Goal: Task Accomplishment & Management: Manage account settings

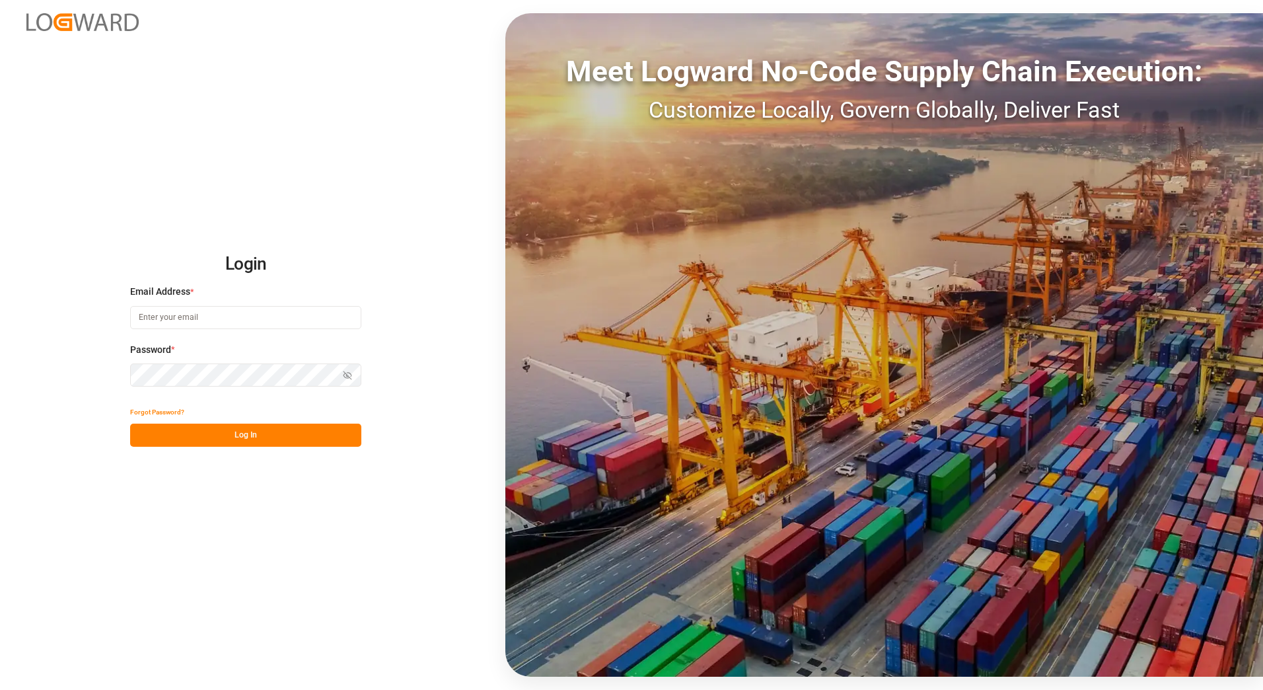
click at [239, 314] on input at bounding box center [245, 317] width 231 height 23
type input "[PERSON_NAME][EMAIL_ADDRESS][PERSON_NAME][DOMAIN_NAME]"
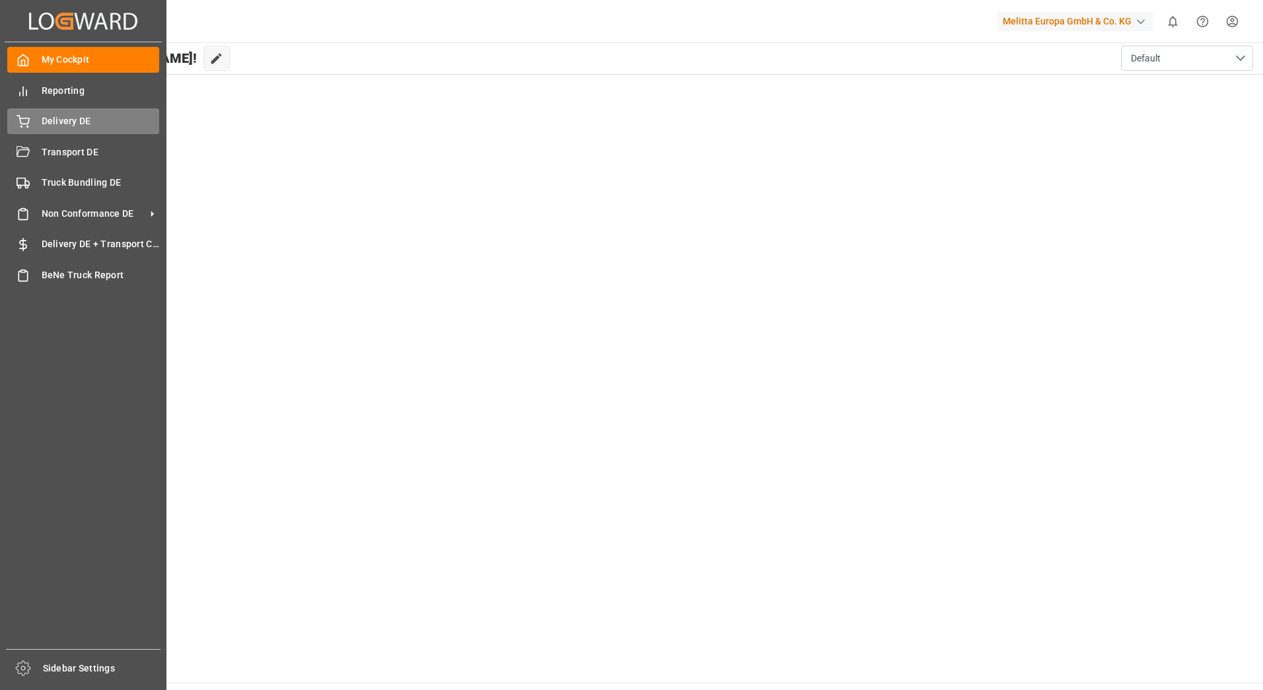
click at [18, 116] on icon at bounding box center [23, 120] width 12 height 9
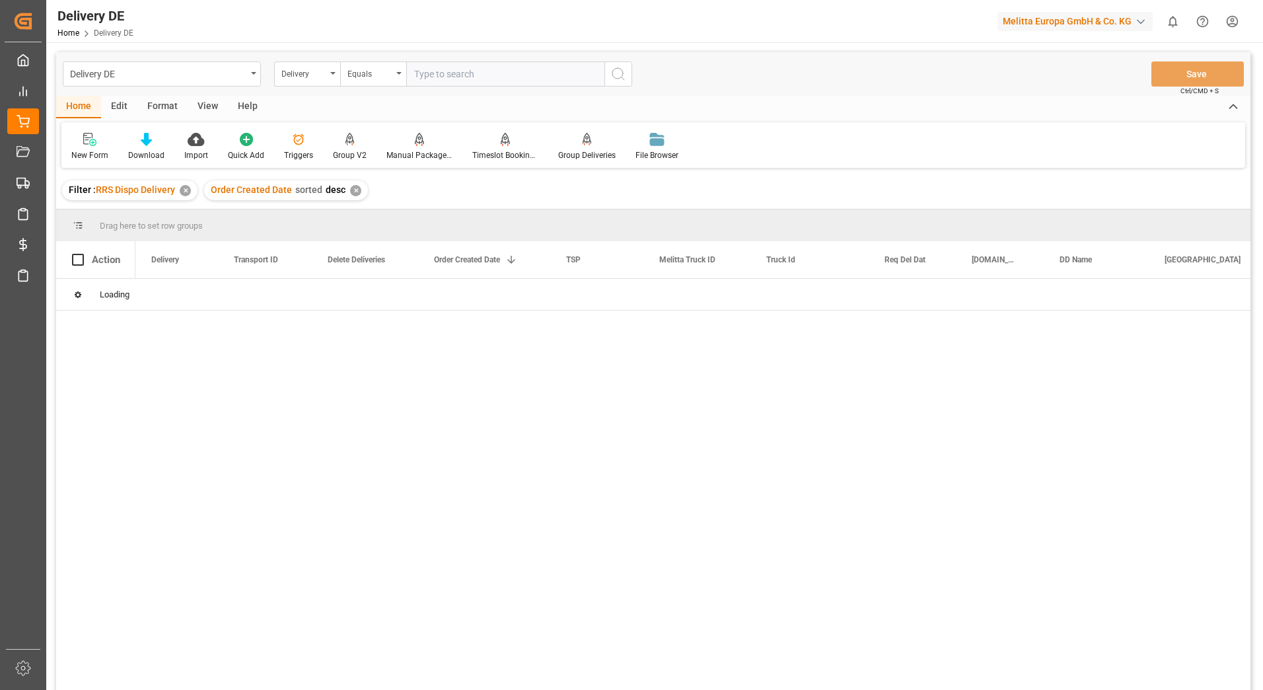
click at [448, 75] on input "text" at bounding box center [505, 73] width 198 height 25
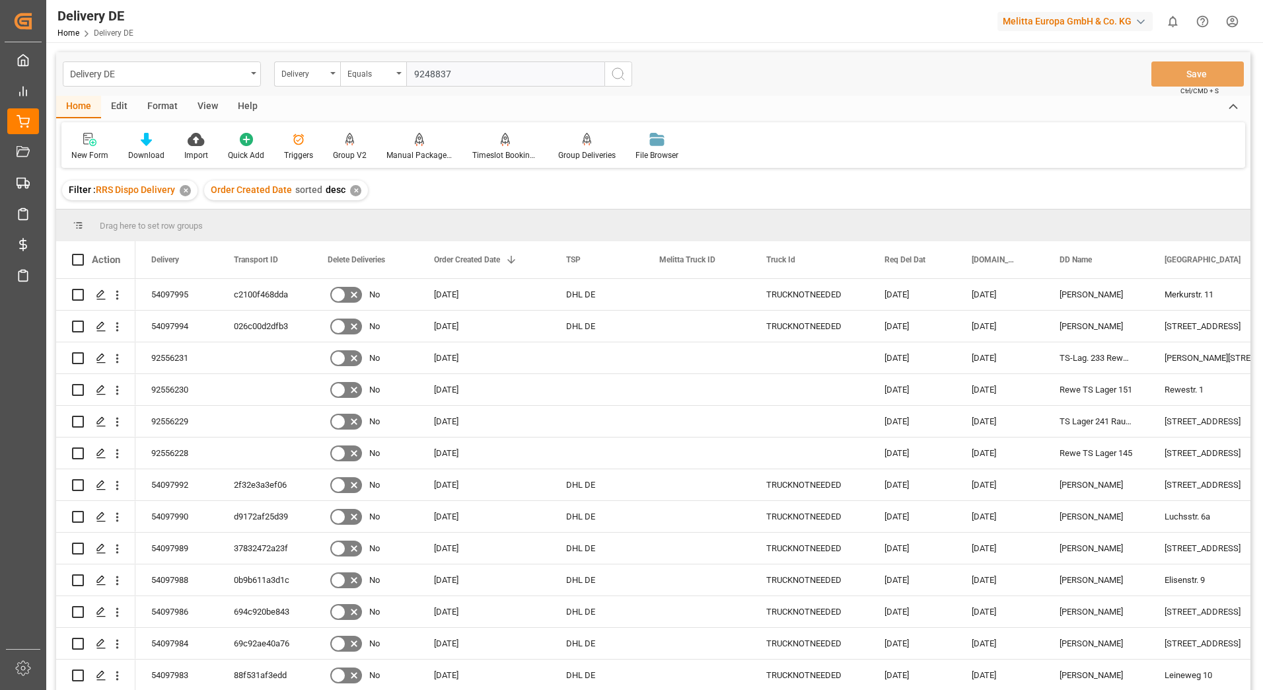
type input "92488374"
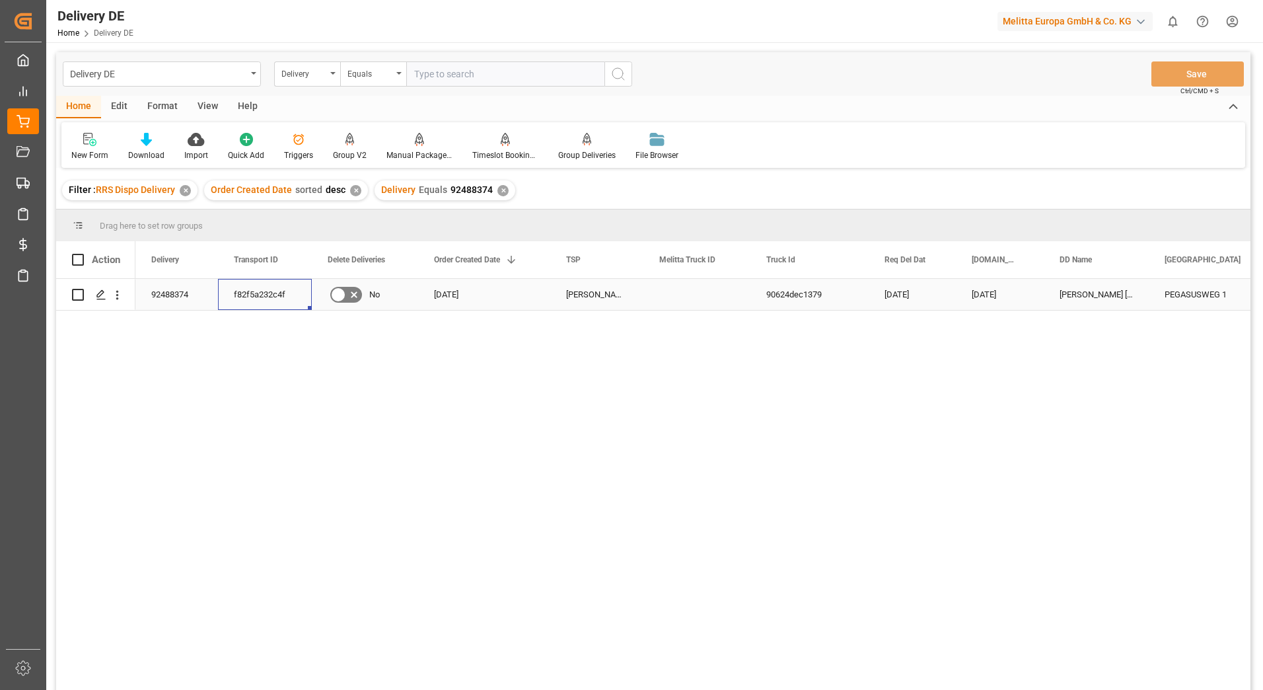
click at [262, 291] on div "f82f5a232c4f" at bounding box center [265, 294] width 94 height 31
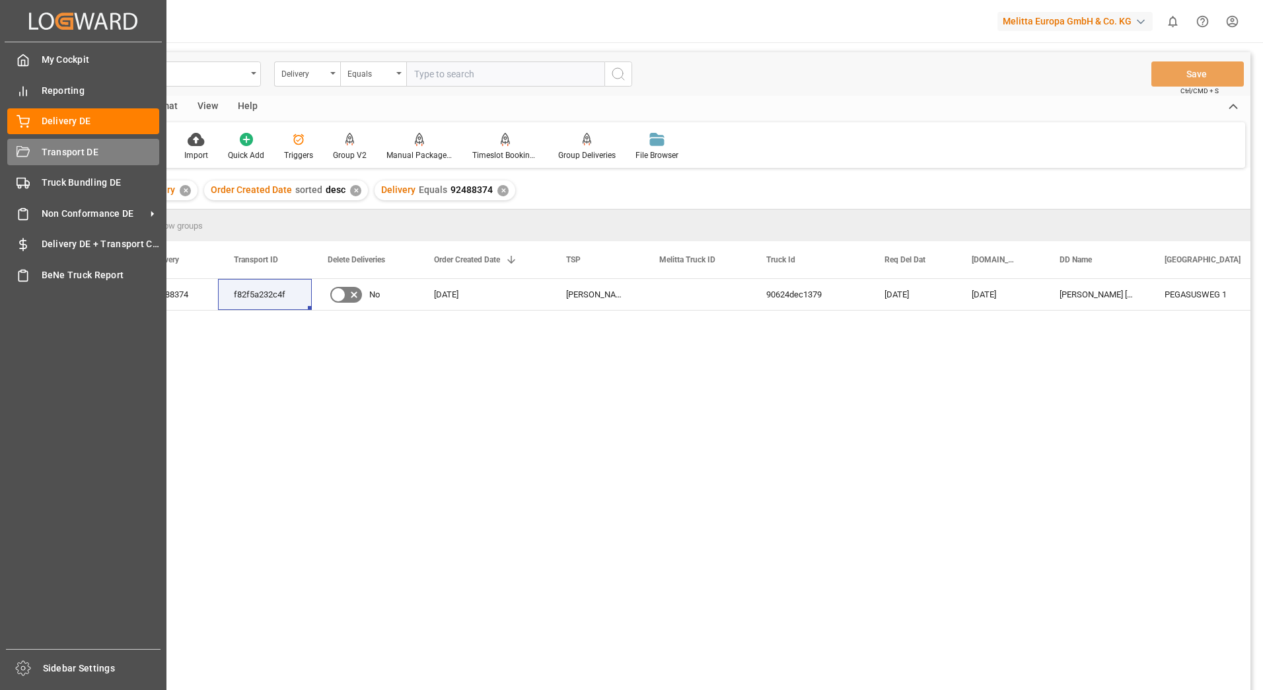
click at [23, 139] on div "Transport DE Transport DE" at bounding box center [83, 152] width 152 height 26
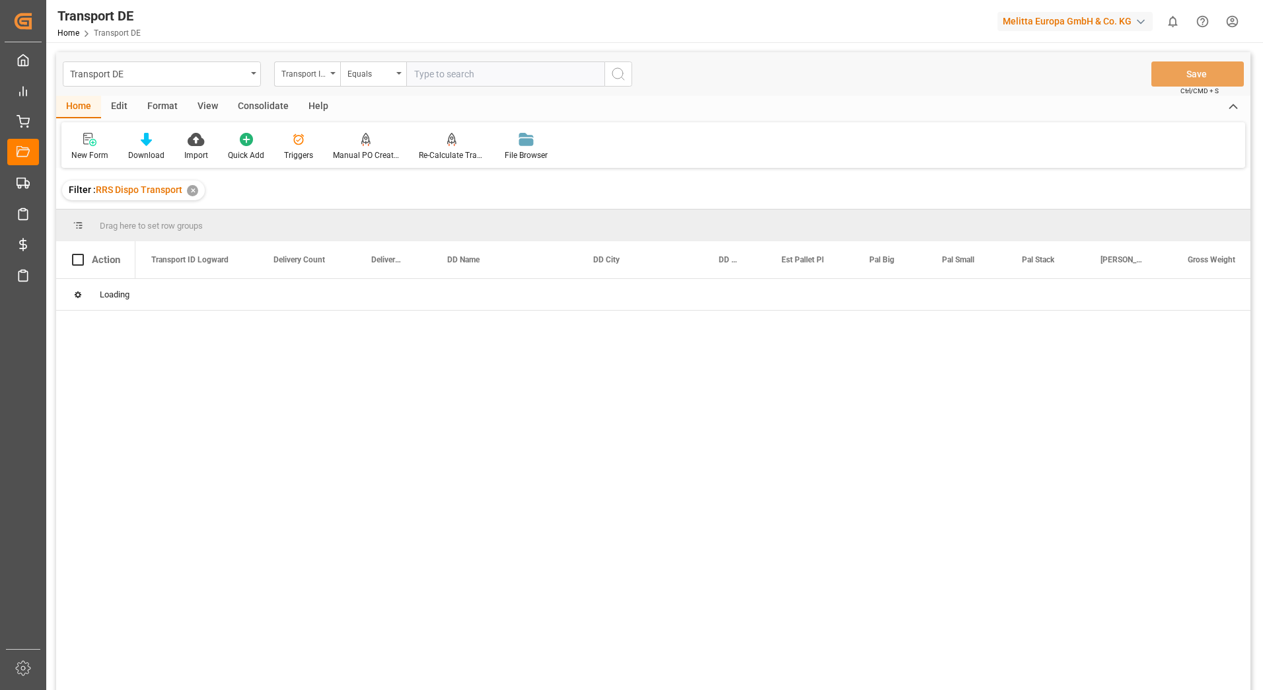
click at [420, 77] on input "text" at bounding box center [505, 73] width 198 height 25
paste input "f82f5a232c4f"
type input "f82f5a232c4f"
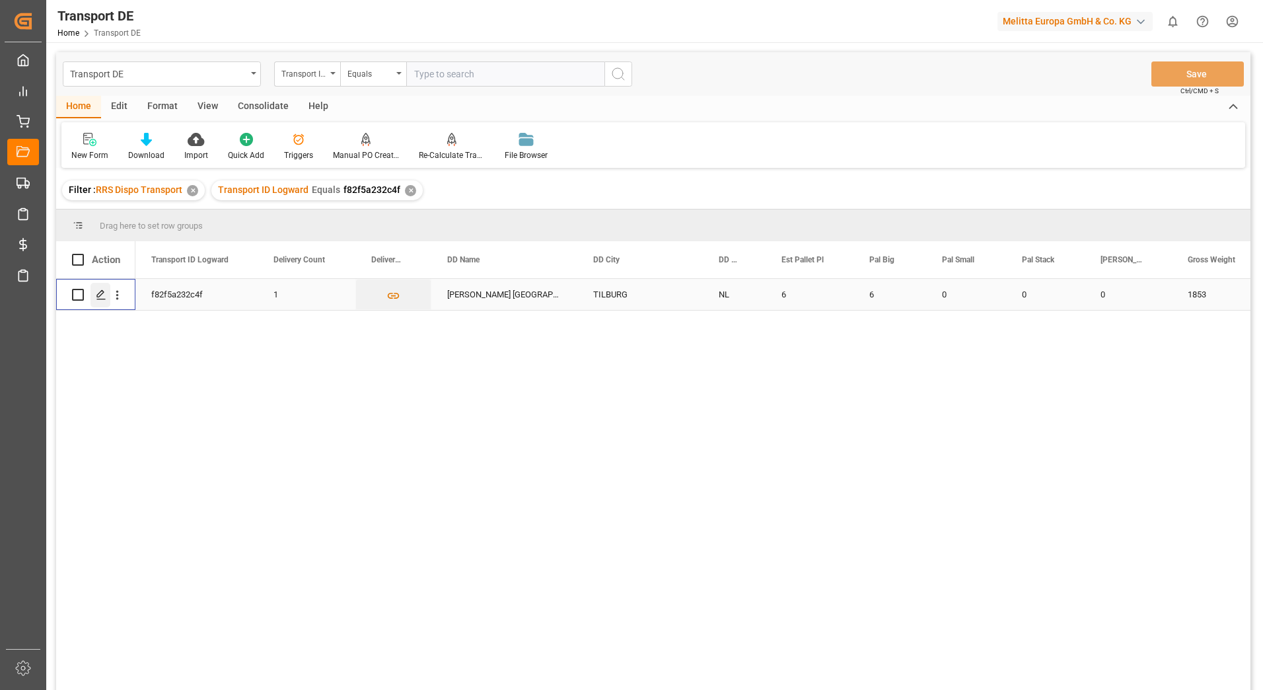
click at [98, 297] on polygon "Press SPACE to select this row." at bounding box center [100, 294] width 7 height 7
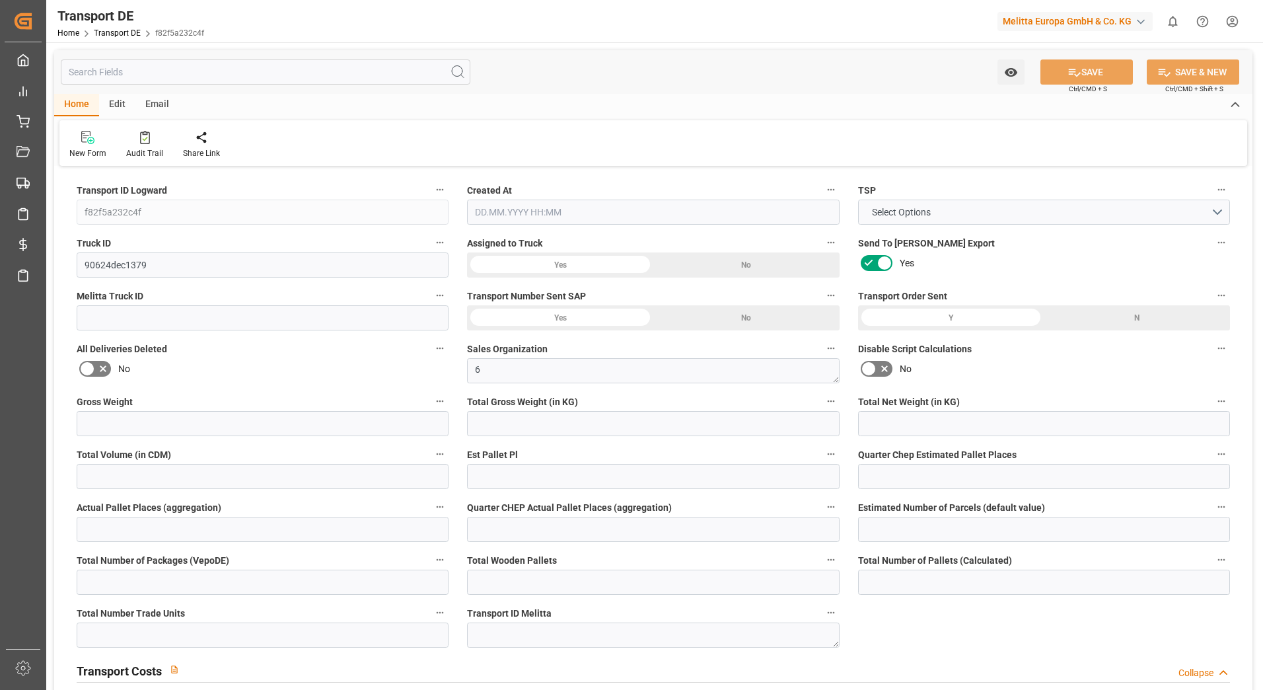
type input "1853"
type input "1700.757"
type input "1362.906"
type input "9738.54"
type input "6"
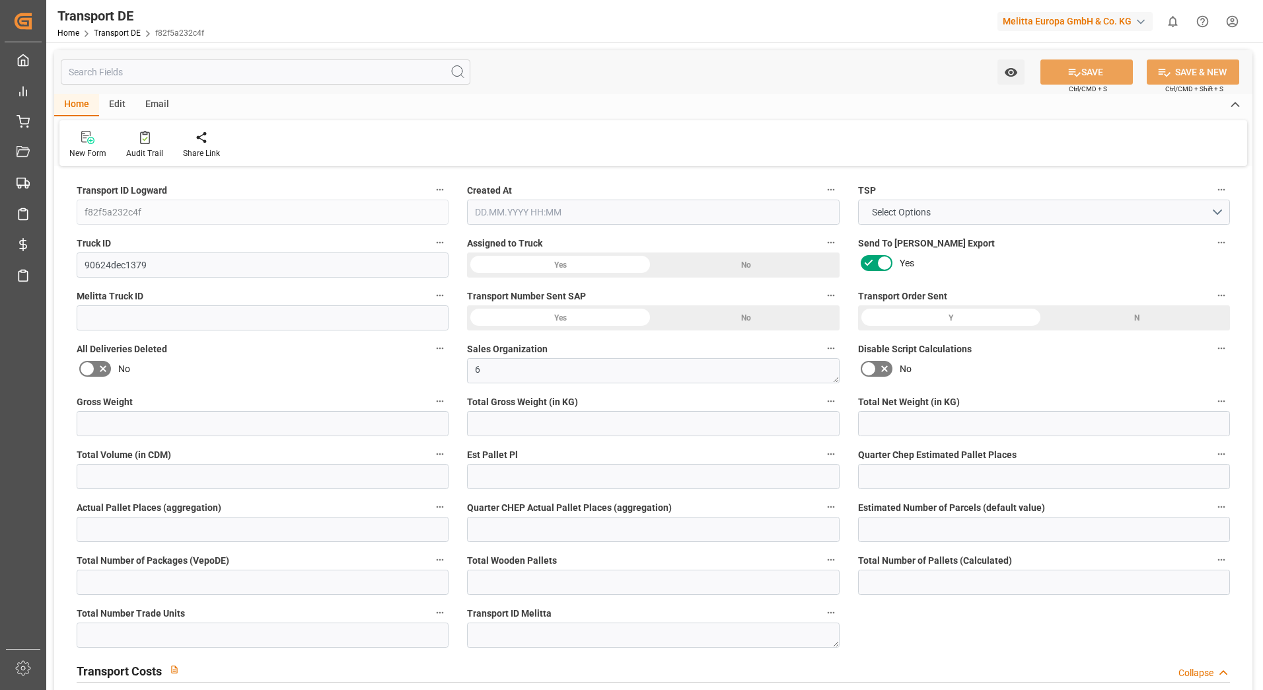
type input "0"
type input "5.75"
type input "0"
type input "6"
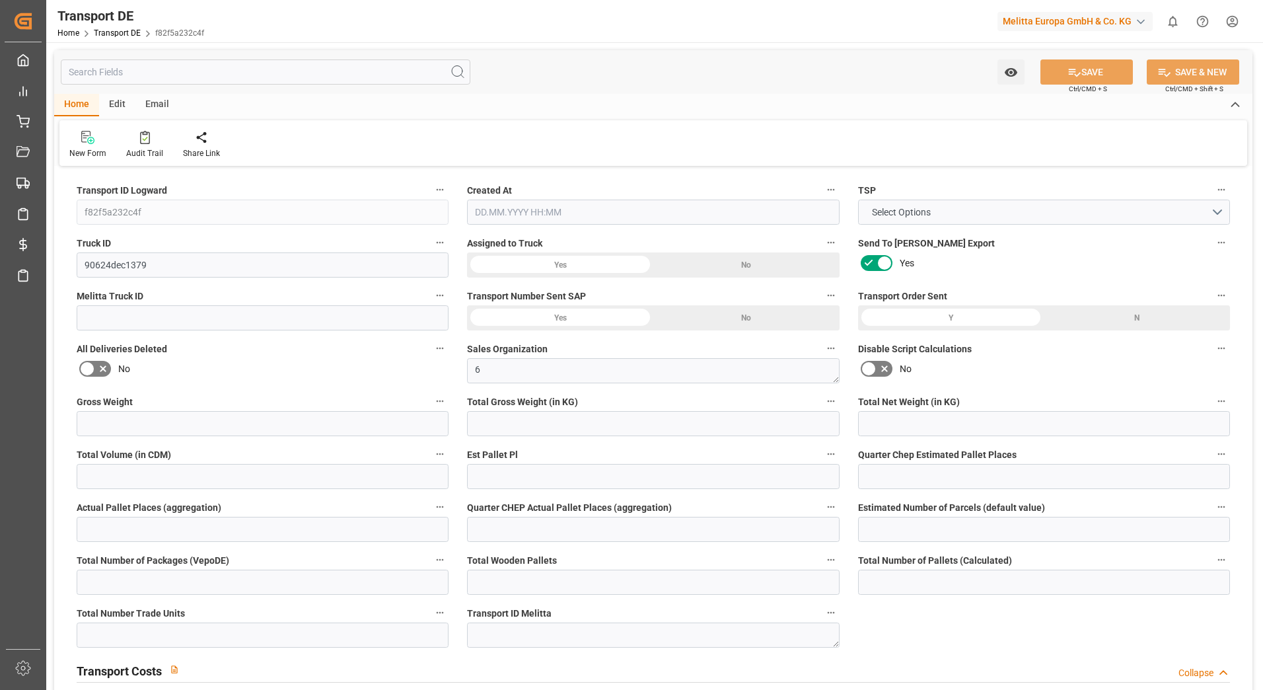
type input "6"
type input "0"
type input "281.1"
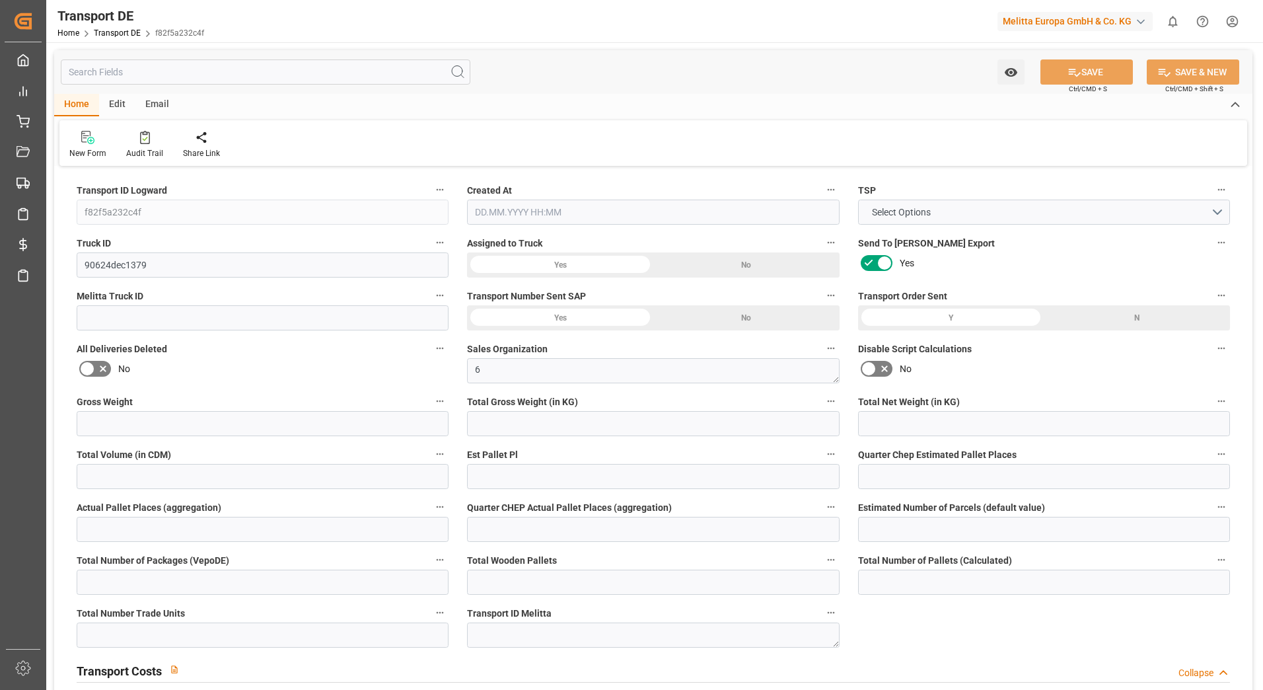
type input "33.783"
type input "281.1"
type input "50"
type input "0"
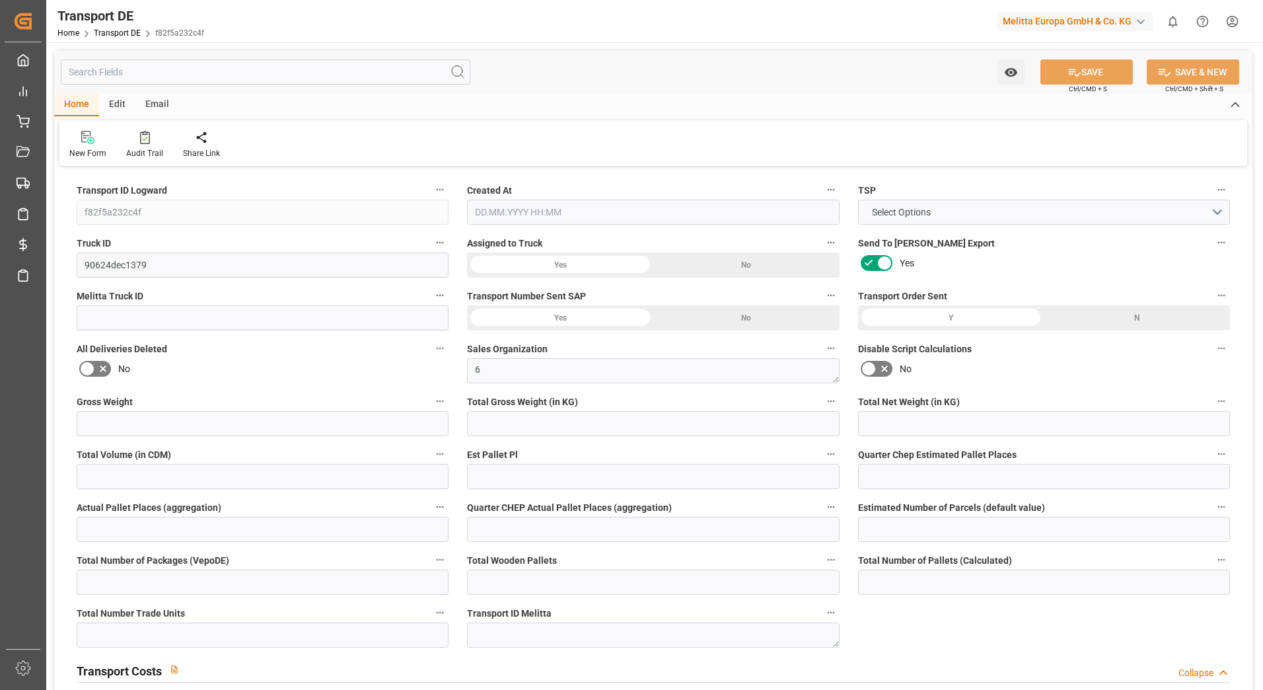
type input "0"
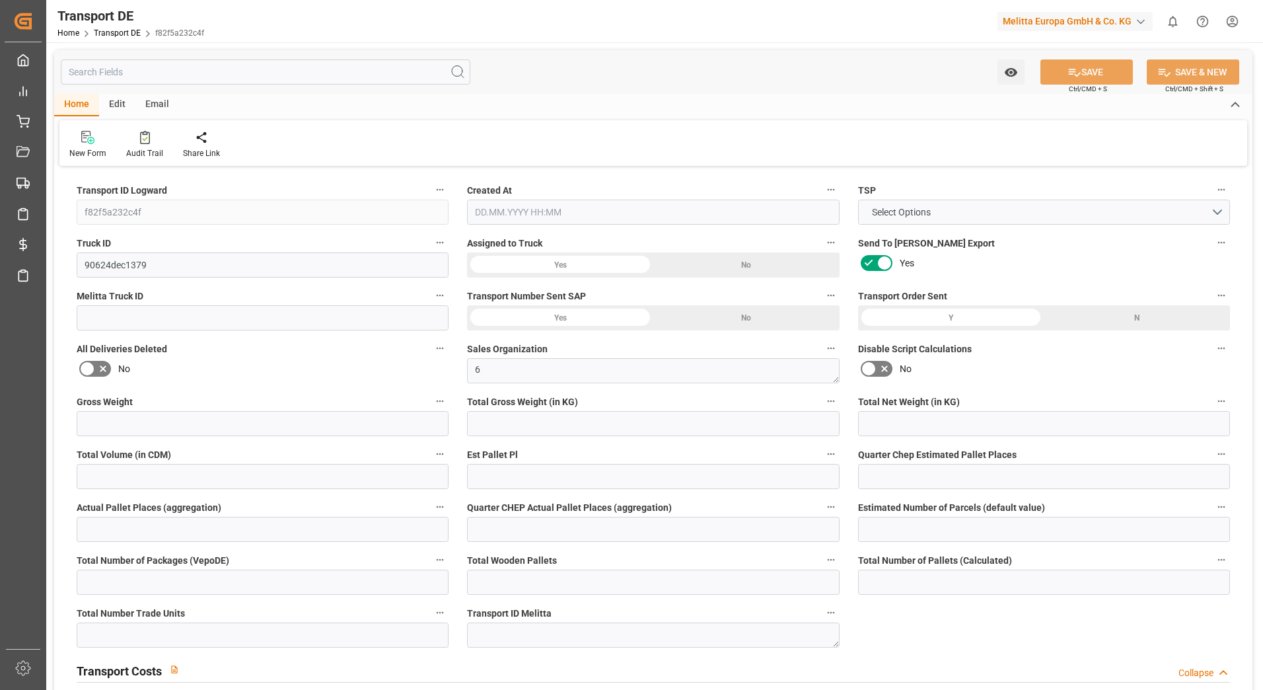
type input "0"
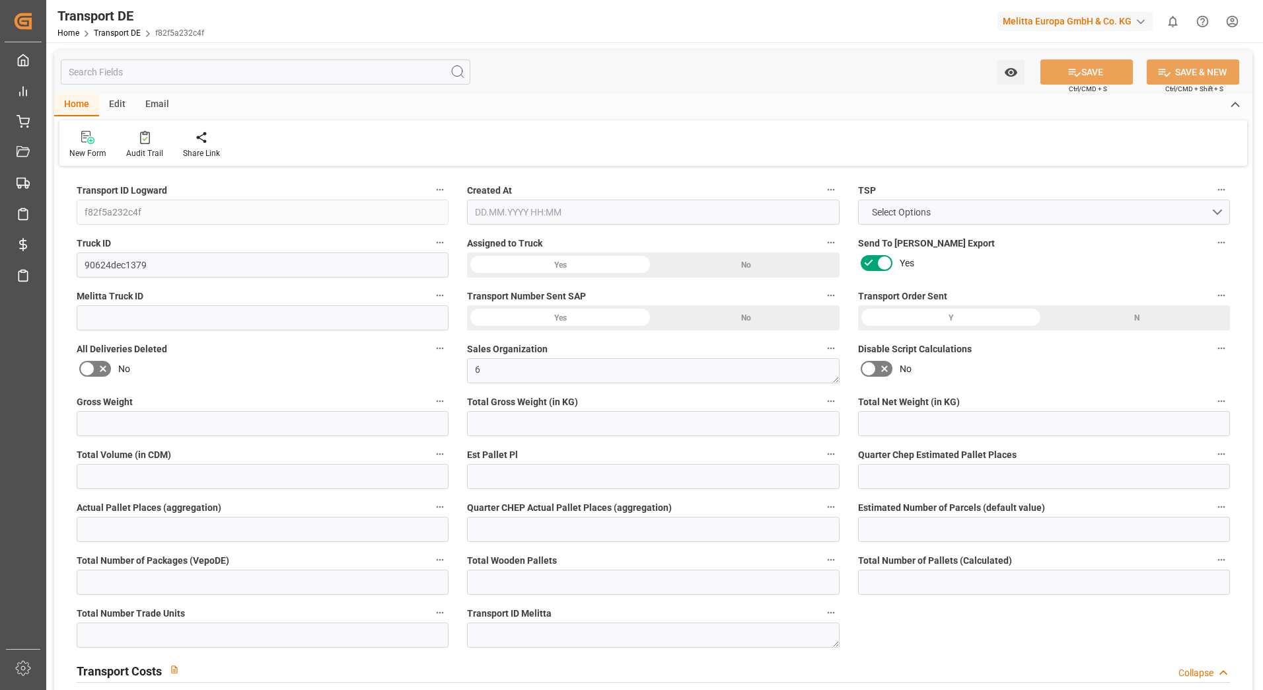
type input "0"
type input "1700.757"
type input "4710.8598"
type input "21"
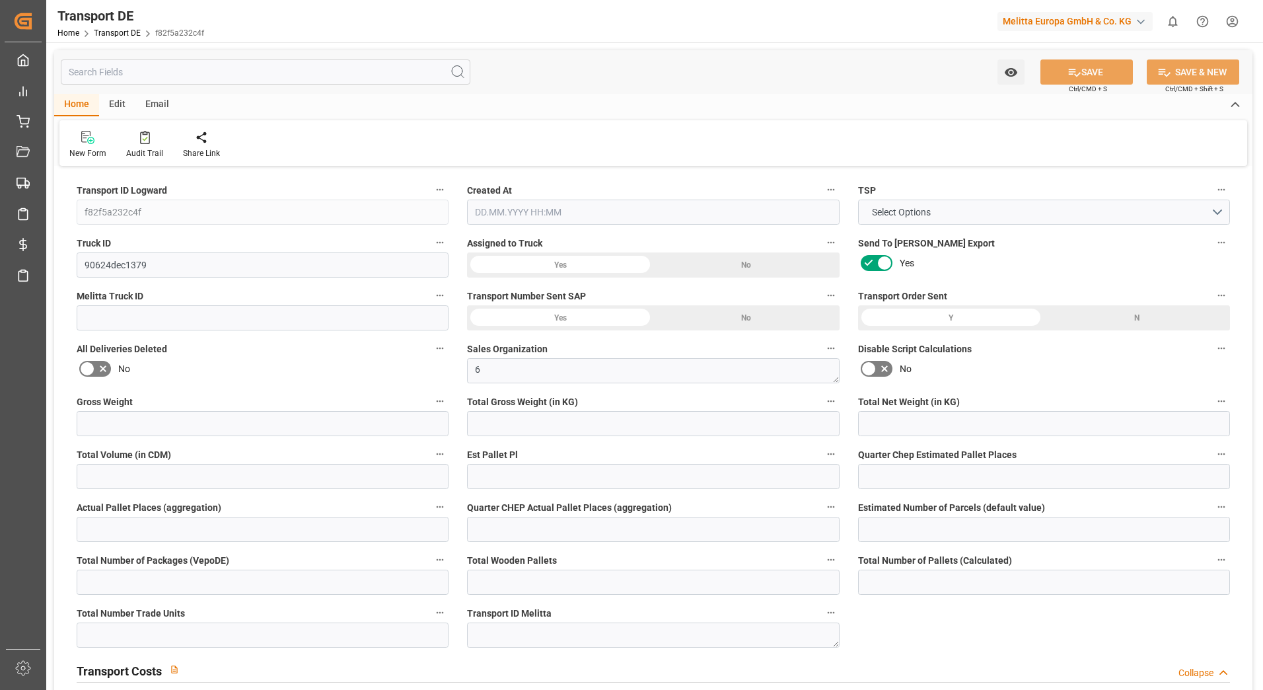
type input "35"
type input "6"
type input "0"
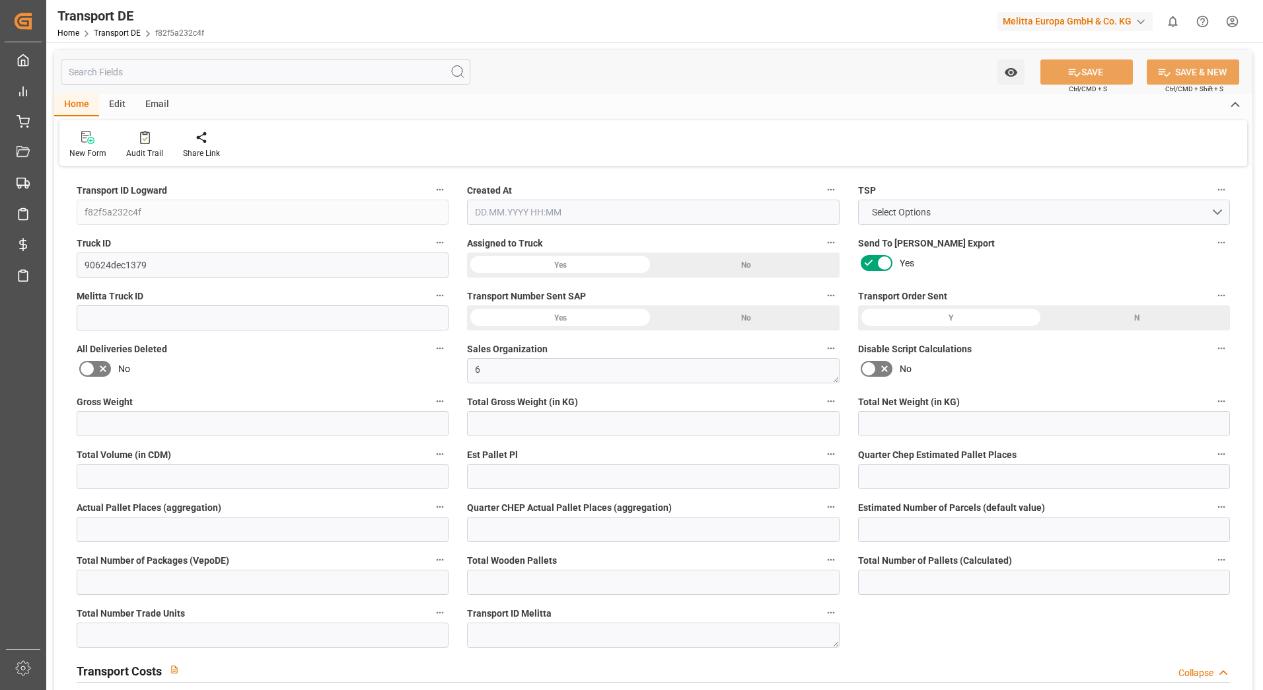
type input "0"
type input "1"
type input "0"
type input "441"
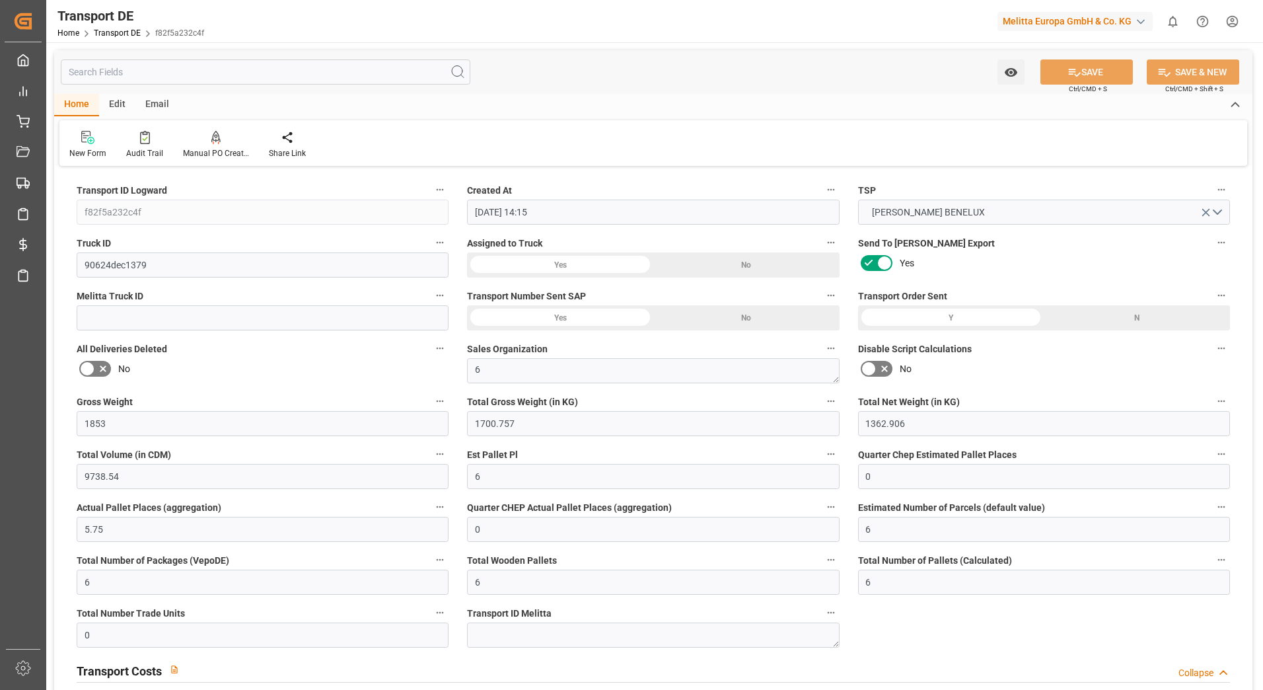
type input "[DATE] 14:15"
type input "[DATE]"
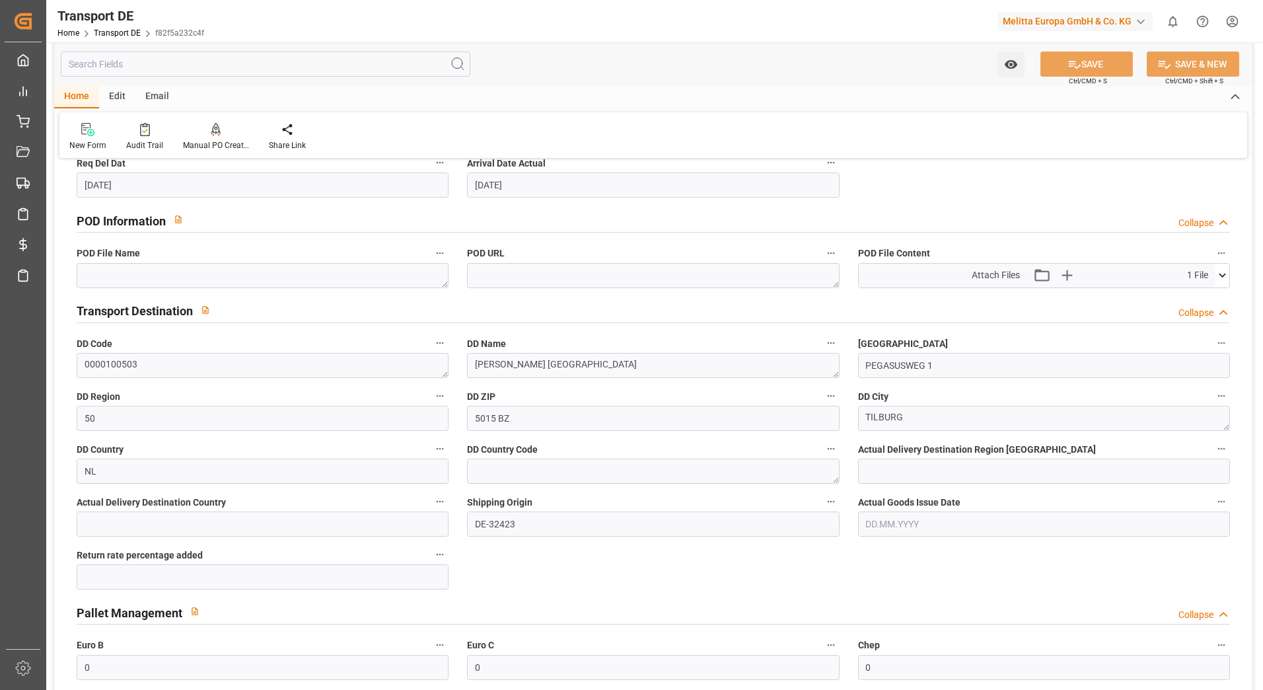
scroll to position [793, 0]
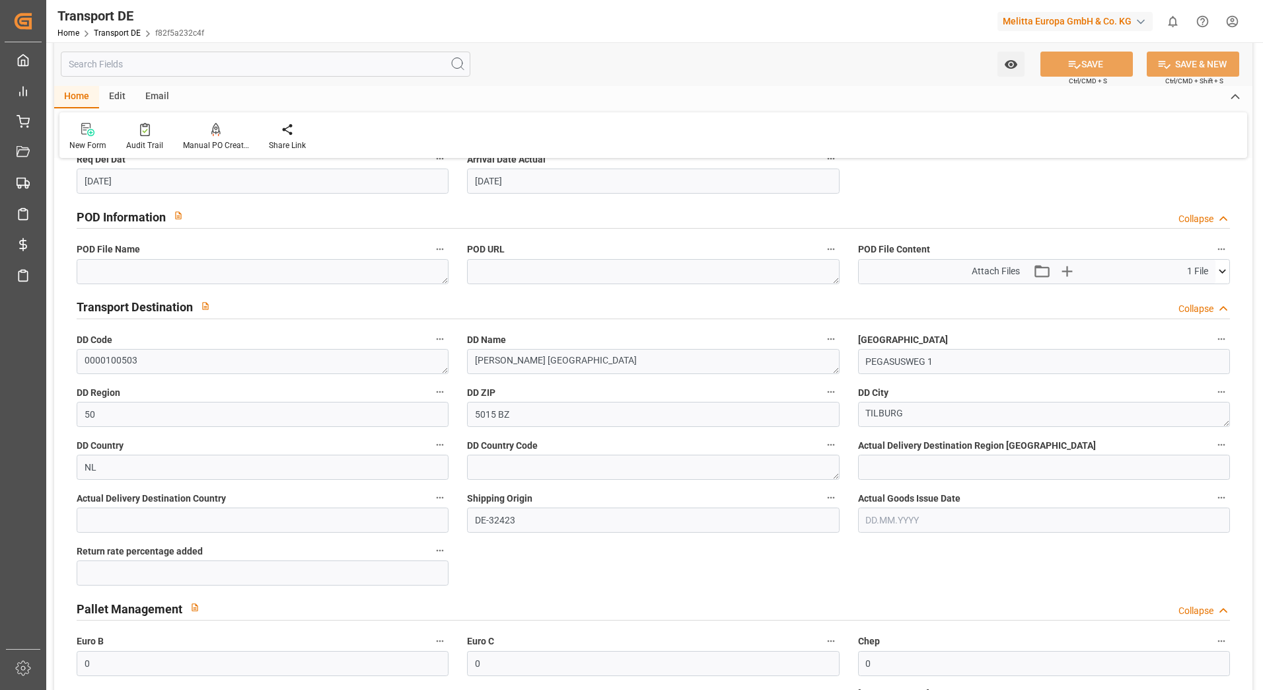
click at [1223, 270] on icon at bounding box center [1223, 271] width 14 height 14
click at [1187, 296] on icon at bounding box center [1188, 296] width 11 height 11
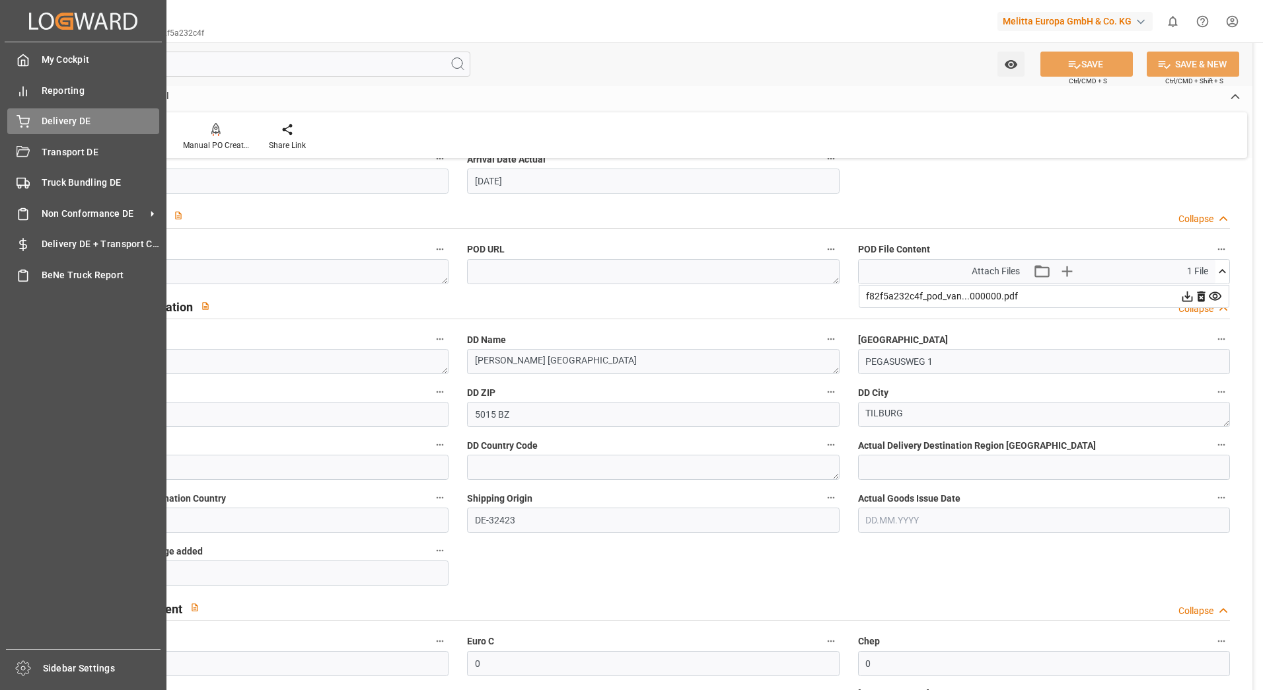
click at [35, 116] on div "Delivery DE Delivery DE" at bounding box center [83, 121] width 152 height 26
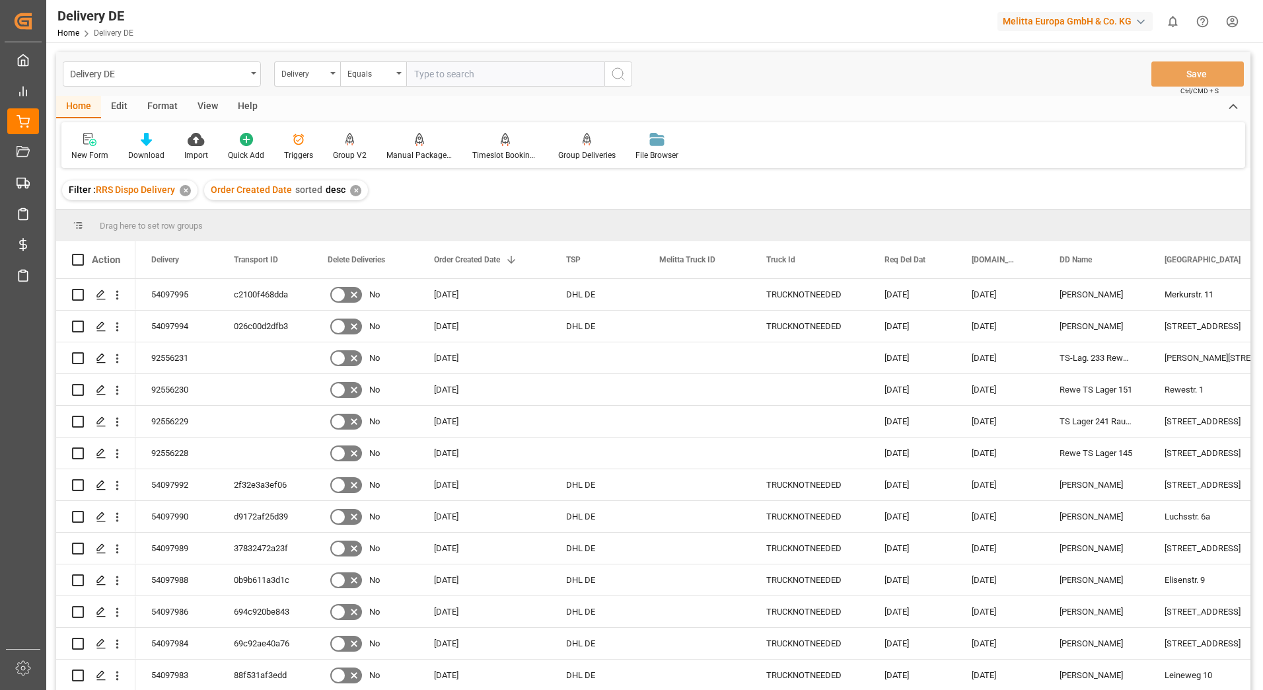
click at [431, 77] on input "text" at bounding box center [505, 73] width 198 height 25
type input "92488376"
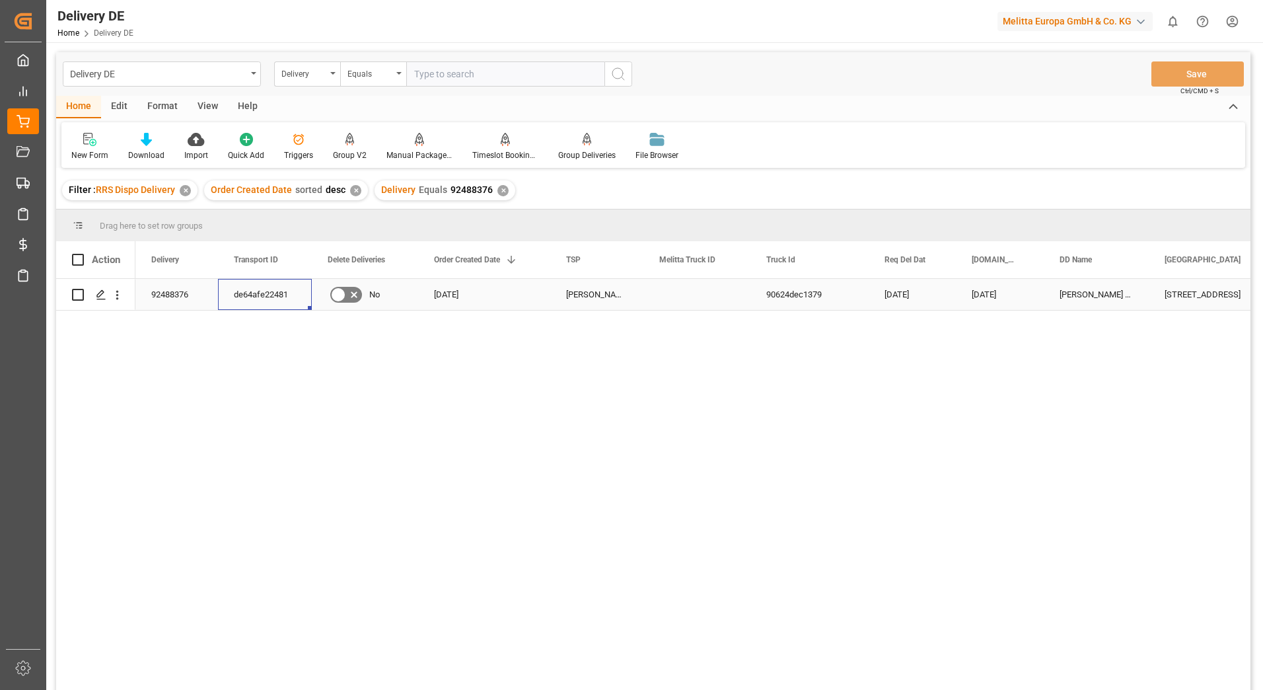
click at [269, 303] on div "de64afe22481" at bounding box center [265, 294] width 94 height 31
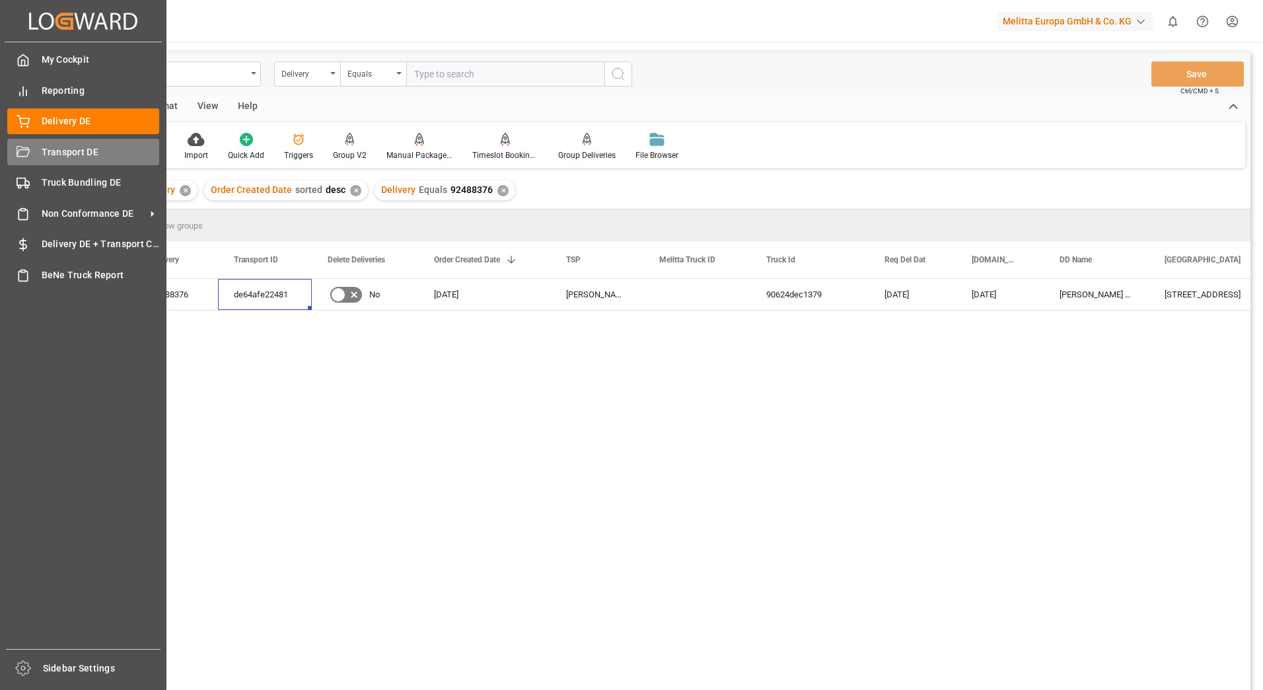
click at [30, 153] on div "Transport DE Transport DE" at bounding box center [83, 152] width 152 height 26
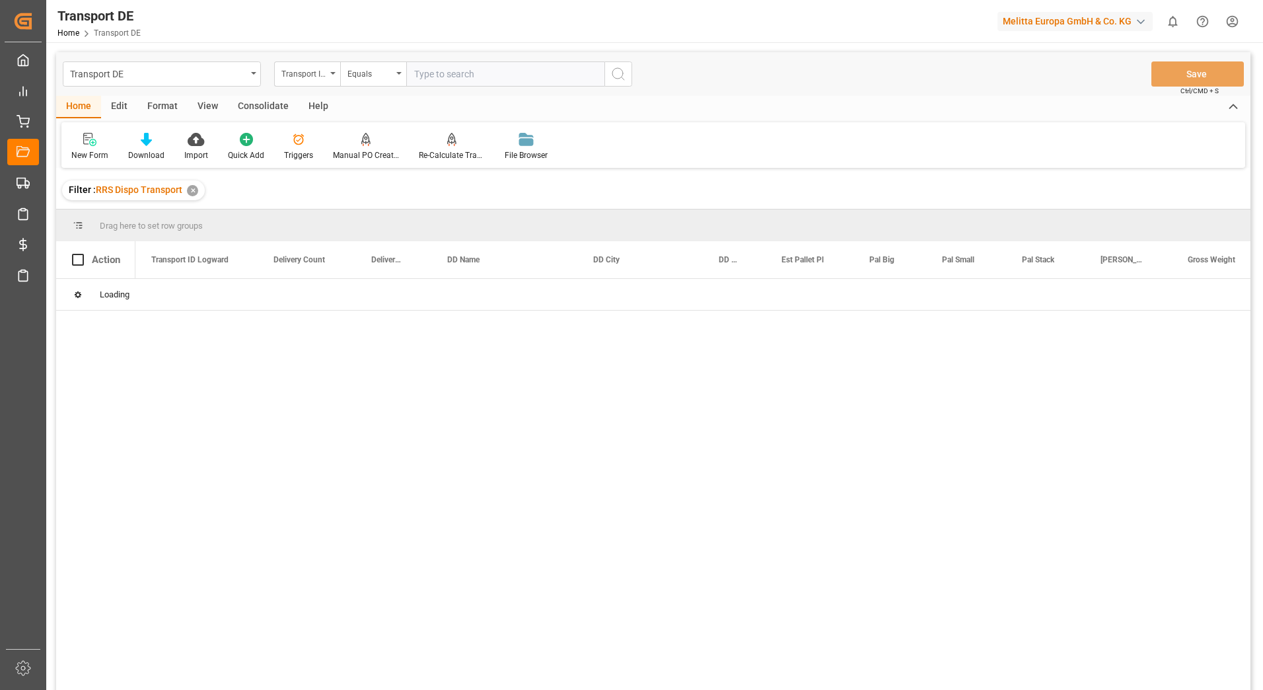
click at [436, 74] on input "text" at bounding box center [505, 73] width 198 height 25
paste input "de64afe22481"
type input "de64afe22481"
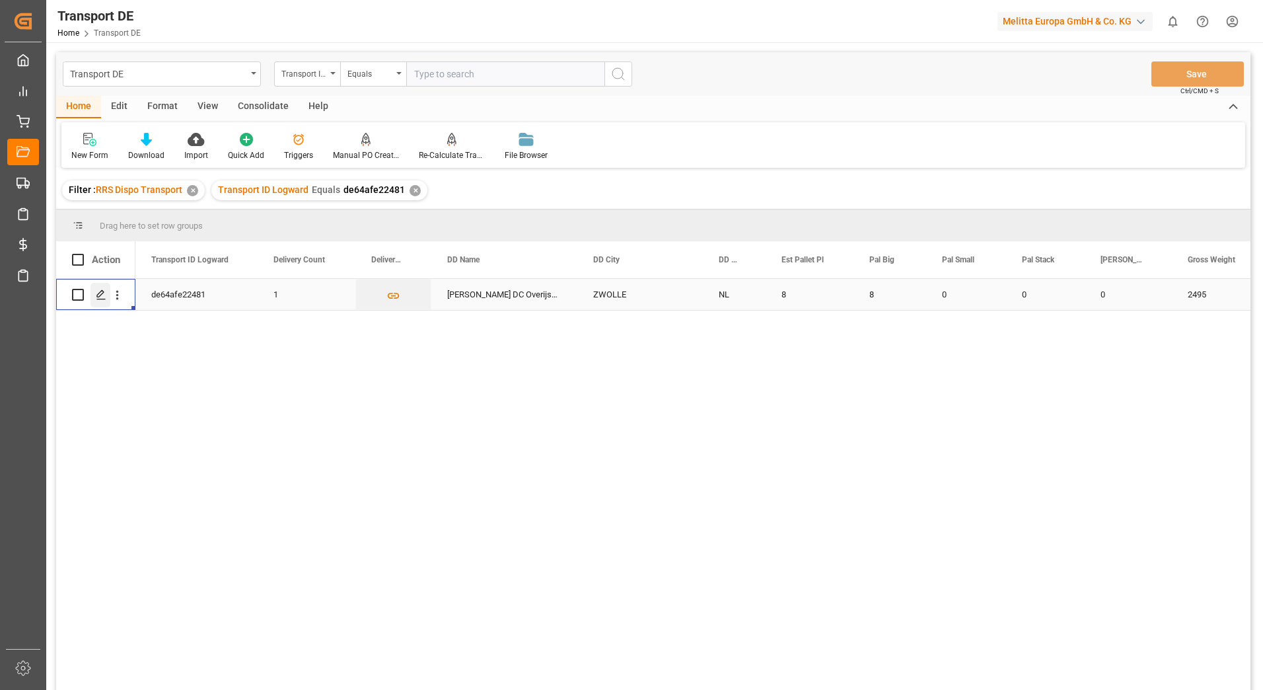
click at [102, 298] on icon "Press SPACE to select this row." at bounding box center [101, 294] width 11 height 11
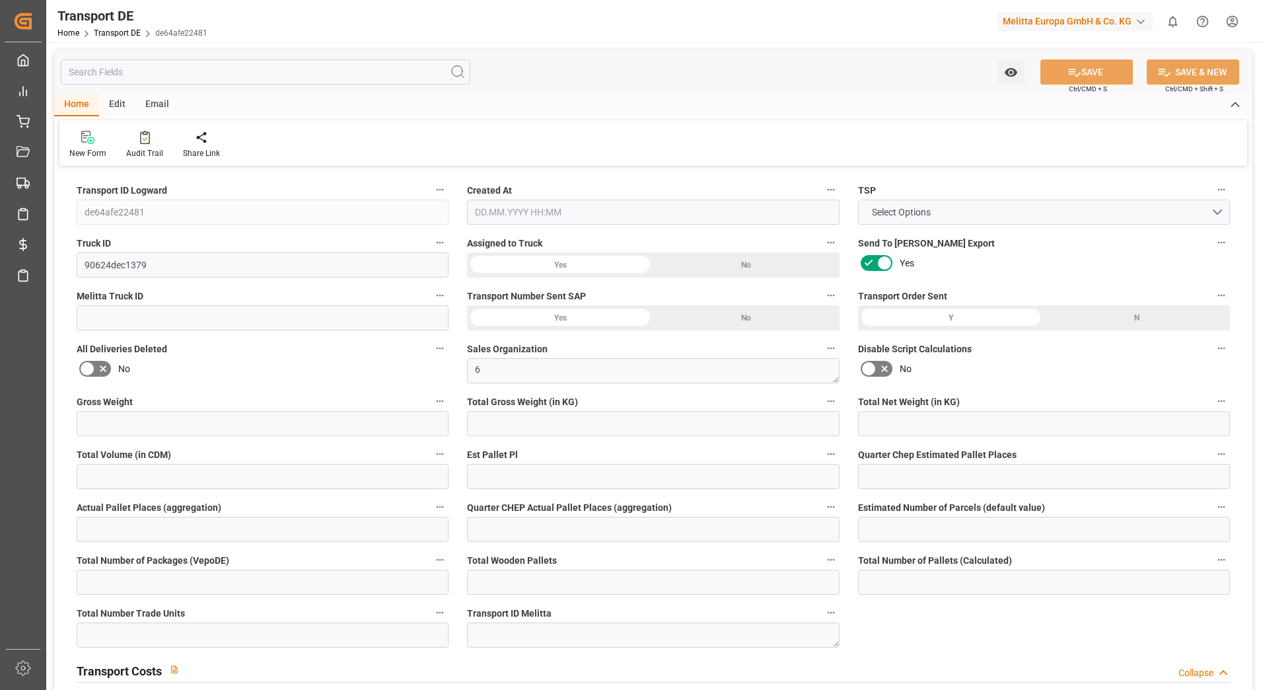
type input "2495"
type input "2291.733"
type input "1839.834"
type input "13024.62"
type input "8"
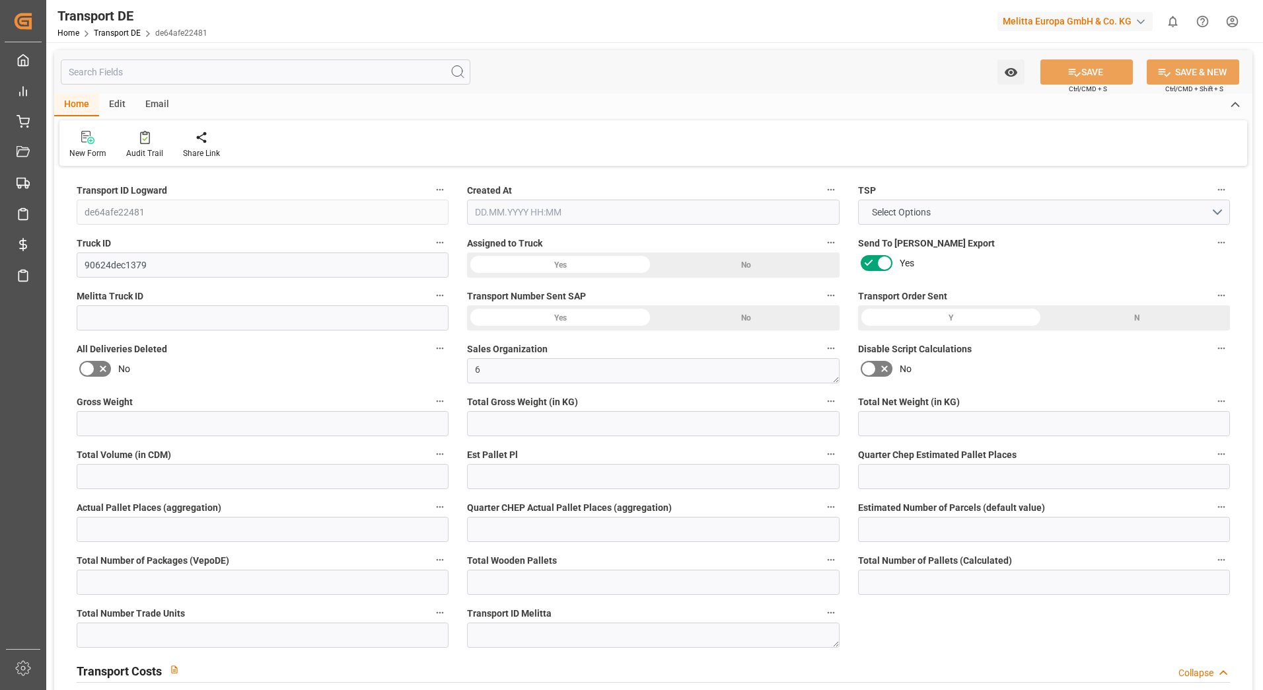
type input "0"
type input "7.75"
type input "0"
type input "8"
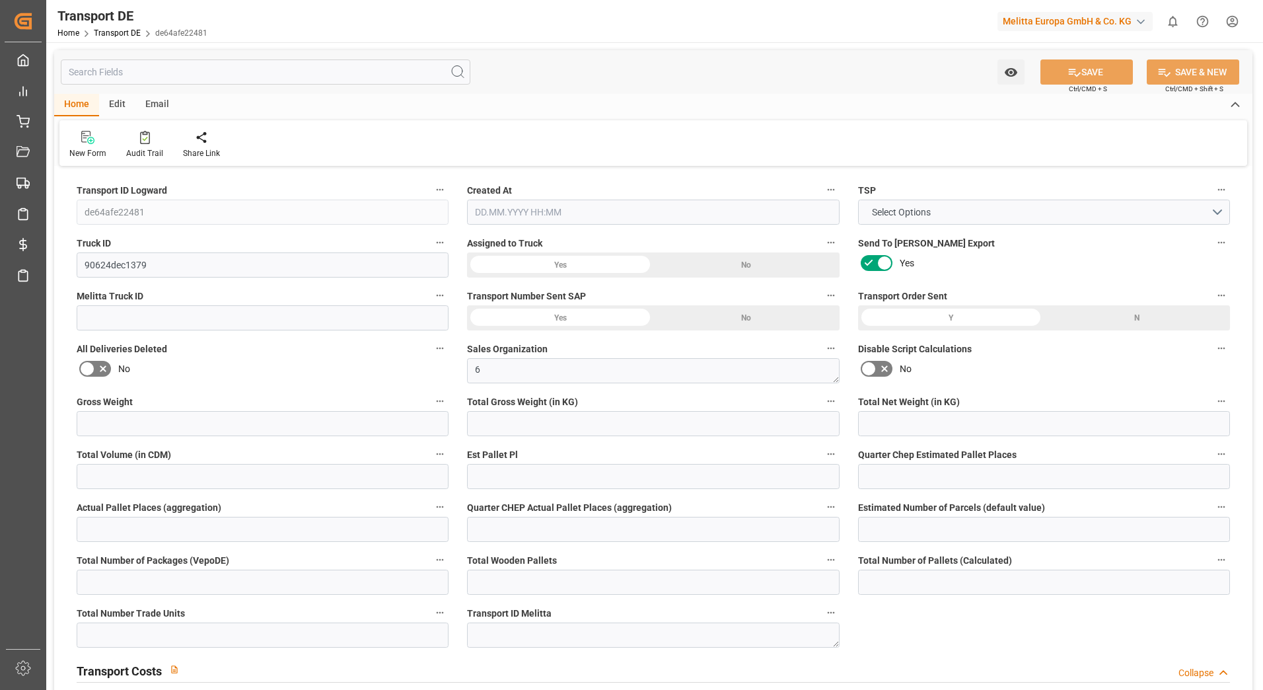
type input "8"
type input "0"
type input "359.54"
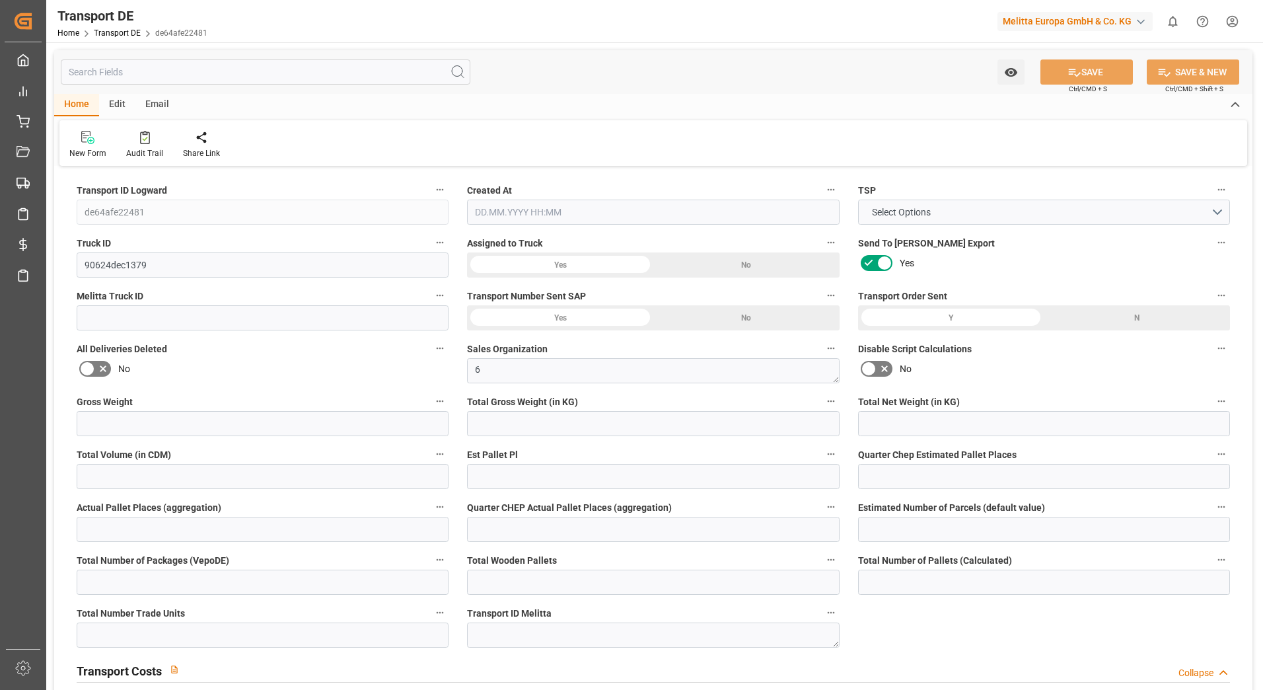
type input "44.031"
type input "359.54"
type input "80"
type input "0"
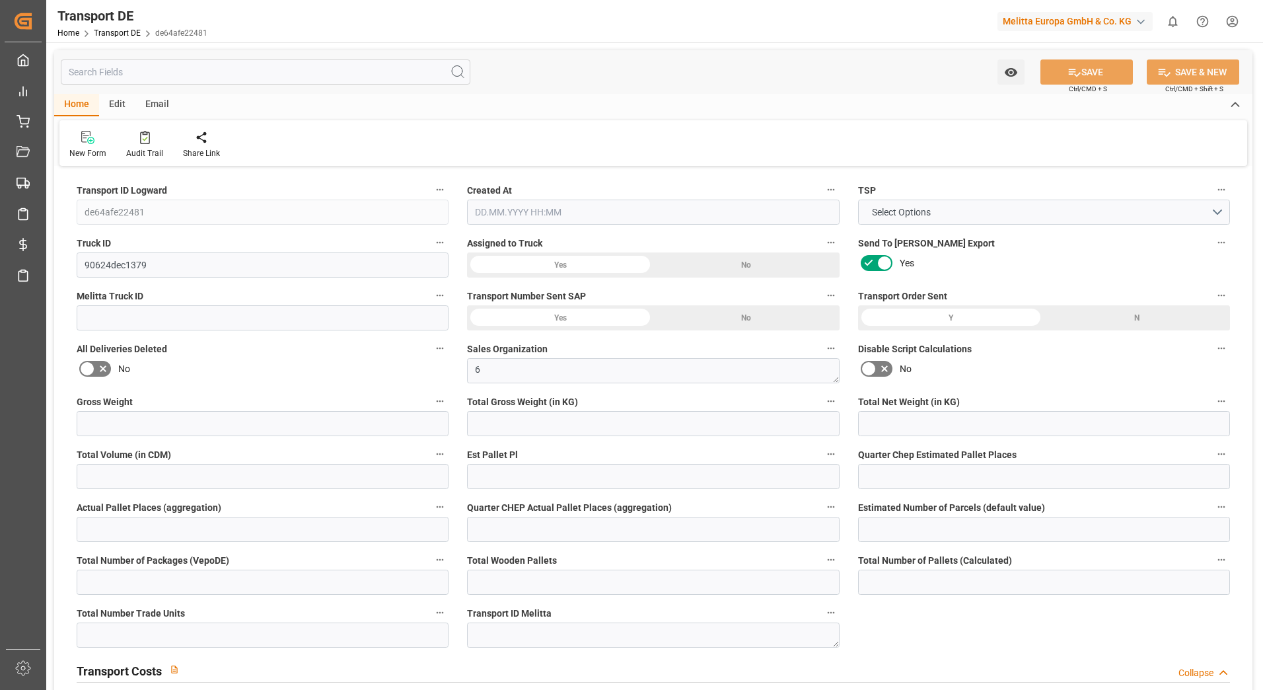
type input "0"
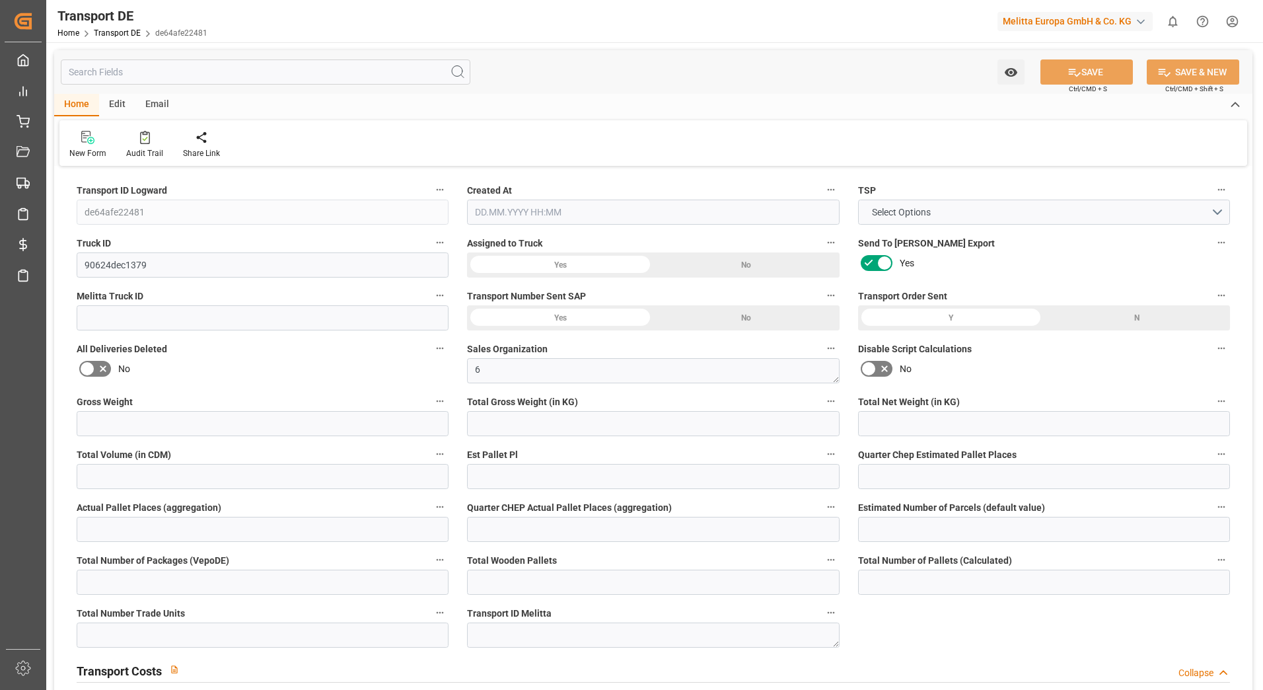
type input "0"
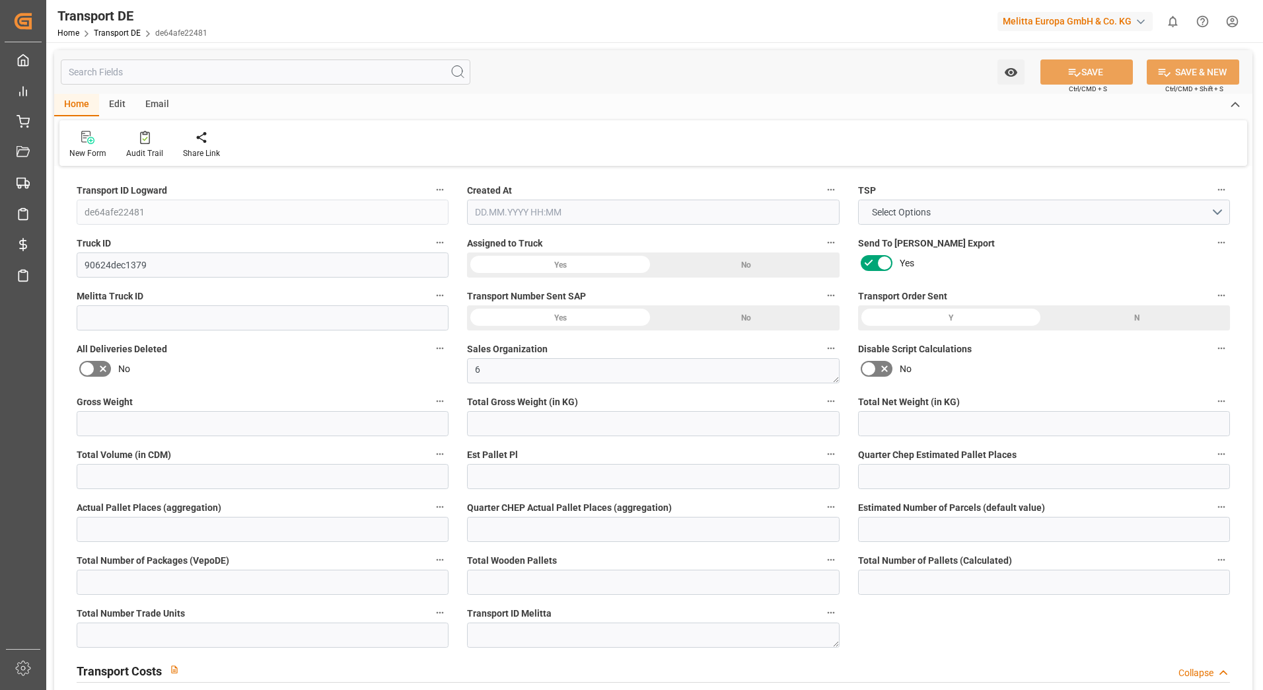
type input "0"
type input "2291.733"
type input "10767.6795"
type input "21"
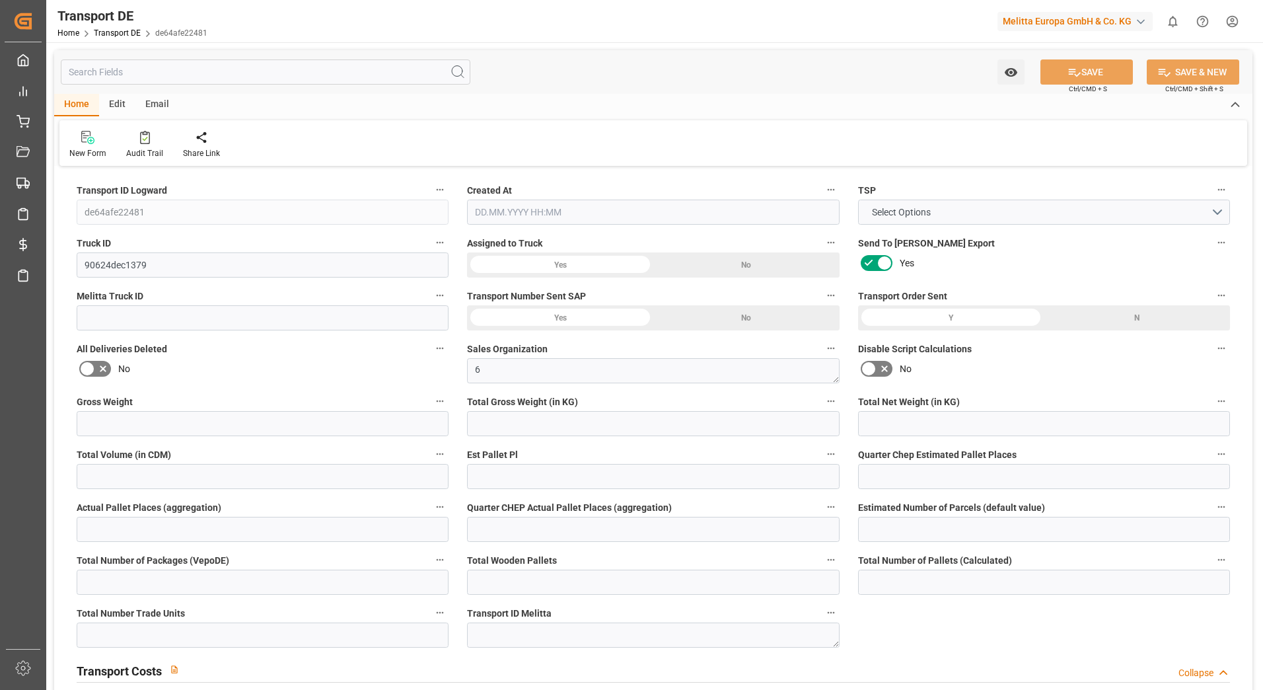
type input "80"
type input "8"
type input "0"
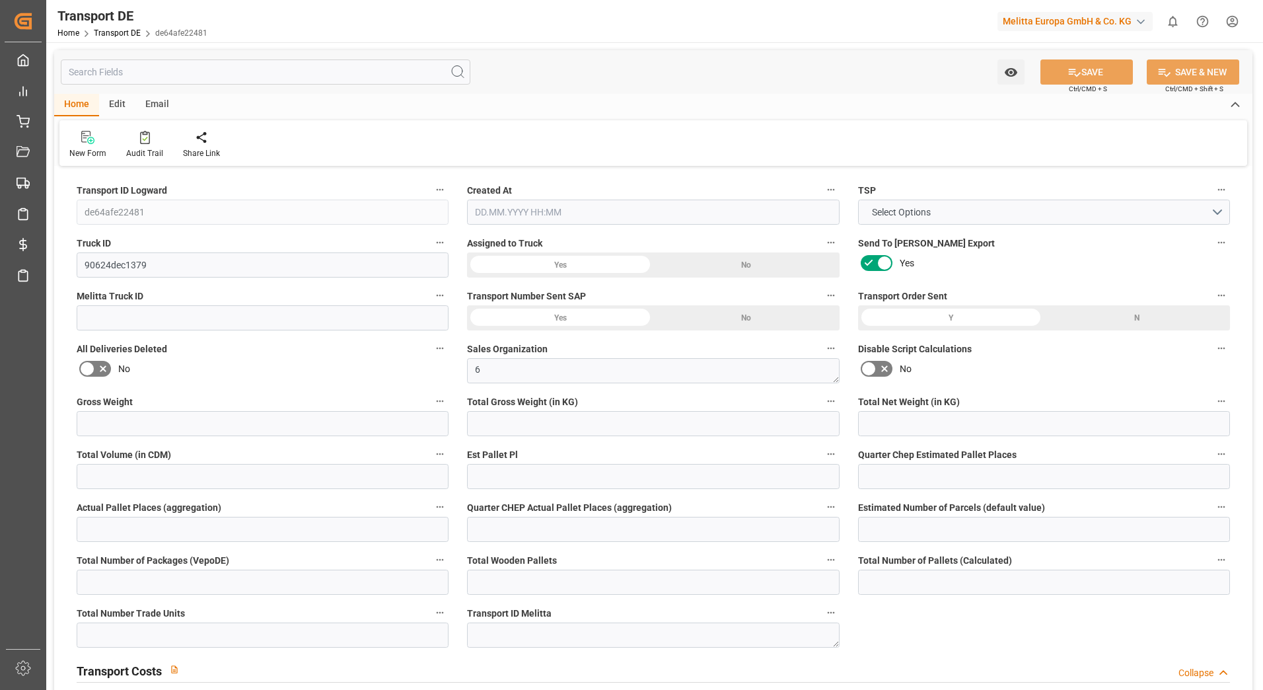
type input "0"
type input "1"
type input "0"
type input "585"
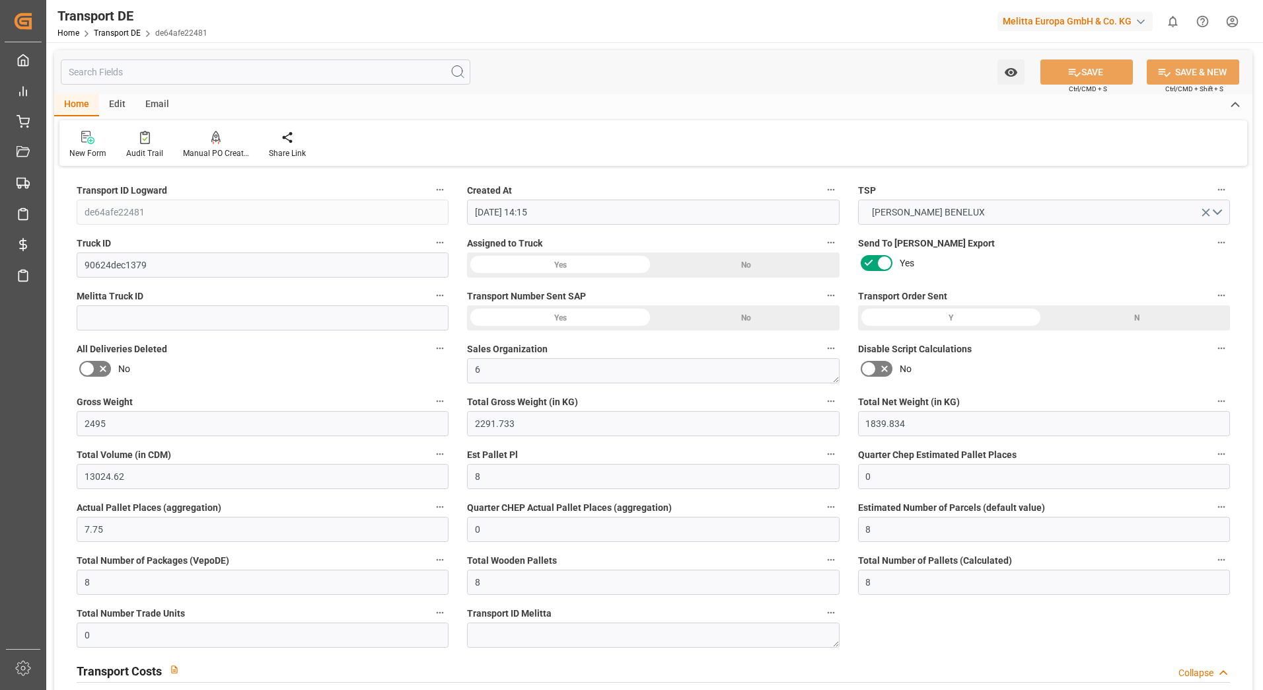
type input "[DATE] 14:15"
type input "[DATE]"
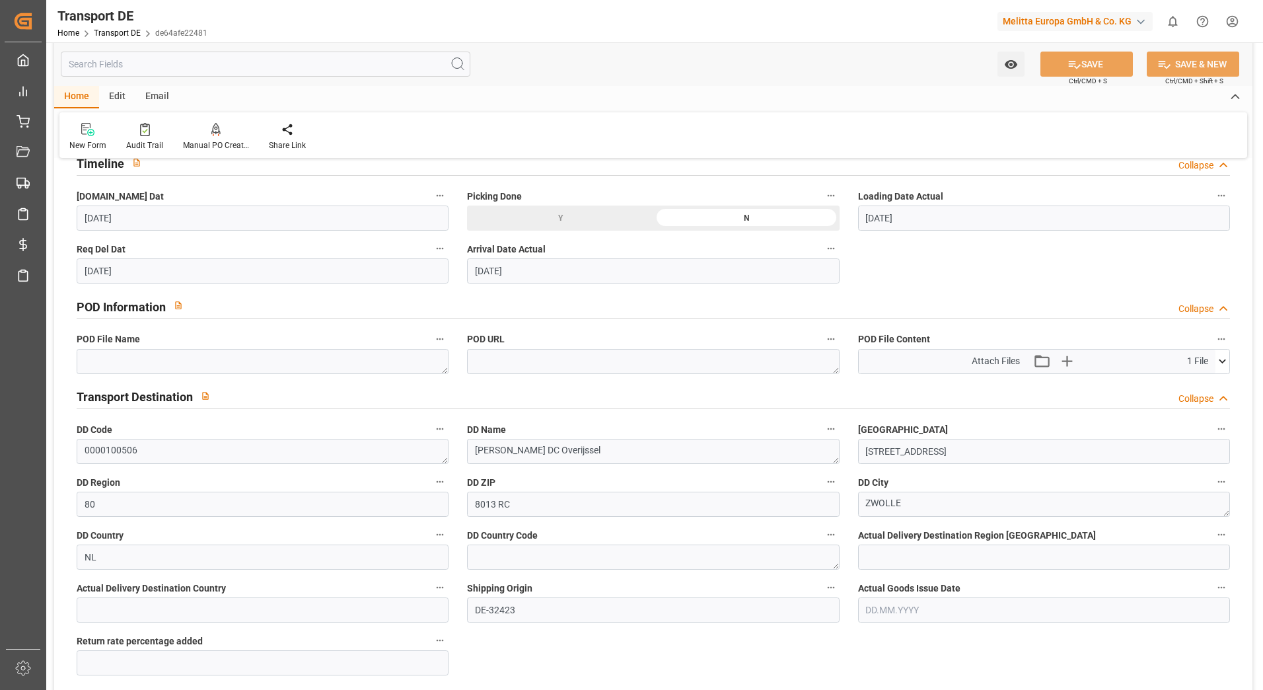
scroll to position [727, 0]
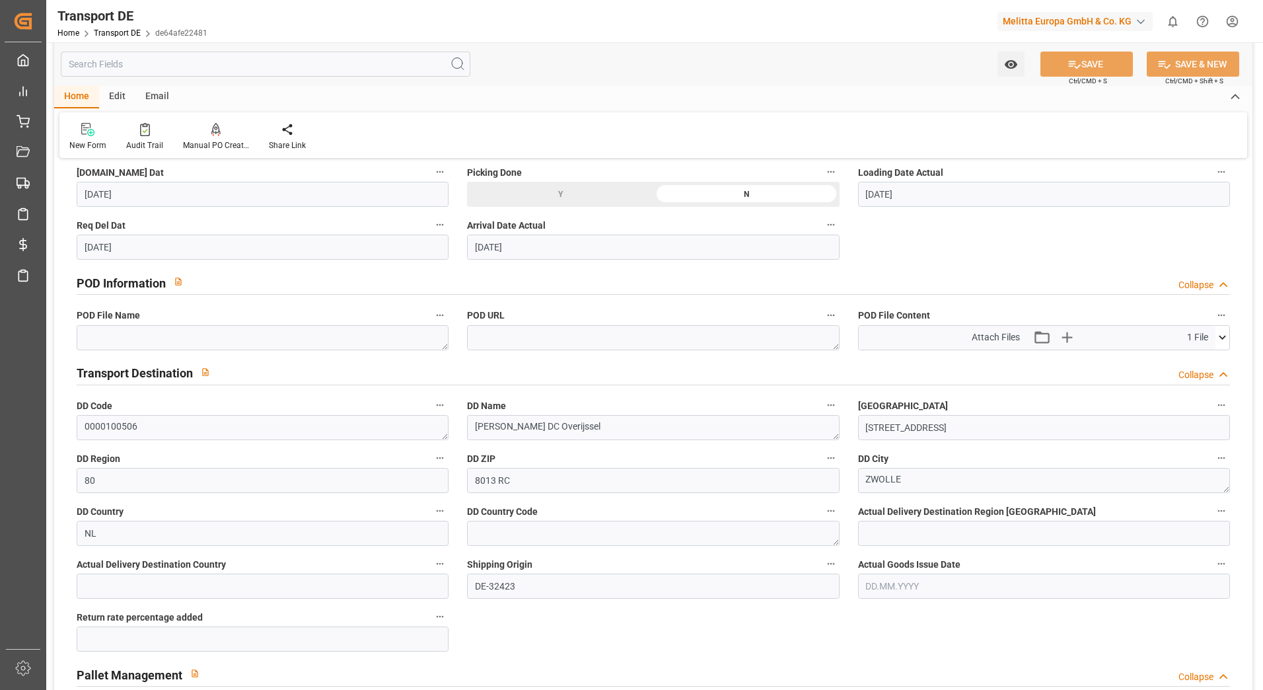
click at [1227, 334] on icon at bounding box center [1223, 337] width 14 height 14
click at [1185, 366] on icon at bounding box center [1188, 362] width 14 height 14
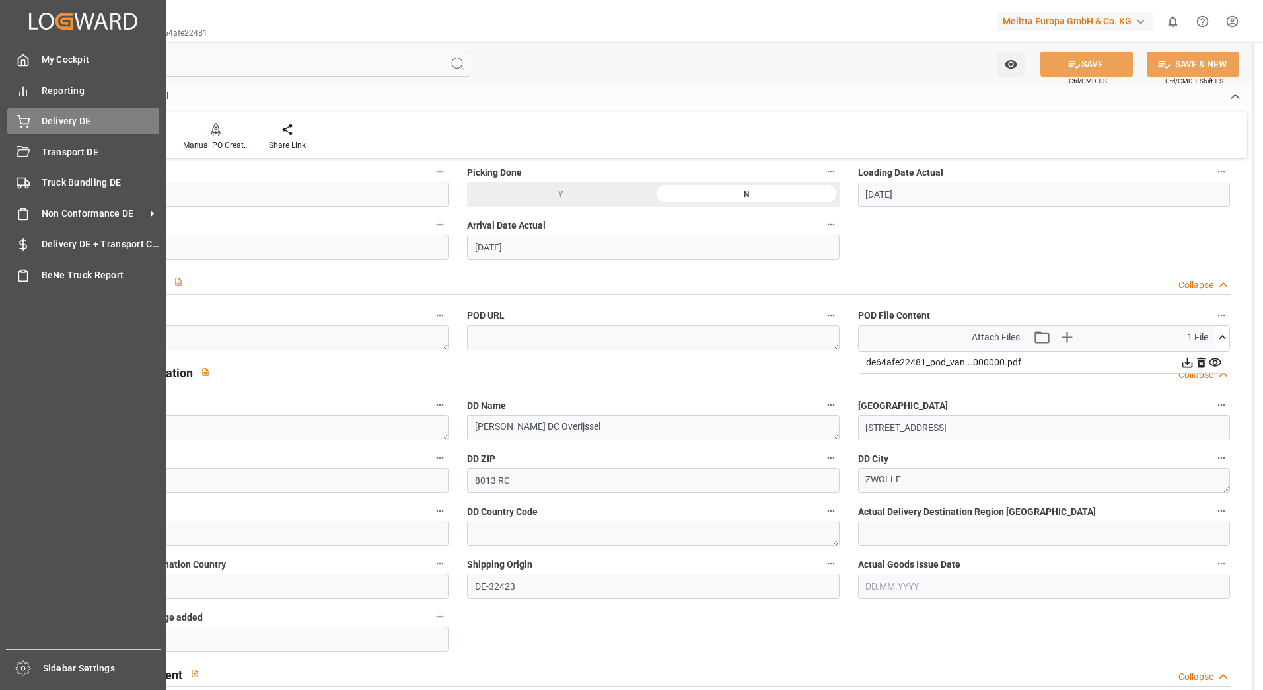
click at [34, 119] on div "Delivery DE Delivery DE" at bounding box center [83, 121] width 152 height 26
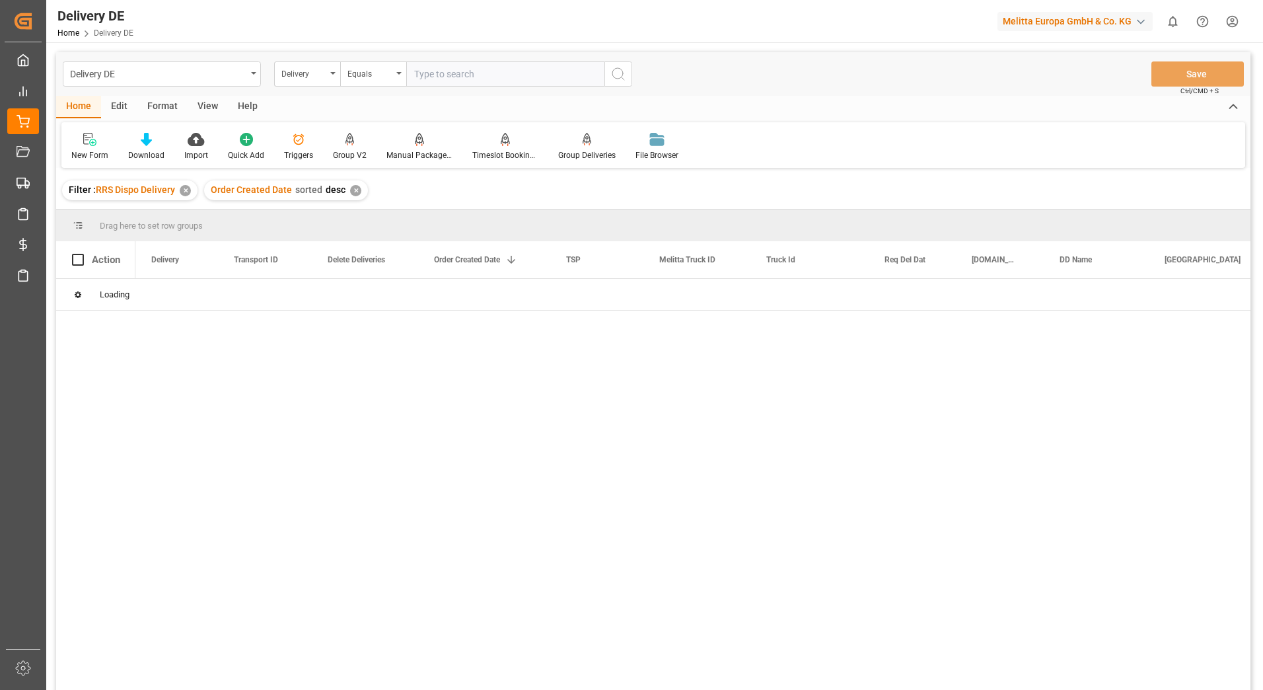
click at [429, 69] on input "text" at bounding box center [505, 73] width 198 height 25
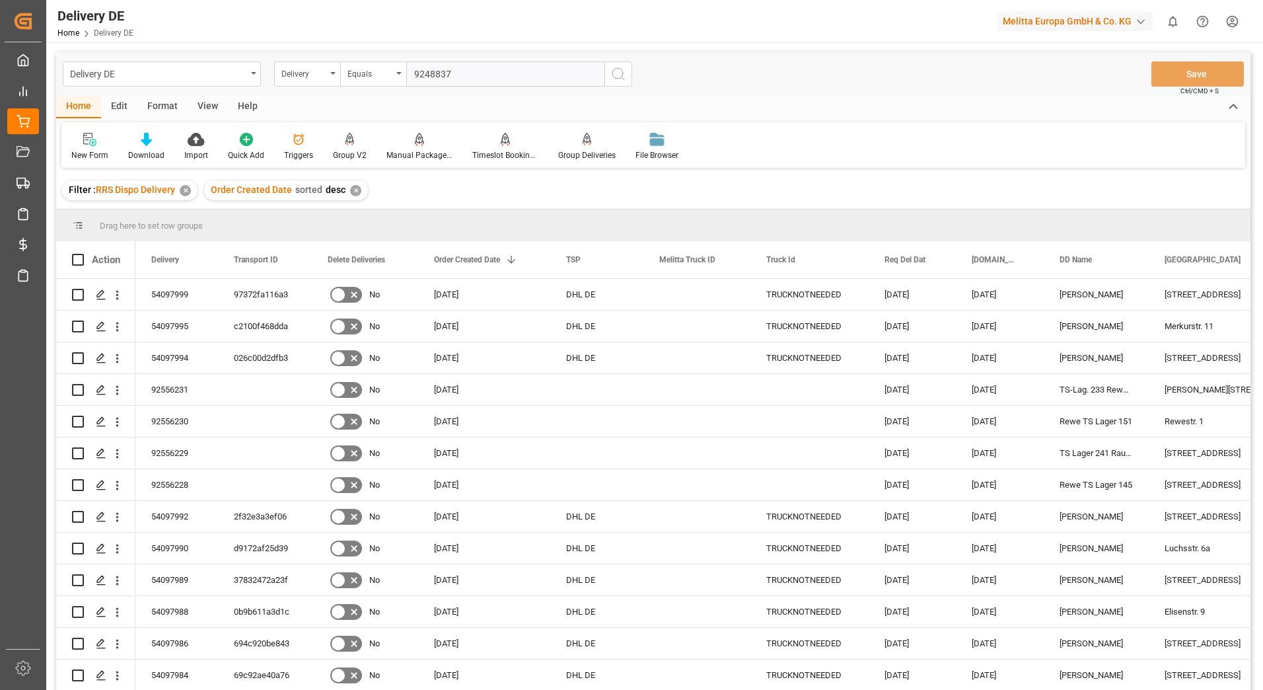
type input "92488373"
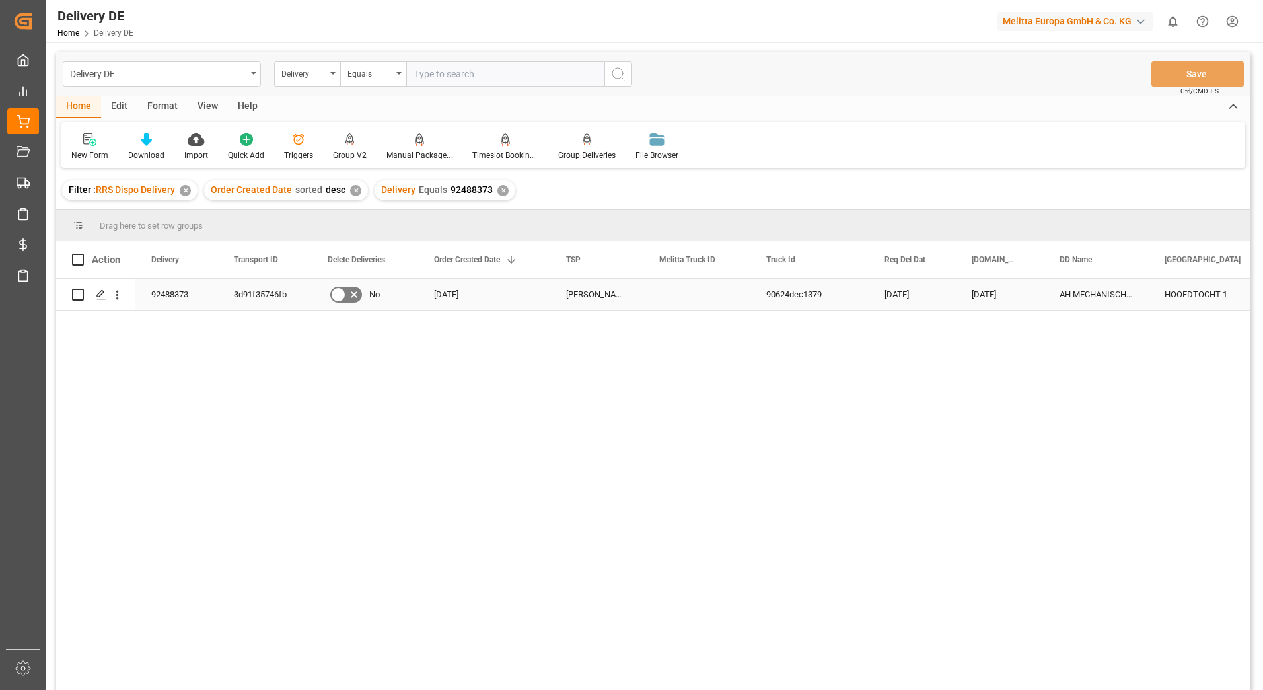
click at [260, 304] on div "3d91f35746fb" at bounding box center [265, 294] width 94 height 31
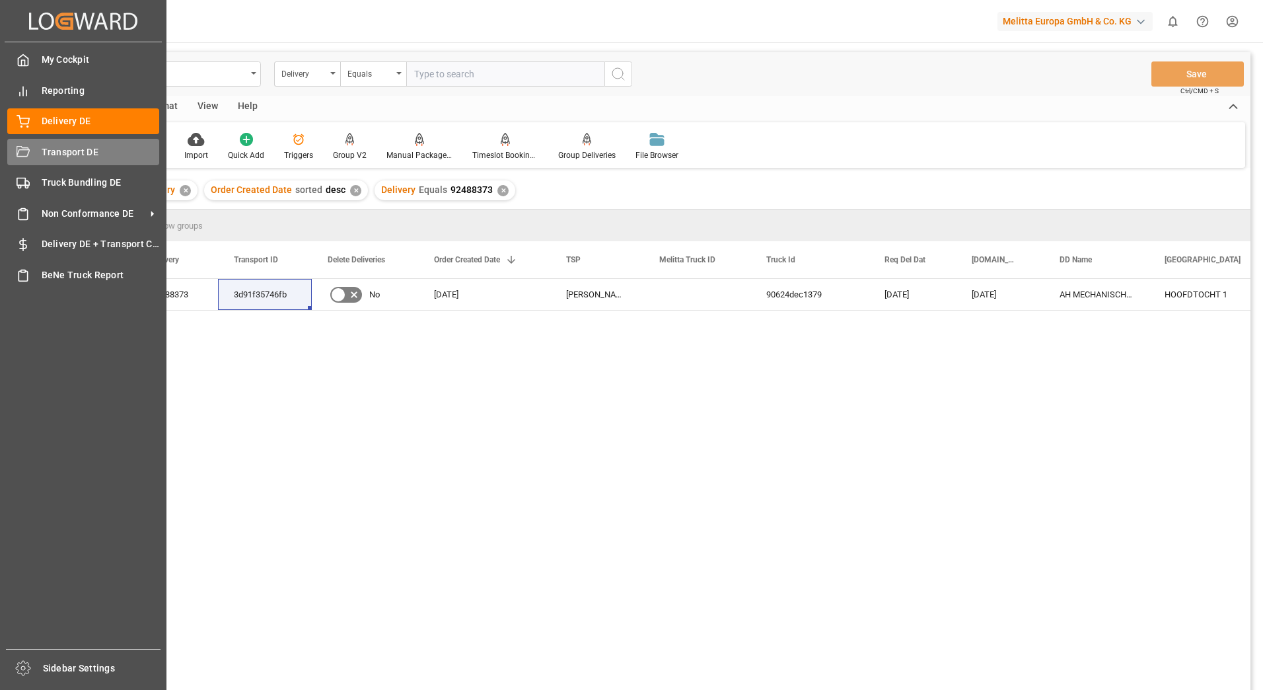
click at [32, 157] on div "Transport DE Transport DE" at bounding box center [83, 152] width 152 height 26
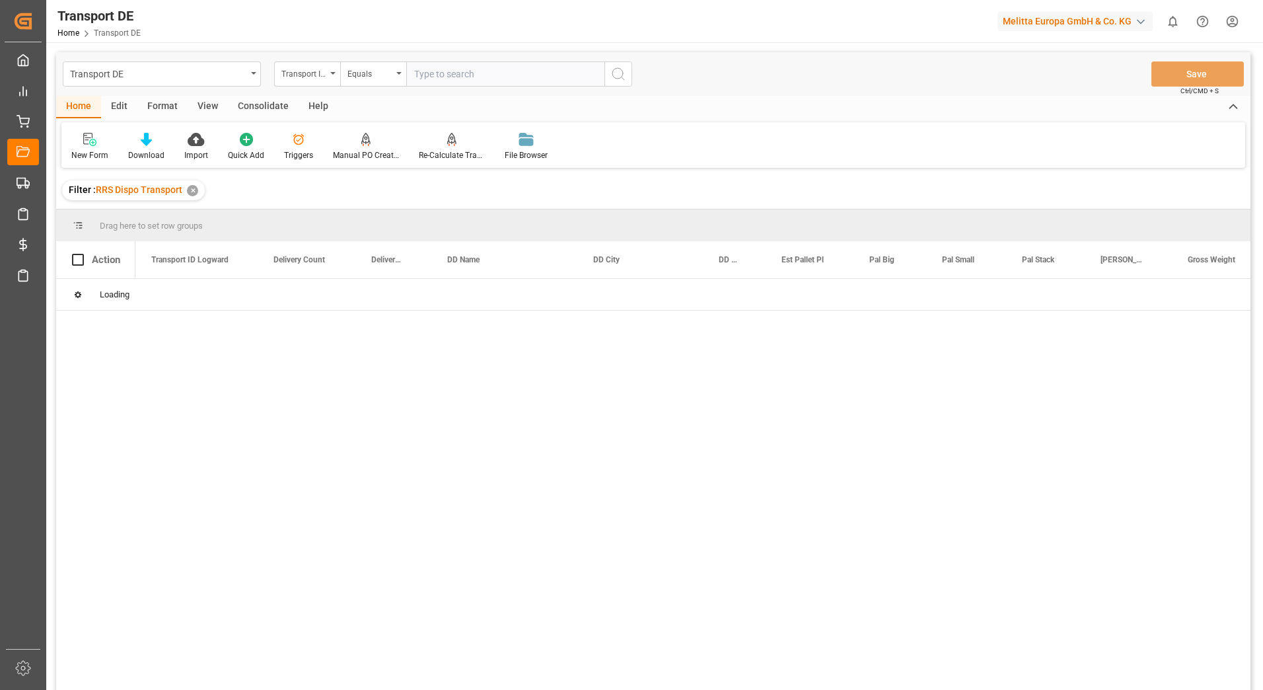
click at [418, 73] on input "text" at bounding box center [505, 73] width 198 height 25
paste input "3d91f35746fb"
type input "3d91f35746fb"
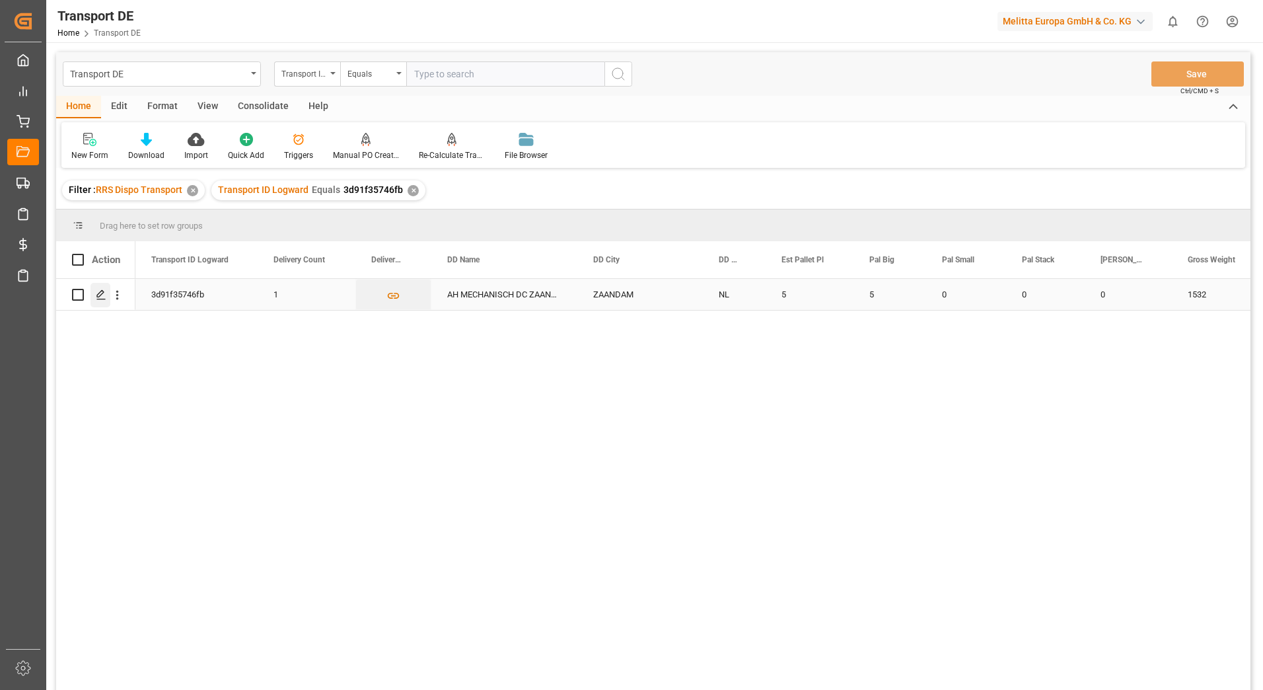
click at [102, 292] on icon "Press SPACE to select this row." at bounding box center [101, 294] width 11 height 11
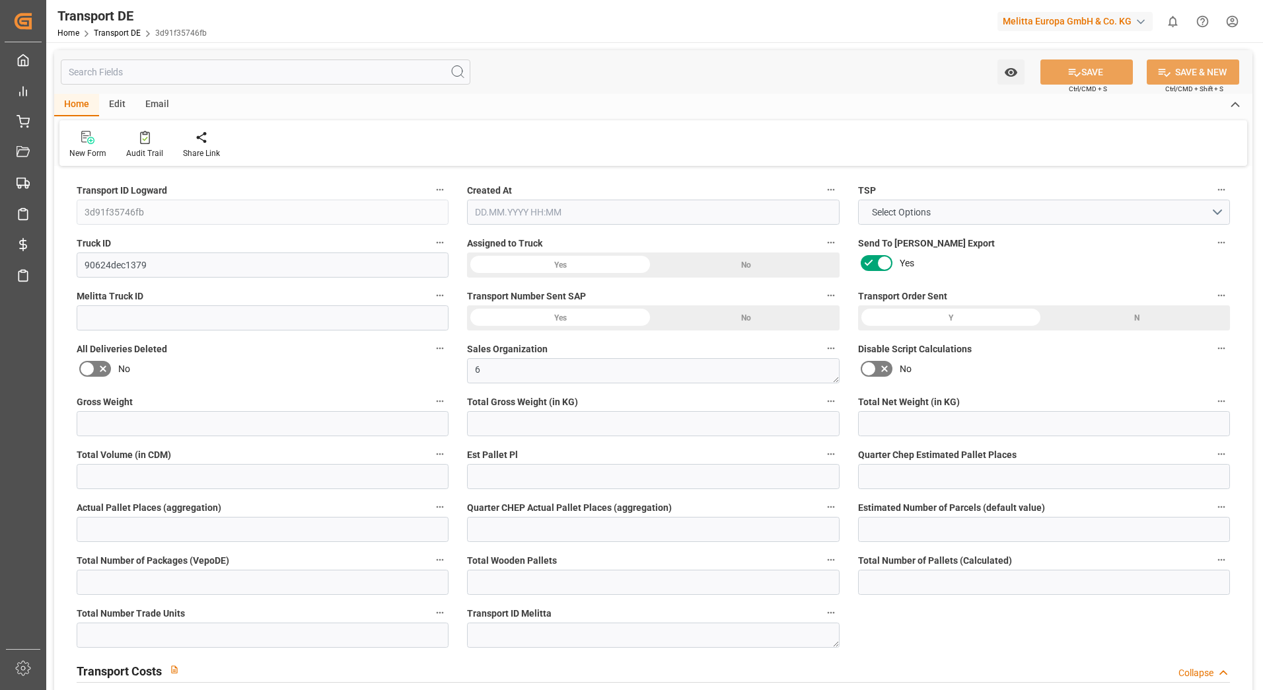
type input "1532"
type input "1405.269"
type input "1124.442"
type input "8095.5"
type input "5"
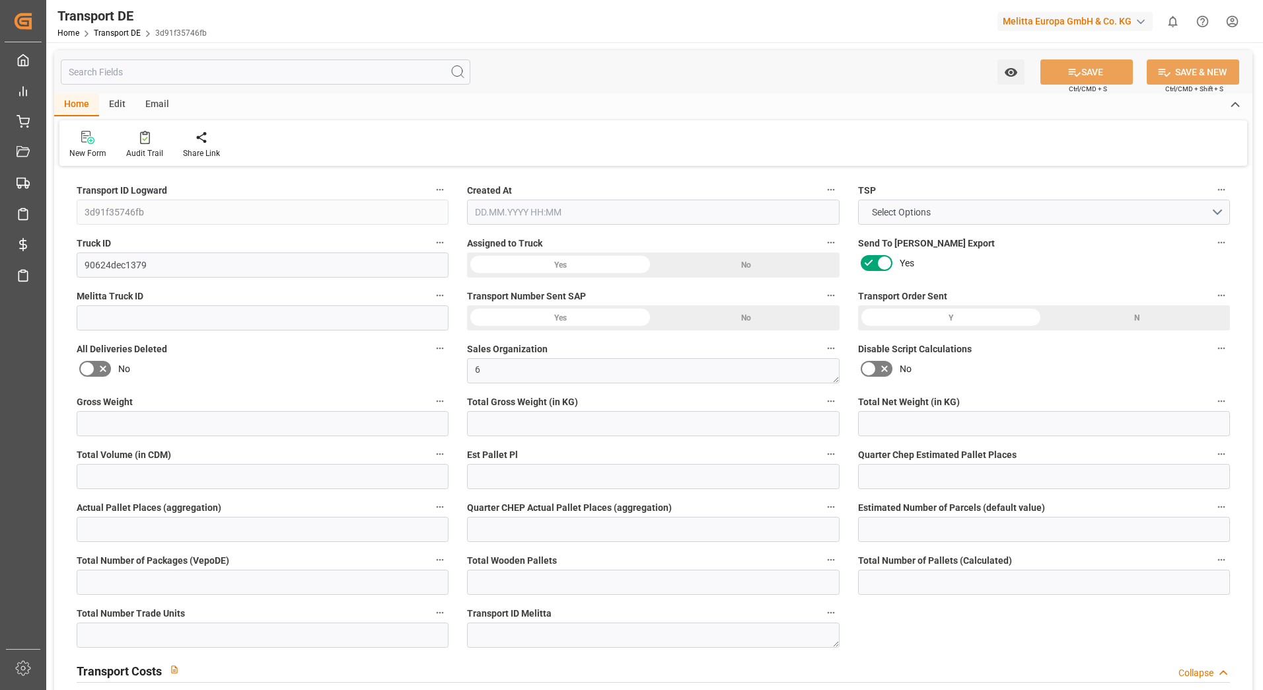
type input "0"
type input "4.75"
type input "0"
type input "5"
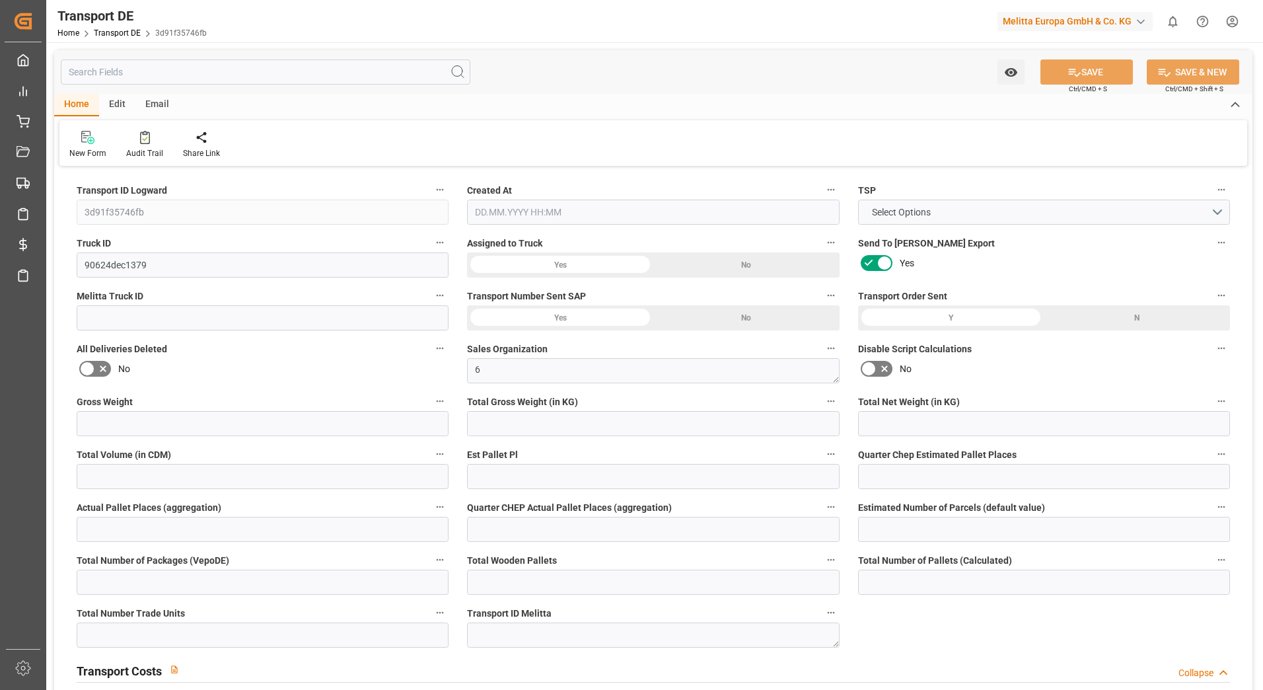
type input "5"
type input "0"
type input "241.03"
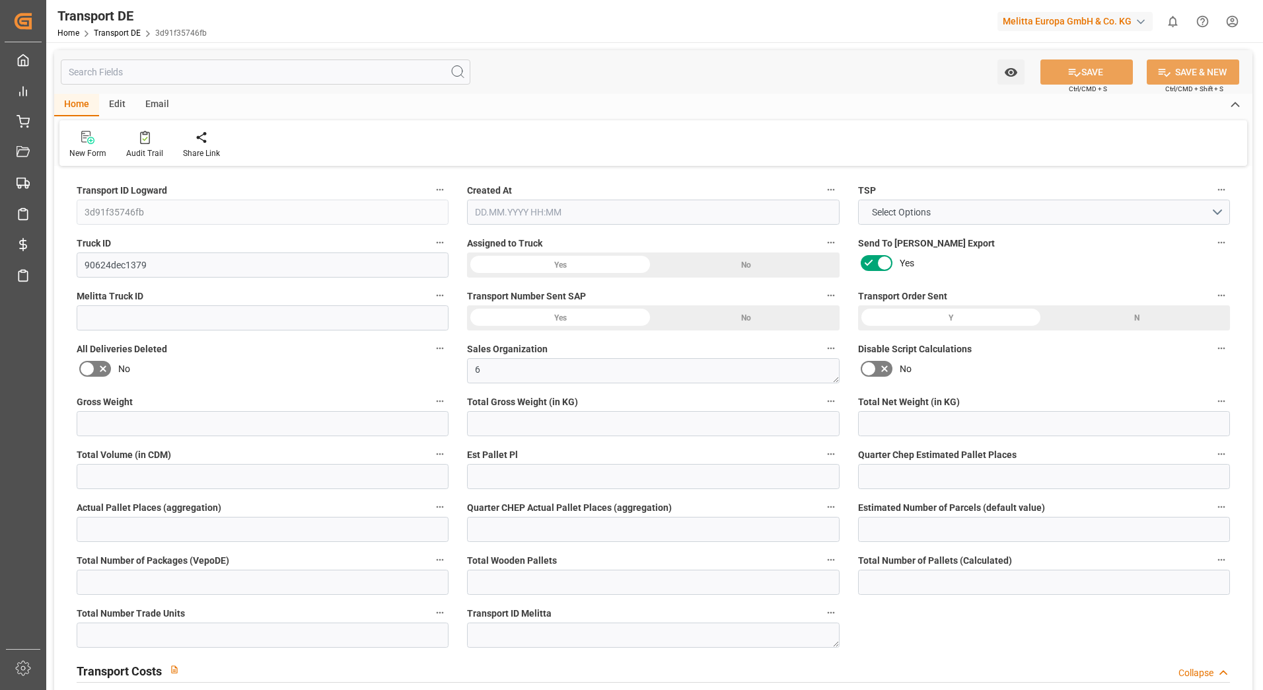
type input "28.659"
type input "241.03"
type input "15"
type input "0"
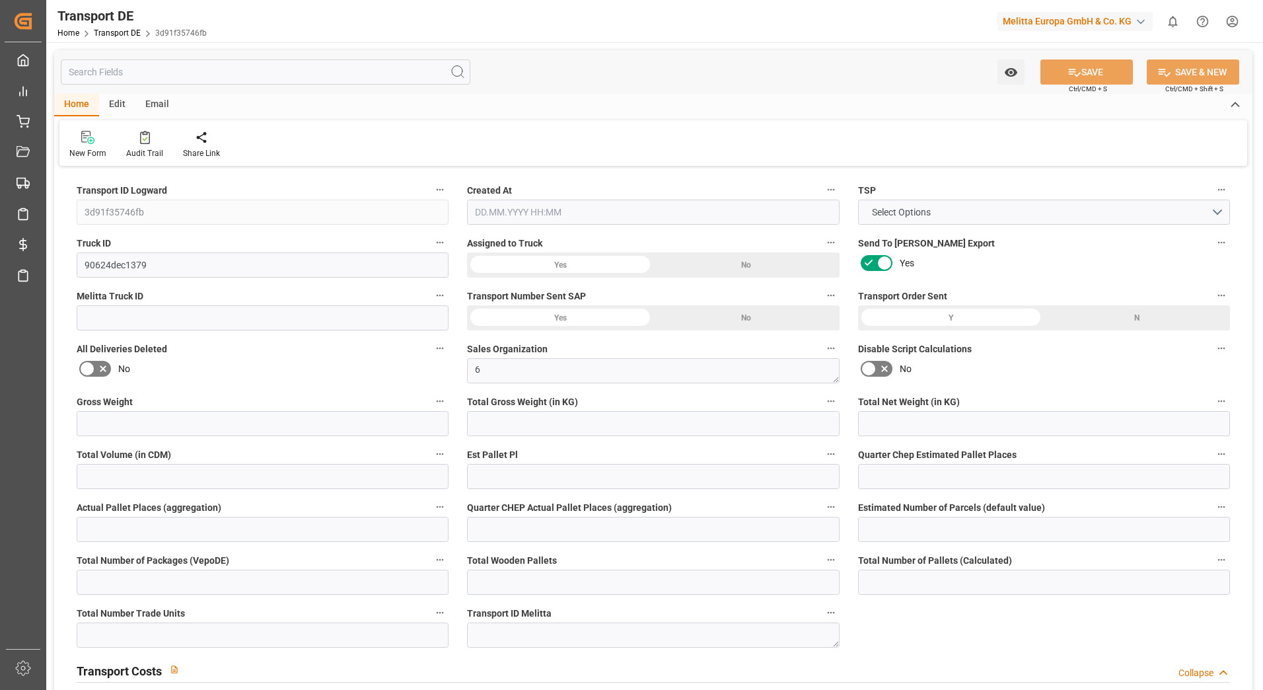
type input "0"
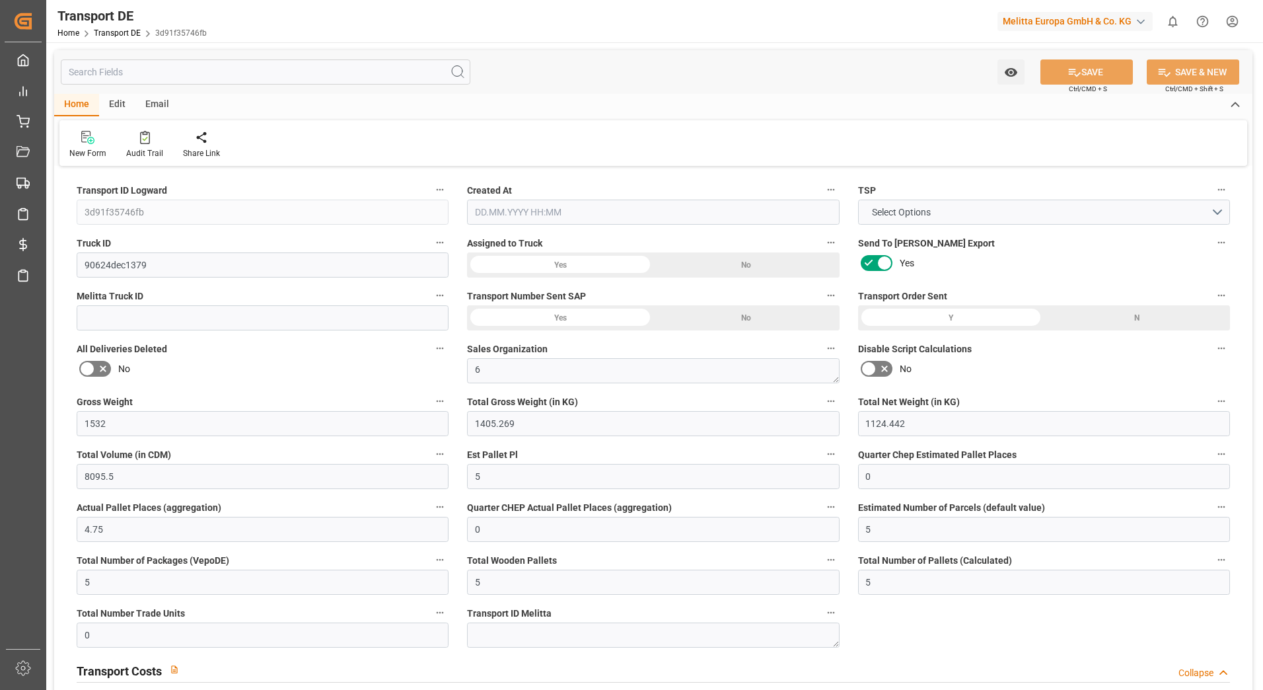
type input "0"
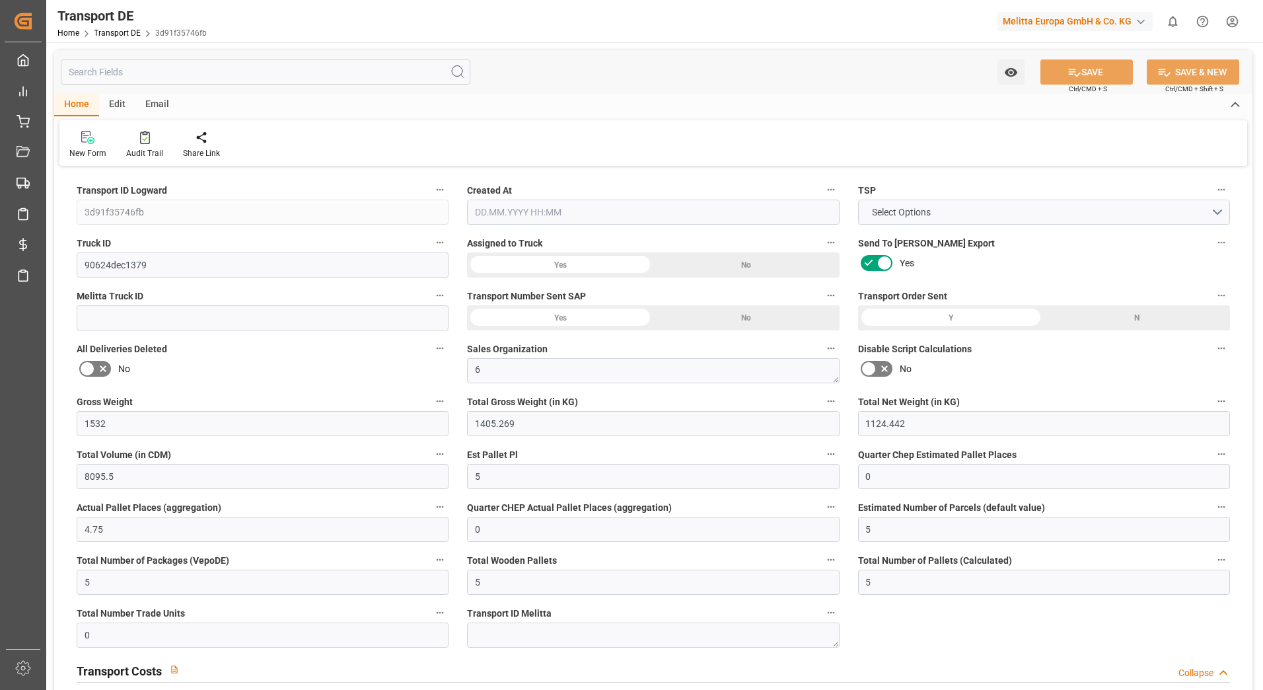
type input "0"
type input "1405.269"
type input "4710.8598"
type input "21"
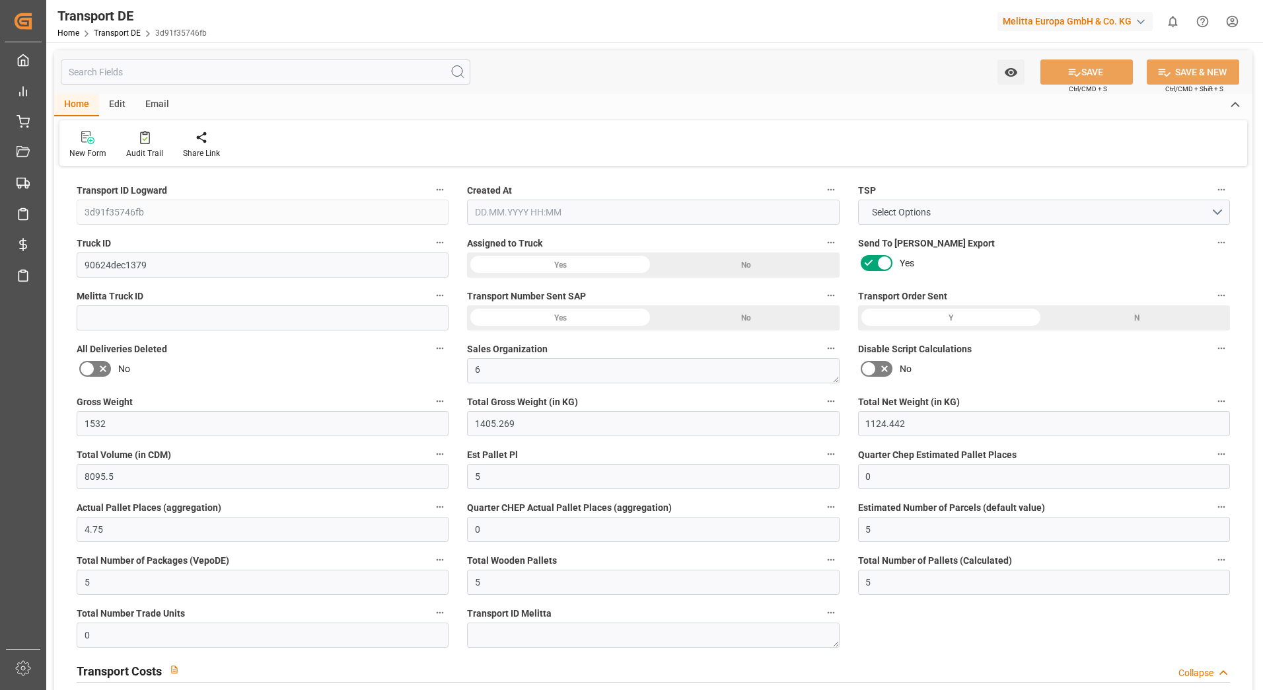
type input "35"
type input "5"
type input "0"
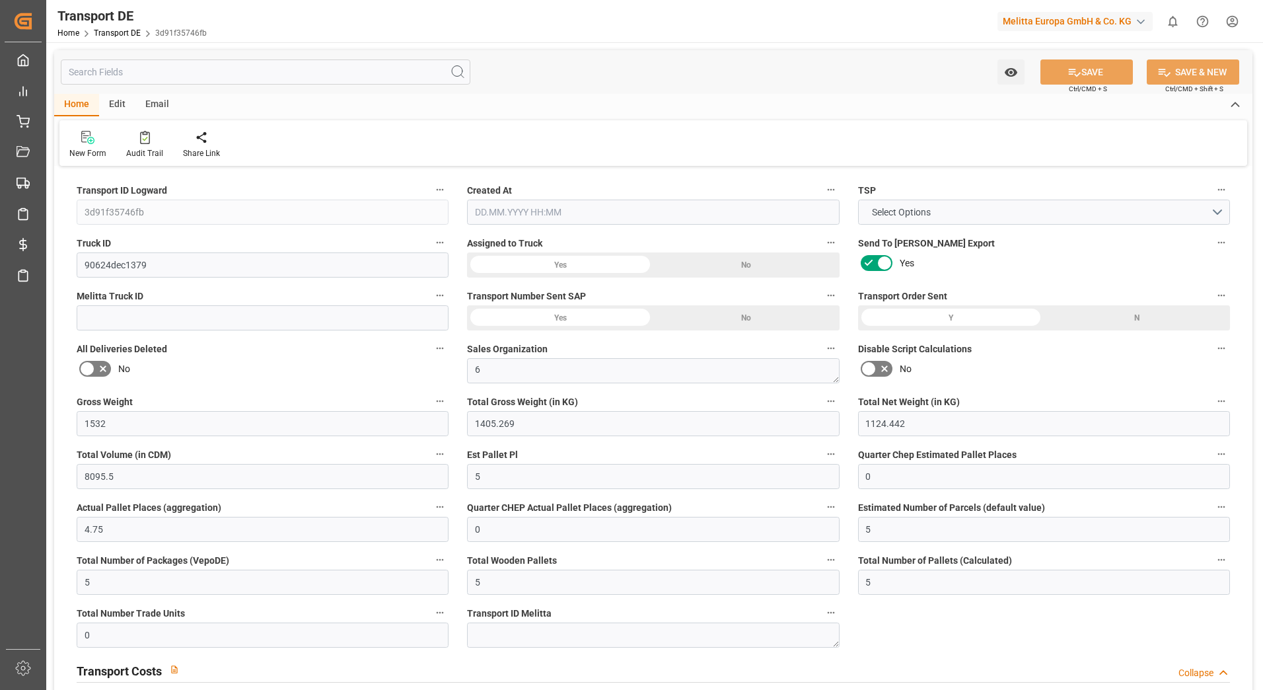
type input "0"
type input "1"
type input "0"
type input "369"
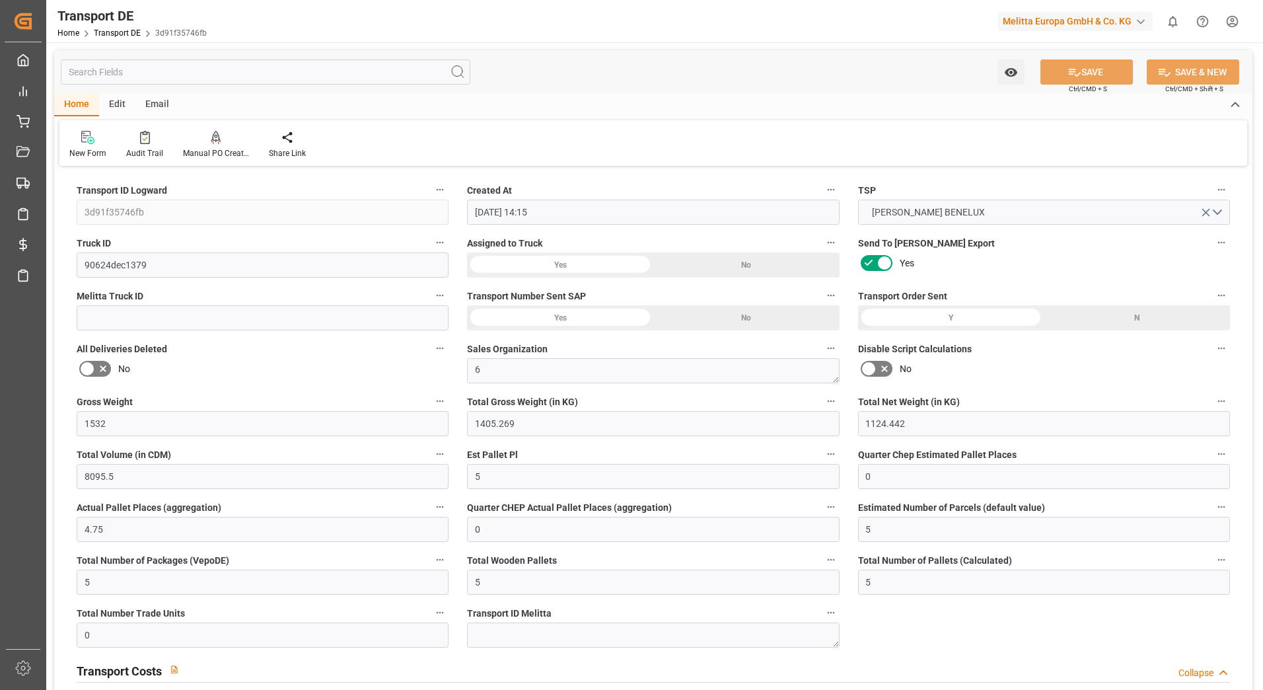
type input "[DATE] 14:15"
type input "[DATE]"
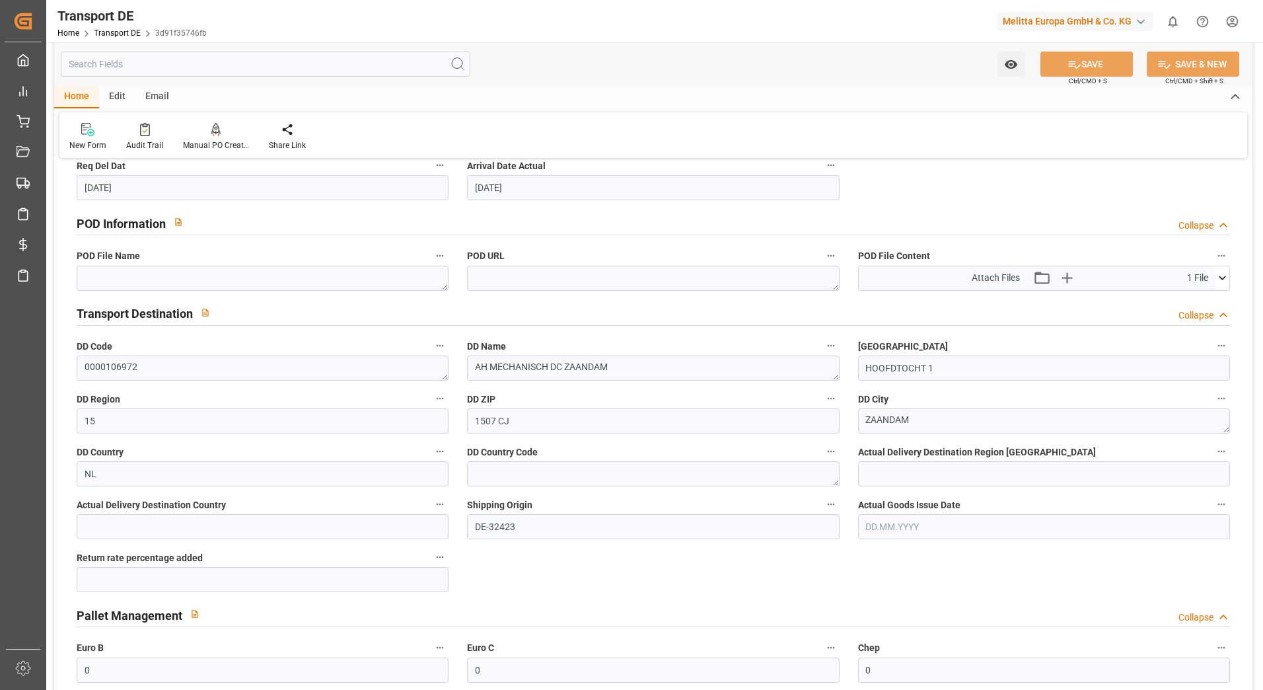
scroll to position [793, 0]
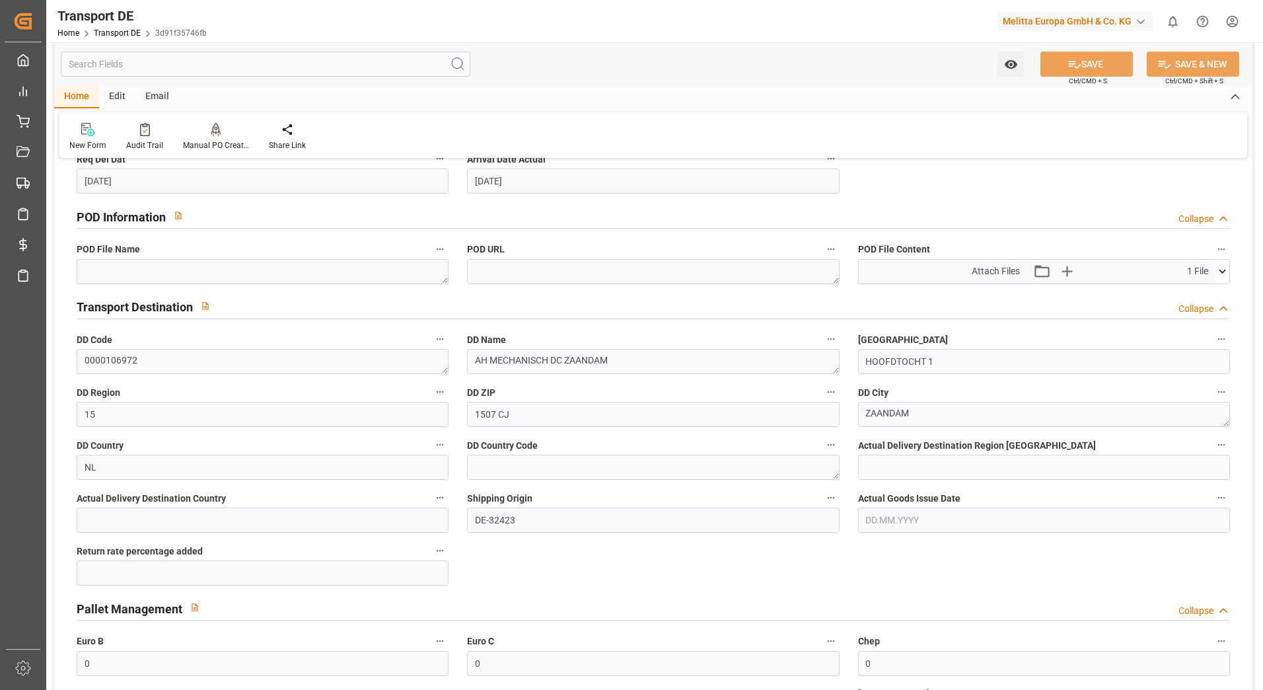
click at [1224, 272] on icon at bounding box center [1223, 271] width 14 height 14
click at [1188, 295] on icon at bounding box center [1188, 296] width 11 height 11
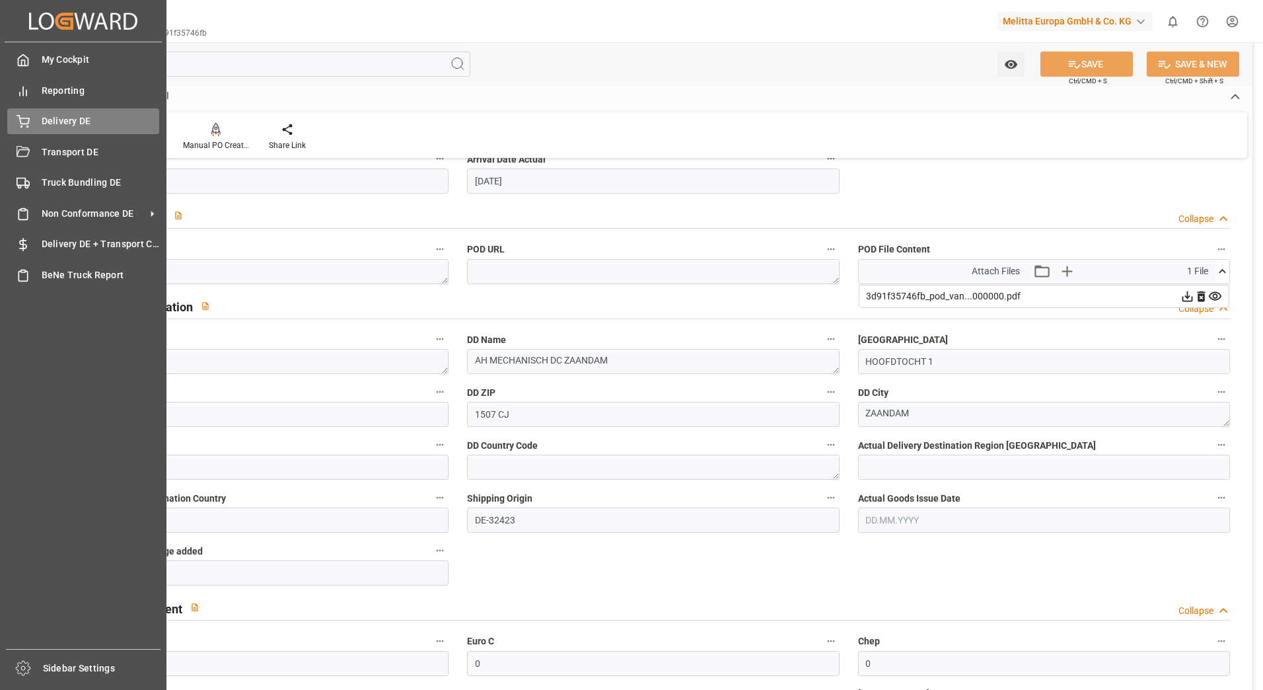
click at [23, 124] on icon at bounding box center [23, 120] width 12 height 9
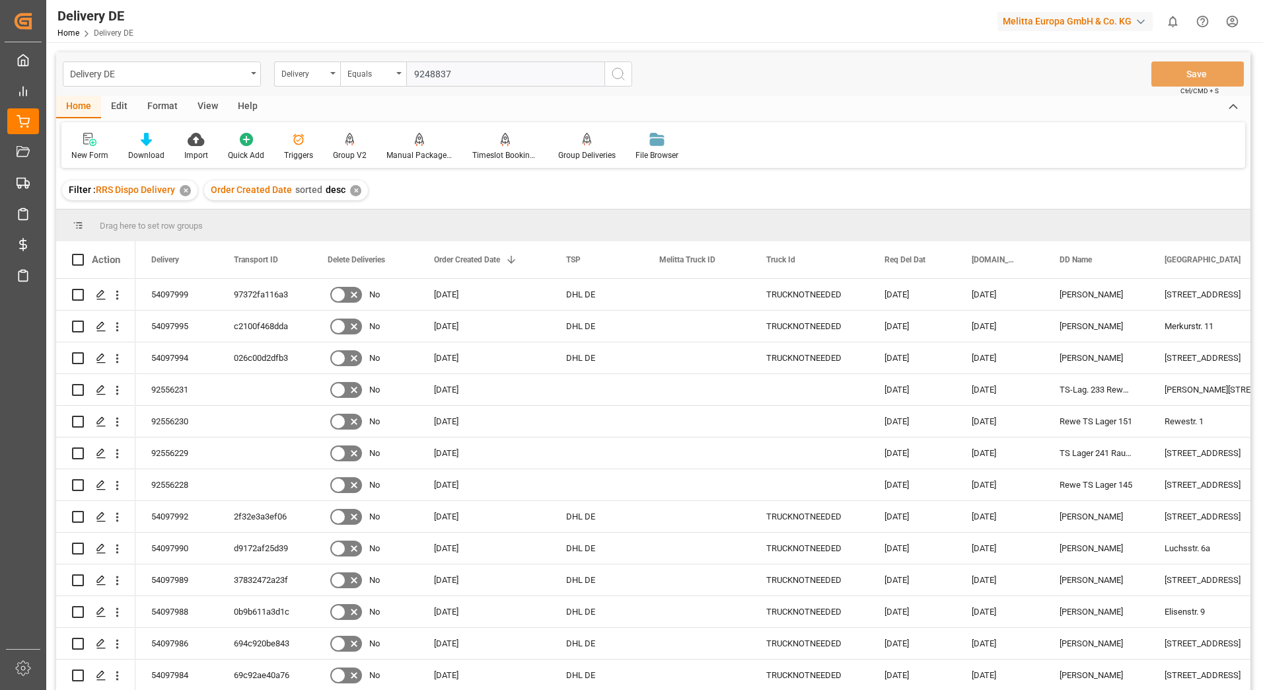
type input "92488372"
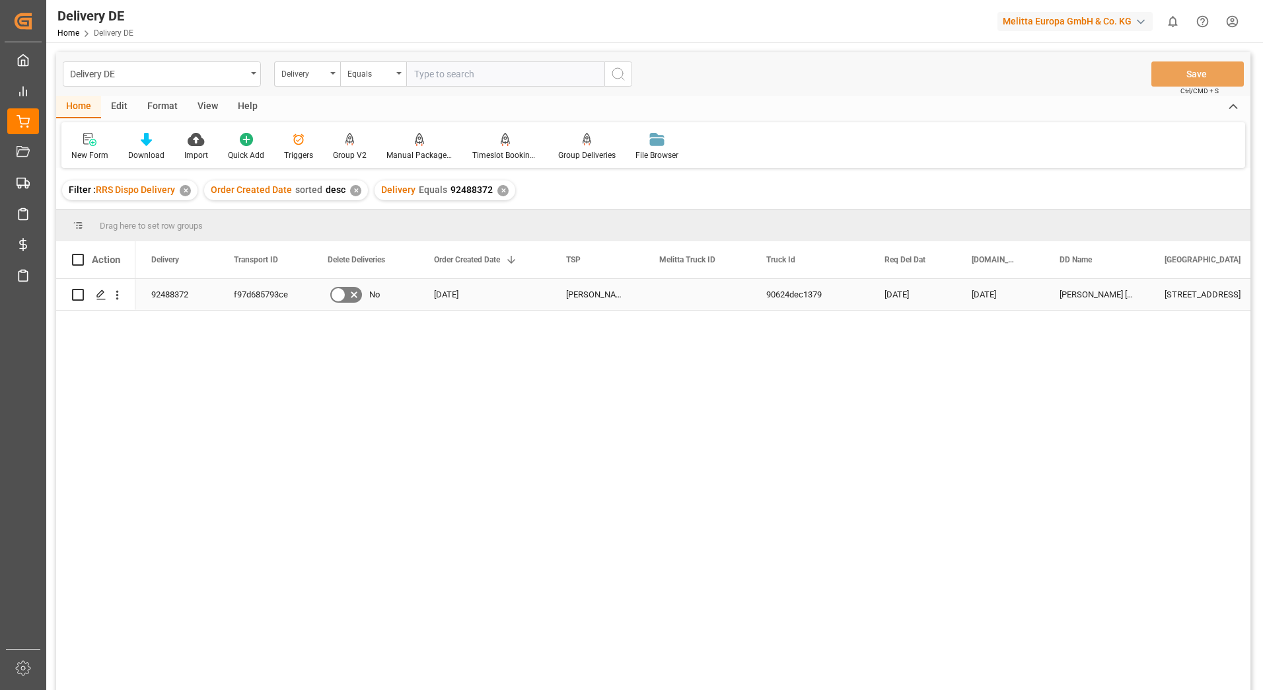
click at [270, 296] on div "f97d685793ce" at bounding box center [265, 294] width 94 height 31
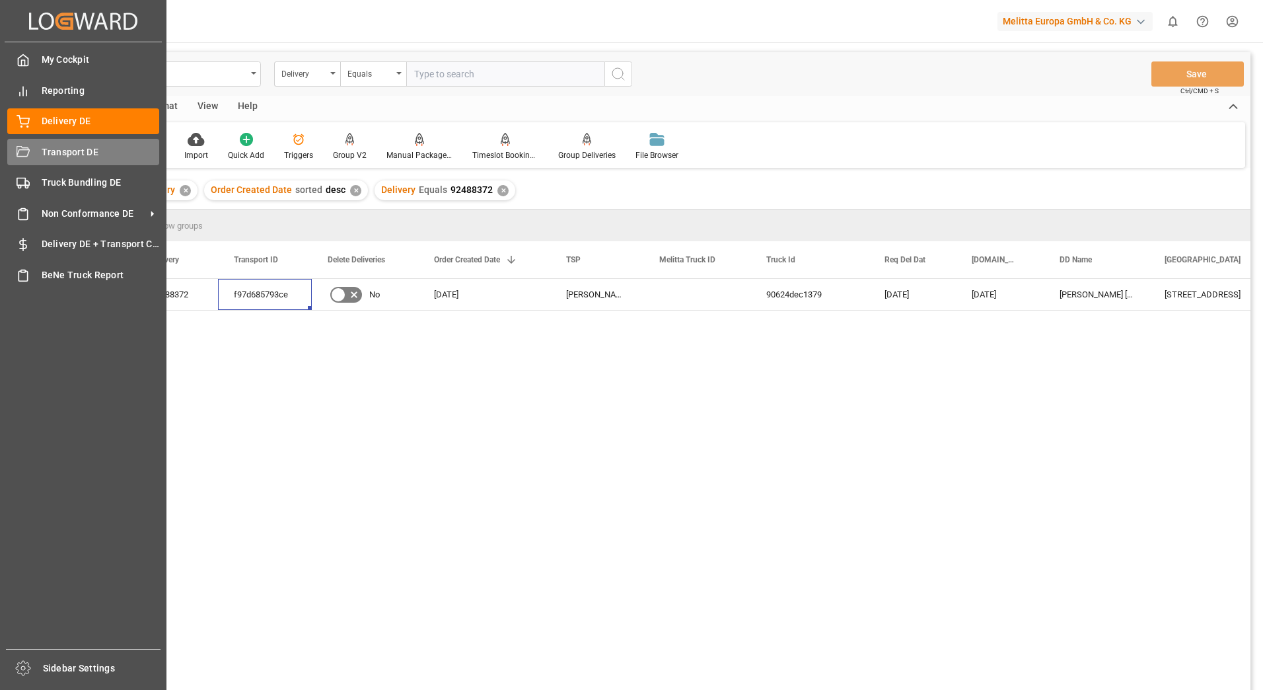
click at [31, 145] on div "Transport DE Transport DE" at bounding box center [83, 152] width 152 height 26
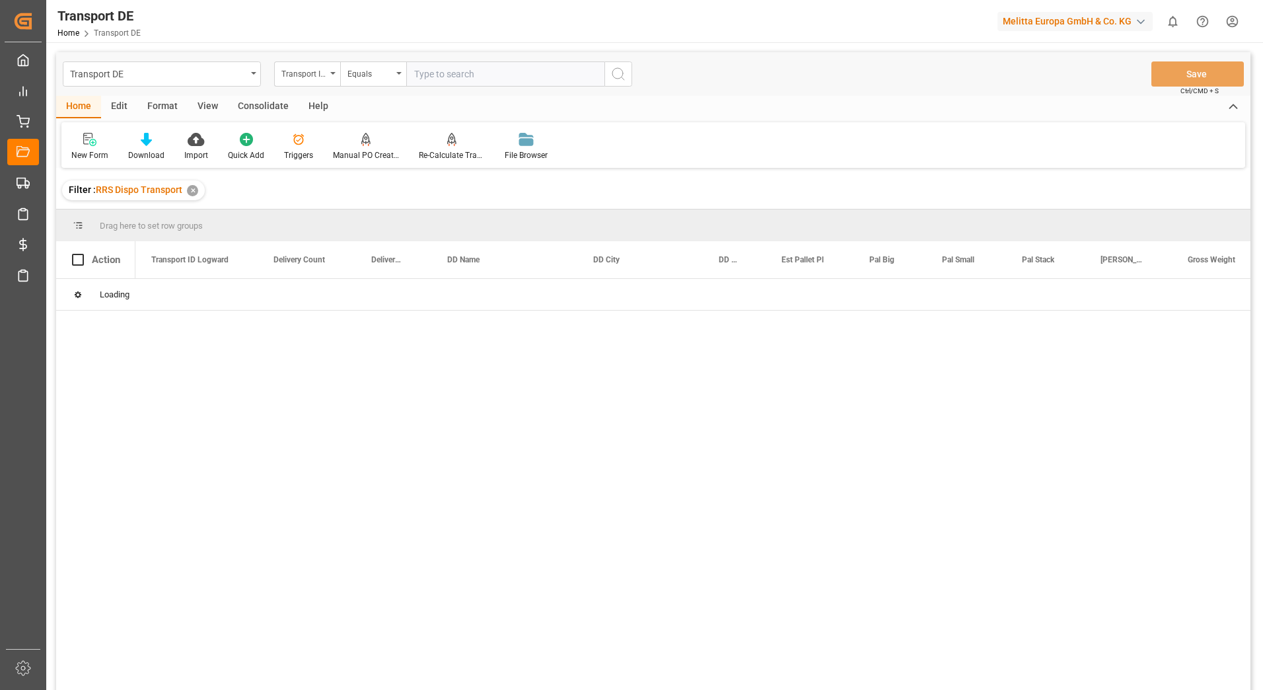
click at [431, 74] on input "text" at bounding box center [505, 73] width 198 height 25
paste input "f97d685793ce"
type input "f97d685793ce"
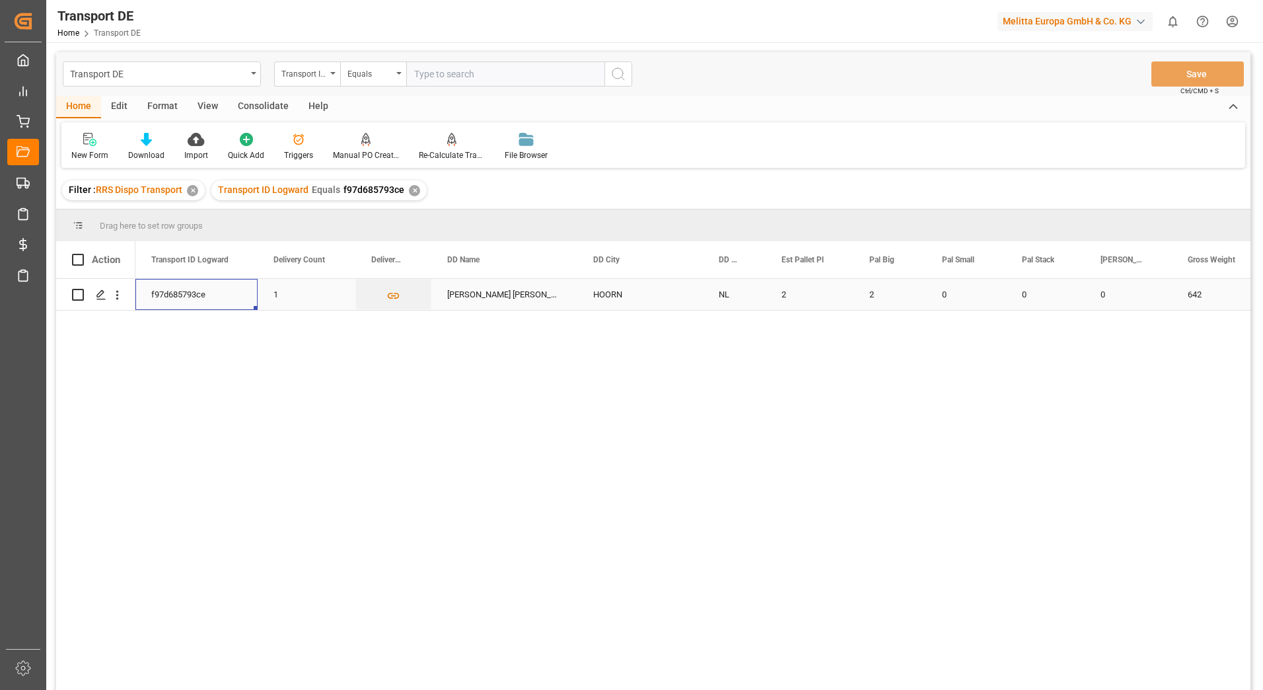
click at [192, 291] on div "f97d685793ce" at bounding box center [196, 294] width 122 height 31
click at [98, 291] on icon "Press SPACE to select this row." at bounding box center [101, 294] width 11 height 11
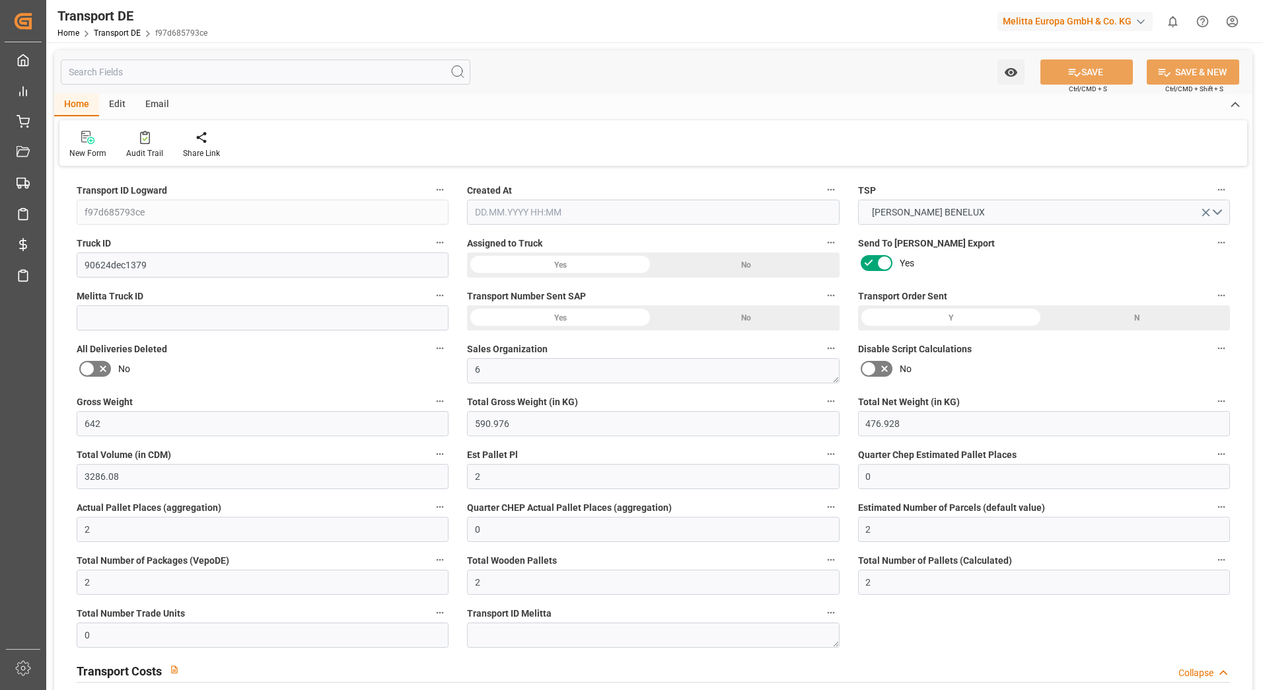
type input "642"
type input "590.976"
type input "476.928"
type input "3286.08"
type input "2"
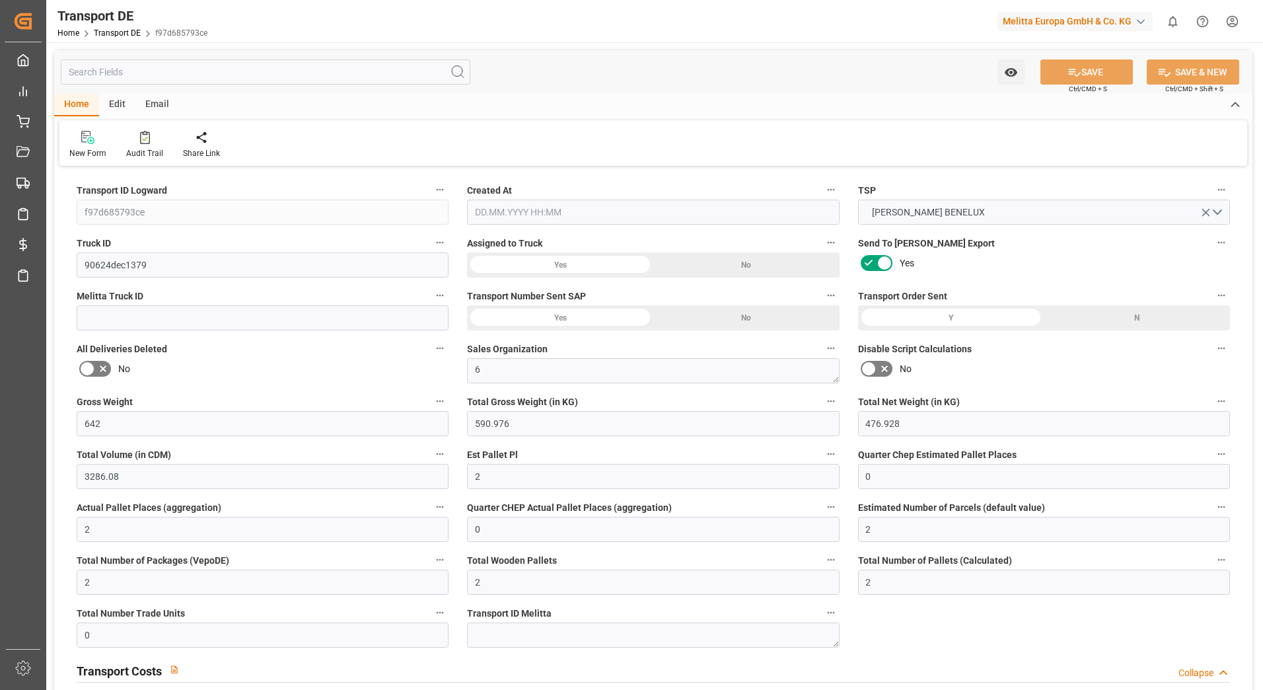
type input "0"
type input "2"
type input "0"
type input "2"
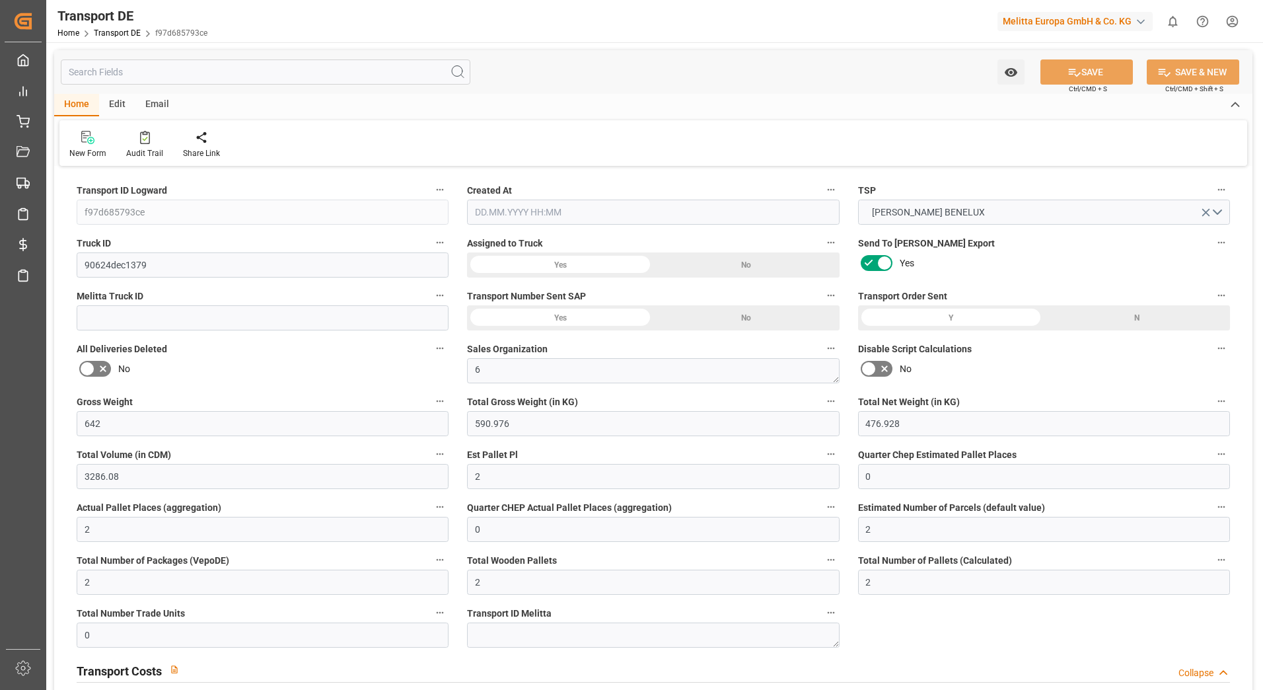
type input "2"
type input "0"
type input "111.44"
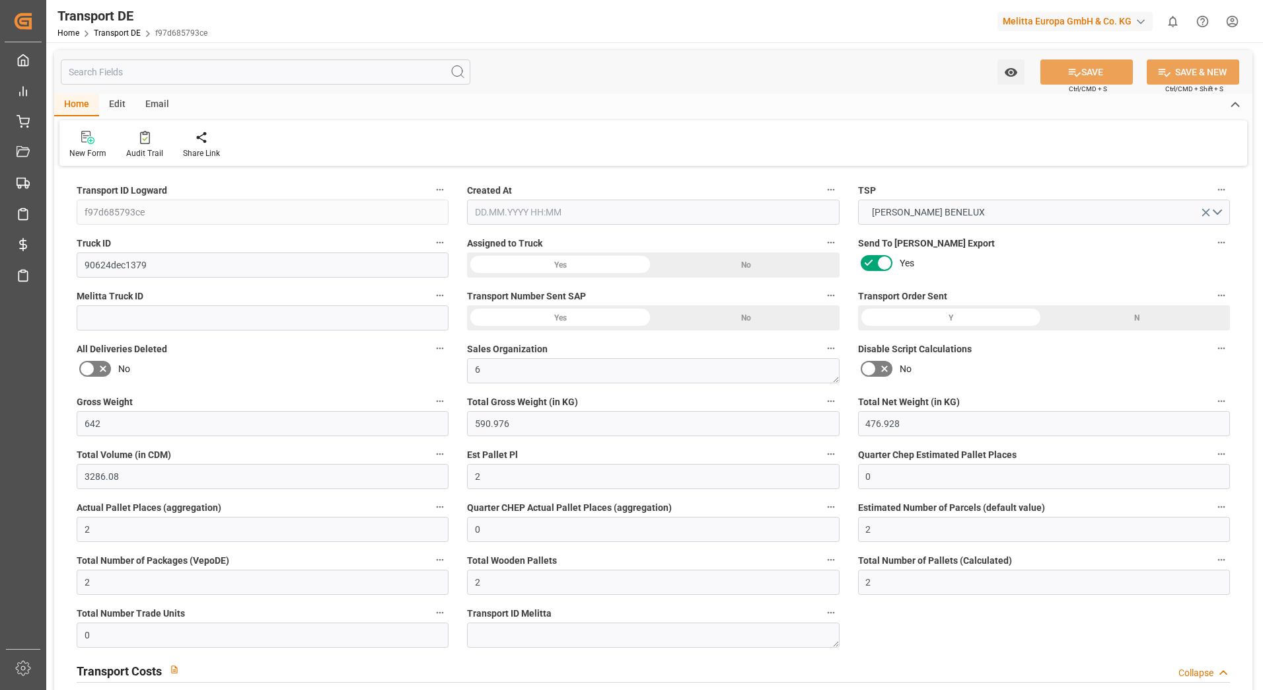
type input "13.287"
type input "111.44"
type input "16"
type input "0"
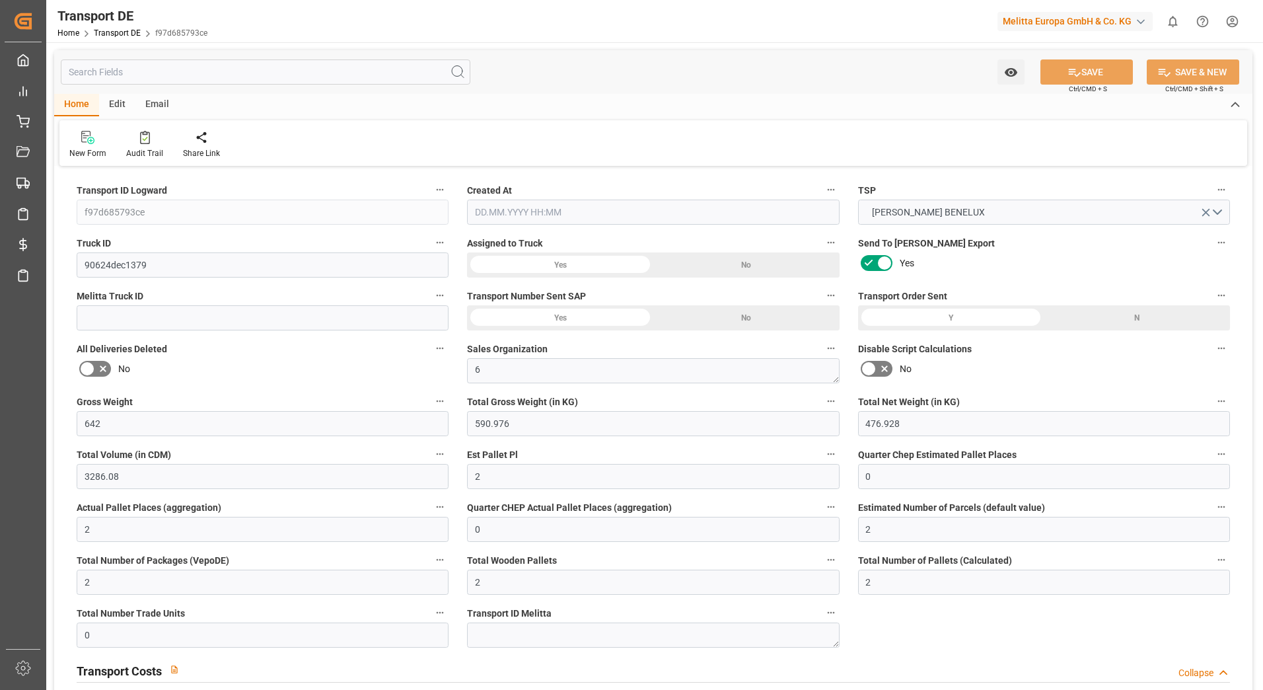
type input "0"
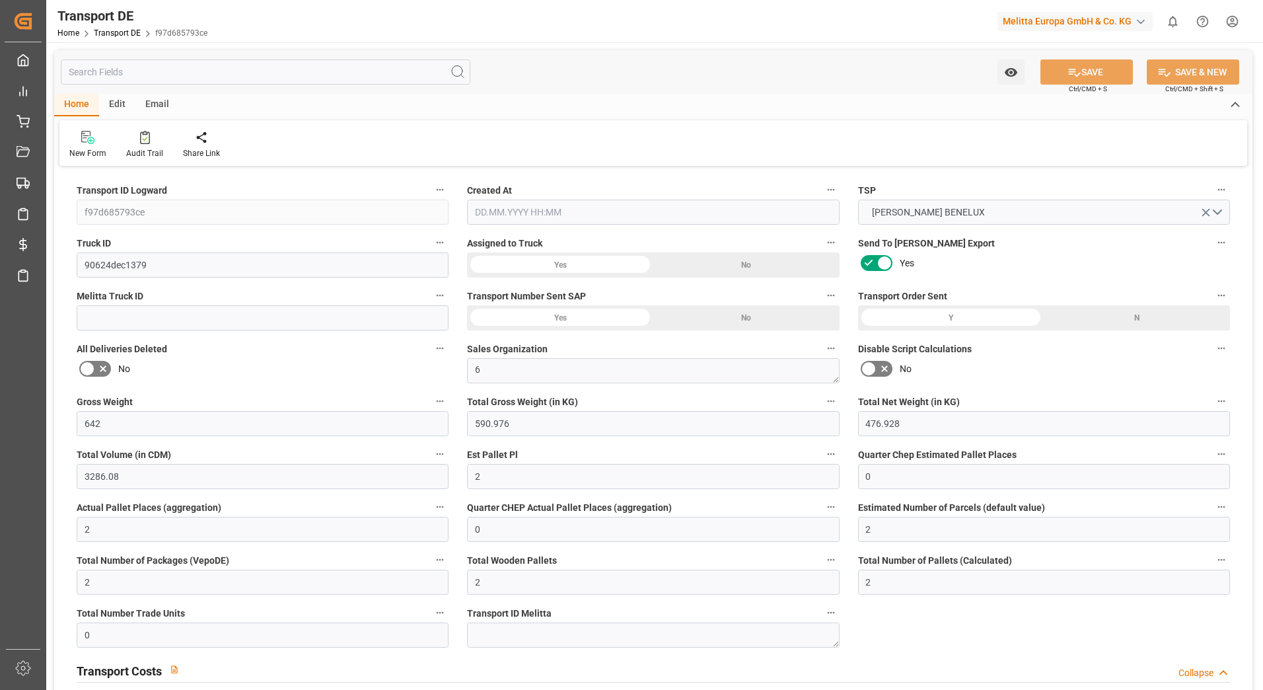
type input "0"
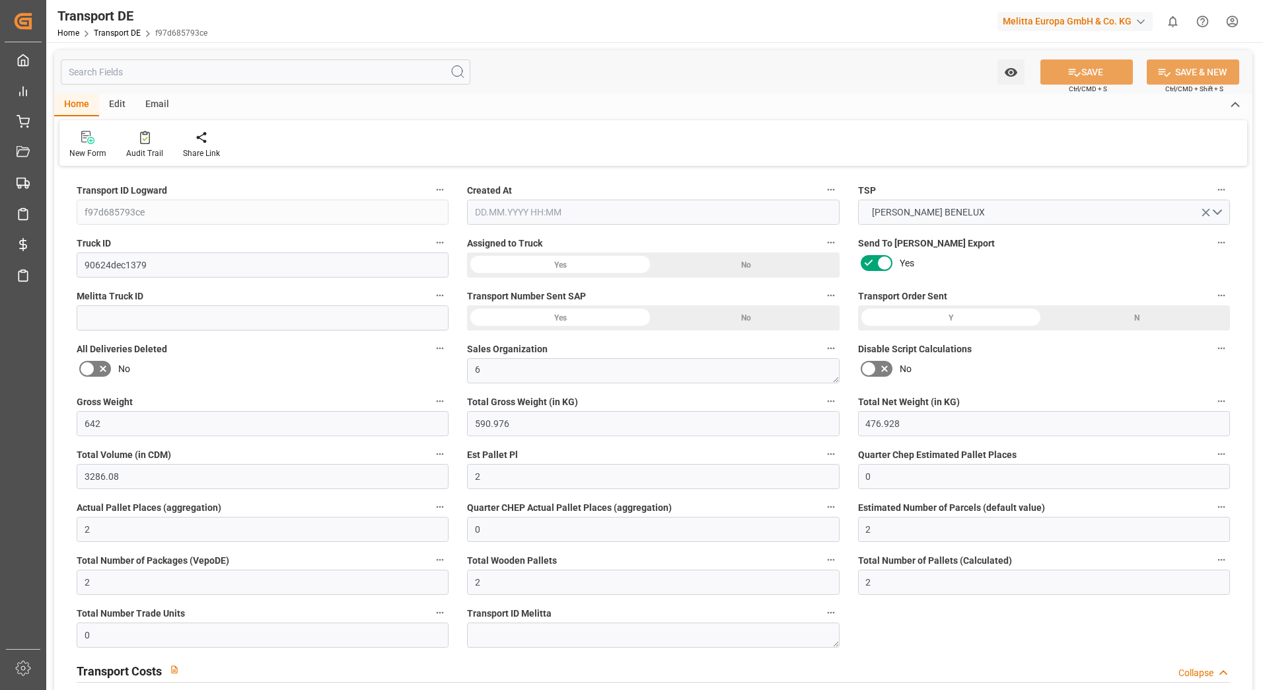
type input "0"
type input "590.976"
type input "4710.8598"
type input "21"
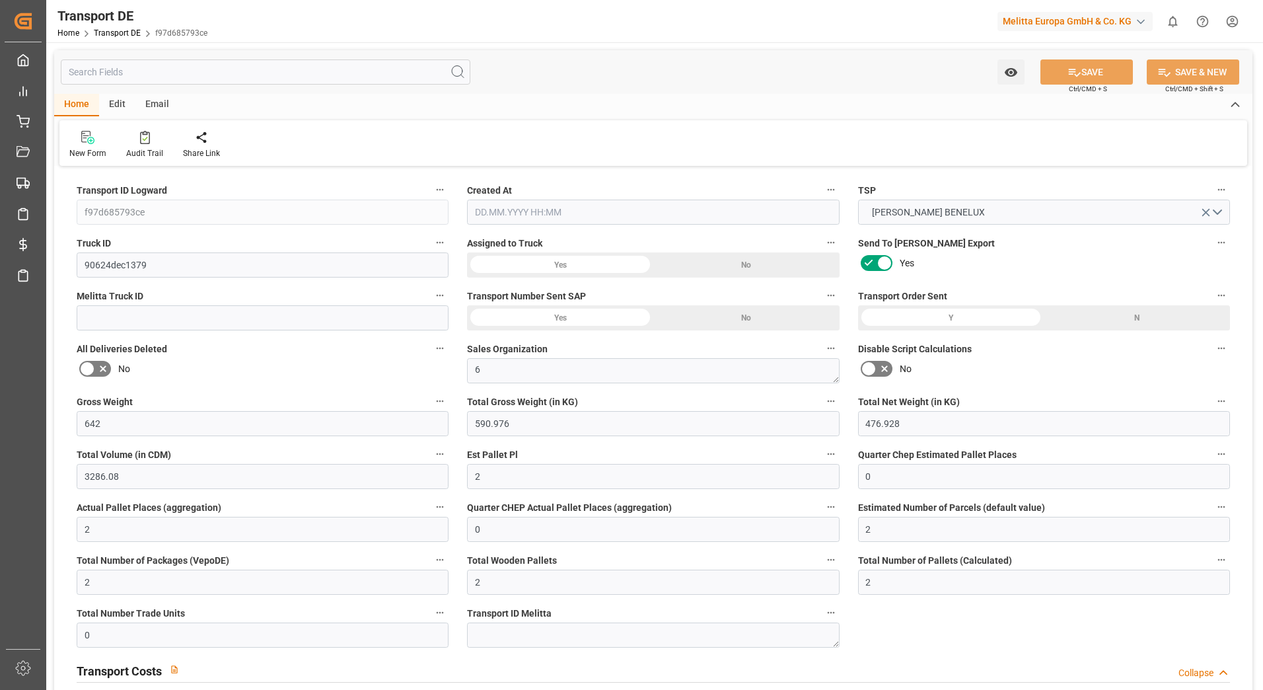
type input "35"
type input "2"
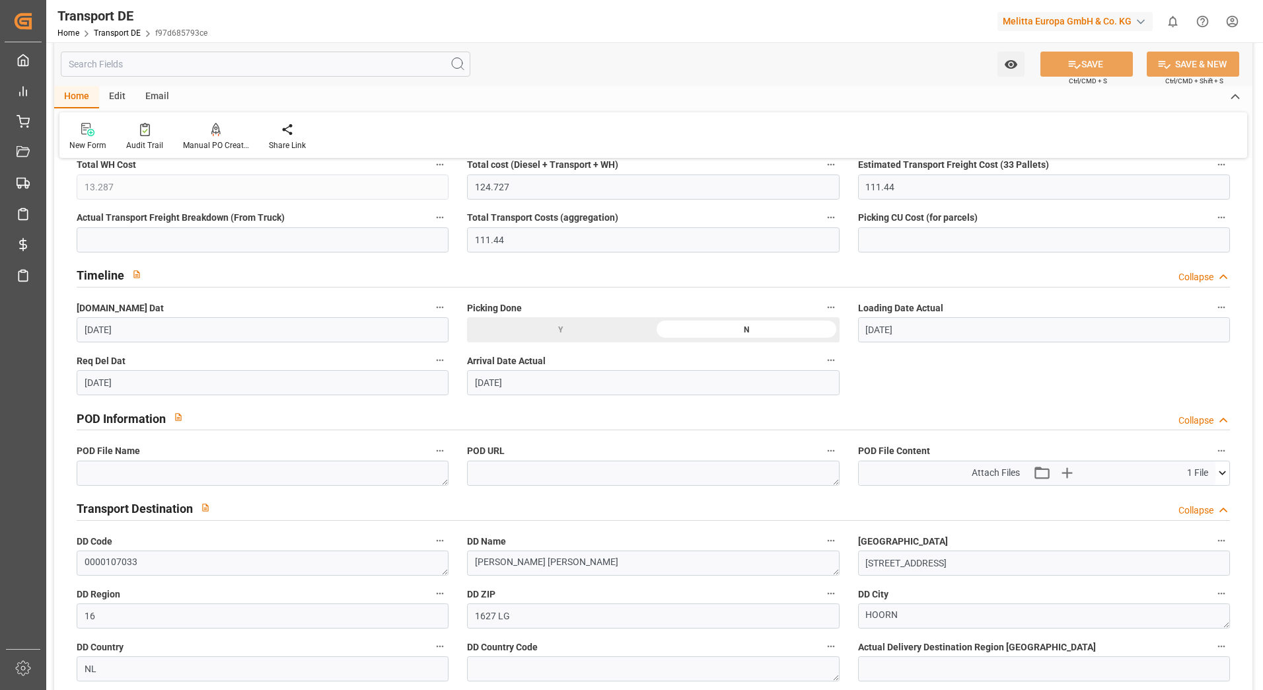
scroll to position [595, 0]
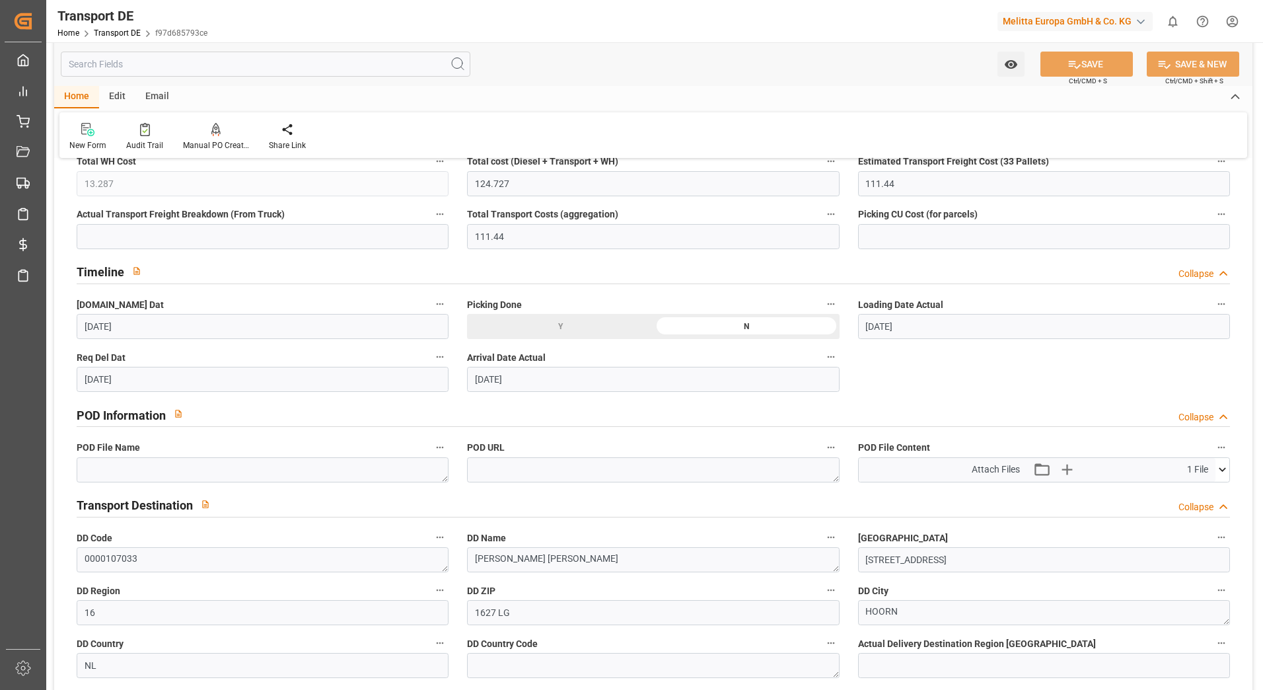
click at [1222, 472] on icon at bounding box center [1223, 469] width 14 height 14
click at [1187, 493] on icon at bounding box center [1188, 495] width 14 height 14
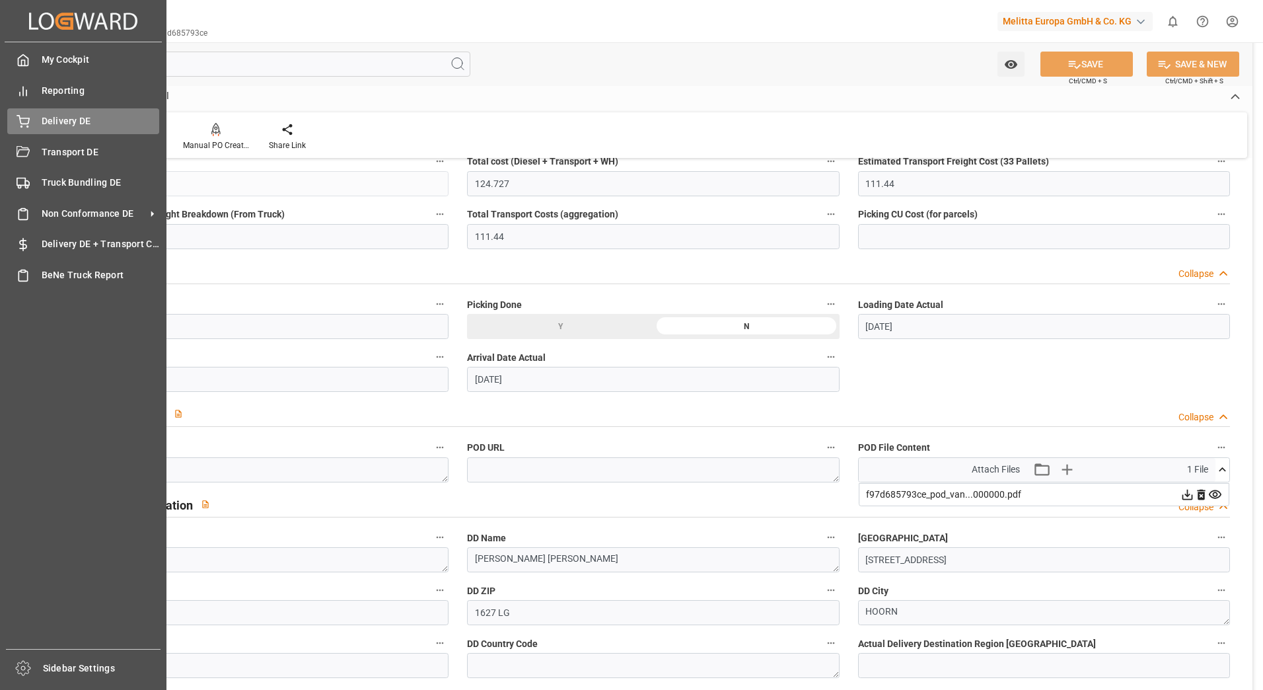
click at [20, 119] on icon at bounding box center [23, 120] width 12 height 9
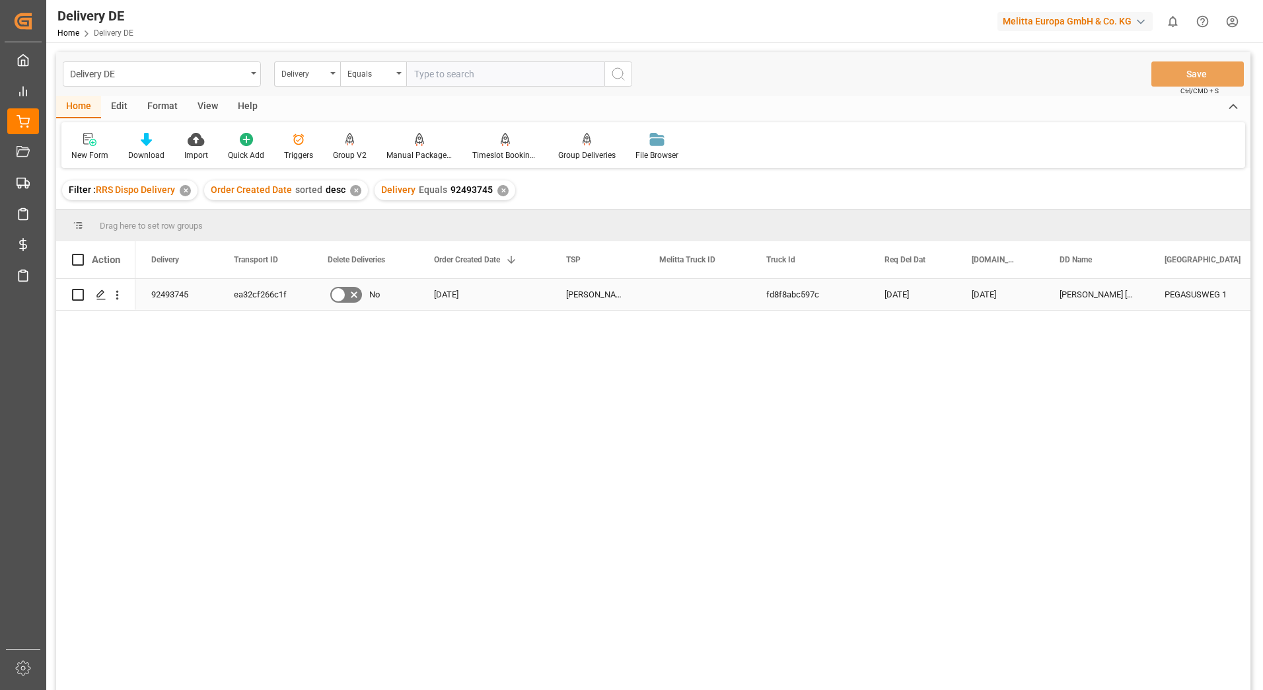
click at [286, 299] on div "ea32cf266c1f" at bounding box center [265, 294] width 94 height 31
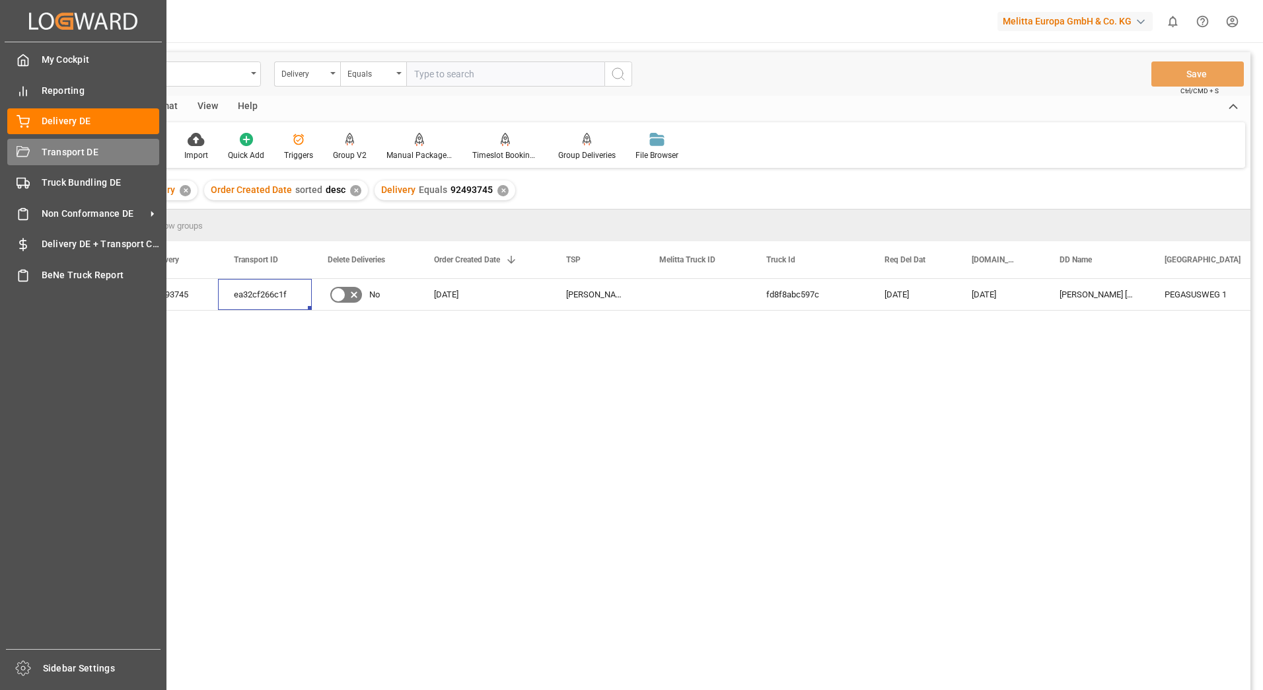
click at [22, 149] on icon at bounding box center [23, 151] width 13 height 11
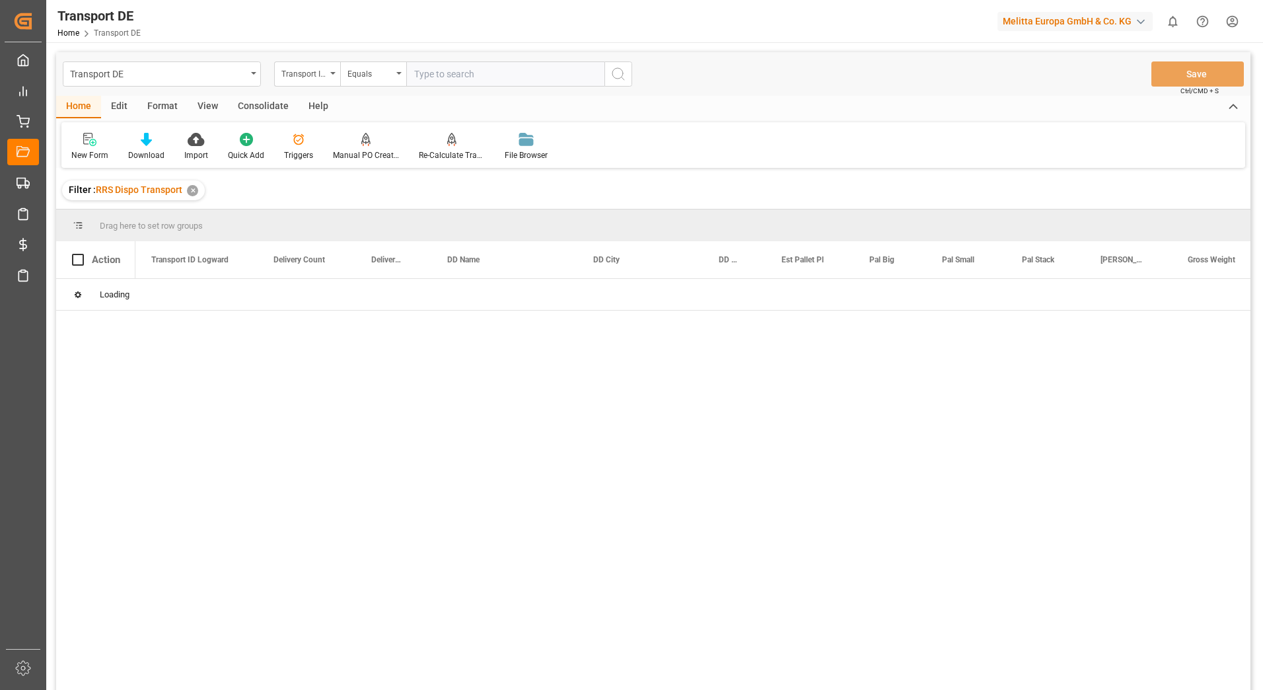
click at [432, 74] on input "text" at bounding box center [505, 73] width 198 height 25
paste input "ea32cf266c1f"
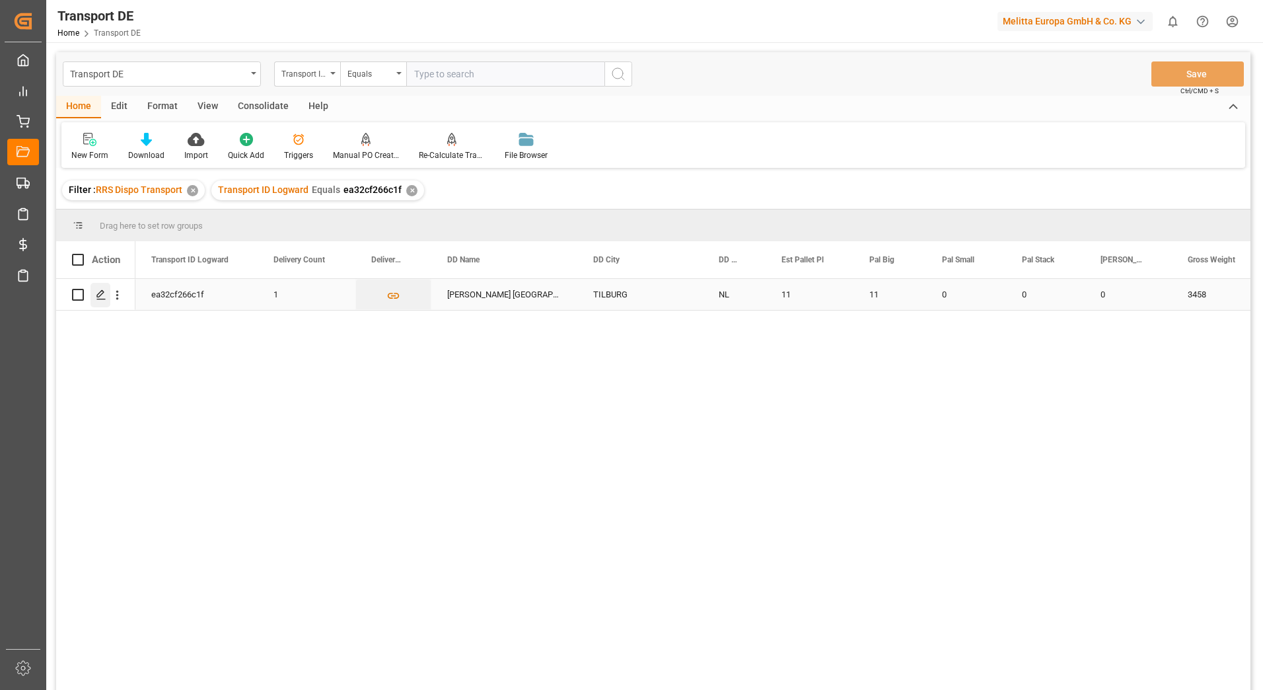
click at [100, 297] on polygon "Press SPACE to select this row." at bounding box center [100, 294] width 7 height 7
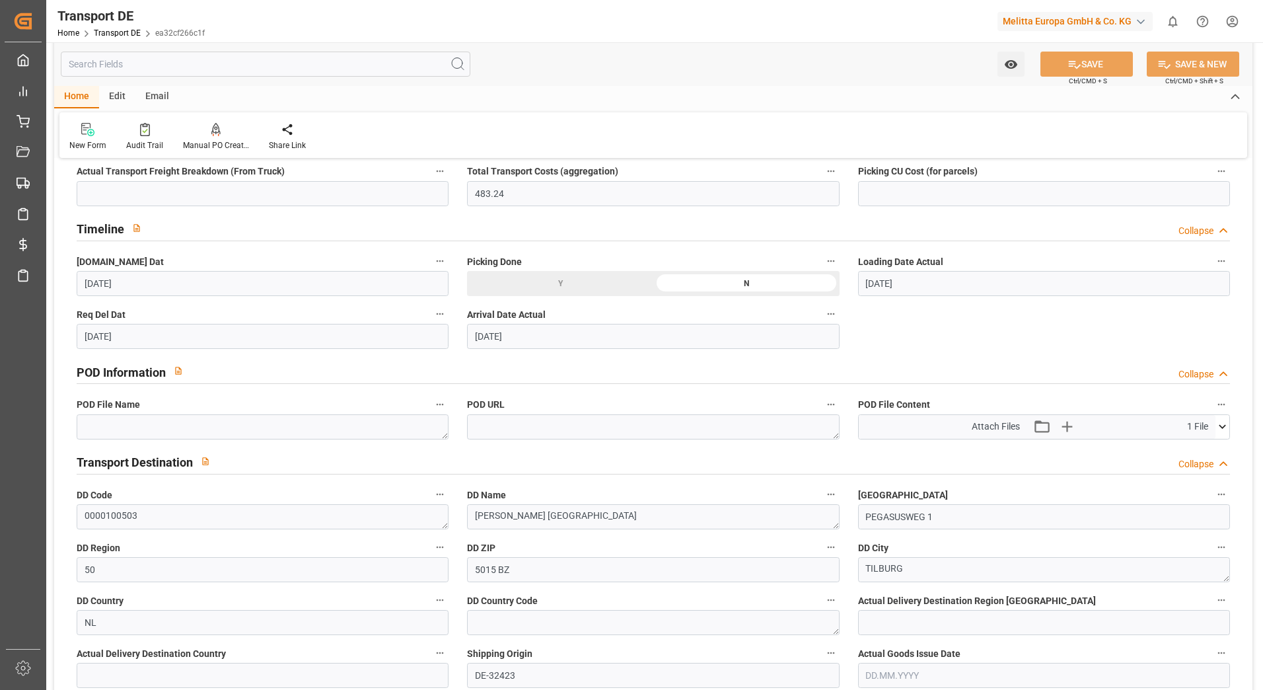
scroll to position [661, 0]
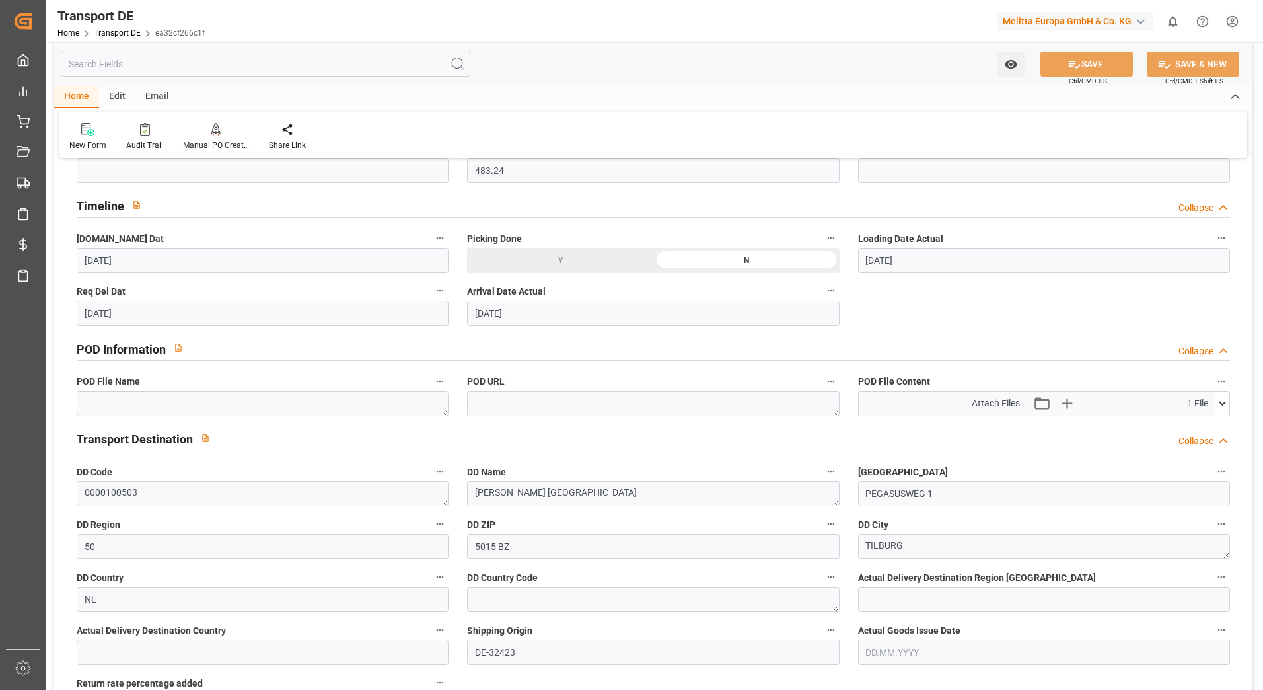
click at [1220, 405] on icon at bounding box center [1223, 403] width 14 height 14
click at [1185, 428] on icon at bounding box center [1188, 428] width 14 height 14
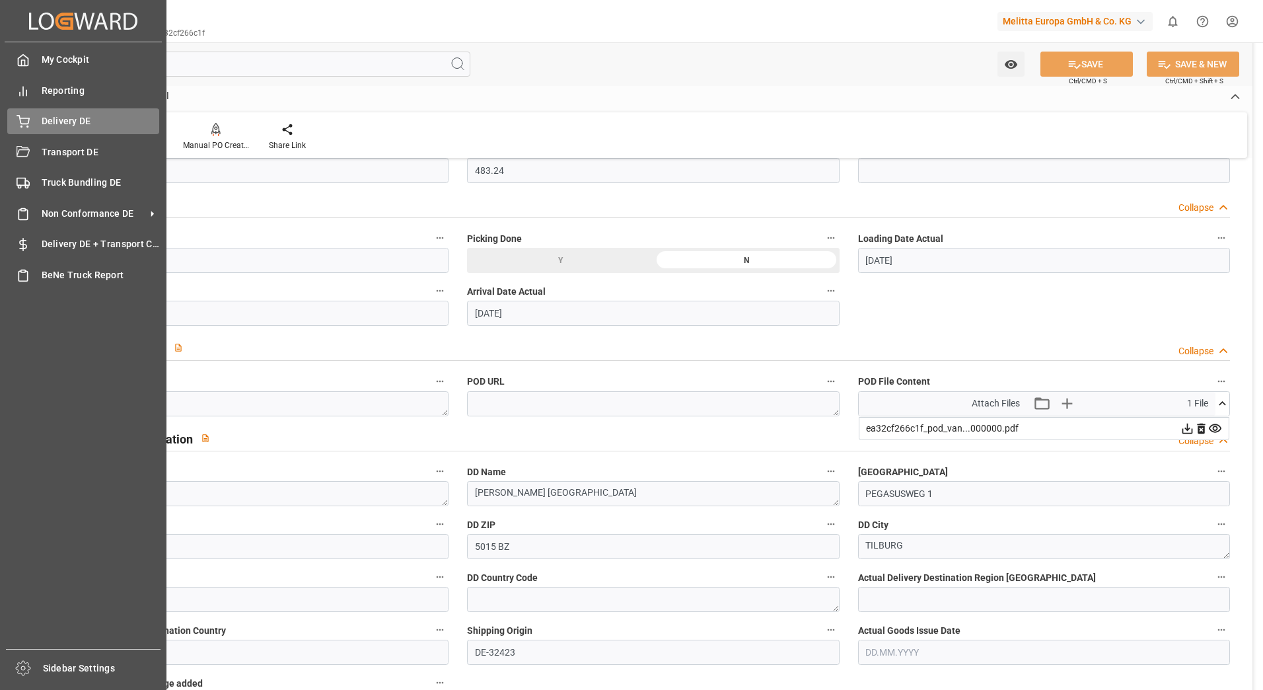
click at [29, 125] on icon at bounding box center [23, 121] width 13 height 13
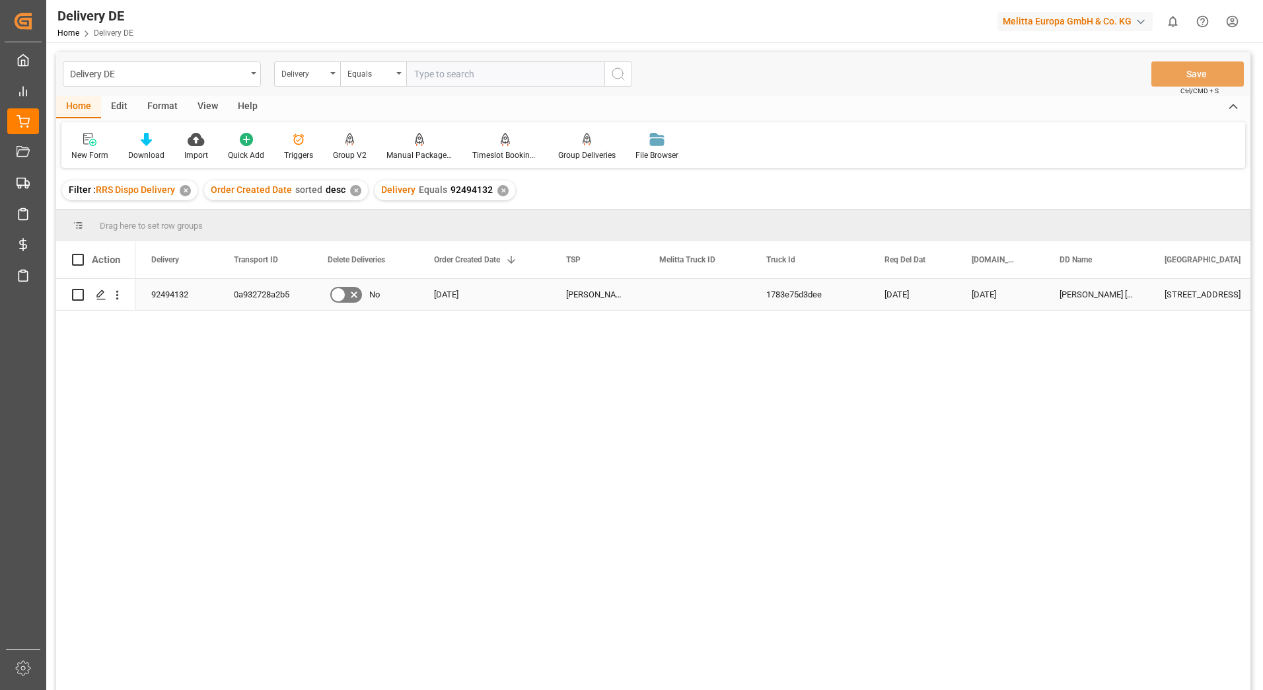
click at [247, 283] on div "0a932728a2b5" at bounding box center [265, 294] width 94 height 31
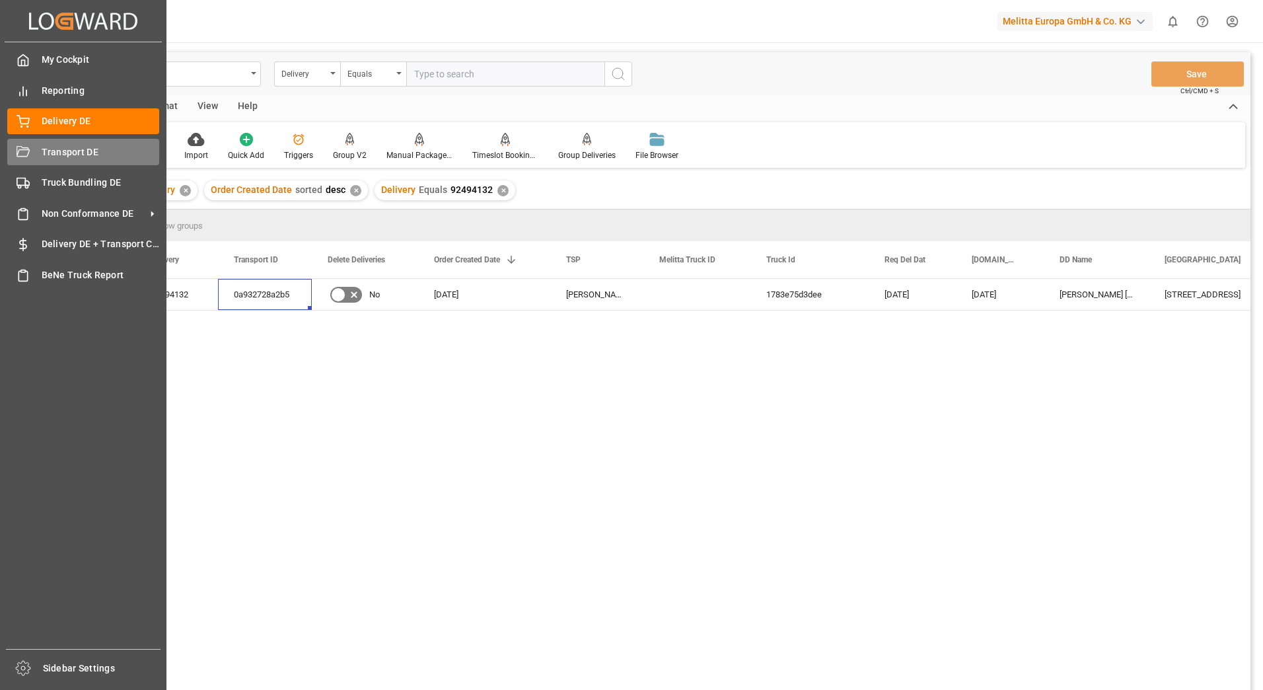
click at [30, 160] on div "Transport DE Transport DE" at bounding box center [83, 152] width 152 height 26
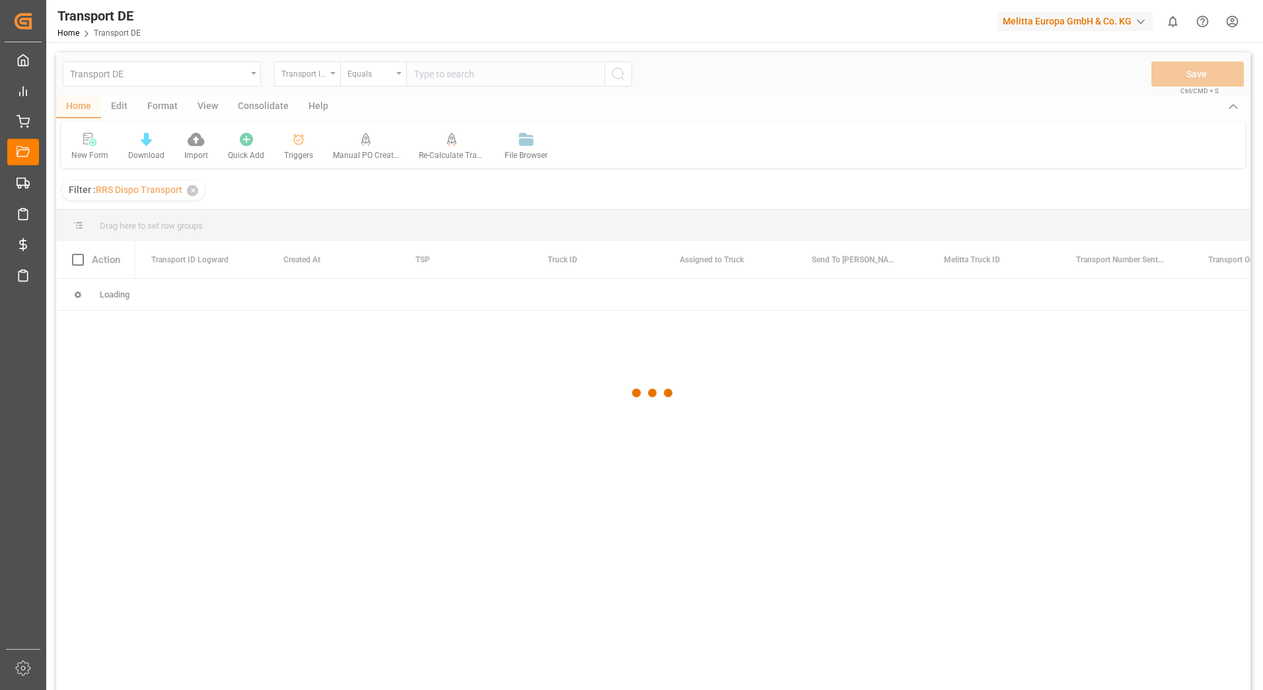
click at [427, 79] on div at bounding box center [653, 393] width 1194 height 682
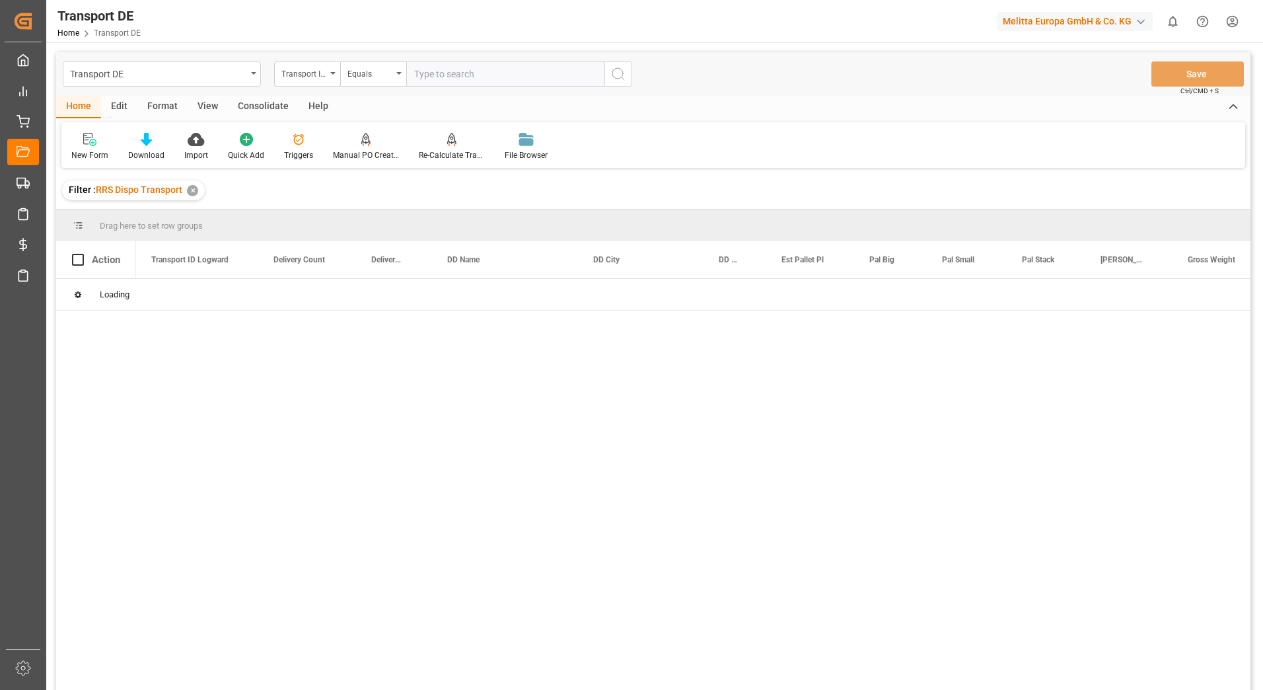
click at [429, 79] on input "text" at bounding box center [505, 73] width 198 height 25
paste input "0a932728a2b5"
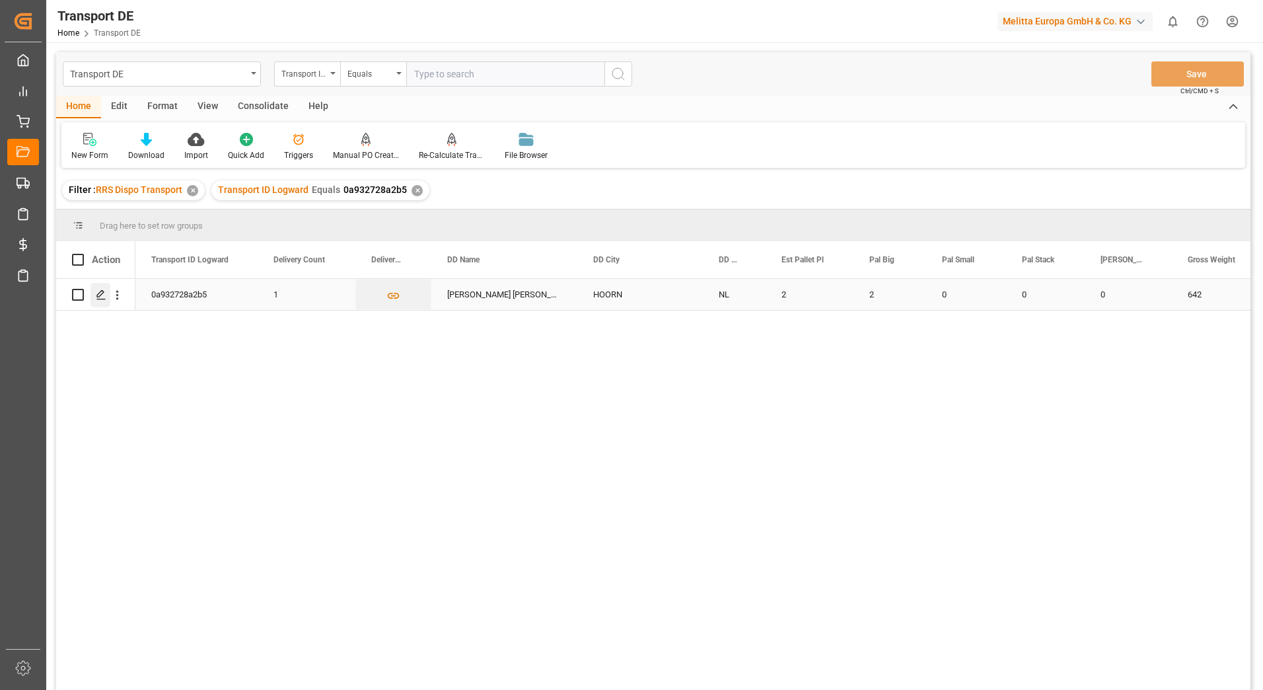
click at [104, 299] on icon "Press SPACE to select this row." at bounding box center [101, 294] width 11 height 11
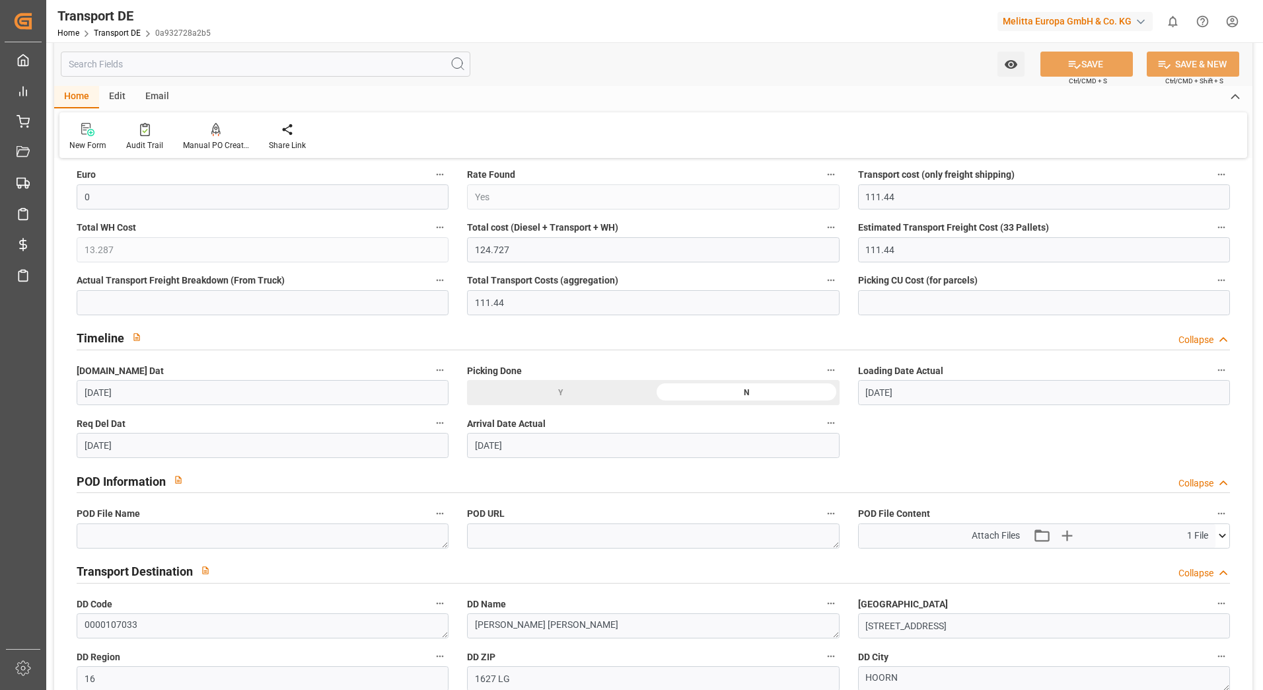
scroll to position [661, 0]
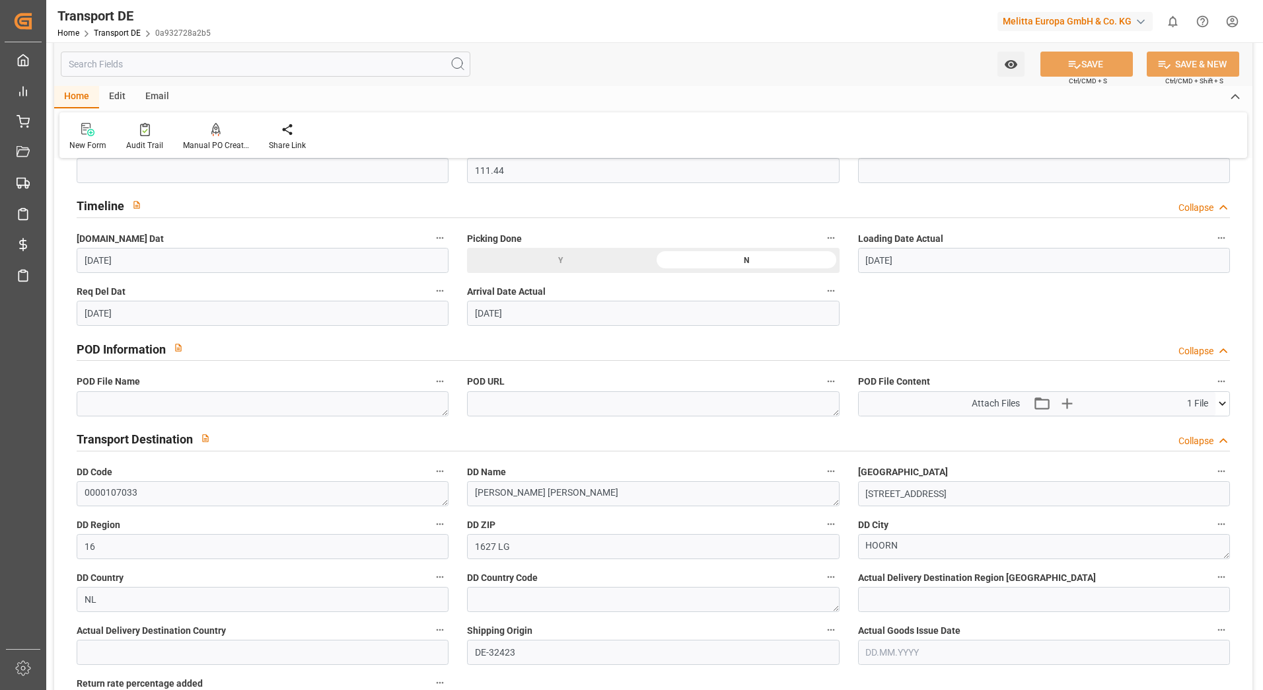
click at [1221, 404] on icon at bounding box center [1223, 403] width 14 height 14
click at [1183, 425] on icon at bounding box center [1188, 428] width 14 height 14
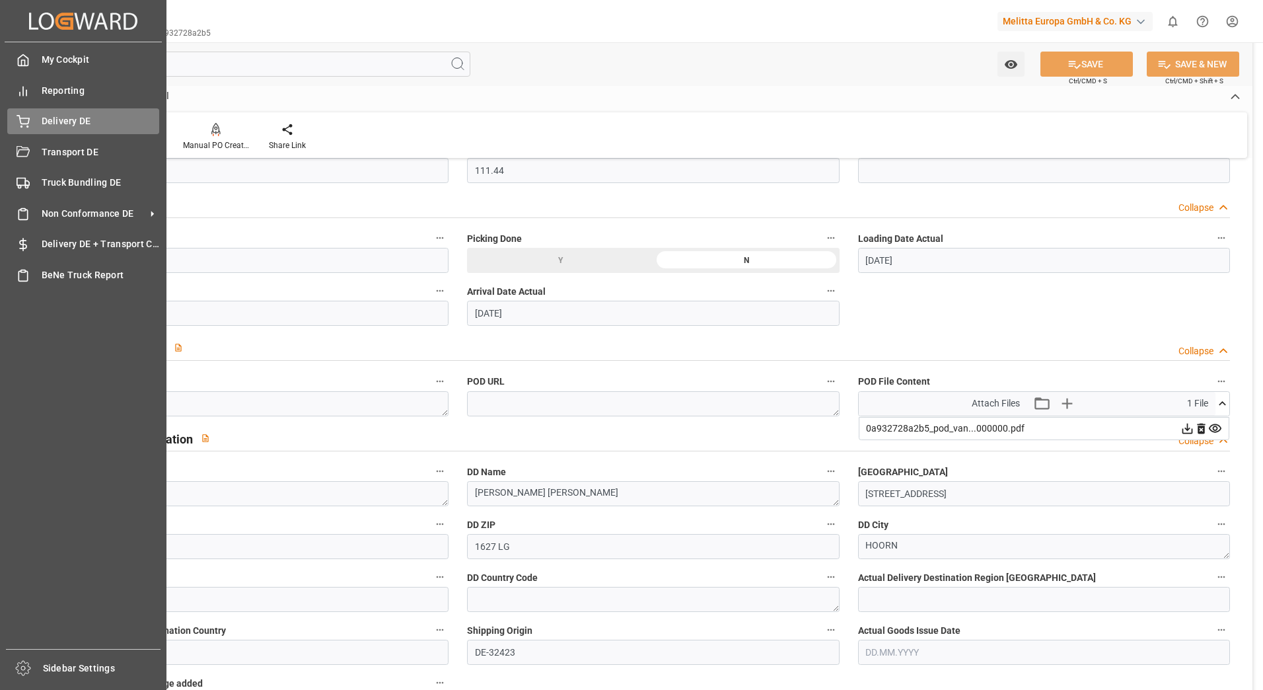
click at [36, 114] on div "Delivery DE Delivery DE" at bounding box center [83, 121] width 152 height 26
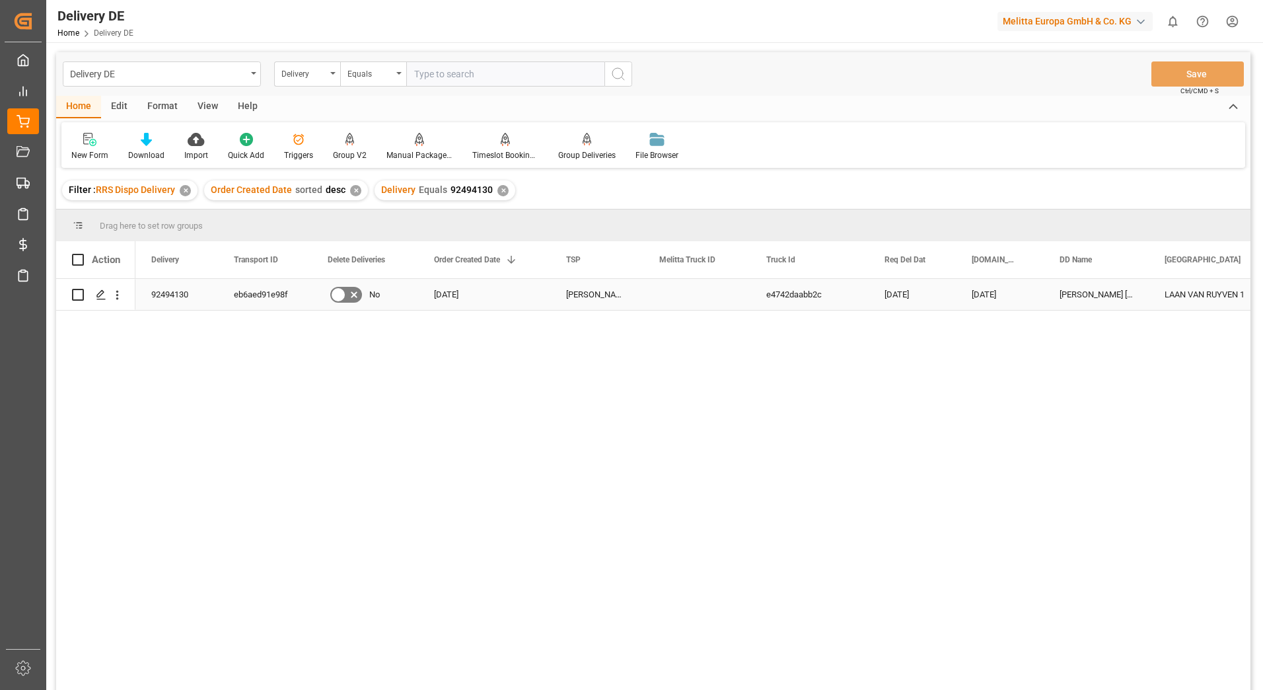
click at [244, 287] on div "eb6aed91e98f" at bounding box center [265, 294] width 94 height 31
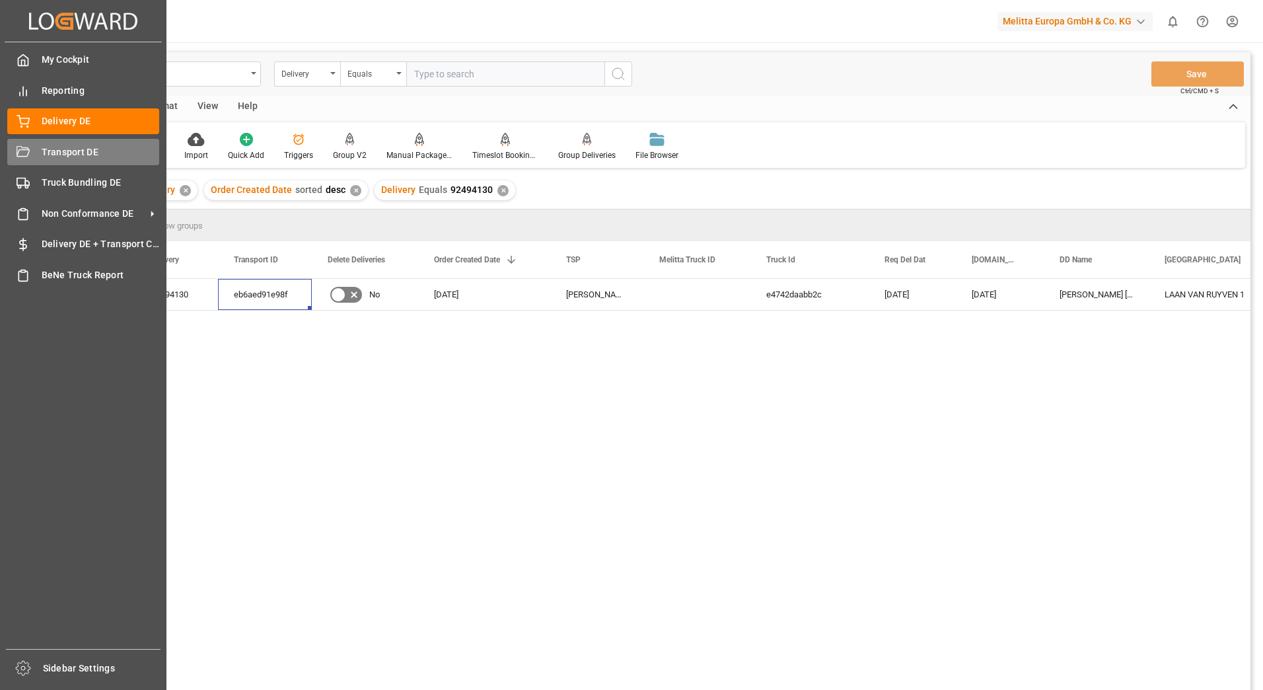
click at [28, 161] on div "Transport DE Transport DE" at bounding box center [83, 152] width 152 height 26
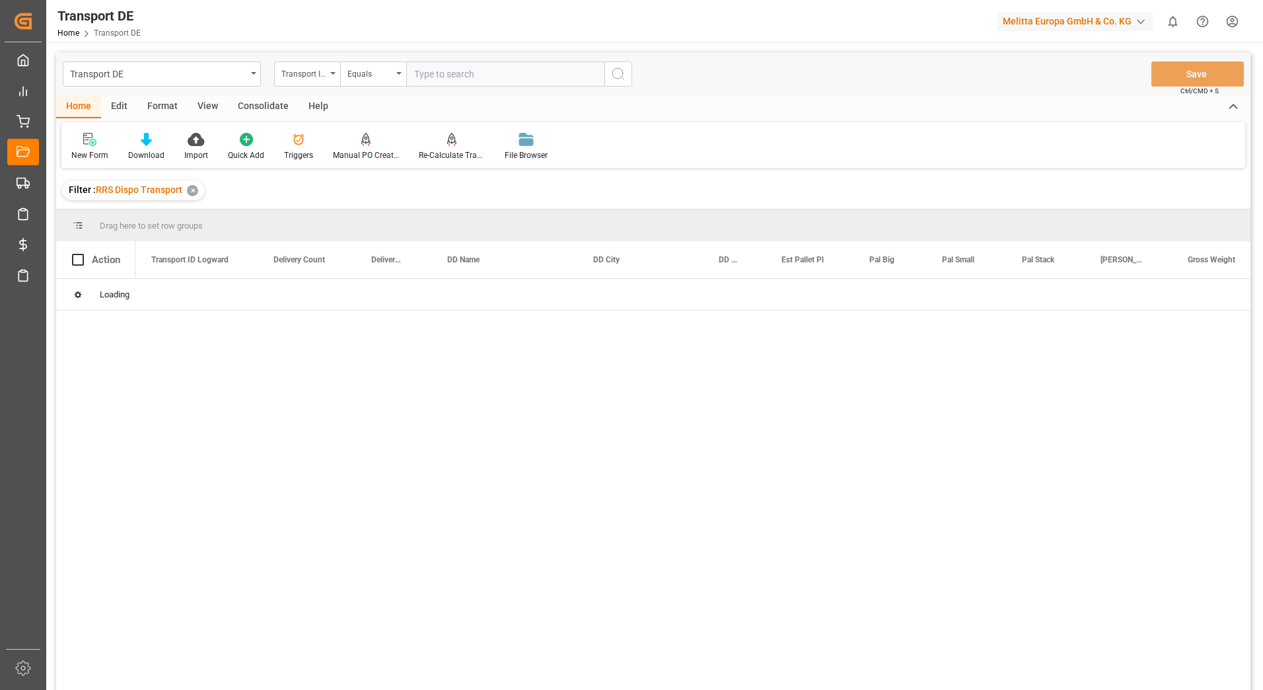
click at [425, 74] on input "text" at bounding box center [505, 73] width 198 height 25
paste input "eb6aed91e98f"
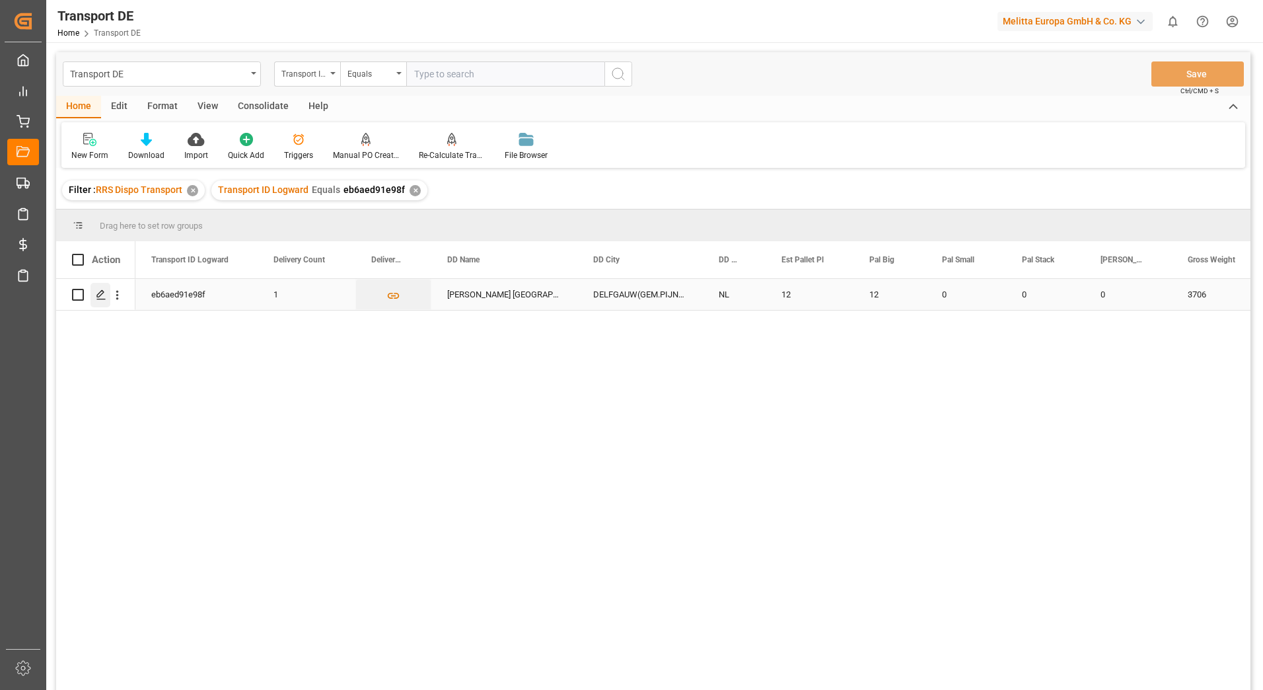
click at [96, 289] on div "Press SPACE to select this row." at bounding box center [101, 295] width 20 height 24
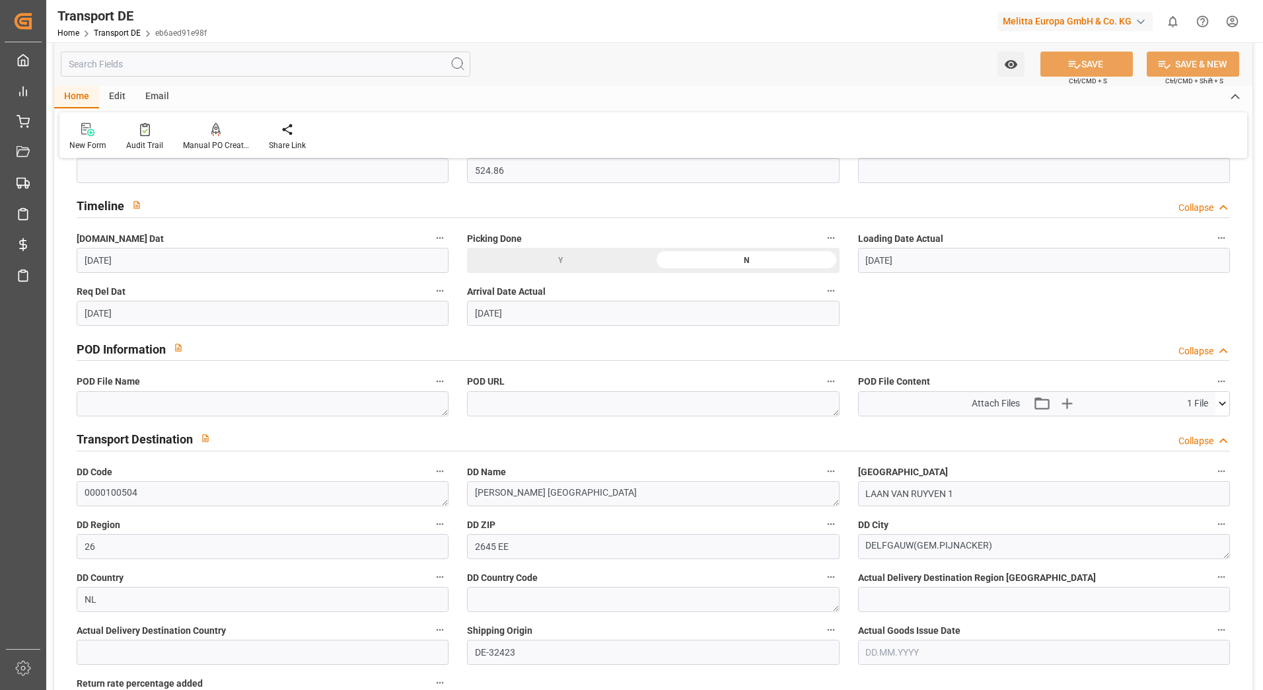
scroll to position [793, 0]
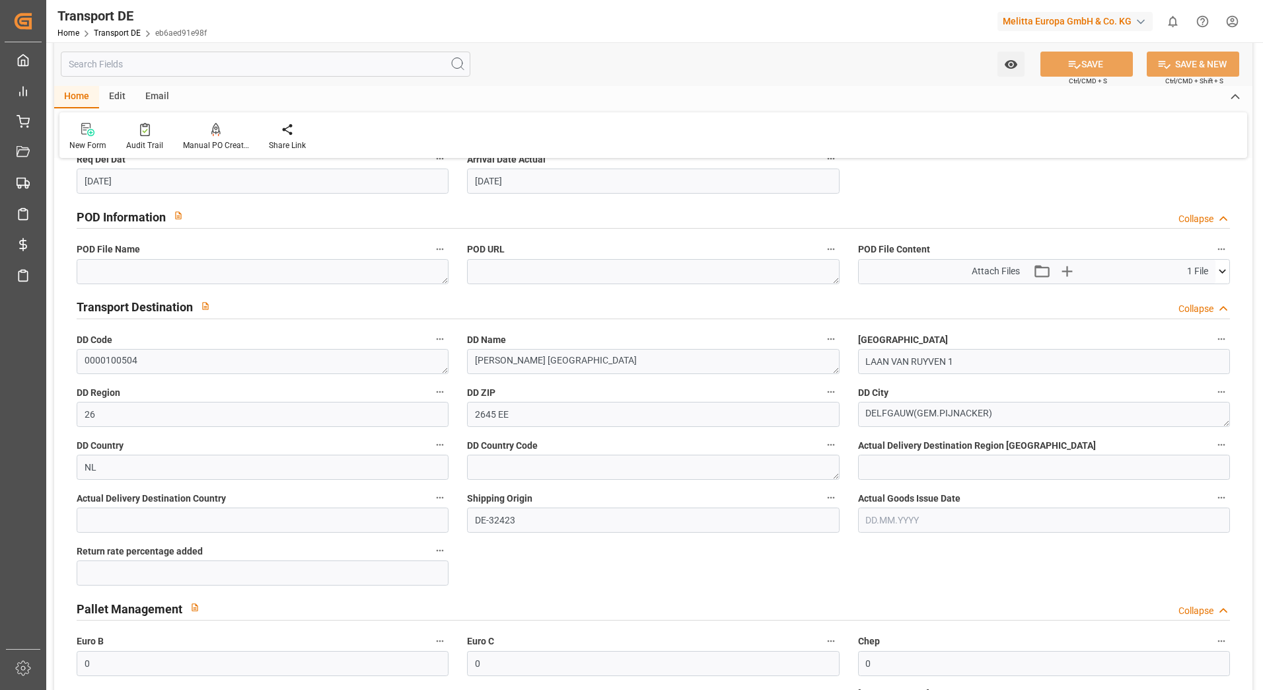
click at [1221, 275] on icon at bounding box center [1223, 271] width 14 height 14
click at [1186, 295] on icon at bounding box center [1188, 296] width 14 height 14
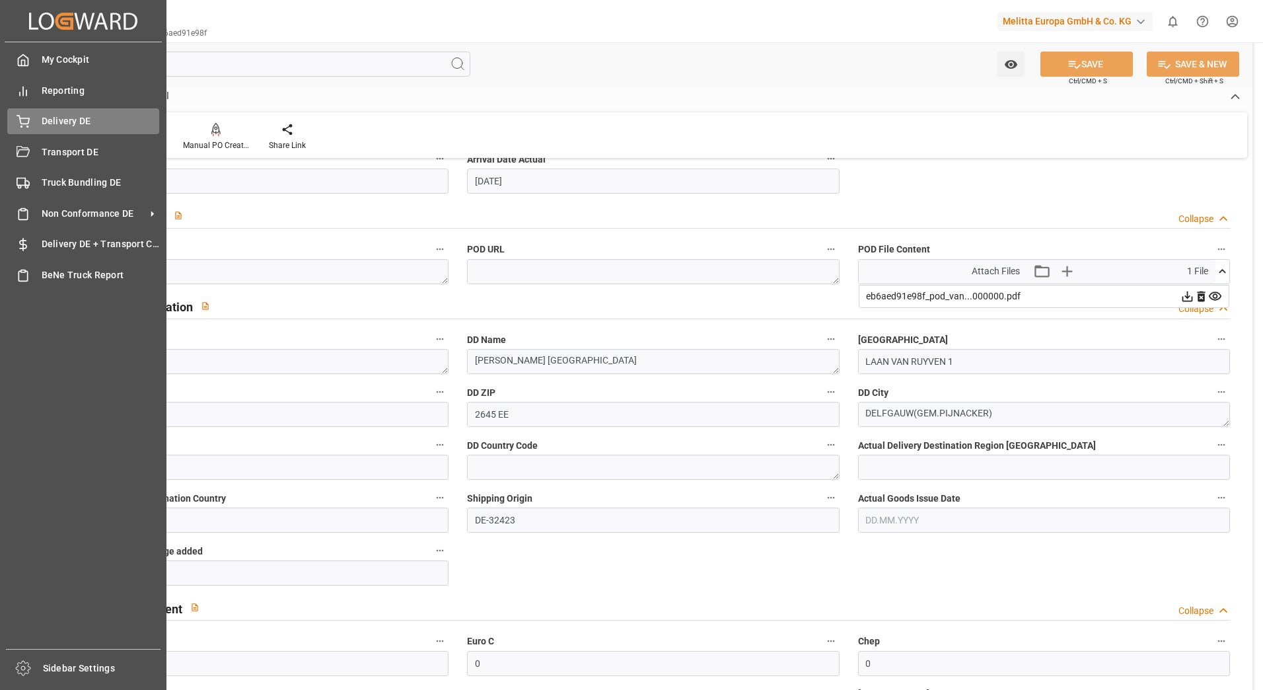
click at [18, 124] on icon at bounding box center [23, 121] width 13 height 13
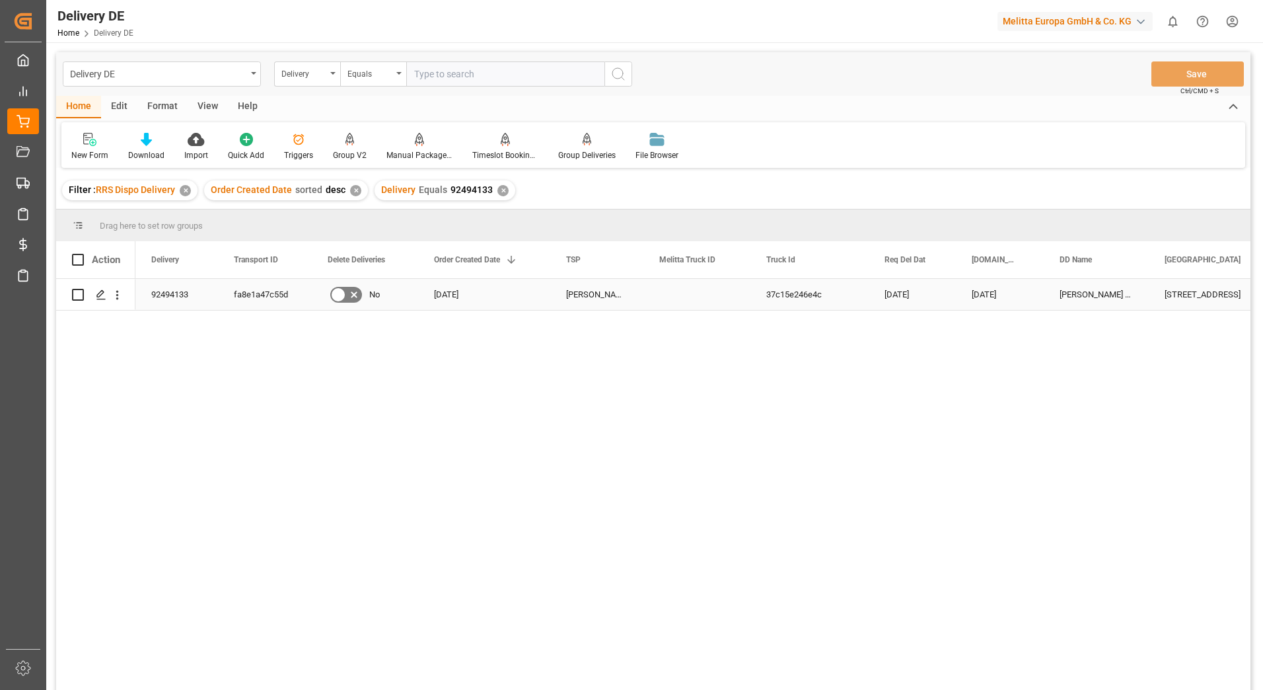
click at [265, 293] on div "fa8e1a47c55d" at bounding box center [265, 294] width 94 height 31
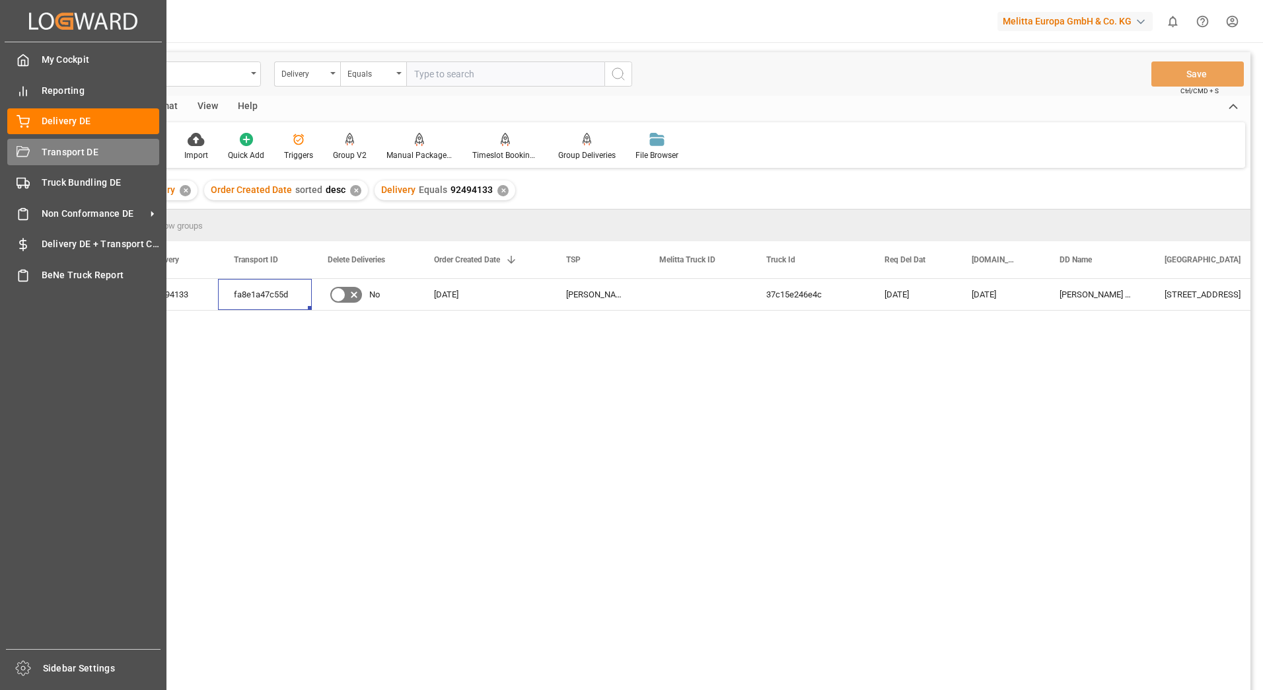
click at [21, 141] on div "Transport DE Transport DE" at bounding box center [83, 152] width 152 height 26
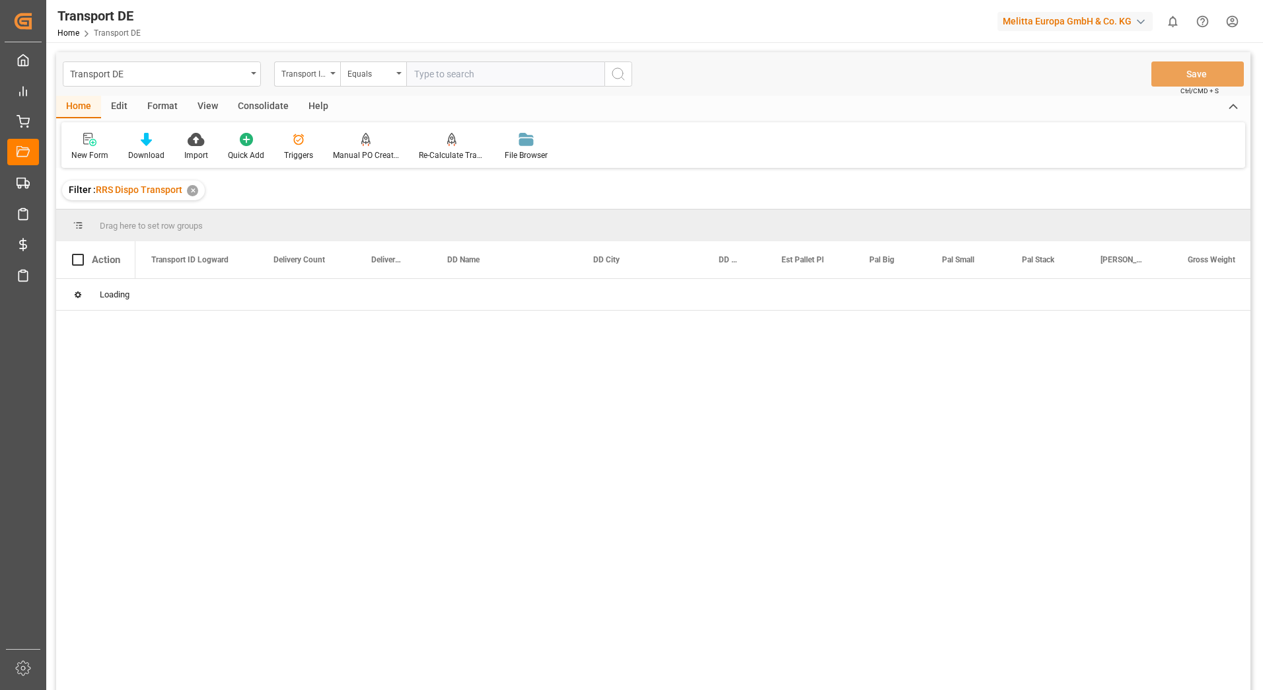
click at [425, 77] on input "text" at bounding box center [505, 73] width 198 height 25
paste input "fa8e1a47c55d"
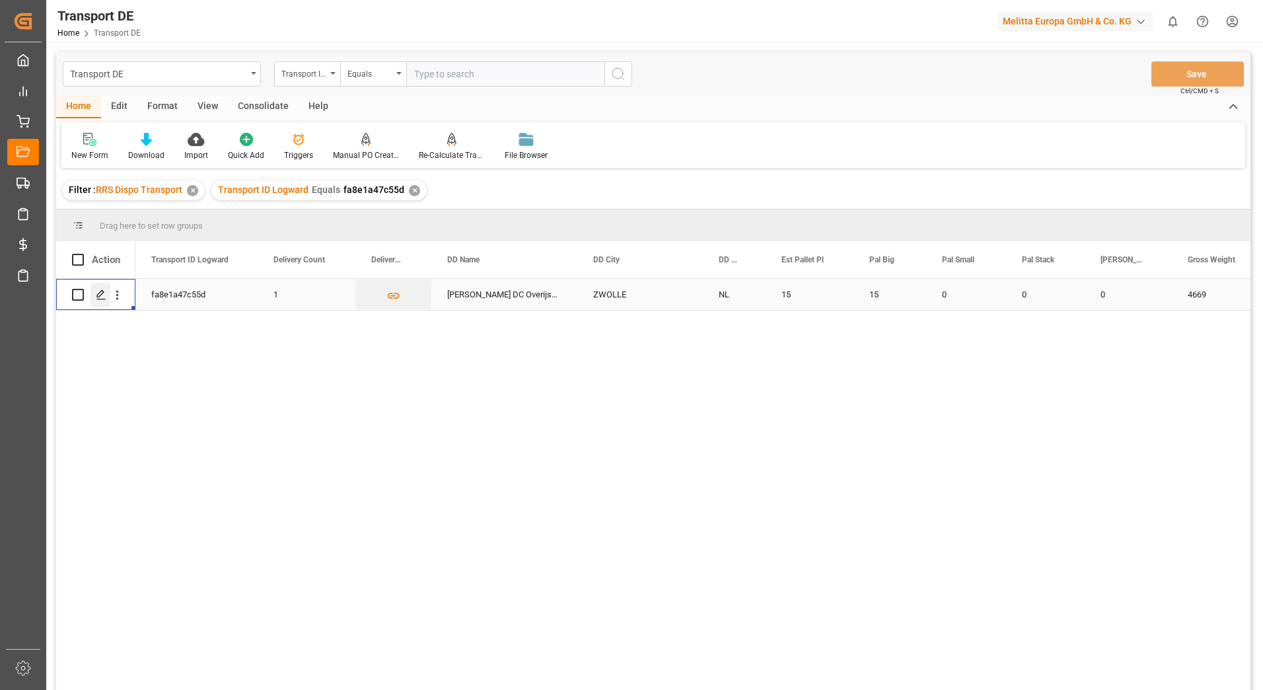
click at [102, 289] on icon "Press SPACE to select this row." at bounding box center [101, 294] width 11 height 11
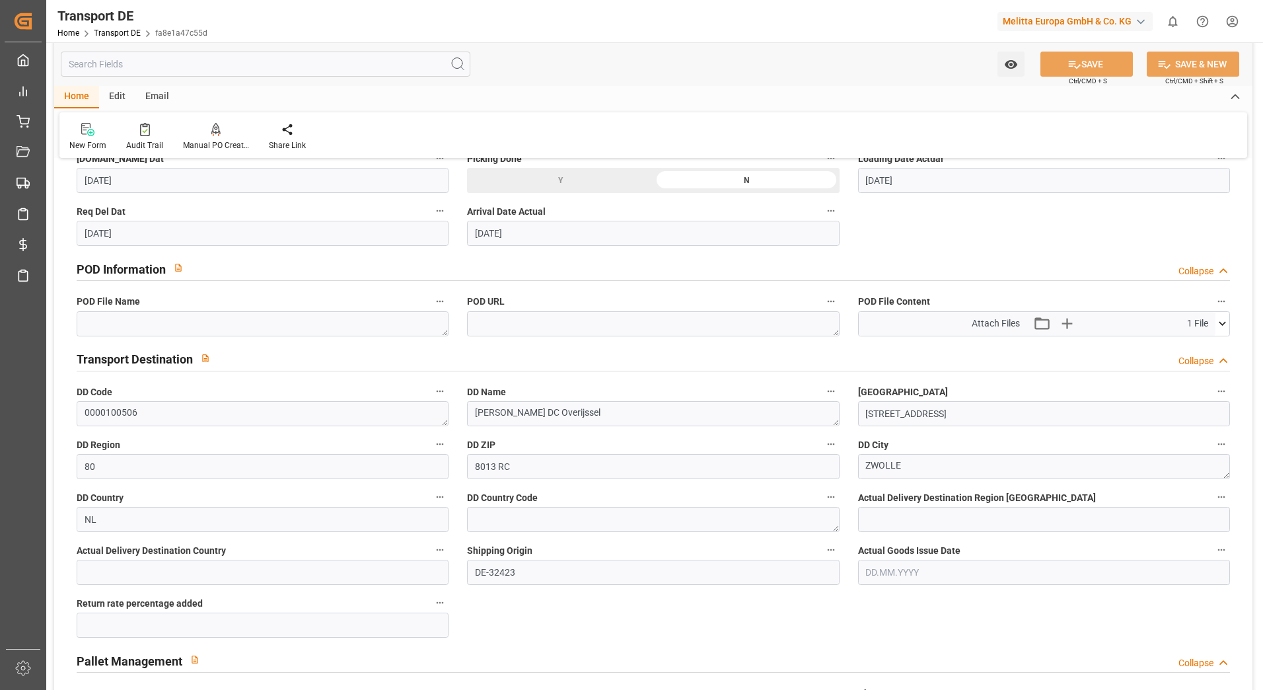
scroll to position [793, 0]
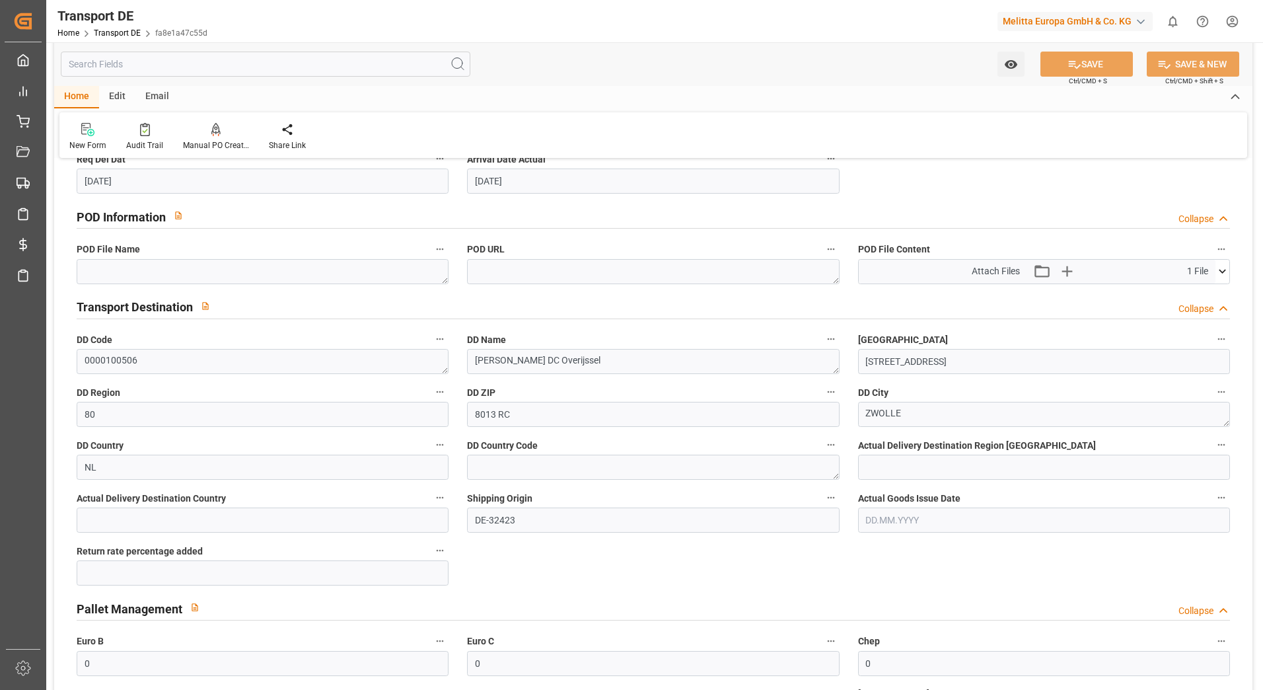
click at [1225, 272] on icon at bounding box center [1223, 271] width 14 height 14
click at [1186, 295] on icon at bounding box center [1188, 296] width 14 height 14
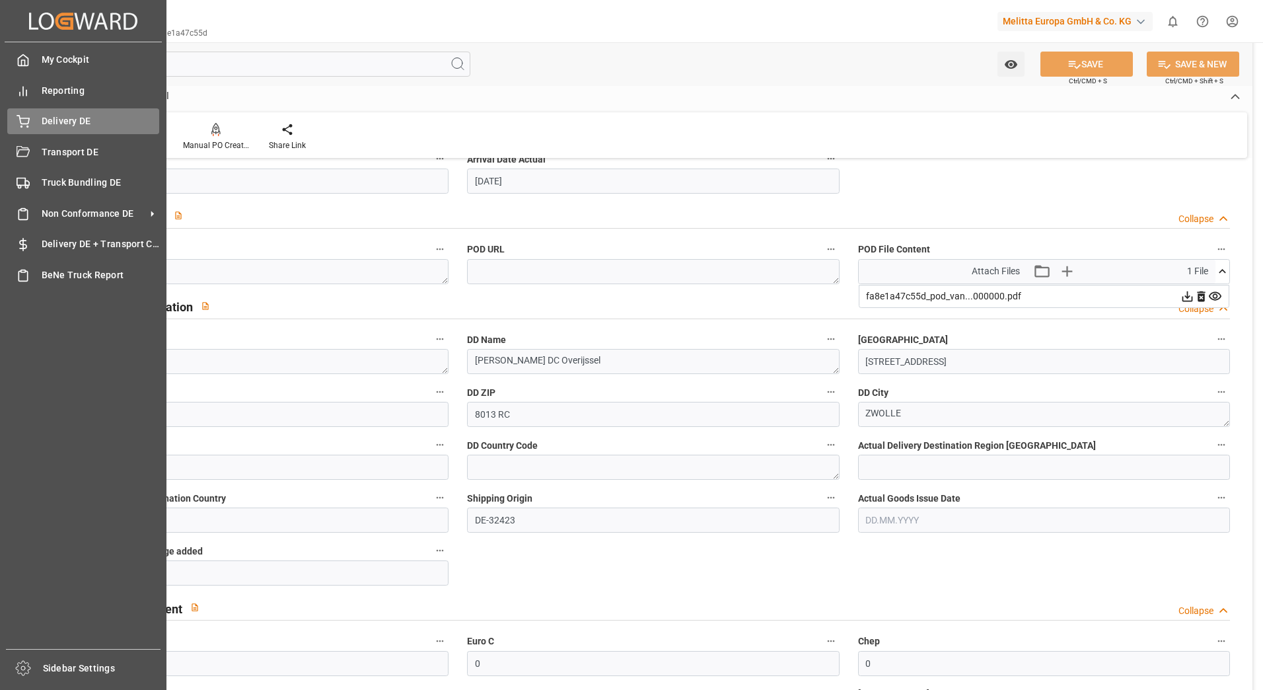
click at [35, 116] on div "Delivery DE Delivery DE" at bounding box center [83, 121] width 152 height 26
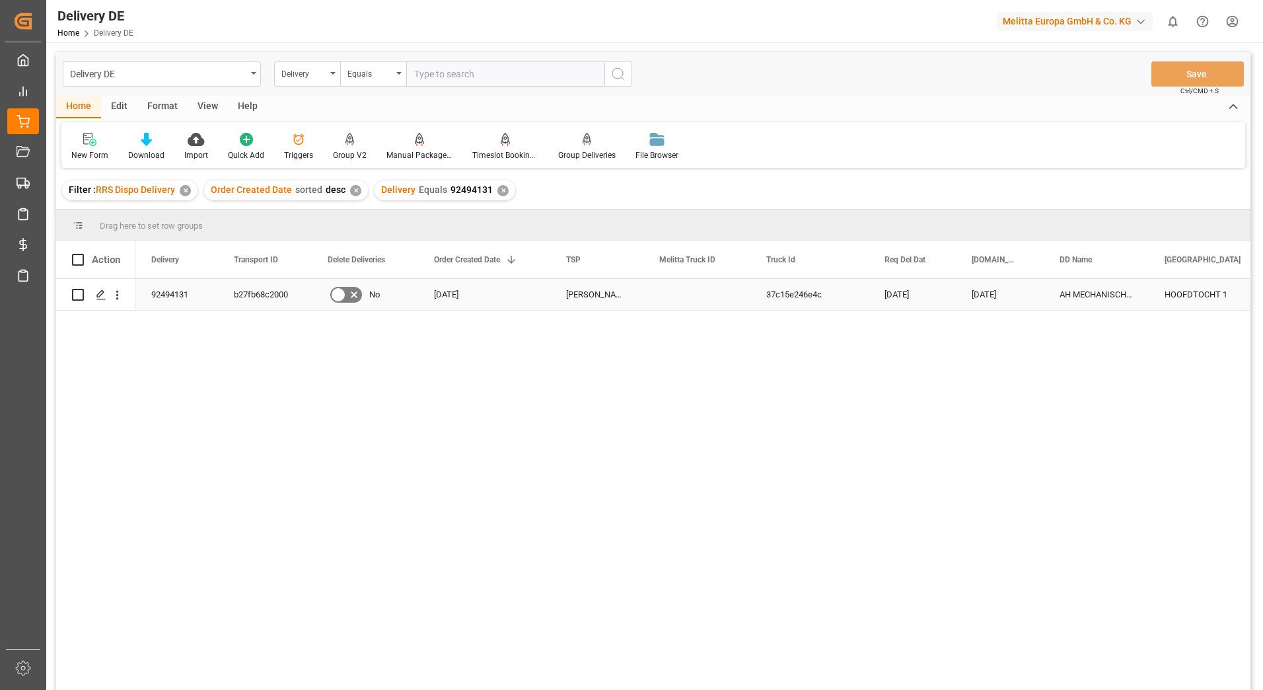
click at [268, 290] on div "b27fb68c2000" at bounding box center [265, 294] width 94 height 31
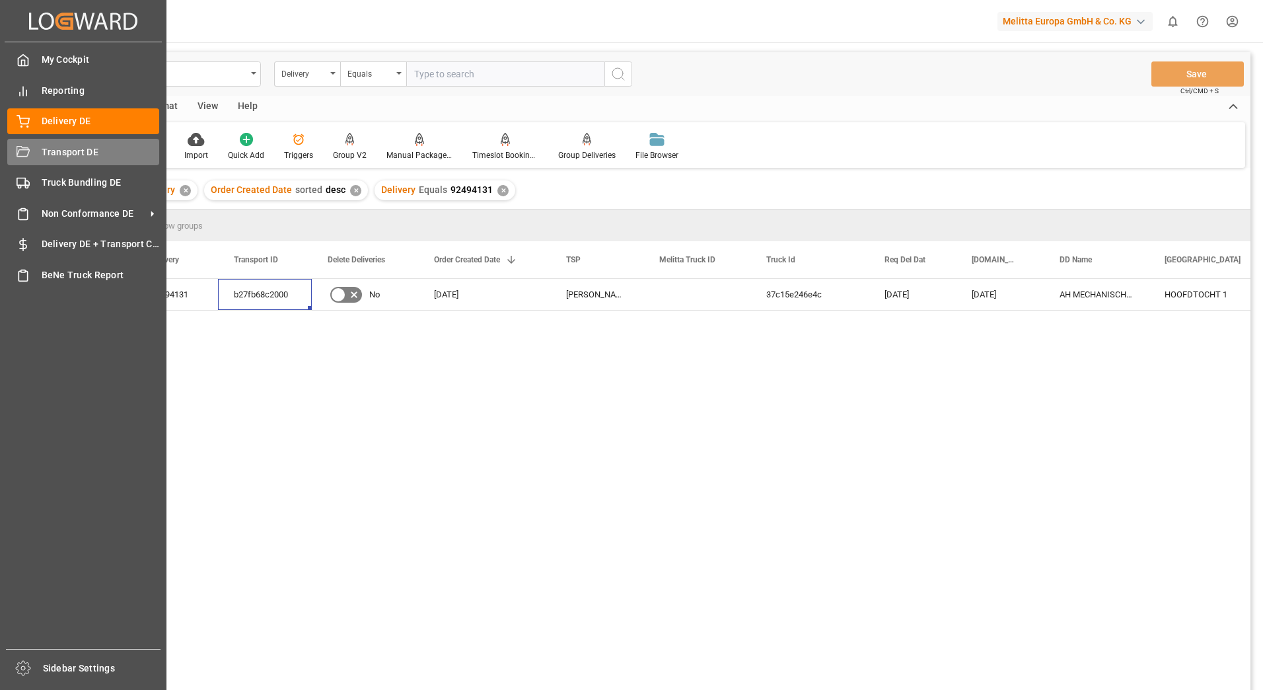
click at [25, 150] on icon at bounding box center [23, 151] width 13 height 11
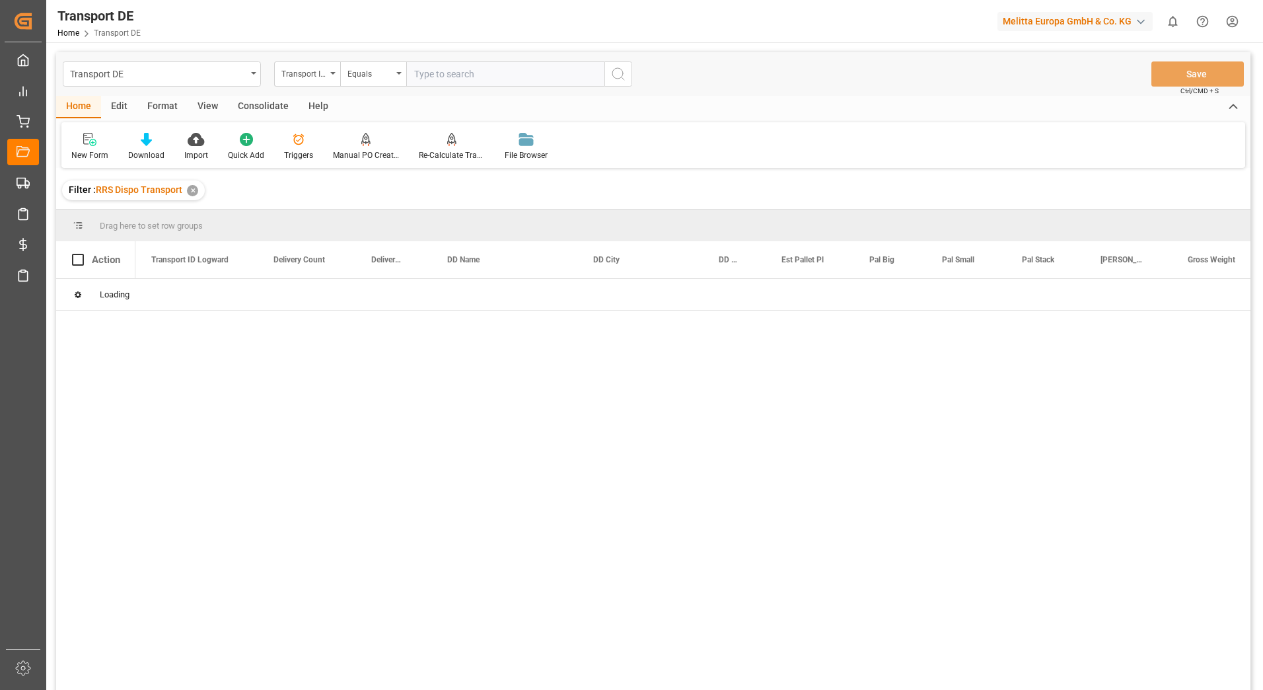
click at [430, 76] on input "text" at bounding box center [505, 73] width 198 height 25
paste input "b27fb68c2000"
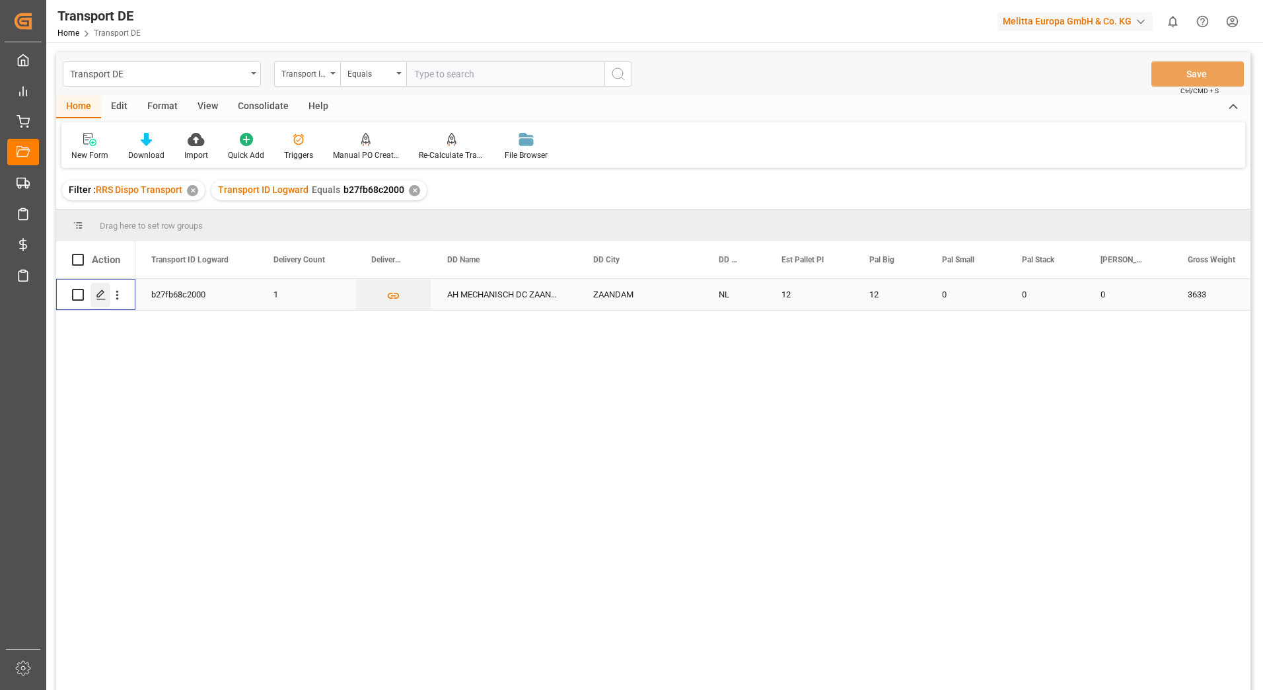
click at [100, 296] on polygon "Press SPACE to select this row." at bounding box center [100, 294] width 7 height 7
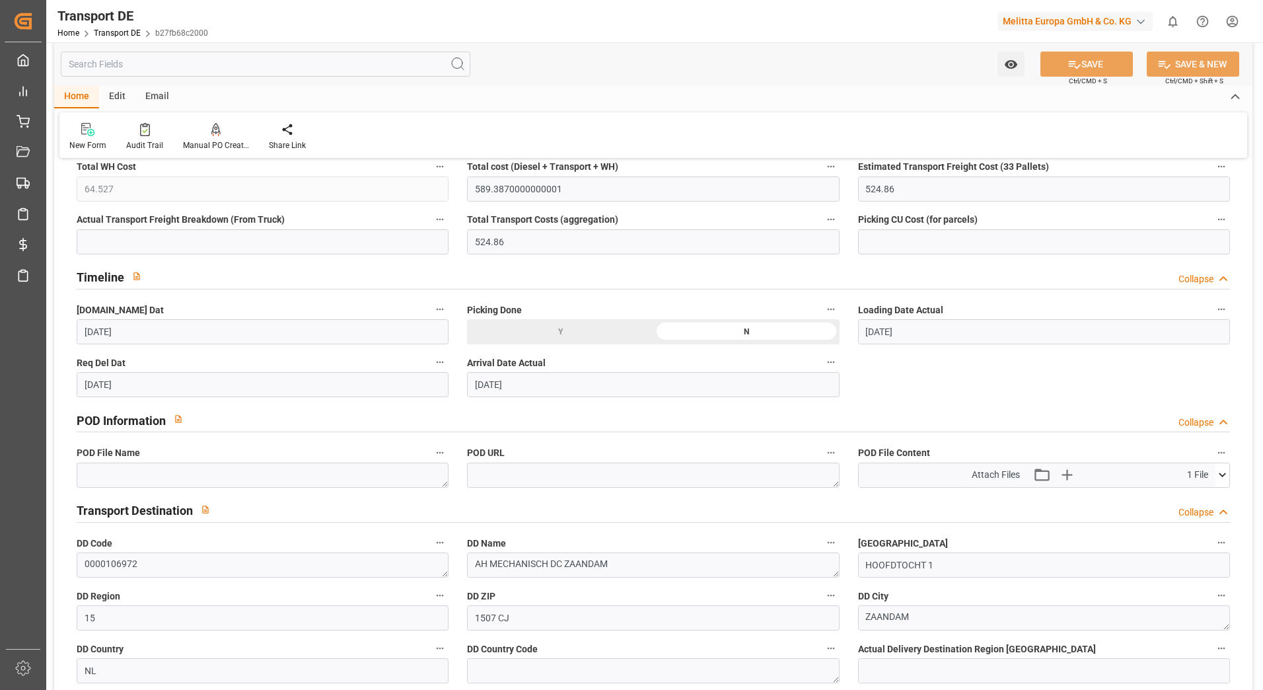
scroll to position [661, 0]
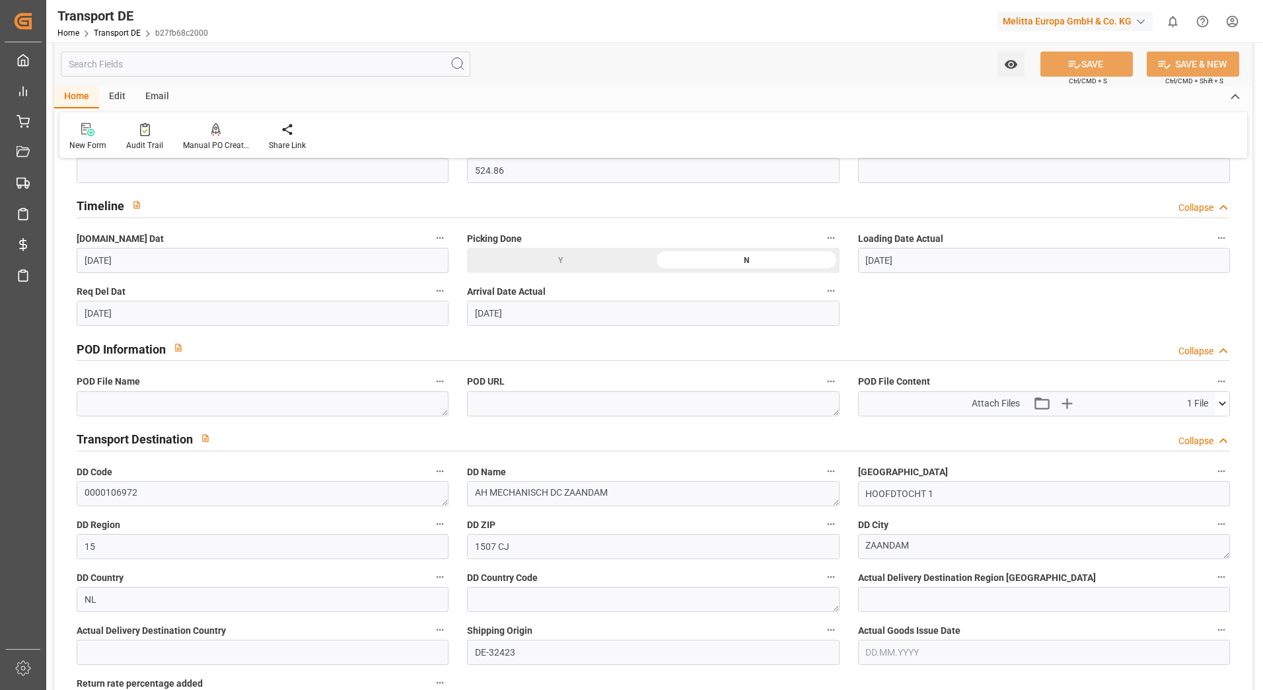
click at [1218, 407] on icon at bounding box center [1223, 403] width 14 height 14
click at [1187, 429] on icon at bounding box center [1188, 428] width 11 height 11
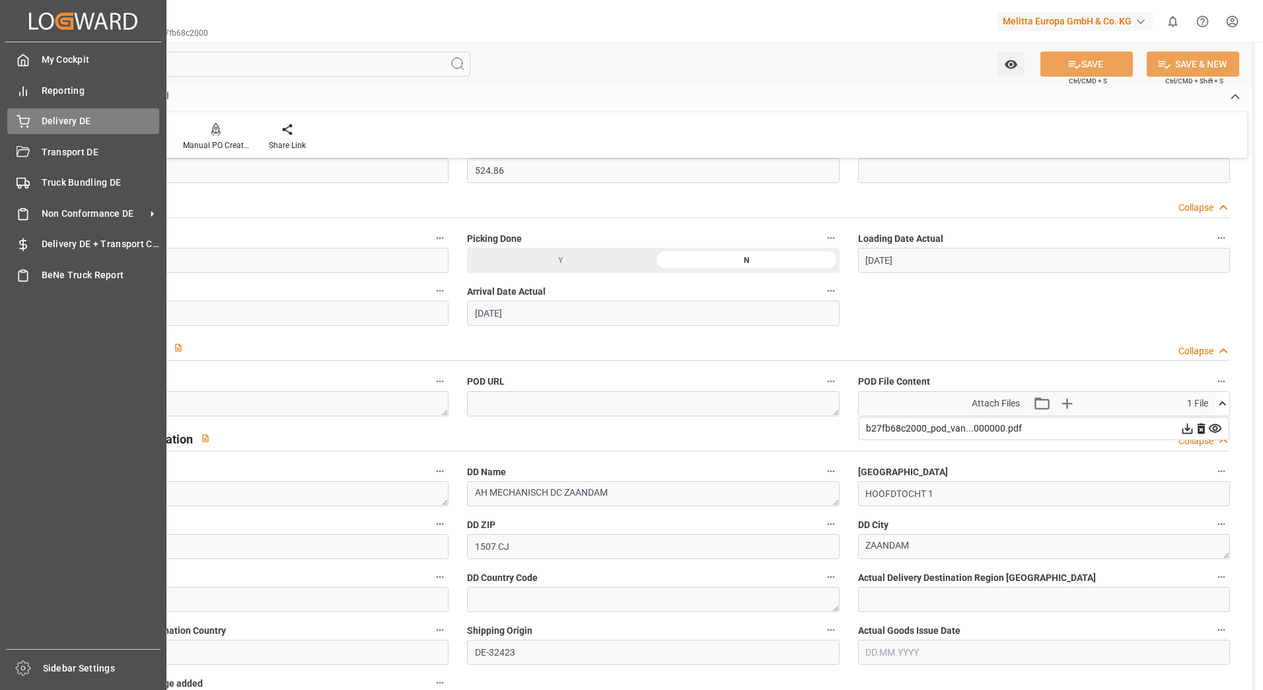
click at [26, 112] on div "Delivery DE Delivery DE" at bounding box center [83, 121] width 152 height 26
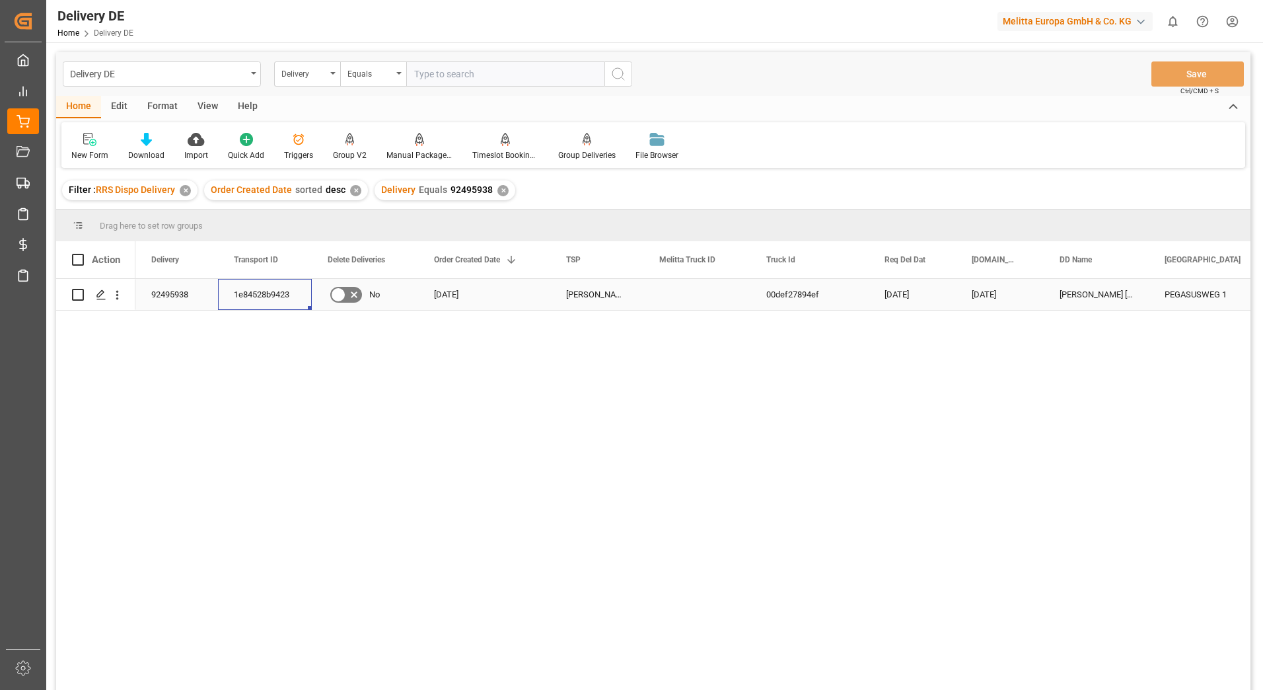
click at [264, 299] on div "1e84528b9423" at bounding box center [265, 294] width 94 height 31
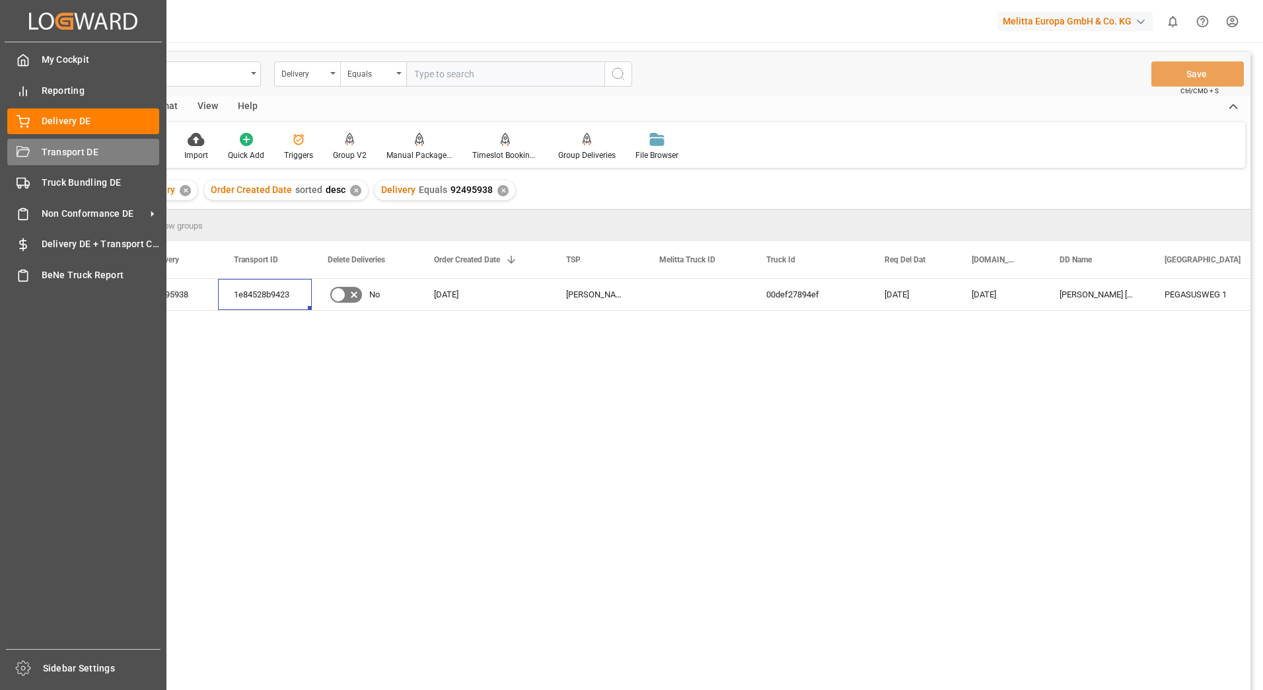
click at [34, 158] on div "Transport DE Transport DE" at bounding box center [83, 152] width 152 height 26
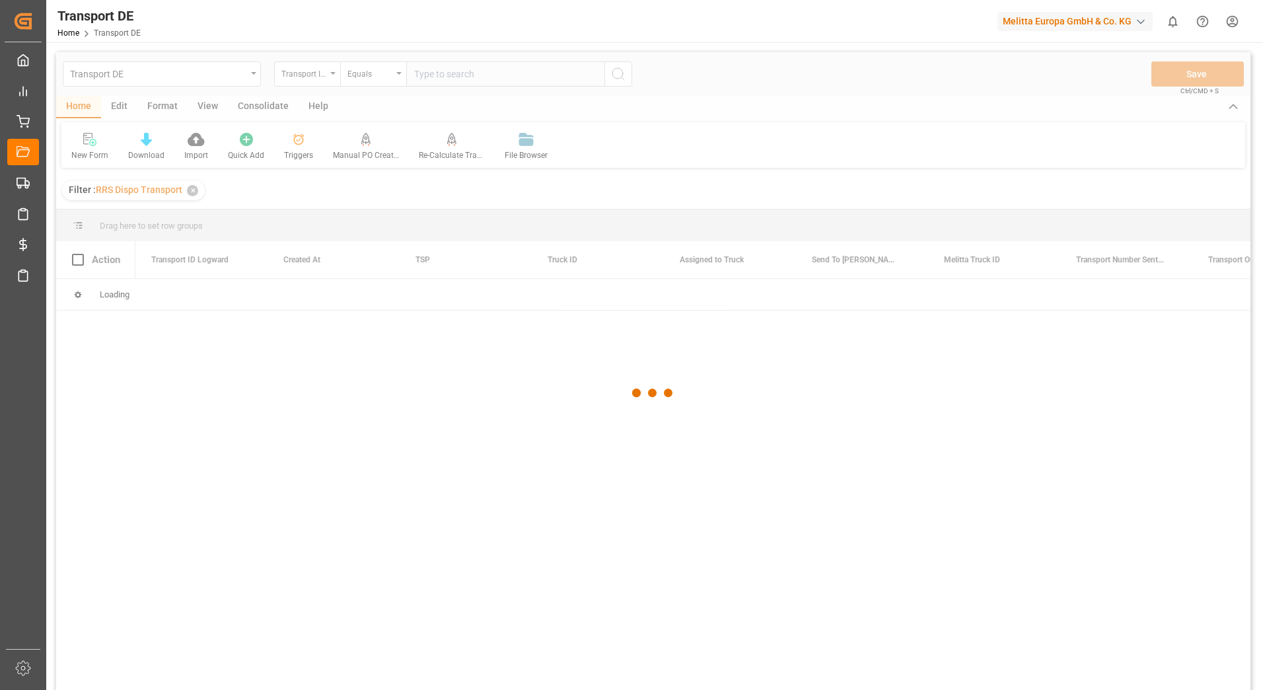
click at [427, 79] on div at bounding box center [653, 393] width 1194 height 682
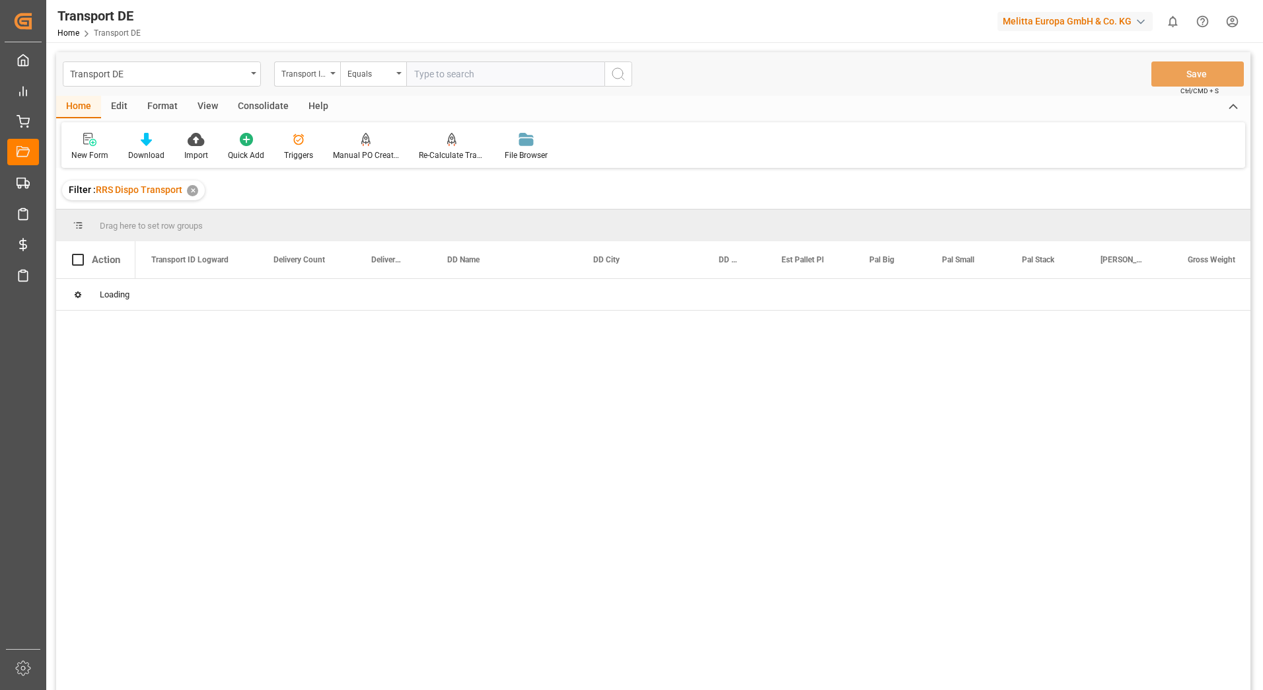
click at [426, 78] on input "text" at bounding box center [505, 73] width 198 height 25
paste input "1e84528b9423"
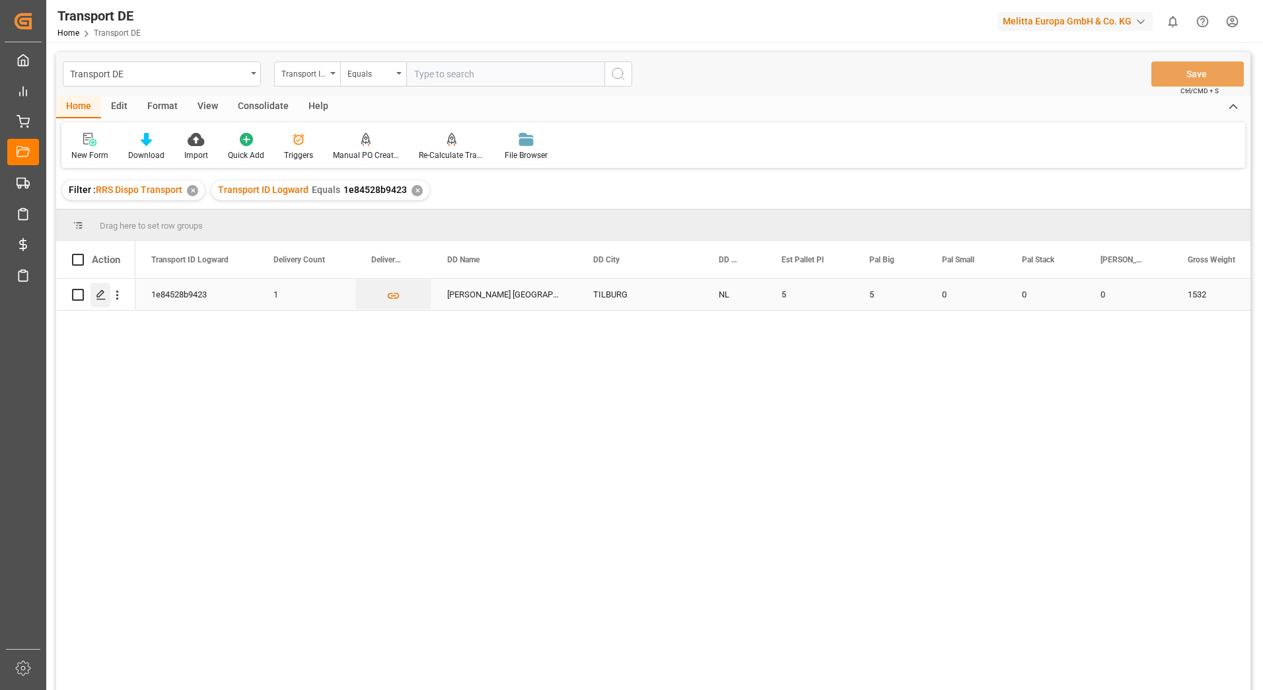
click at [109, 297] on div "Press SPACE to select this row." at bounding box center [101, 295] width 20 height 24
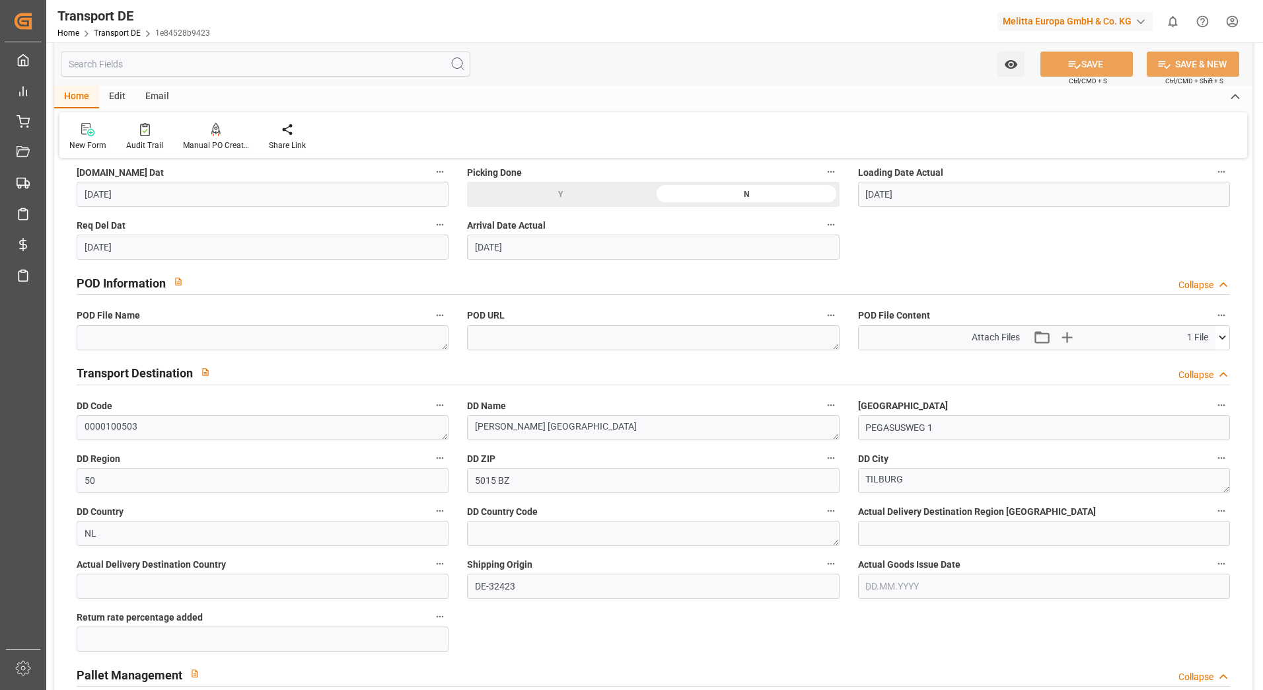
scroll to position [661, 0]
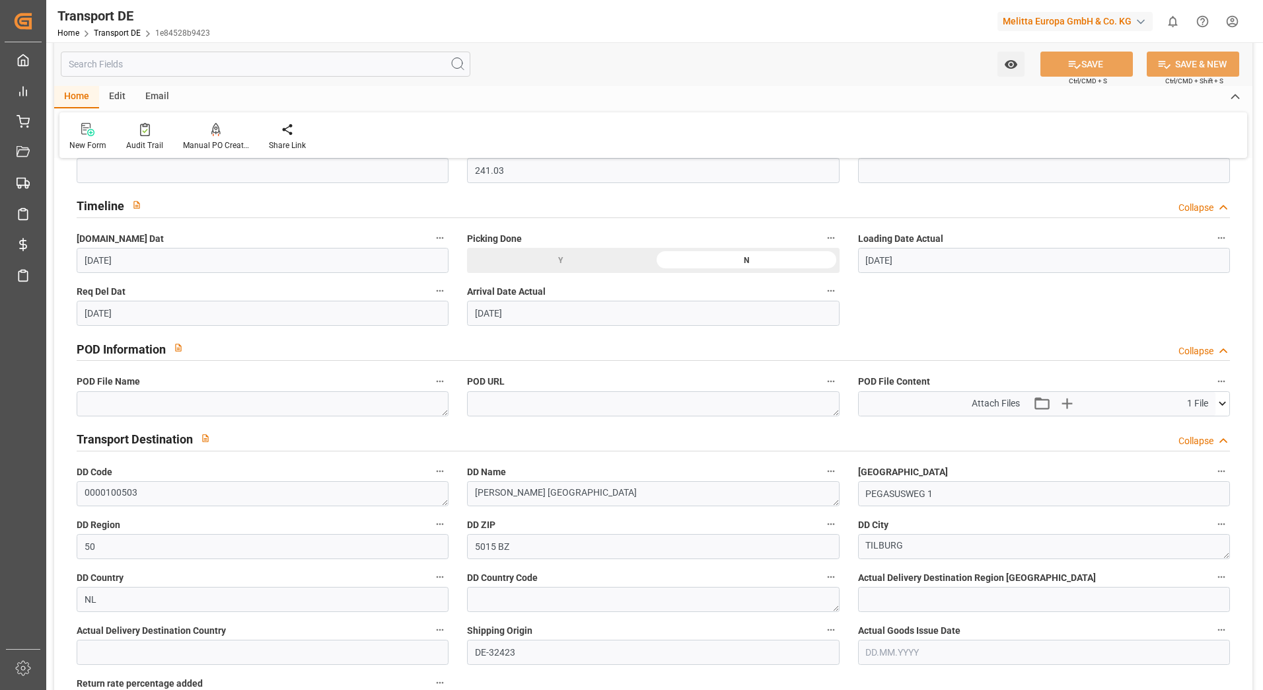
click at [1220, 402] on icon at bounding box center [1223, 403] width 14 height 14
click at [1185, 426] on icon at bounding box center [1188, 428] width 14 height 14
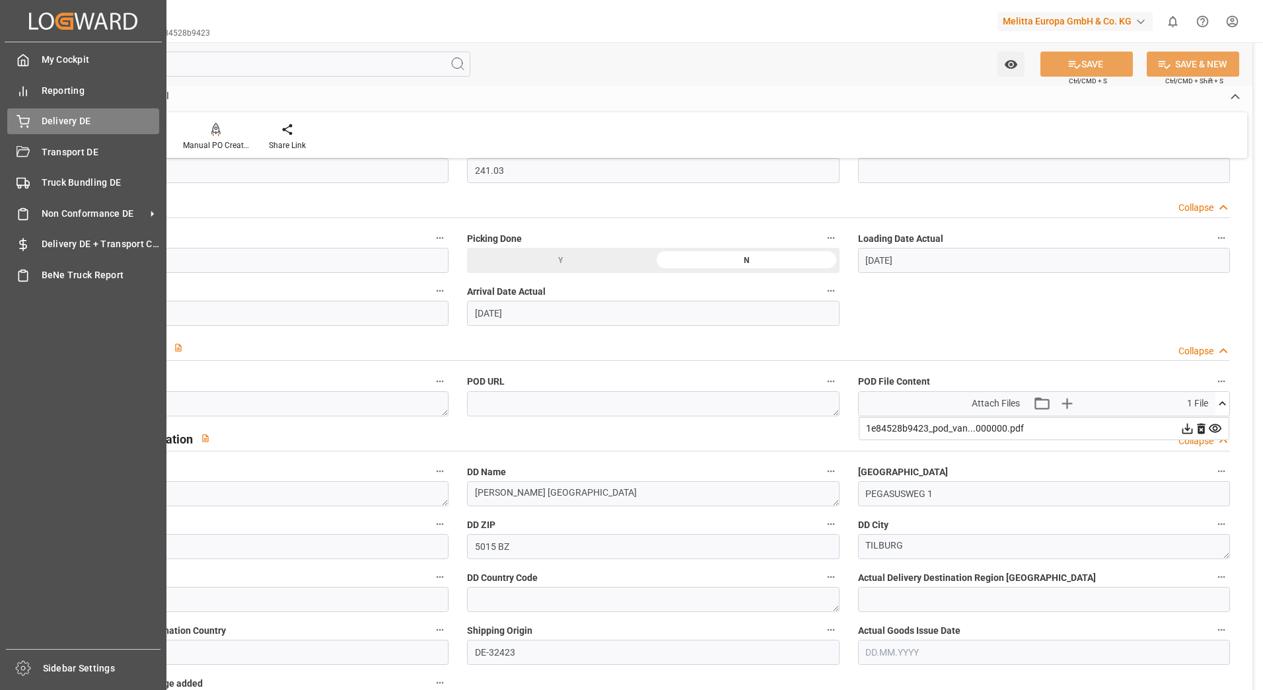
click at [54, 111] on div "Delivery DE Delivery DE" at bounding box center [83, 121] width 152 height 26
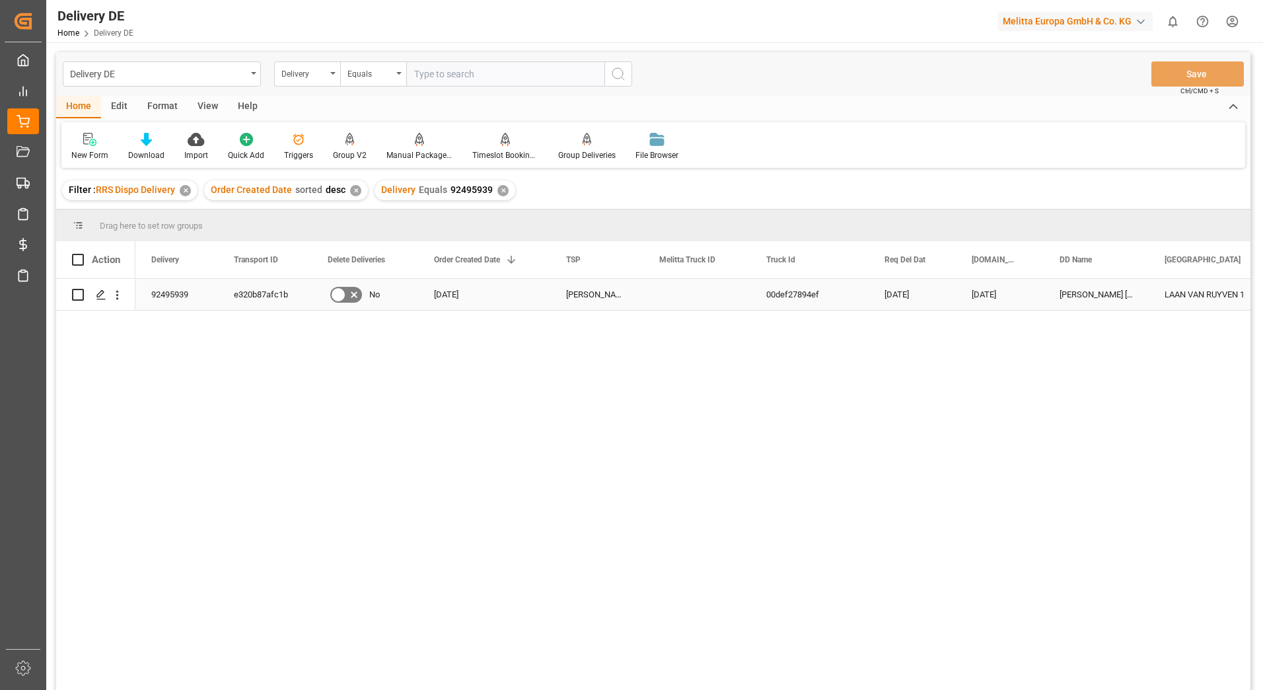
click at [269, 299] on div "e320b87afc1b" at bounding box center [265, 294] width 94 height 31
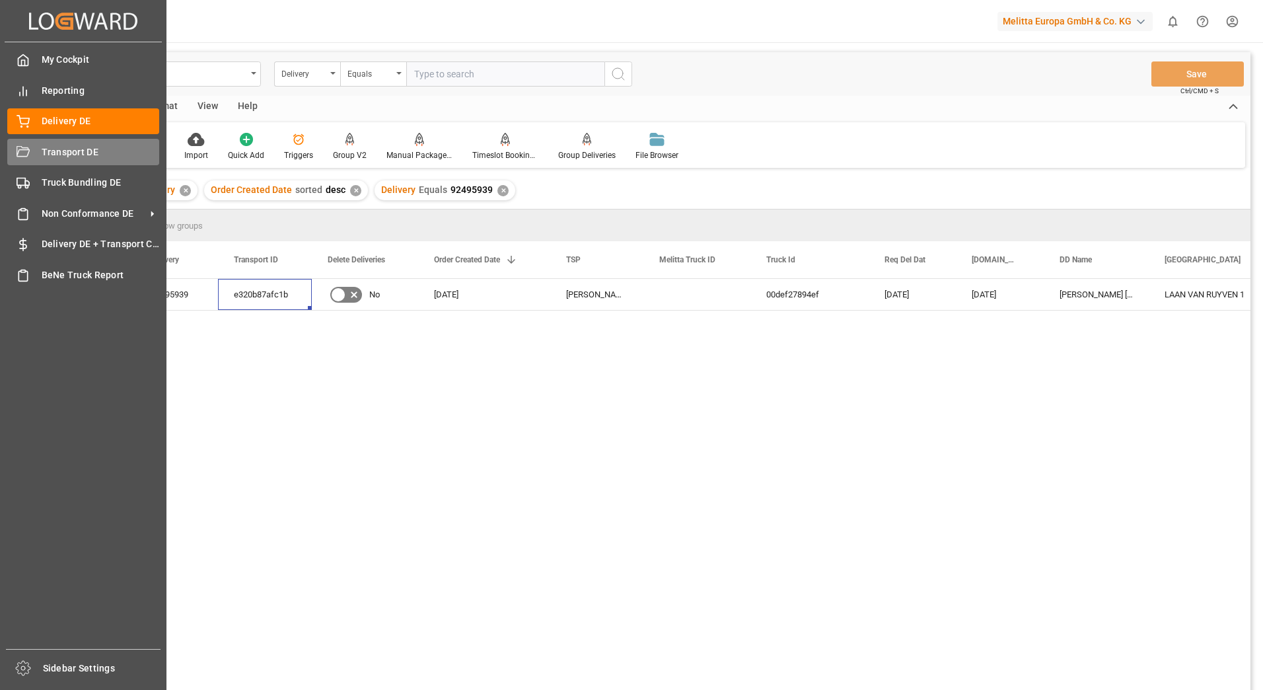
click at [29, 146] on icon at bounding box center [23, 152] width 13 height 13
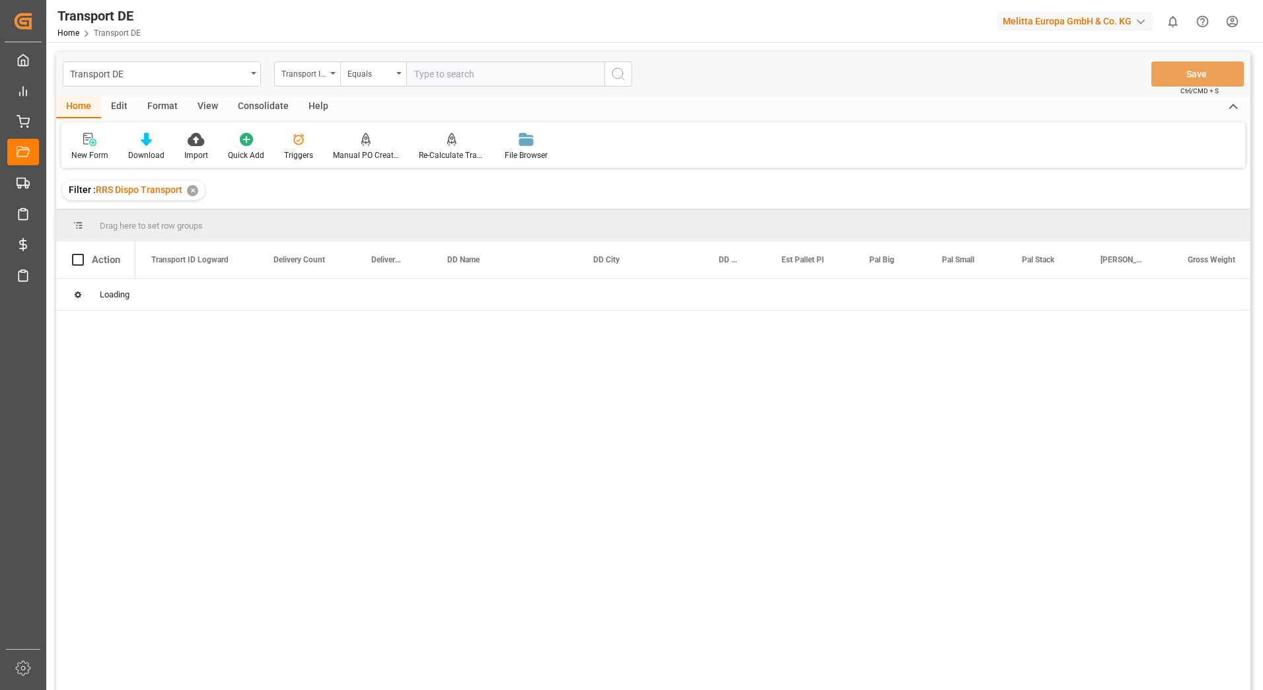
click at [450, 77] on input "text" at bounding box center [505, 73] width 198 height 25
paste input "e320b87afc1b"
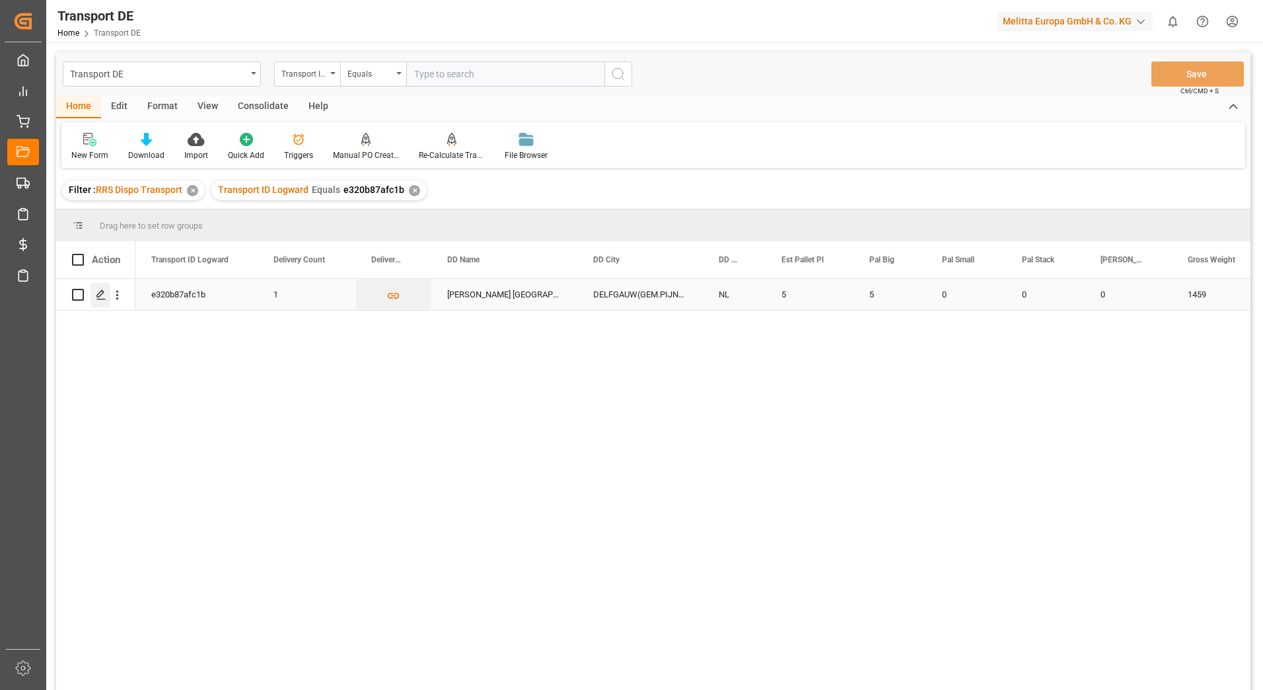
click at [99, 289] on icon "Press SPACE to select this row." at bounding box center [101, 294] width 11 height 11
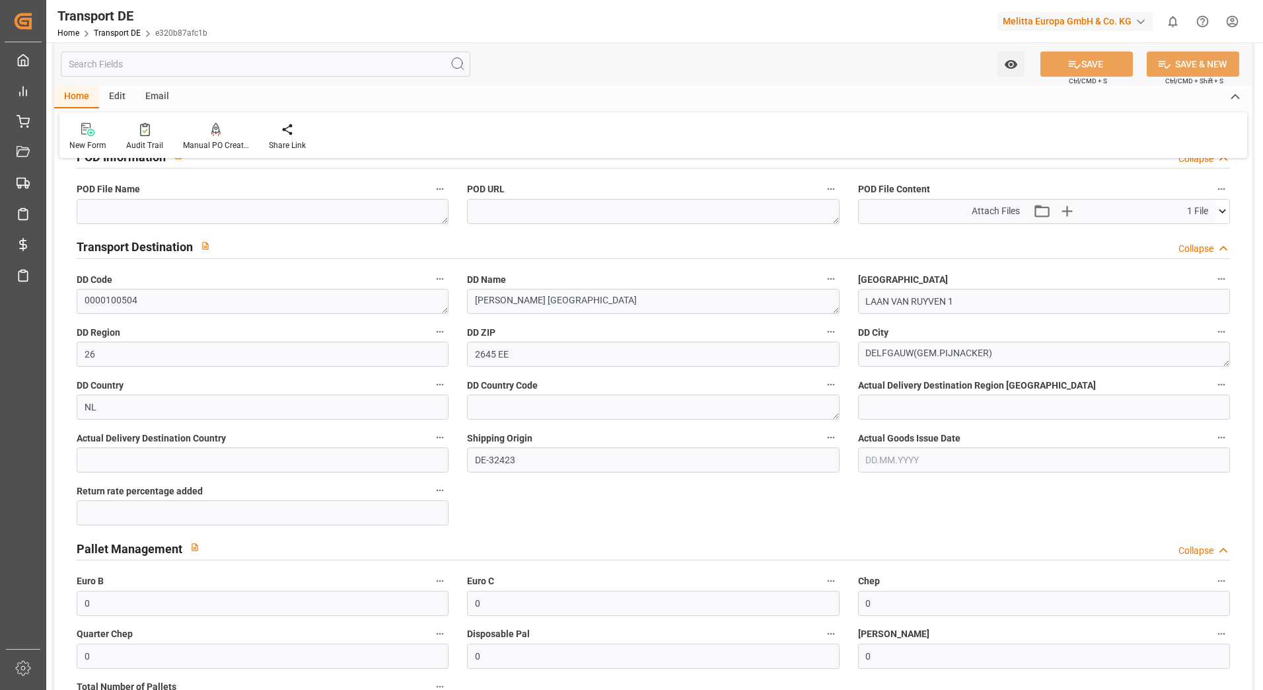
scroll to position [661, 0]
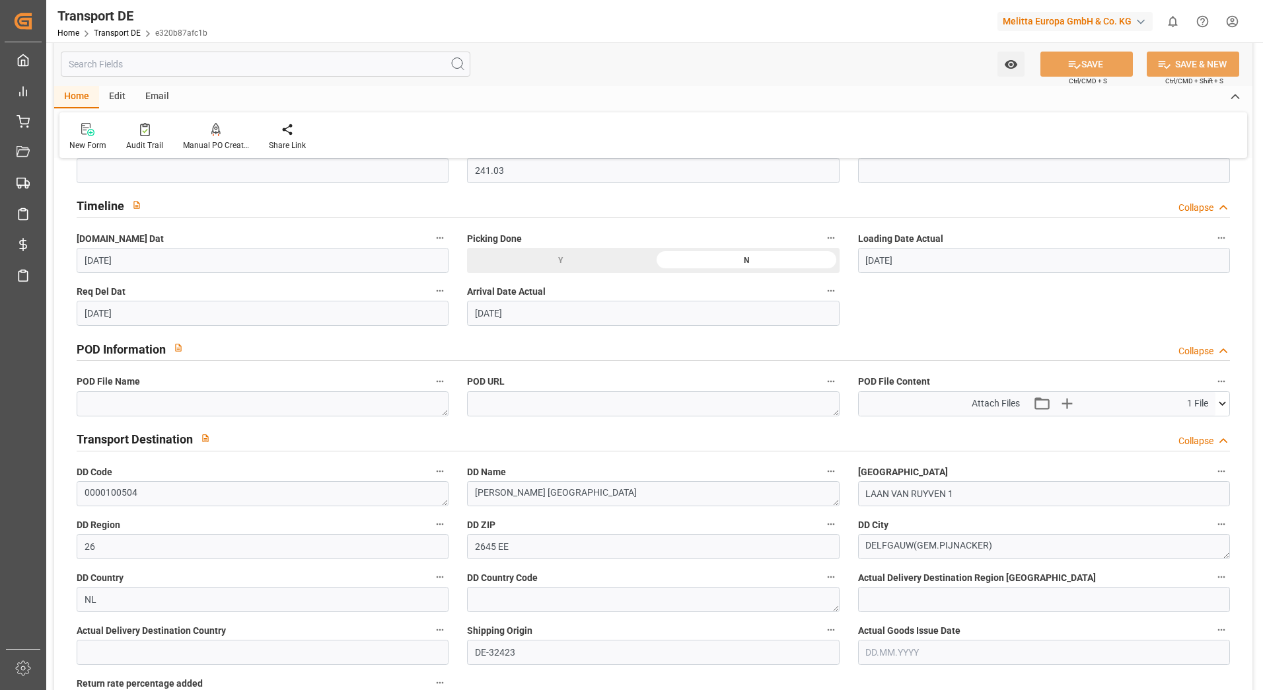
click at [1220, 405] on icon at bounding box center [1223, 403] width 14 height 14
click at [1185, 426] on icon at bounding box center [1188, 428] width 14 height 14
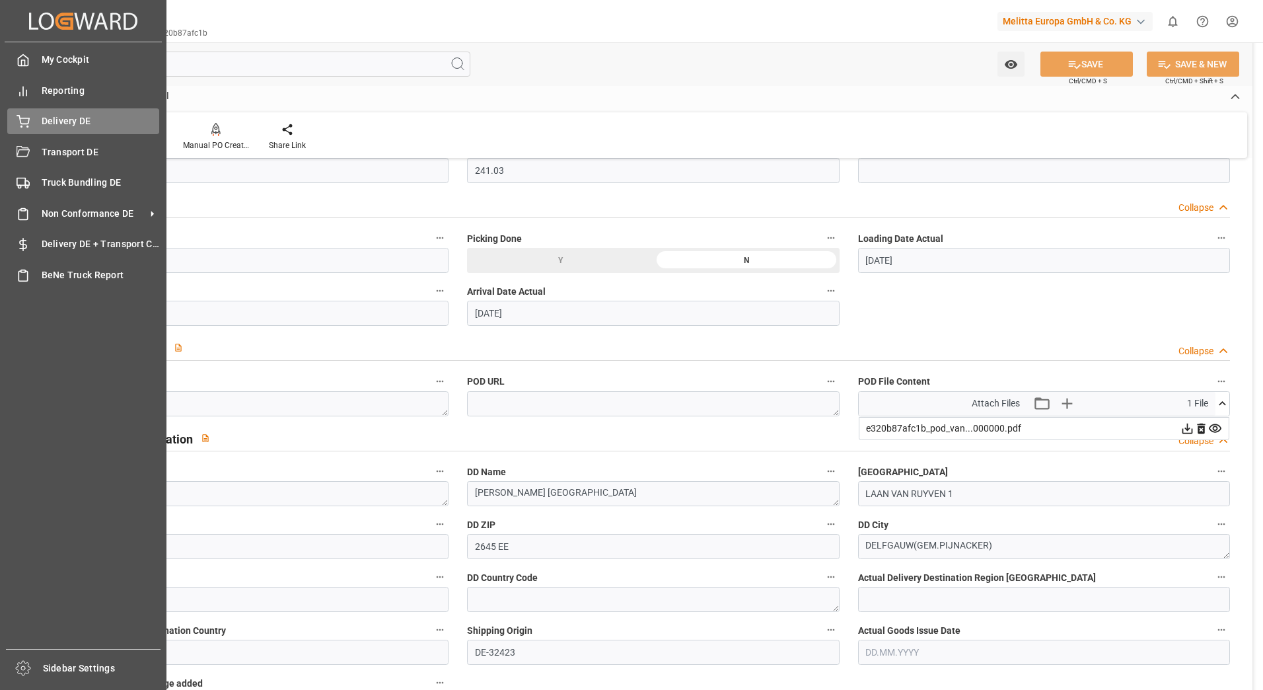
click at [32, 116] on div "Delivery DE Delivery DE" at bounding box center [83, 121] width 152 height 26
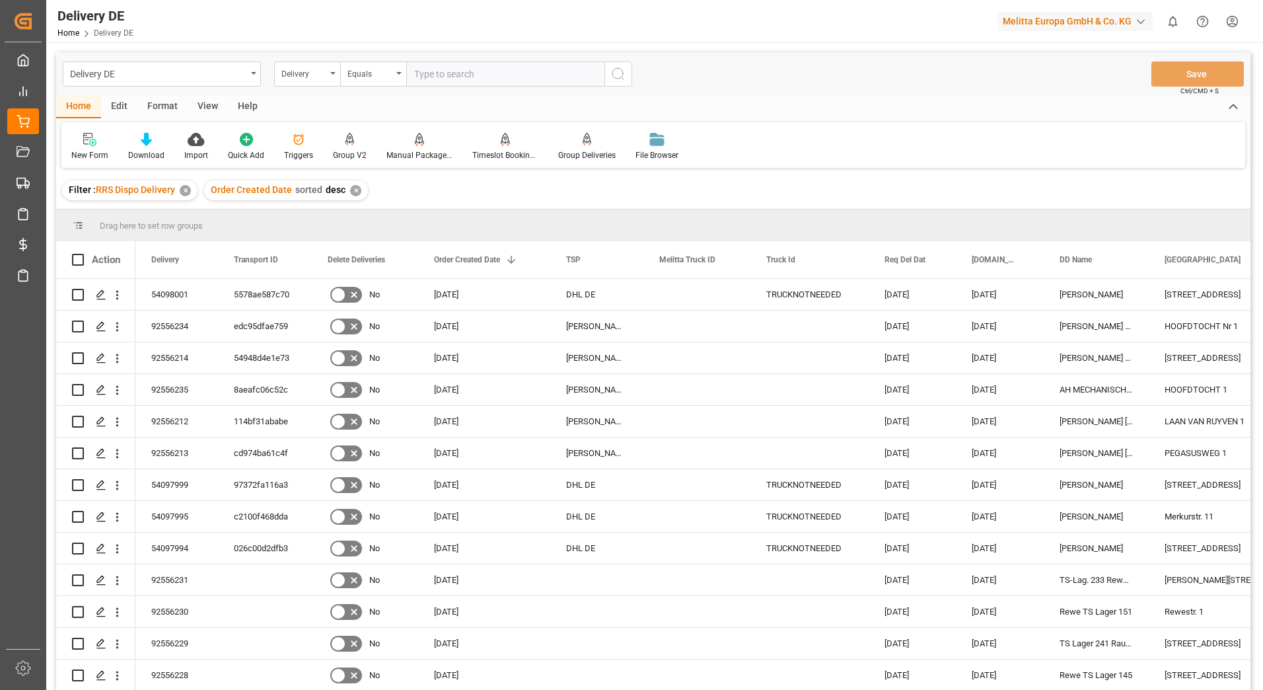
click at [468, 79] on input "text" at bounding box center [505, 73] width 198 height 25
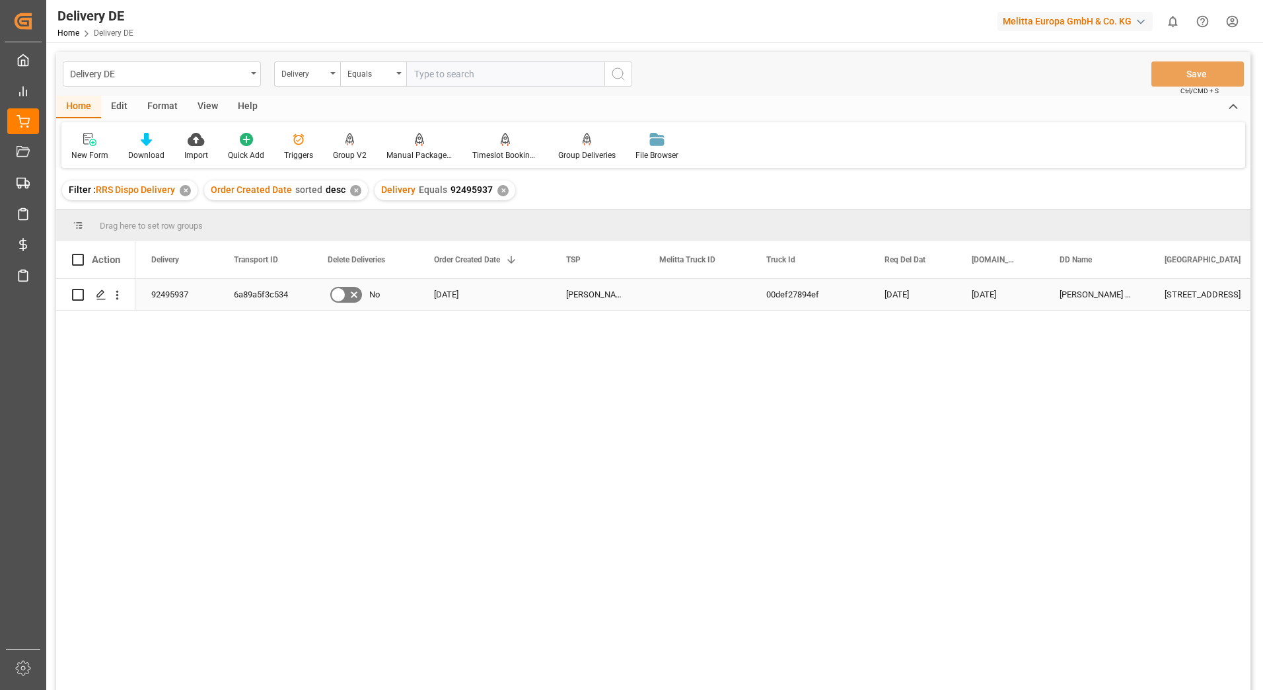
click at [242, 289] on div "6a89a5f3c534" at bounding box center [265, 294] width 94 height 31
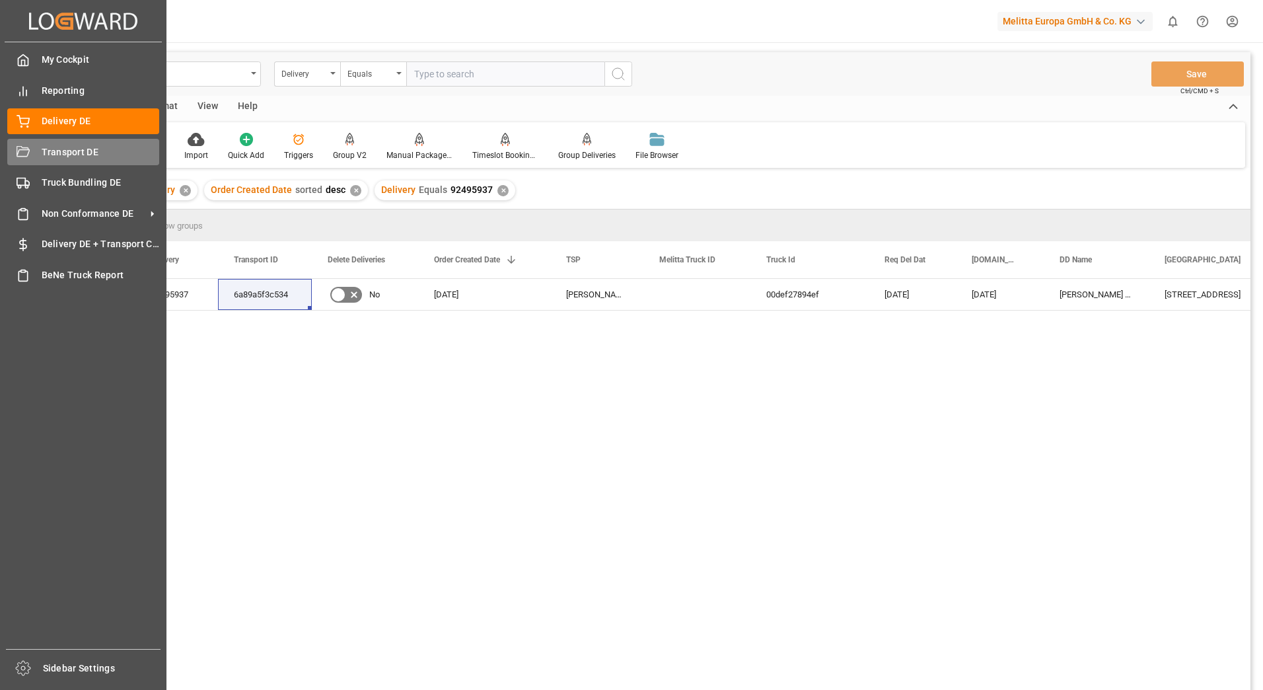
click at [18, 142] on div "Transport DE Transport DE" at bounding box center [83, 152] width 152 height 26
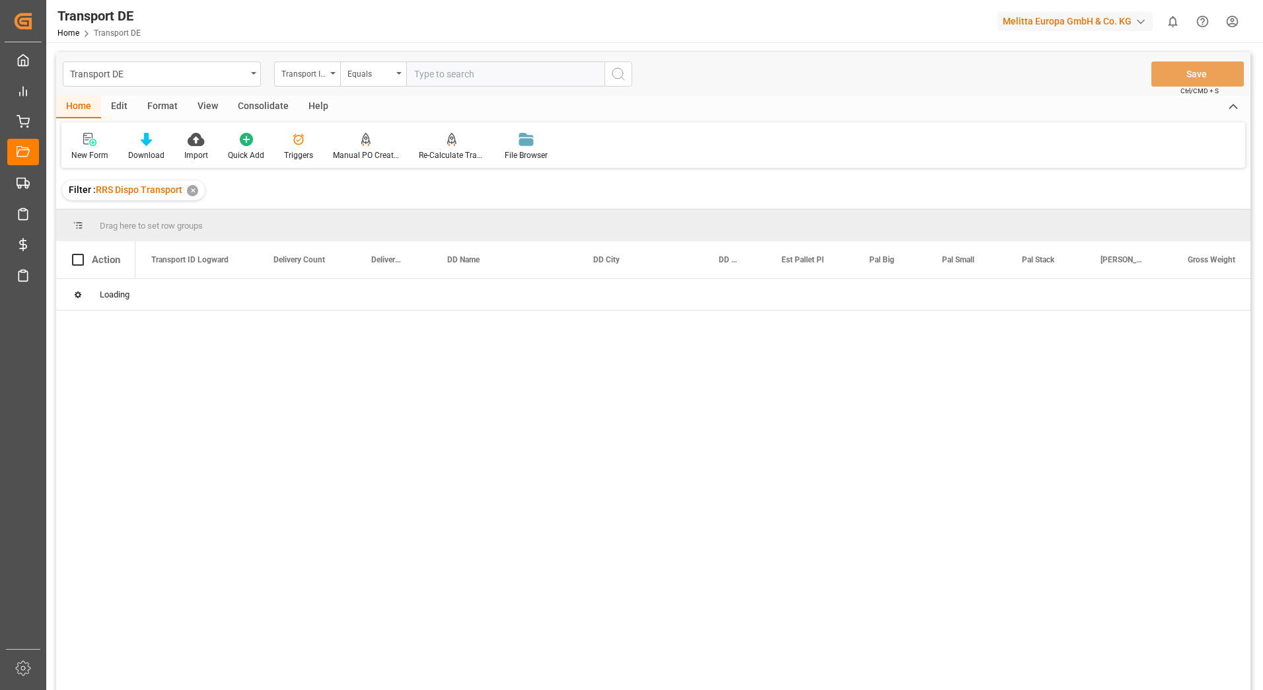
click at [424, 70] on input "text" at bounding box center [505, 73] width 198 height 25
paste input "6a89a5f3c534"
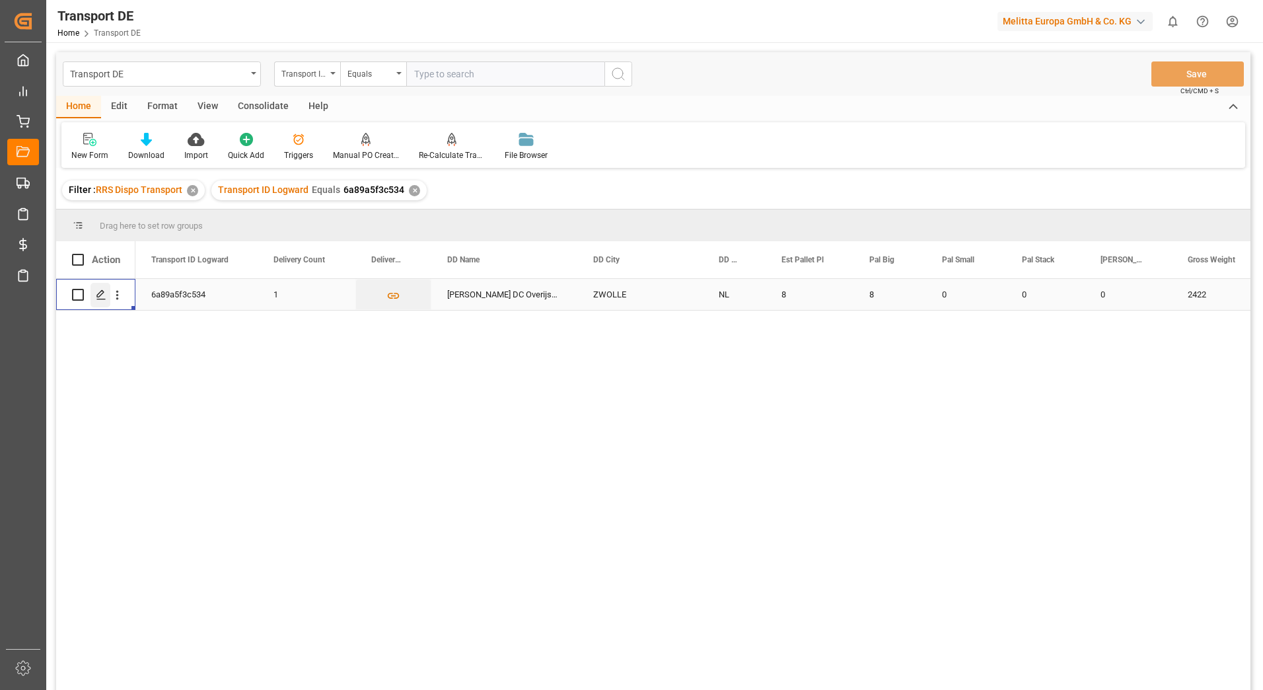
click at [100, 292] on icon "Press SPACE to select this row." at bounding box center [101, 294] width 11 height 11
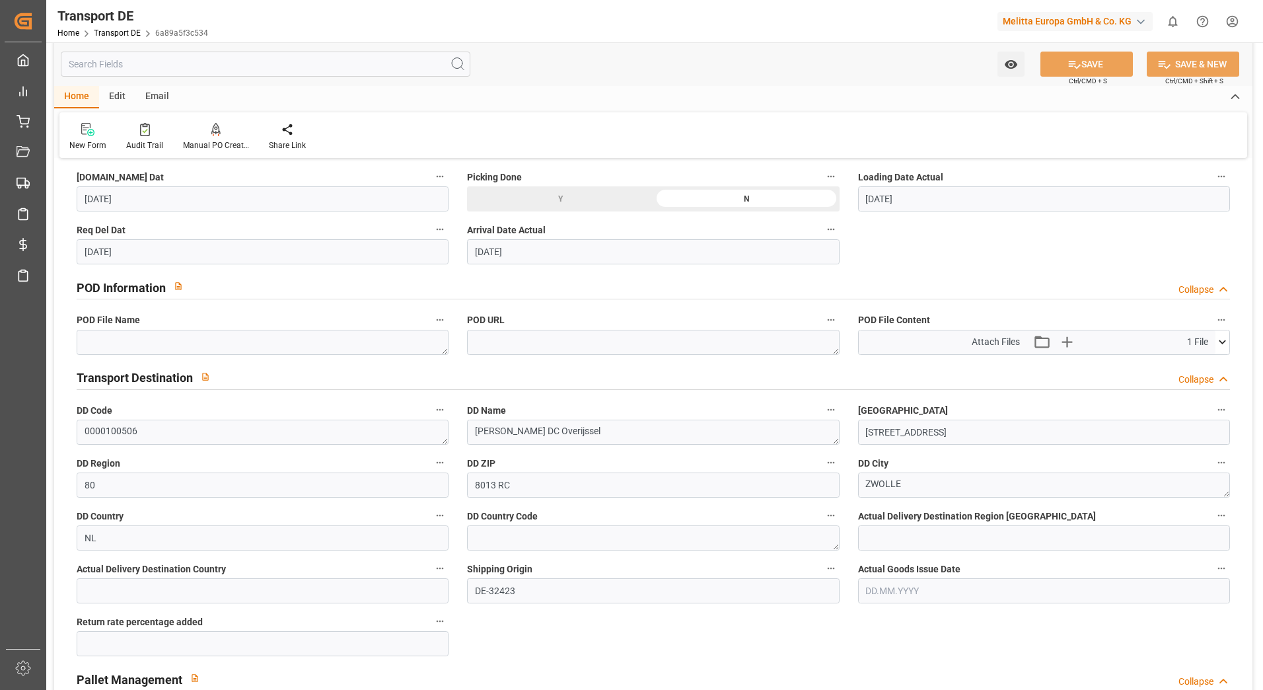
scroll to position [727, 0]
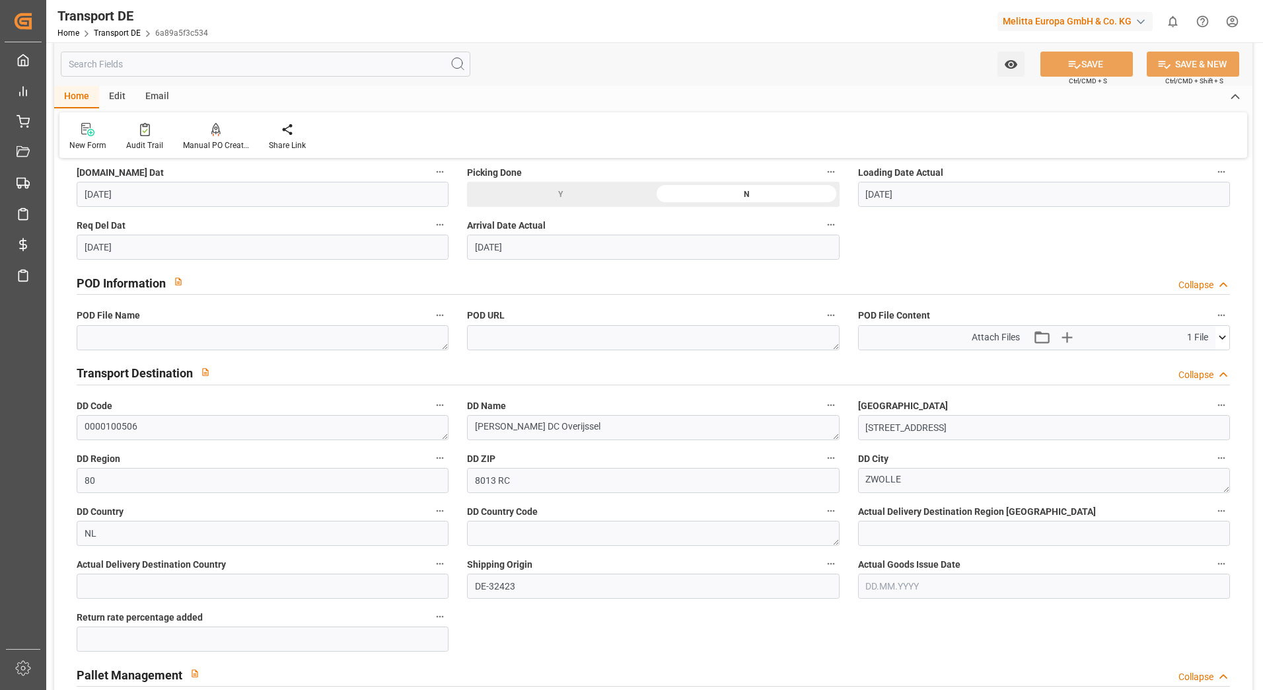
click at [1222, 334] on icon at bounding box center [1223, 337] width 14 height 14
click at [1188, 357] on icon at bounding box center [1188, 362] width 14 height 14
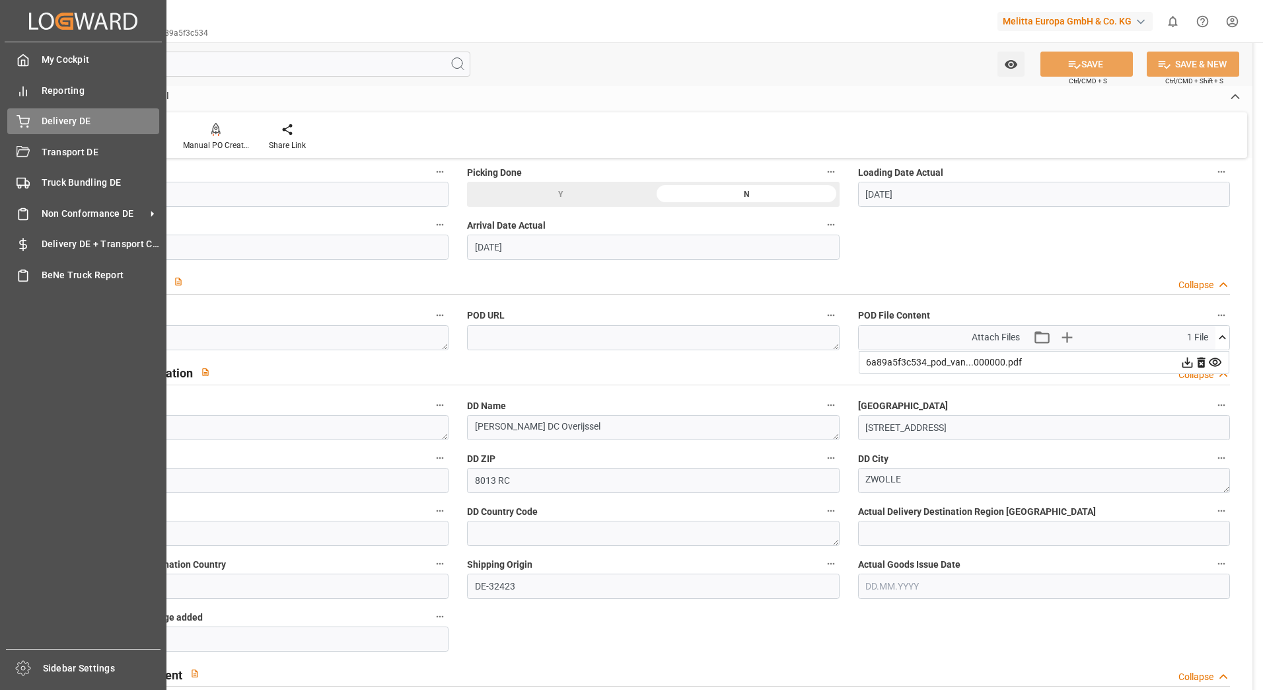
click at [12, 116] on div at bounding box center [18, 121] width 22 height 14
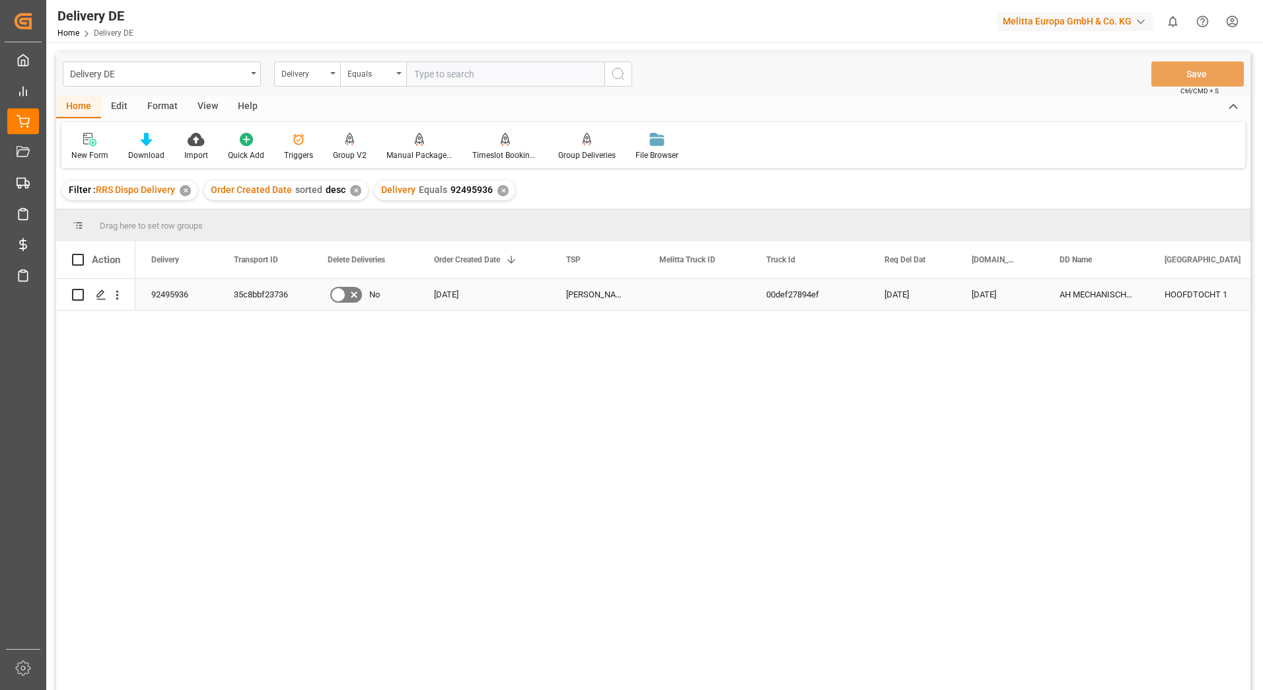
click at [275, 303] on div "35c8bbf23736" at bounding box center [265, 294] width 94 height 31
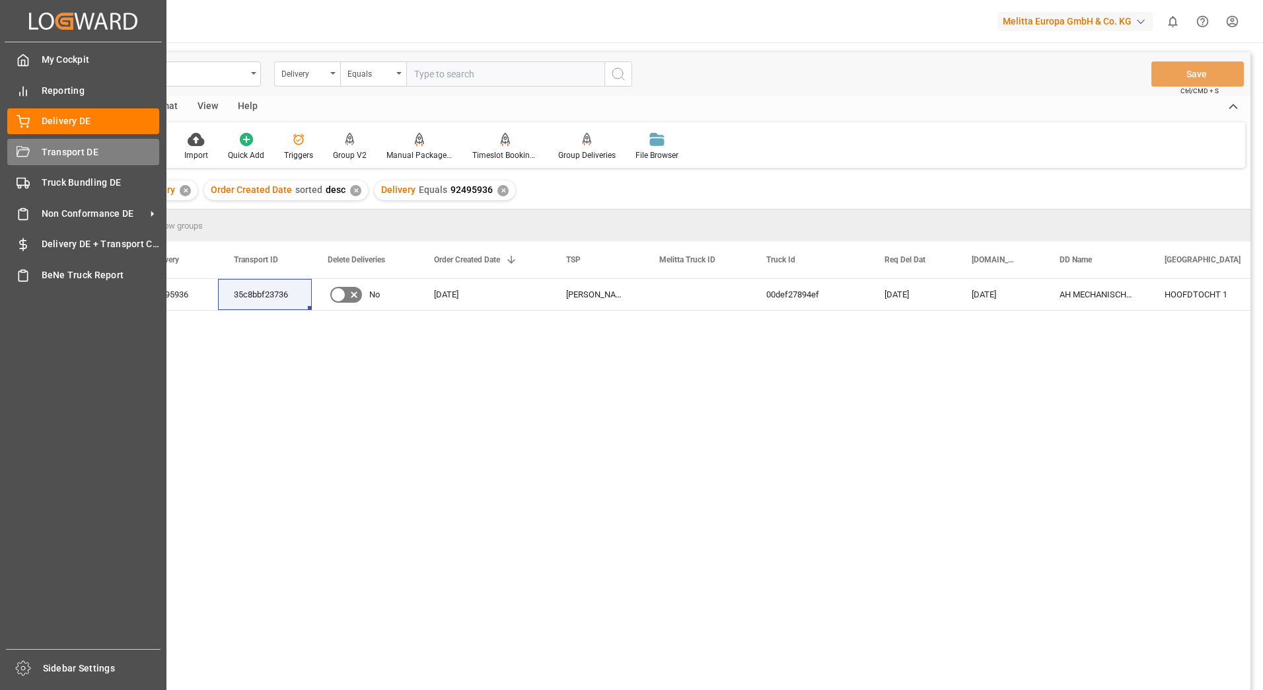
click at [17, 143] on div "Transport DE Transport DE" at bounding box center [83, 152] width 152 height 26
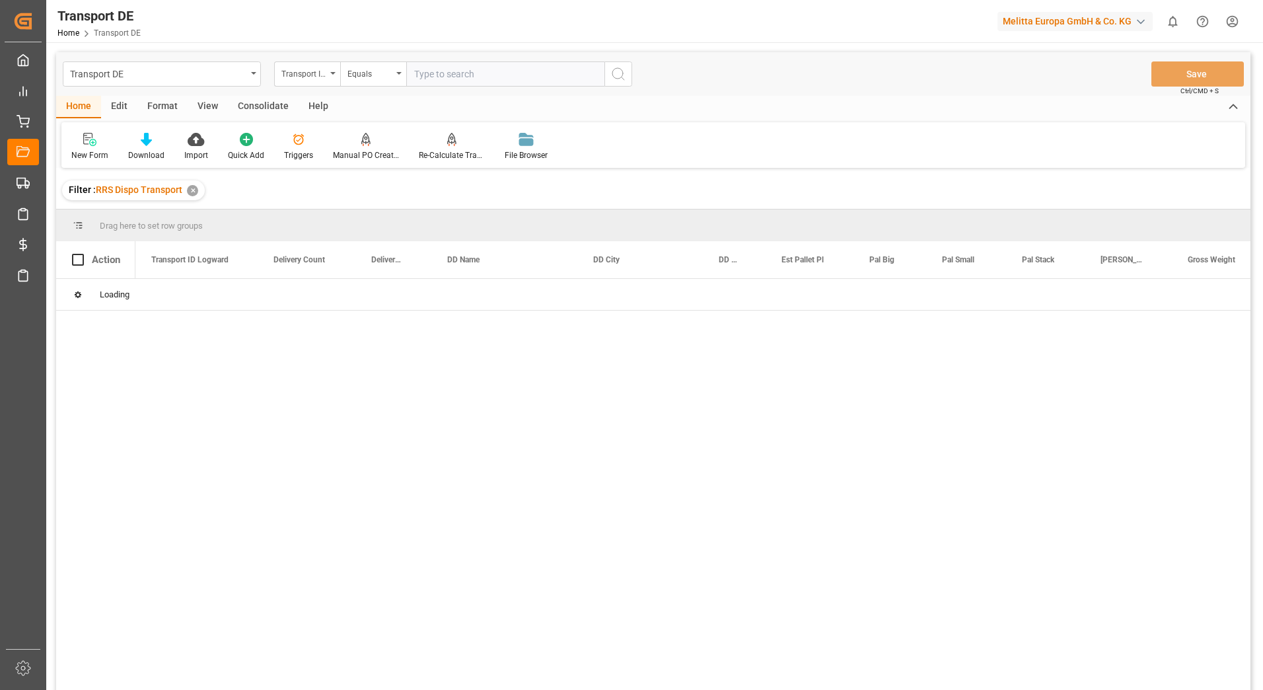
click at [426, 77] on input "text" at bounding box center [505, 73] width 198 height 25
paste input "35c8bbf23736"
click at [616, 78] on icon "search button" at bounding box center [618, 74] width 16 height 16
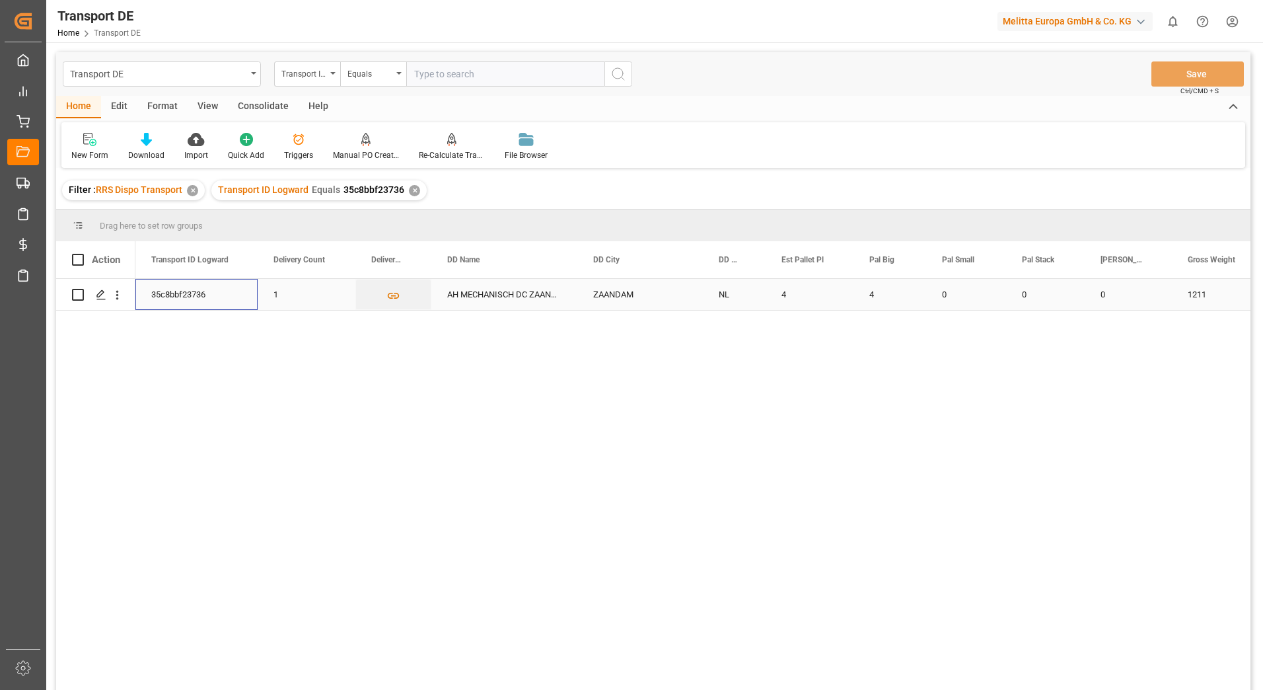
click at [183, 294] on div "35c8bbf23736" at bounding box center [196, 294] width 122 height 31
click at [98, 296] on icon "Press SPACE to select this row." at bounding box center [101, 294] width 11 height 11
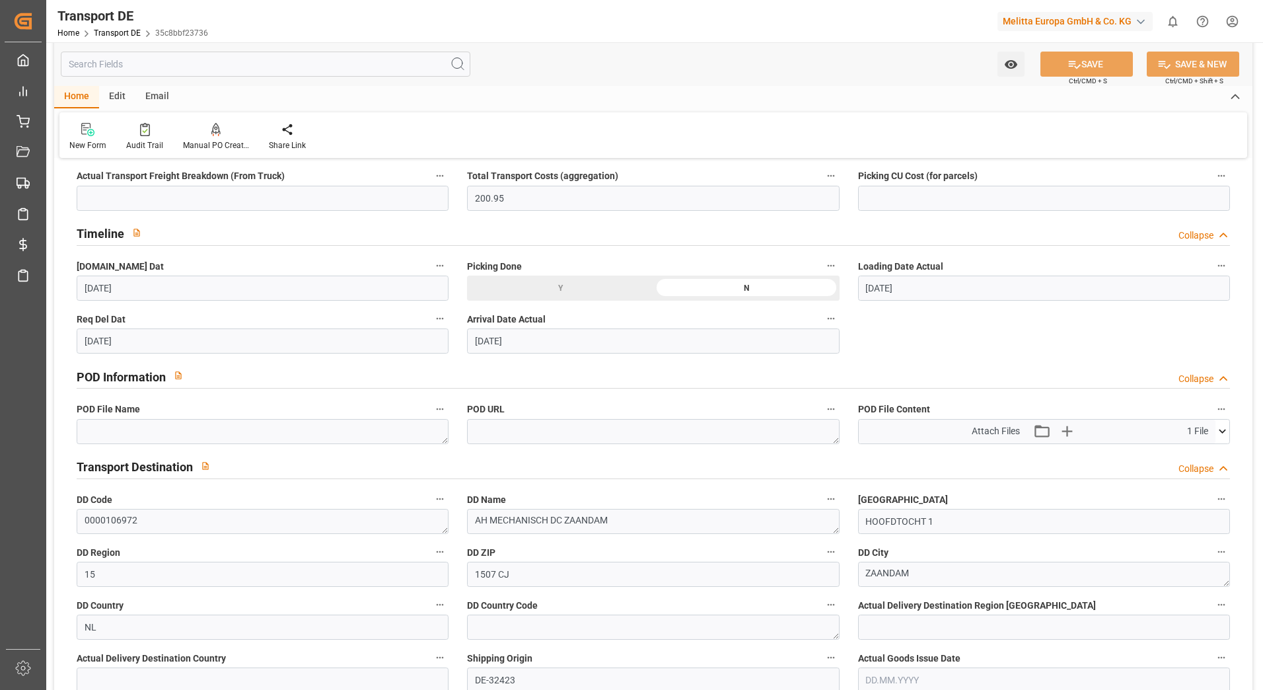
scroll to position [661, 0]
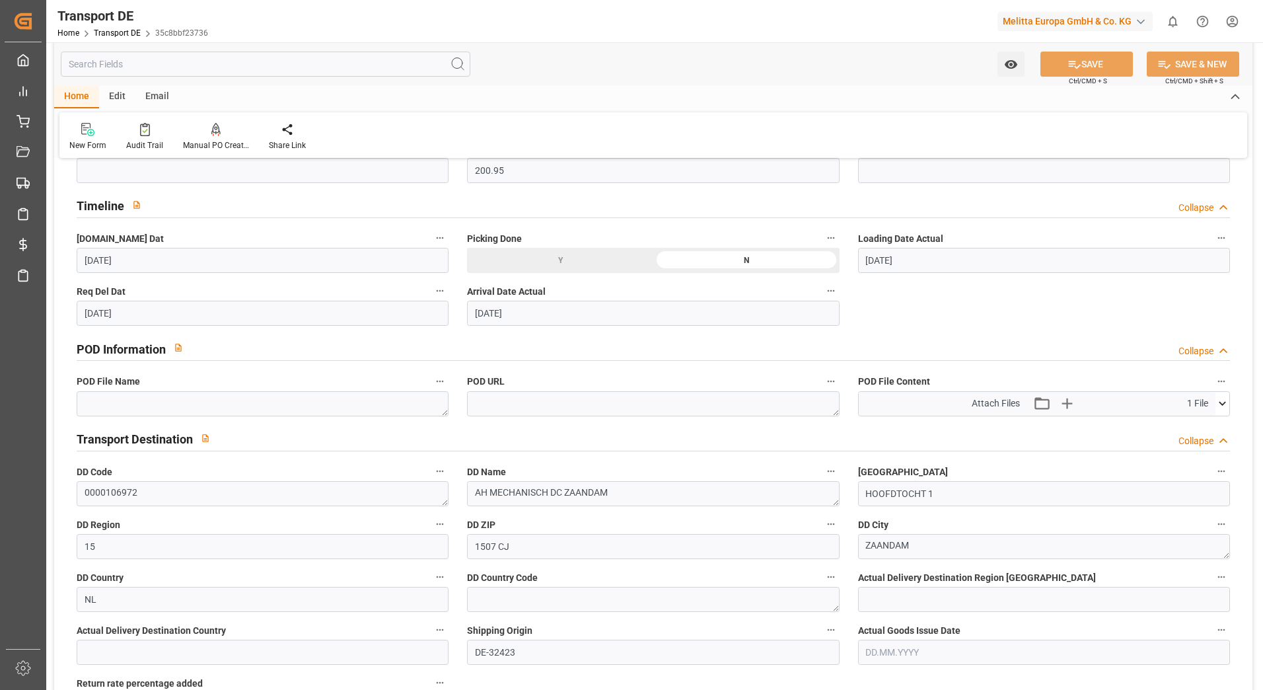
click at [1222, 400] on icon at bounding box center [1223, 403] width 14 height 14
click at [1183, 428] on icon at bounding box center [1188, 428] width 14 height 14
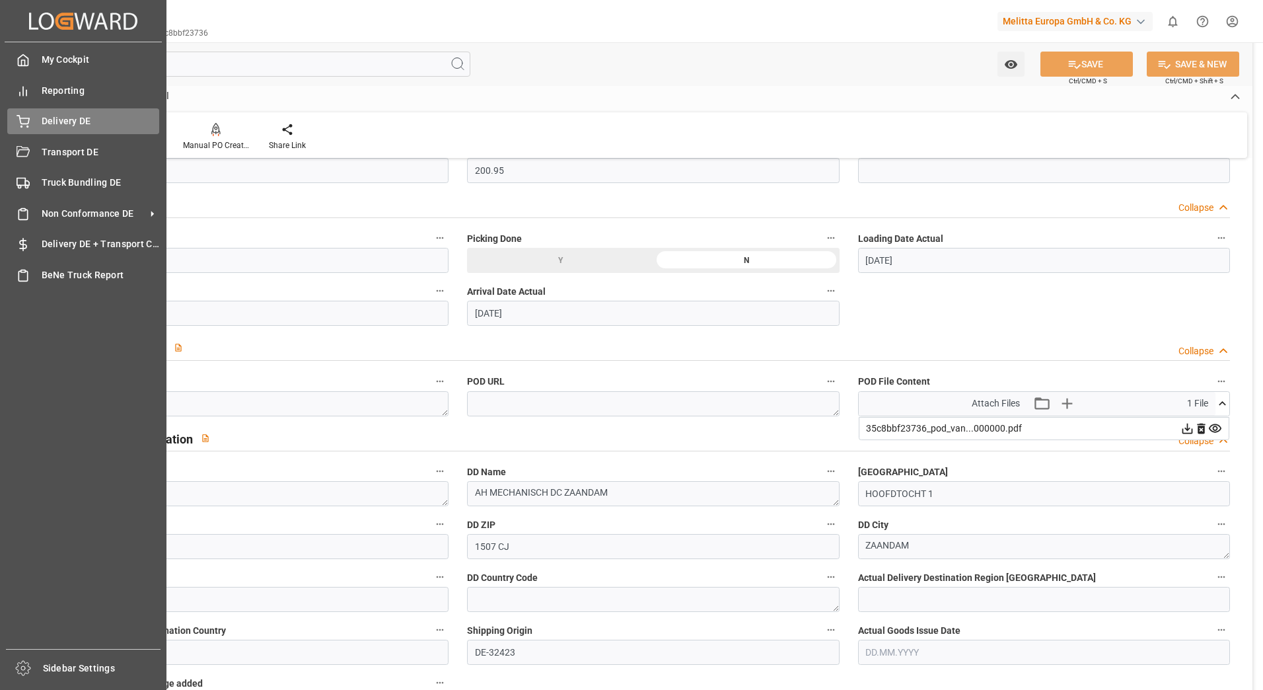
click at [26, 118] on icon at bounding box center [23, 121] width 13 height 13
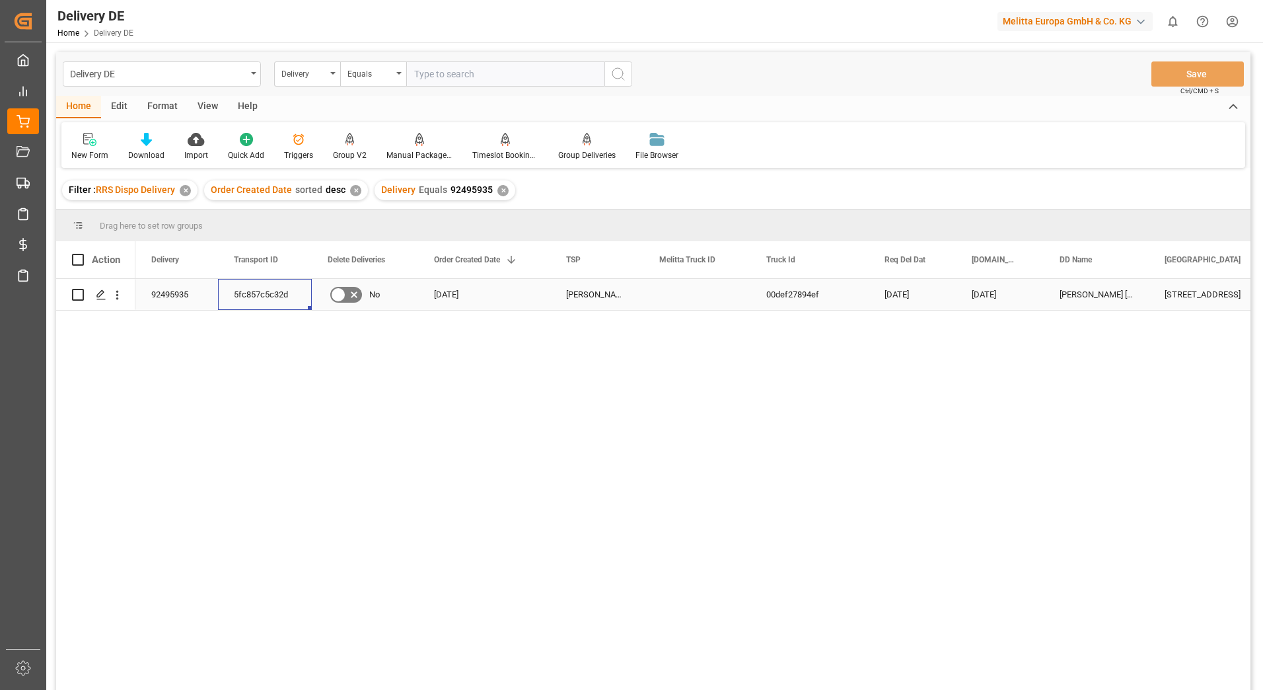
click at [255, 289] on div "5fc857c5c32d" at bounding box center [265, 294] width 94 height 31
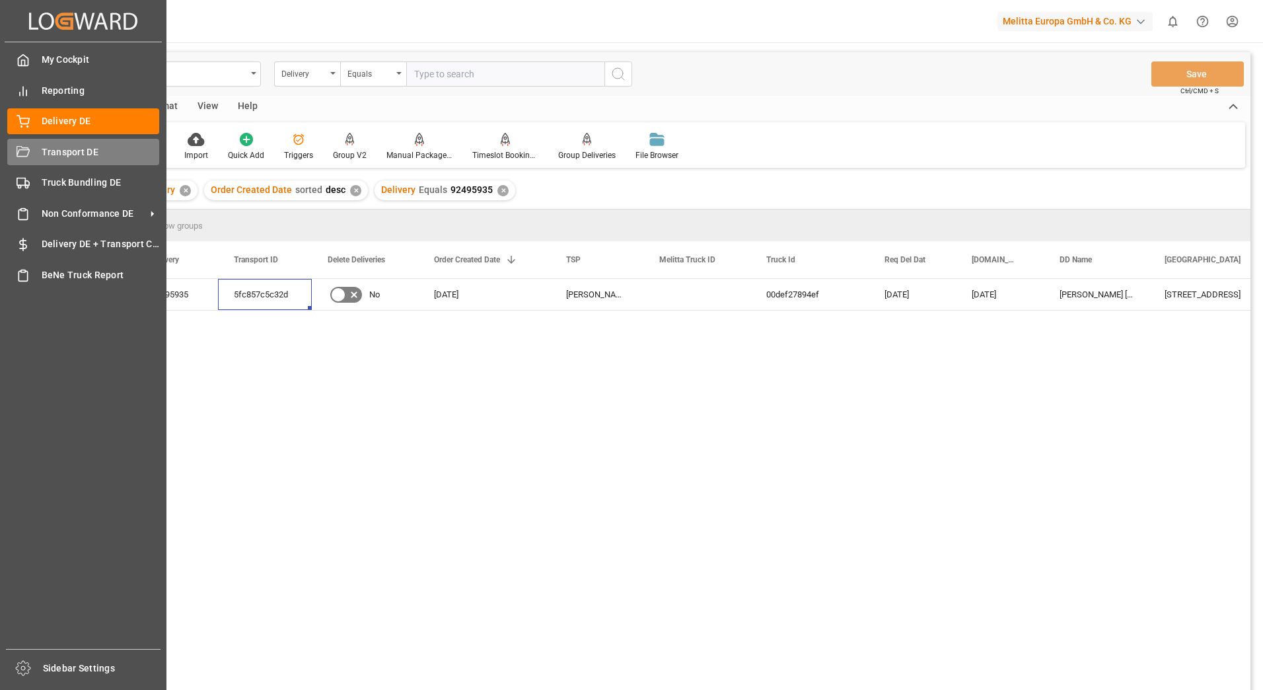
click at [11, 150] on div at bounding box center [18, 152] width 22 height 14
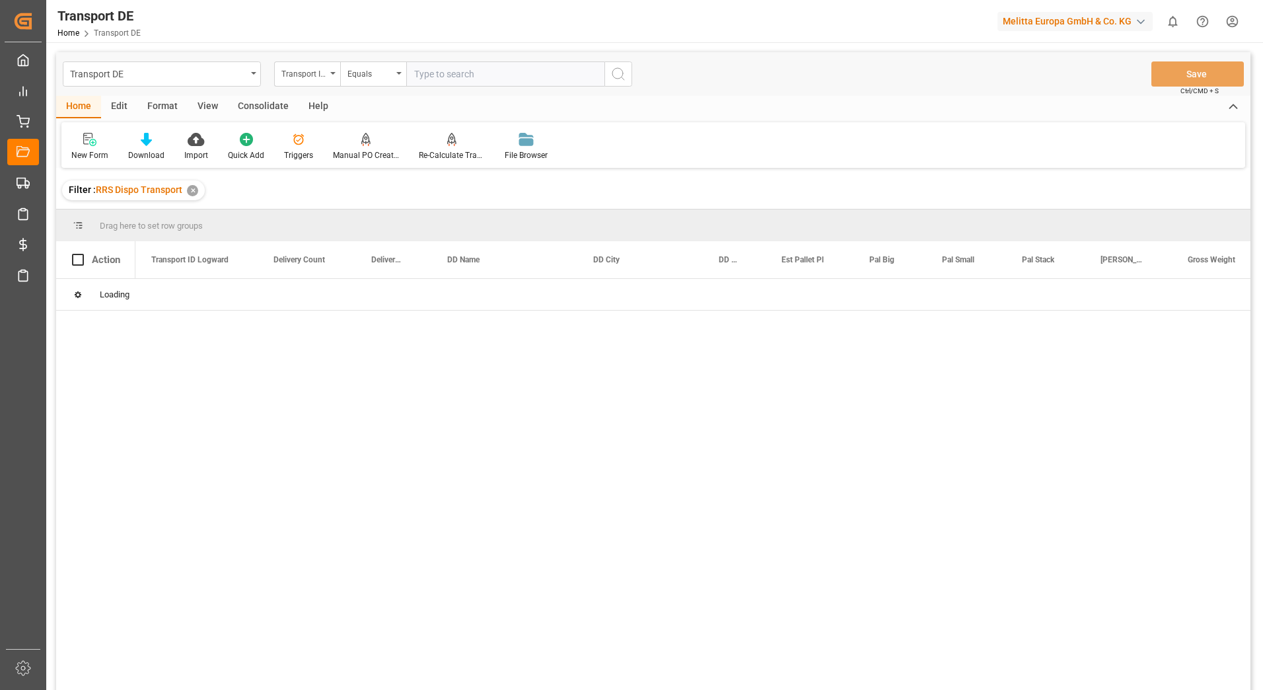
click at [430, 74] on input "text" at bounding box center [505, 73] width 198 height 25
paste input "5fc857c5c32d"
type input "5fc857c5c32d"
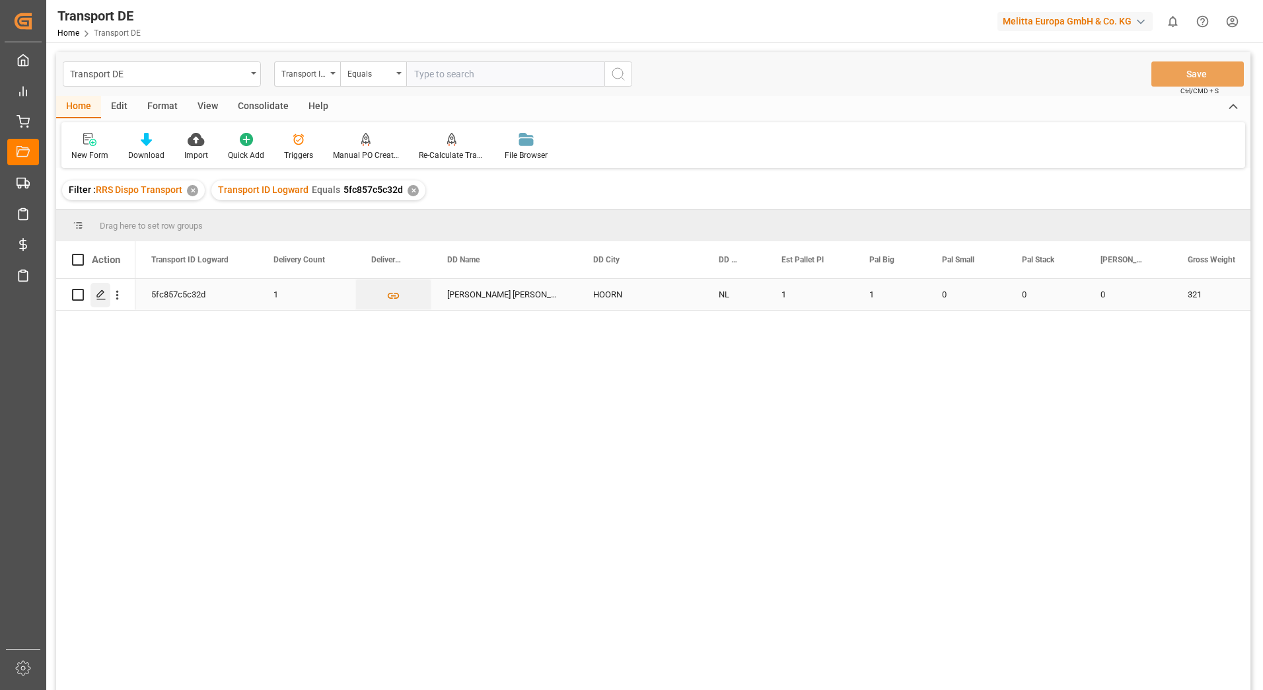
click at [100, 292] on icon "Press SPACE to select this row." at bounding box center [101, 294] width 11 height 11
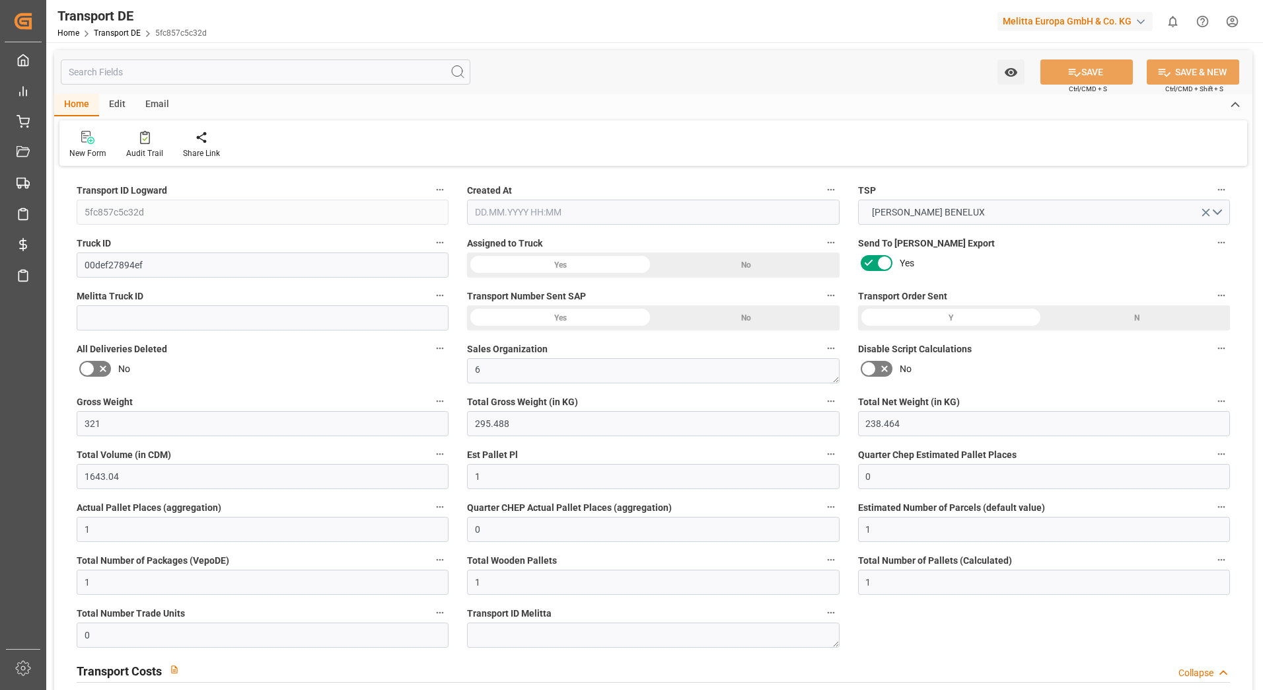
type input "321"
type input "295.488"
type input "238.464"
type input "1643.04"
type input "1"
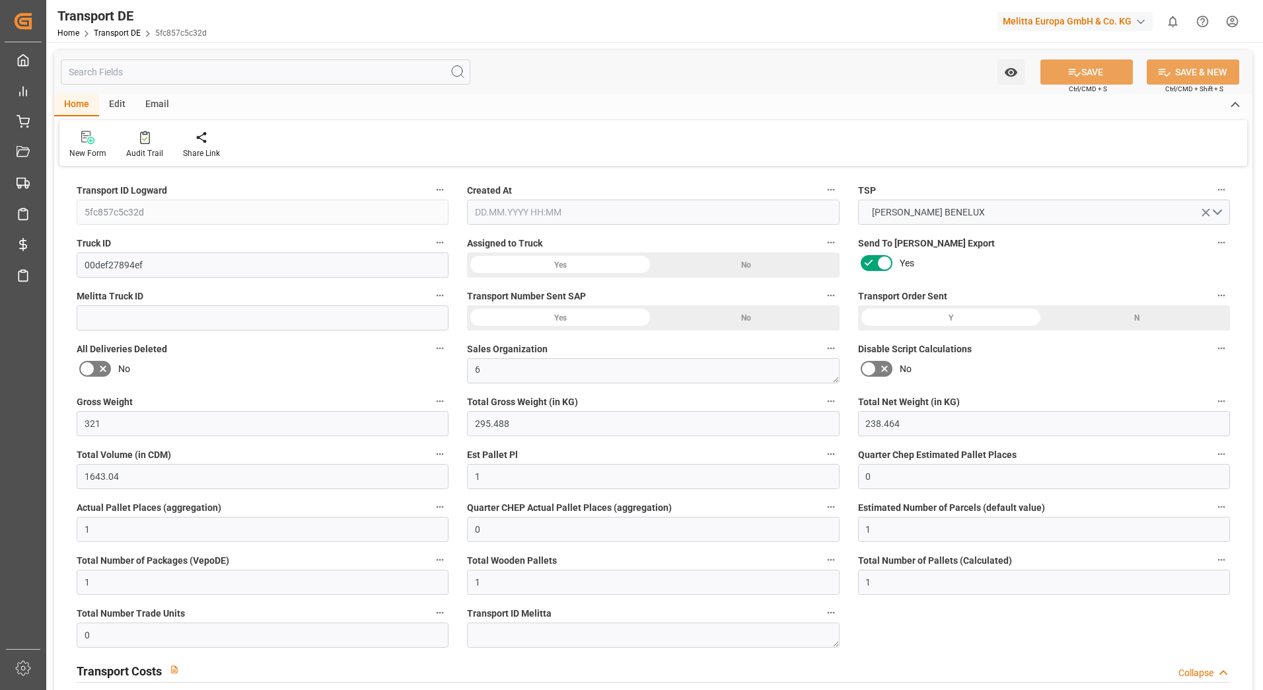
type input "0"
type input "1"
type input "0"
type input "1"
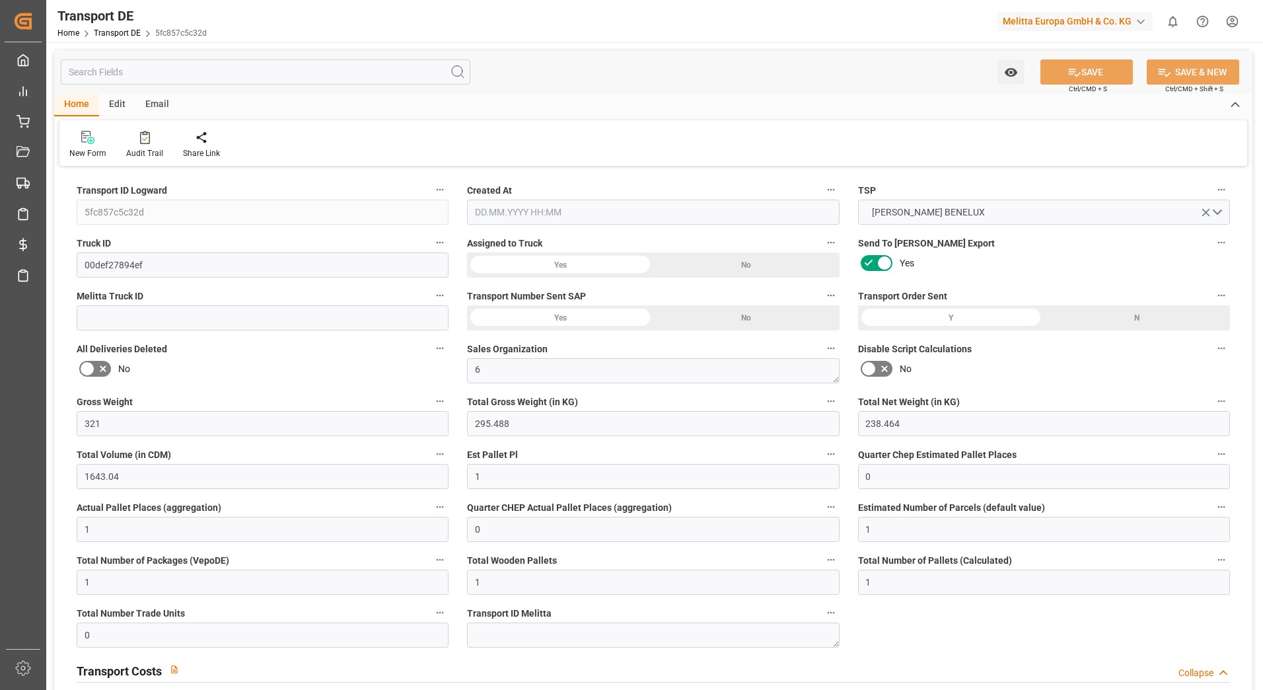
type input "1"
type input "0"
type input "63.61"
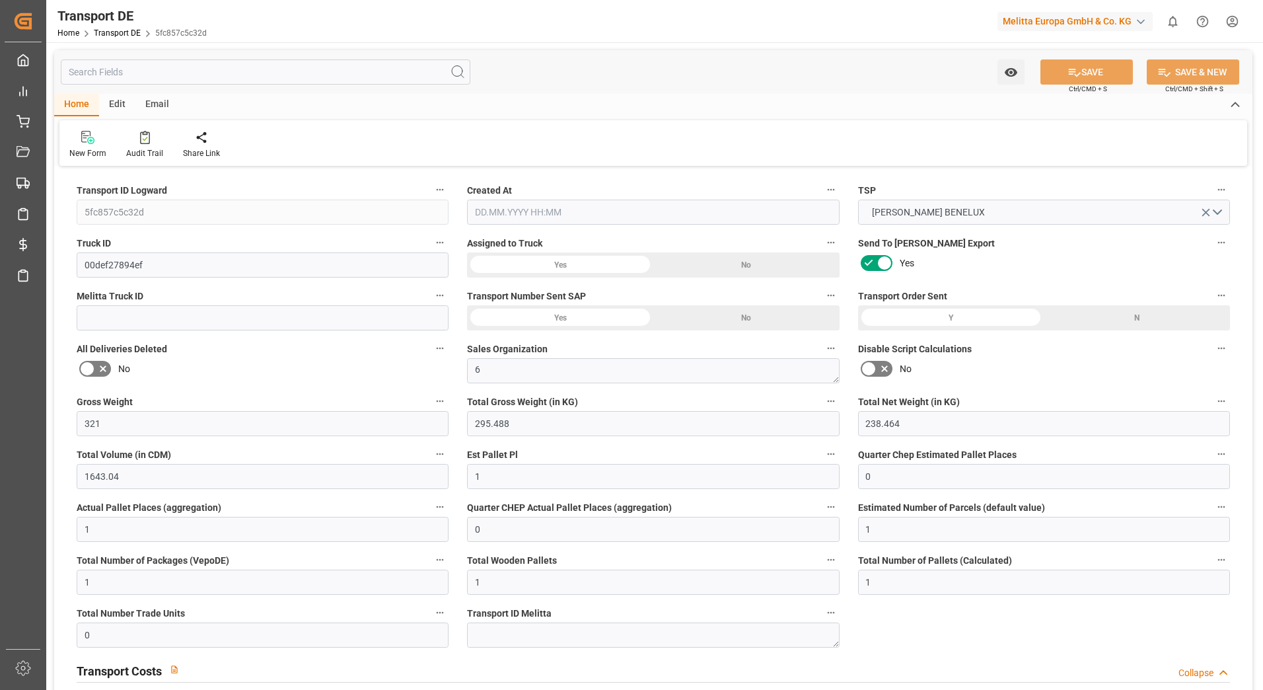
type input "8.163"
type input "63.61"
type input "16"
type input "0"
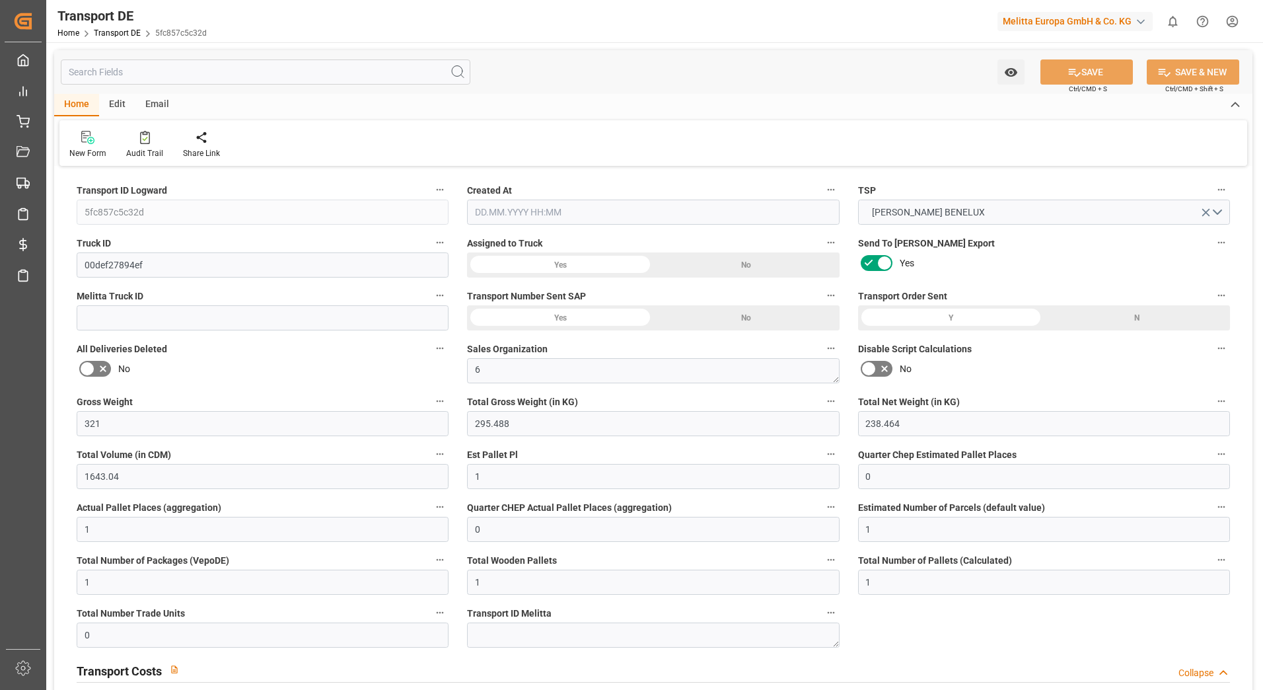
type input "0"
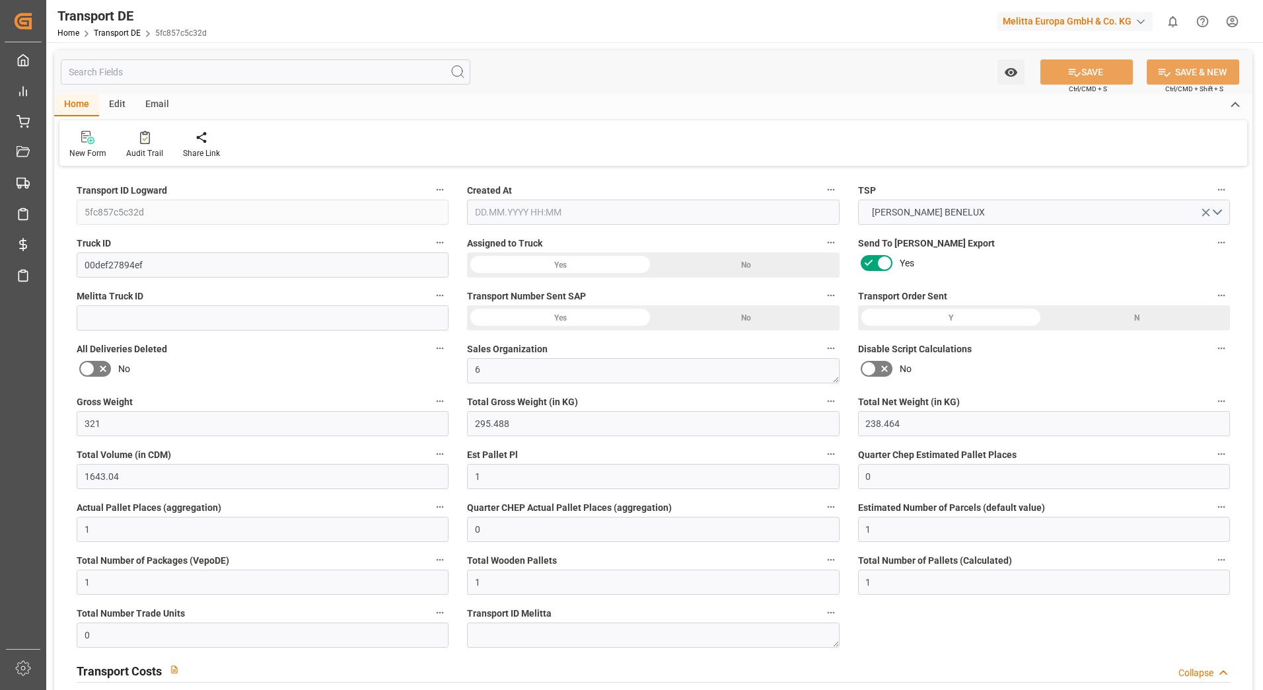
type input "0"
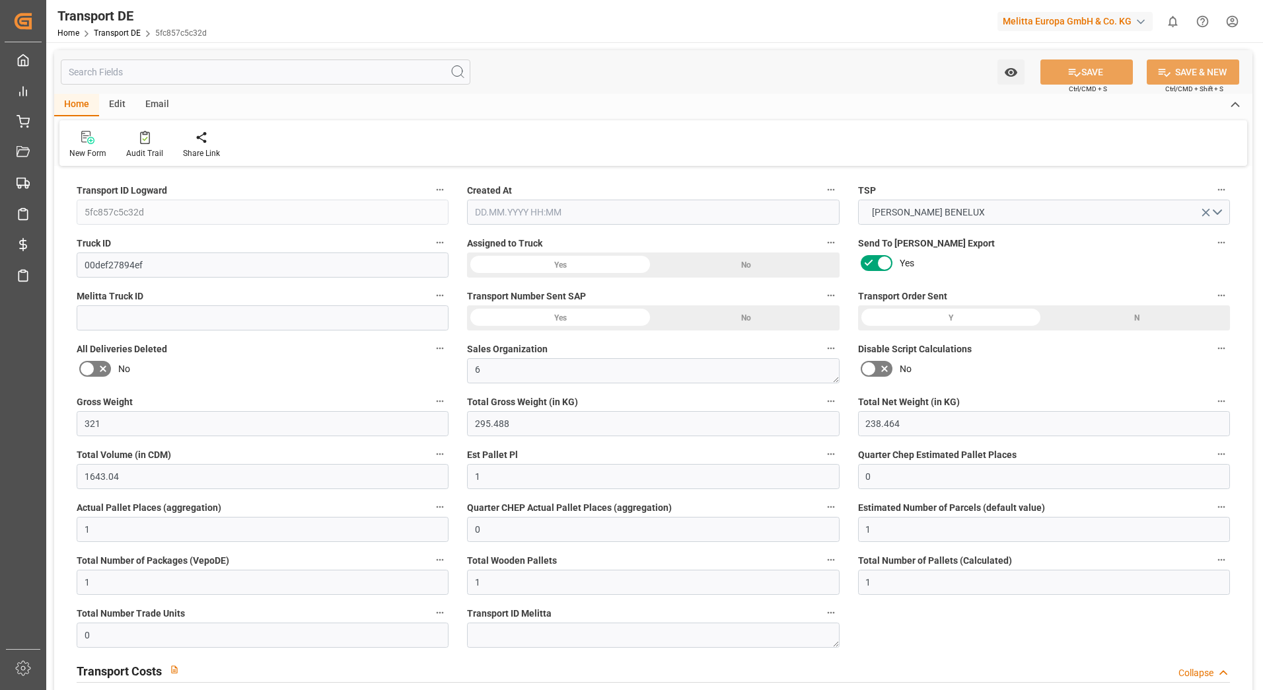
type input "0"
type input "295.488"
type input "4710.8598"
type input "21"
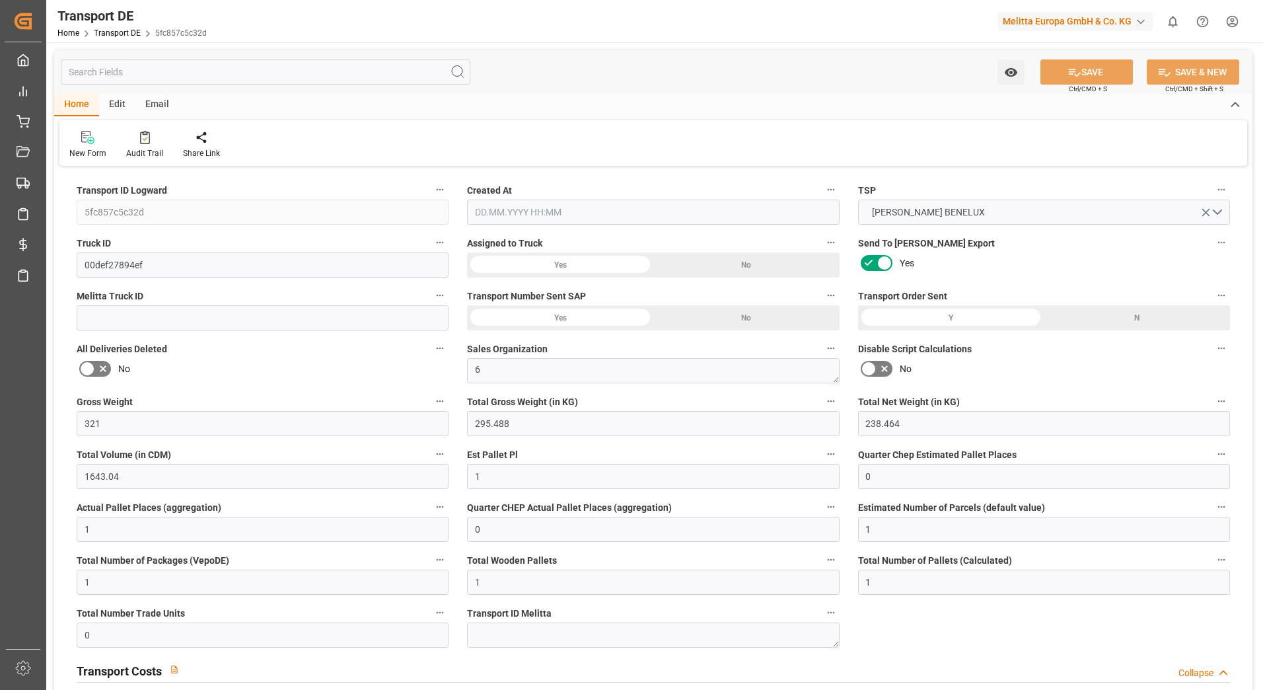
type input "35"
type input "1"
type input "0"
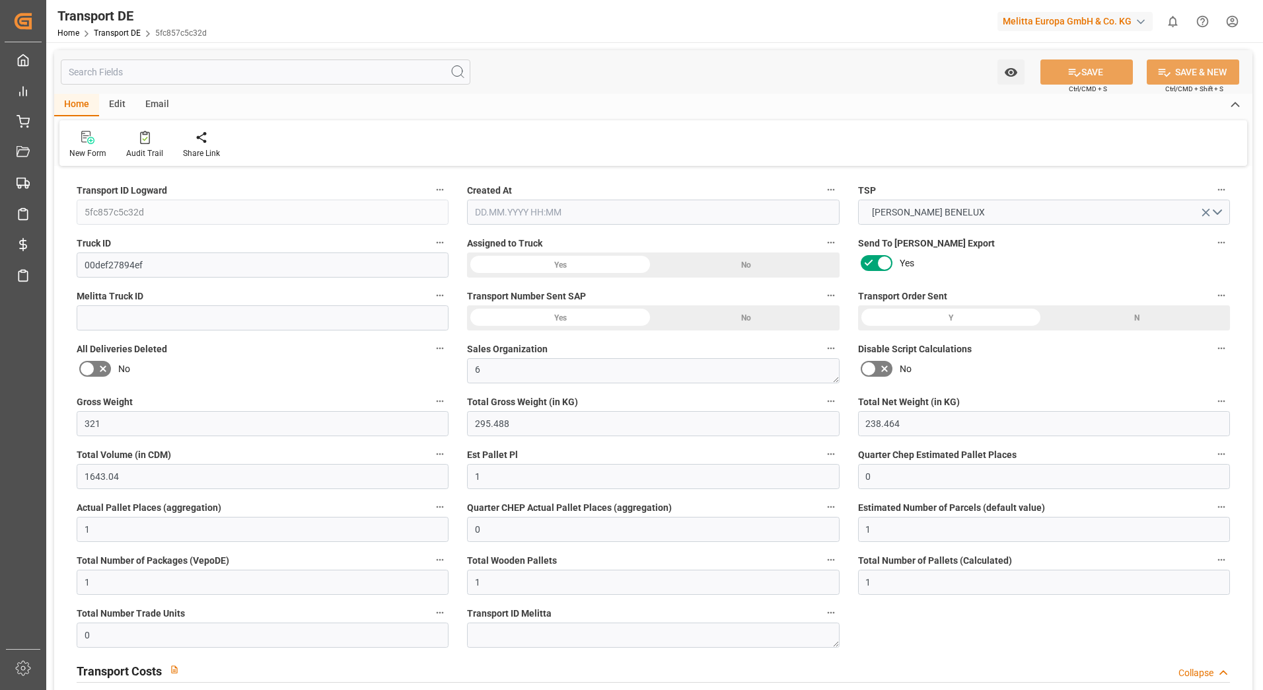
type input "0"
type input "1"
type input "0"
type input "72"
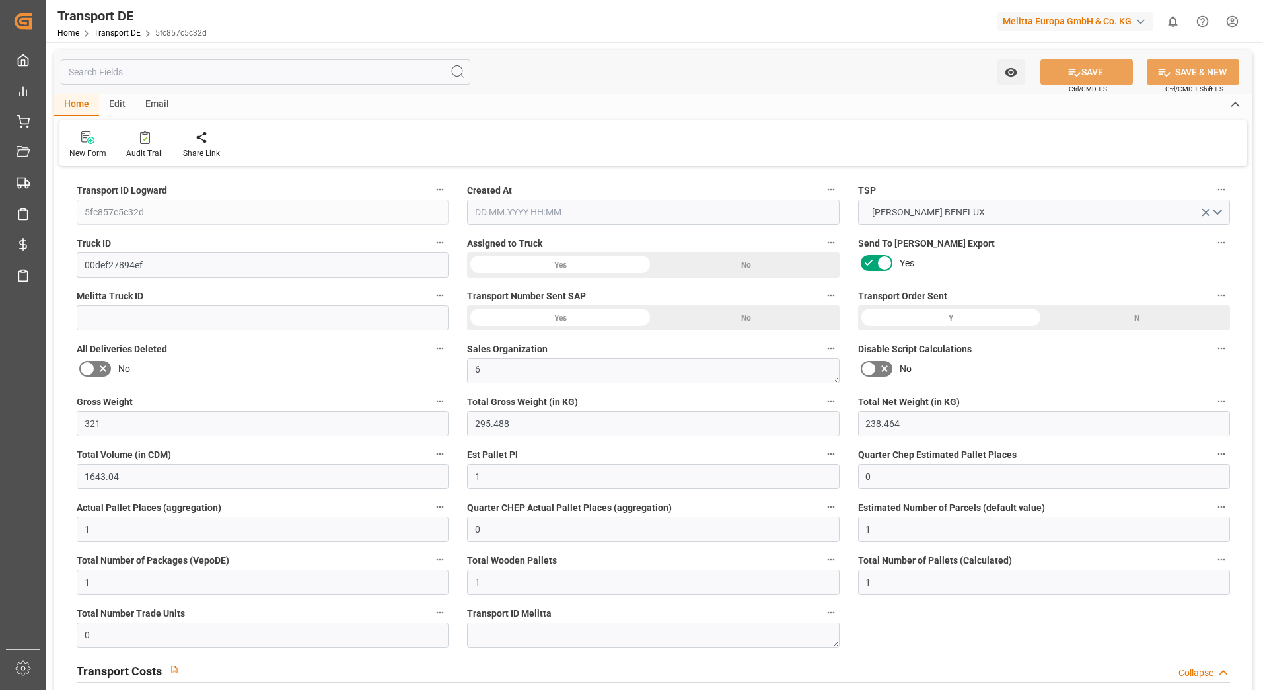
type input "[DATE] 13:17"
type input "[DATE]"
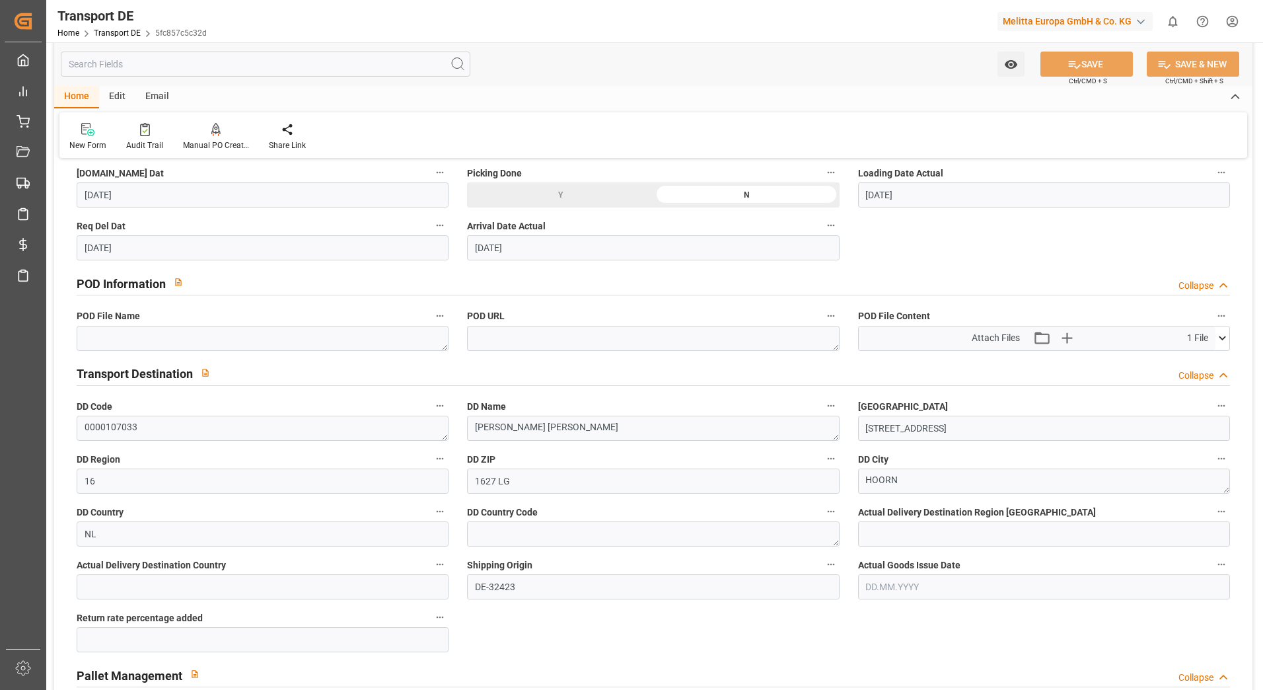
scroll to position [727, 0]
click at [1221, 338] on icon at bounding box center [1222, 338] width 7 height 4
click at [1186, 360] on icon at bounding box center [1188, 362] width 14 height 14
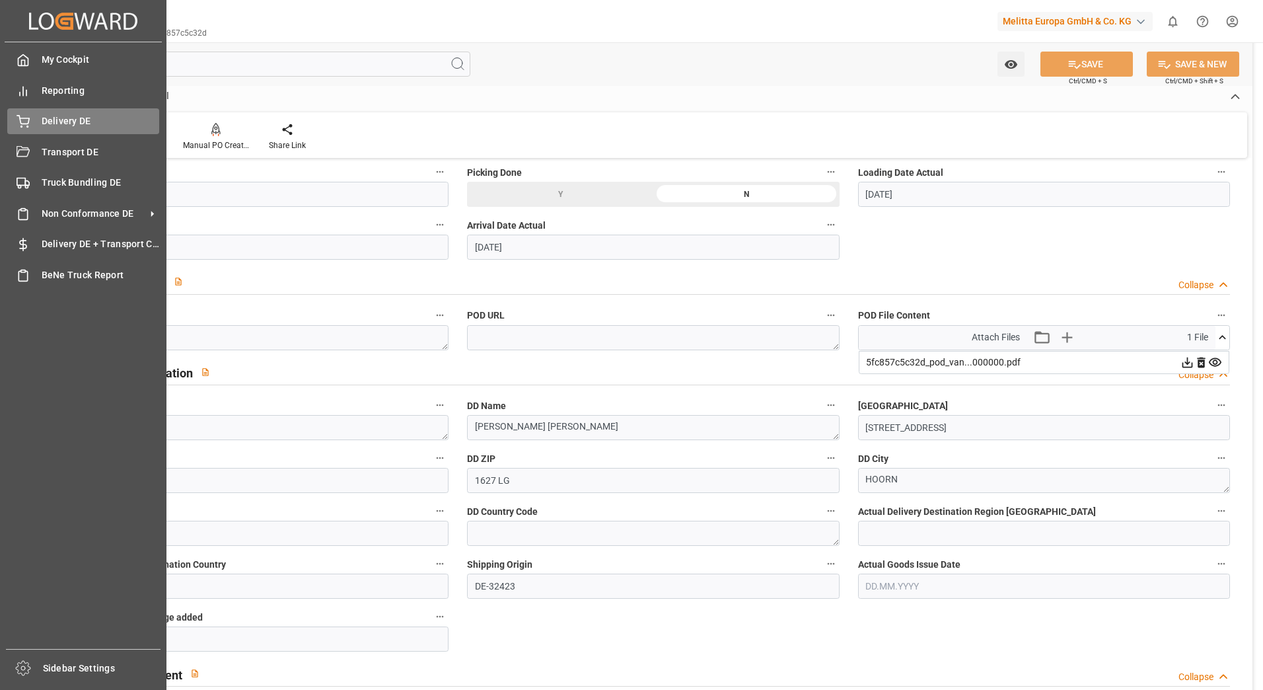
click at [32, 122] on div "Delivery DE Delivery DE" at bounding box center [83, 121] width 152 height 26
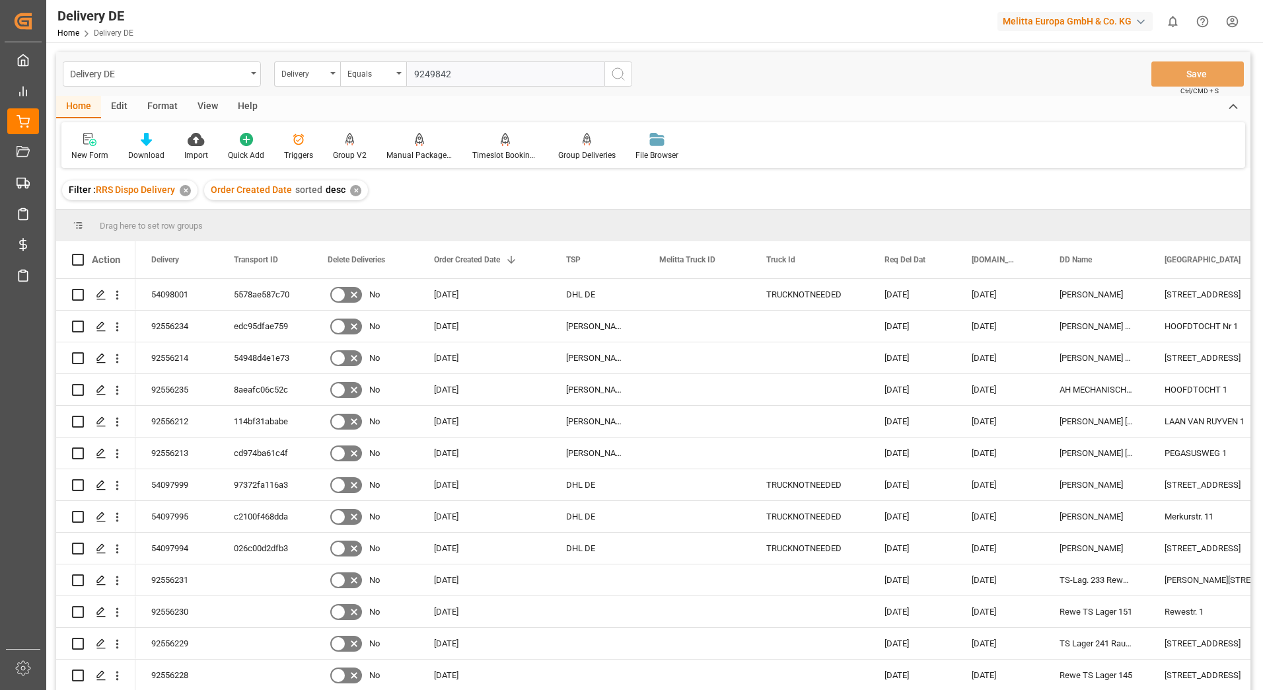
type input "92498429"
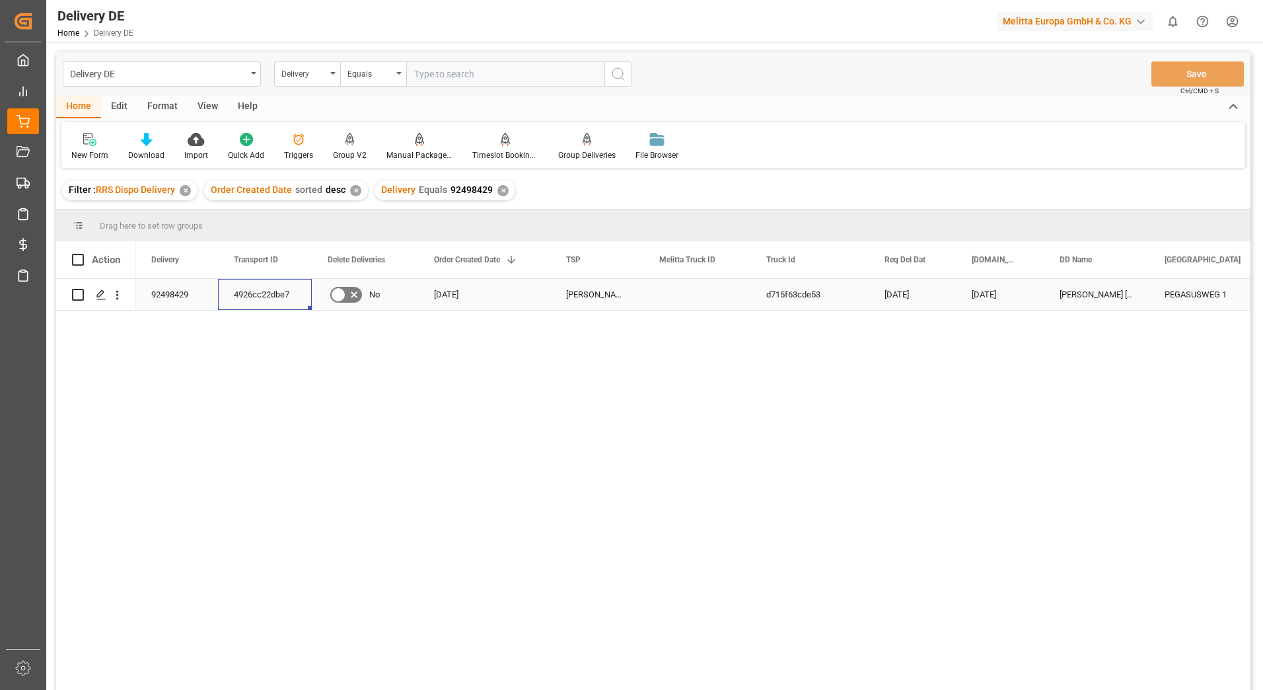
click at [262, 291] on div "4926cc22dbe7" at bounding box center [265, 294] width 94 height 31
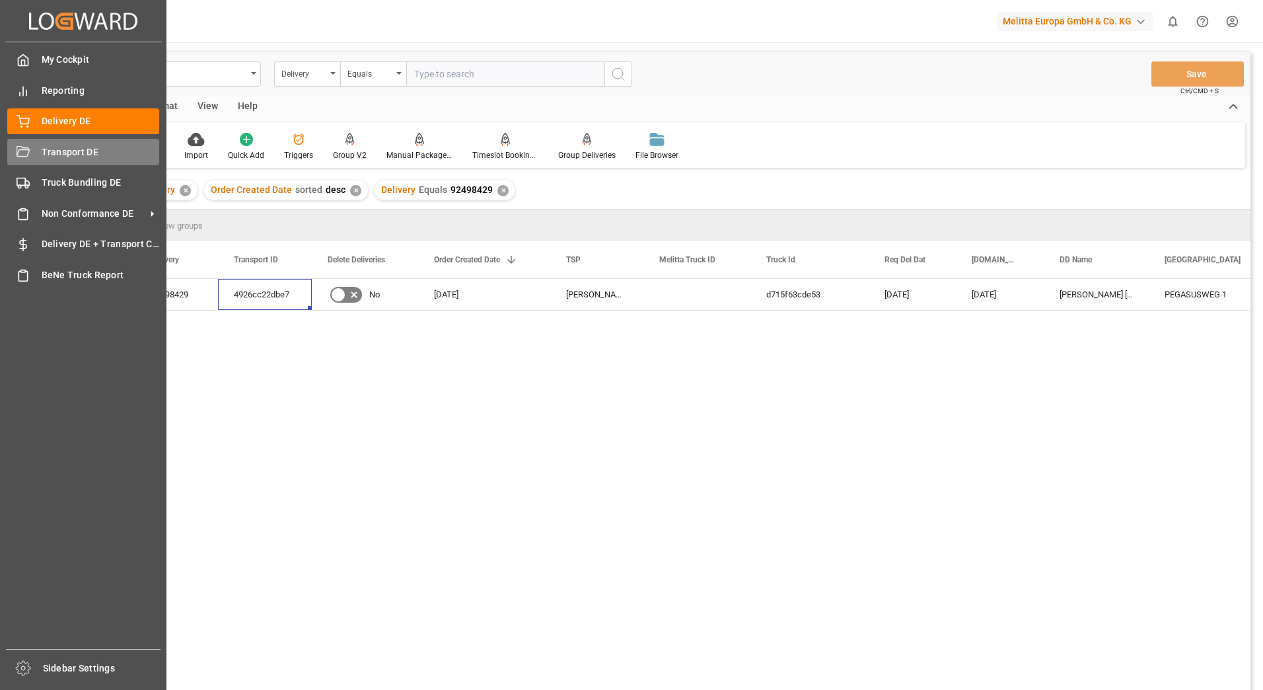
click at [50, 143] on div "Transport DE Transport DE" at bounding box center [83, 152] width 152 height 26
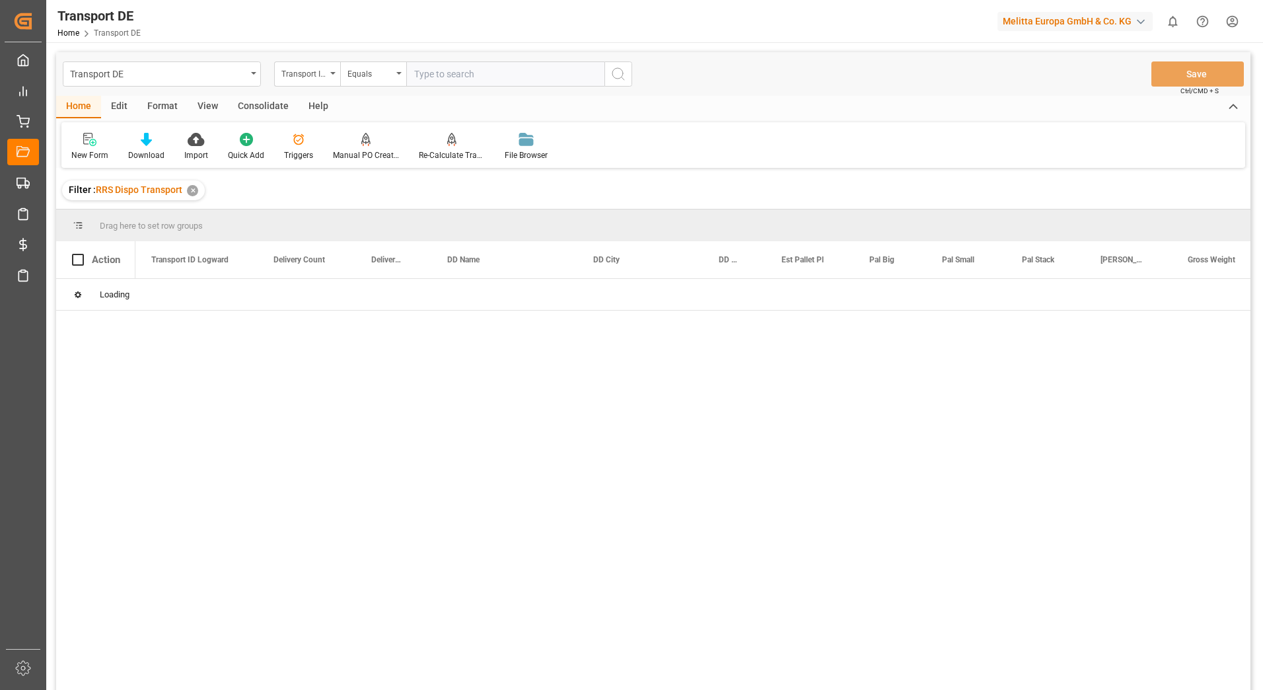
click at [427, 72] on input "text" at bounding box center [505, 73] width 198 height 25
paste input "4926cc22dbe7"
type input "4926cc22dbe7"
click at [615, 75] on icon "search button" at bounding box center [618, 74] width 16 height 16
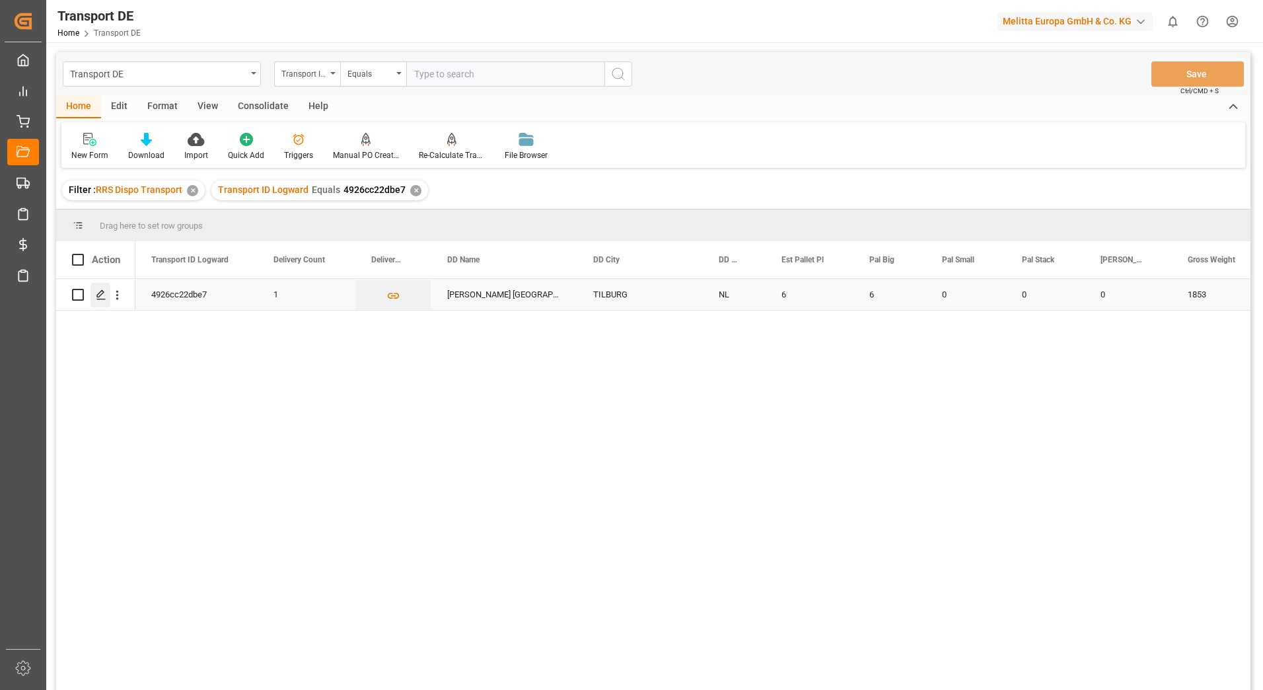
click at [100, 293] on icon "Press SPACE to select this row." at bounding box center [101, 294] width 11 height 11
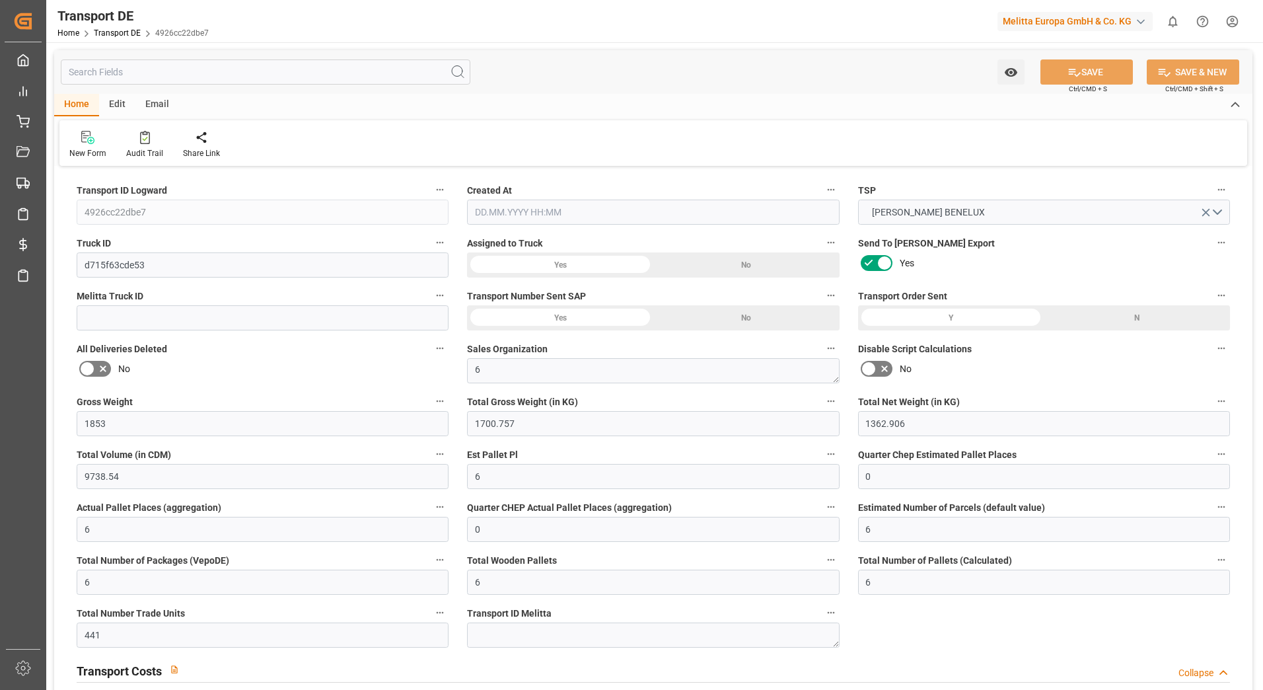
type input "1853"
type input "1700.757"
type input "1362.906"
type input "9738.54"
type input "6"
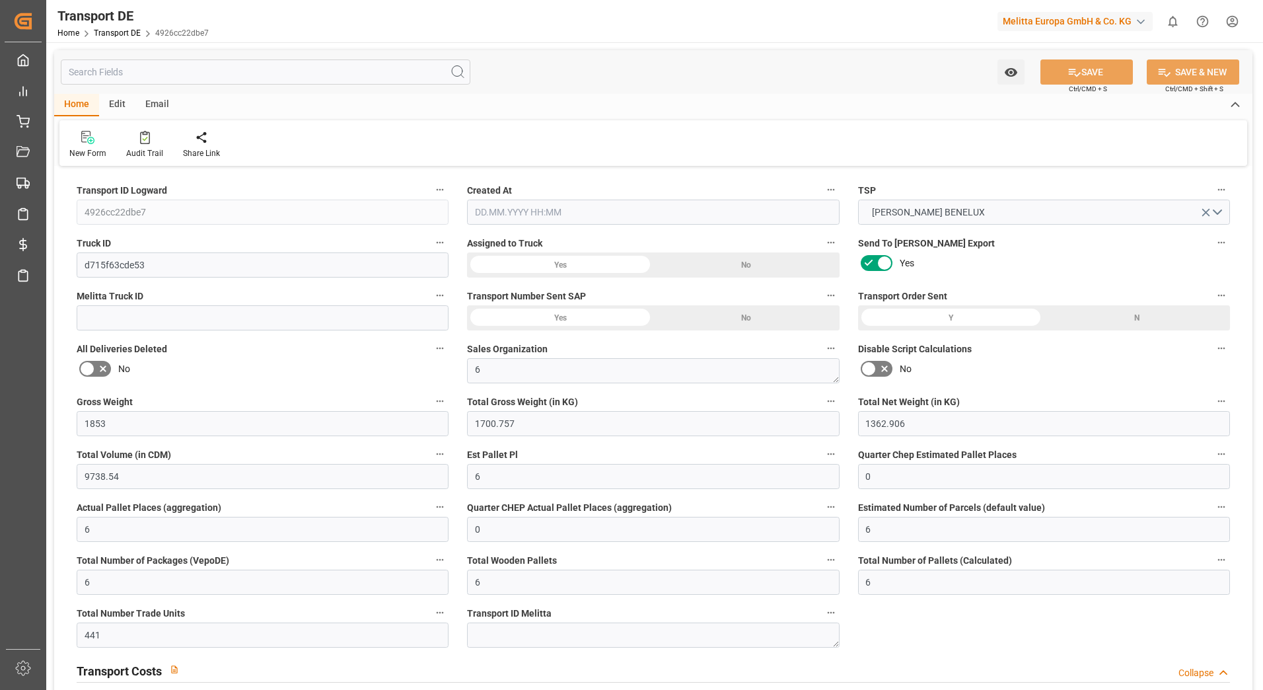
type input "0"
type input "6"
type input "0"
type input "6"
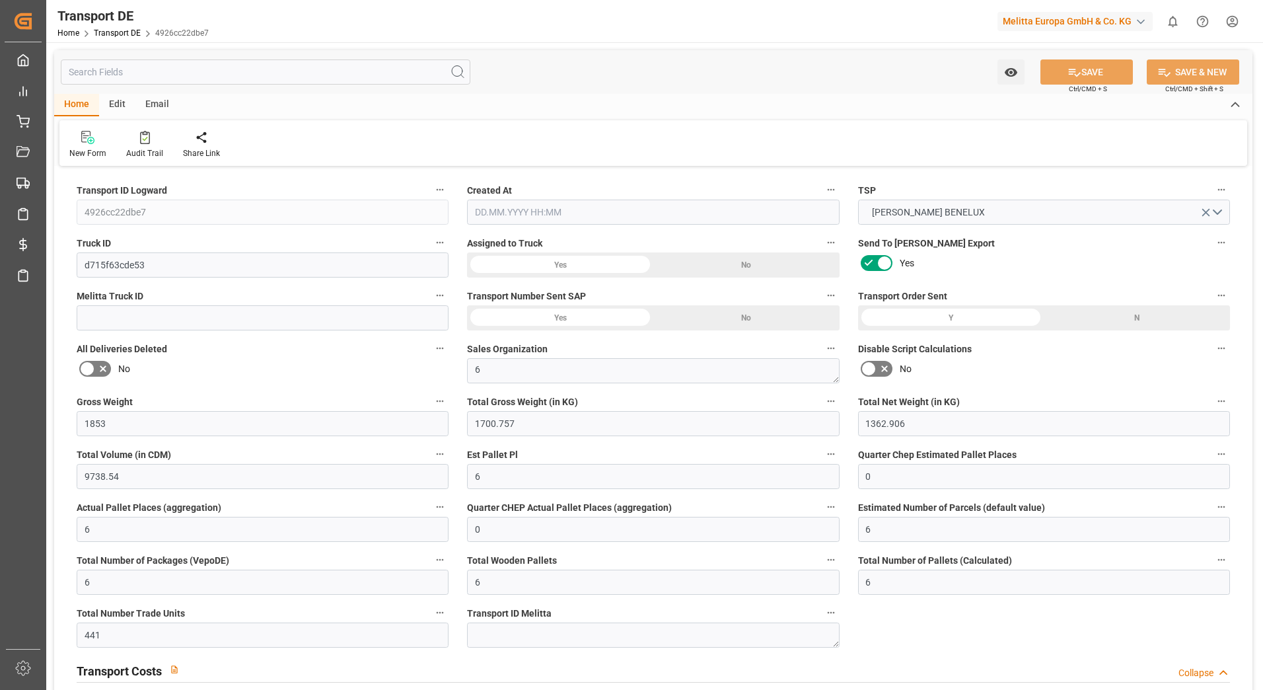
type input "6"
type input "441"
type input "0"
type input "281.1"
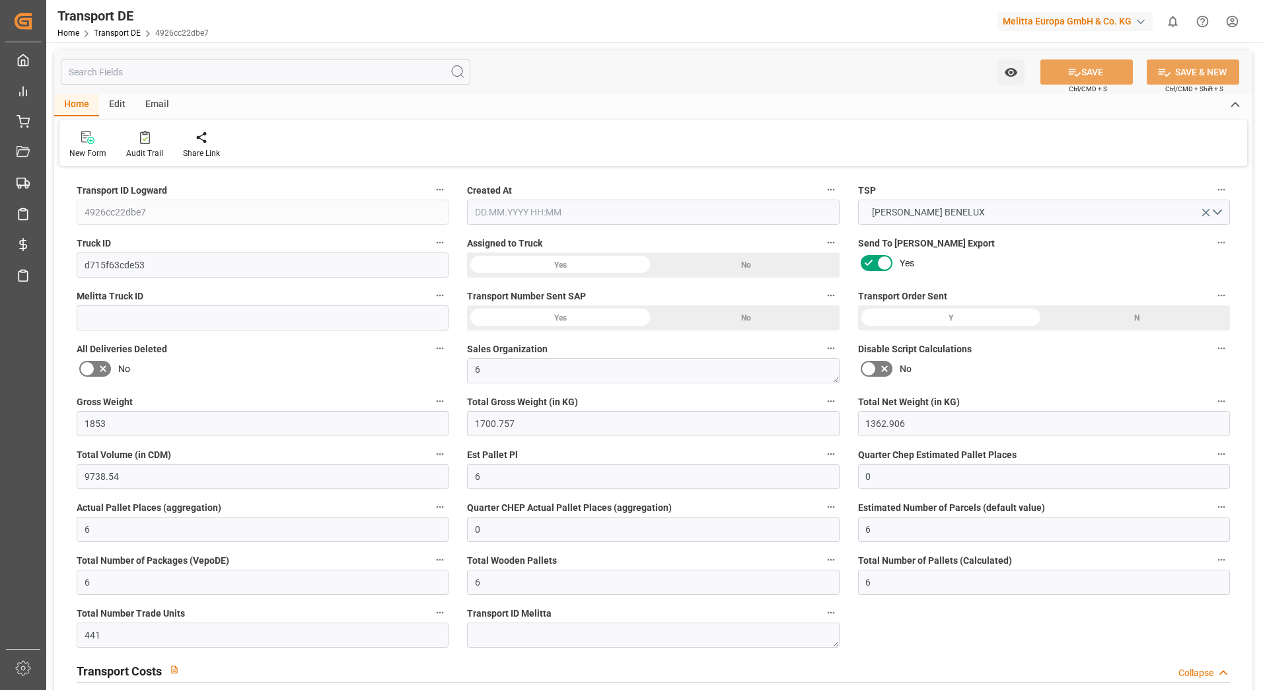
type input "11.697"
type input "281.1"
type input "283.5737"
type input "50"
type input "0"
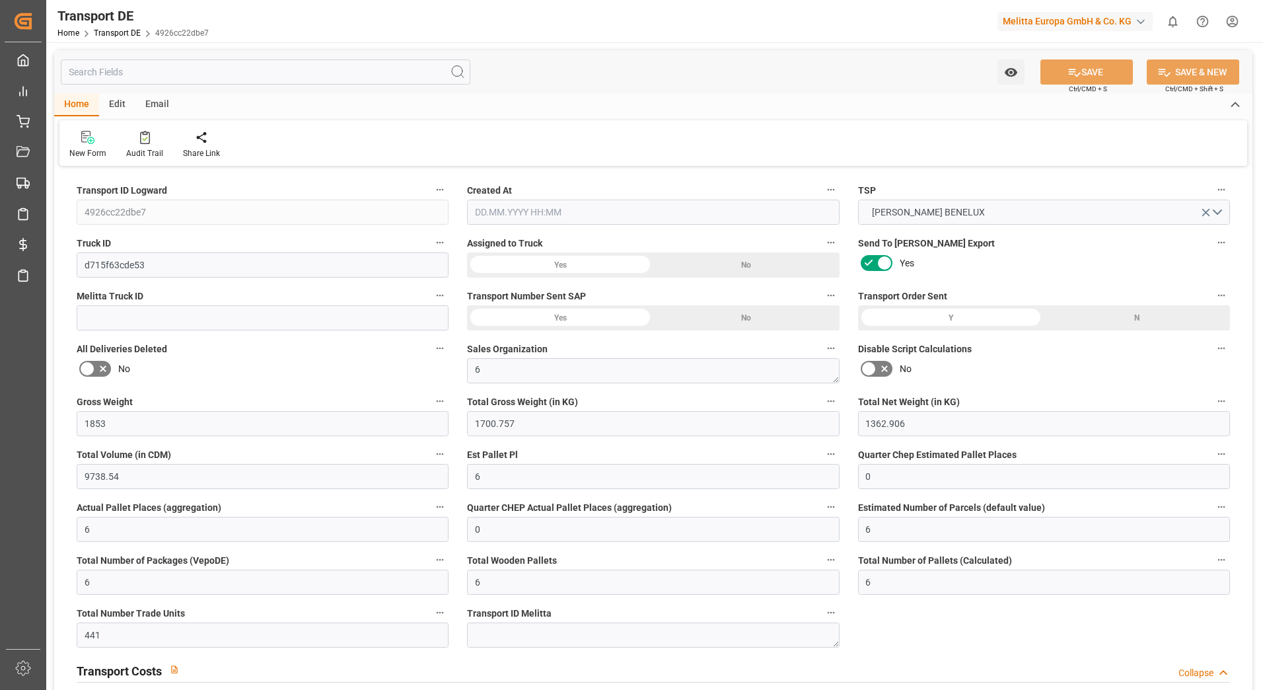
type input "0"
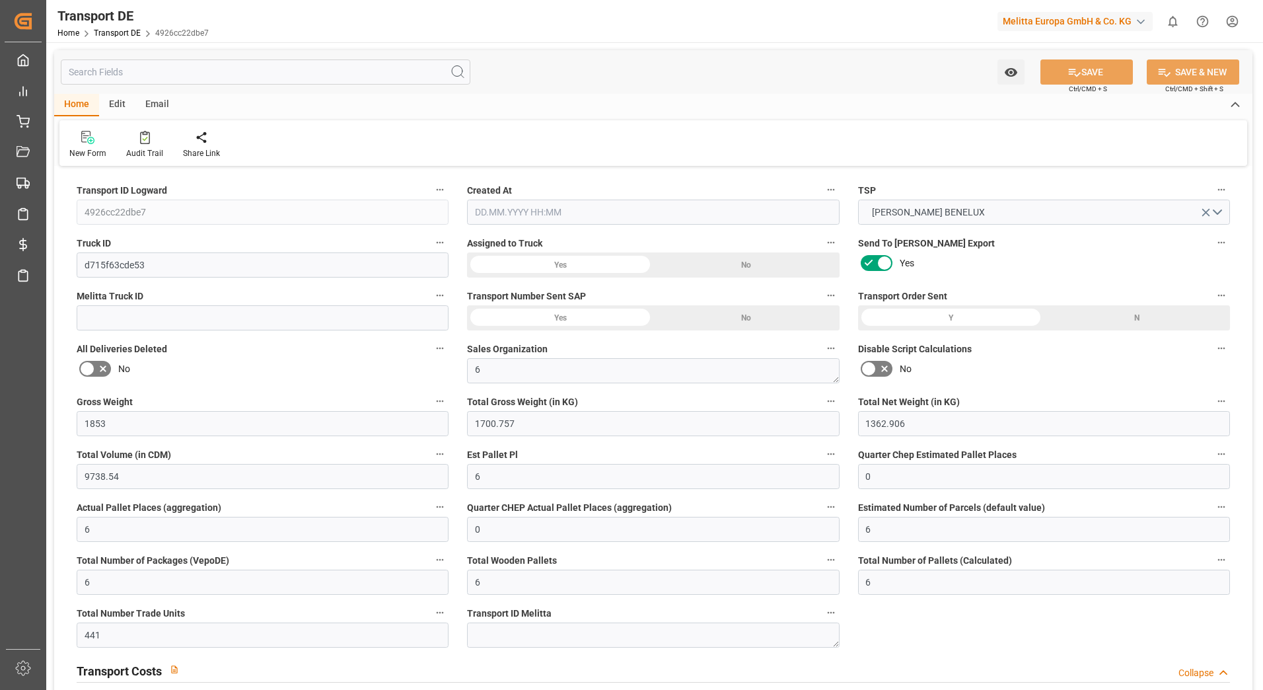
type input "0"
type input "2.4737"
type input "0"
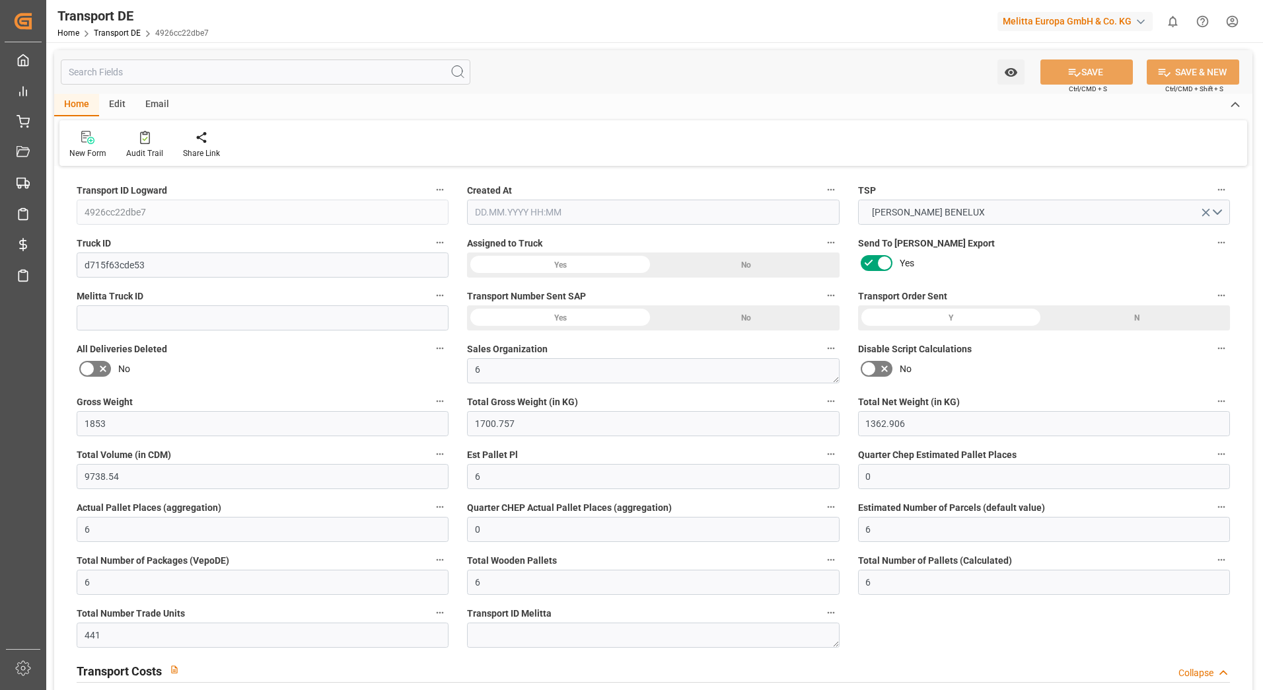
type input "0"
type input "1700.757"
type input "4710.8598"
type input "21"
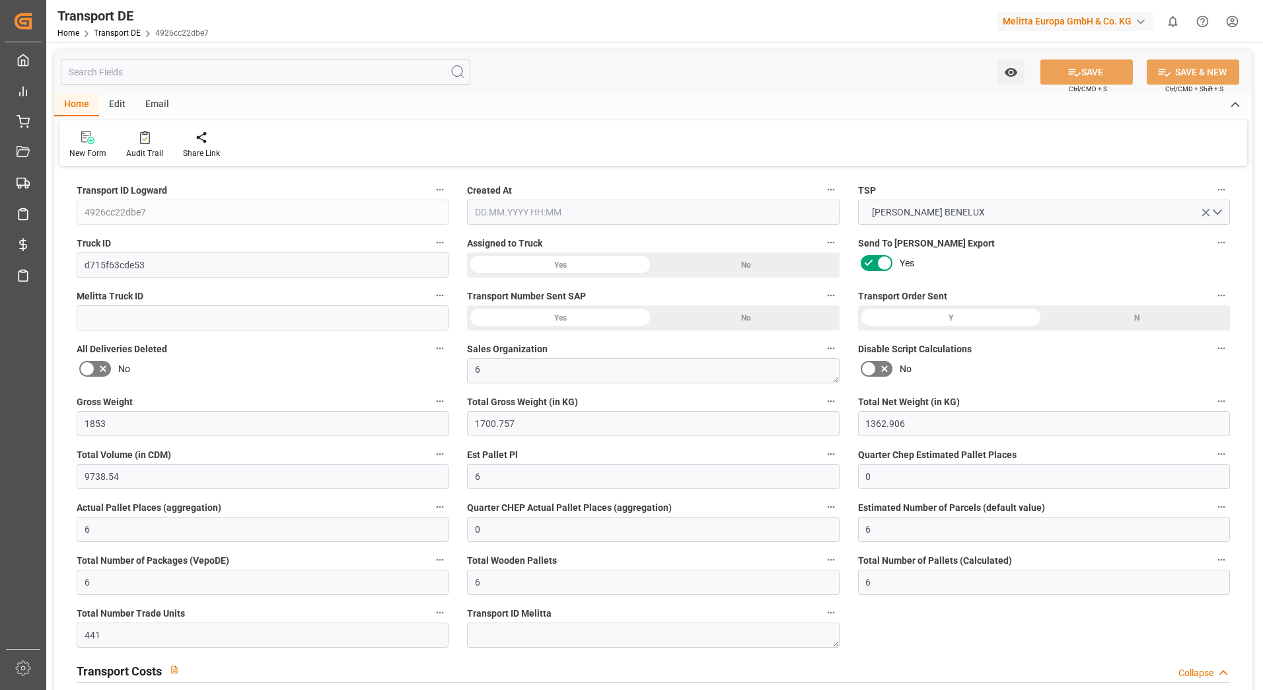
type input "35"
type input "6"
type input "0"
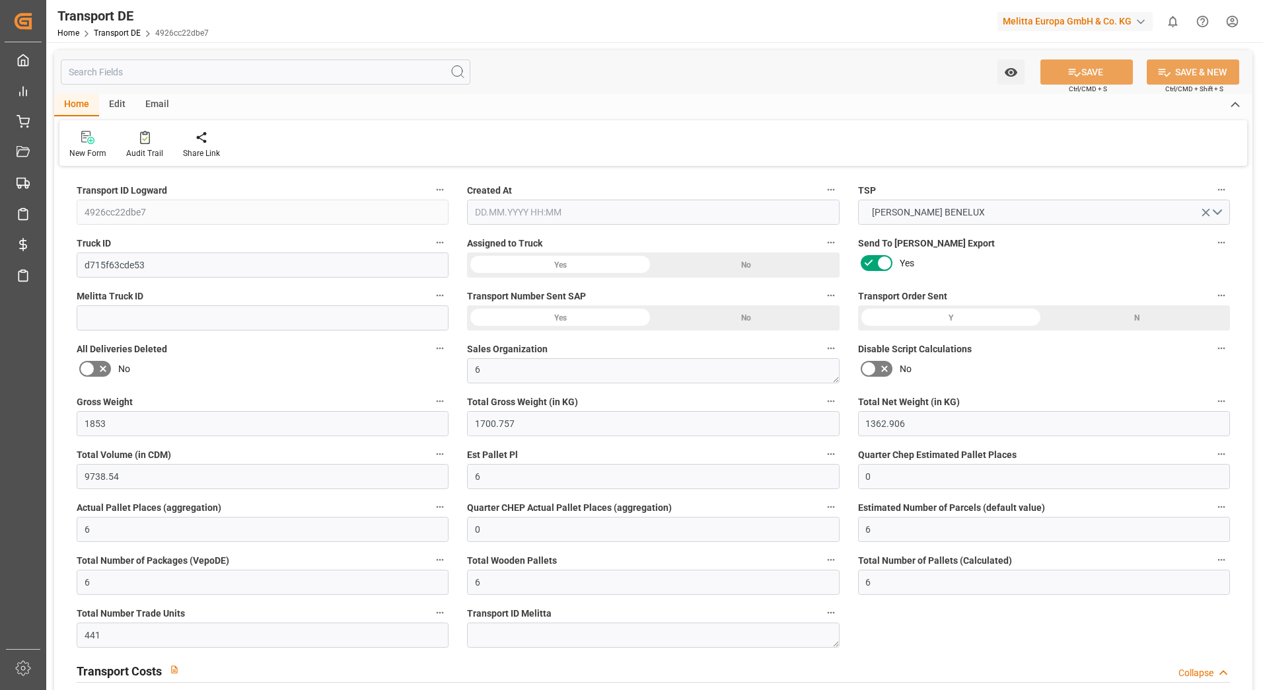
type input "0"
type input "1"
type input "0"
type input "441"
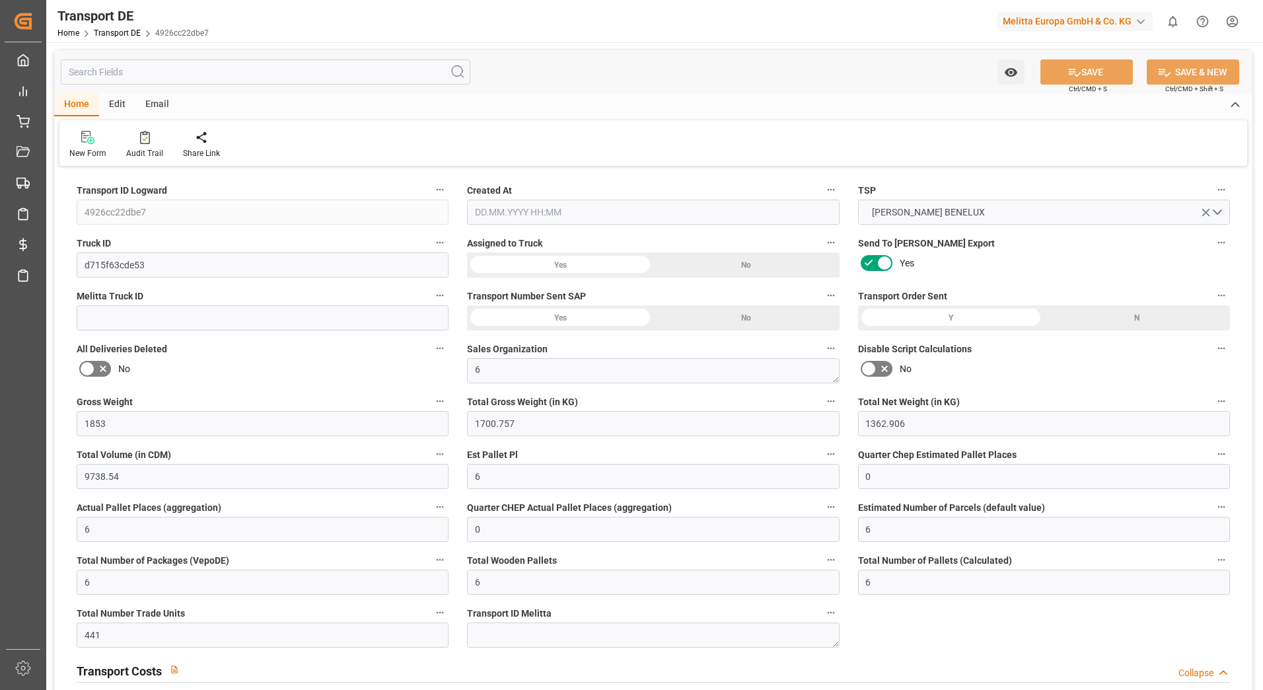
type input "03.03.2025 12:14"
type input "05.03.2025"
type input "06.03.2025"
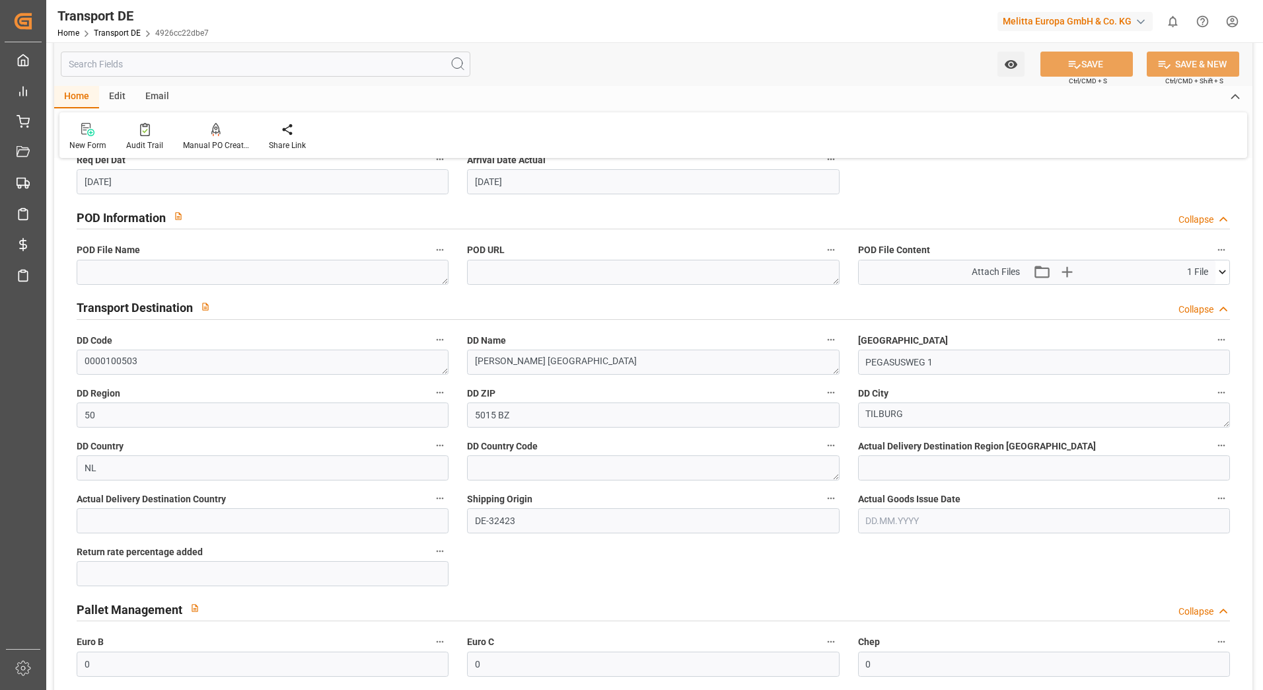
scroll to position [793, 0]
click at [1224, 276] on icon at bounding box center [1223, 271] width 14 height 14
click at [1184, 293] on icon at bounding box center [1188, 296] width 14 height 14
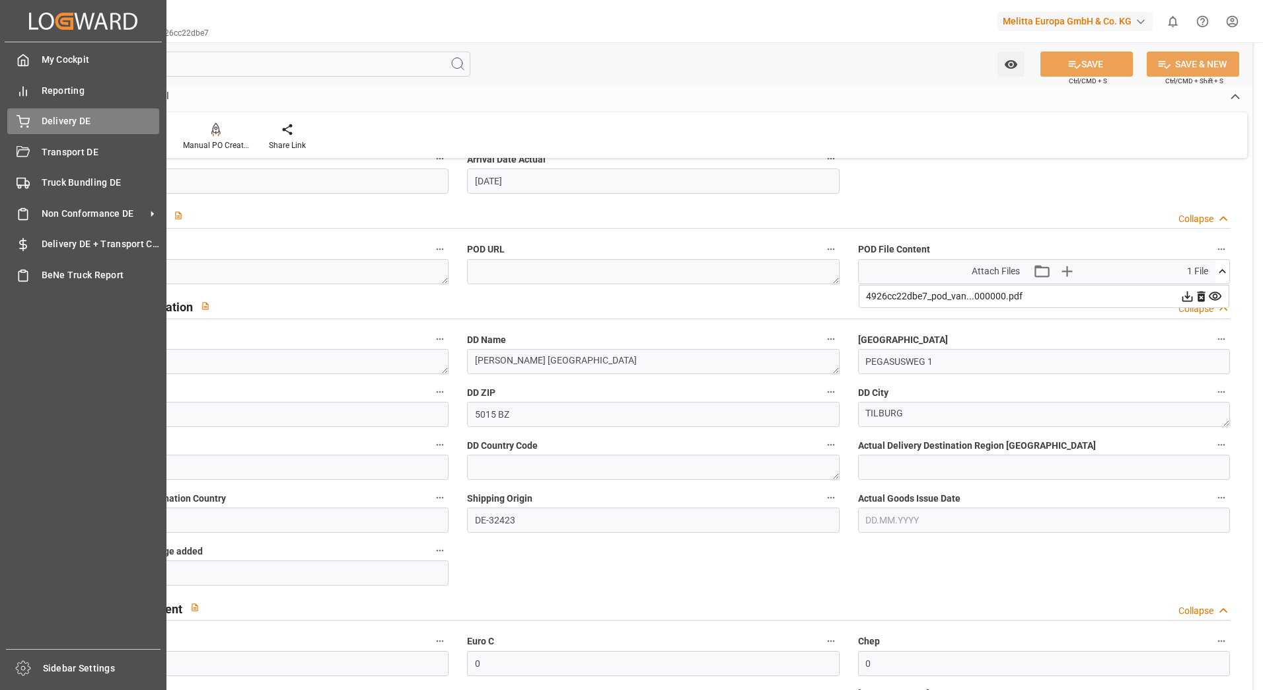
click at [23, 123] on icon at bounding box center [23, 121] width 13 height 13
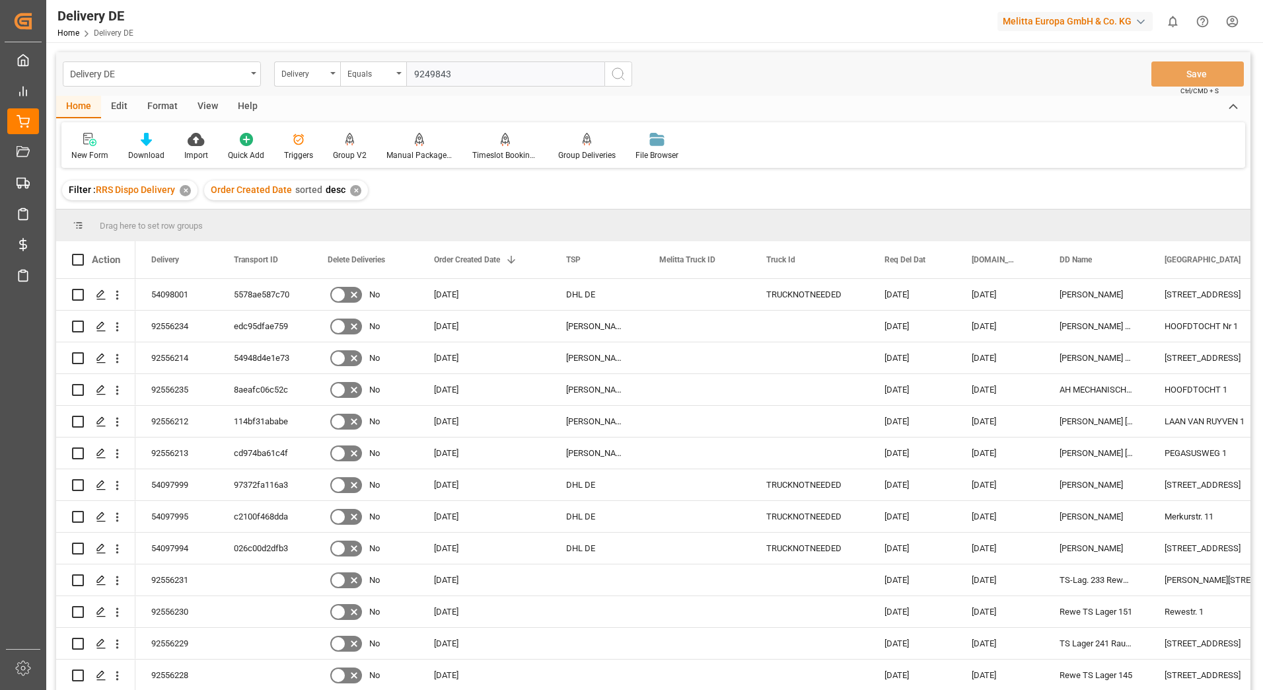
type input "92498431"
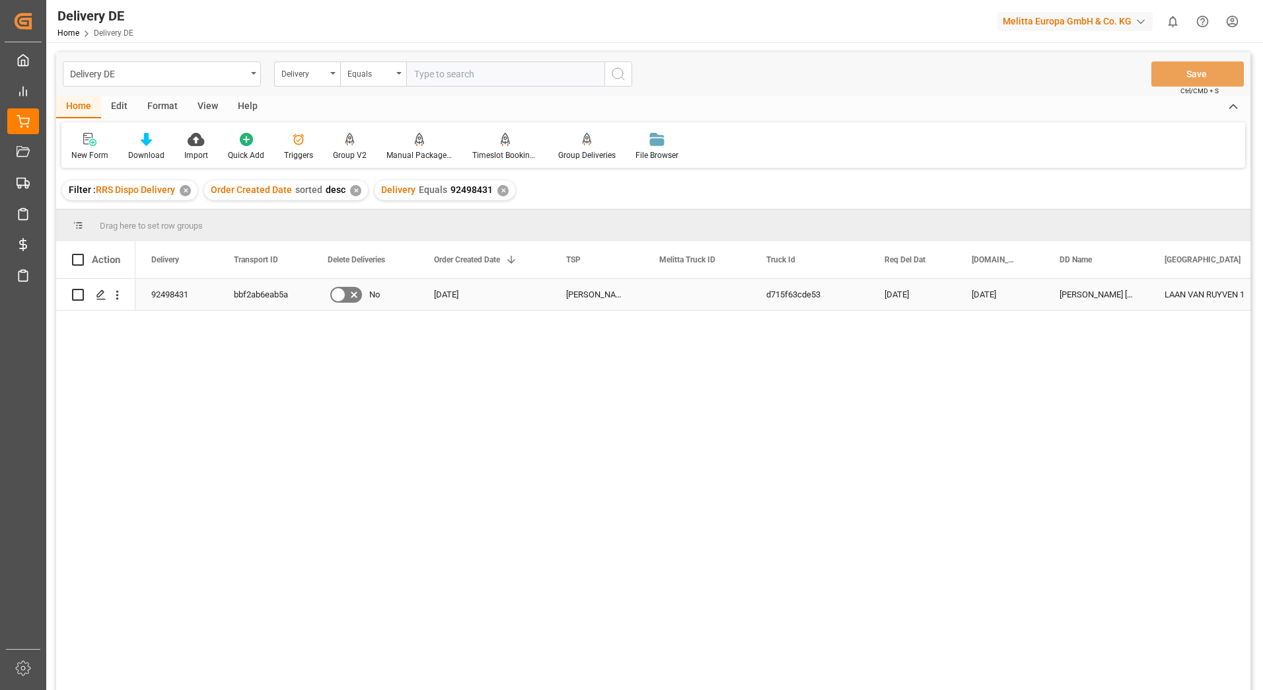
click at [270, 290] on div "bbf2ab6eab5a" at bounding box center [265, 294] width 94 height 31
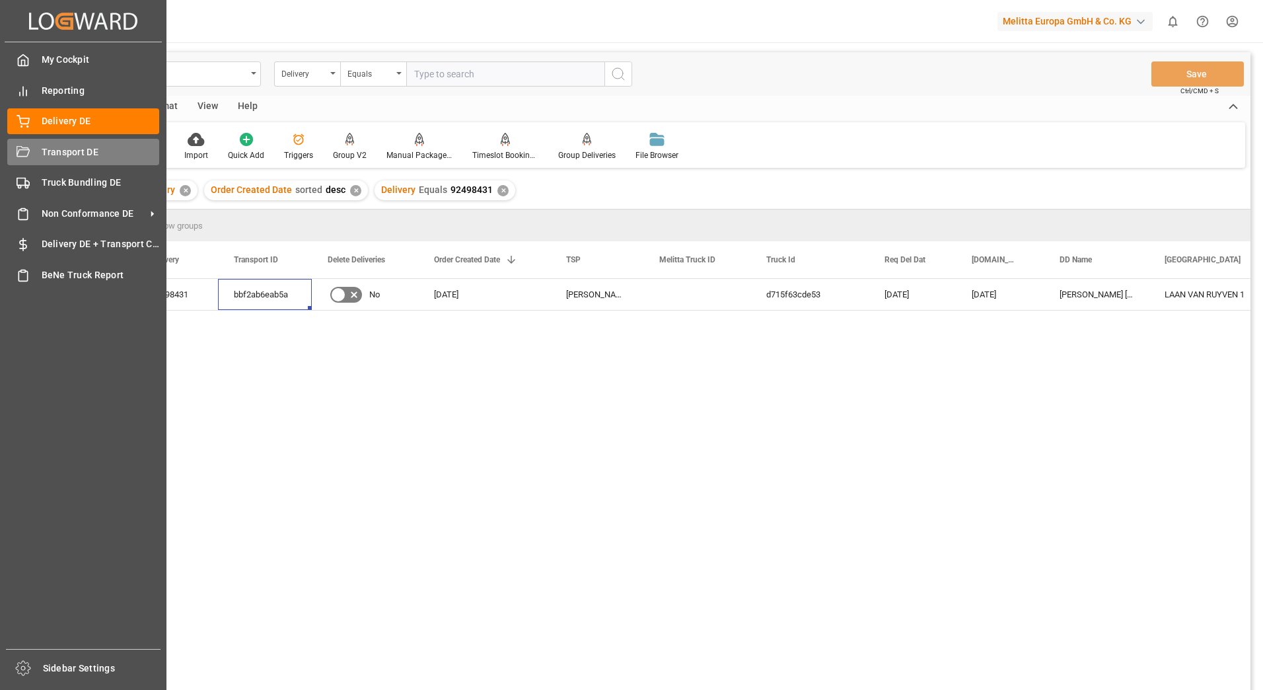
click at [36, 151] on div "Transport DE Transport DE" at bounding box center [83, 152] width 152 height 26
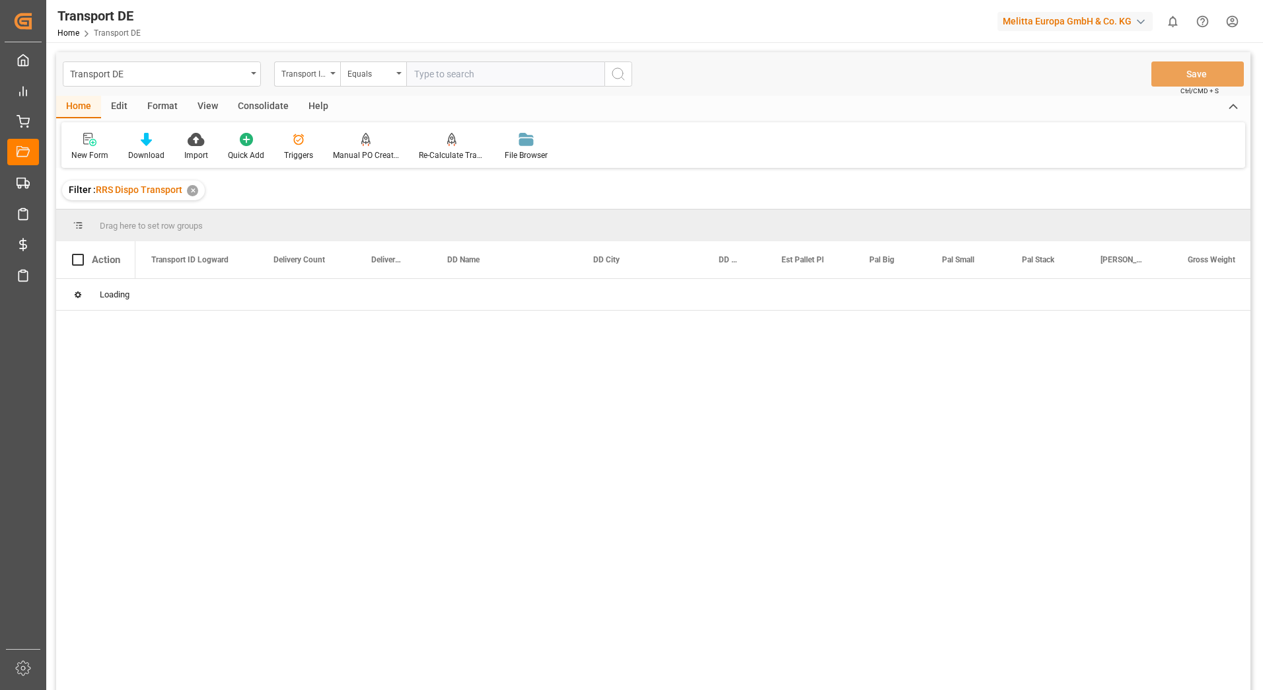
click at [449, 76] on input "text" at bounding box center [505, 73] width 198 height 25
paste input "bbf2ab6eab5a"
type input "bbf2ab6eab5a"
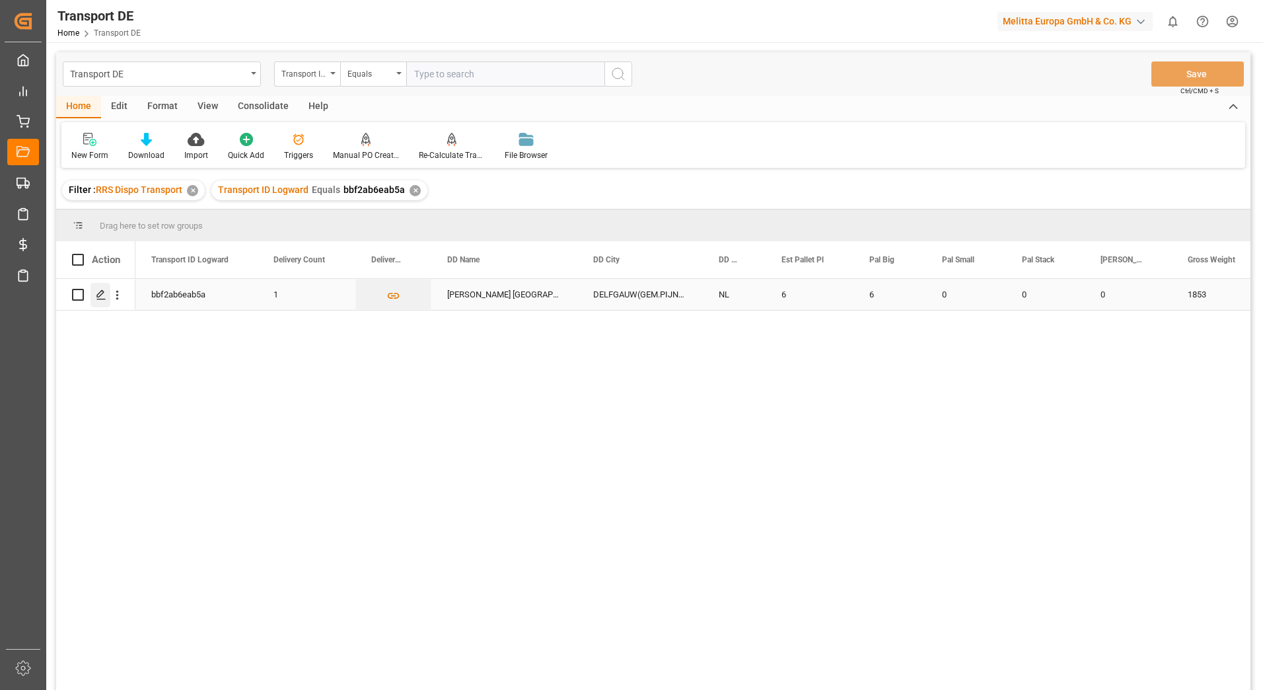
click at [102, 297] on icon "Press SPACE to select this row." at bounding box center [101, 294] width 11 height 11
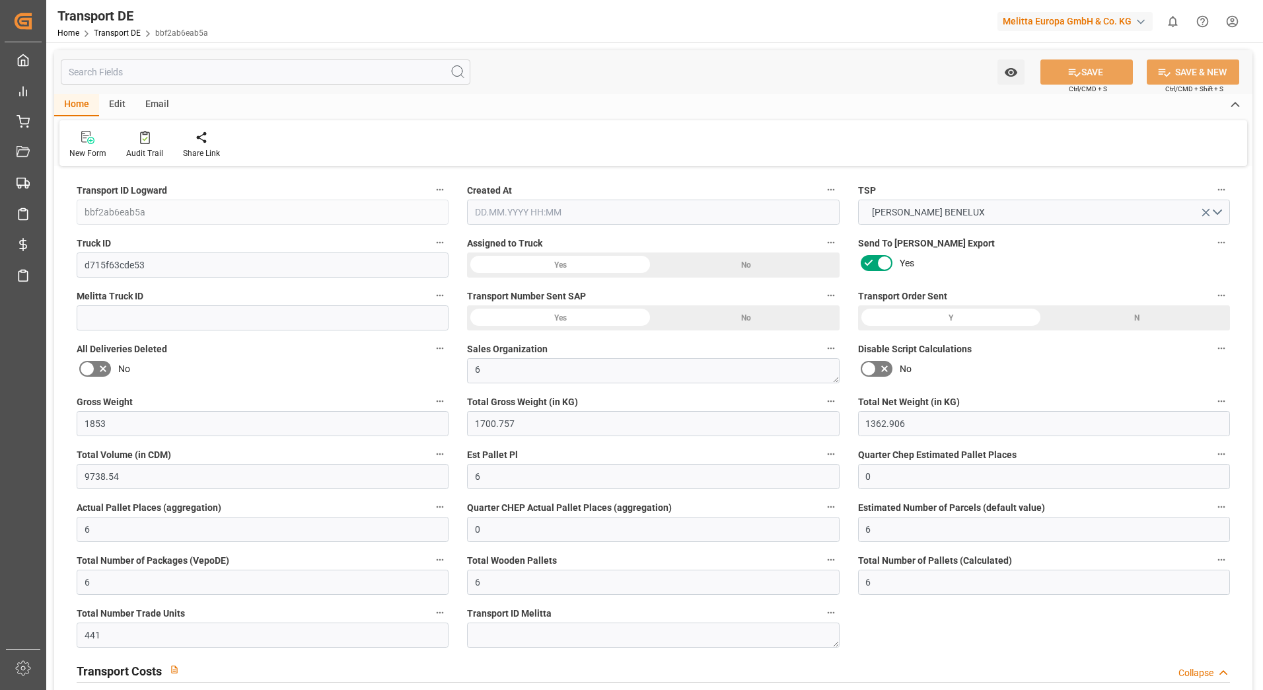
type input "1853"
type input "1700.757"
type input "1362.906"
type input "9738.54"
type input "6"
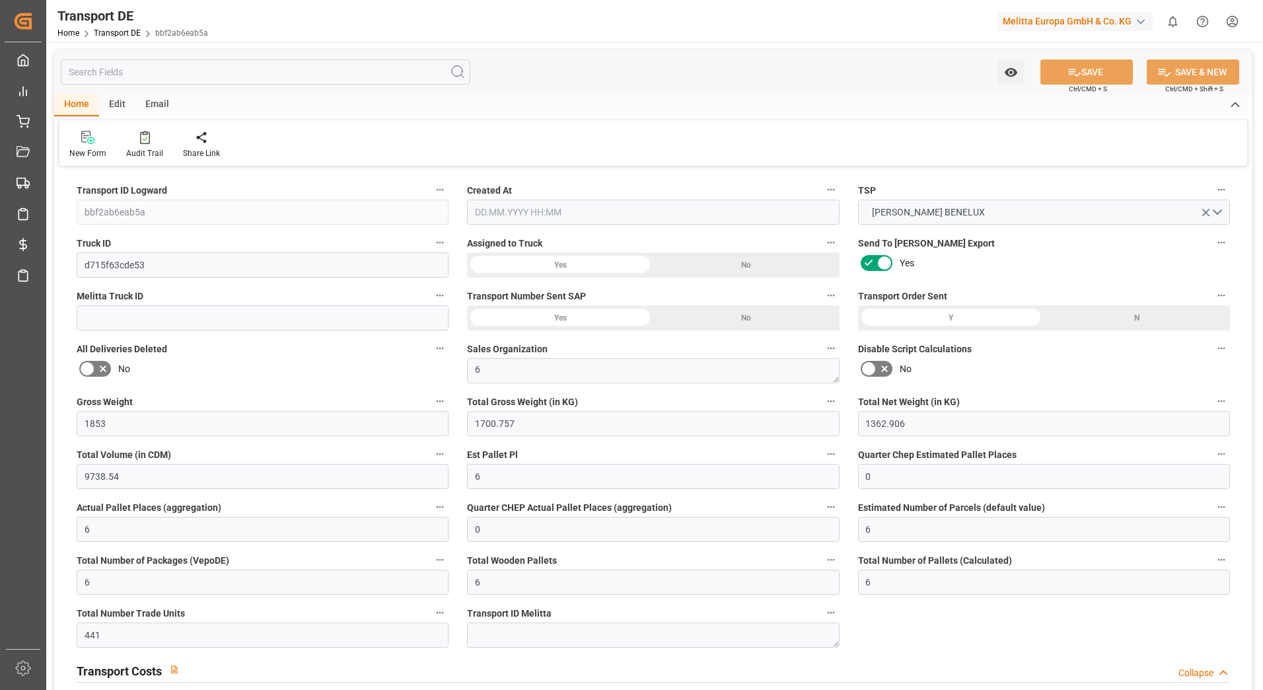
type input "0"
type input "6"
type input "0"
type input "6"
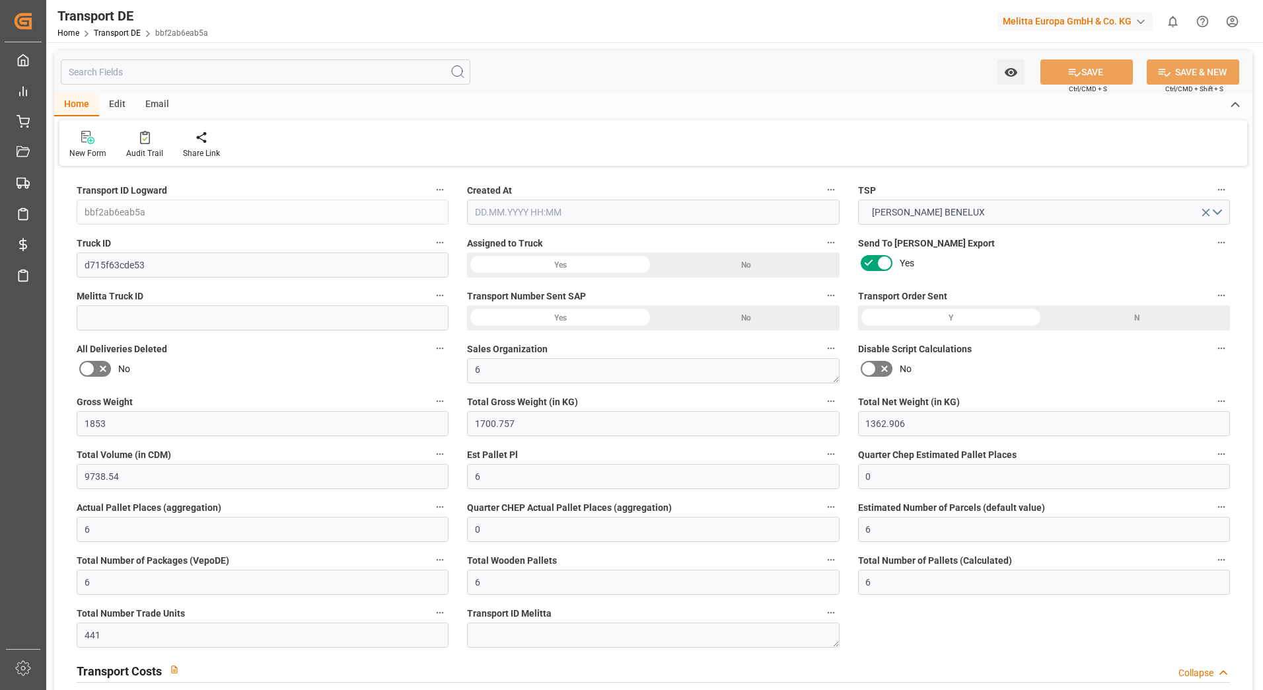
type input "6"
type input "441"
type input "0"
type input "281.1"
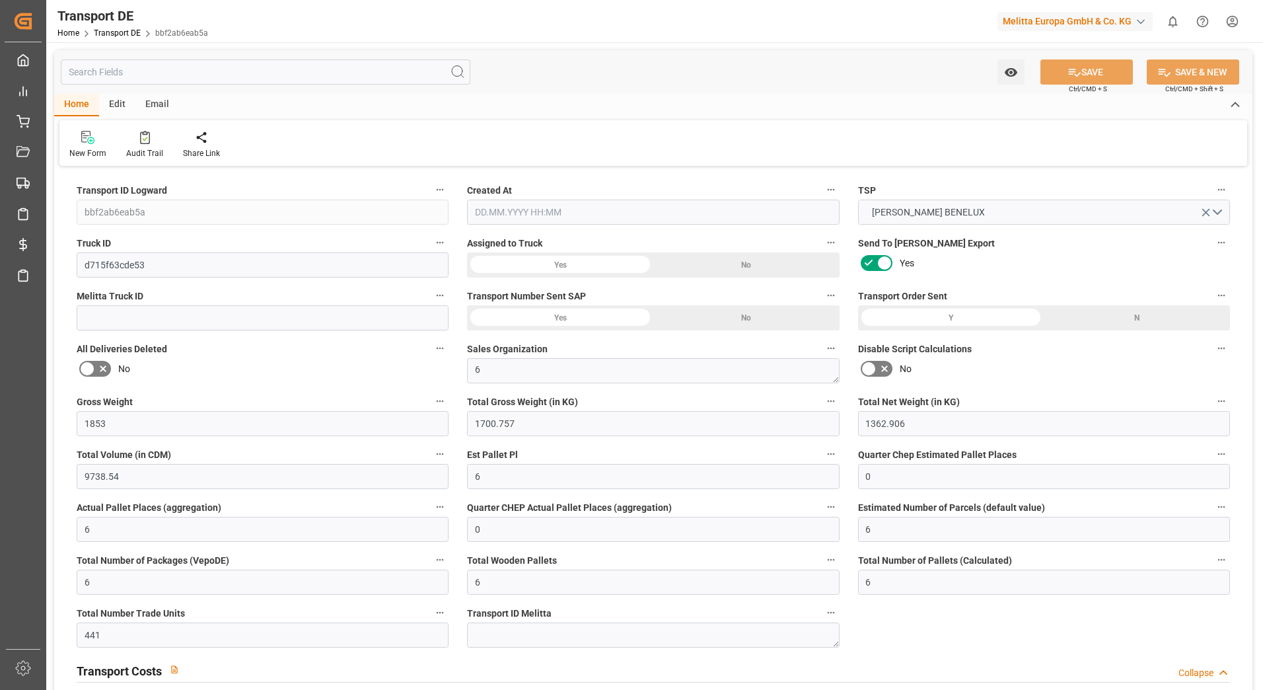
type input "11.697"
type input "281.1"
type input "283.5737"
type input "26"
type input "0"
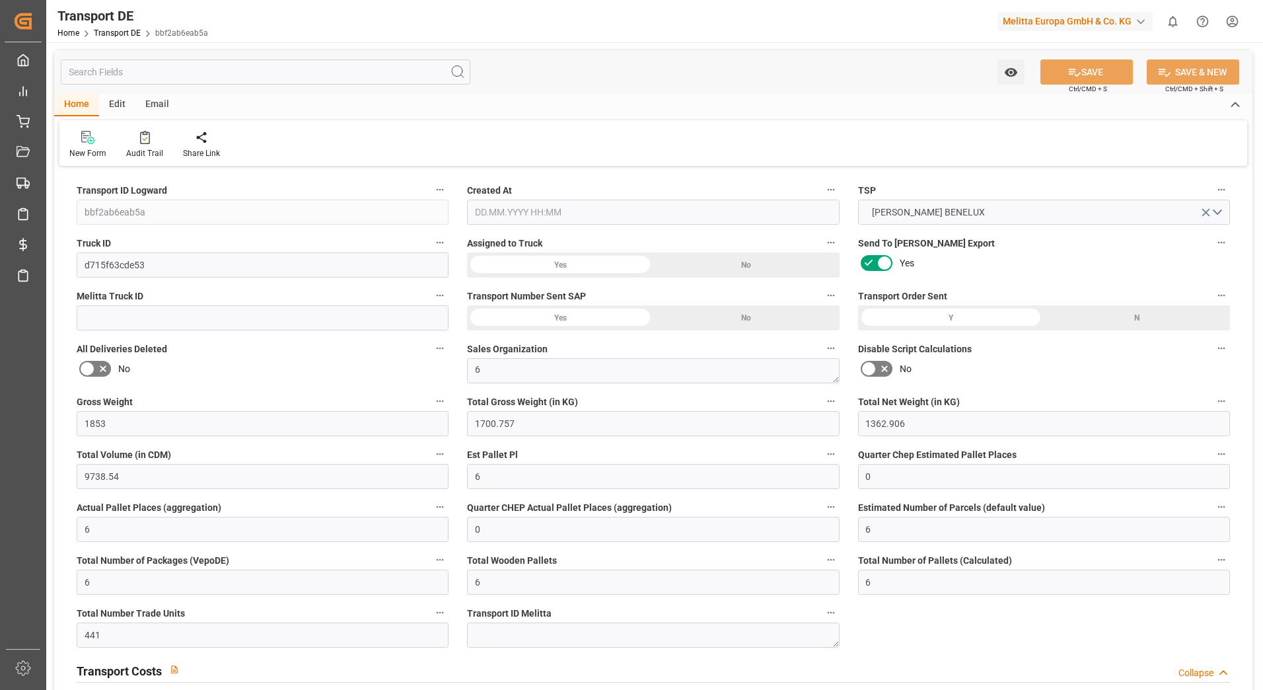
type input "0"
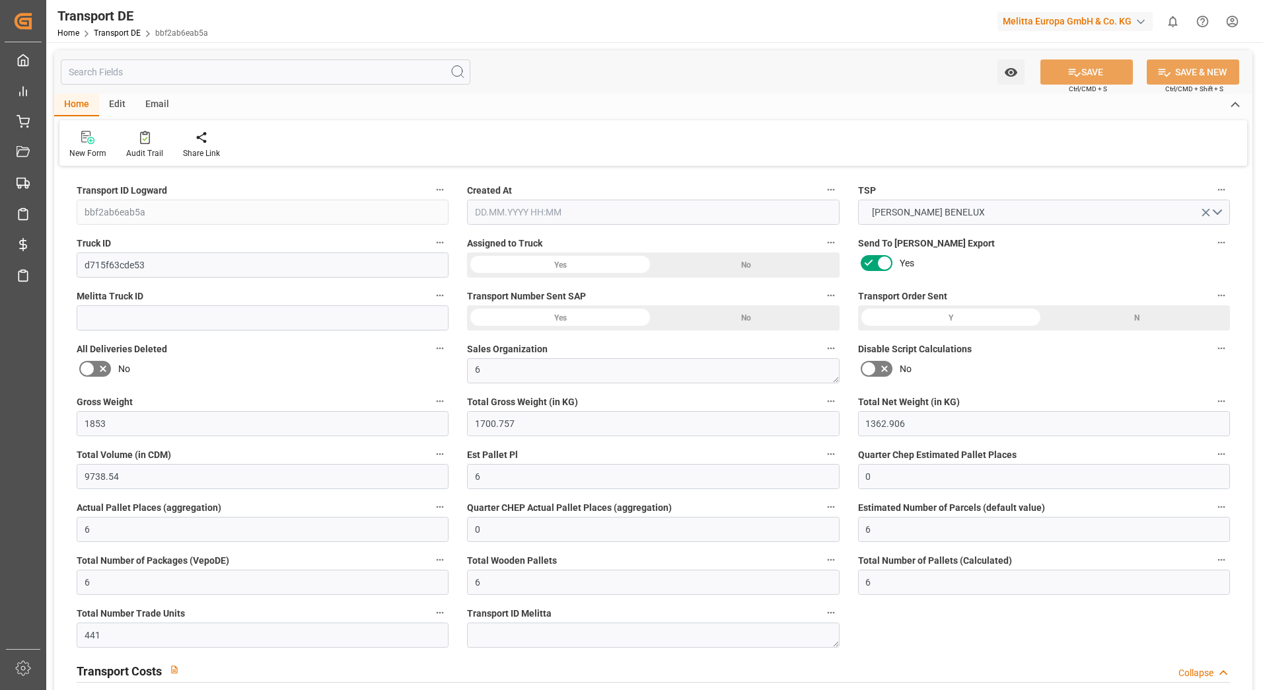
type input "0"
type input "2.4737"
type input "0"
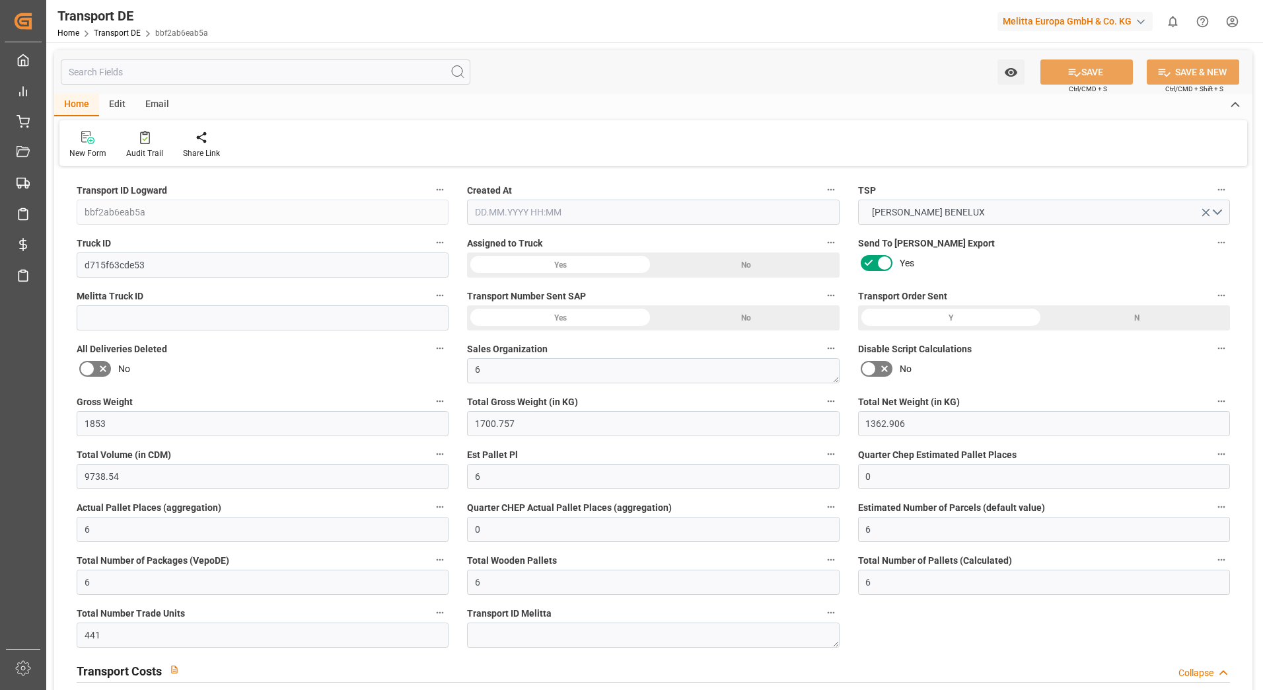
type input "0"
type input "1700.757"
type input "4710.8598"
type input "21"
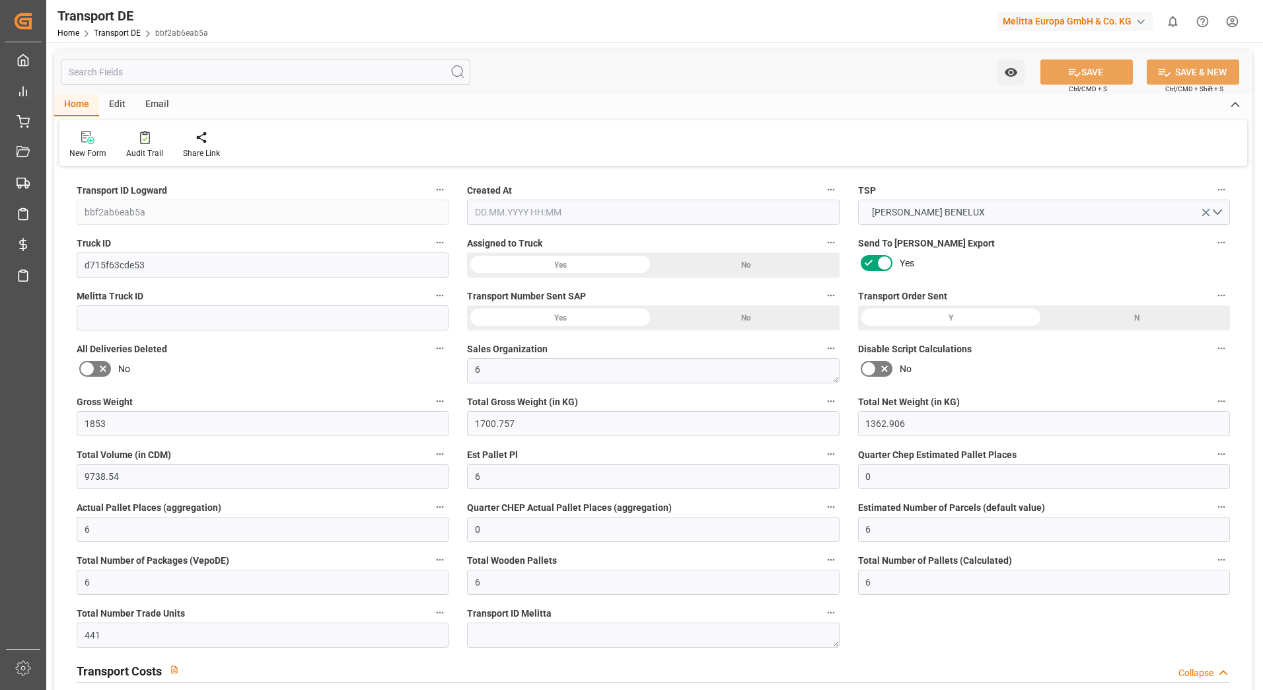
type input "35"
type input "6"
type input "0"
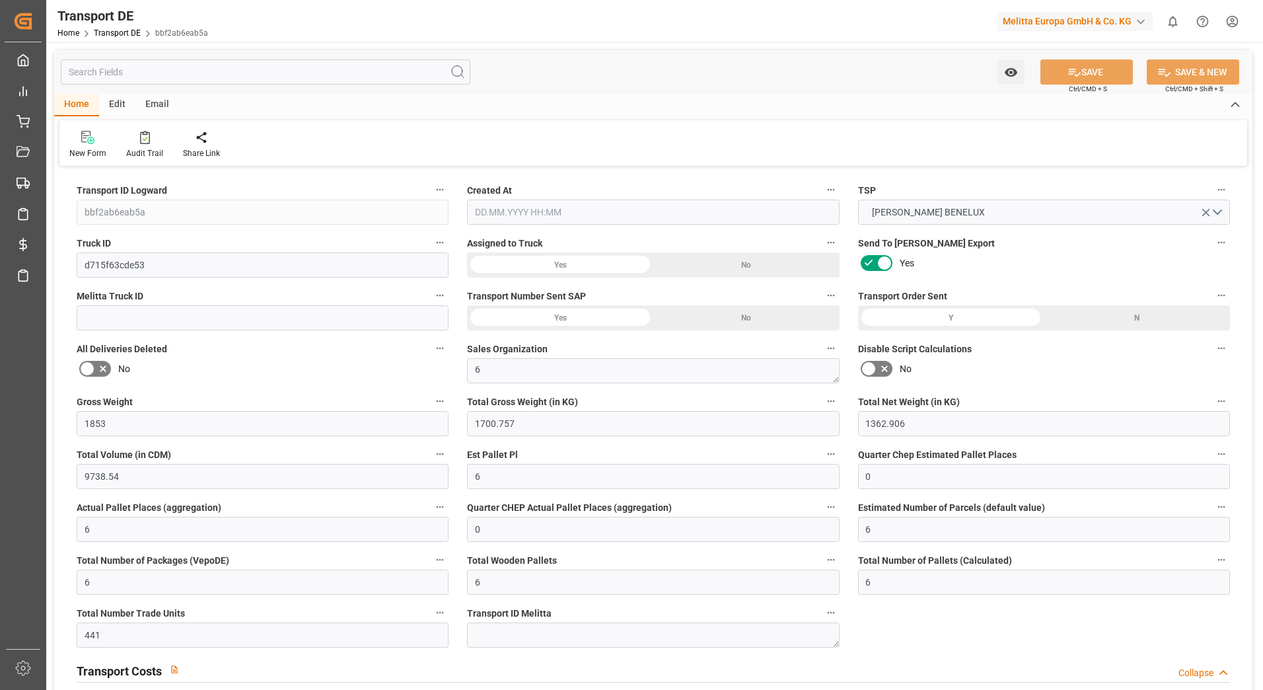
type input "0"
type input "1"
type input "0"
type input "441"
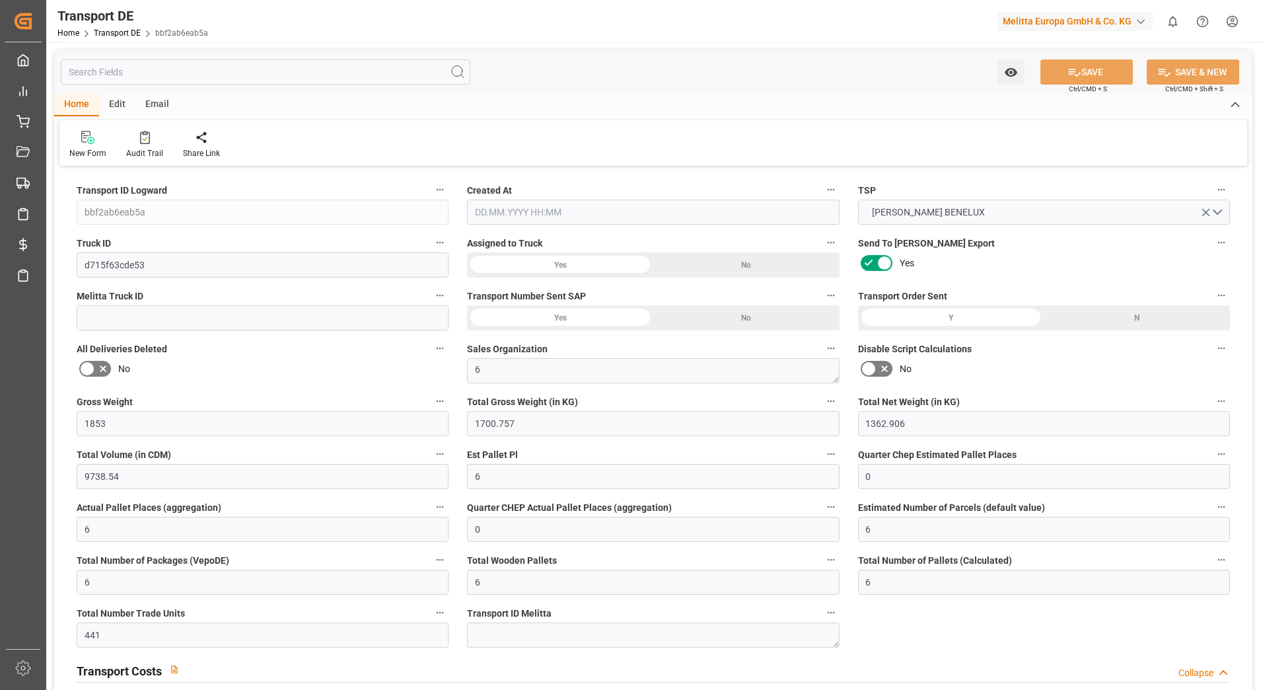
type input "03.03.2025 12:11"
type input "05.03.2025"
type input "06.03.2025"
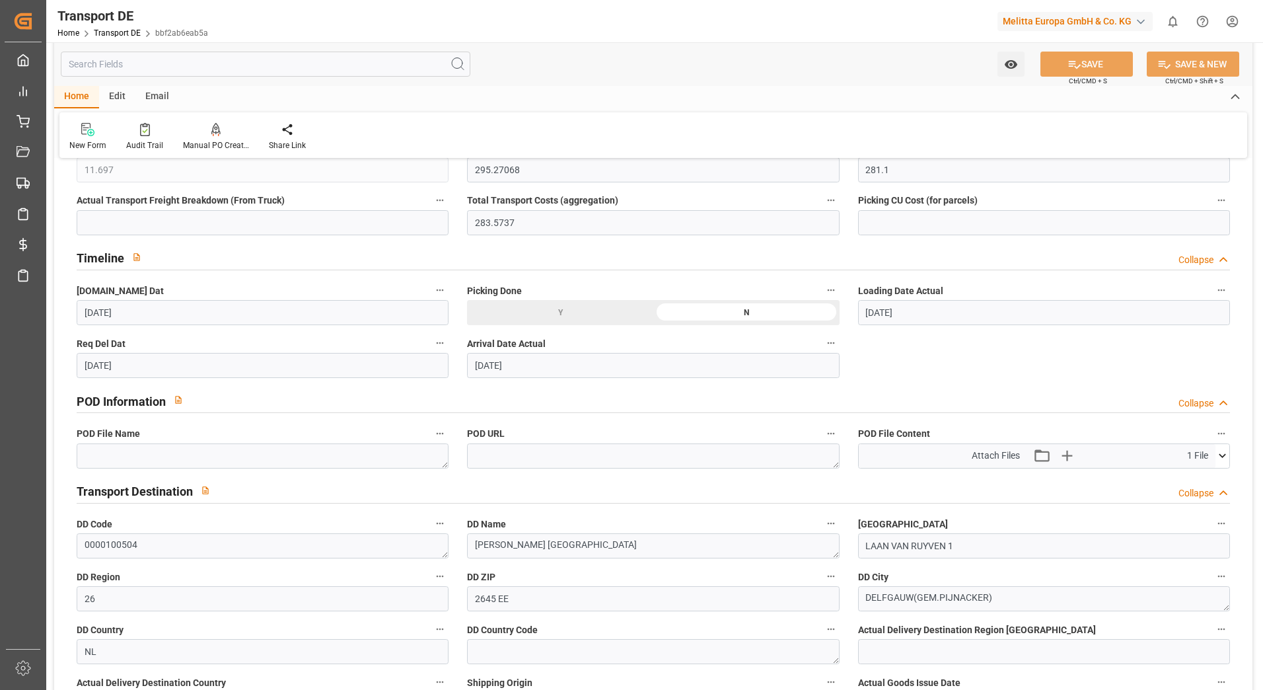
scroll to position [661, 0]
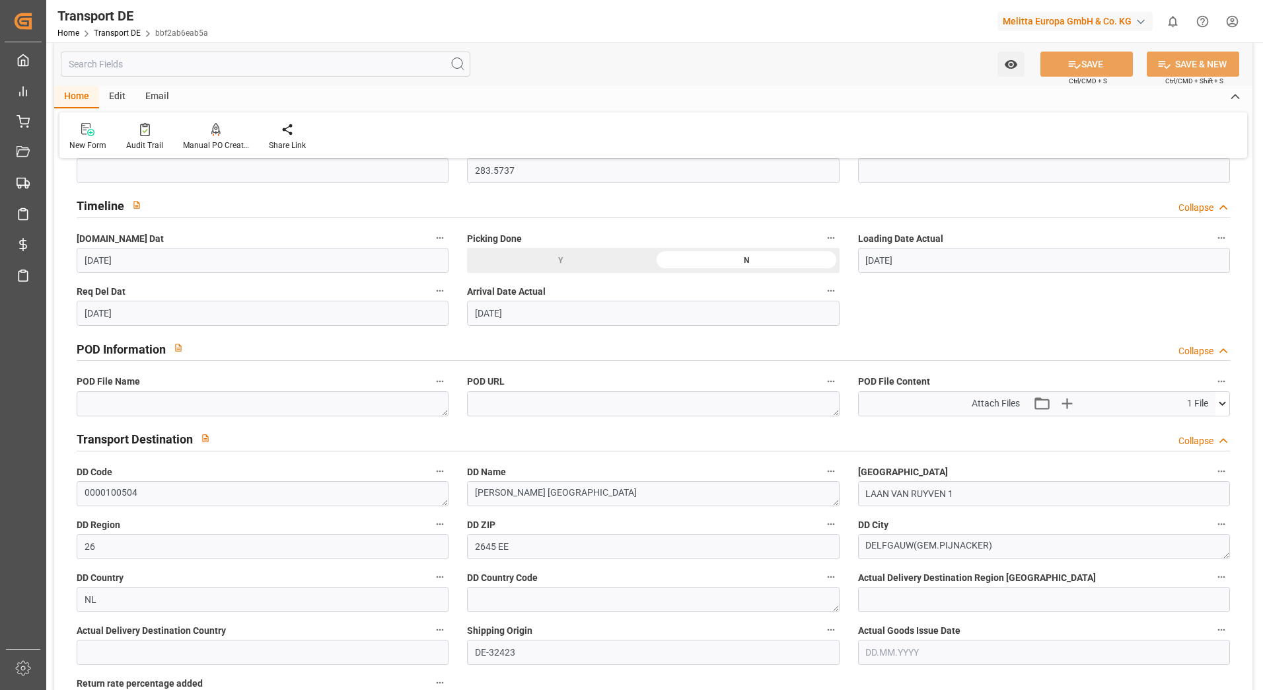
click at [1224, 404] on icon at bounding box center [1222, 404] width 7 height 4
click at [1185, 425] on icon at bounding box center [1188, 428] width 14 height 14
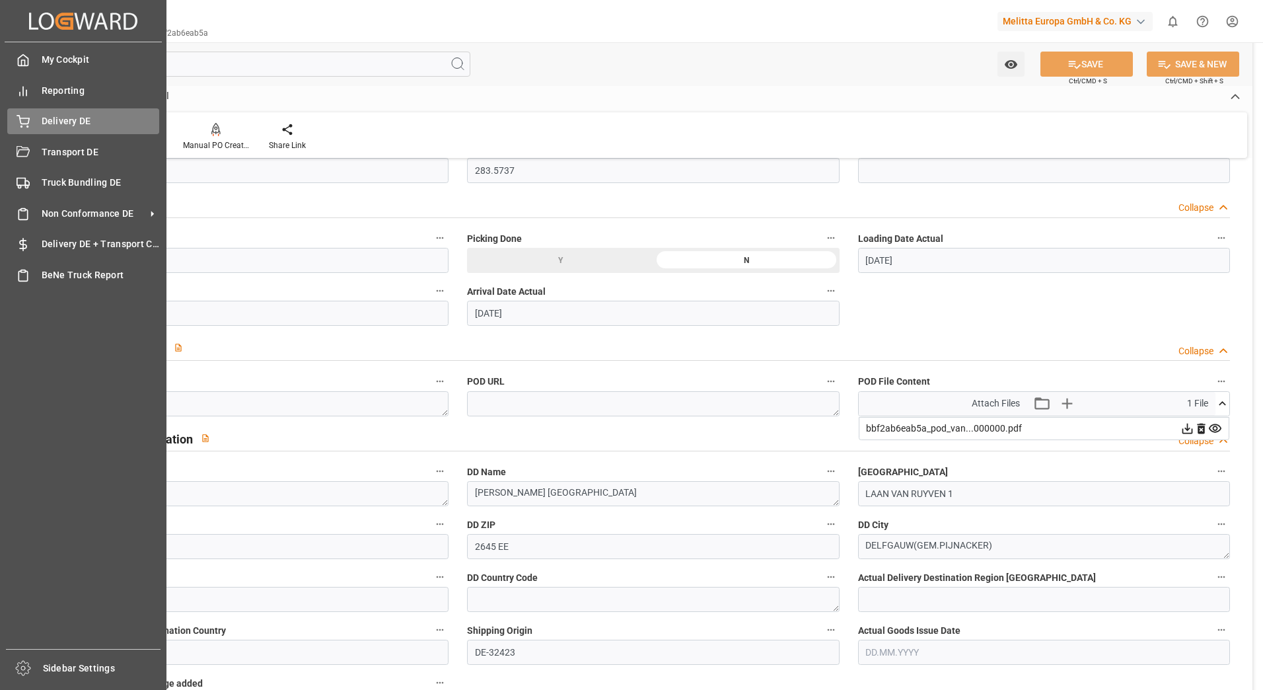
click at [31, 114] on div "Delivery DE Delivery DE" at bounding box center [83, 121] width 152 height 26
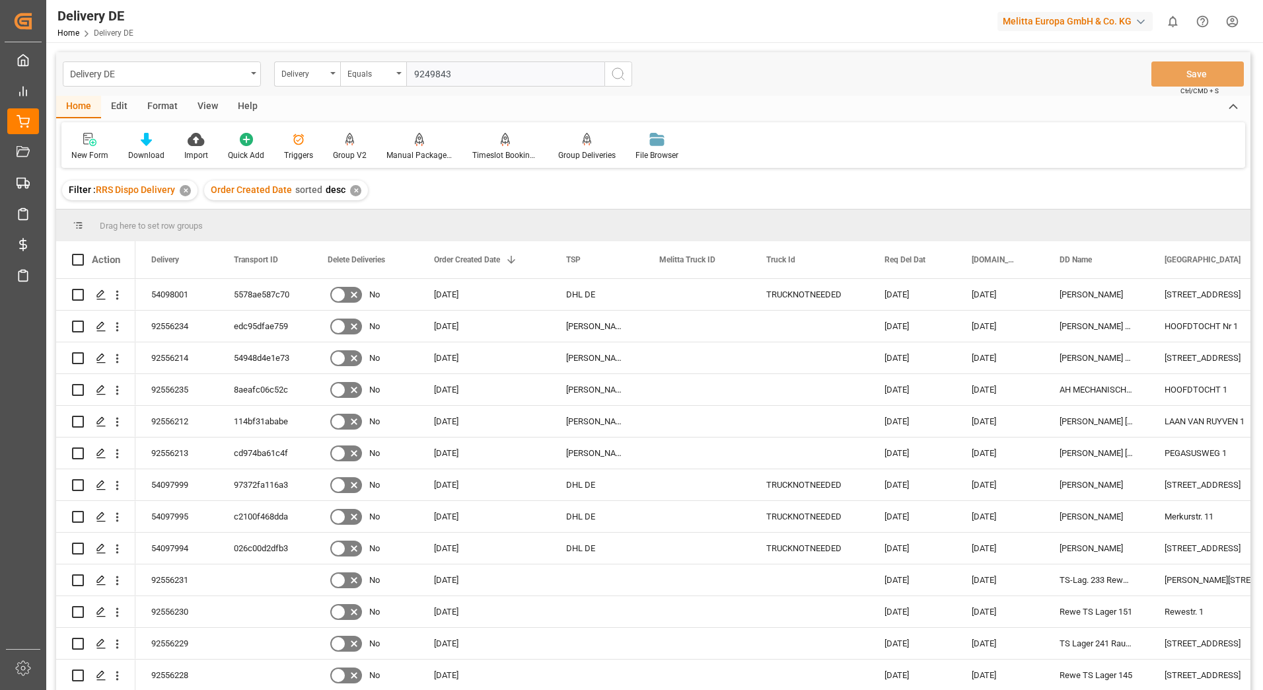
type input "92498430"
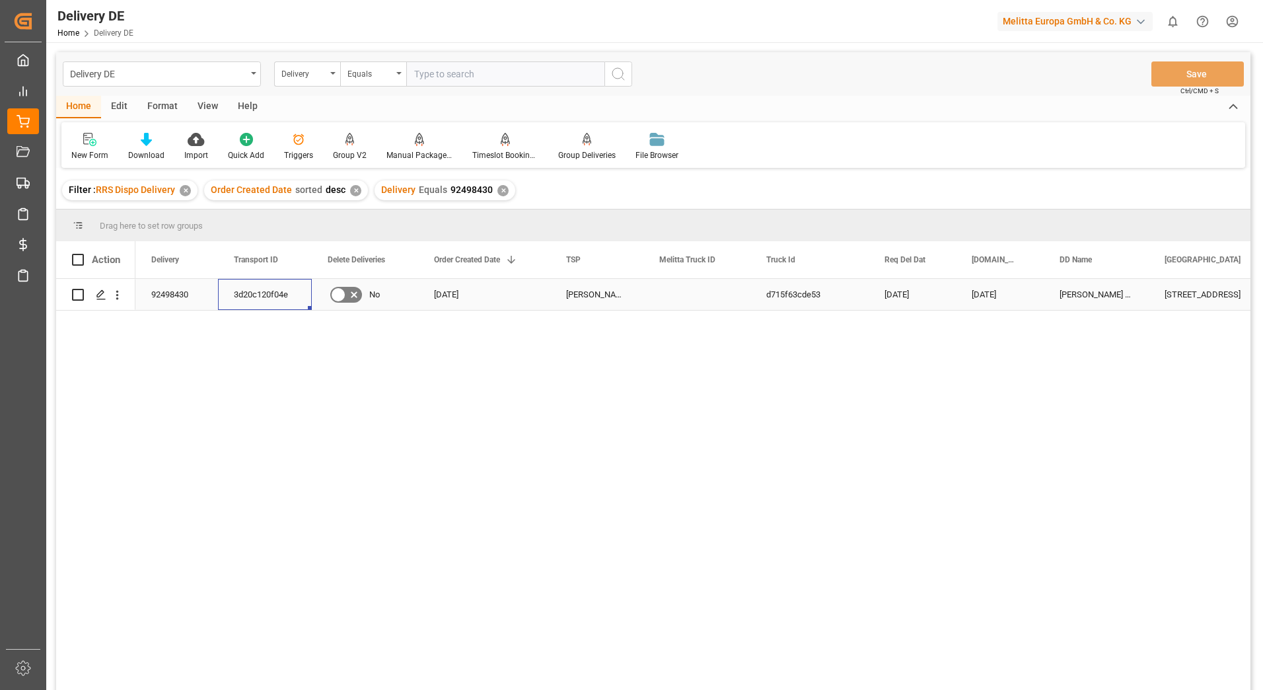
click at [260, 299] on div "3d20c120f04e" at bounding box center [265, 294] width 94 height 31
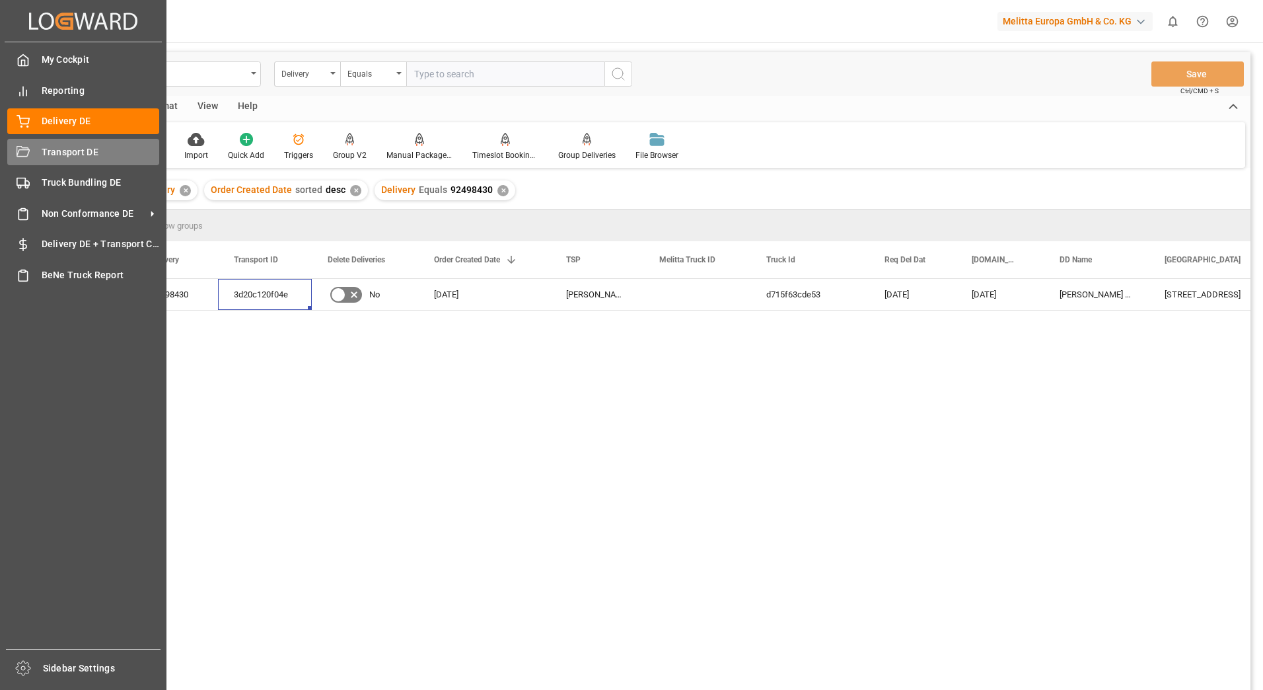
click at [73, 143] on div "Transport DE Transport DE" at bounding box center [83, 152] width 152 height 26
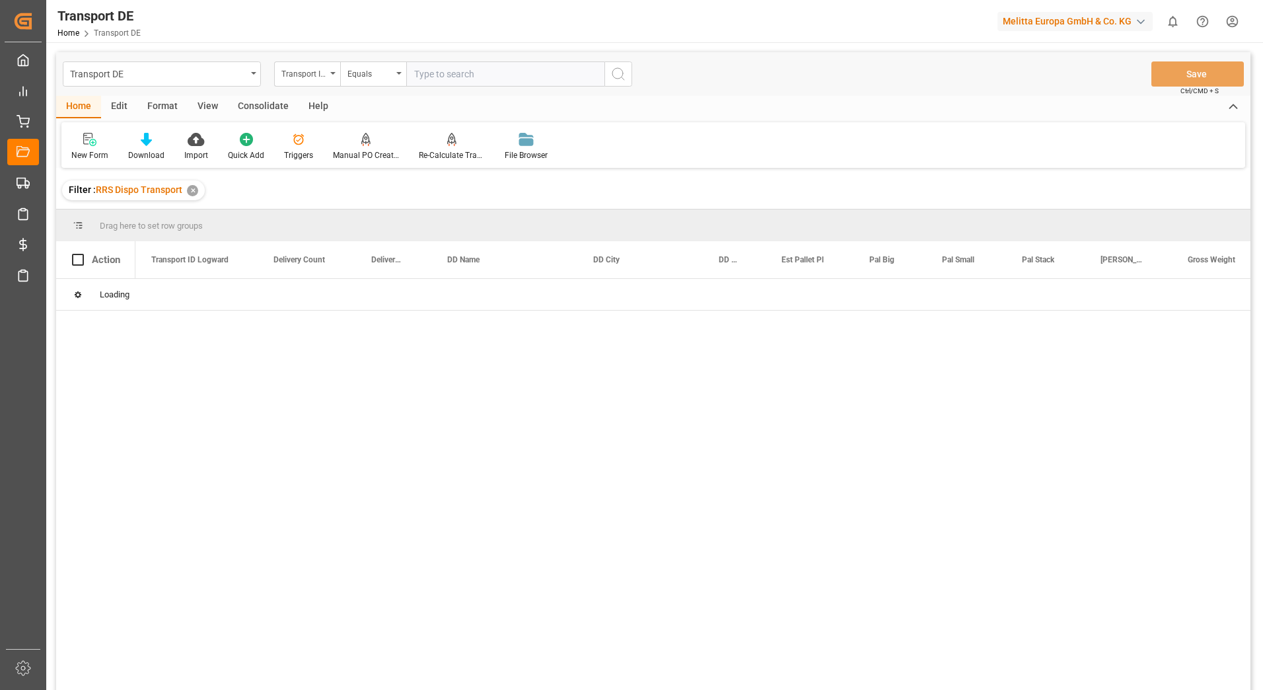
click at [418, 75] on input "text" at bounding box center [505, 73] width 198 height 25
paste input "3d20c120f04e"
type input "3d20c120f04e"
click at [623, 85] on button "search button" at bounding box center [618, 73] width 28 height 25
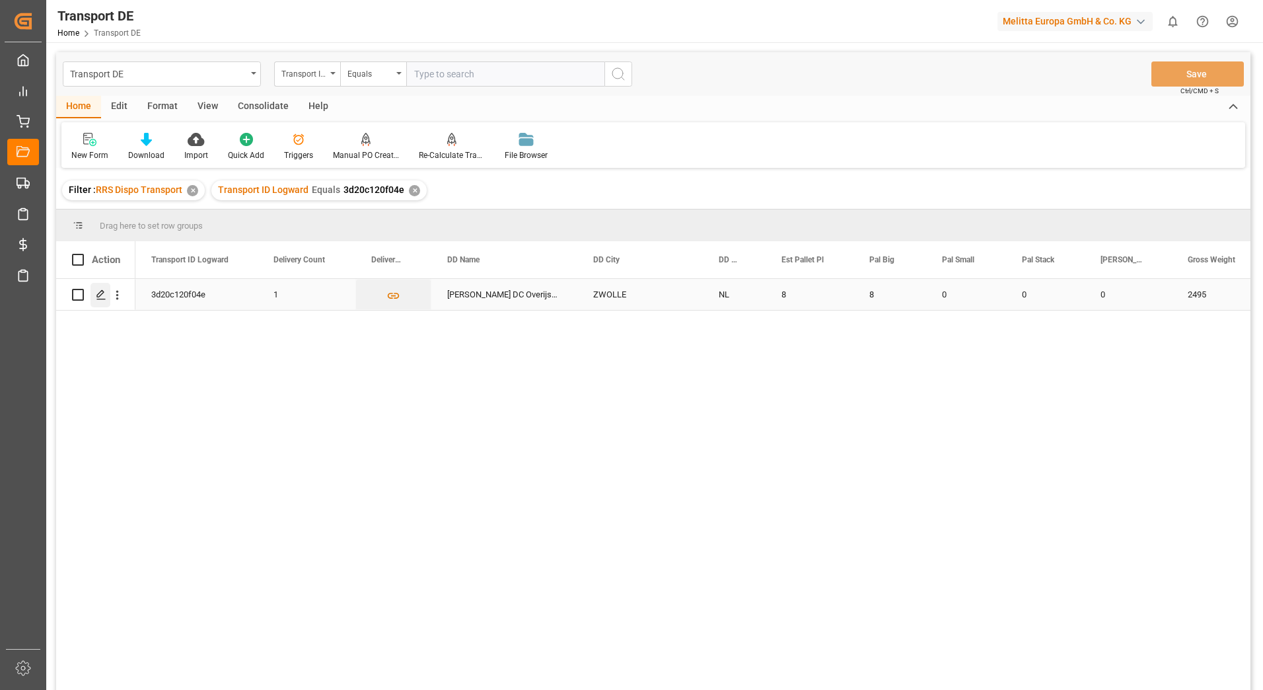
click at [98, 295] on icon "Press SPACE to select this row." at bounding box center [101, 294] width 11 height 11
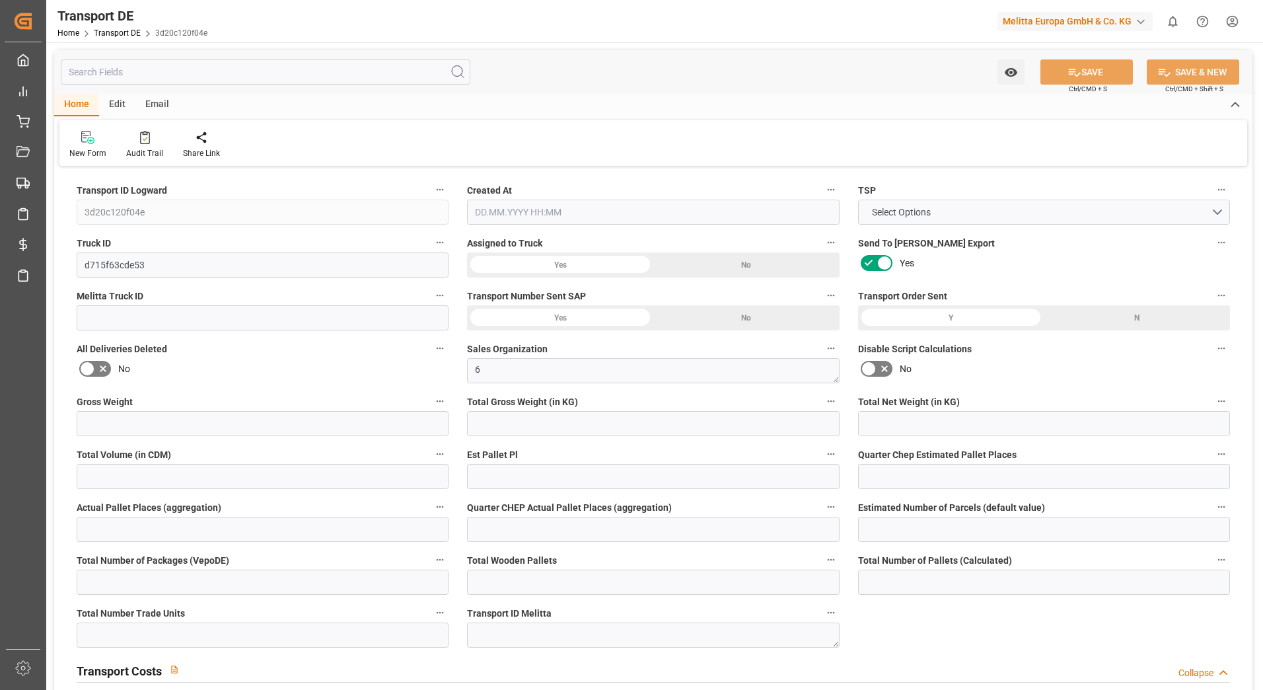
type input "2495"
type input "2291.733"
type input "1839.834"
type input "13024.62"
type input "8"
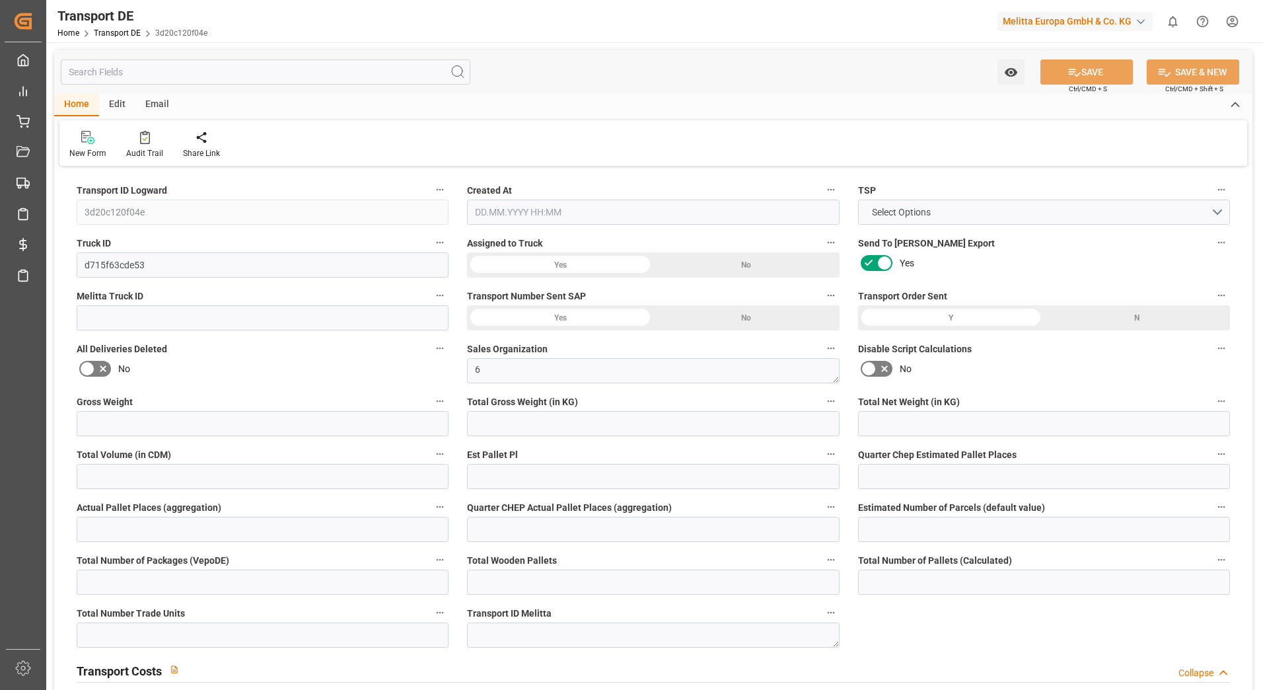
type input "0"
type input "8"
type input "0"
type input "8"
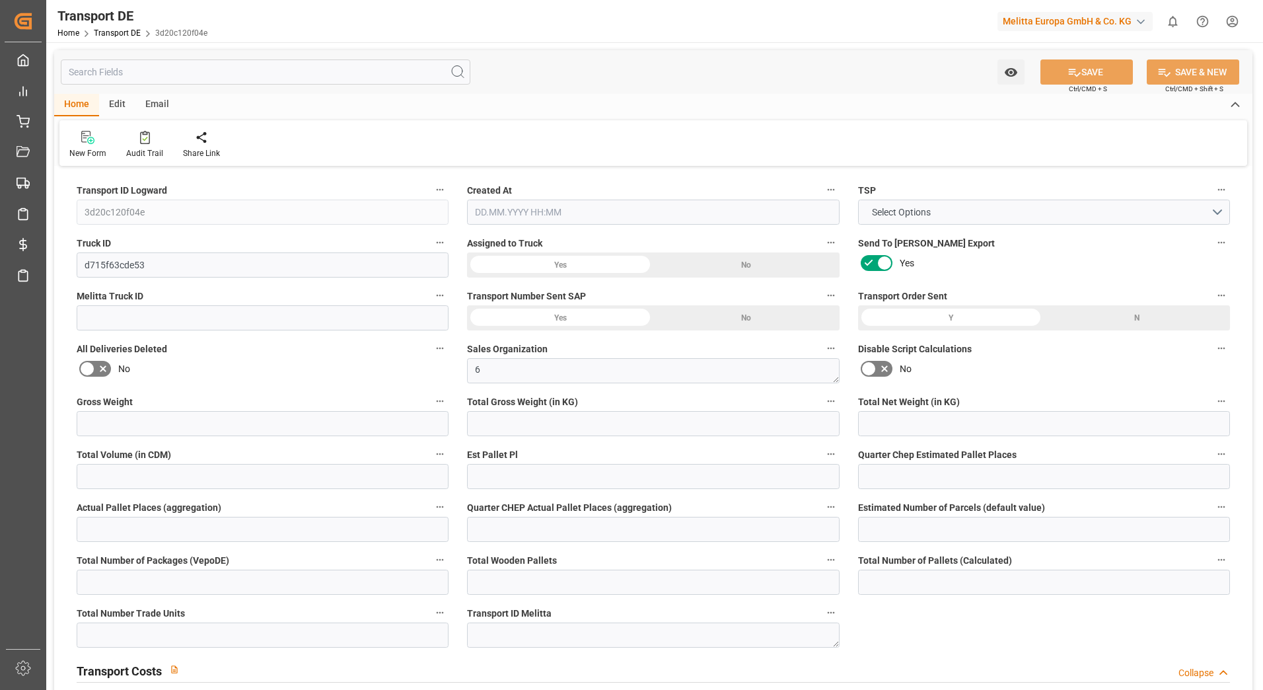
type input "8"
type input "585"
type input "0"
type input "359.54"
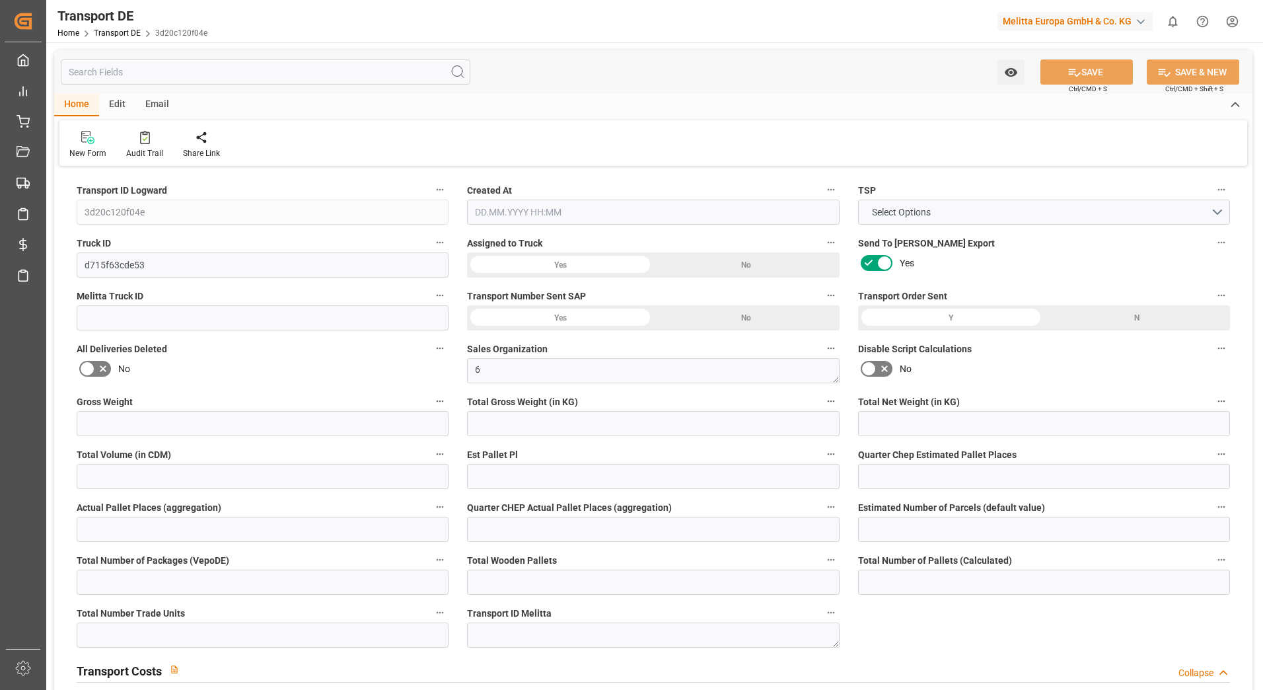
type input "14.583"
type input "359.54"
type input "362.704"
type input "80"
type input "0"
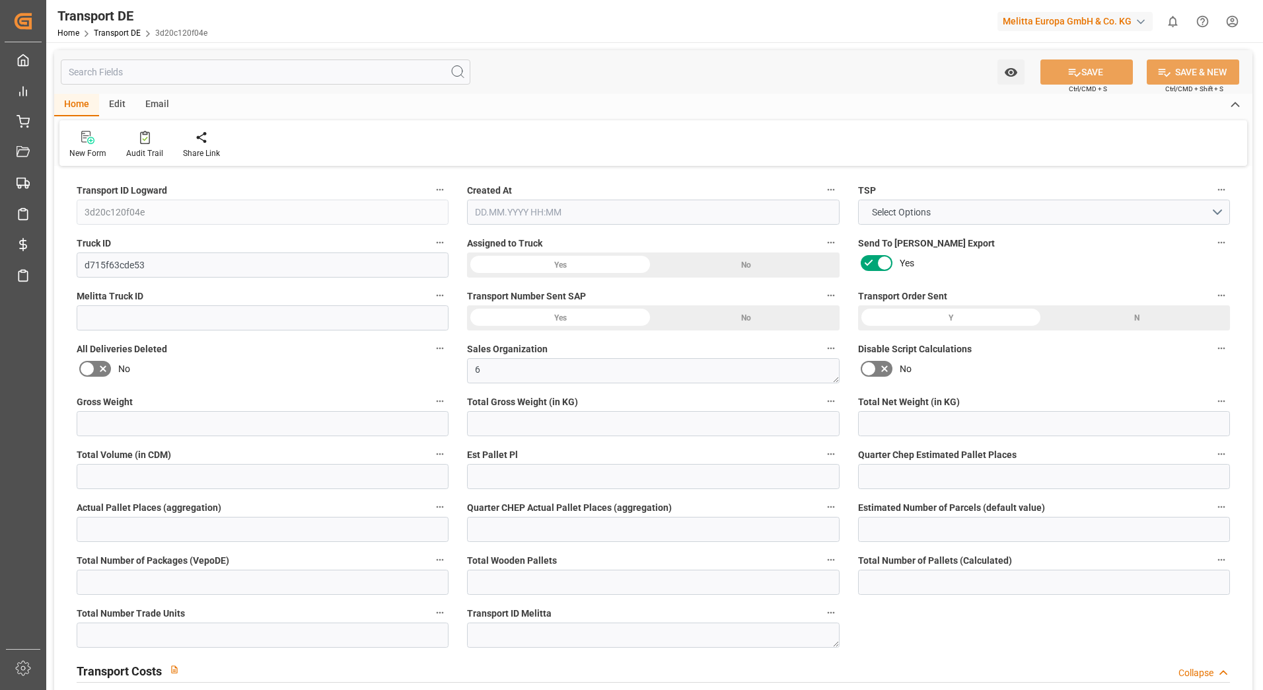
type input "0"
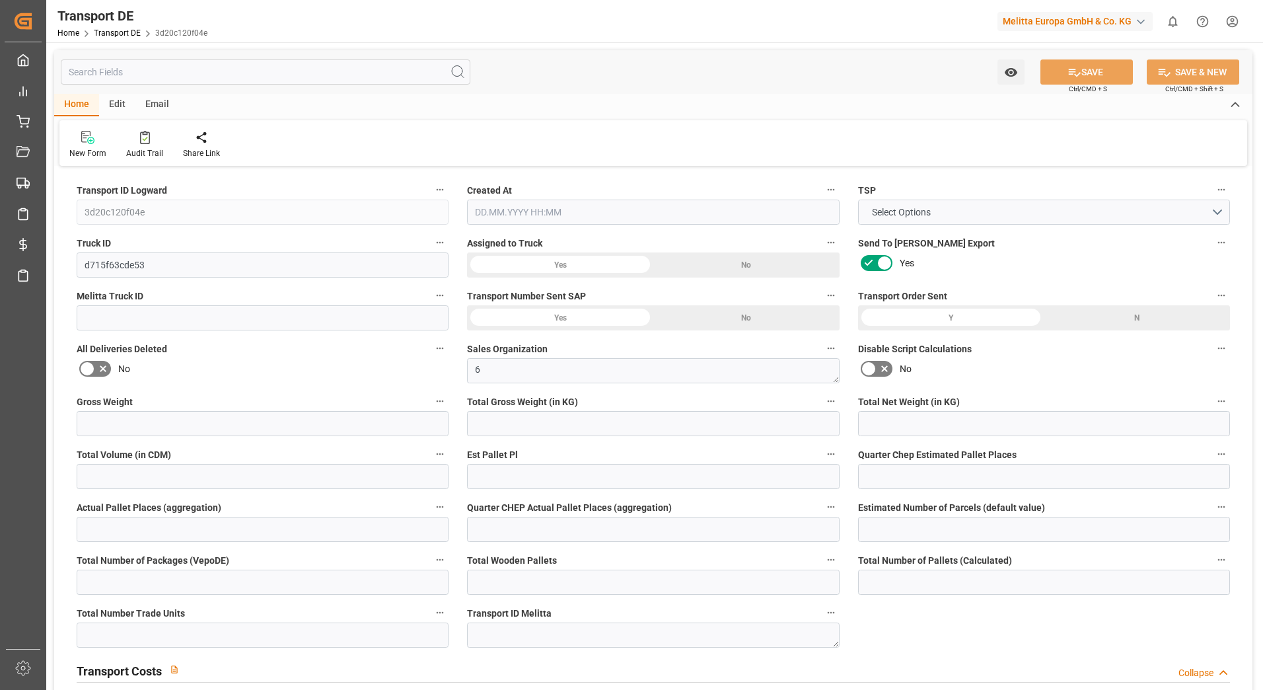
type input "0"
type input "3.164"
type input "0"
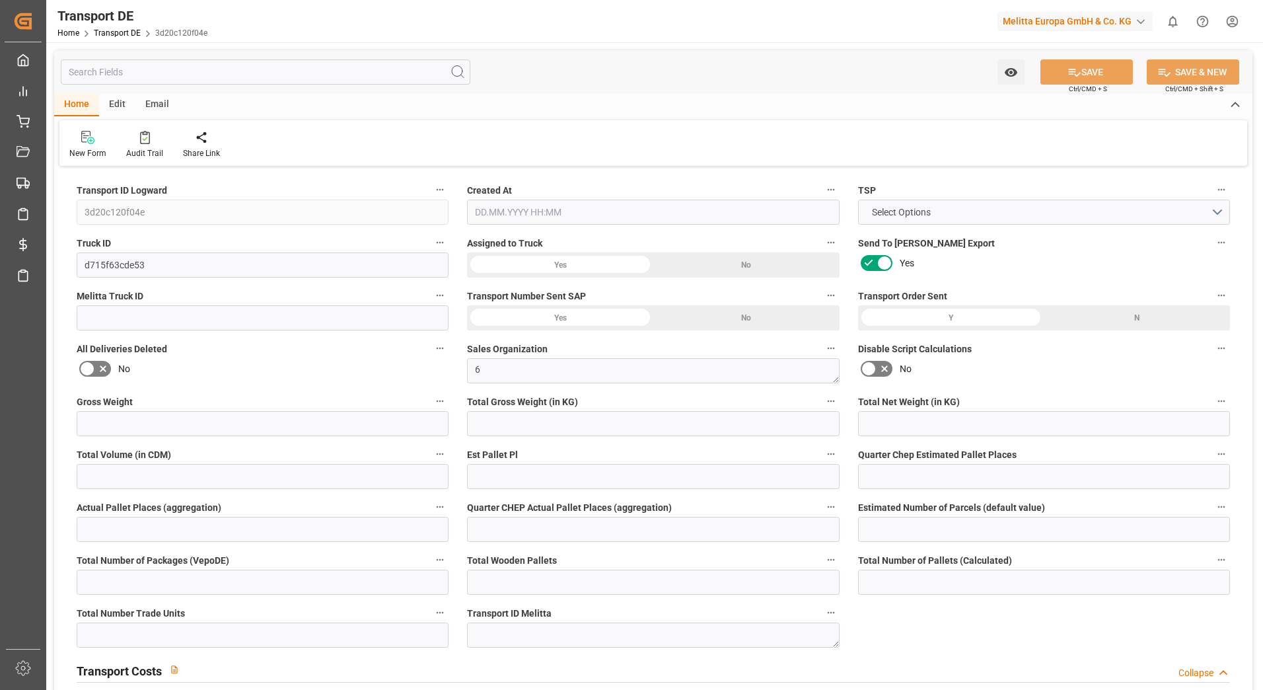
type input "0"
type input "2291.733"
type input "10767.6795"
type input "21"
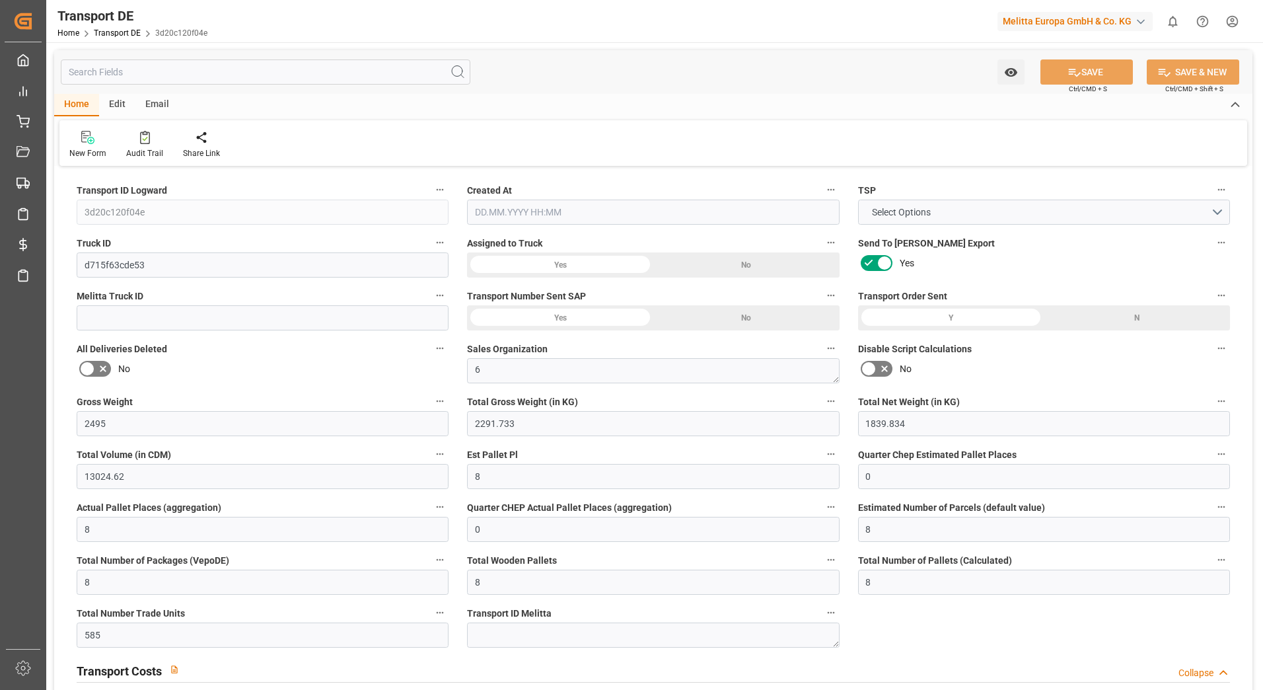
type input "80"
type input "8"
type input "0"
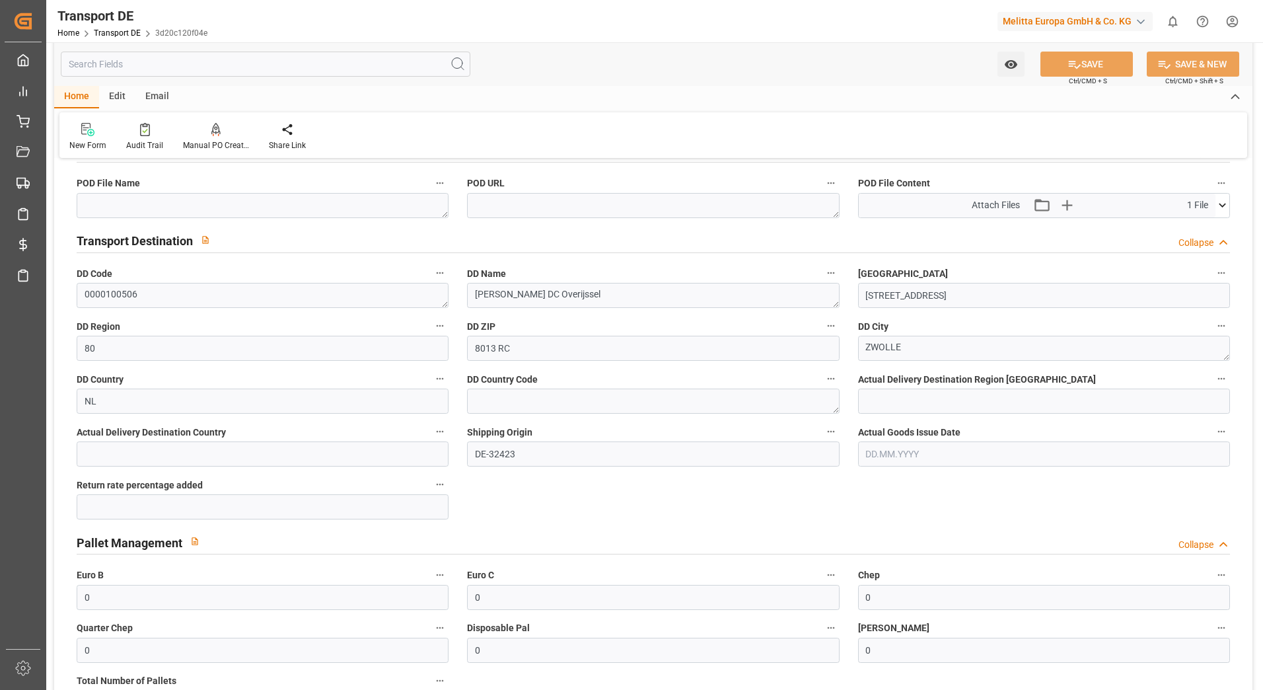
scroll to position [661, 0]
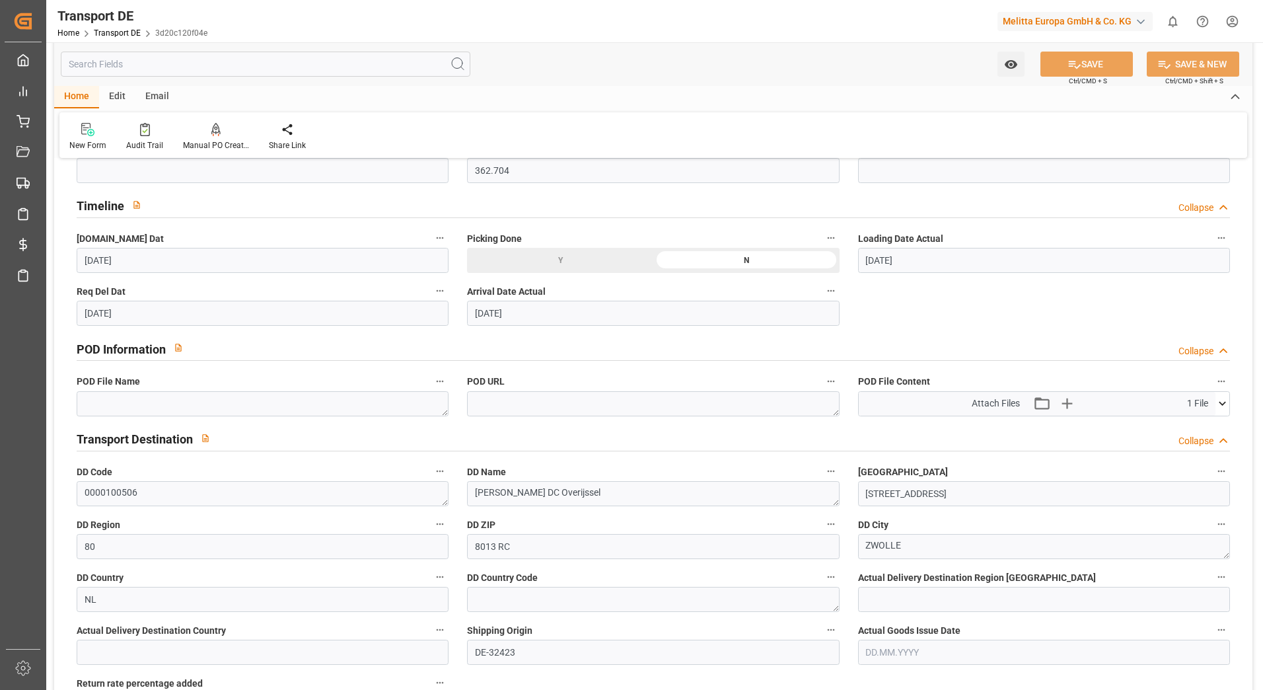
click at [1220, 398] on icon at bounding box center [1223, 403] width 14 height 14
click at [1185, 428] on icon at bounding box center [1188, 428] width 14 height 14
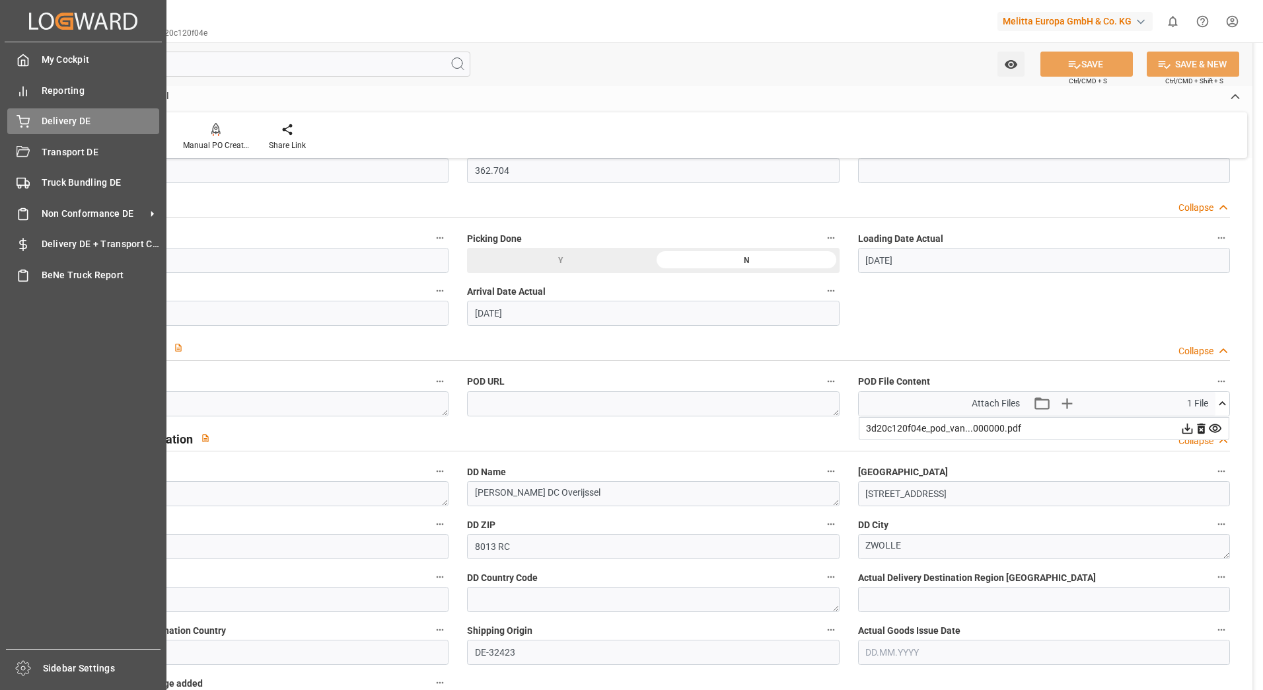
click at [38, 131] on div "Delivery DE Delivery DE" at bounding box center [83, 121] width 152 height 26
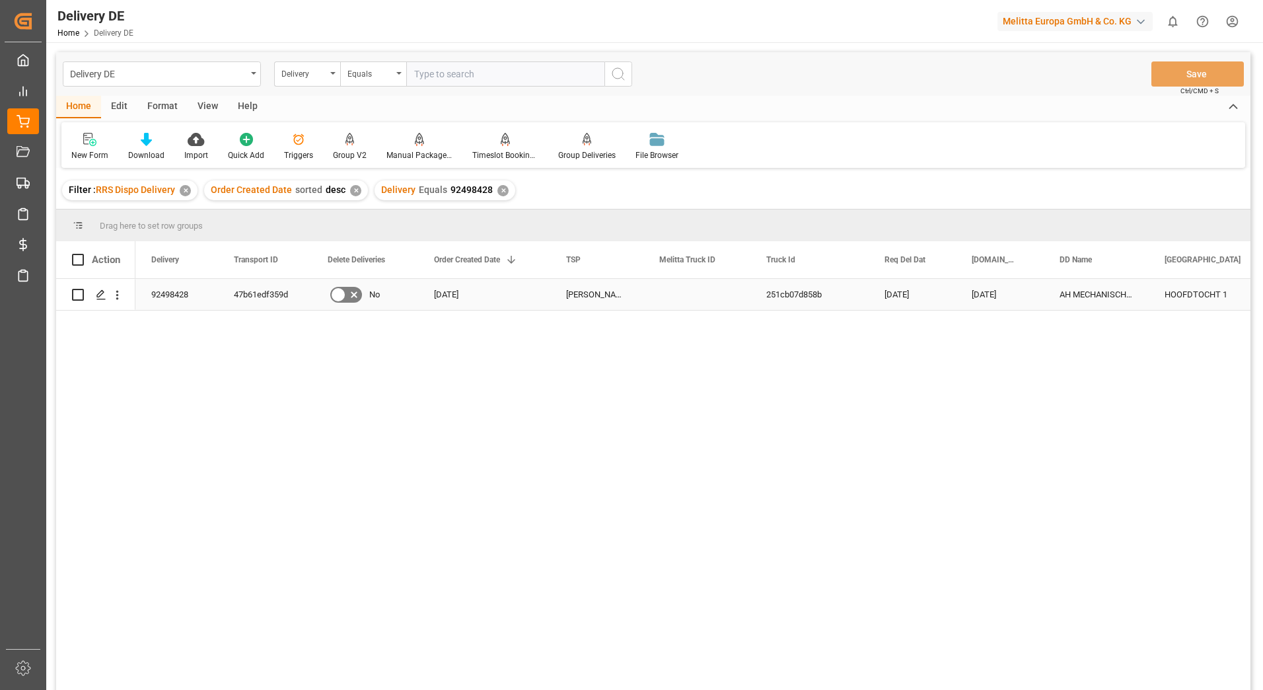
click at [278, 289] on div "47b61edf359d" at bounding box center [265, 294] width 94 height 31
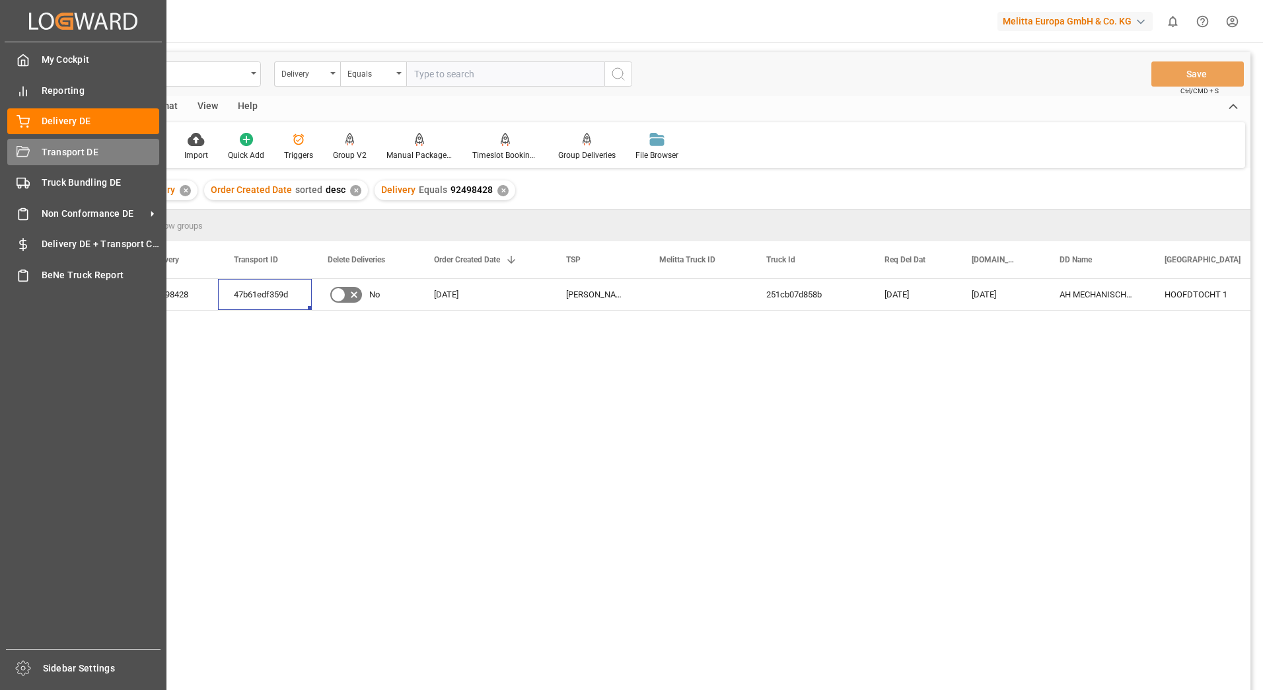
click at [48, 142] on div "Transport DE Transport DE" at bounding box center [83, 152] width 152 height 26
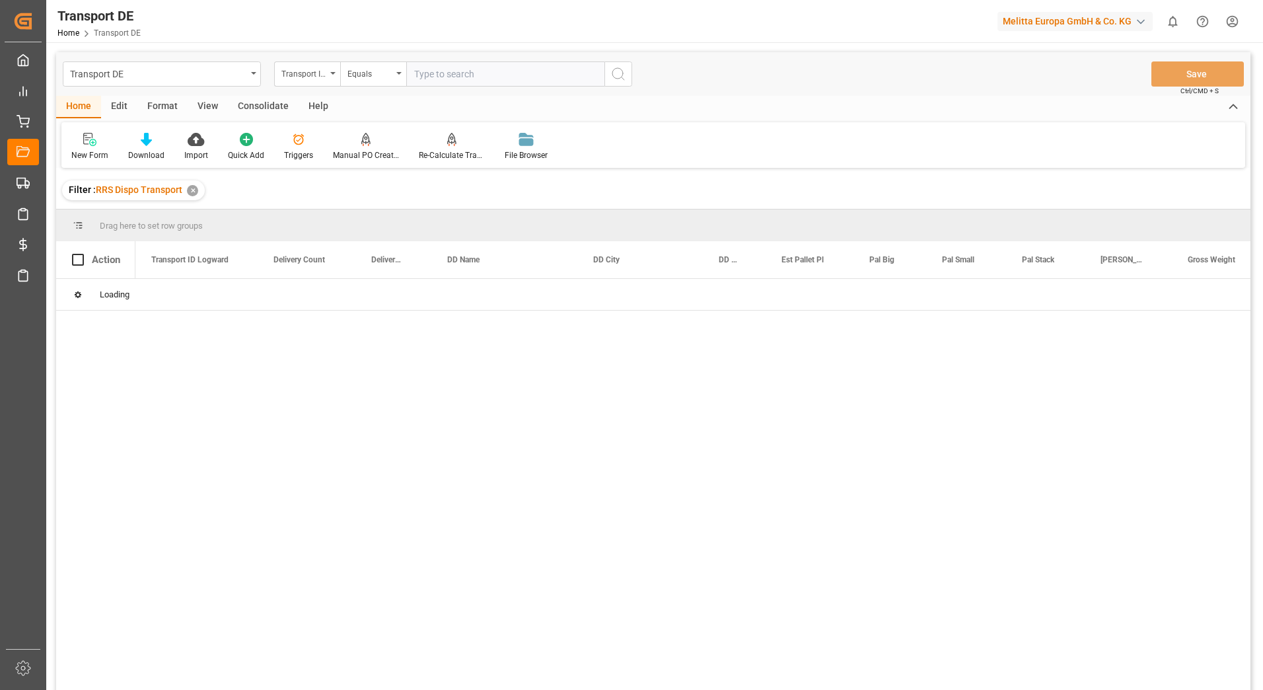
click at [420, 74] on input "text" at bounding box center [505, 73] width 198 height 25
paste input "47b61edf359d"
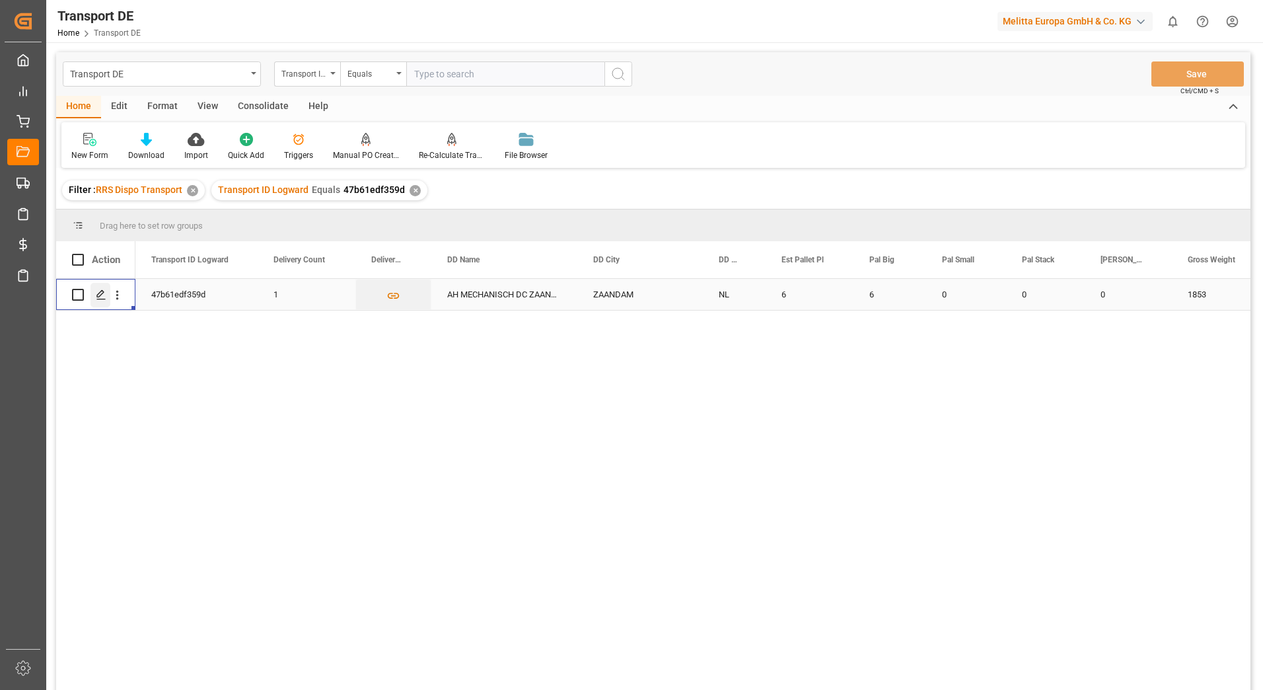
click at [103, 295] on icon "Press SPACE to select this row." at bounding box center [101, 294] width 11 height 11
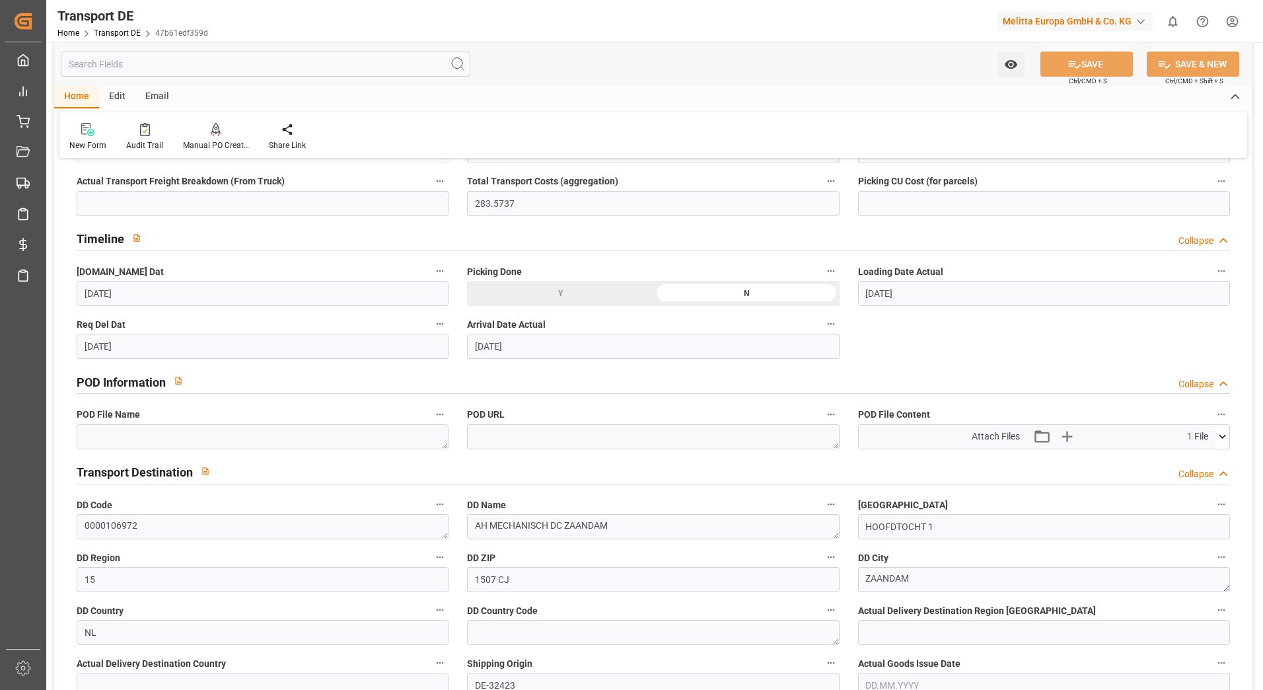
scroll to position [793, 0]
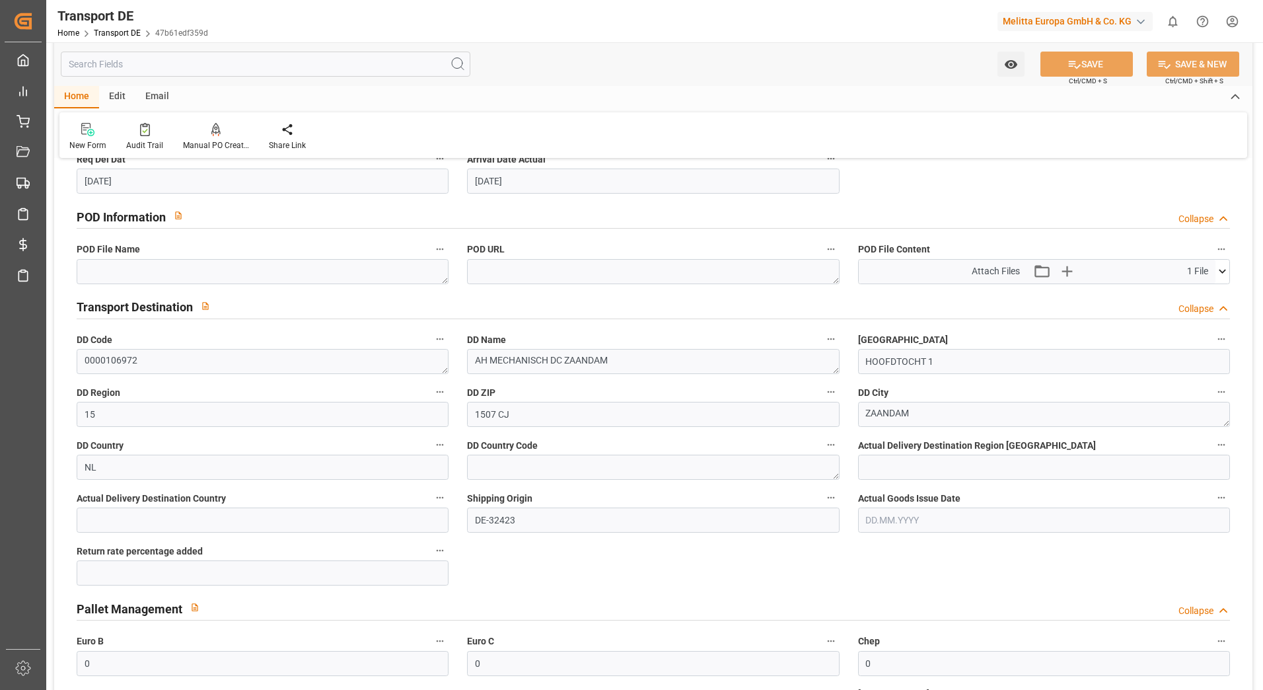
click at [1222, 268] on icon at bounding box center [1223, 271] width 14 height 14
click at [1185, 294] on icon at bounding box center [1188, 296] width 14 height 14
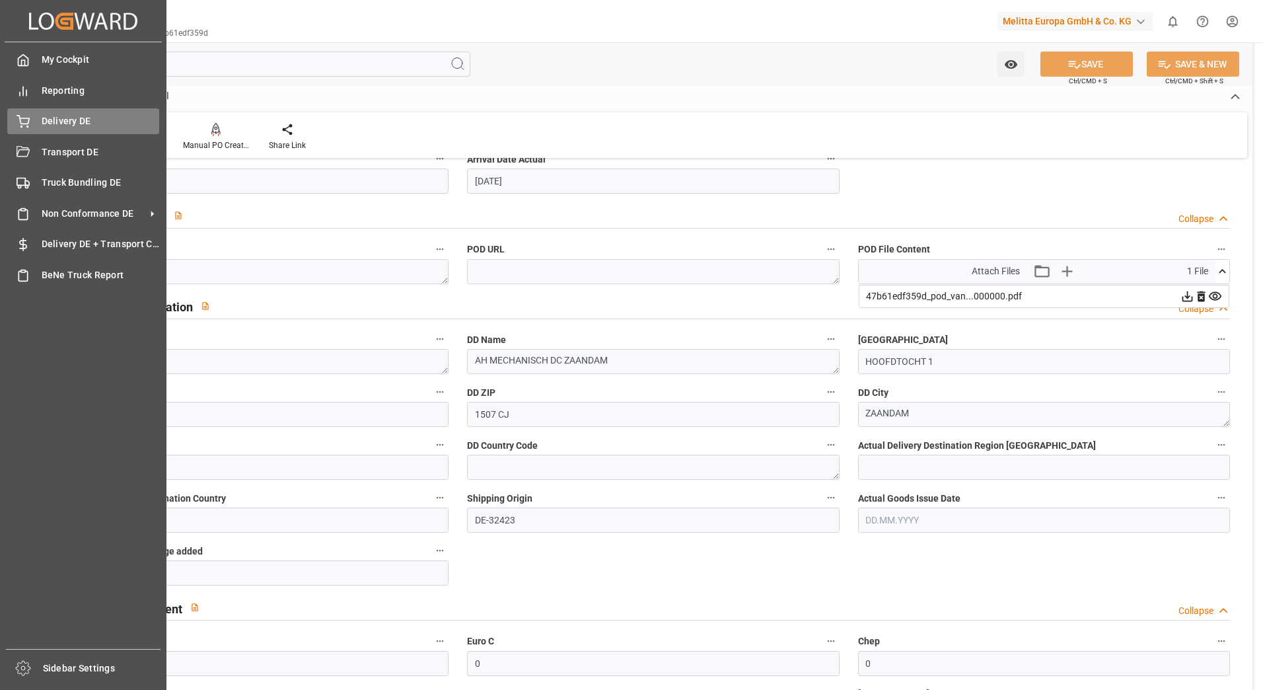
click at [18, 114] on div "Delivery DE Delivery DE" at bounding box center [83, 121] width 152 height 26
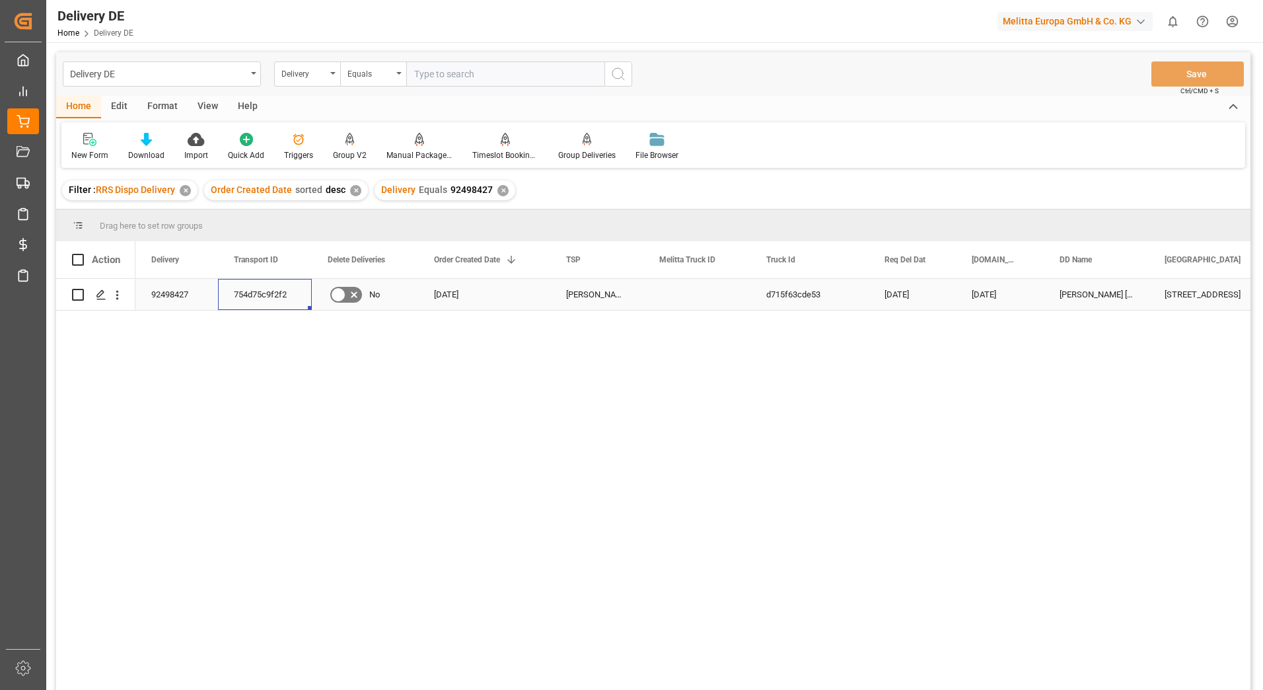
click at [258, 298] on div "754d75c9f2f2" at bounding box center [265, 294] width 94 height 31
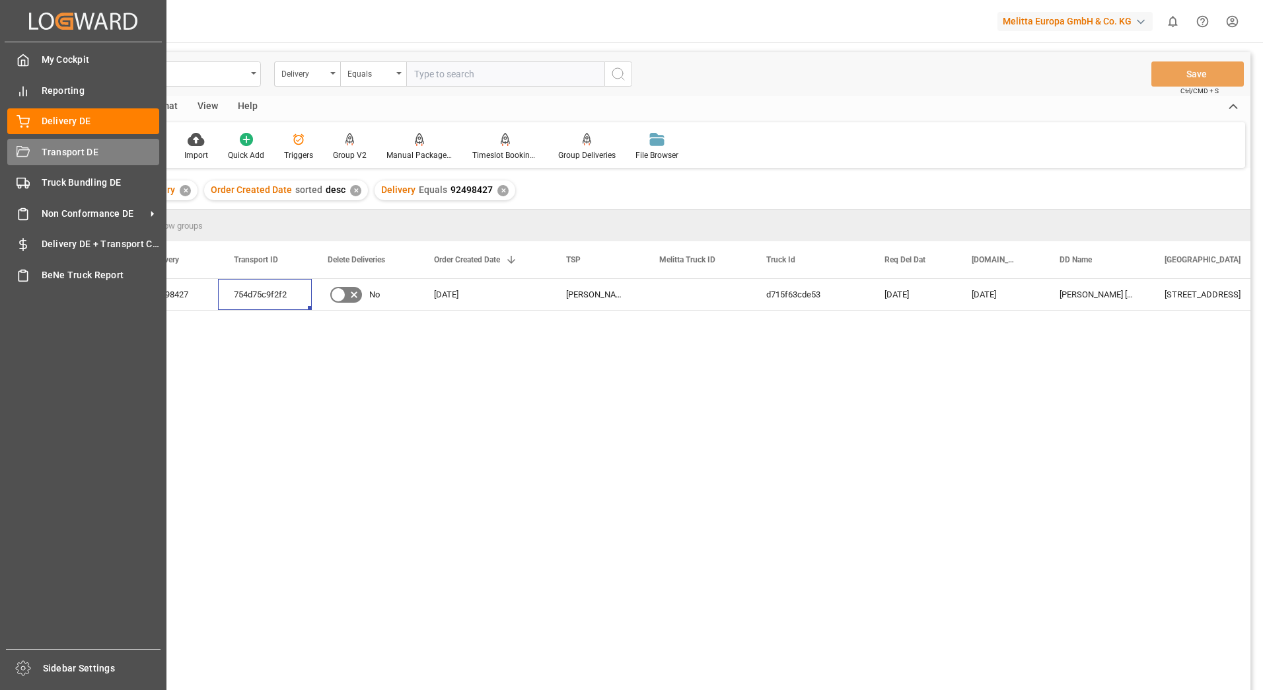
click at [44, 146] on span "Transport DE" at bounding box center [101, 152] width 118 height 14
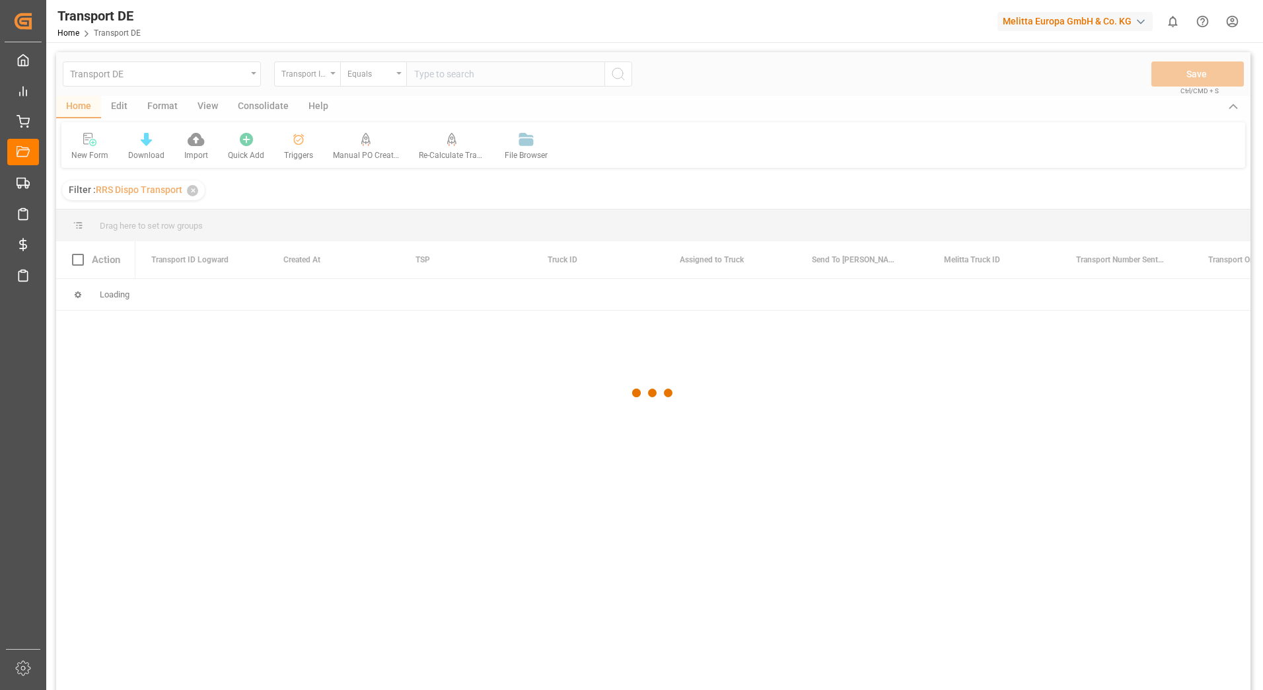
click at [420, 80] on div at bounding box center [653, 393] width 1194 height 682
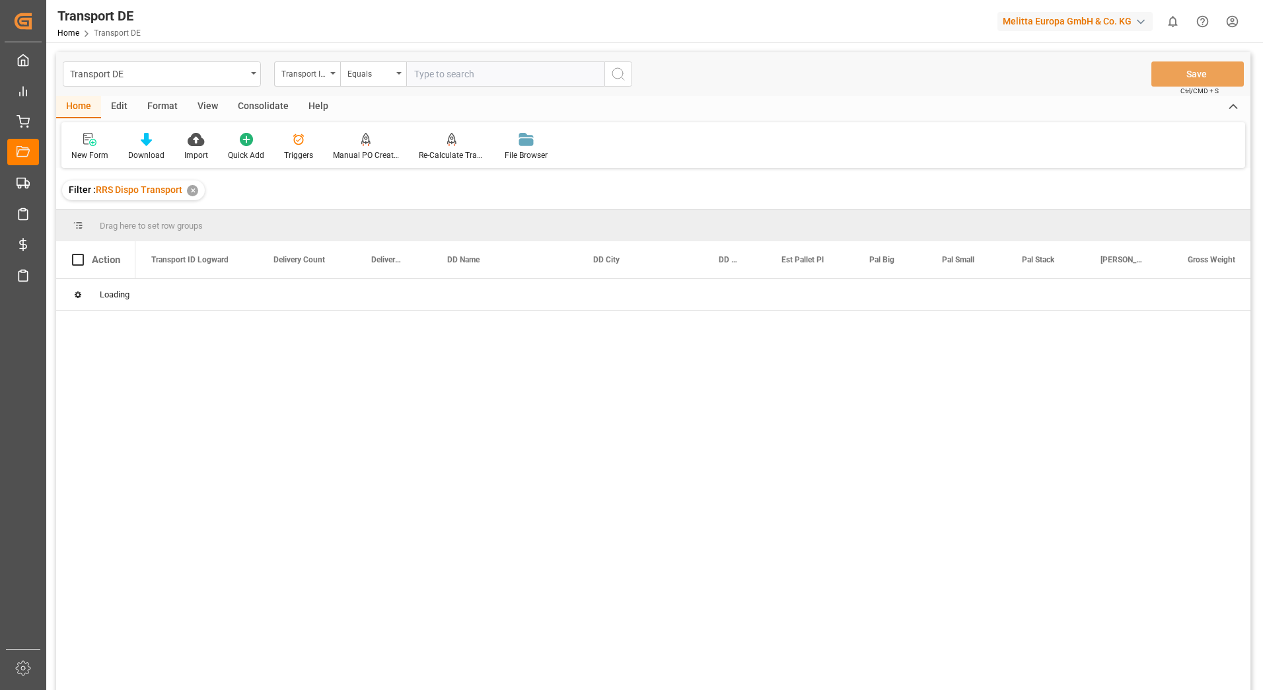
click at [425, 74] on input "text" at bounding box center [505, 73] width 198 height 25
paste input "754d75c9f2f2"
click at [622, 77] on icon "search button" at bounding box center [618, 74] width 16 height 16
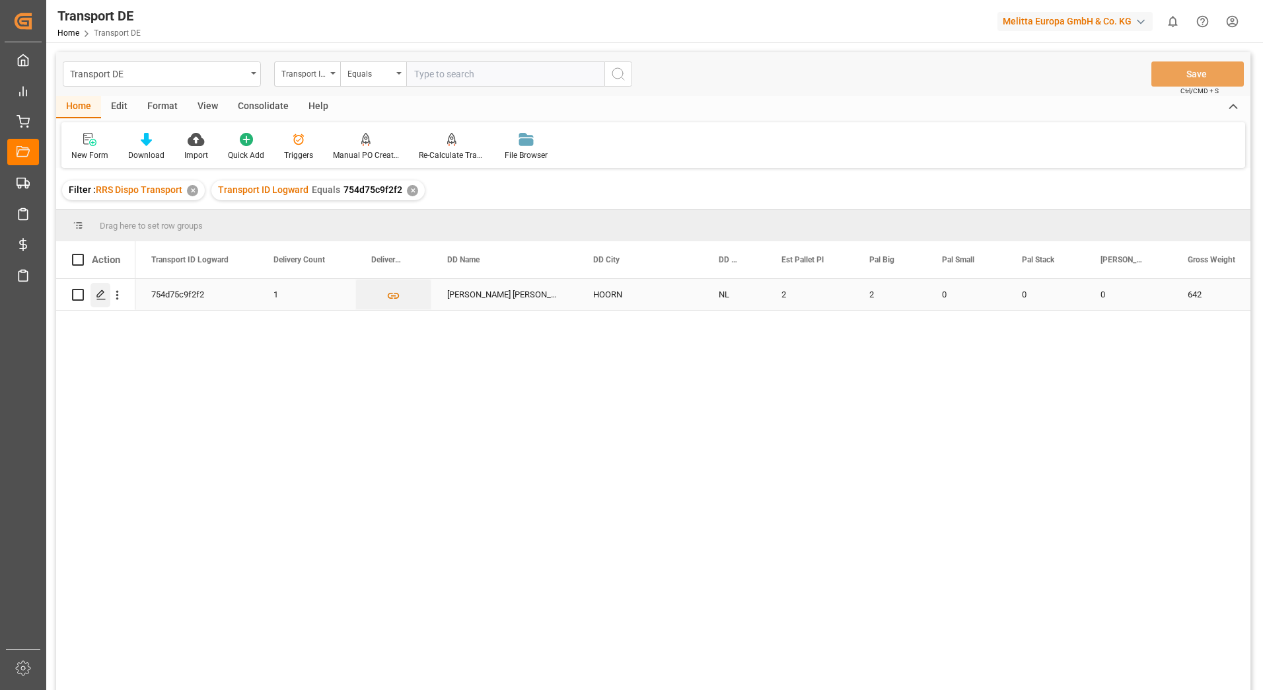
click at [104, 297] on icon "Press SPACE to select this row." at bounding box center [101, 294] width 11 height 11
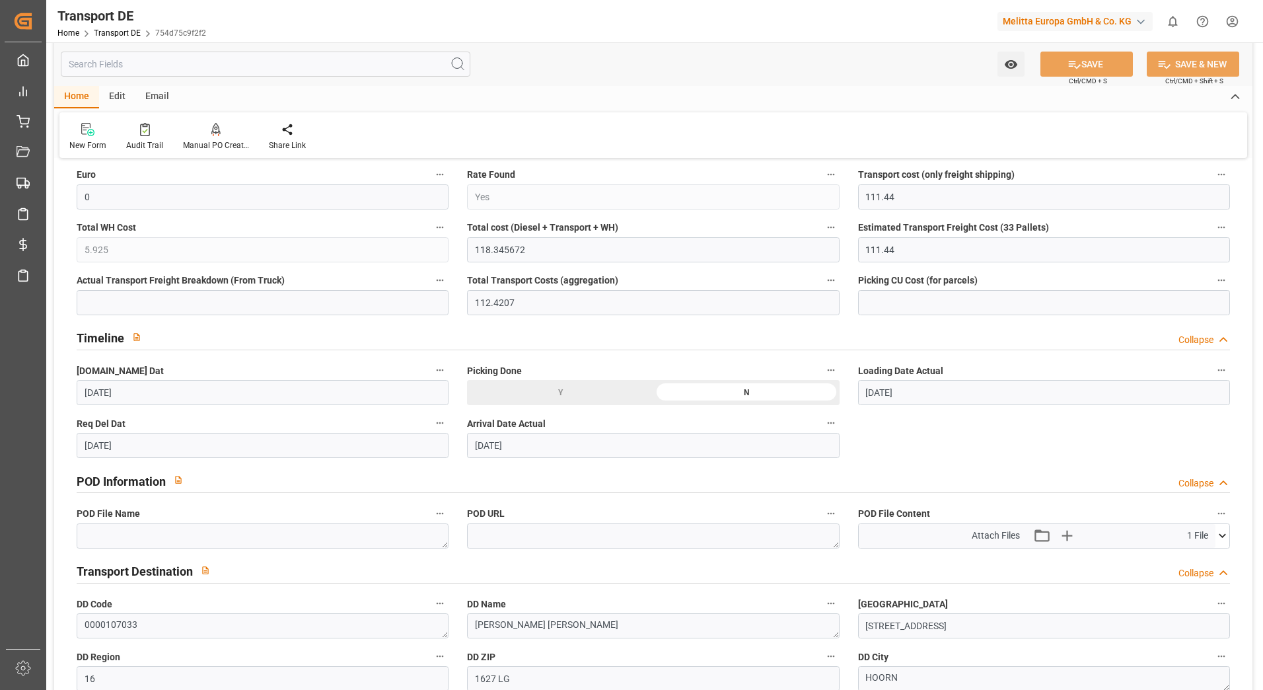
scroll to position [661, 0]
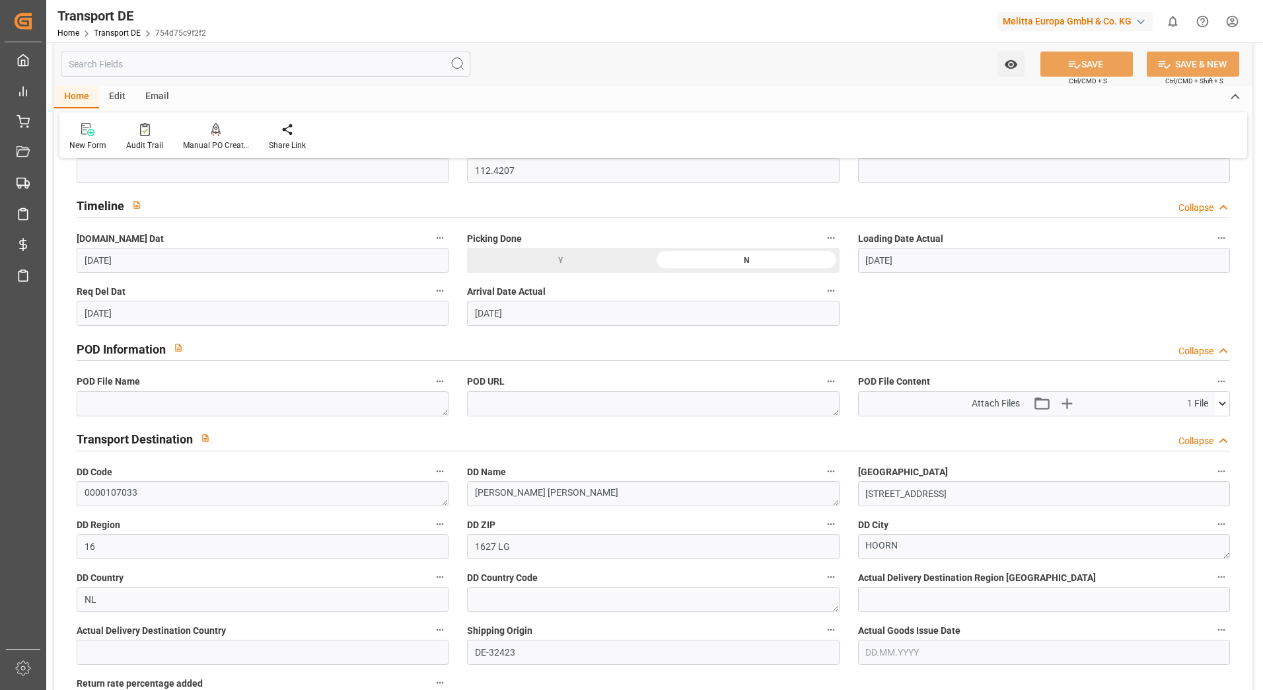
click at [1220, 404] on icon at bounding box center [1223, 403] width 14 height 14
click at [1186, 427] on icon at bounding box center [1188, 428] width 14 height 14
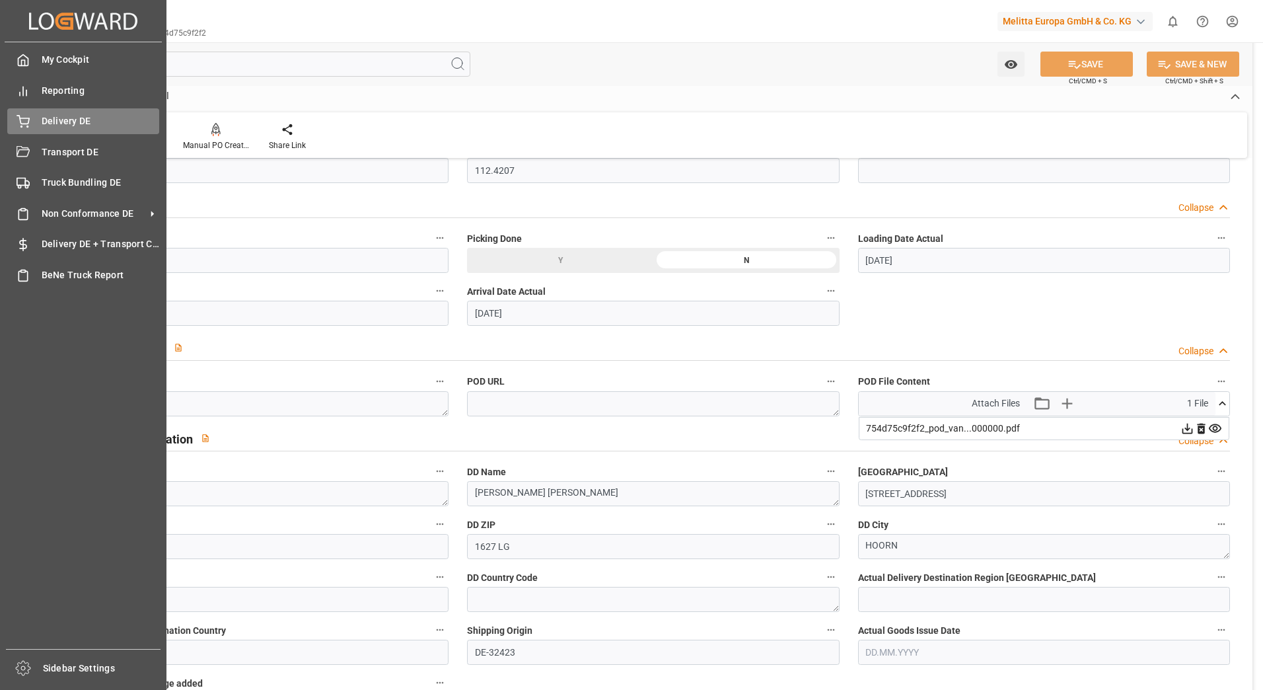
click at [30, 116] on div "Delivery DE Delivery DE" at bounding box center [83, 121] width 152 height 26
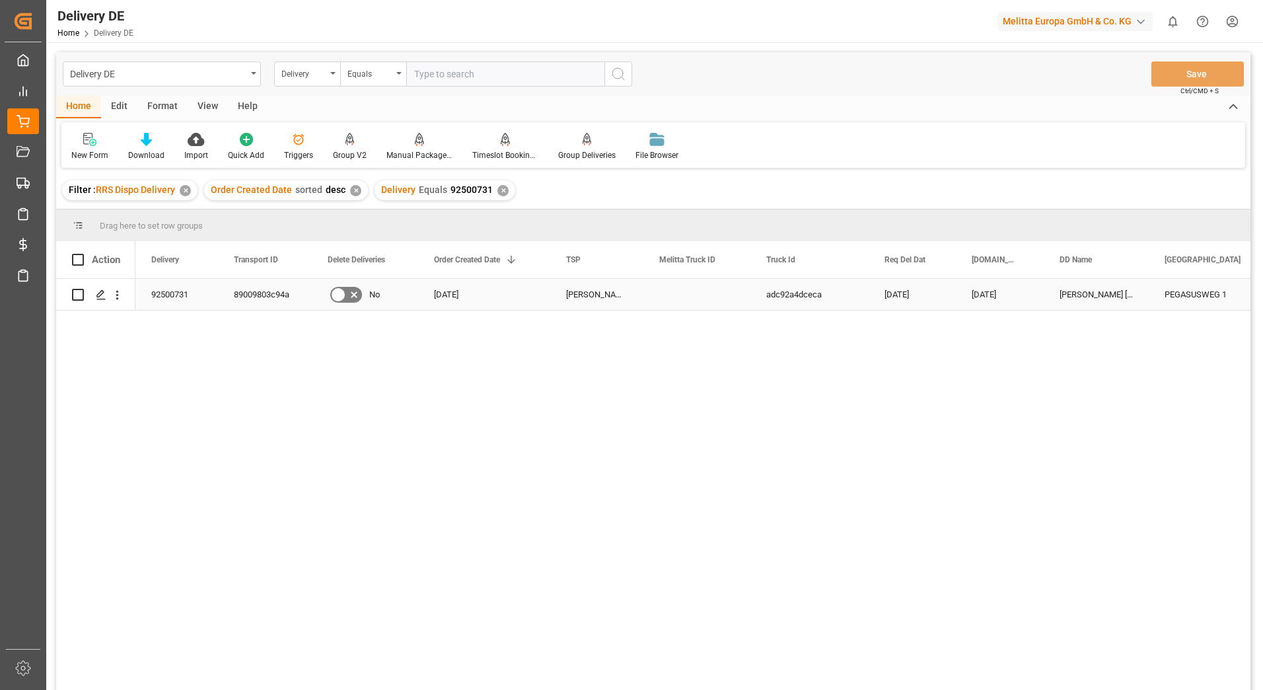
click at [250, 287] on div "89009803c94a" at bounding box center [265, 294] width 94 height 31
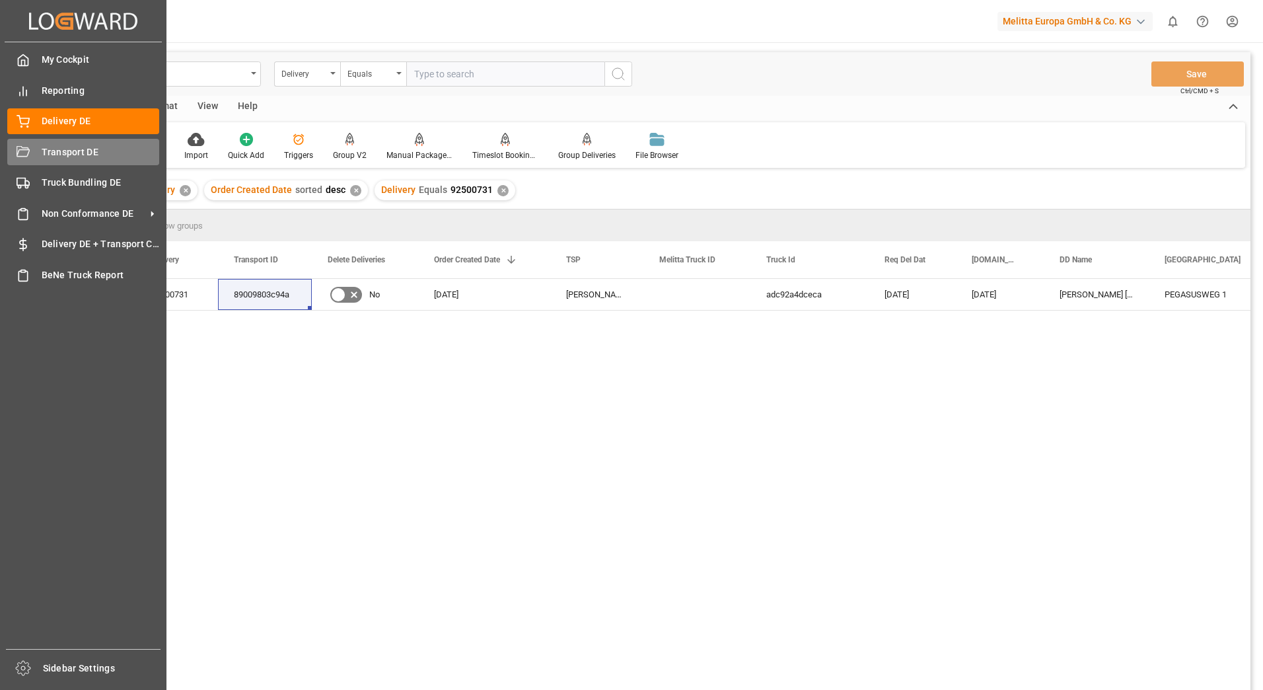
click at [24, 143] on div "Transport DE Transport DE" at bounding box center [83, 152] width 152 height 26
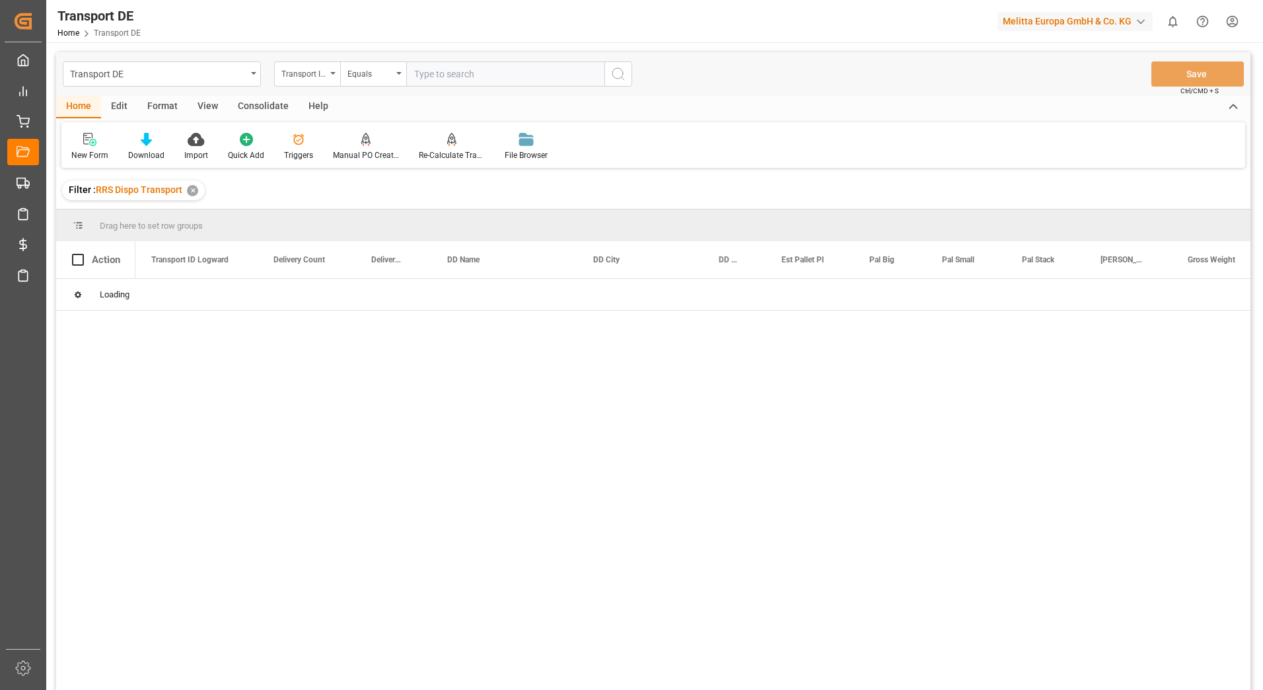
click at [443, 67] on input "text" at bounding box center [505, 73] width 198 height 25
paste input "89009803c94a"
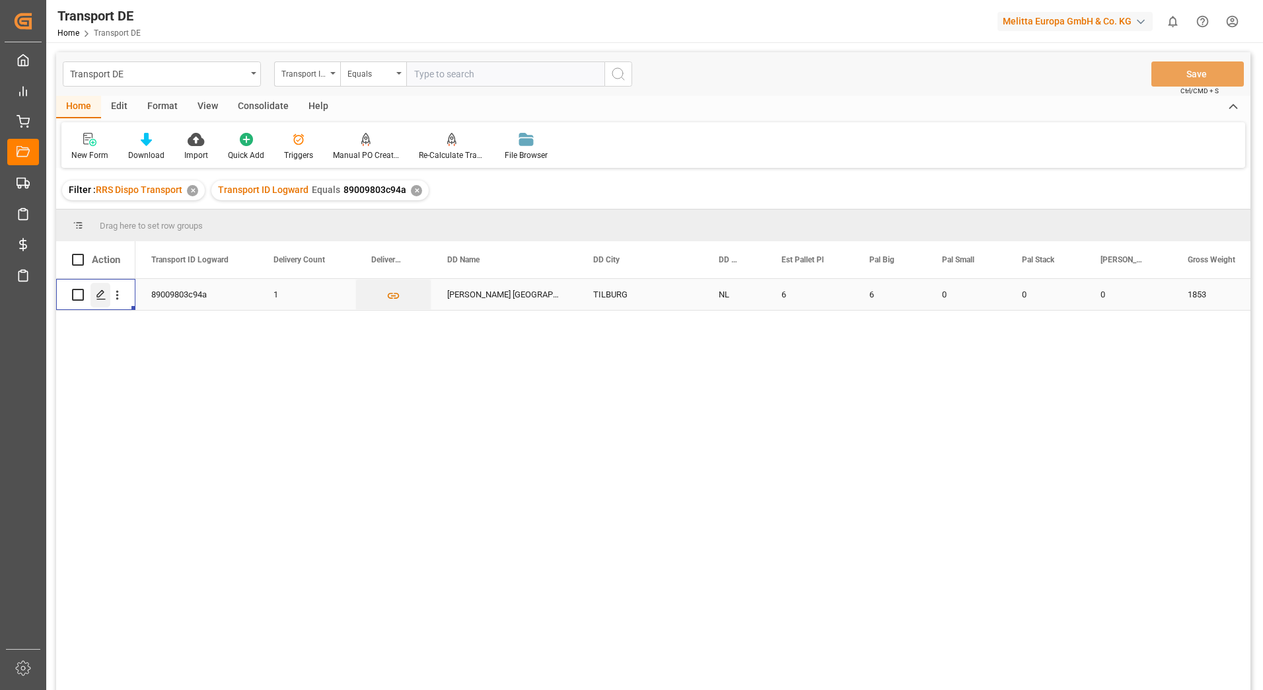
click at [100, 291] on icon "Press SPACE to select this row." at bounding box center [101, 294] width 11 height 11
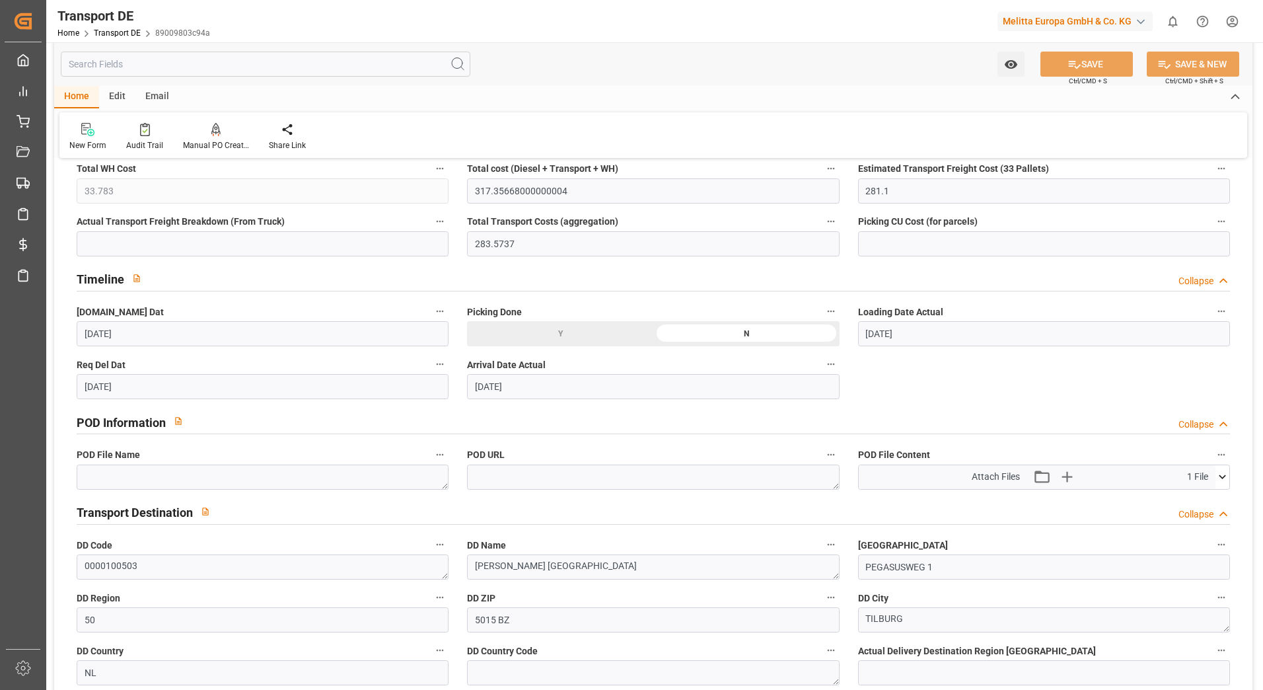
scroll to position [727, 0]
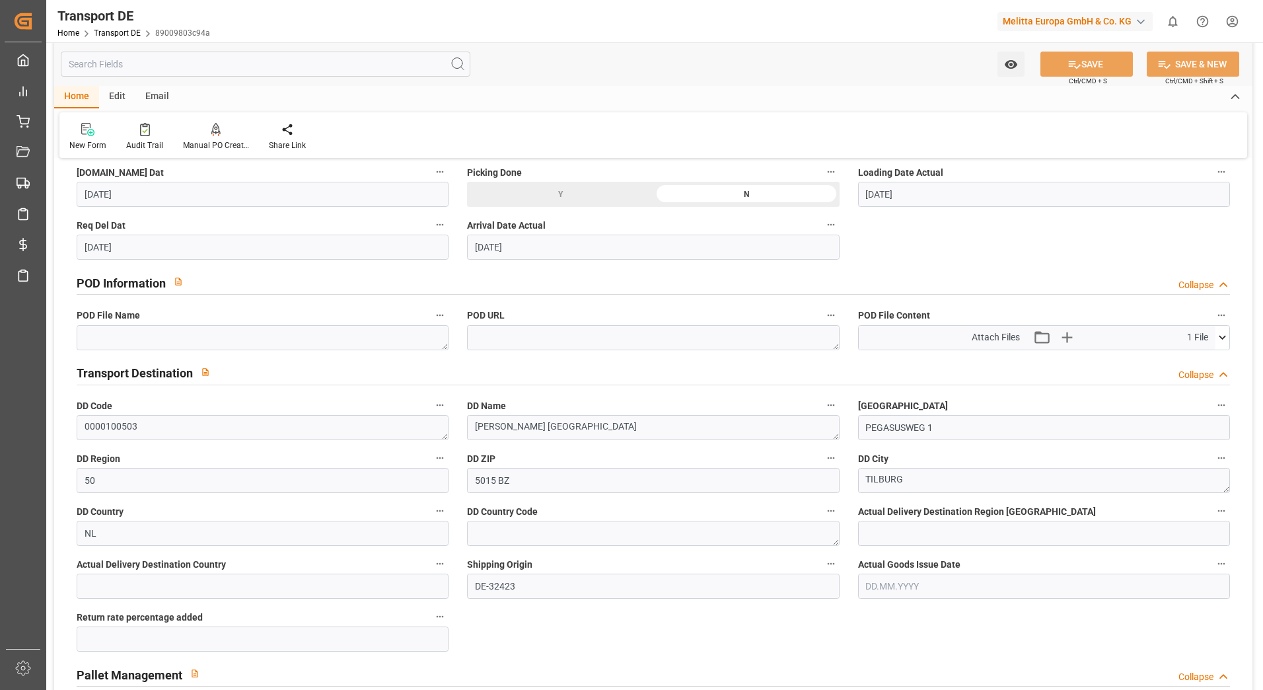
click at [1226, 345] on button at bounding box center [1223, 338] width 14 height 24
click at [1183, 360] on icon at bounding box center [1188, 362] width 14 height 14
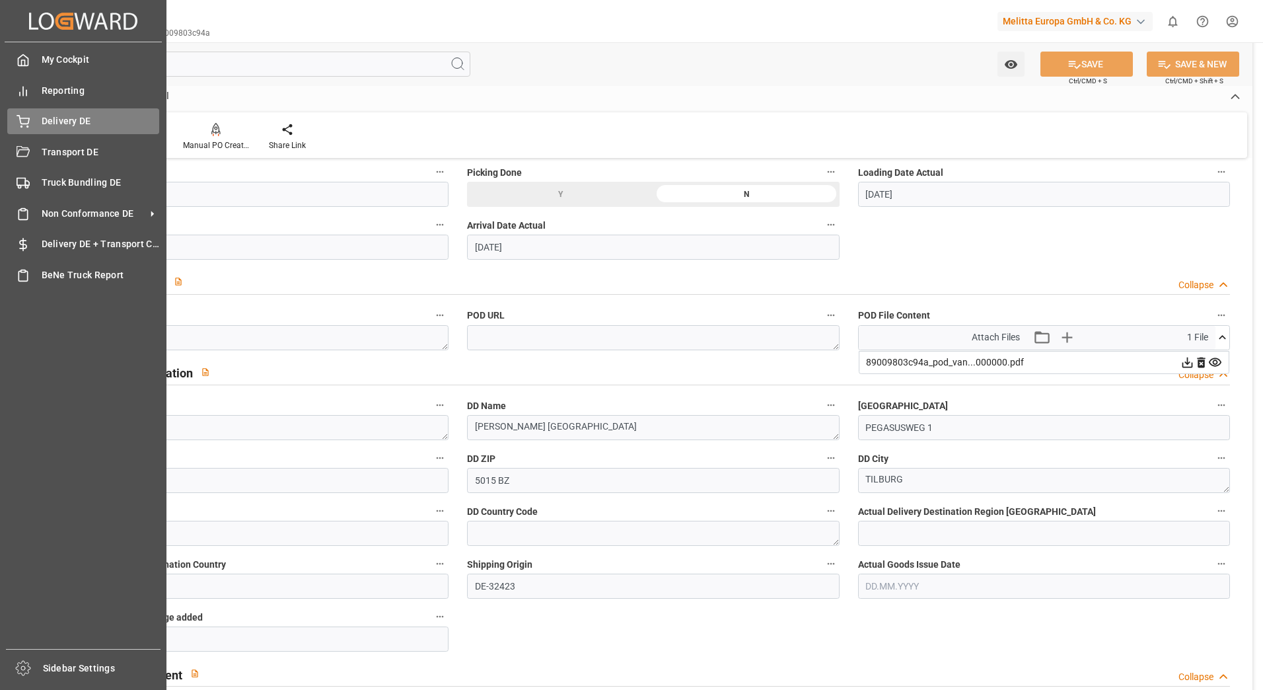
click at [17, 109] on div "Delivery DE Delivery DE" at bounding box center [83, 121] width 152 height 26
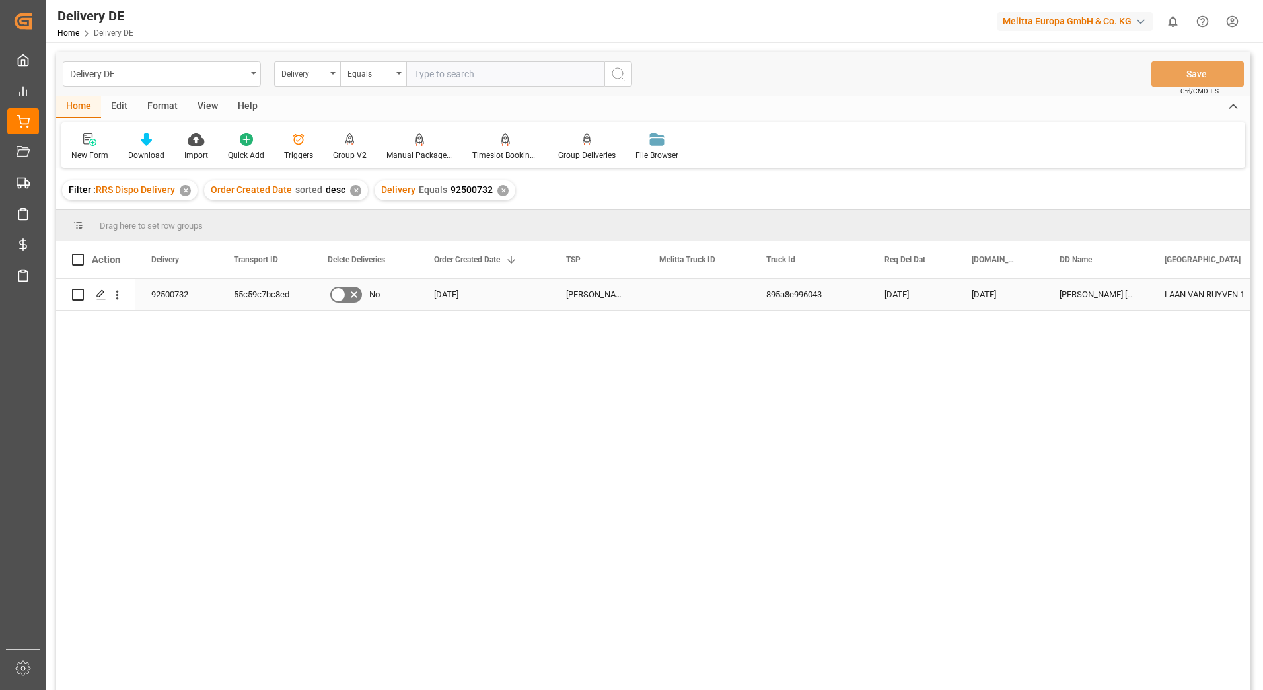
click at [237, 293] on div "55c59c7bc8ed" at bounding box center [265, 294] width 94 height 31
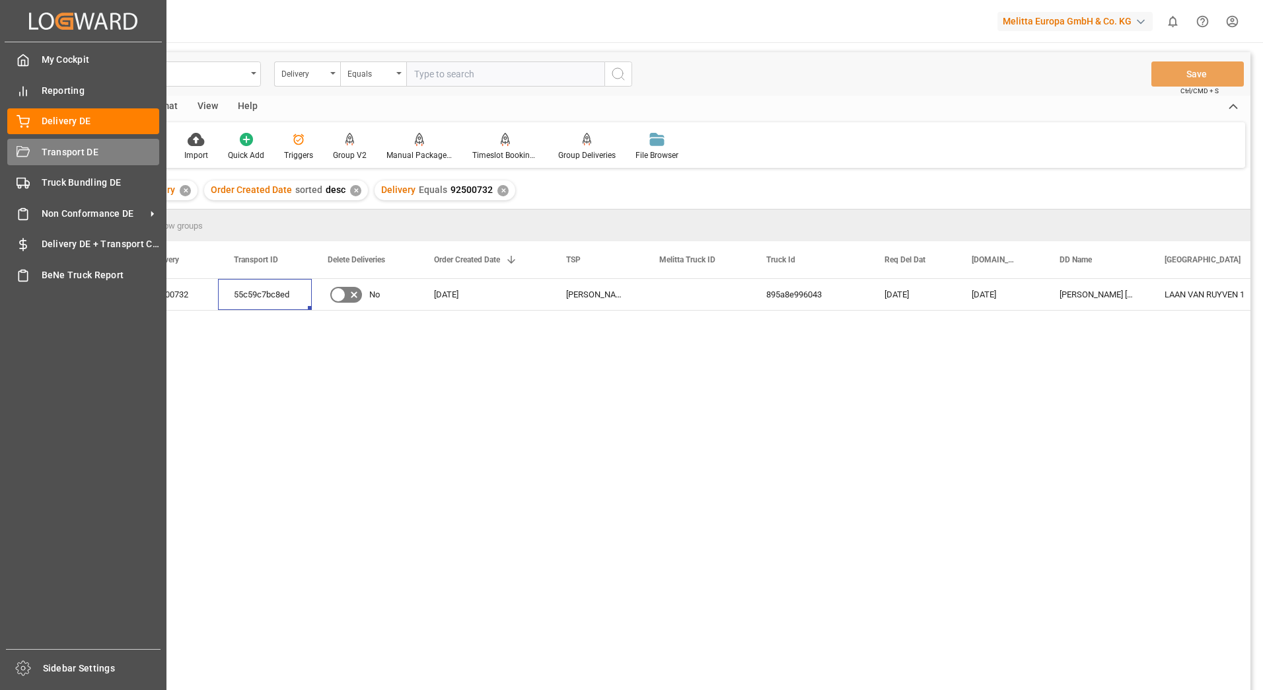
click at [17, 152] on icon at bounding box center [23, 151] width 13 height 11
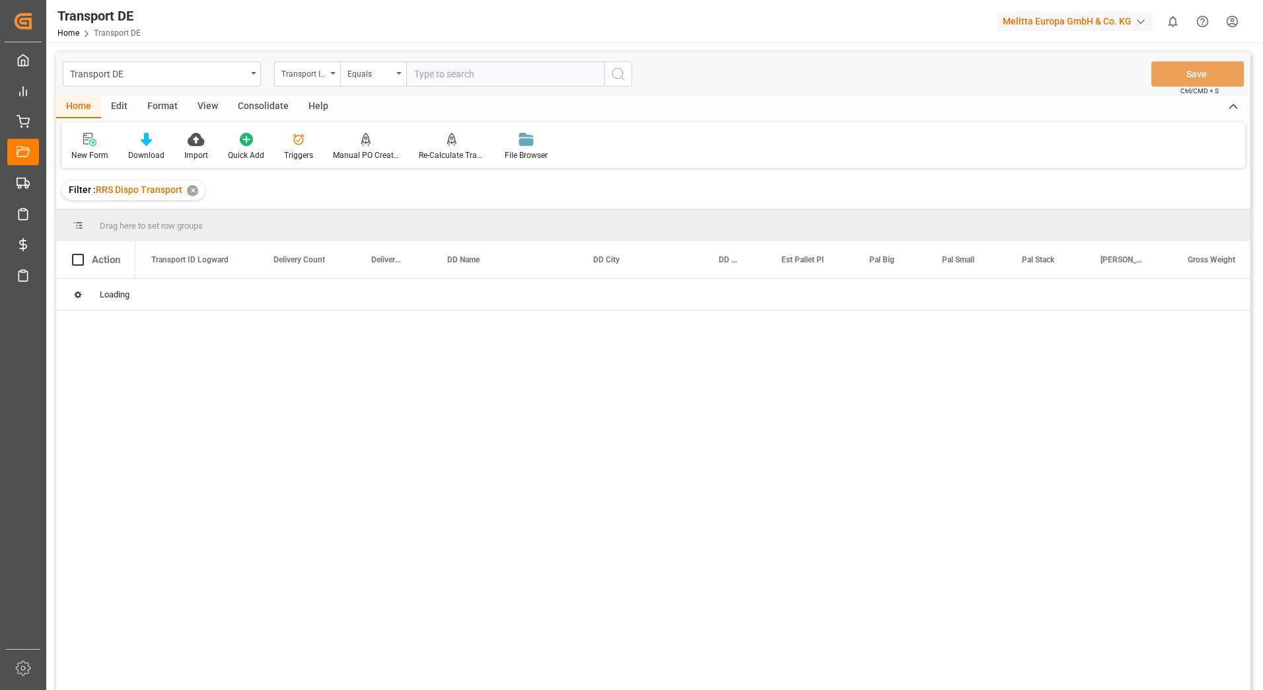
click at [425, 75] on input "text" at bounding box center [505, 73] width 198 height 25
paste input "55c59c7bc8ed"
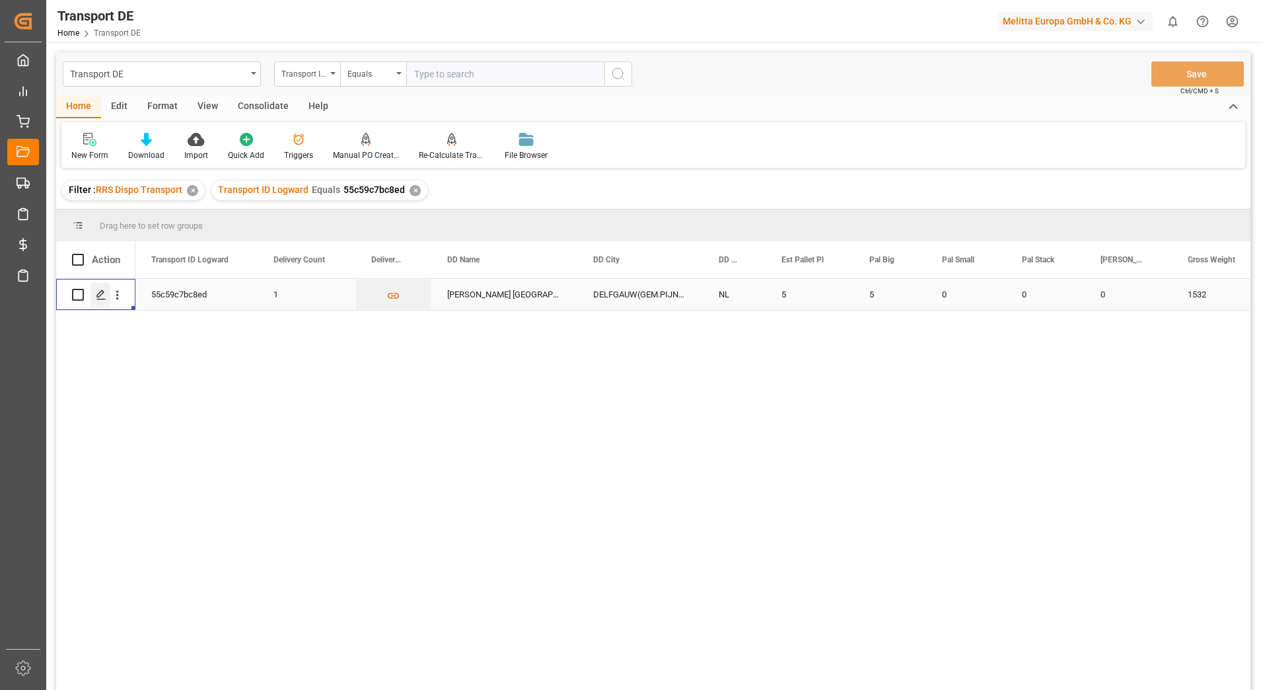
click at [97, 295] on icon "Press SPACE to select this row." at bounding box center [101, 294] width 11 height 11
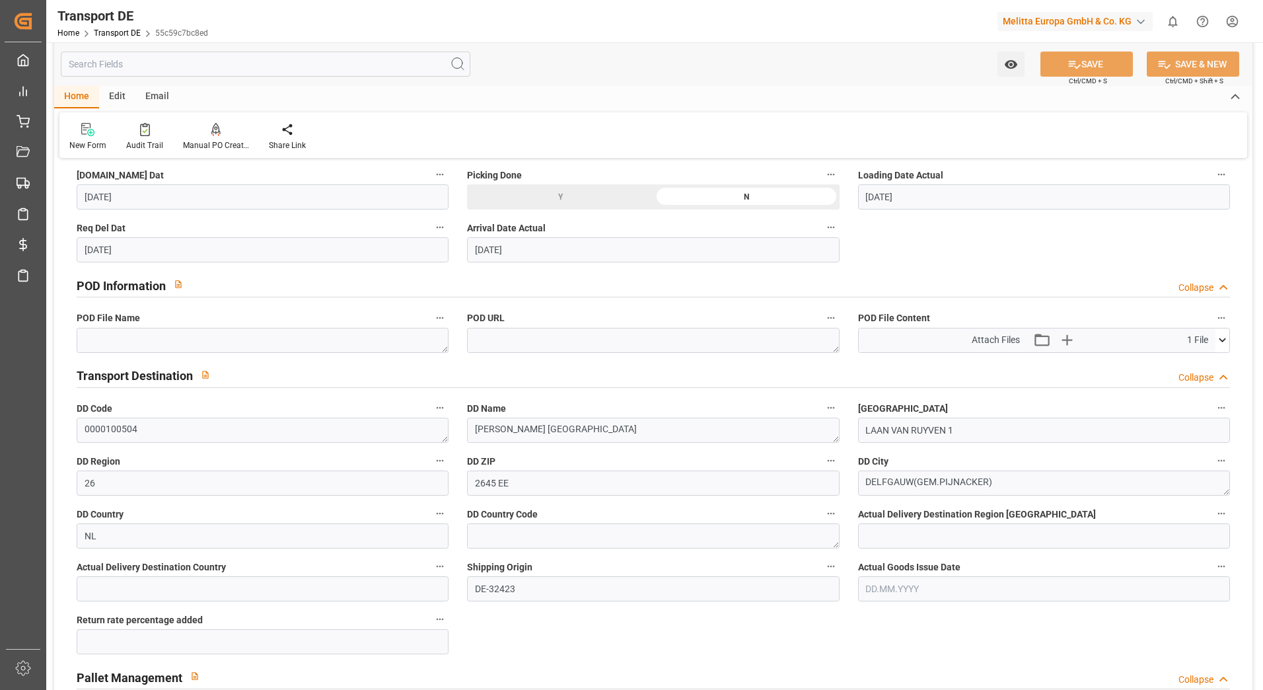
scroll to position [727, 0]
click at [1226, 338] on icon at bounding box center [1223, 337] width 14 height 14
click at [1186, 359] on icon at bounding box center [1188, 362] width 14 height 14
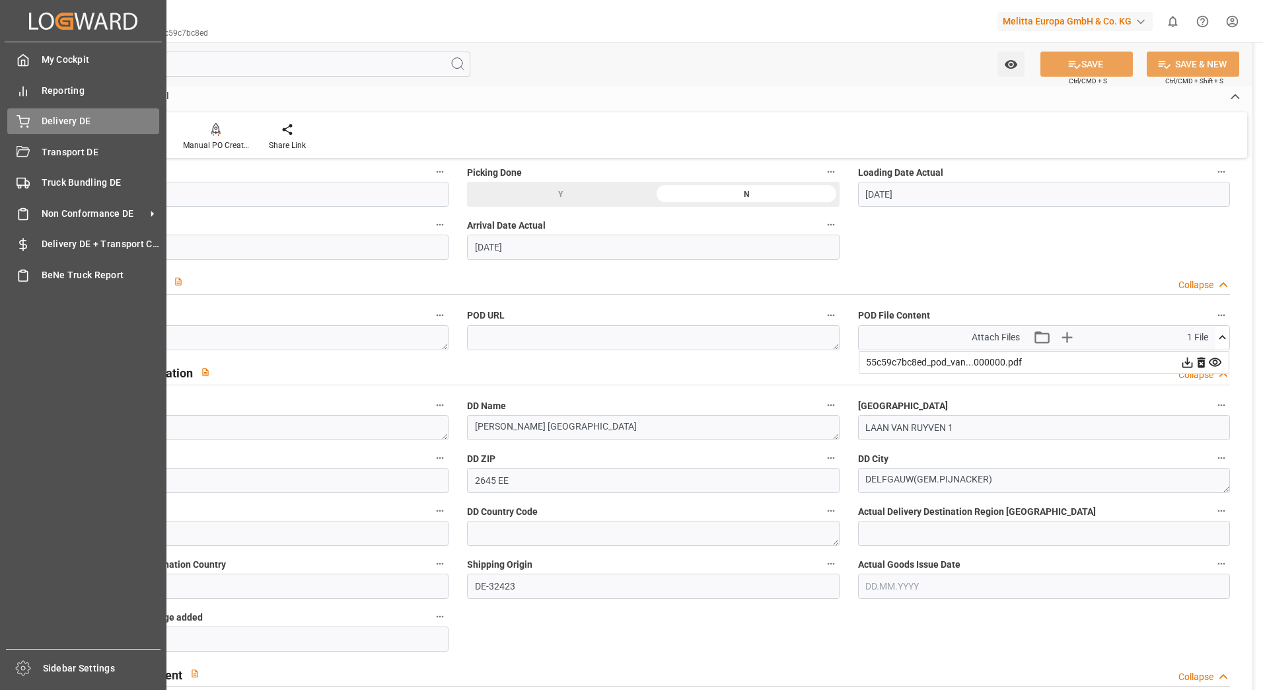
click at [26, 114] on div "Delivery DE Delivery DE" at bounding box center [83, 121] width 152 height 26
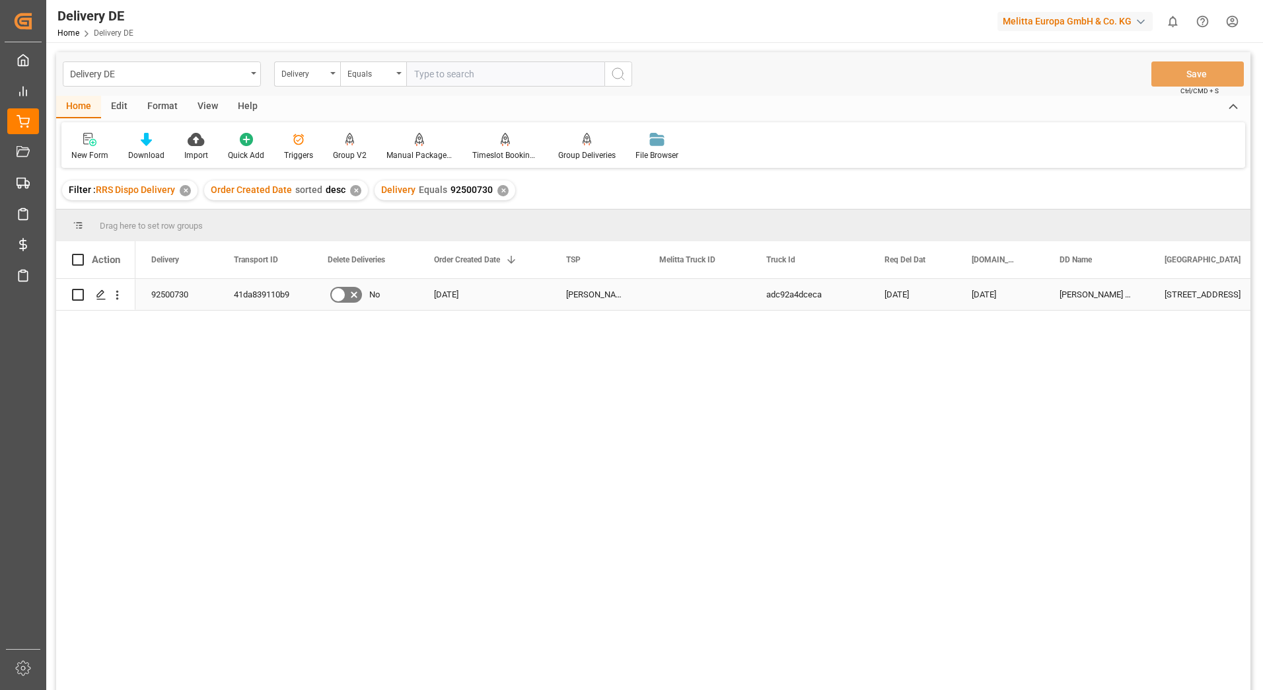
click at [272, 291] on div "41da839110b9" at bounding box center [265, 294] width 94 height 31
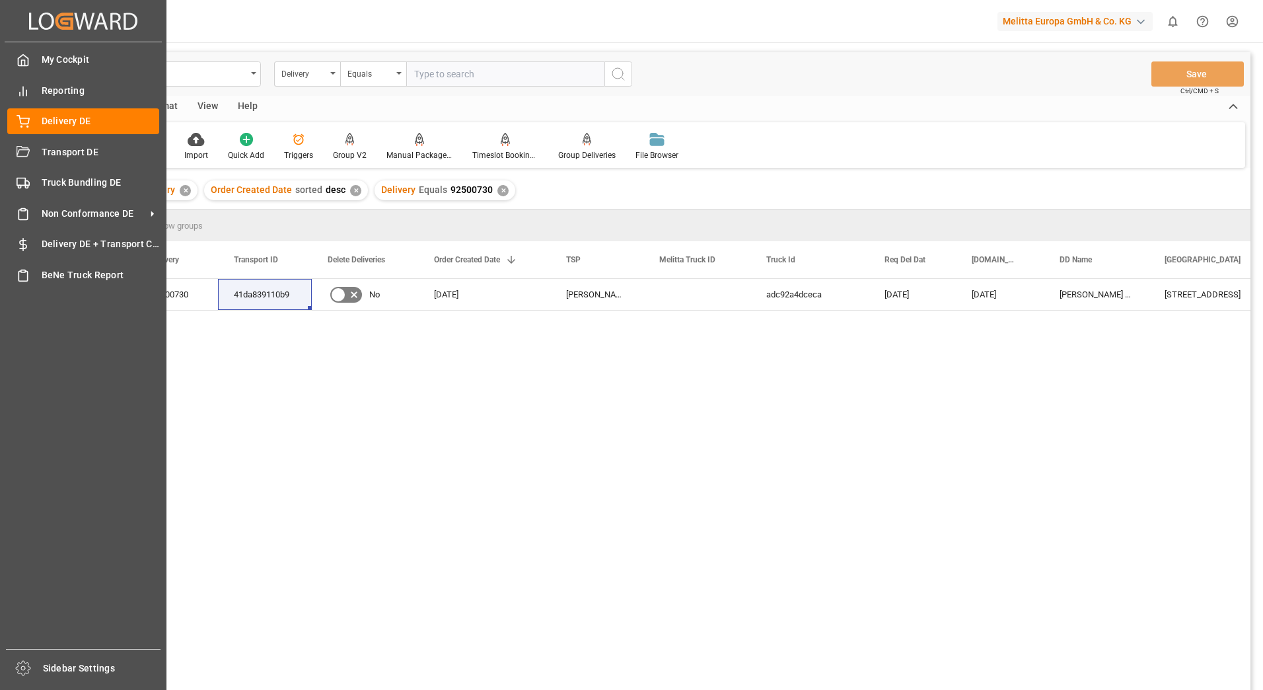
click at [0, 144] on html "Created by potrace 1.15, written by Peter Selinger 2001-2017 Created by potrace…" at bounding box center [631, 345] width 1263 height 690
click at [50, 159] on span "Transport DE" at bounding box center [101, 152] width 118 height 14
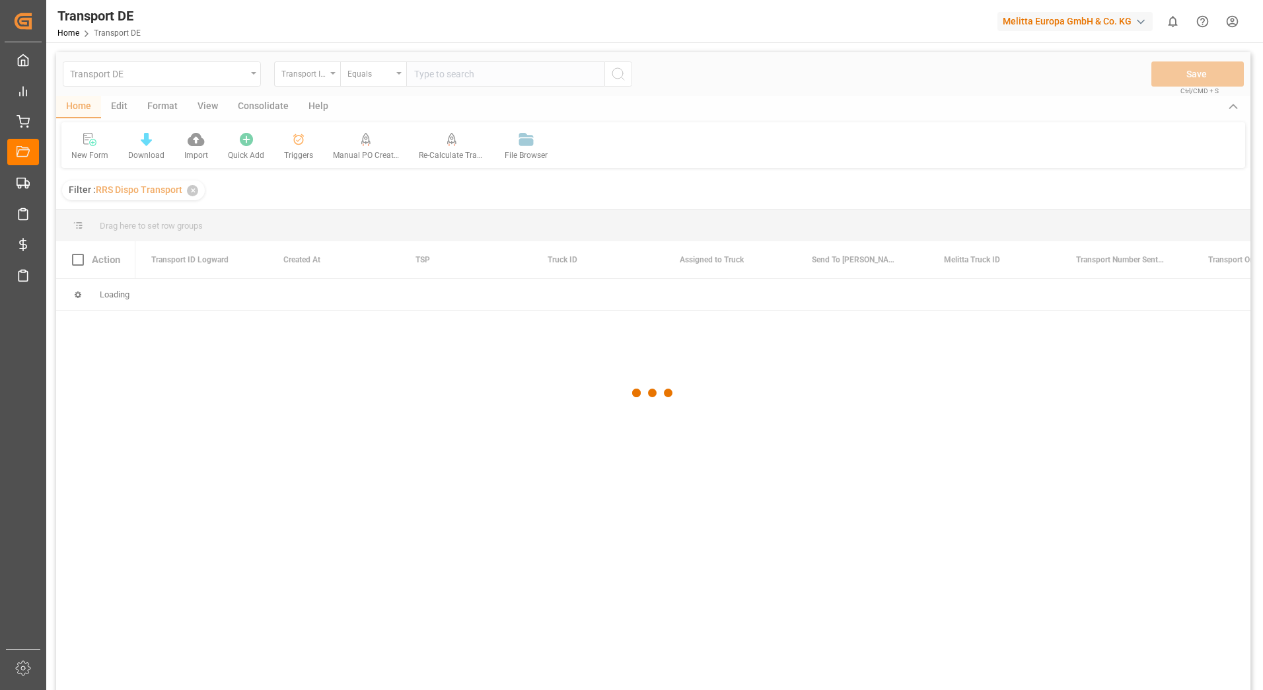
click at [441, 75] on div at bounding box center [653, 393] width 1194 height 682
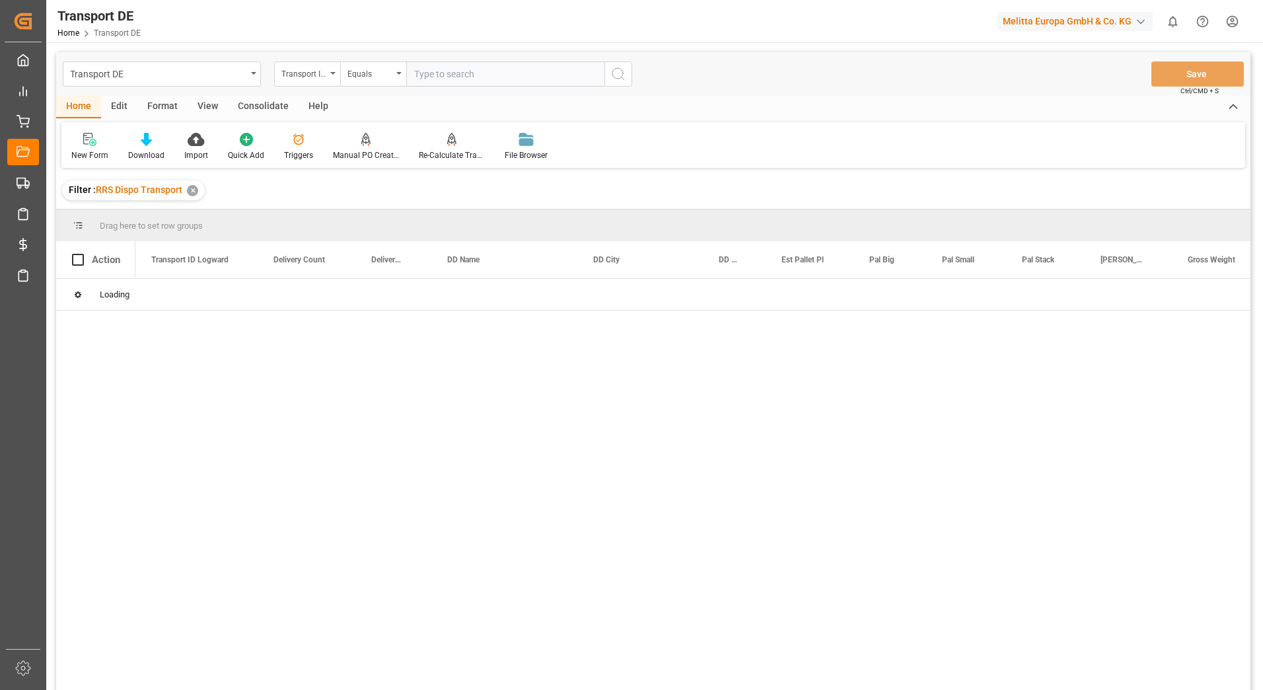
click at [441, 75] on input "text" at bounding box center [505, 73] width 198 height 25
paste input "41da839110b9"
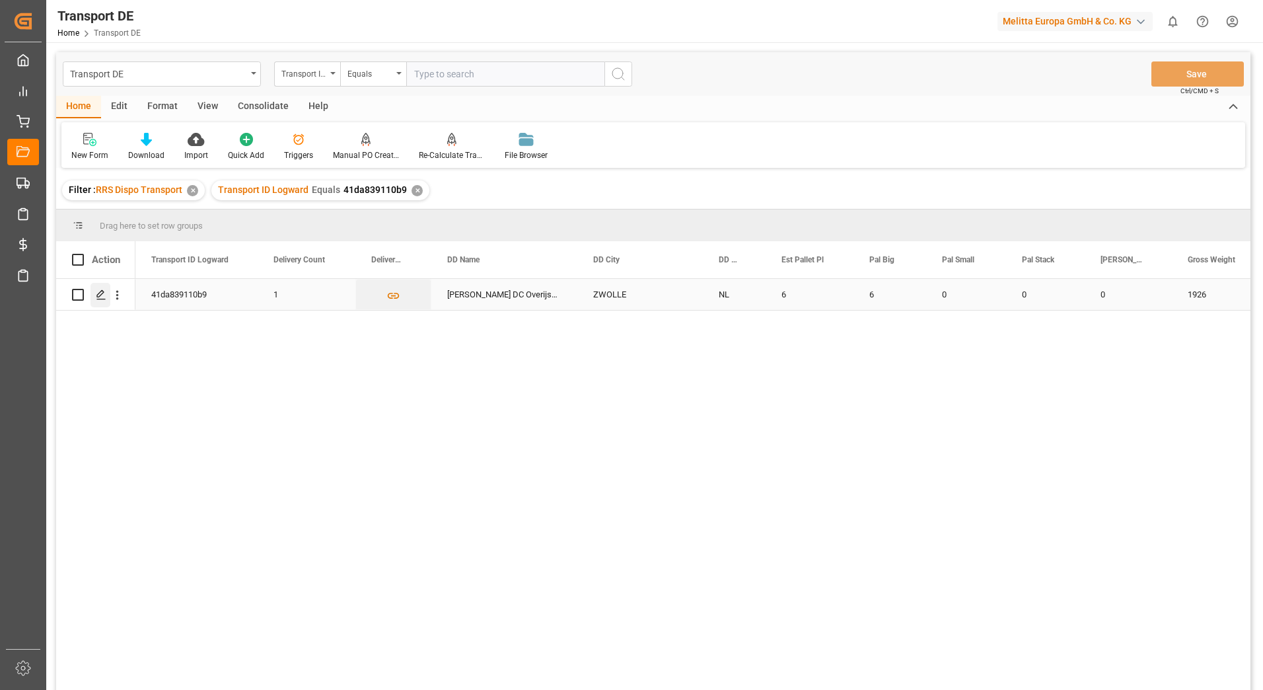
click at [104, 290] on icon "Press SPACE to select this row." at bounding box center [101, 294] width 11 height 11
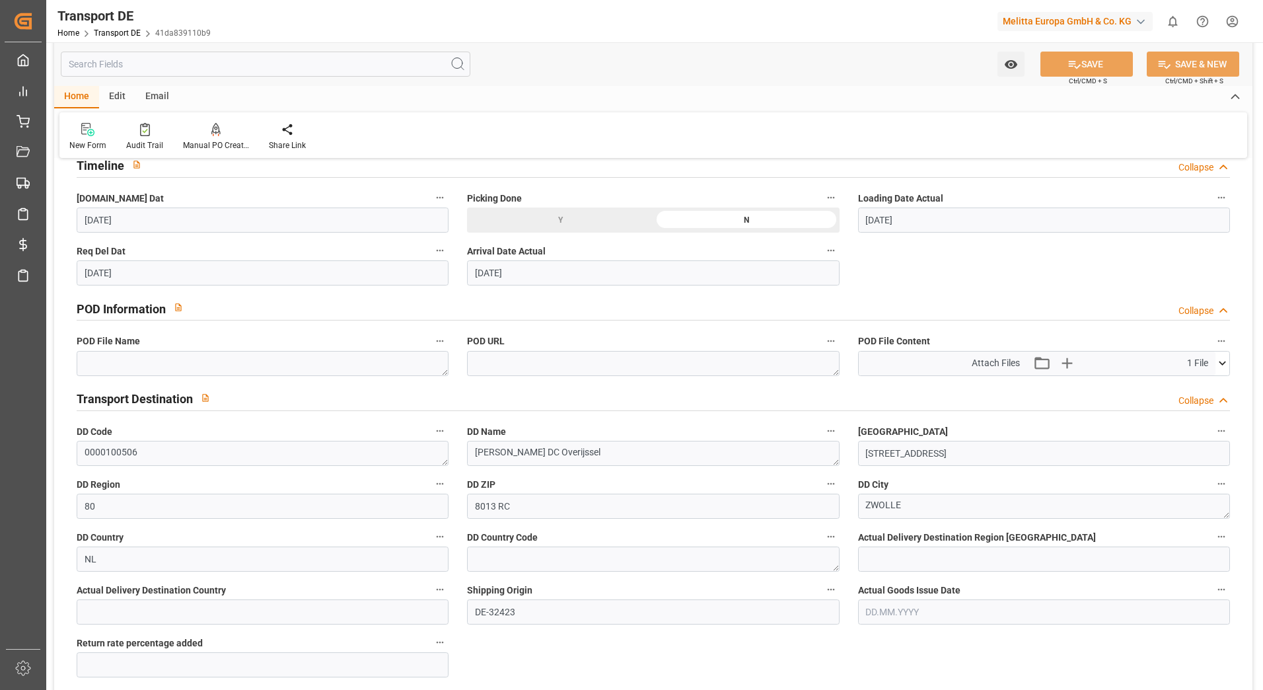
scroll to position [727, 0]
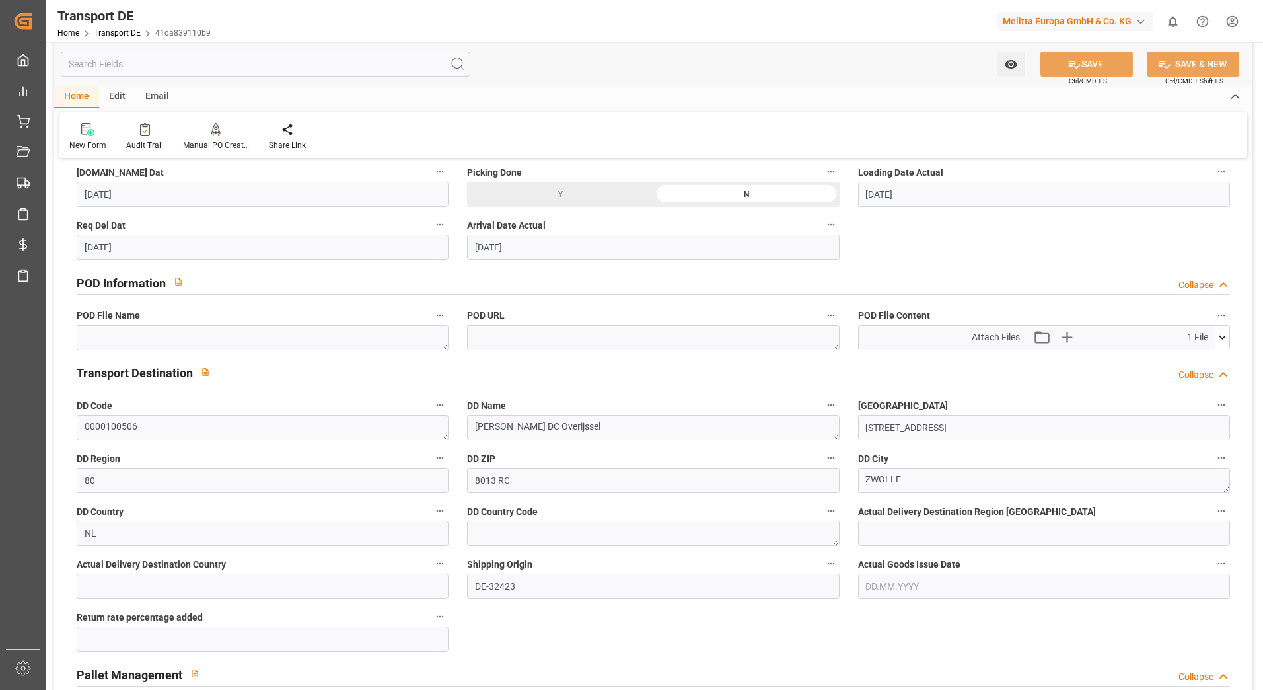
click at [1222, 342] on icon at bounding box center [1223, 337] width 14 height 14
click at [1185, 357] on icon at bounding box center [1188, 362] width 14 height 14
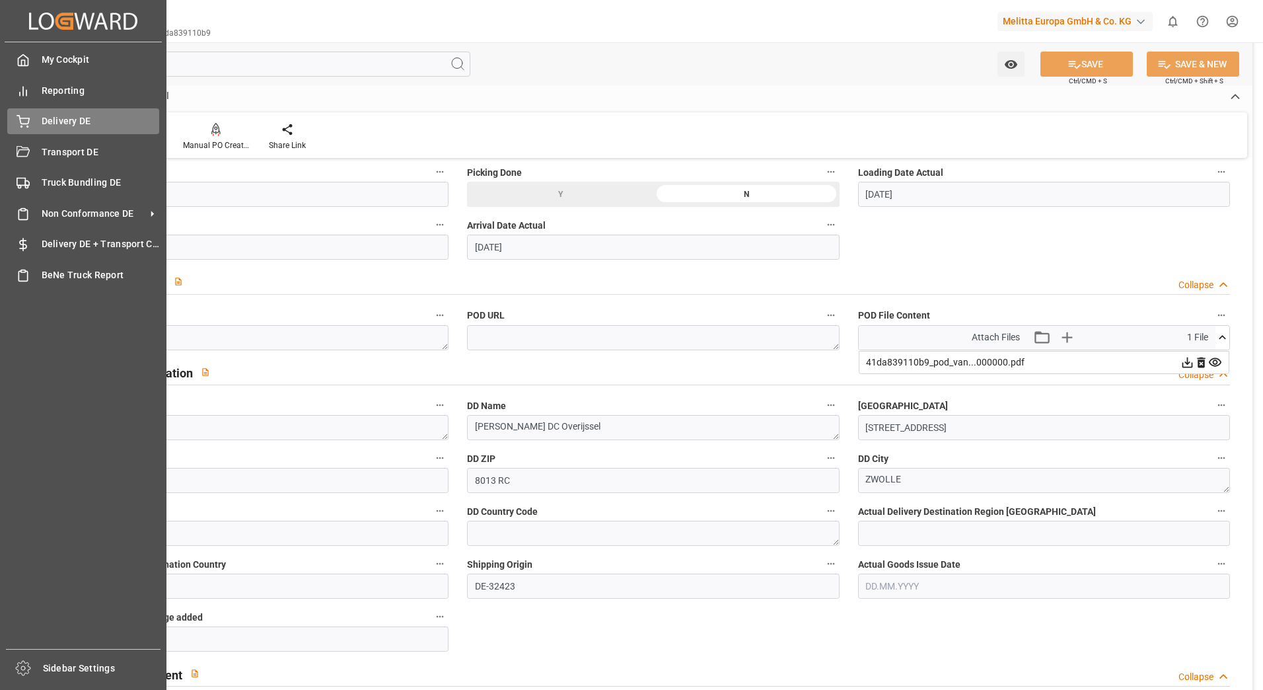
click at [23, 113] on div "Delivery DE Delivery DE" at bounding box center [83, 121] width 152 height 26
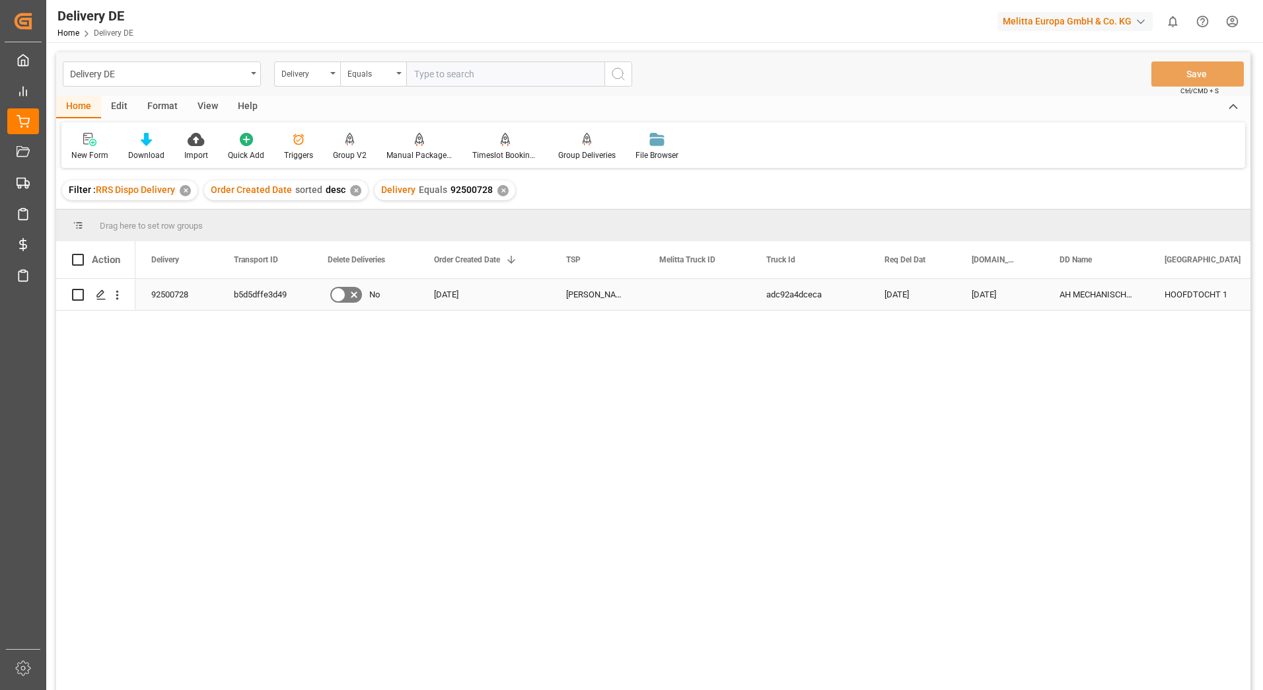
click at [246, 289] on div "b5d5dffe3d49" at bounding box center [265, 294] width 94 height 31
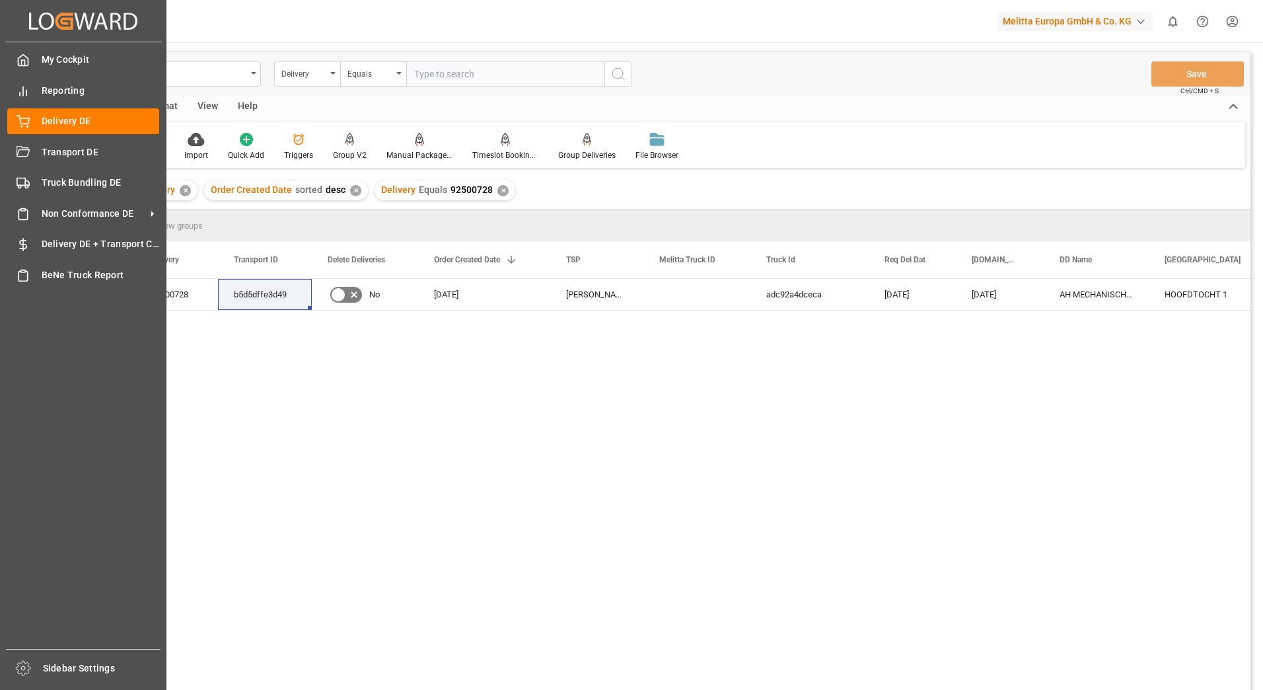
click at [32, 138] on div "My Cockpit My Cockpit Reporting Reporting Delivery DE Delivery DE Transport DE …" at bounding box center [83, 345] width 157 height 606
click at [31, 150] on div "Transport DE Transport DE" at bounding box center [83, 152] width 152 height 26
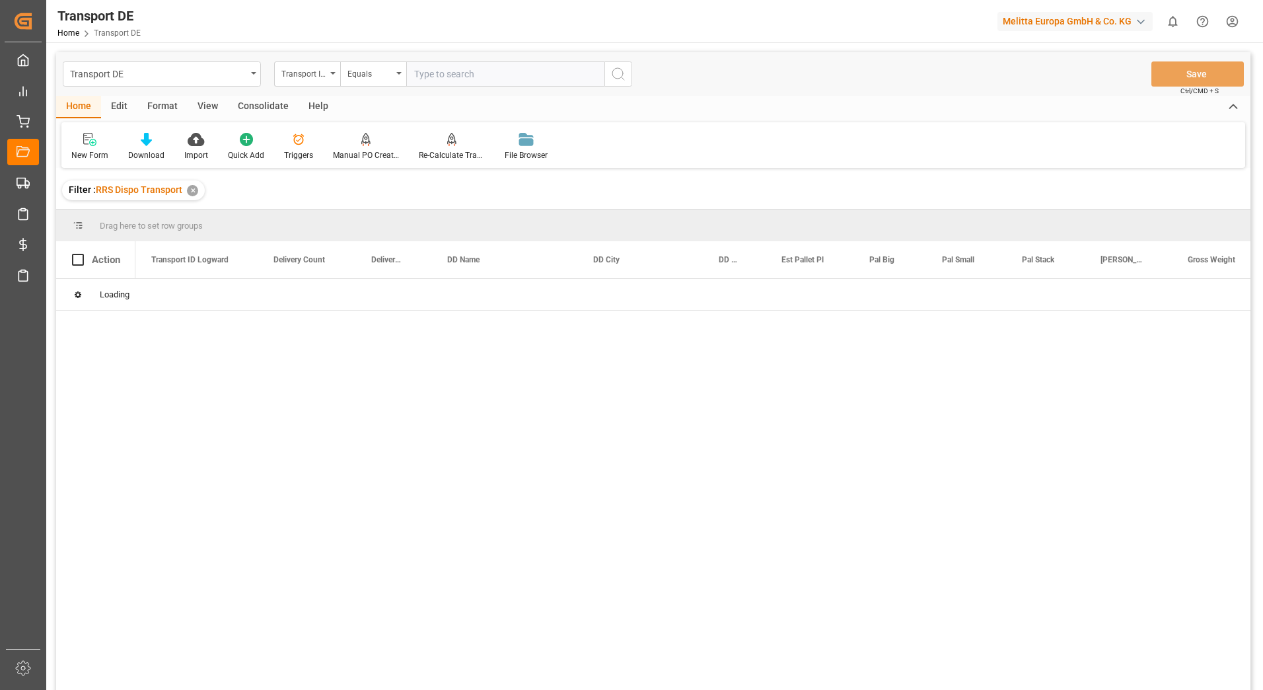
click at [448, 75] on input "text" at bounding box center [505, 73] width 198 height 25
paste input "b5d5dffe3d49"
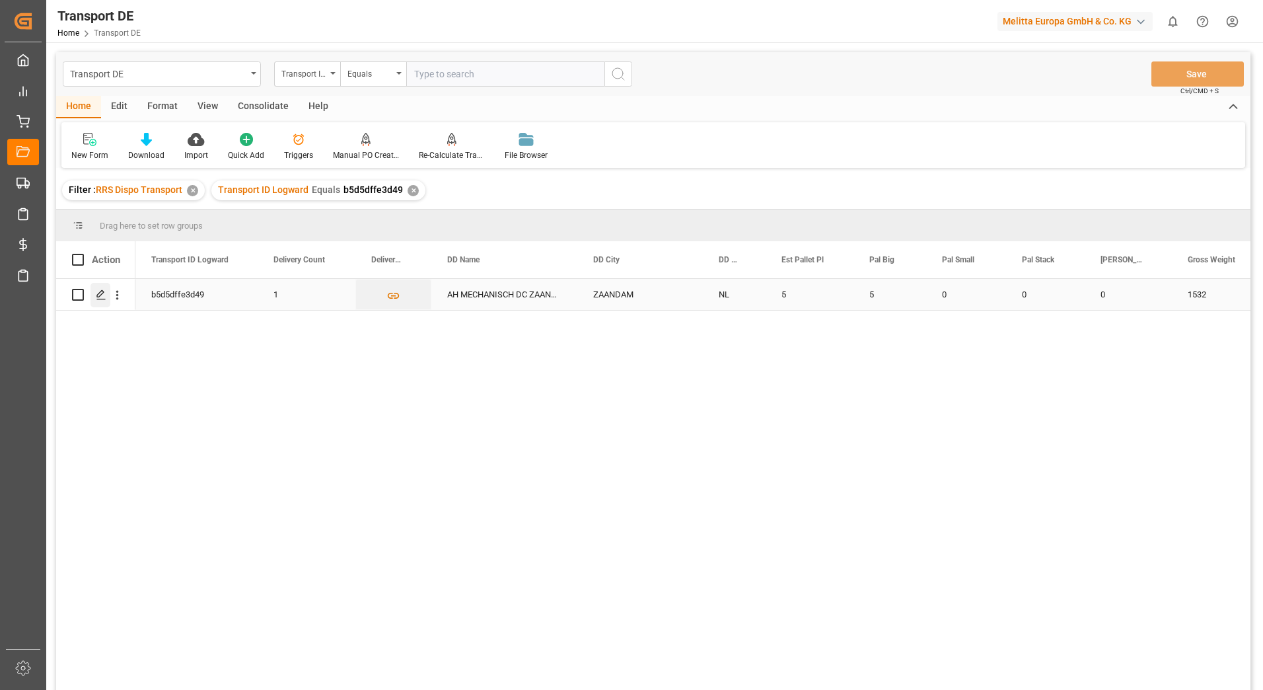
click at [94, 293] on div "Press SPACE to select this row." at bounding box center [101, 295] width 20 height 24
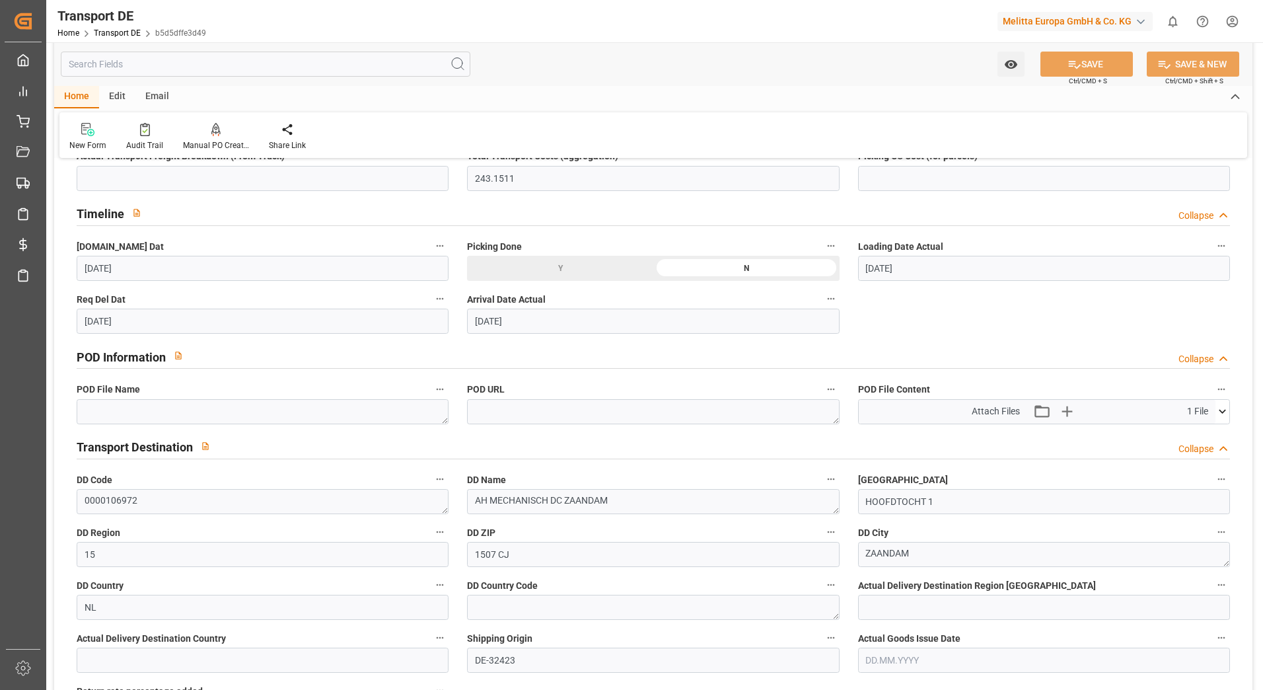
scroll to position [727, 0]
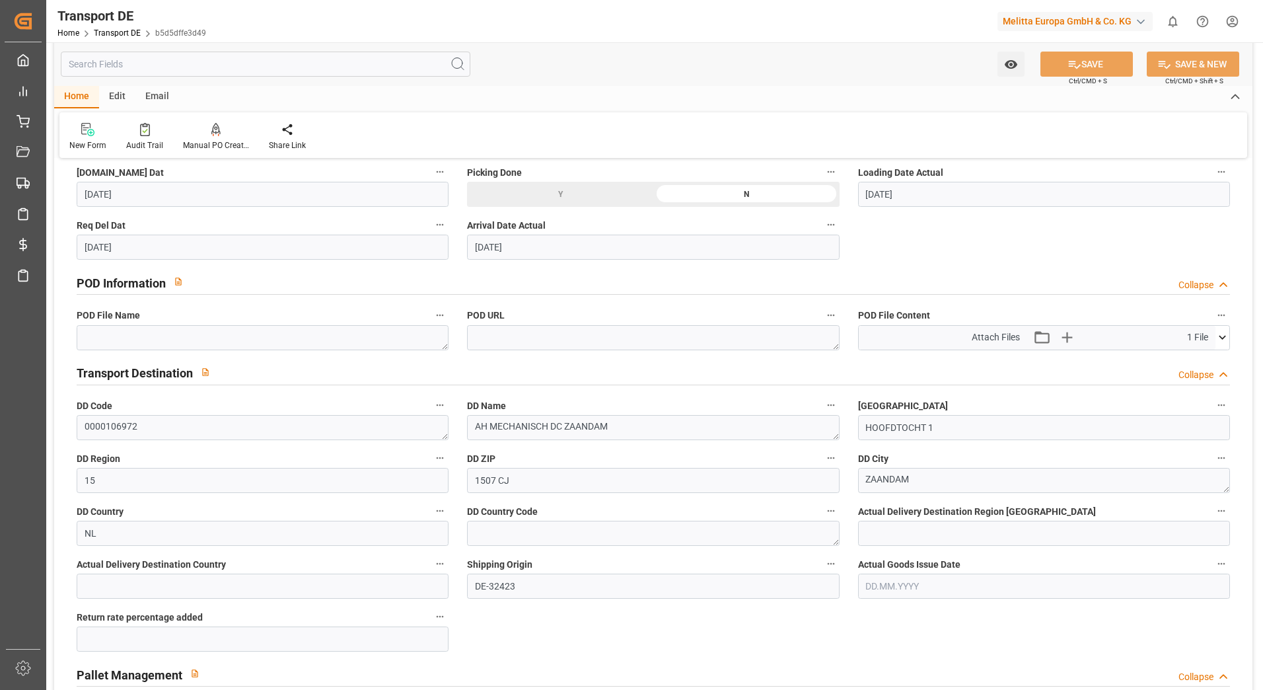
click at [1223, 339] on icon at bounding box center [1222, 338] width 7 height 4
click at [1187, 357] on icon at bounding box center [1188, 362] width 14 height 14
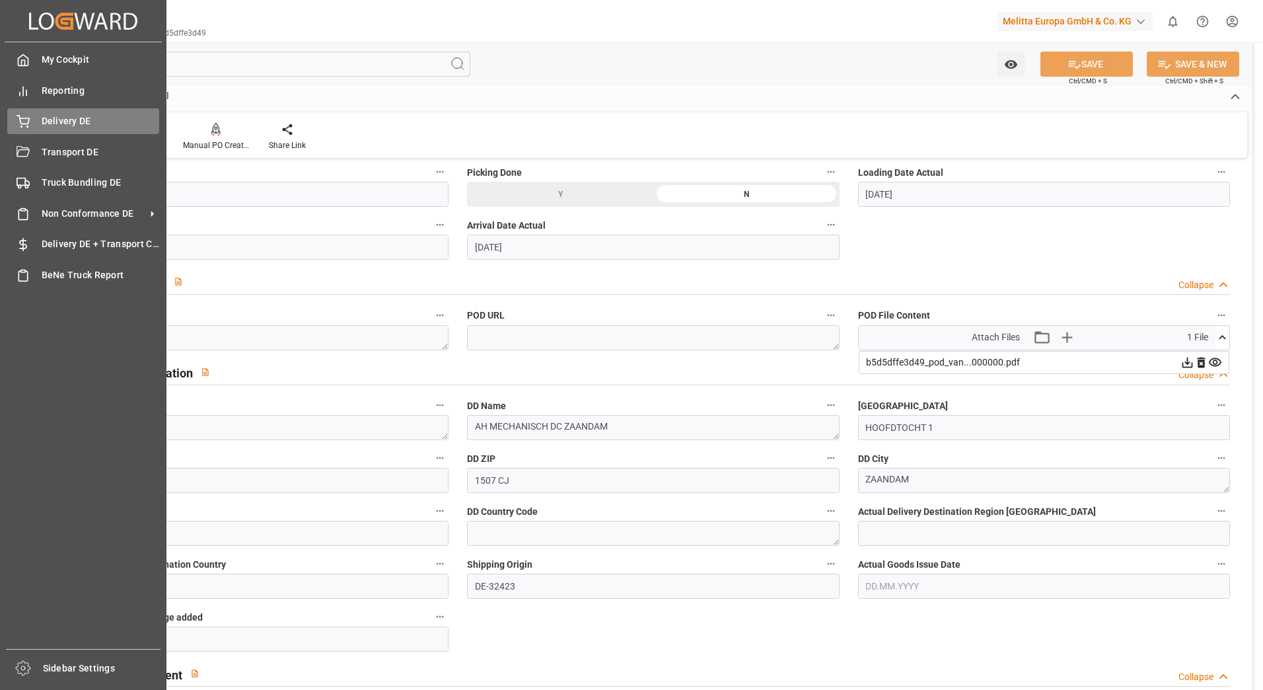
click at [35, 125] on div "Delivery DE Delivery DE" at bounding box center [83, 121] width 152 height 26
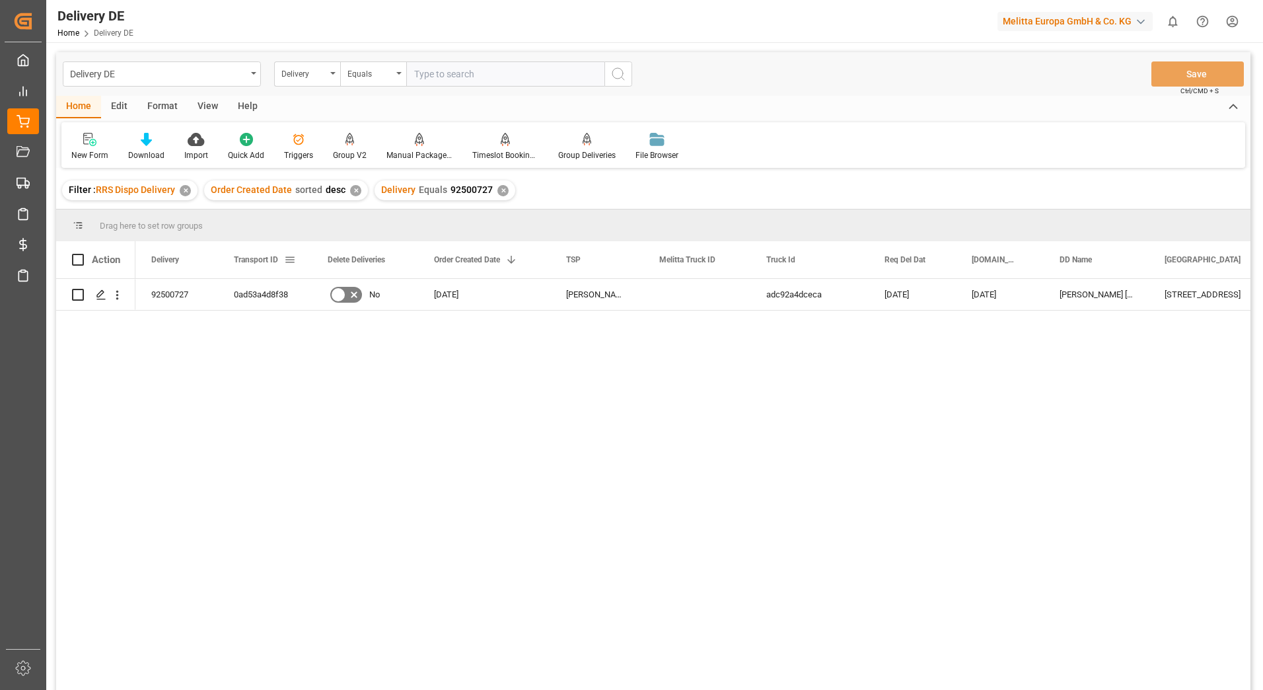
click at [269, 275] on div "Transport ID" at bounding box center [259, 259] width 50 height 37
click at [502, 63] on input "text" at bounding box center [505, 73] width 198 height 25
click at [248, 300] on div "0ad53a4d8f38" at bounding box center [265, 294] width 94 height 31
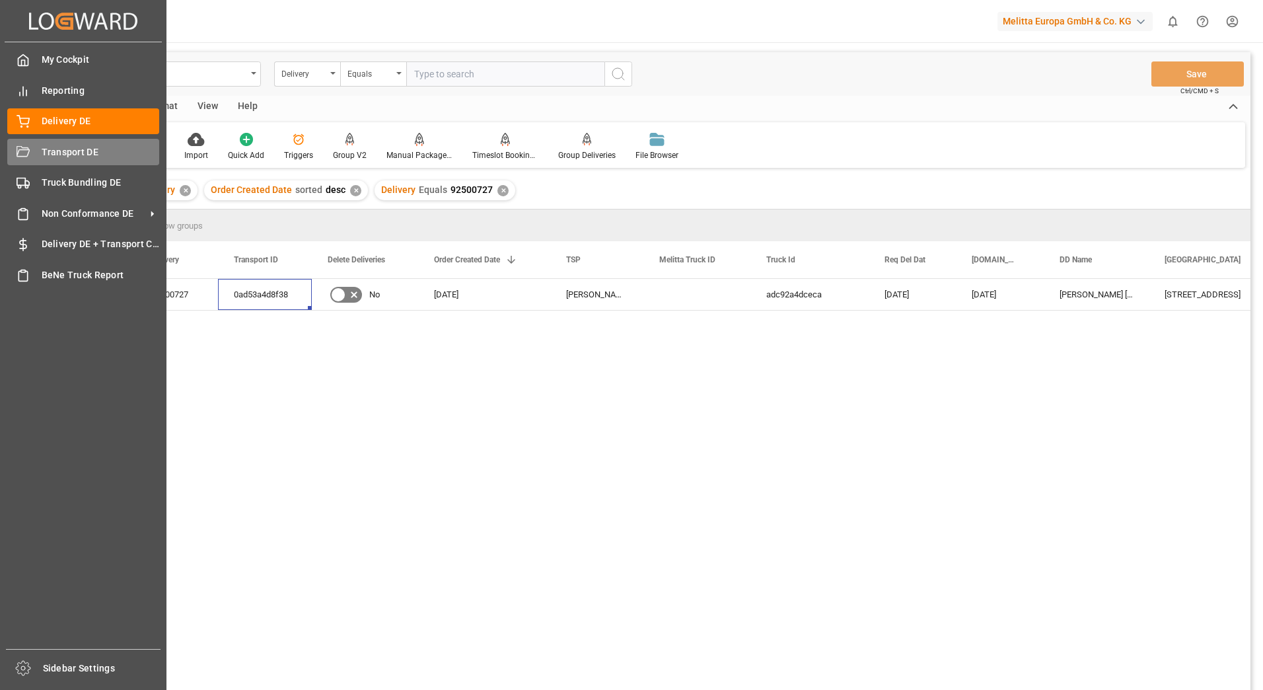
click at [25, 154] on icon at bounding box center [23, 152] width 13 height 13
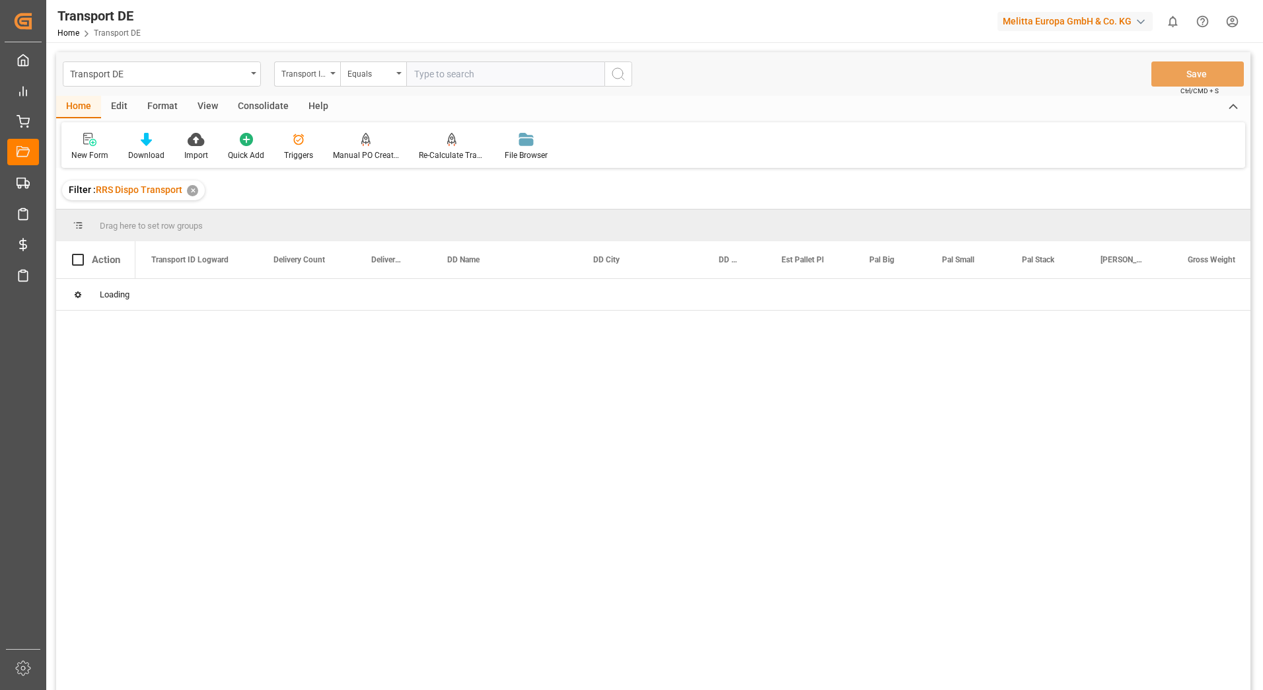
click at [433, 77] on input "text" at bounding box center [505, 73] width 198 height 25
paste input "0ad53a4d8f38"
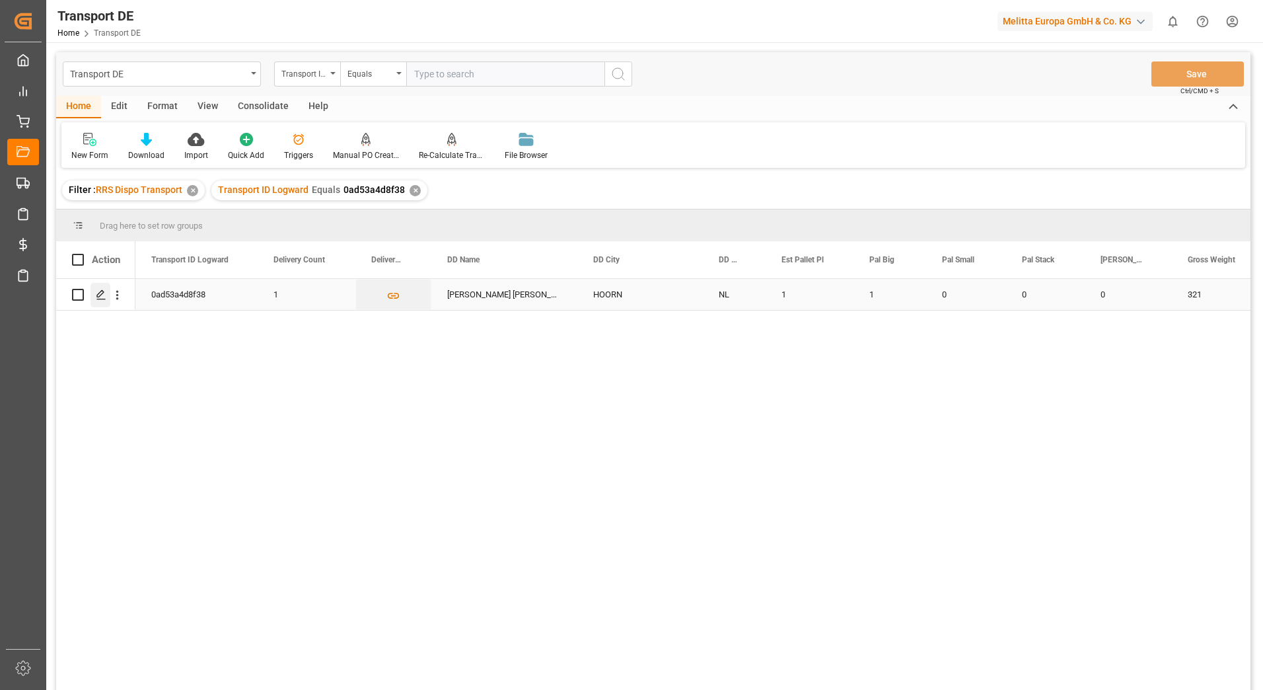
click at [102, 295] on icon "Press SPACE to select this row." at bounding box center [101, 294] width 11 height 11
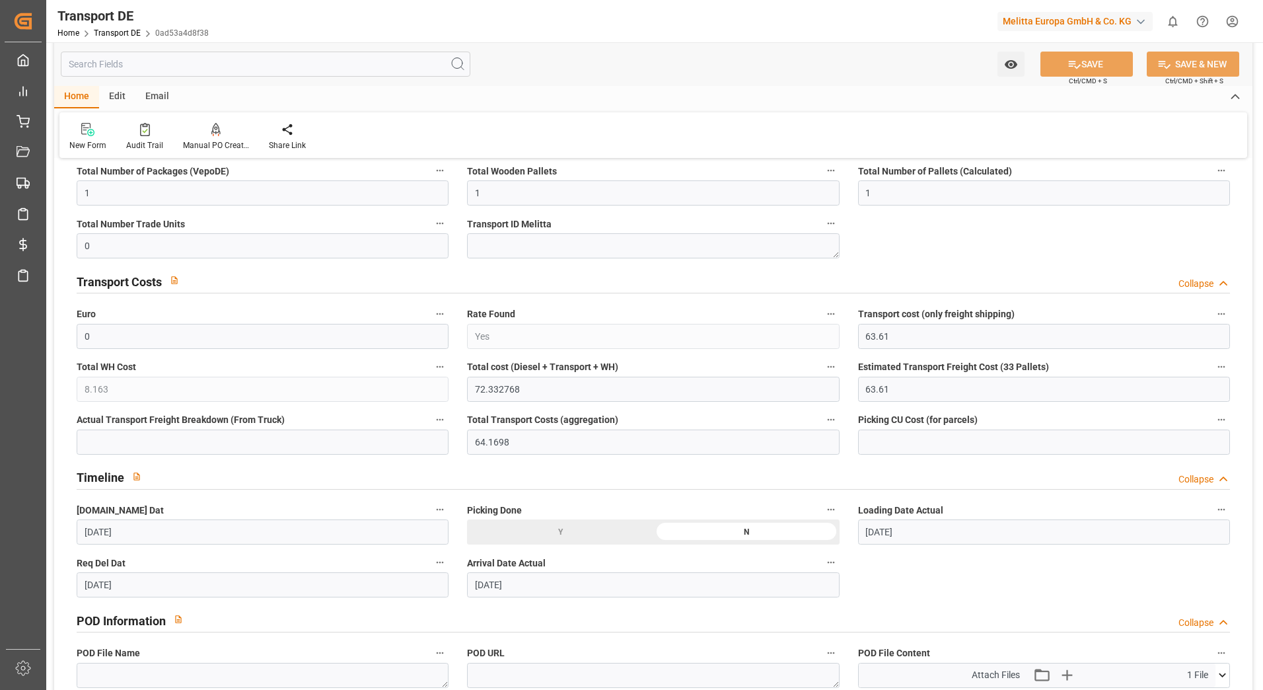
scroll to position [595, 0]
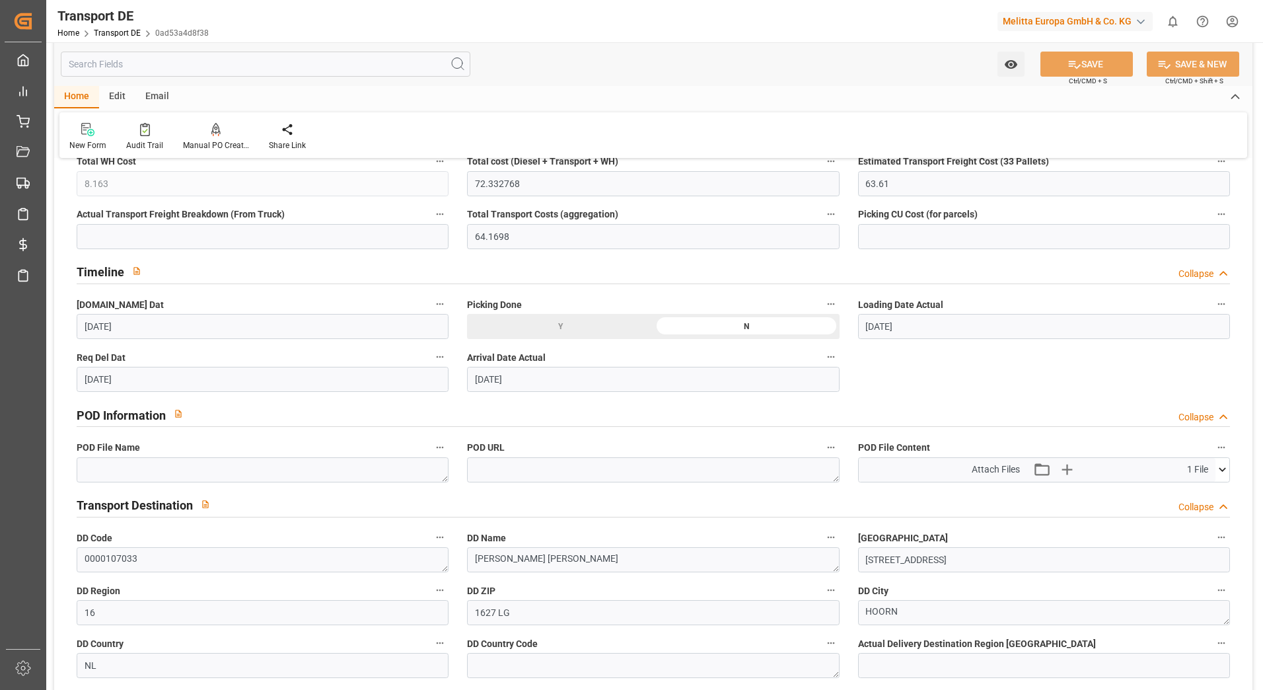
click at [1226, 462] on icon at bounding box center [1223, 469] width 14 height 14
click at [1187, 490] on icon at bounding box center [1188, 495] width 14 height 14
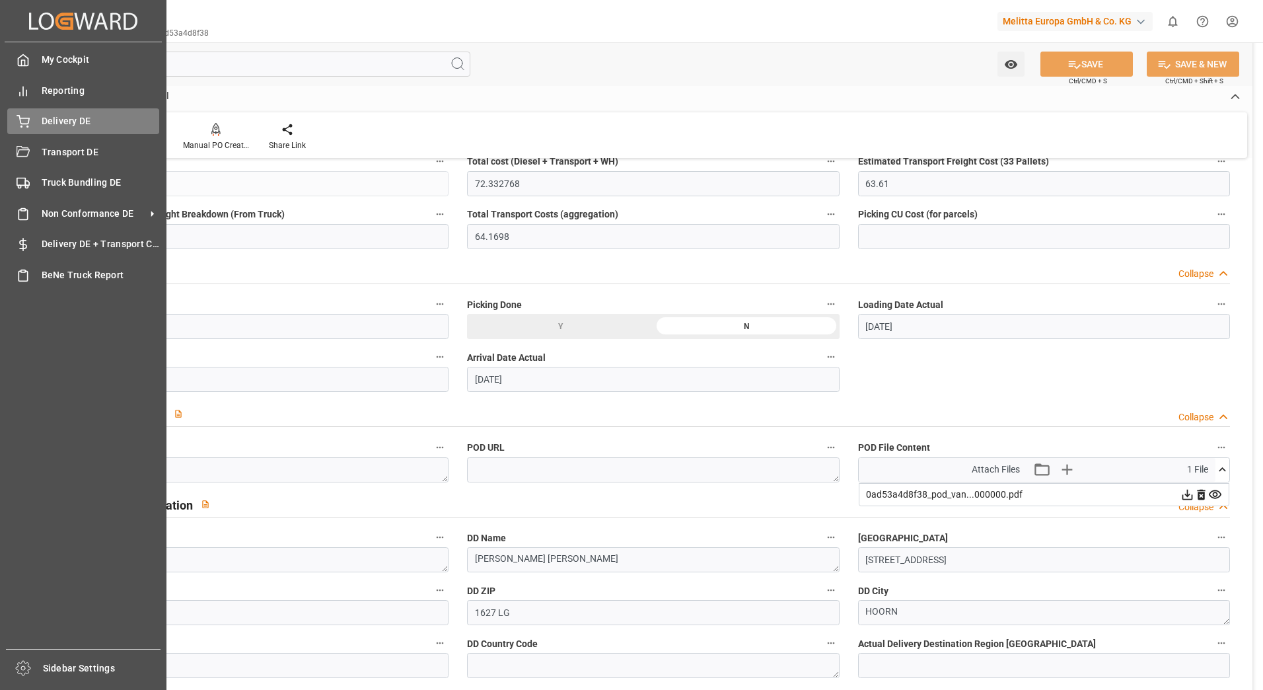
click at [26, 118] on icon at bounding box center [23, 121] width 13 height 13
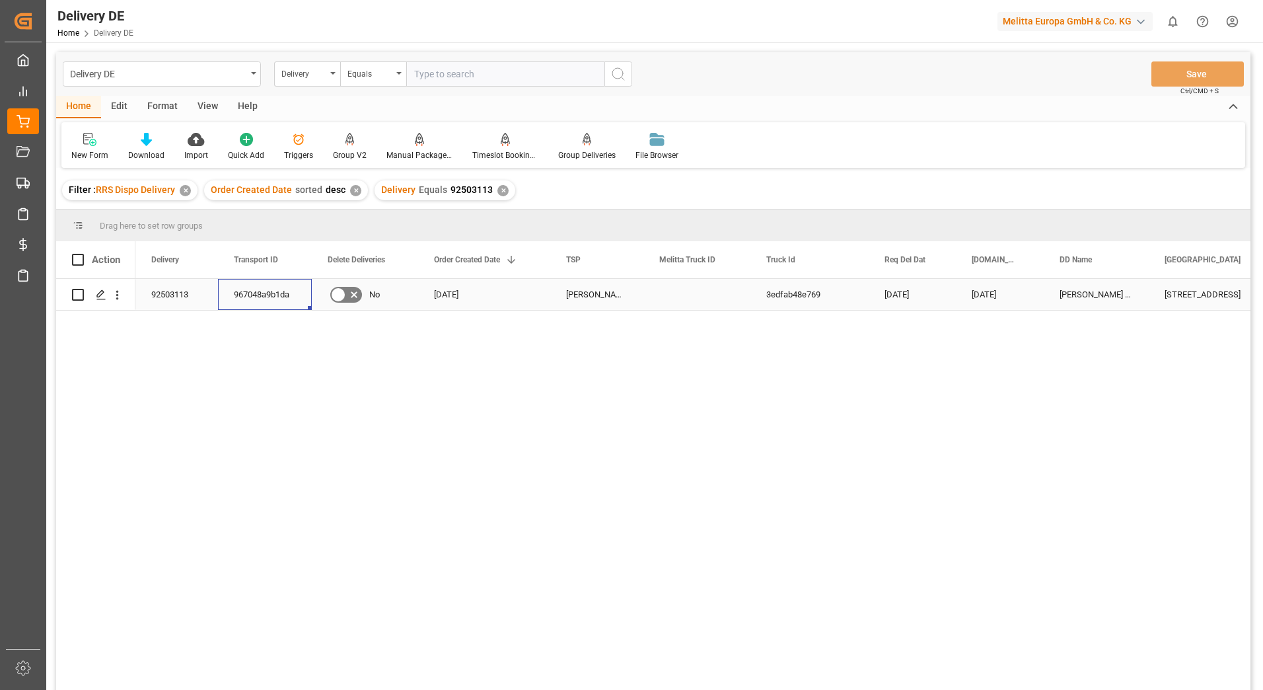
click at [270, 300] on div "967048a9b1da" at bounding box center [265, 294] width 94 height 31
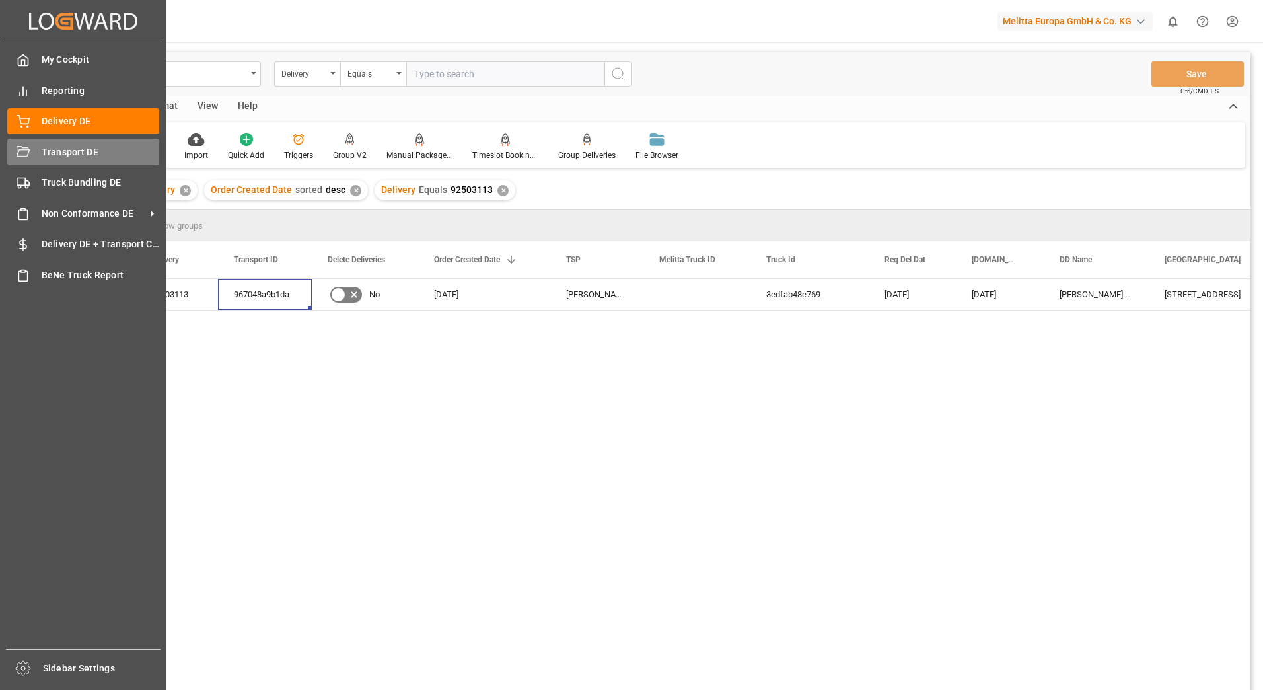
click at [37, 152] on div "Transport DE Transport DE" at bounding box center [83, 152] width 152 height 26
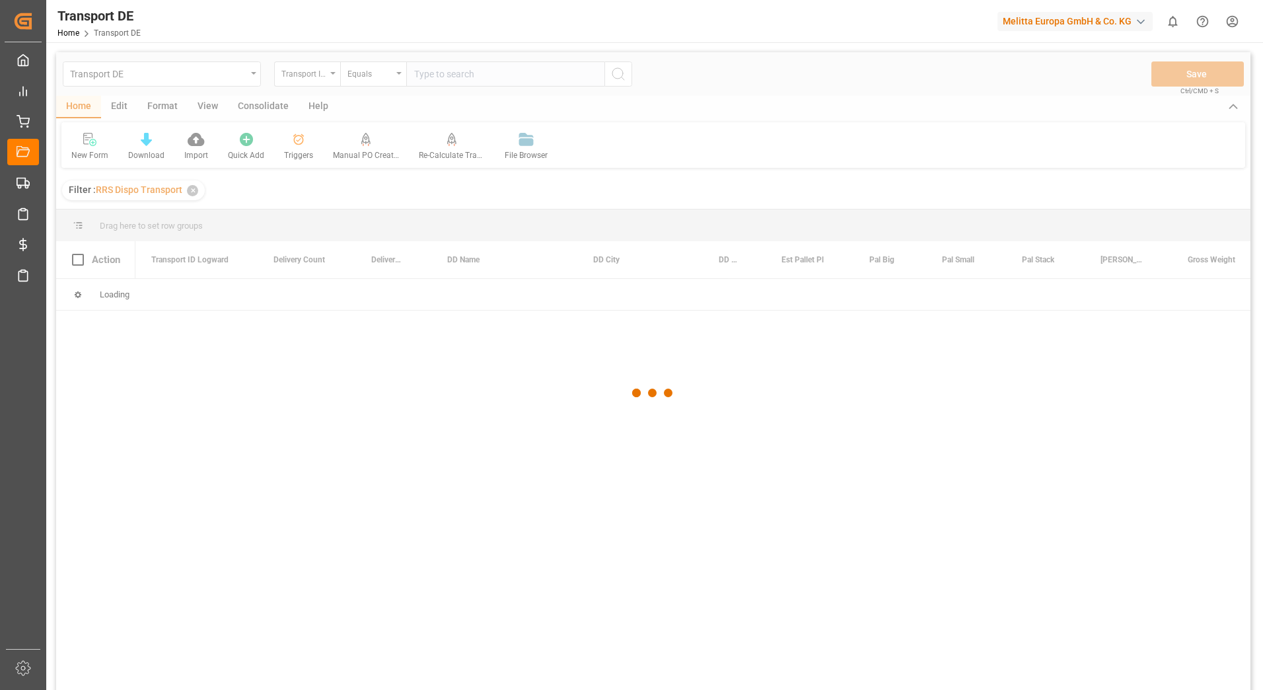
click at [466, 79] on div at bounding box center [653, 393] width 1194 height 682
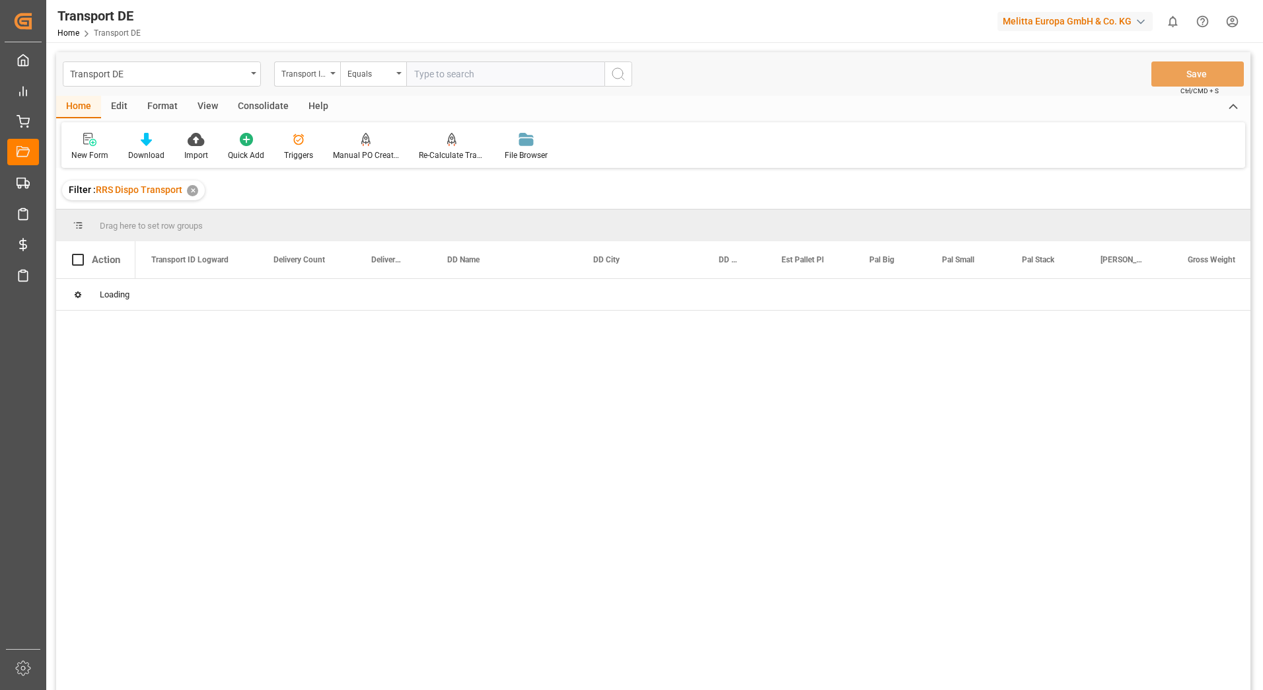
click at [466, 79] on input "text" at bounding box center [505, 73] width 198 height 25
paste input "967048a9b1da"
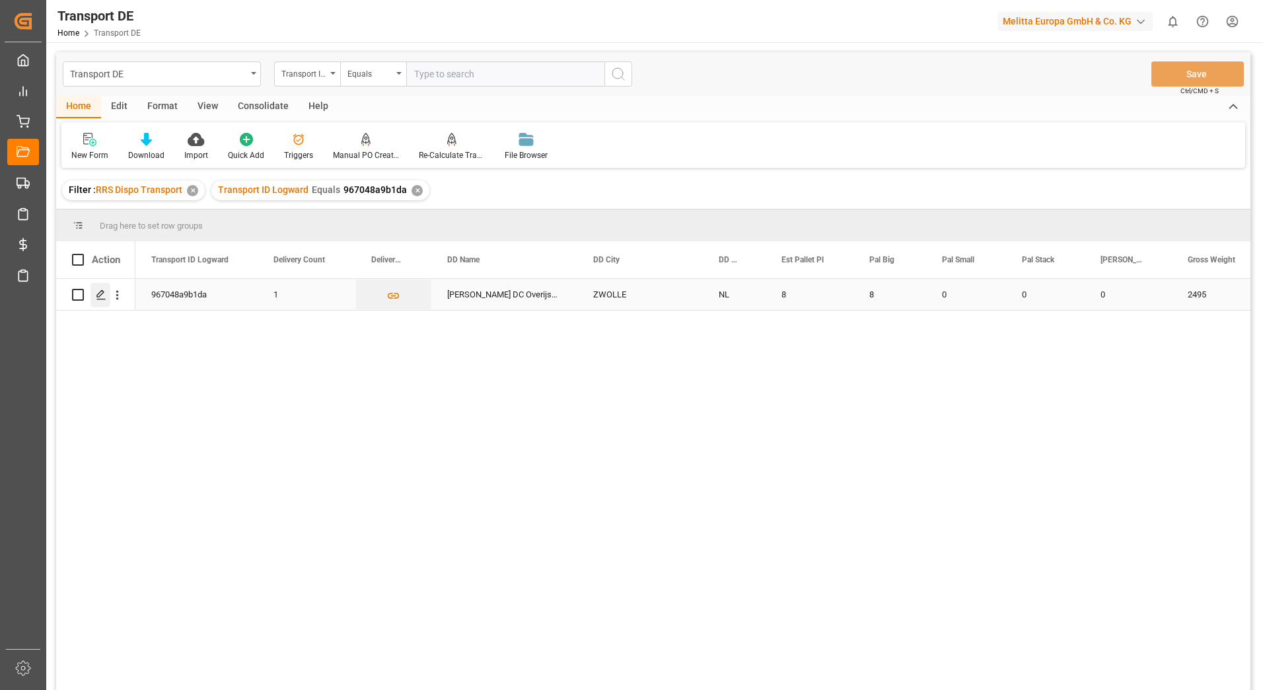
click at [100, 299] on line "Press SPACE to select this row." at bounding box center [101, 299] width 8 height 0
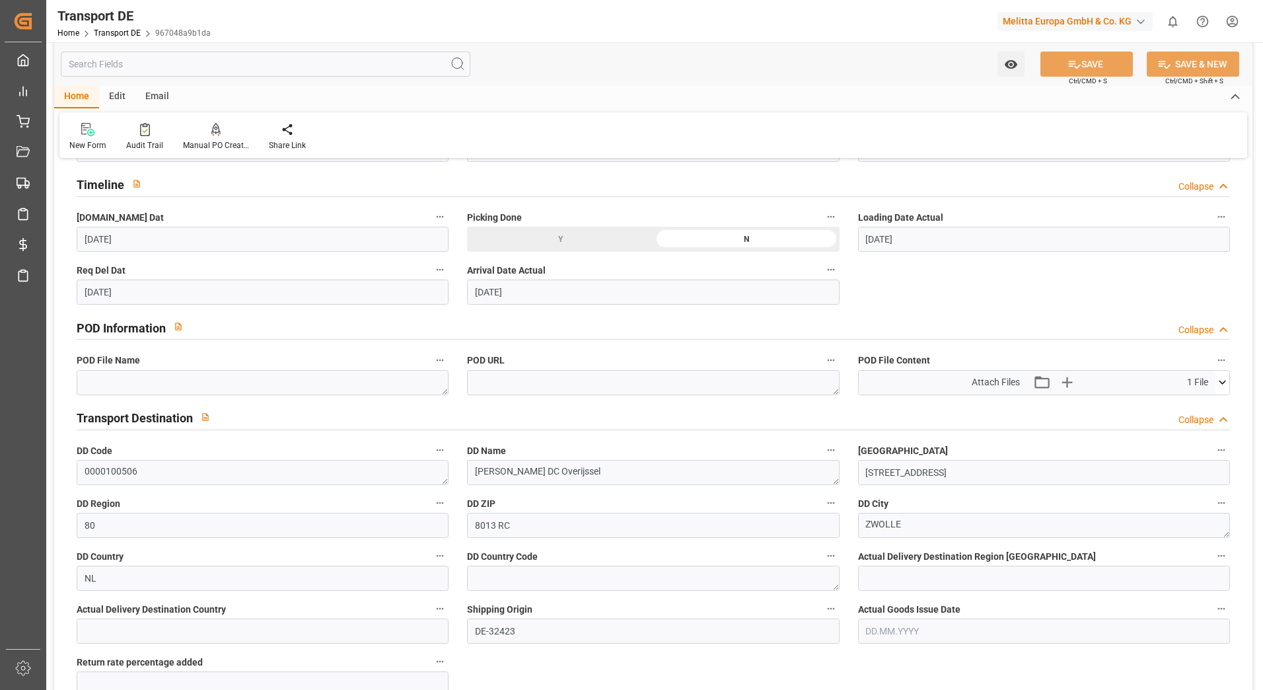
scroll to position [727, 0]
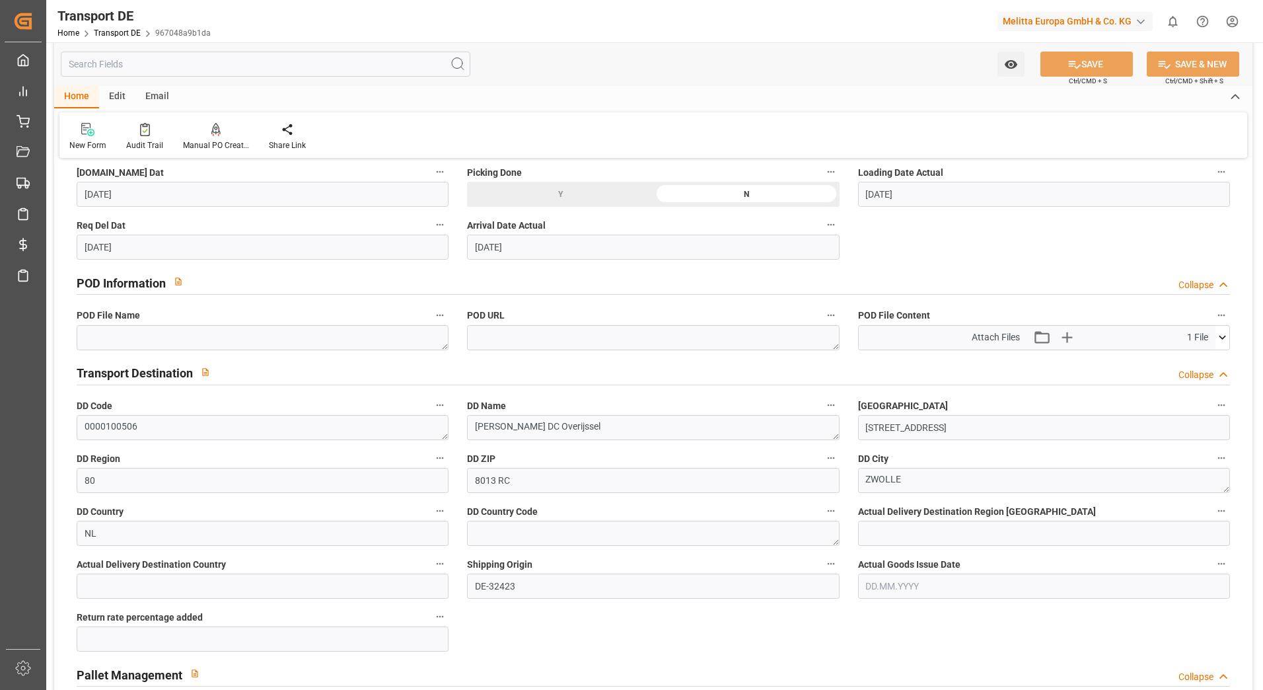
click at [1226, 334] on icon at bounding box center [1223, 337] width 14 height 14
click at [1187, 360] on icon at bounding box center [1188, 362] width 14 height 14
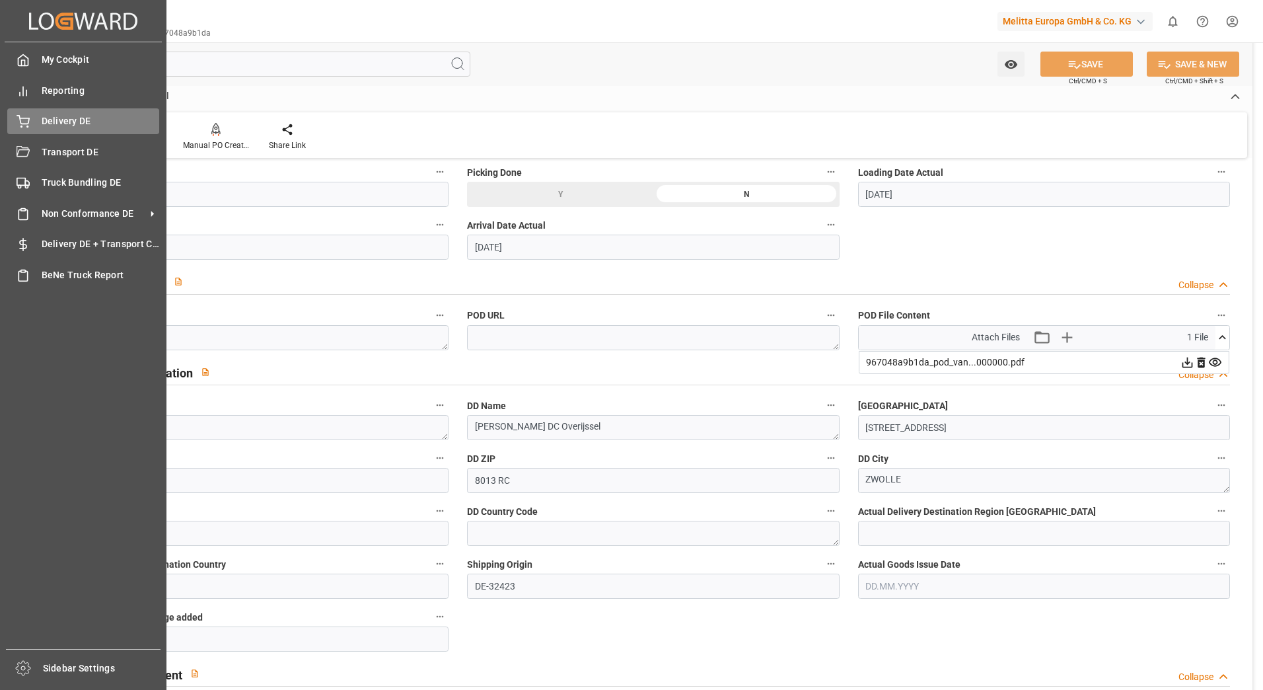
click at [21, 126] on circle at bounding box center [21, 126] width 1 height 1
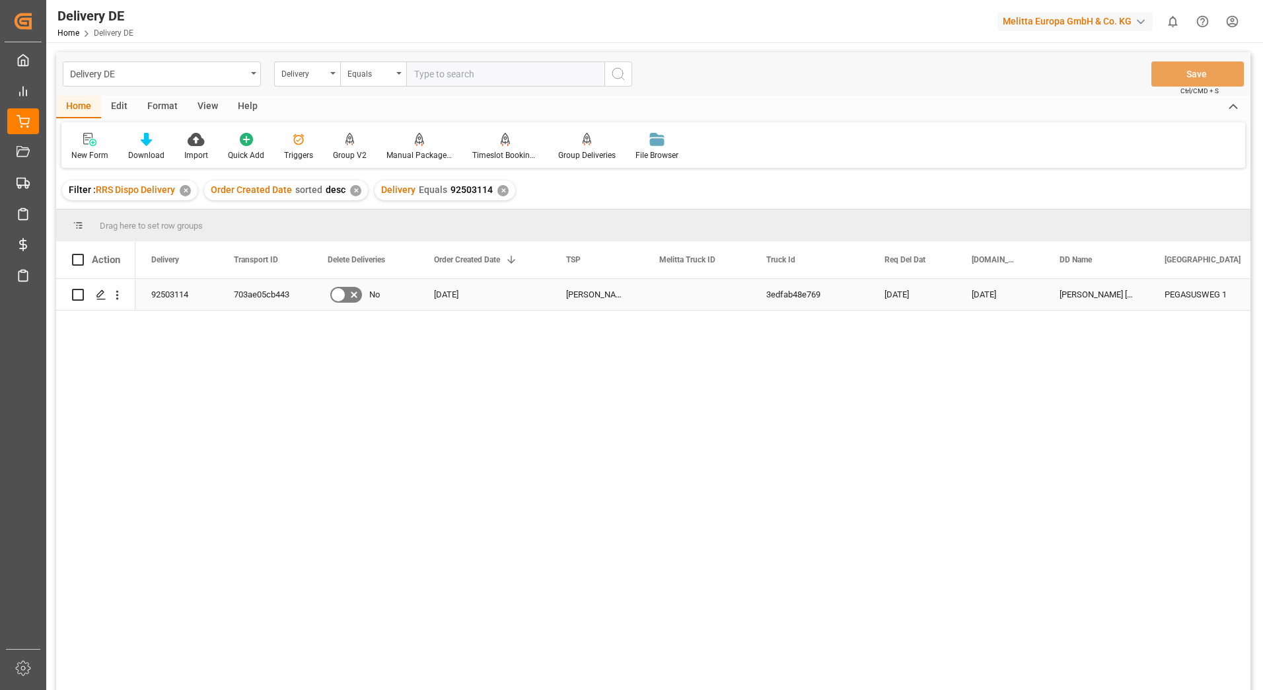
click at [239, 303] on div "703ae05cb443" at bounding box center [265, 294] width 94 height 31
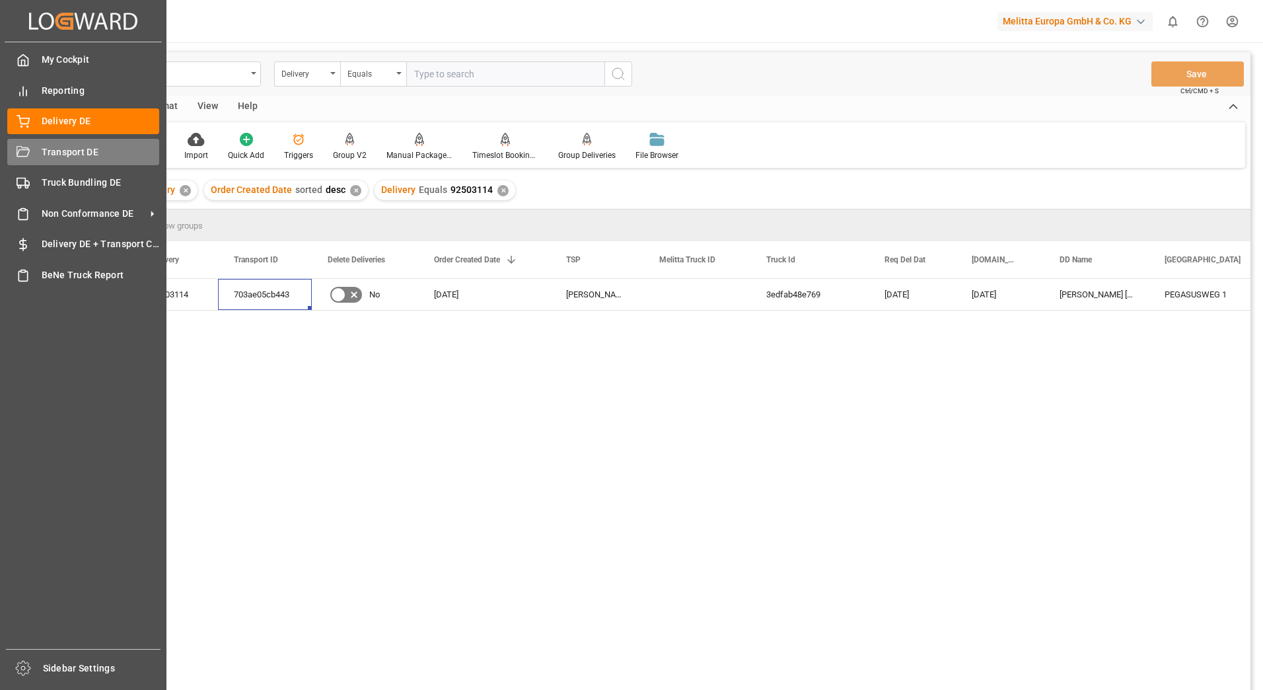
click at [30, 153] on div "Transport DE Transport DE" at bounding box center [83, 152] width 152 height 26
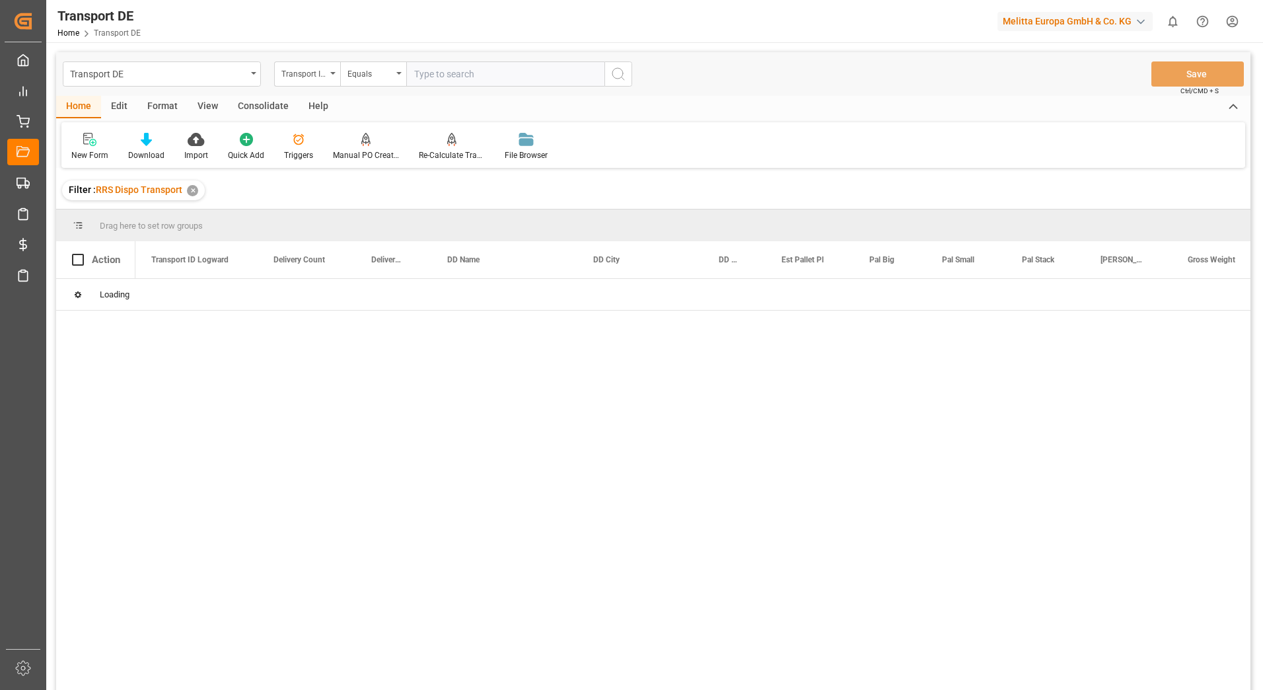
click at [443, 73] on input "text" at bounding box center [505, 73] width 198 height 25
paste input "703ae05cb443"
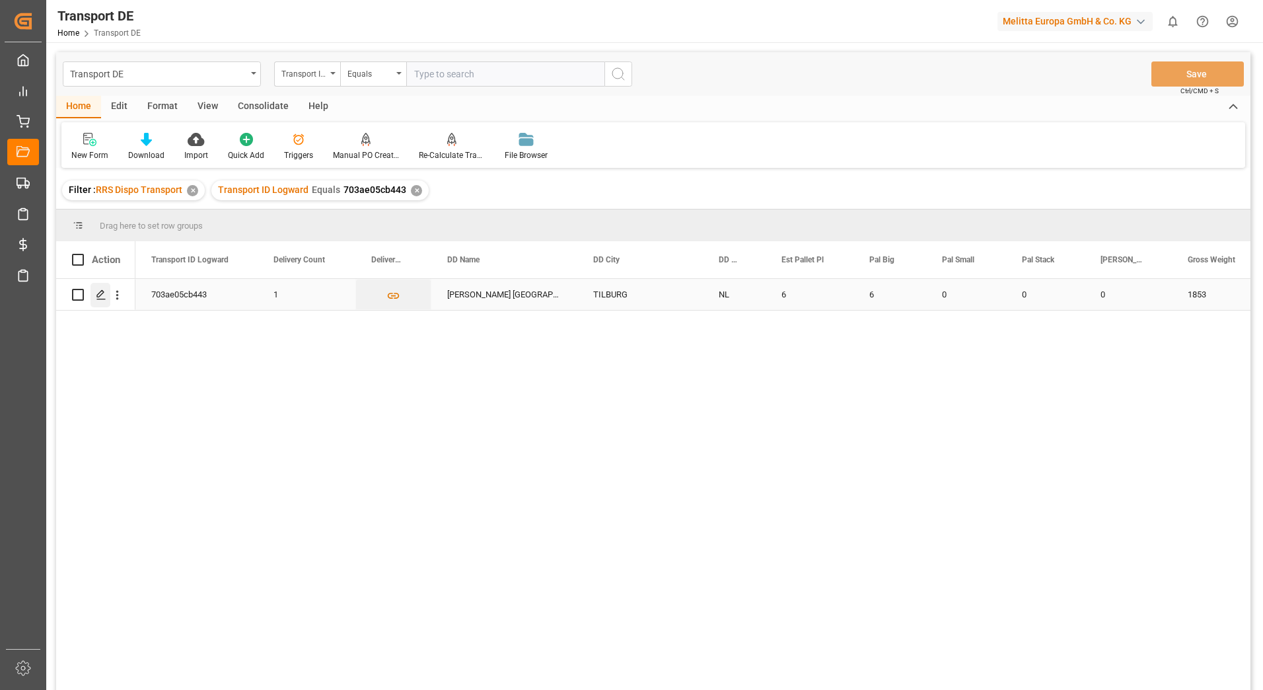
click at [105, 291] on icon "Press SPACE to select this row." at bounding box center [101, 294] width 11 height 11
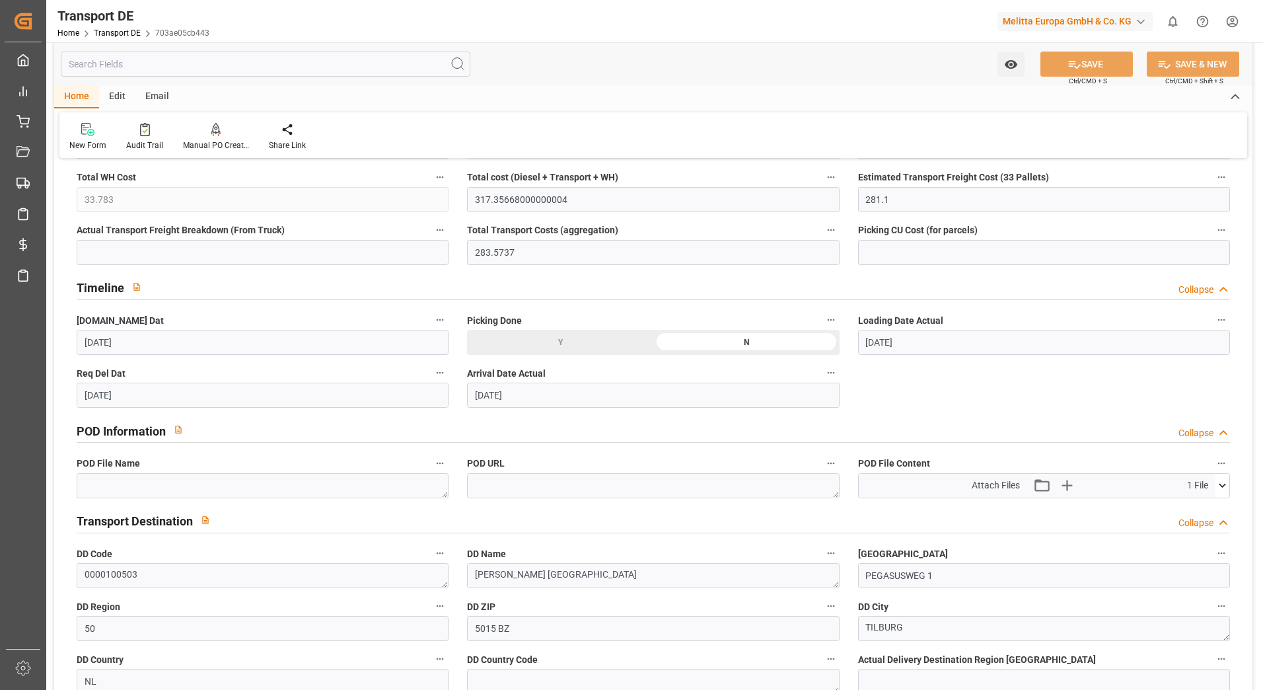
scroll to position [661, 0]
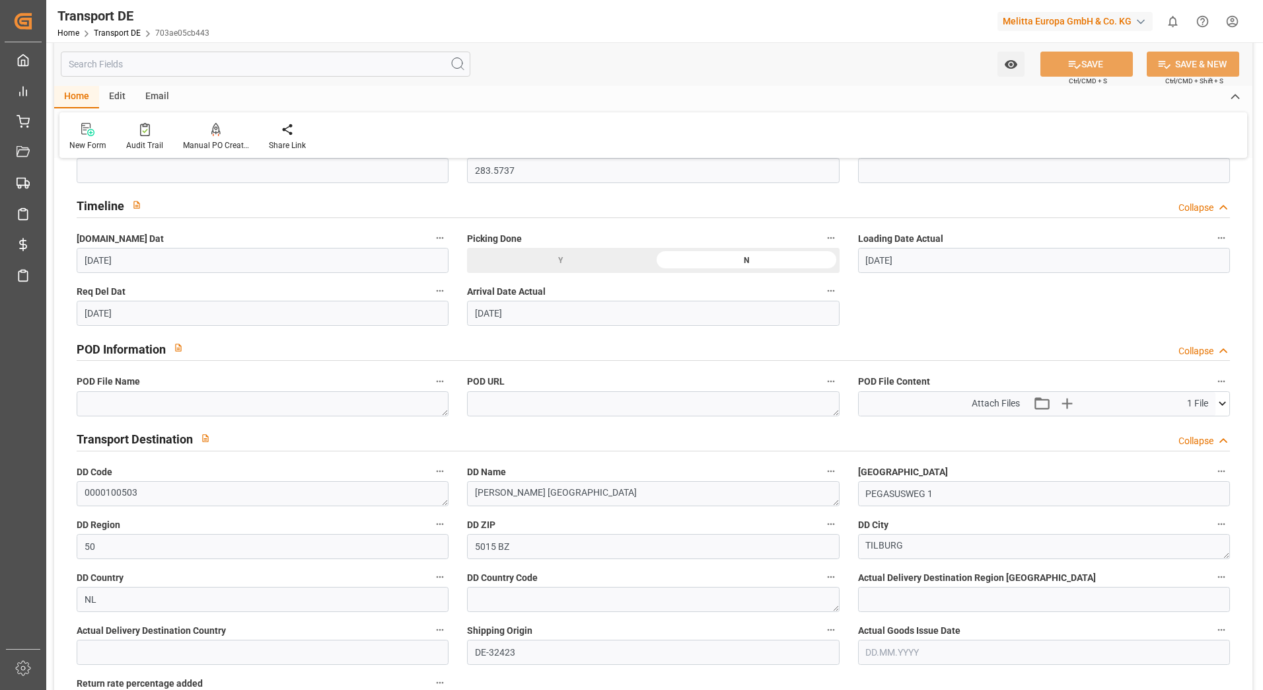
click at [1220, 401] on icon at bounding box center [1223, 403] width 14 height 14
click at [1186, 425] on icon at bounding box center [1188, 428] width 14 height 14
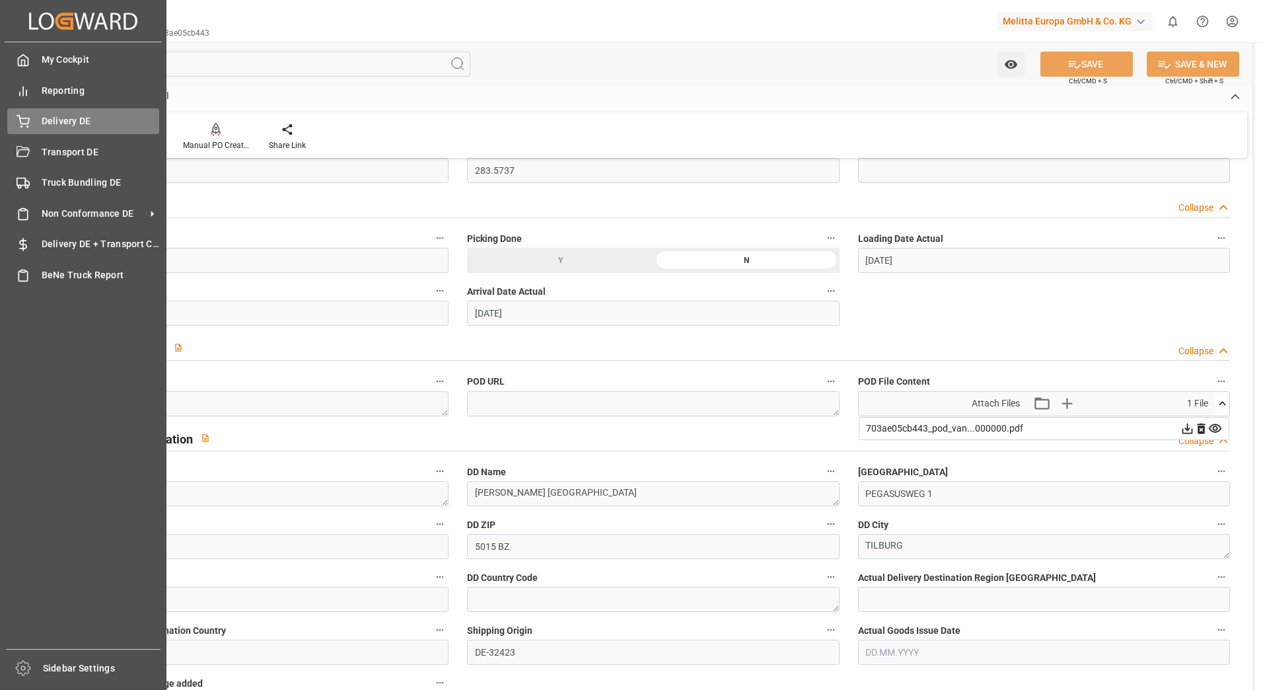
click at [36, 112] on div "Delivery DE Delivery DE" at bounding box center [83, 121] width 152 height 26
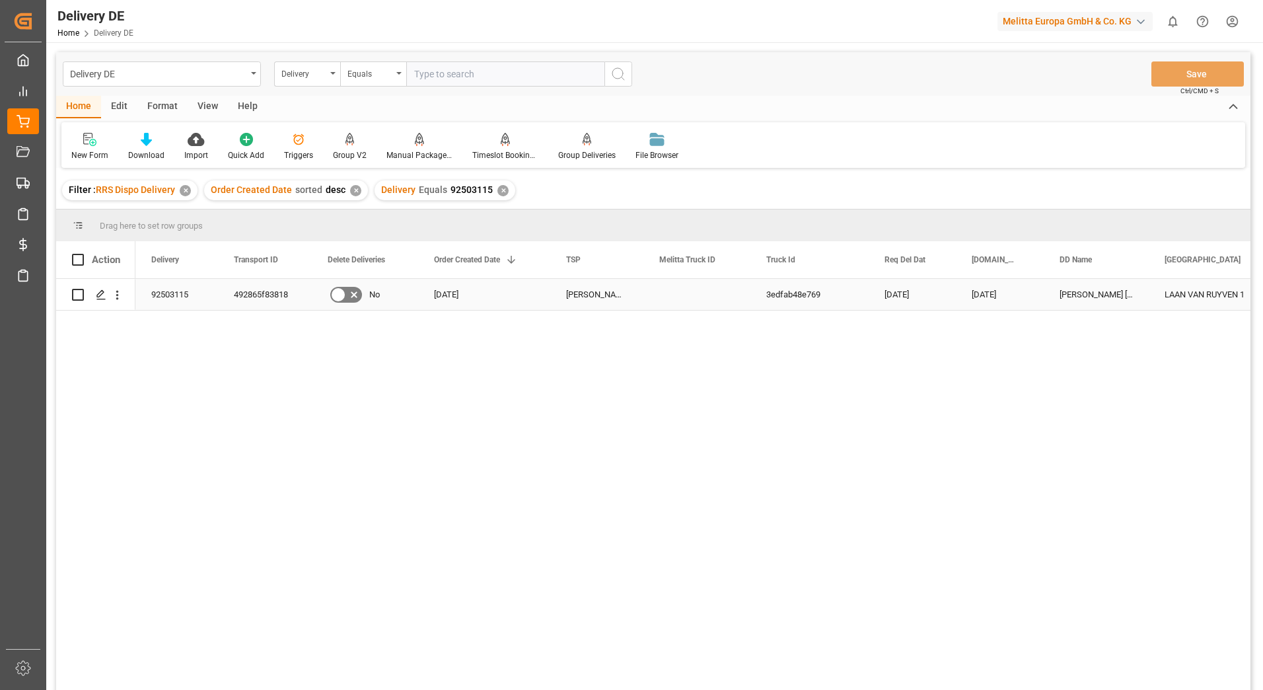
click at [269, 286] on div "492865f83818" at bounding box center [265, 294] width 94 height 31
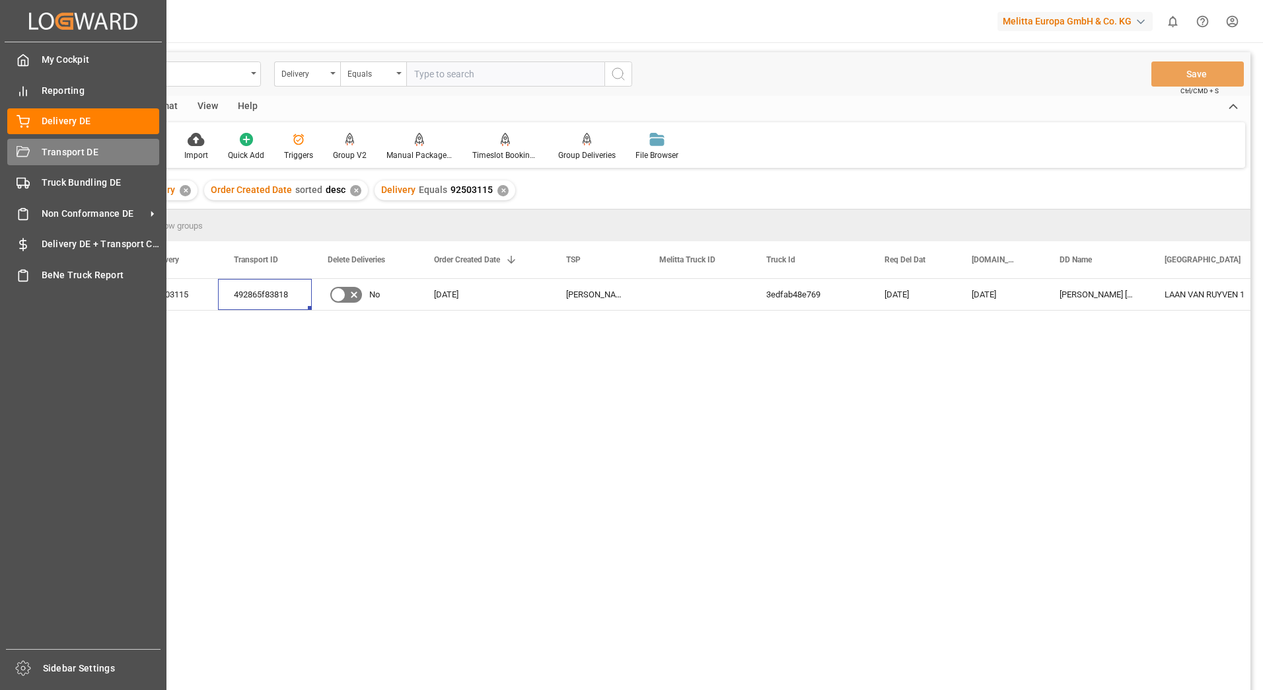
click at [26, 155] on icon at bounding box center [23, 152] width 13 height 13
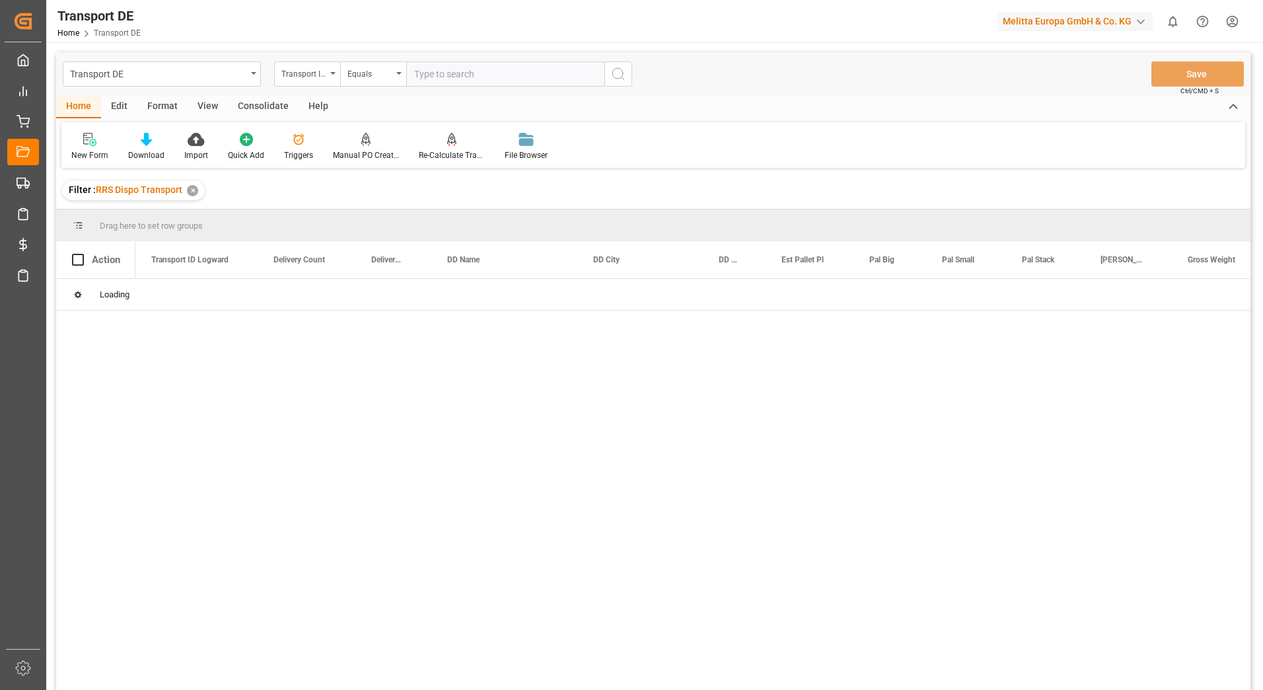
click at [445, 78] on input "text" at bounding box center [505, 73] width 198 height 25
paste input "492865f83818"
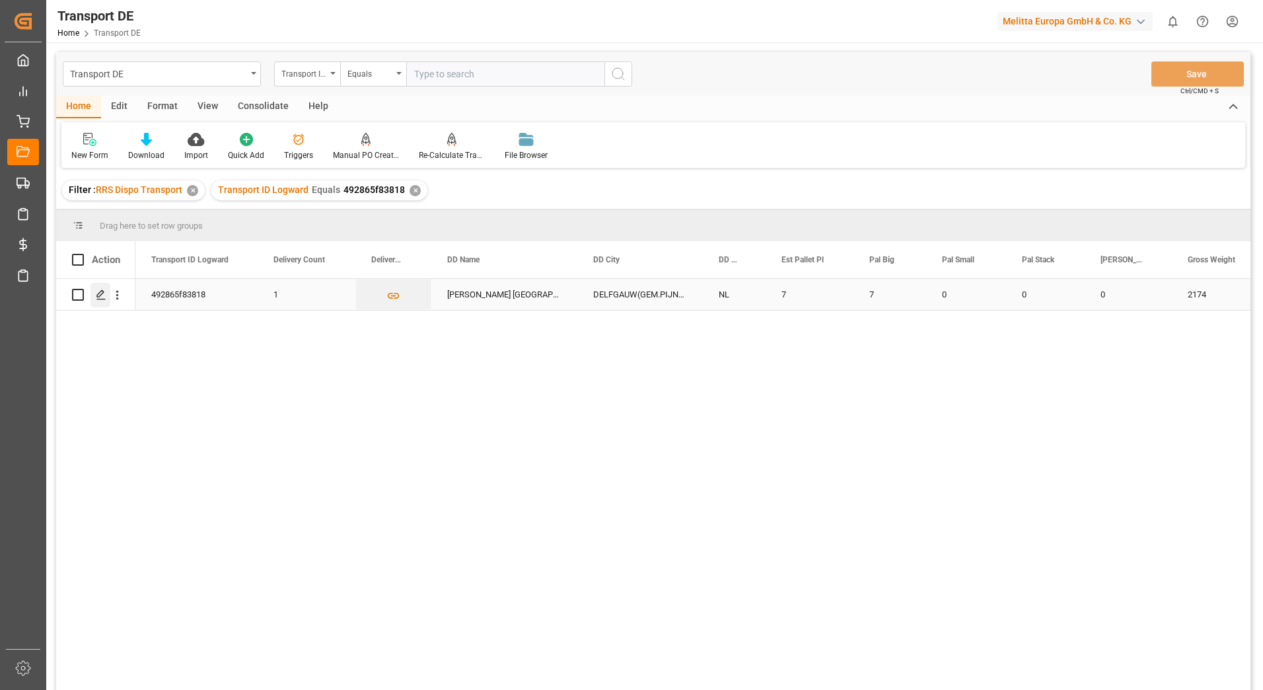
click at [102, 293] on polygon "Press SPACE to select this row." at bounding box center [100, 294] width 7 height 7
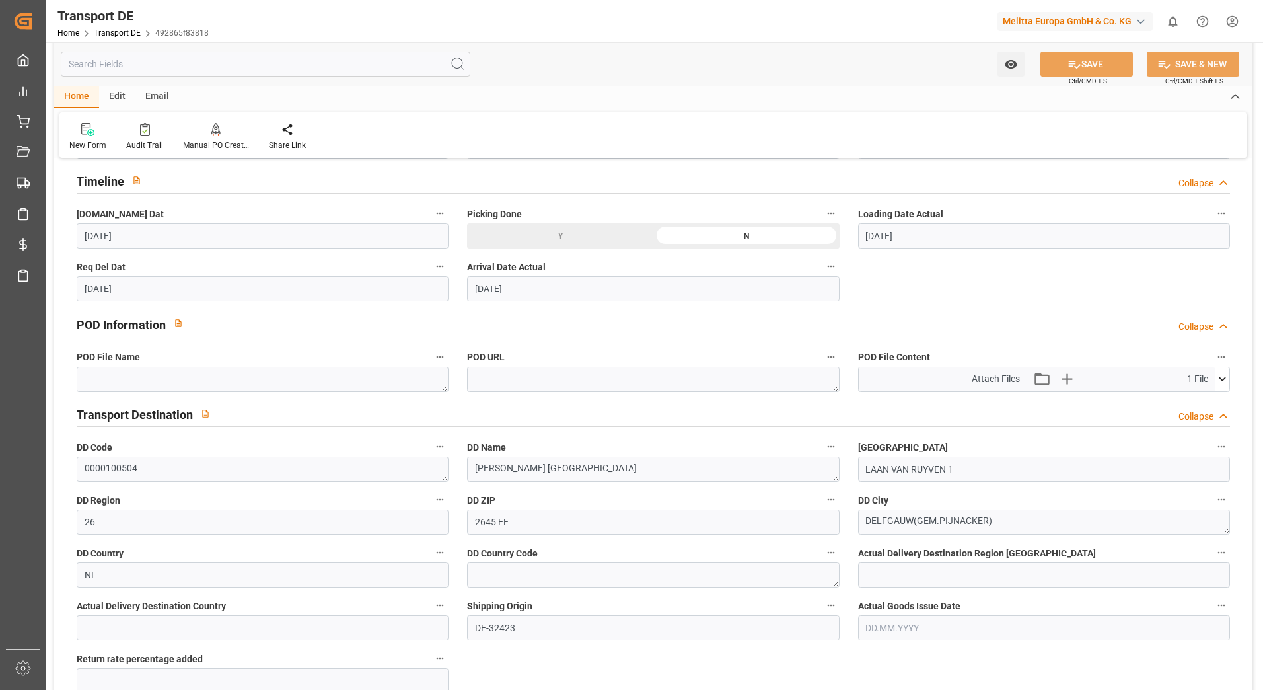
scroll to position [727, 0]
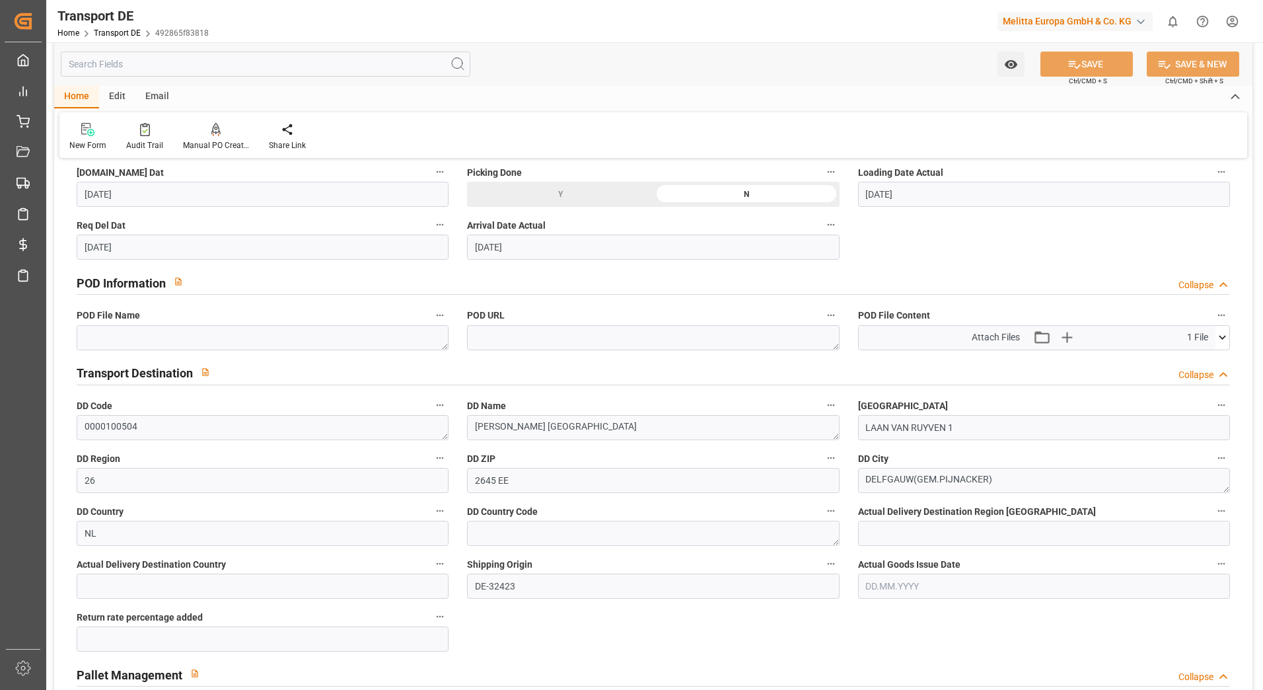
click at [1220, 338] on icon at bounding box center [1223, 337] width 14 height 14
click at [1184, 361] on icon at bounding box center [1188, 362] width 14 height 14
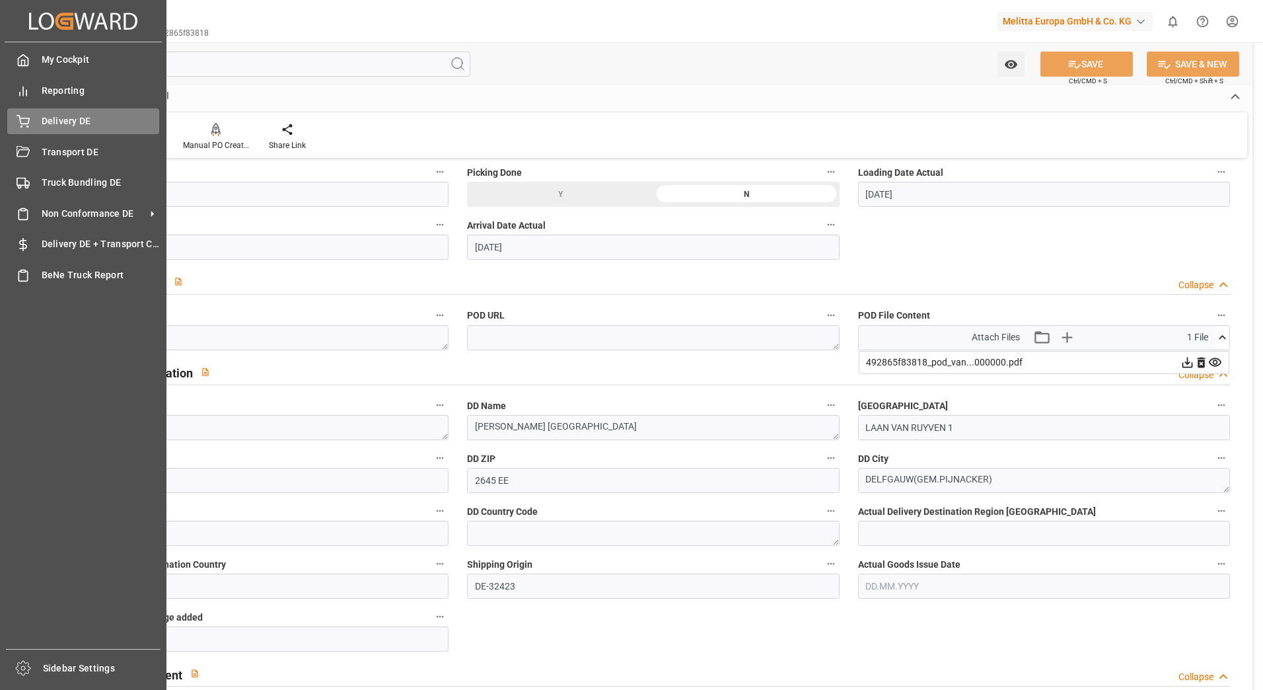
click at [14, 120] on div at bounding box center [18, 121] width 22 height 14
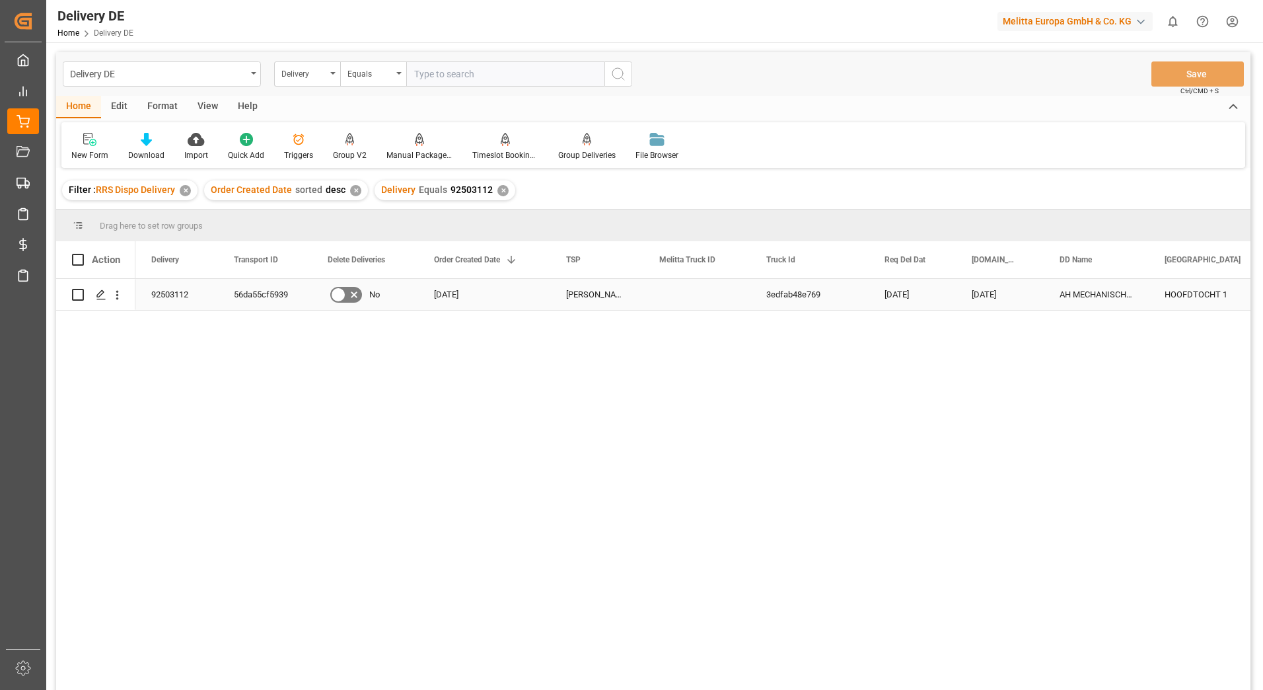
click at [259, 287] on div "56da55cf5939" at bounding box center [265, 294] width 94 height 31
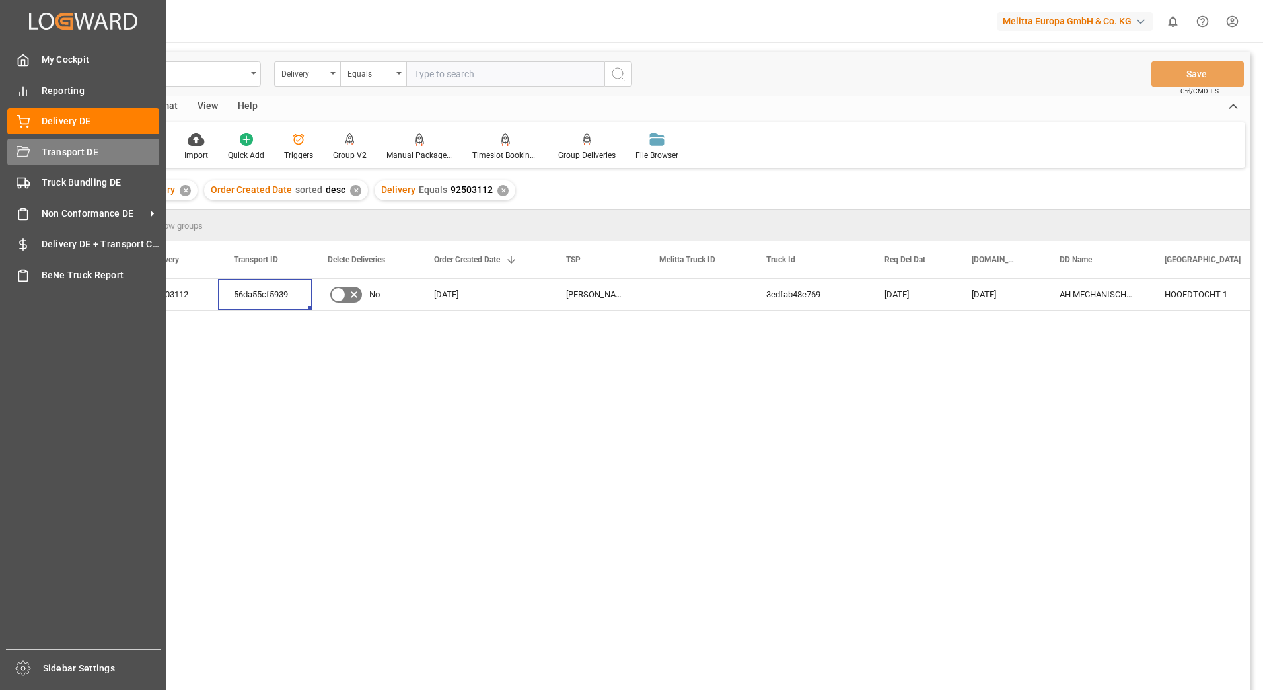
click at [24, 152] on icon at bounding box center [23, 152] width 13 height 13
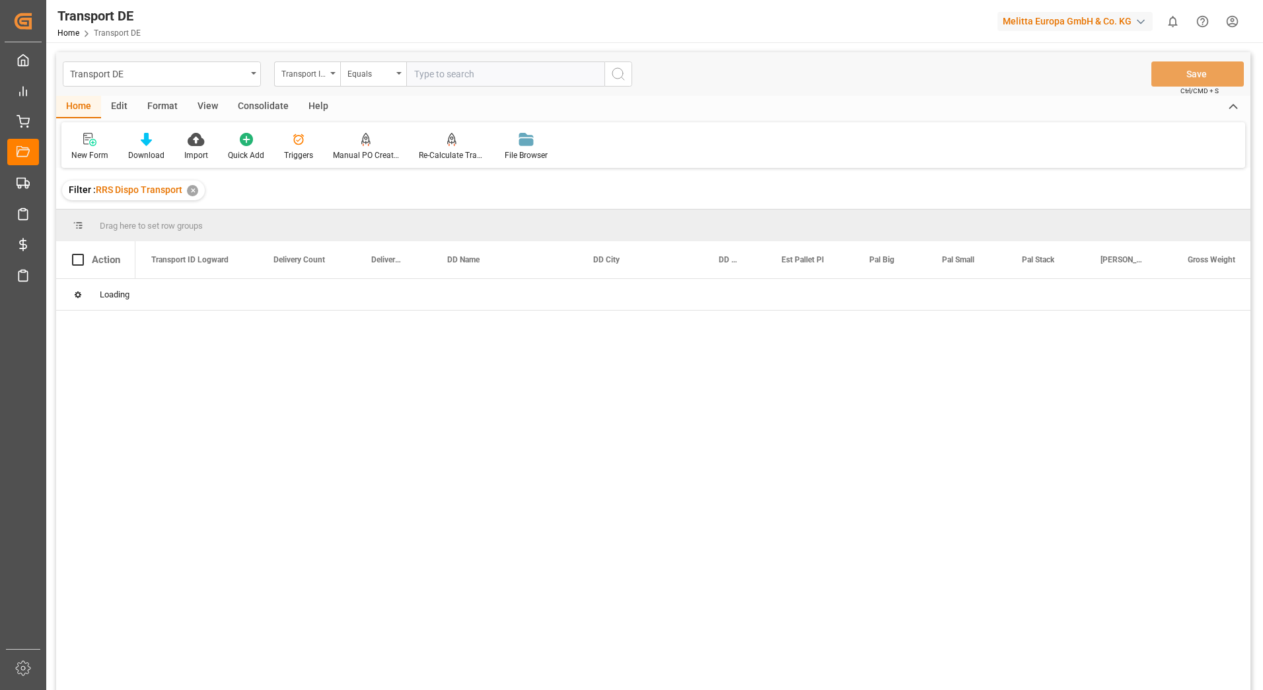
click at [435, 75] on input "text" at bounding box center [505, 73] width 198 height 25
paste input "56da55cf5939"
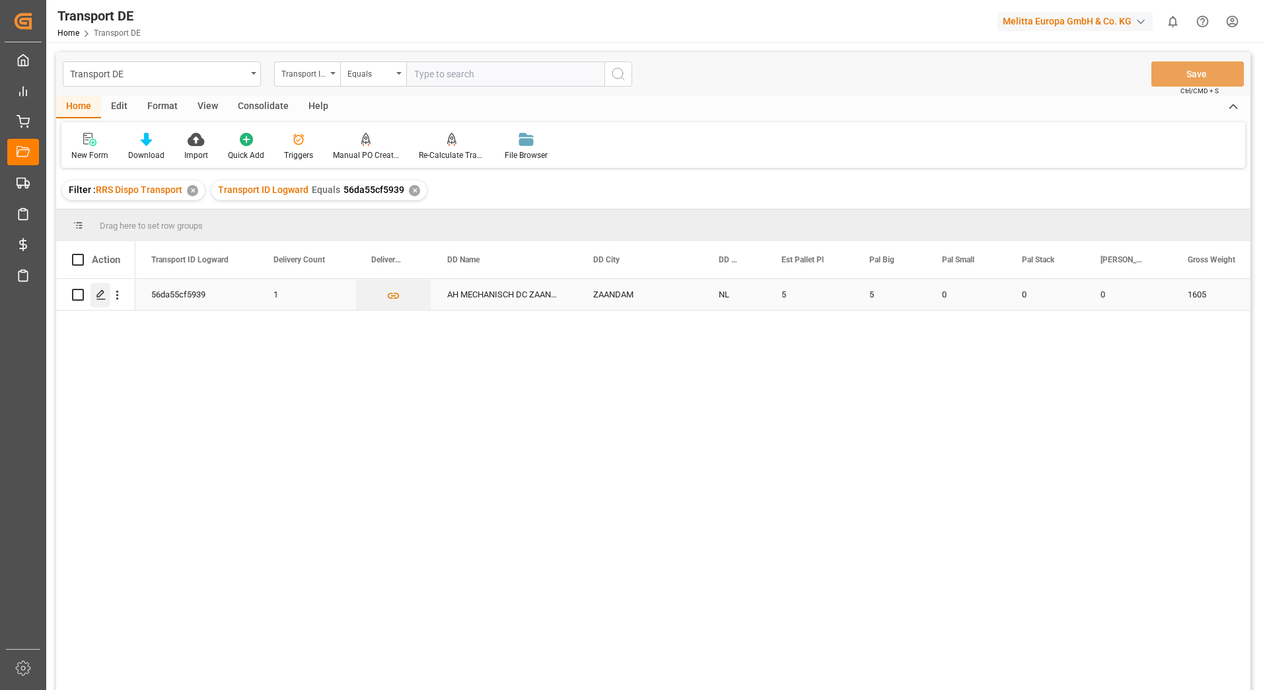
click at [102, 293] on polygon "Press SPACE to select this row." at bounding box center [100, 294] width 7 height 7
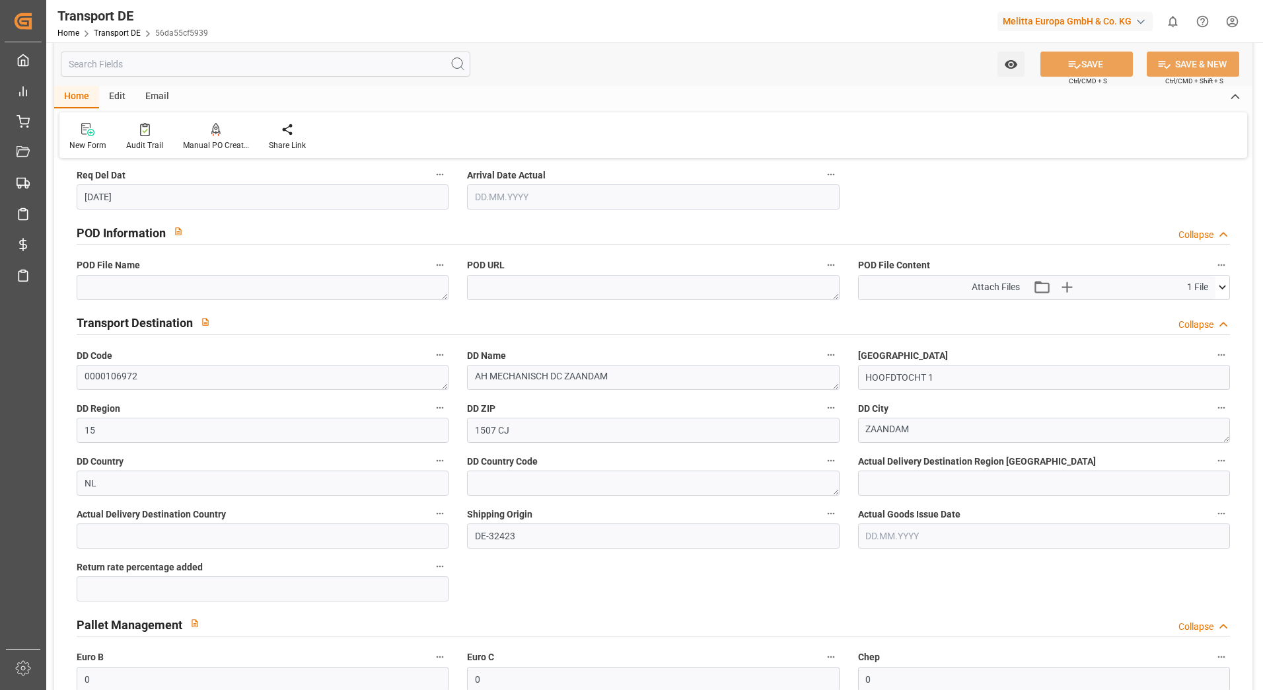
scroll to position [793, 0]
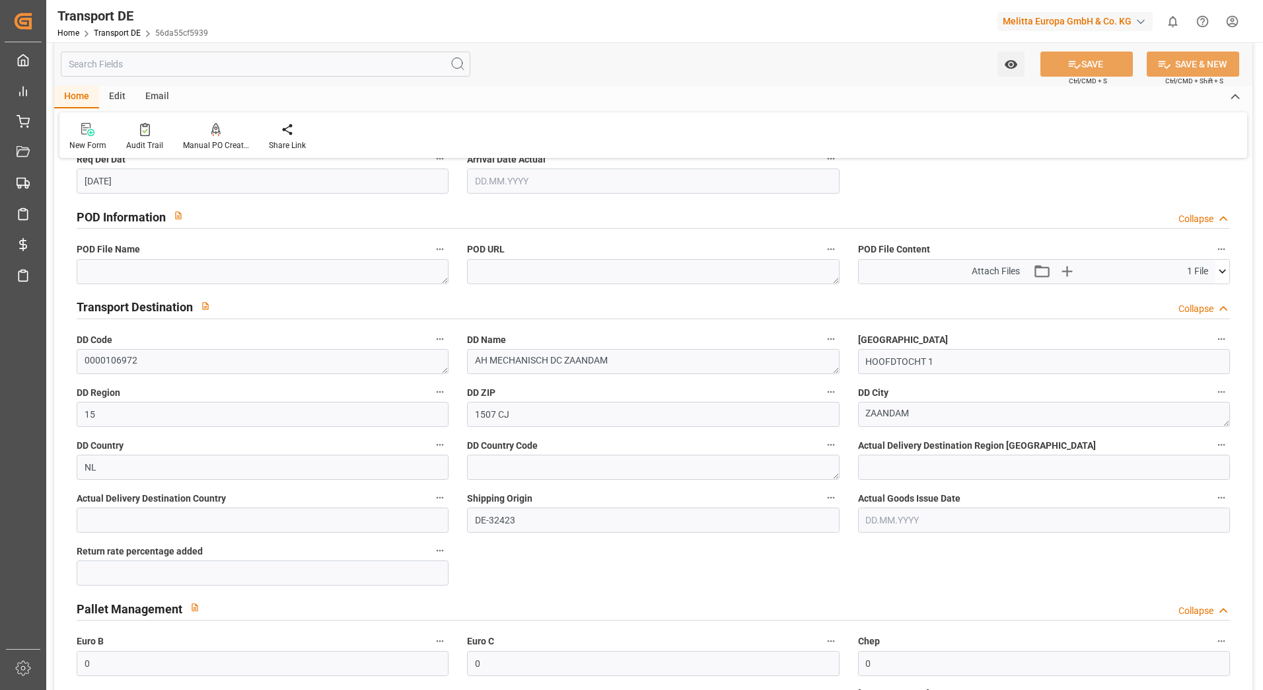
click at [1224, 272] on icon at bounding box center [1222, 272] width 7 height 4
click at [1185, 292] on icon at bounding box center [1188, 296] width 14 height 14
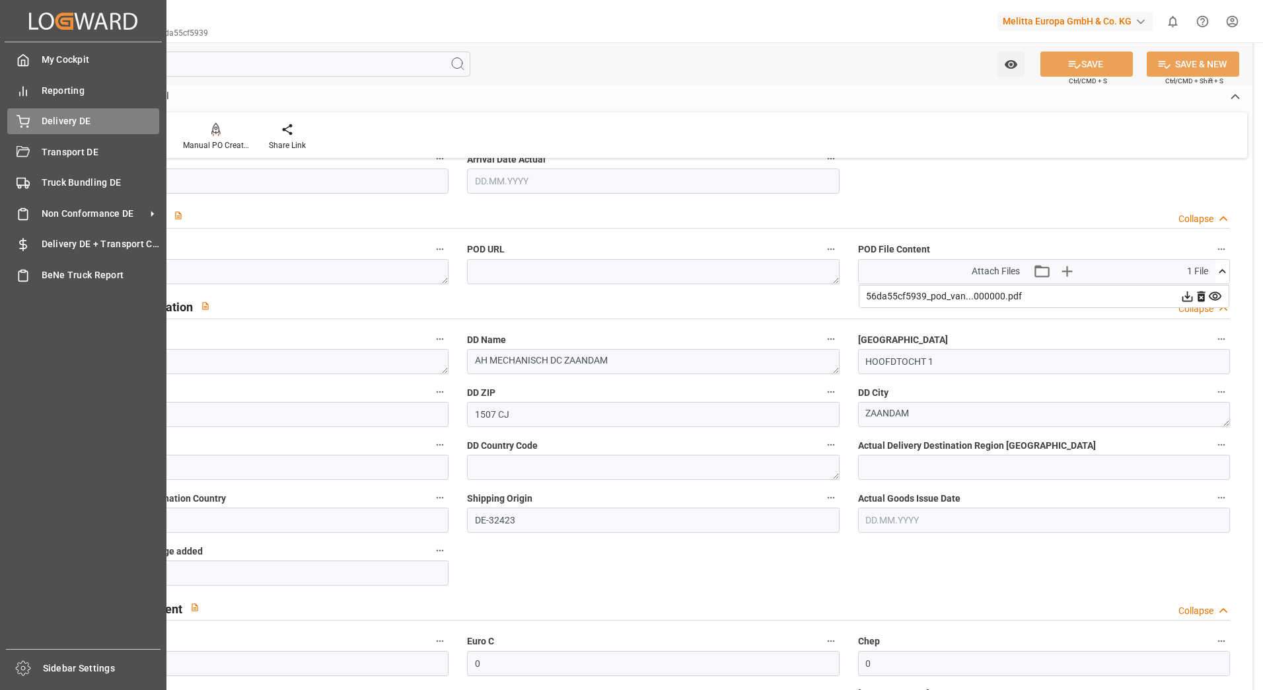
click at [24, 114] on div "Delivery DE Delivery DE" at bounding box center [83, 121] width 152 height 26
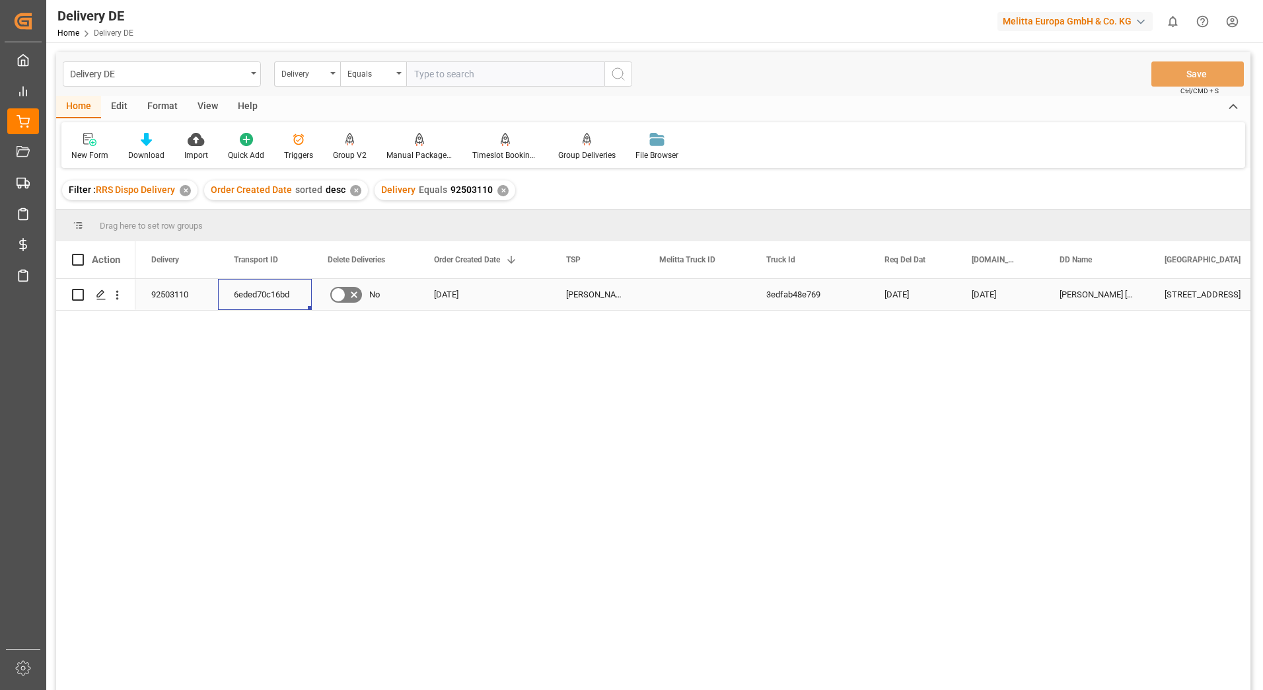
click at [254, 301] on div "6eded70c16bd" at bounding box center [265, 294] width 94 height 31
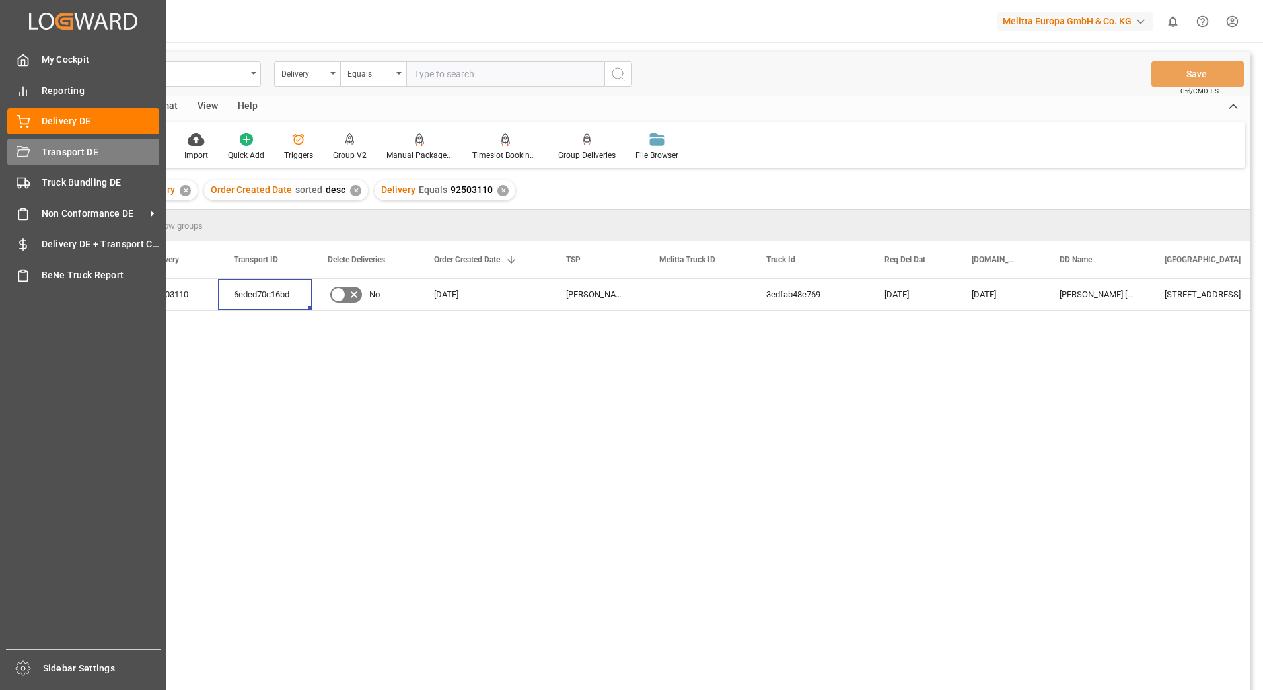
click at [21, 147] on icon at bounding box center [23, 151] width 13 height 11
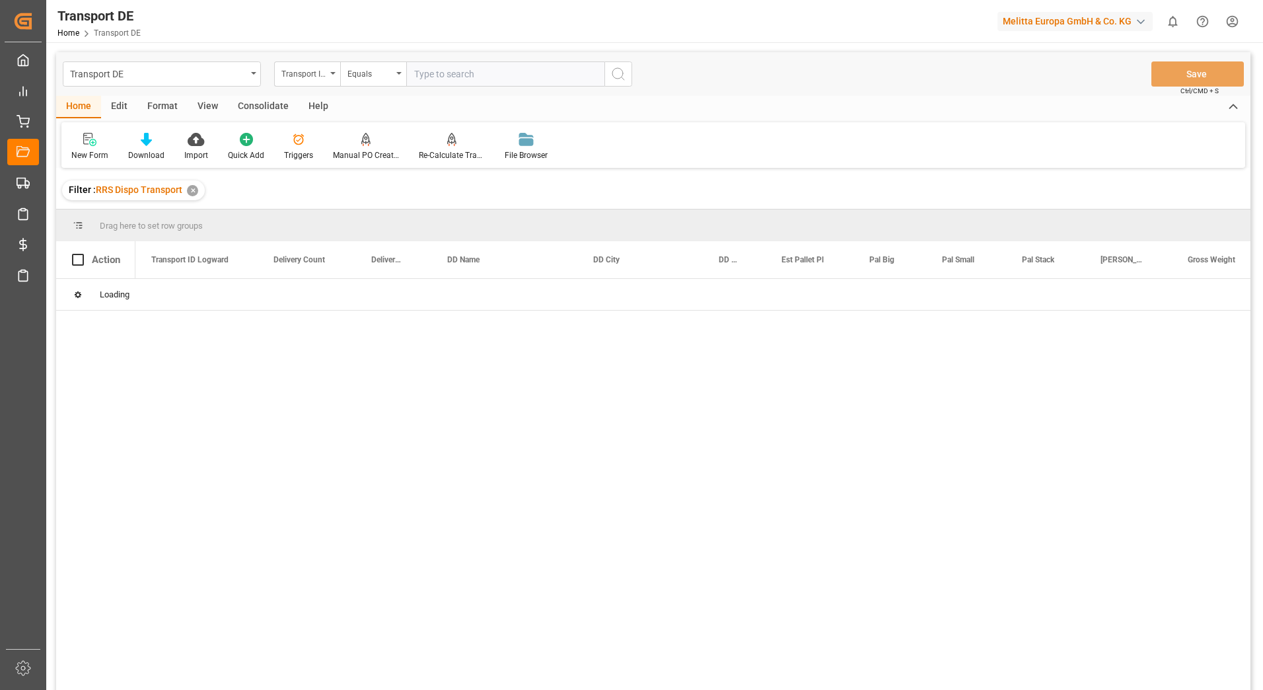
click at [445, 83] on input "text" at bounding box center [505, 73] width 198 height 25
paste input "6eded70c16bd"
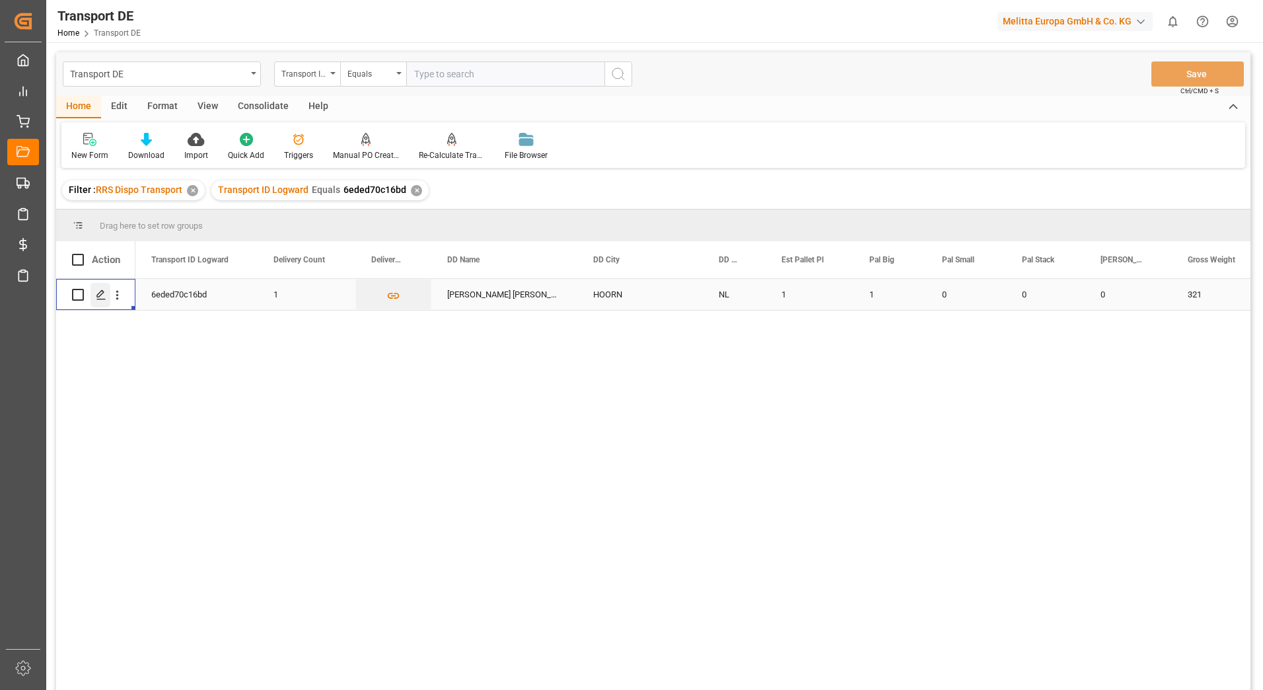
click at [104, 298] on icon "Press SPACE to select this row." at bounding box center [101, 294] width 11 height 11
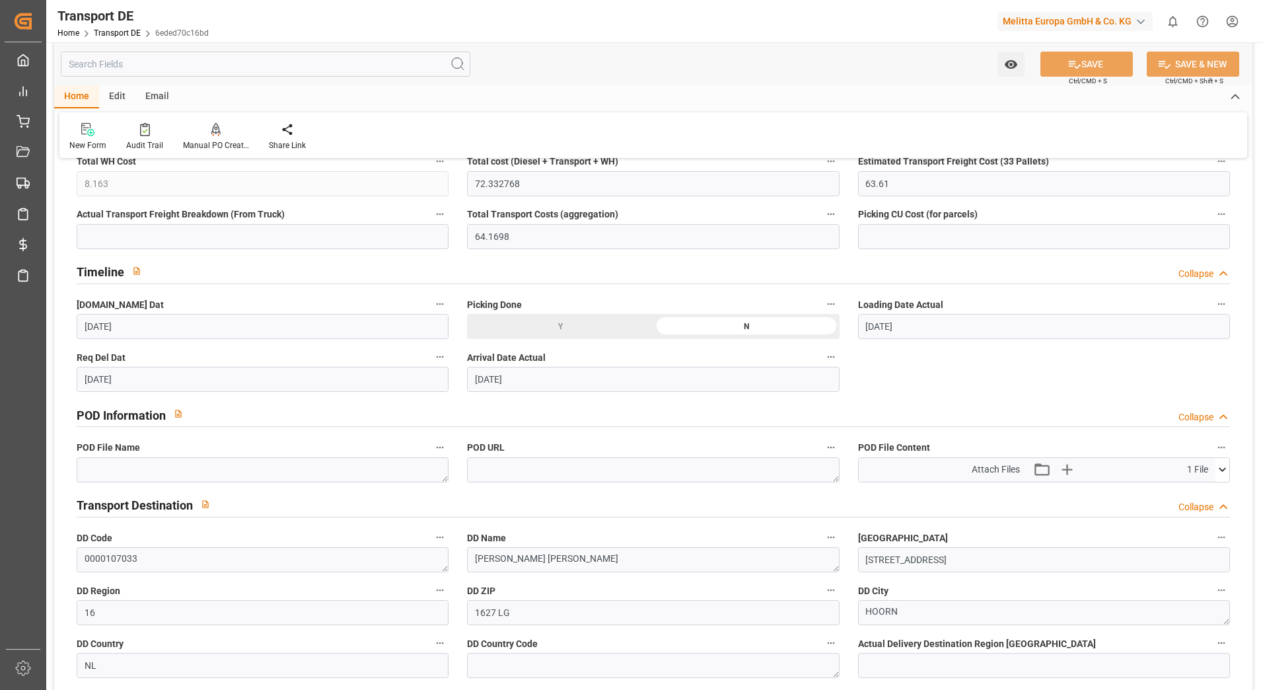
scroll to position [661, 0]
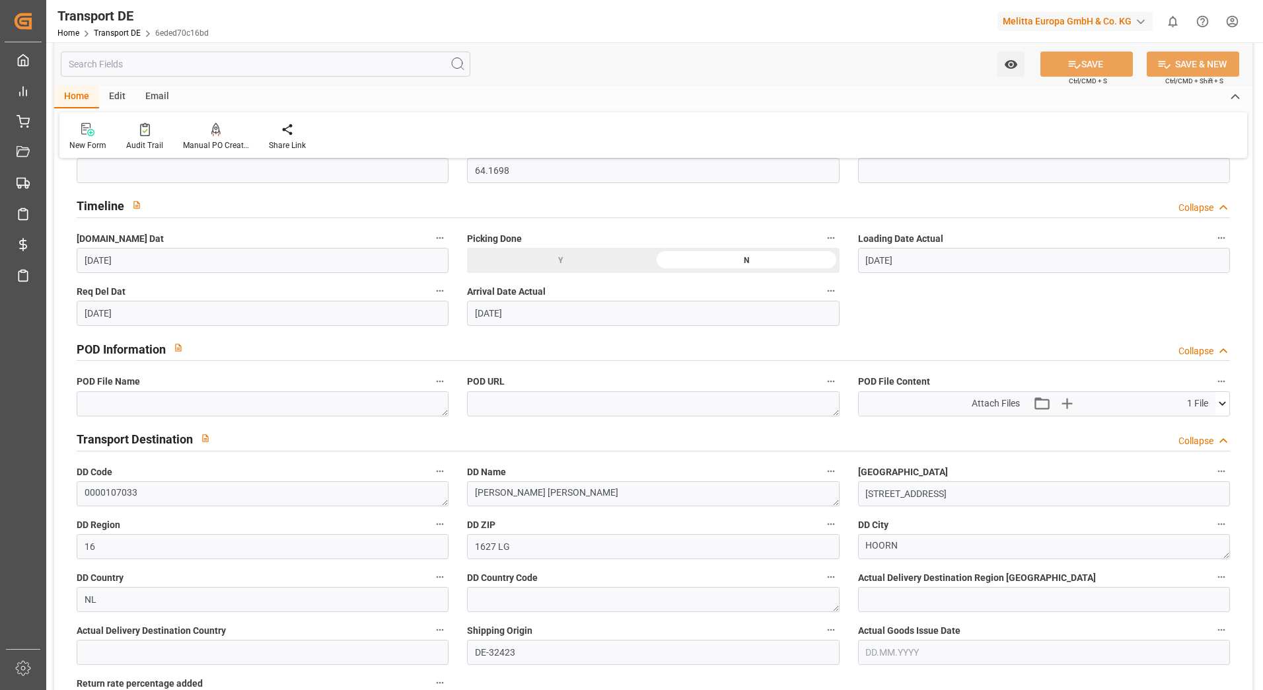
click at [1224, 405] on icon at bounding box center [1223, 403] width 14 height 14
click at [1184, 423] on icon at bounding box center [1188, 428] width 14 height 14
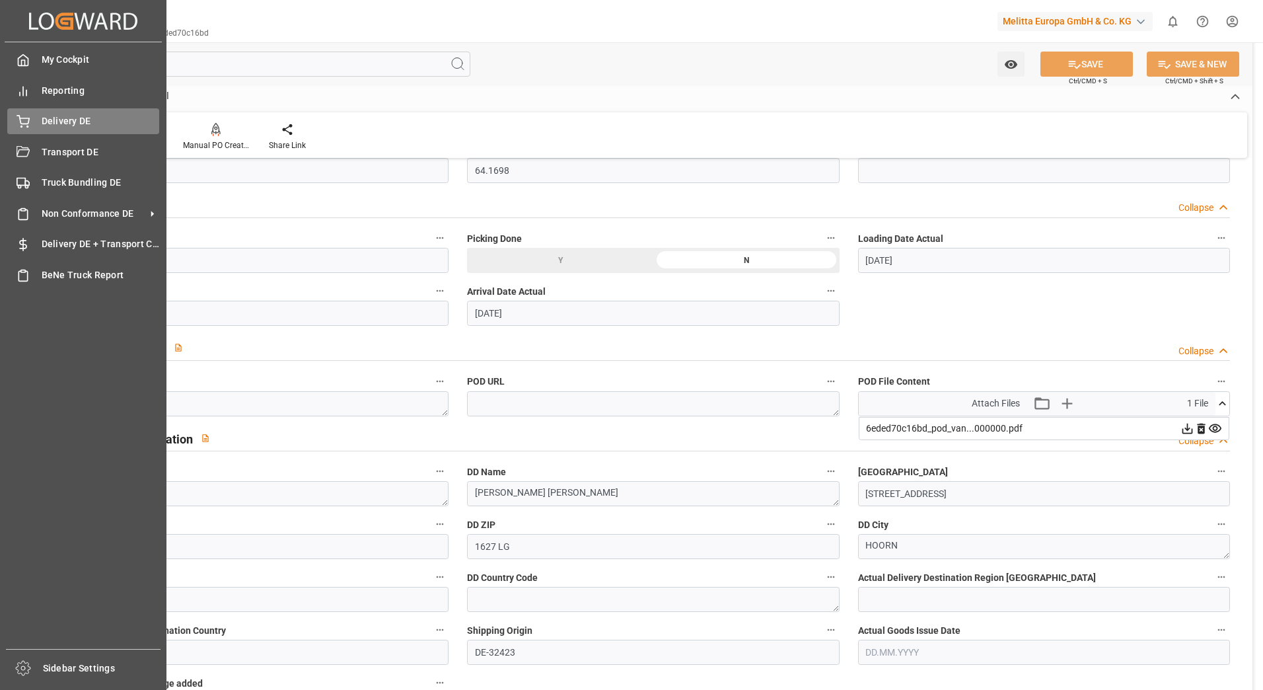
click at [26, 121] on icon at bounding box center [23, 121] width 13 height 13
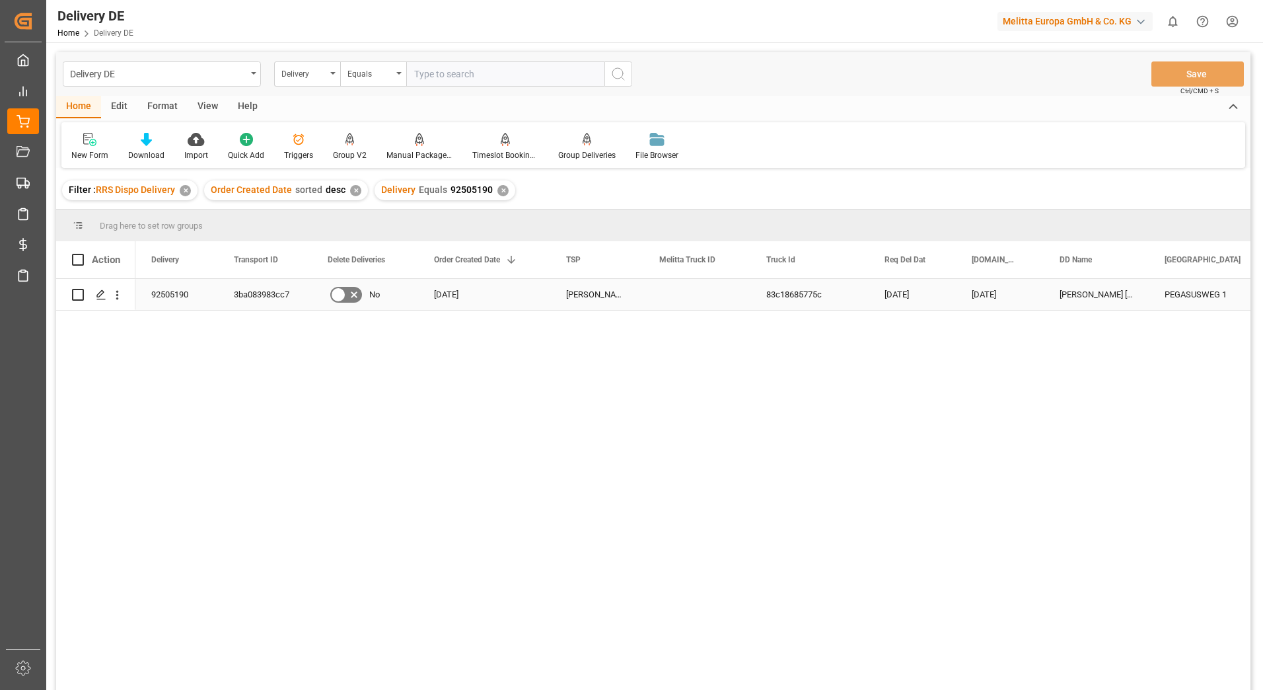
click at [241, 287] on div "3ba083983cc7" at bounding box center [265, 294] width 94 height 31
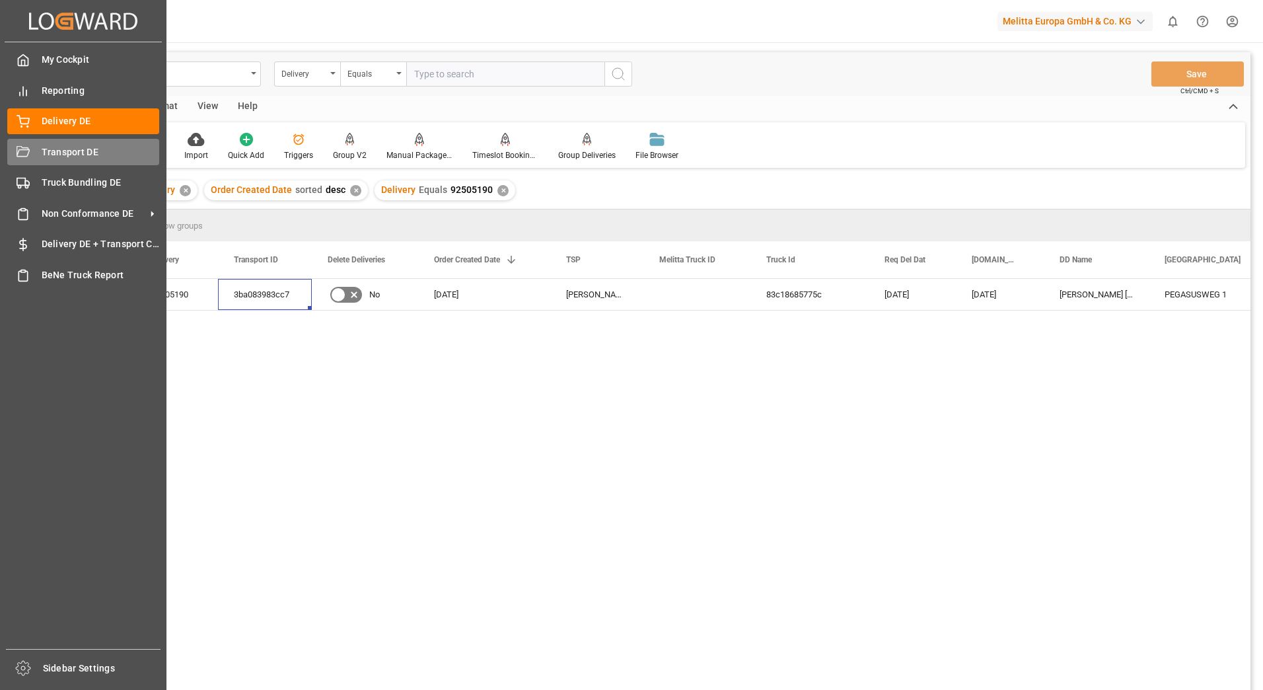
click at [24, 152] on icon at bounding box center [23, 152] width 13 height 13
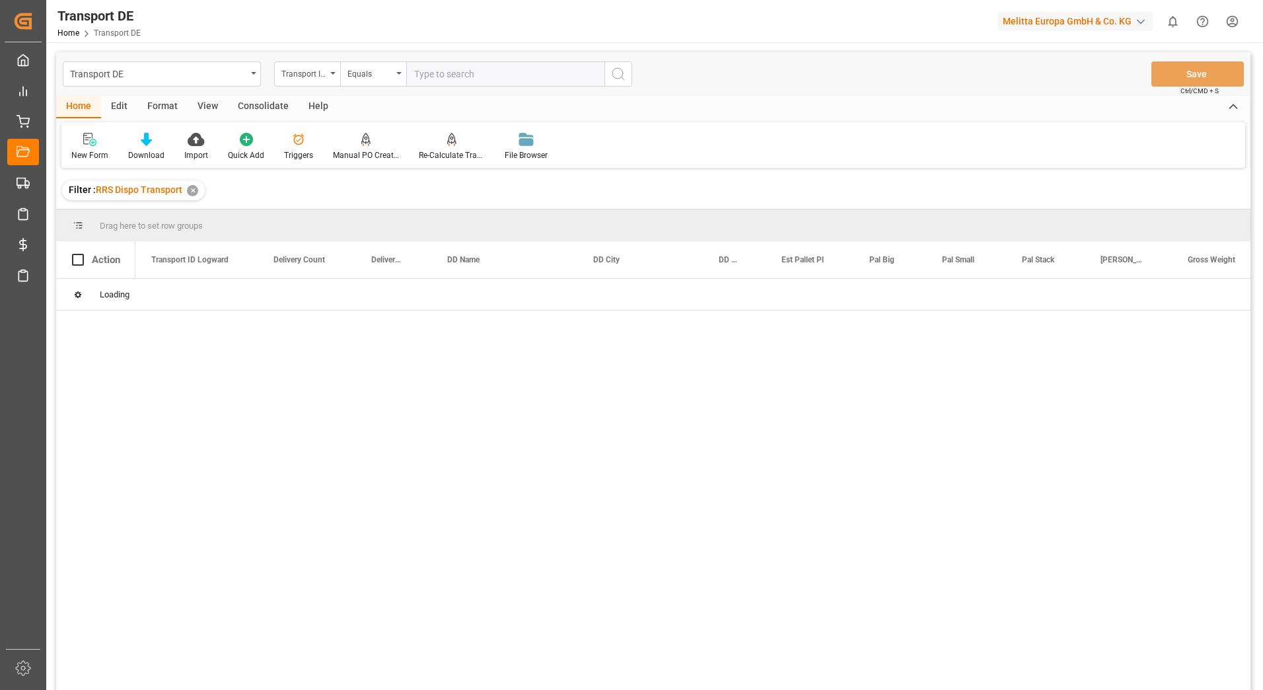
click at [442, 71] on input "text" at bounding box center [505, 73] width 198 height 25
paste input "3ba083983cc7"
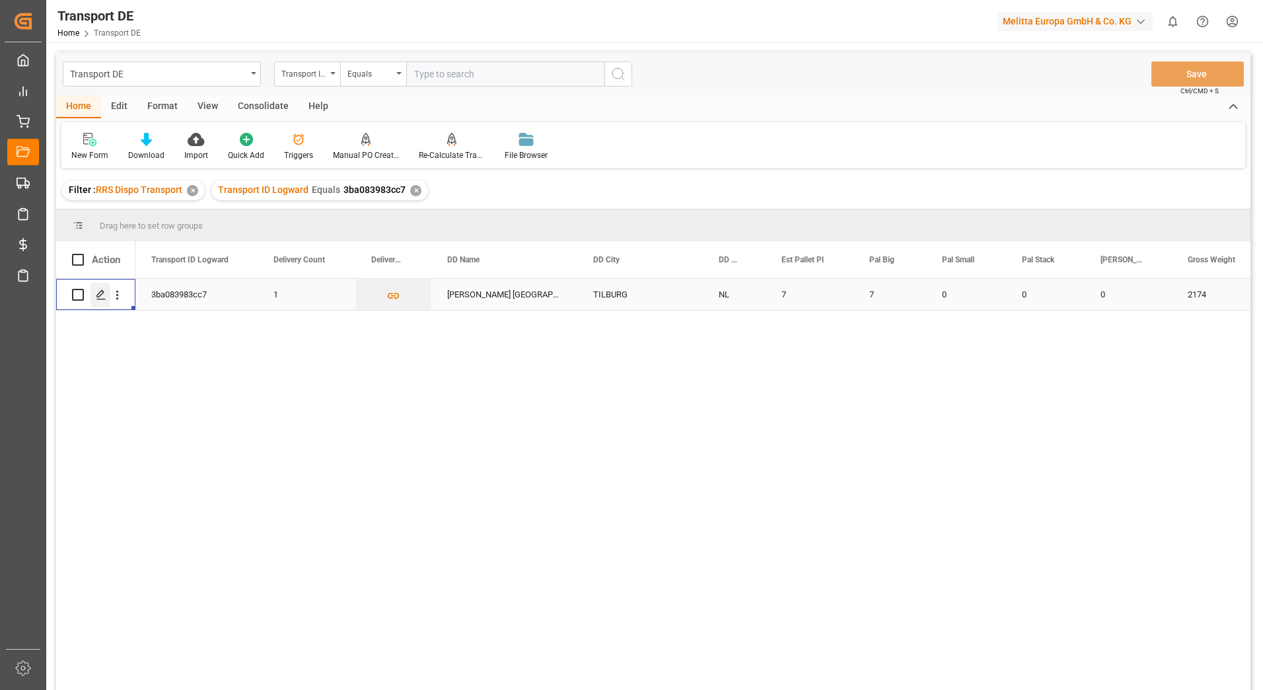
click at [99, 297] on polygon "Press SPACE to select this row." at bounding box center [100, 294] width 7 height 7
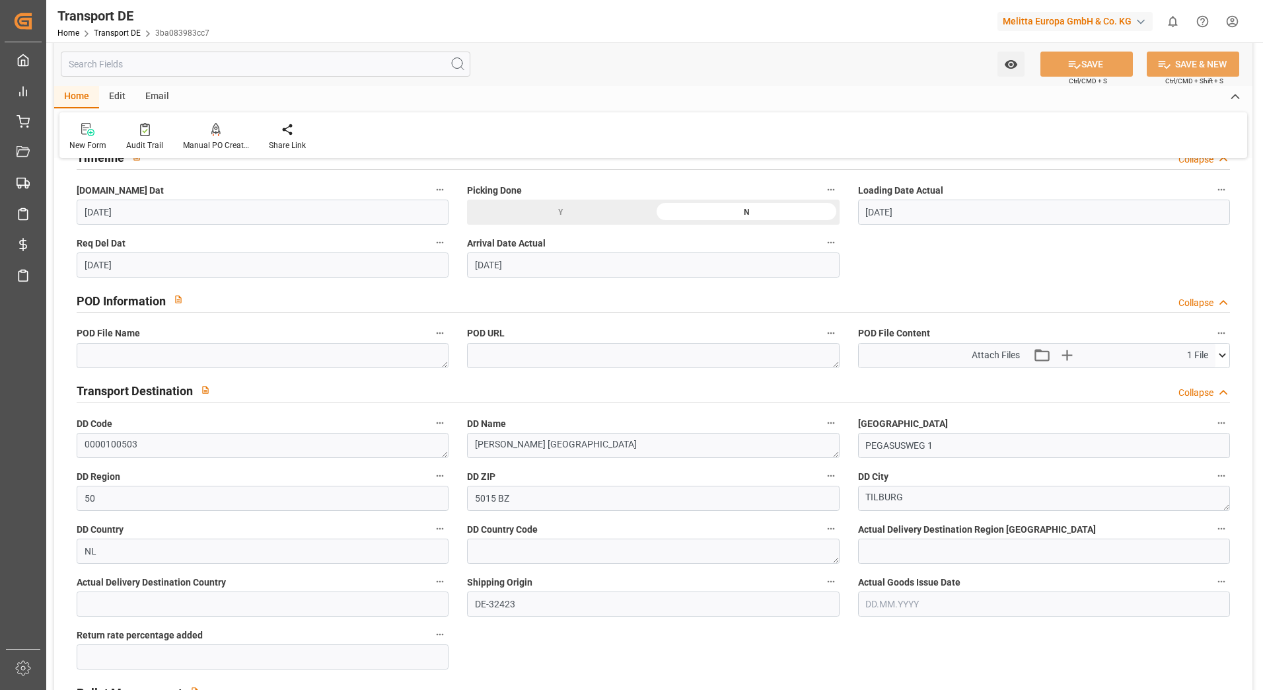
scroll to position [727, 0]
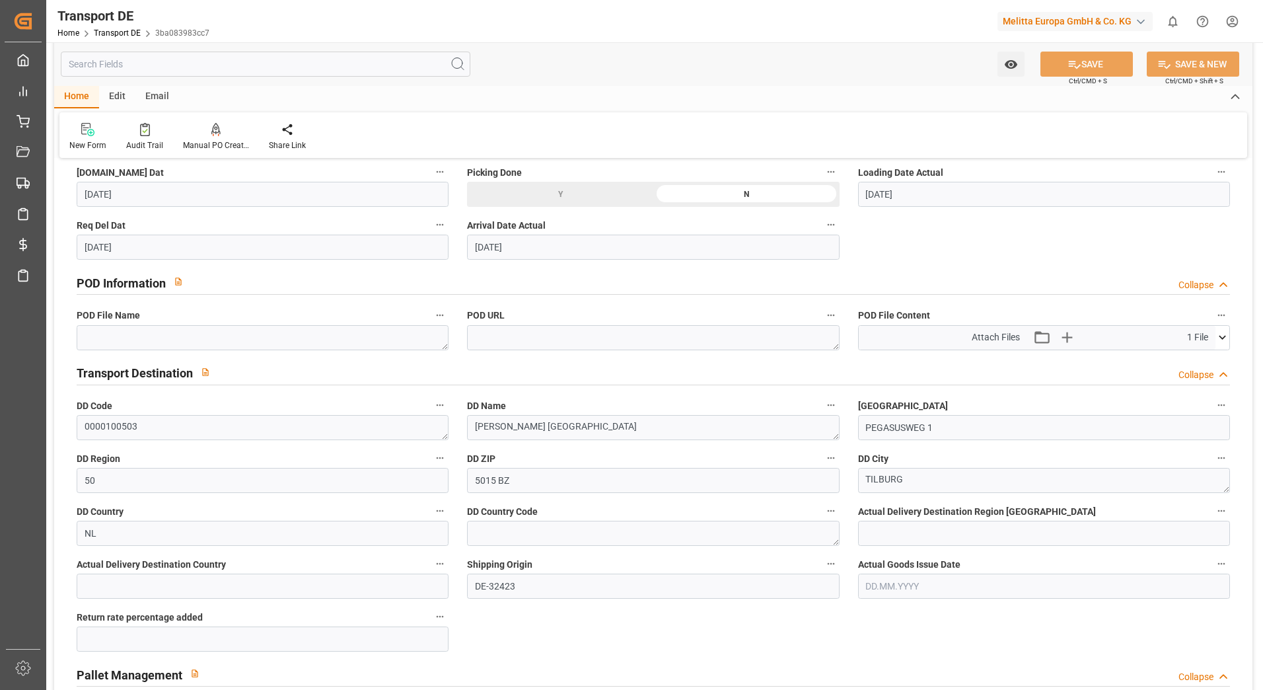
click at [1219, 341] on icon at bounding box center [1223, 337] width 14 height 14
click at [1184, 359] on icon at bounding box center [1188, 362] width 14 height 14
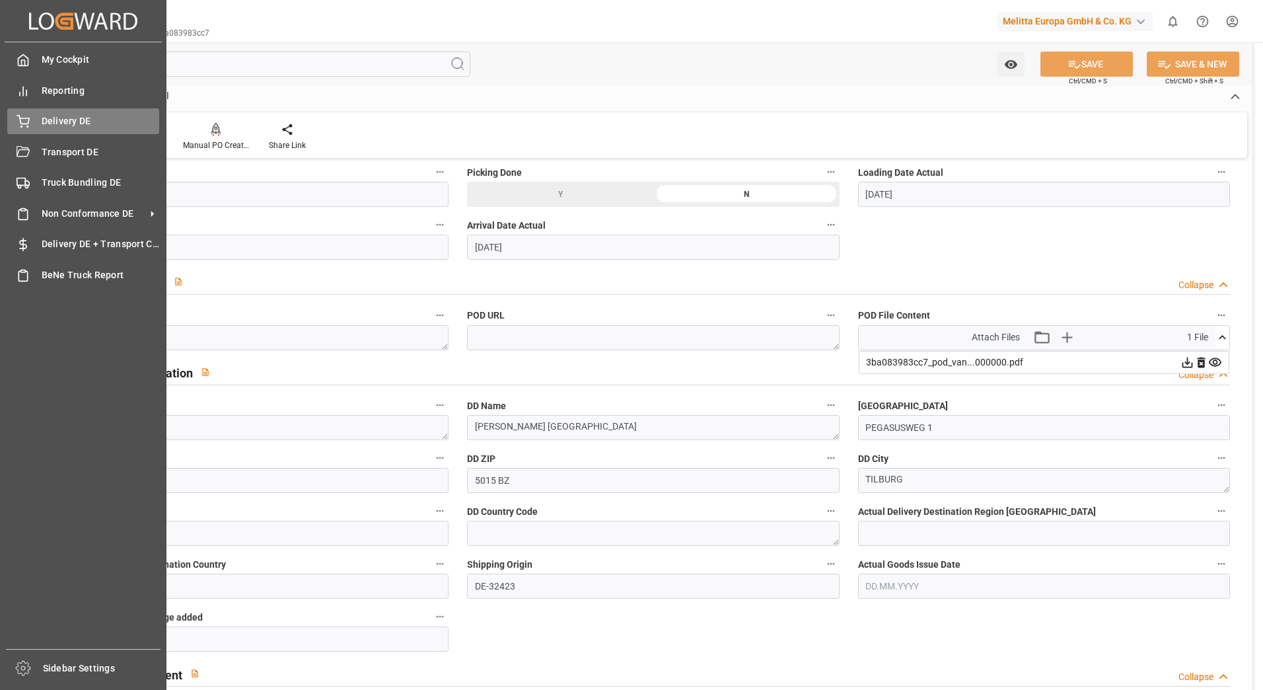
click at [33, 123] on div "Delivery DE Delivery DE" at bounding box center [83, 121] width 152 height 26
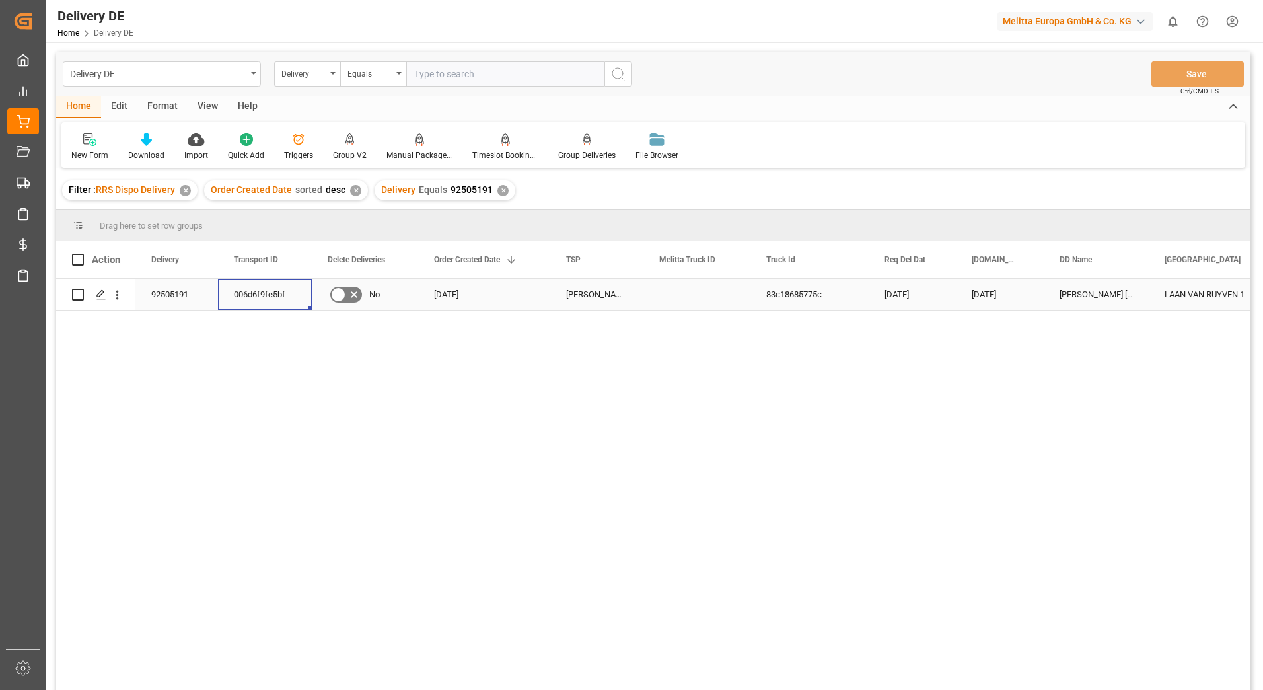
click at [260, 297] on div "006d6f9fe5bf" at bounding box center [265, 294] width 94 height 31
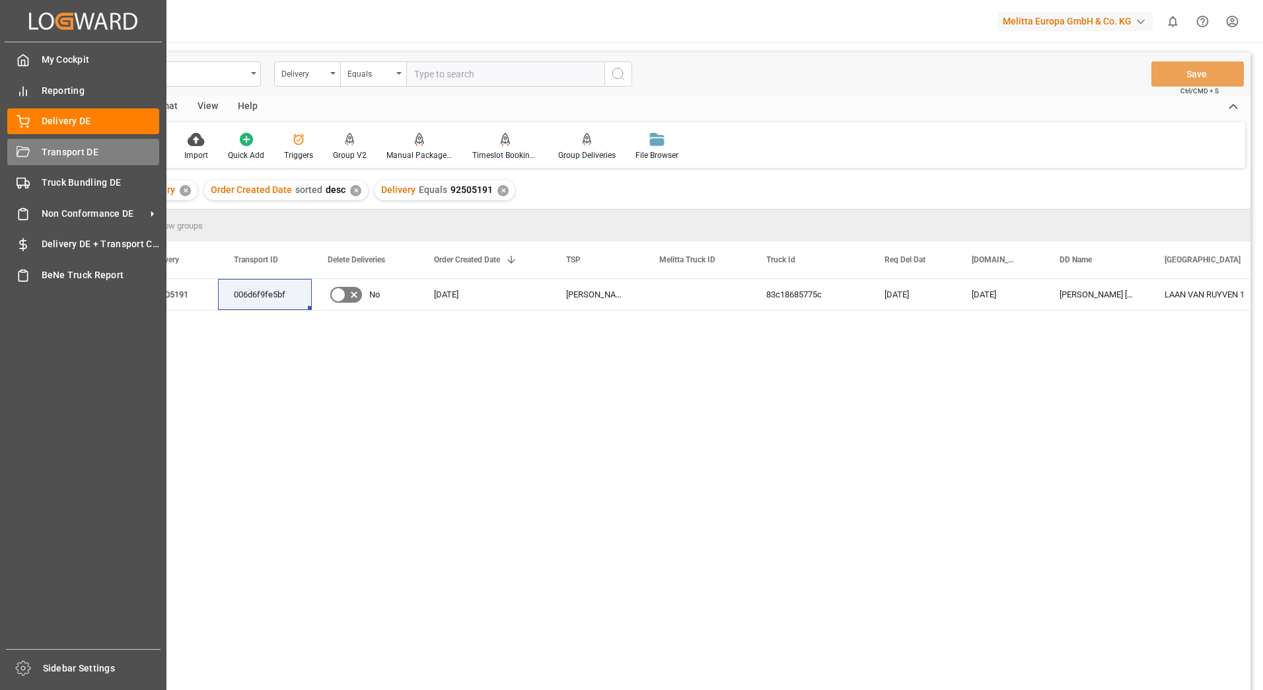
click at [38, 153] on div "Transport DE Transport DE" at bounding box center [83, 152] width 152 height 26
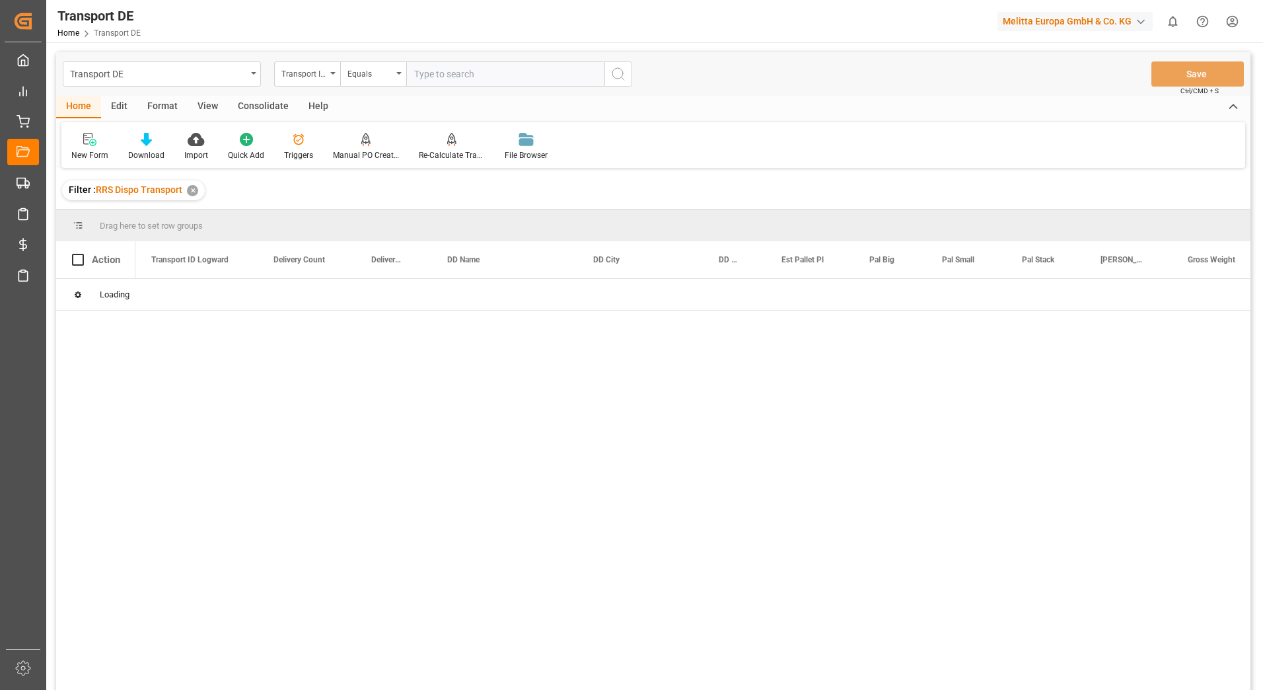
click at [443, 74] on input "text" at bounding box center [505, 73] width 198 height 25
paste input "006d6f9fe5bf"
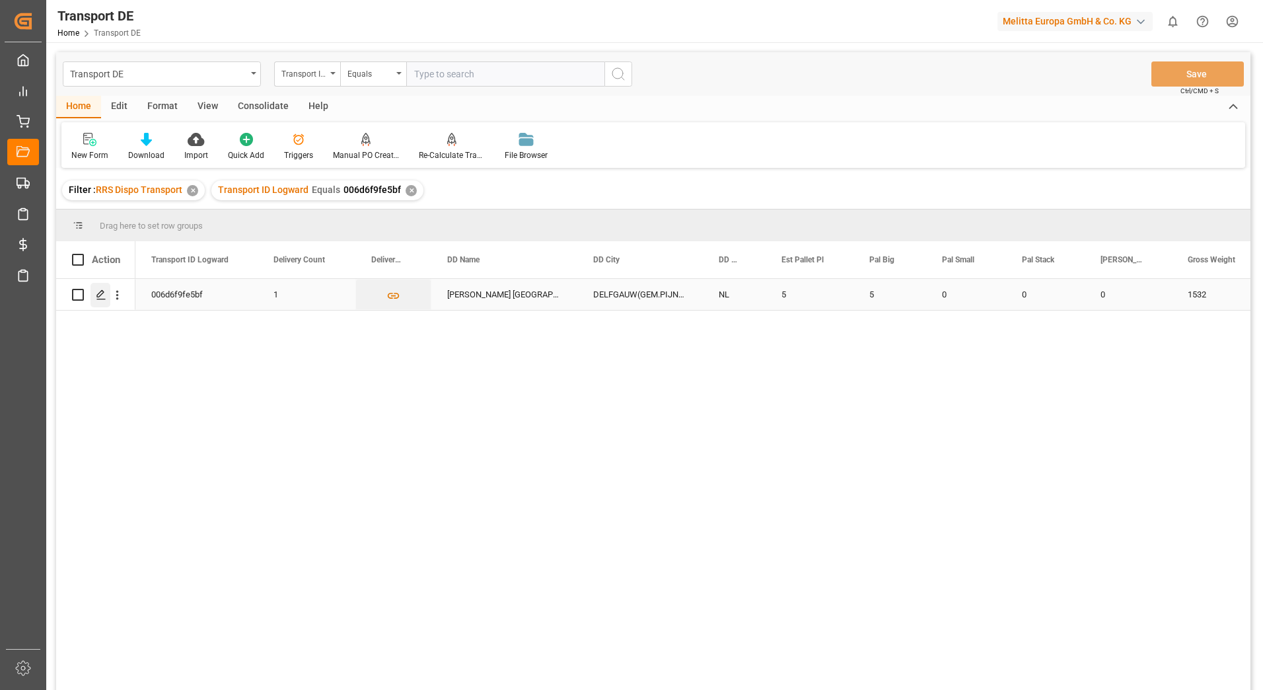
click at [102, 295] on icon "Press SPACE to select this row." at bounding box center [101, 294] width 11 height 11
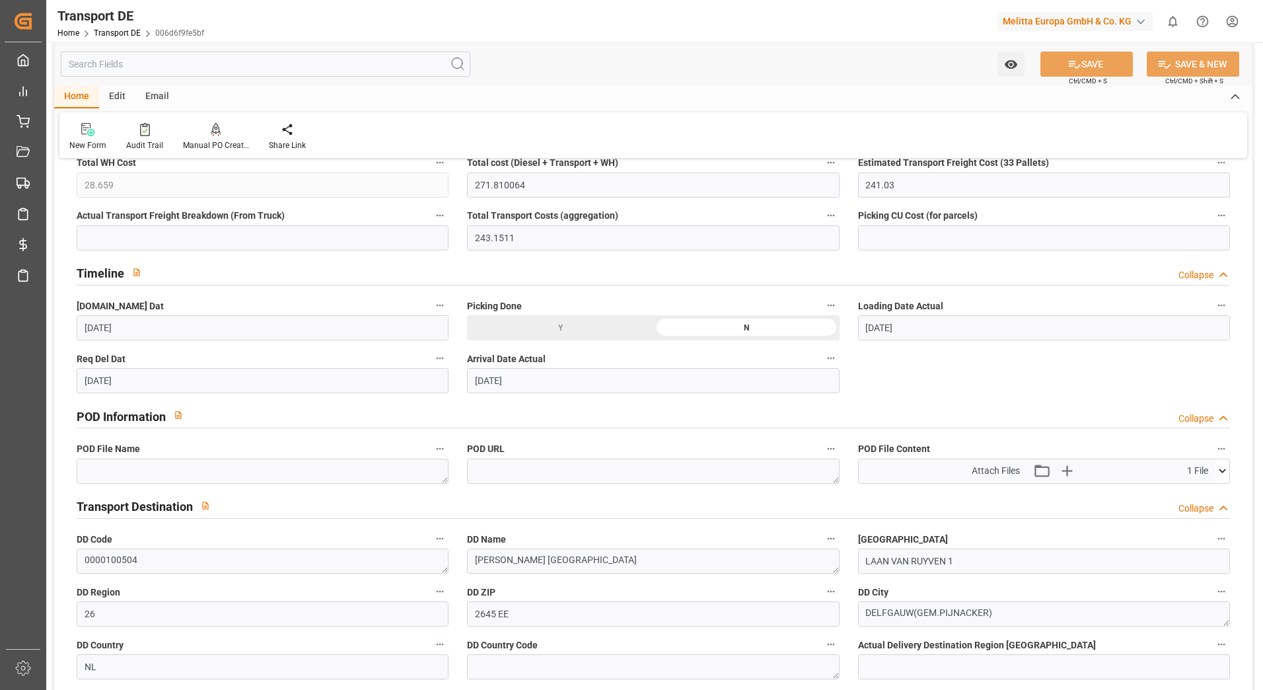
scroll to position [661, 0]
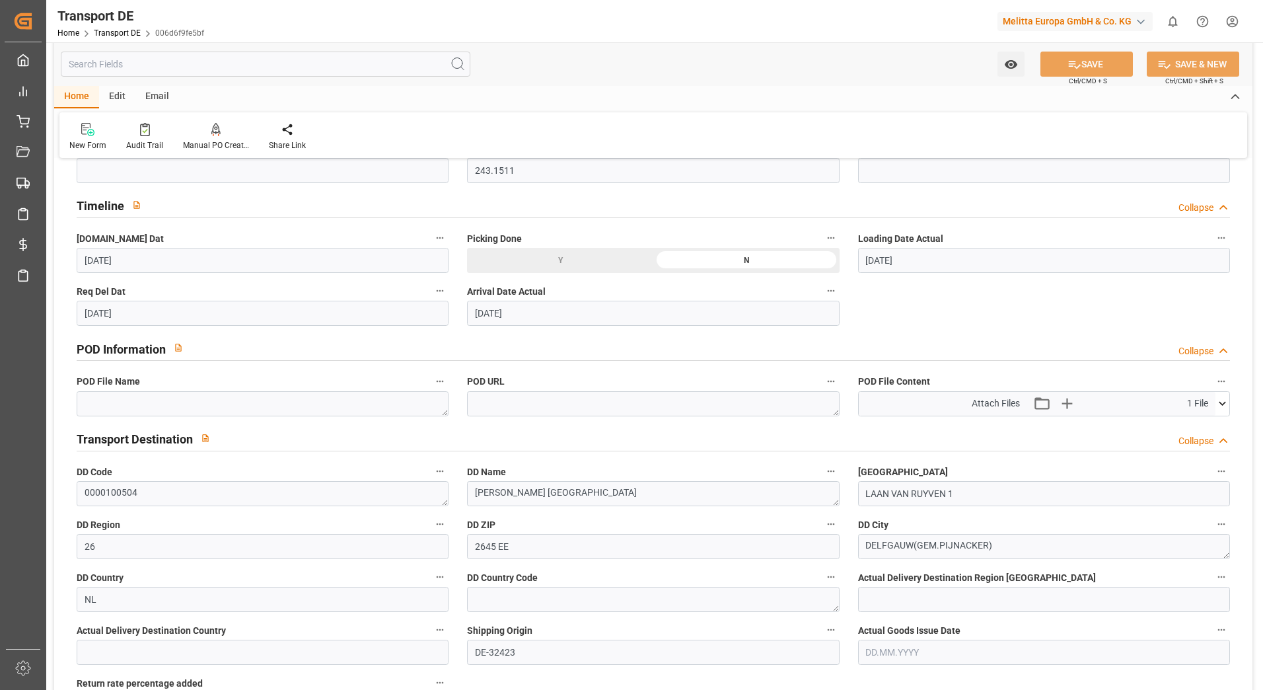
click at [1224, 406] on icon at bounding box center [1223, 403] width 14 height 14
click at [1186, 424] on icon at bounding box center [1188, 428] width 14 height 14
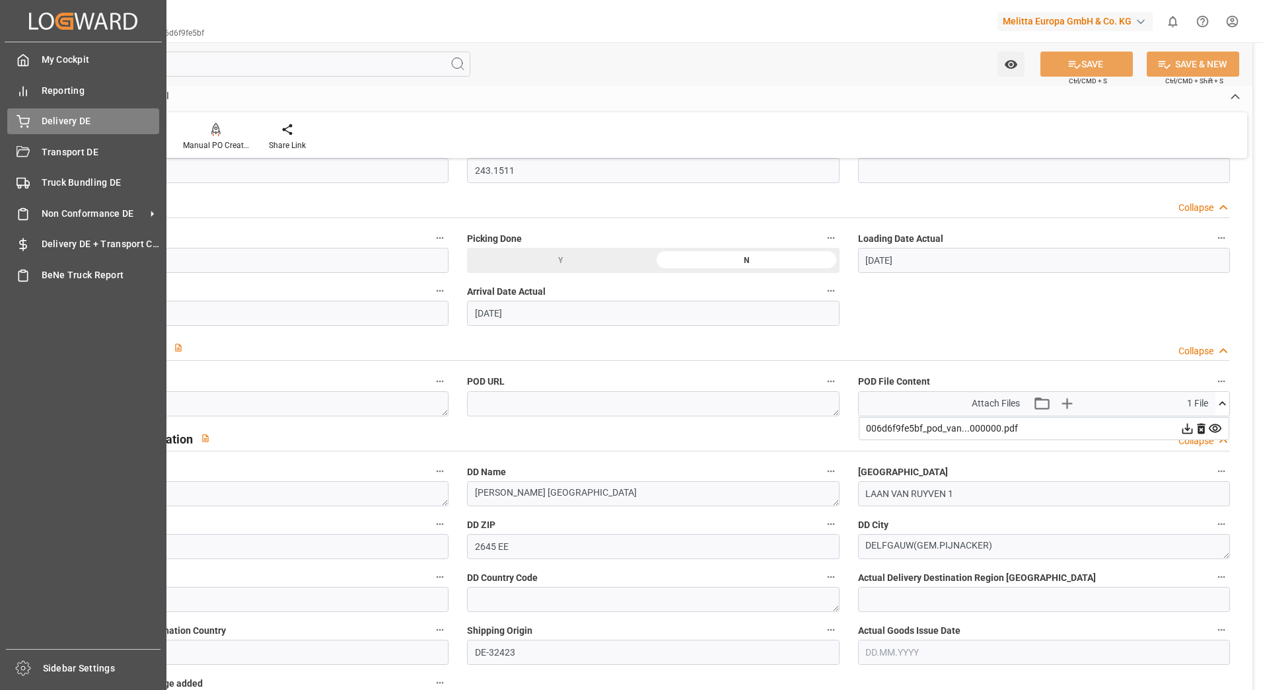
click at [23, 120] on icon at bounding box center [23, 121] width 13 height 13
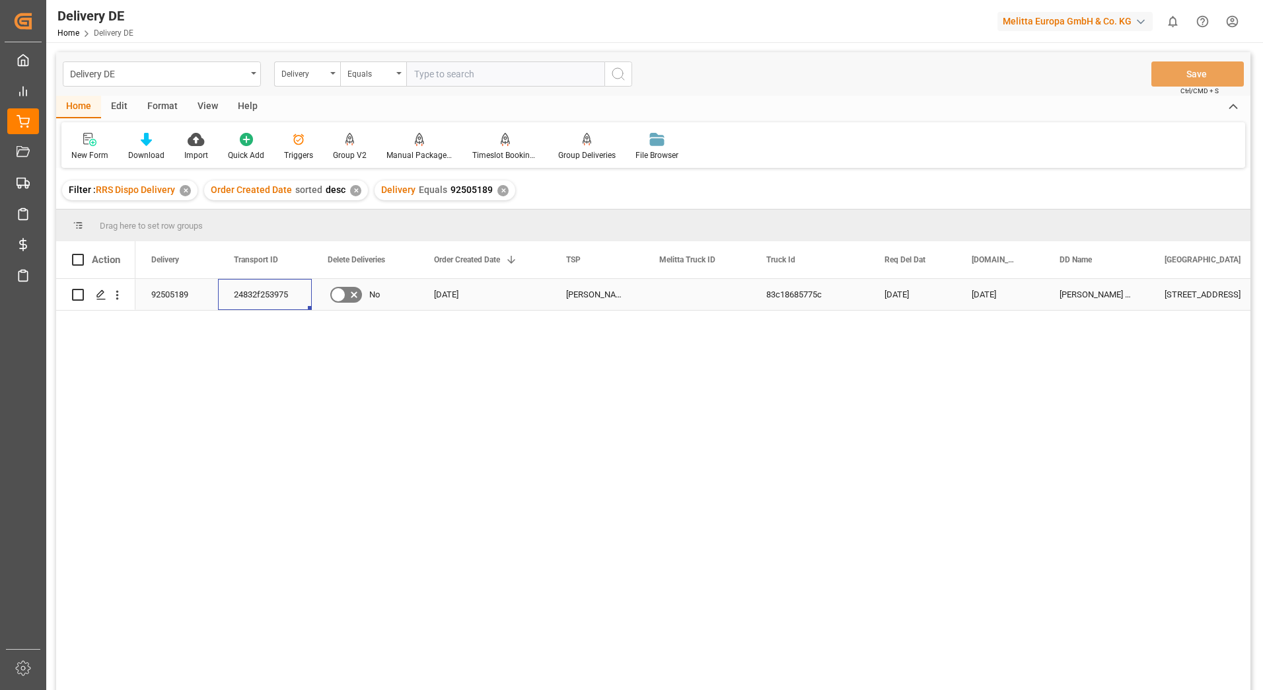
click at [249, 295] on div "24832f253975" at bounding box center [265, 294] width 94 height 31
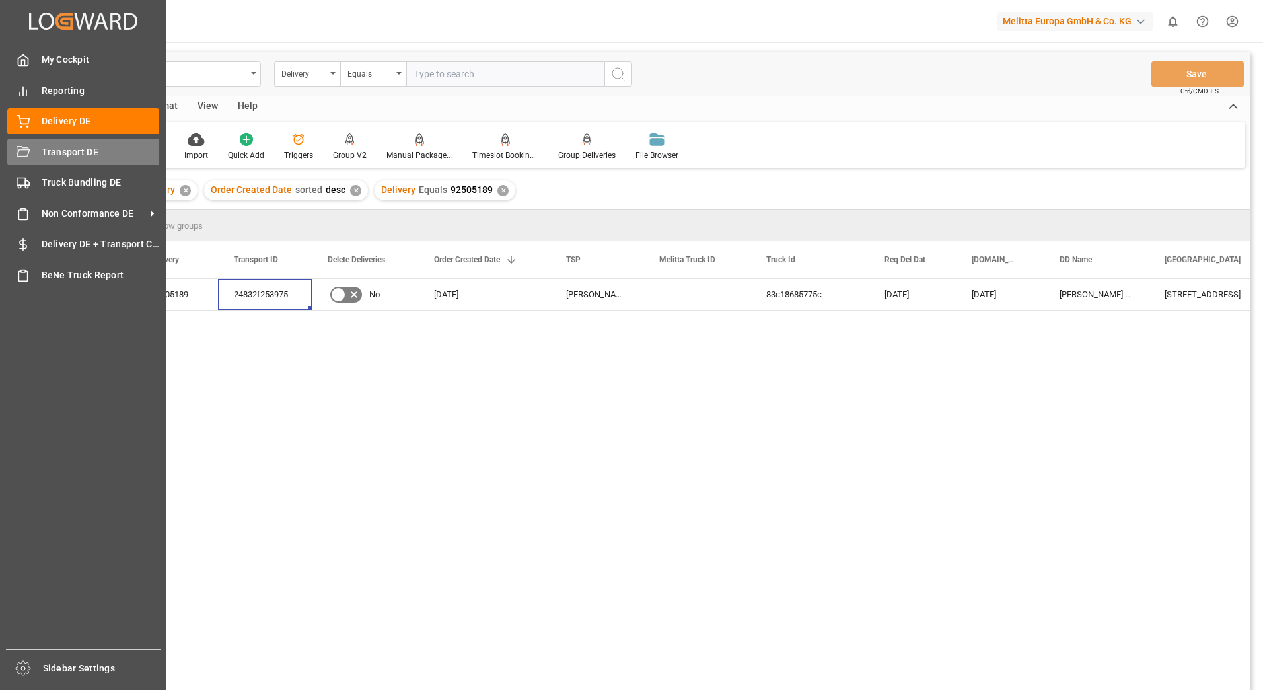
click at [22, 149] on icon at bounding box center [23, 152] width 13 height 13
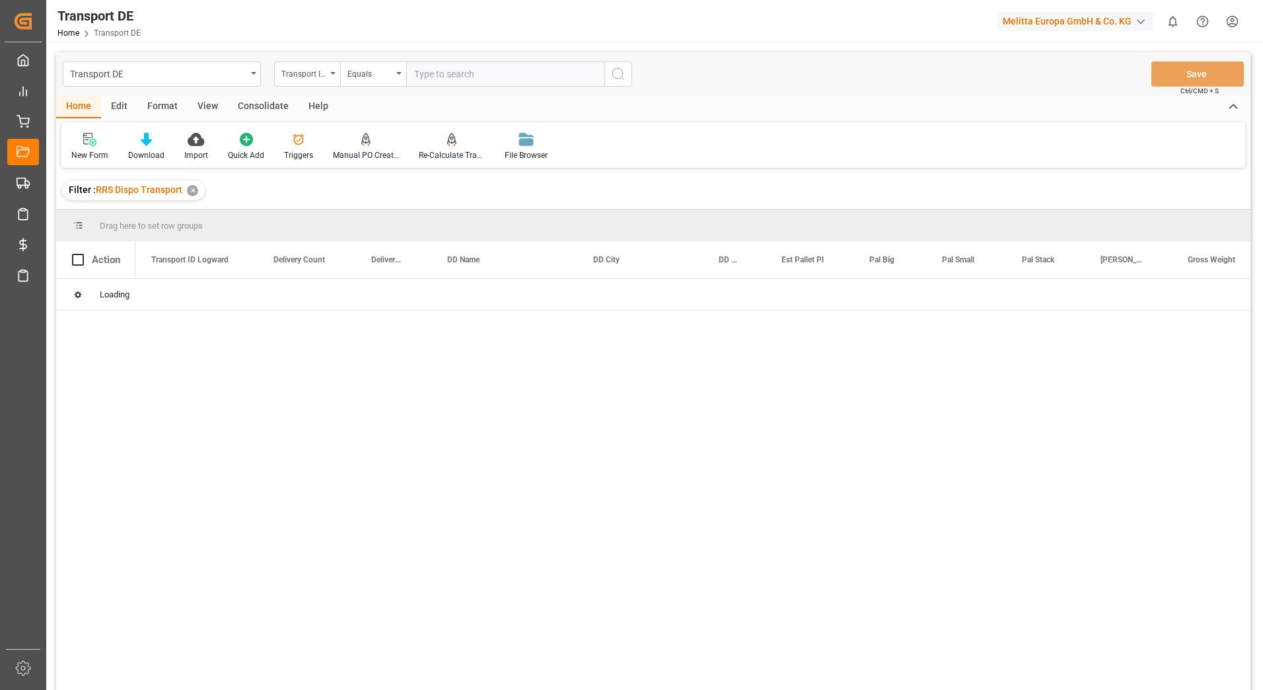
click at [456, 76] on input "text" at bounding box center [505, 73] width 198 height 25
paste input "24832f253975"
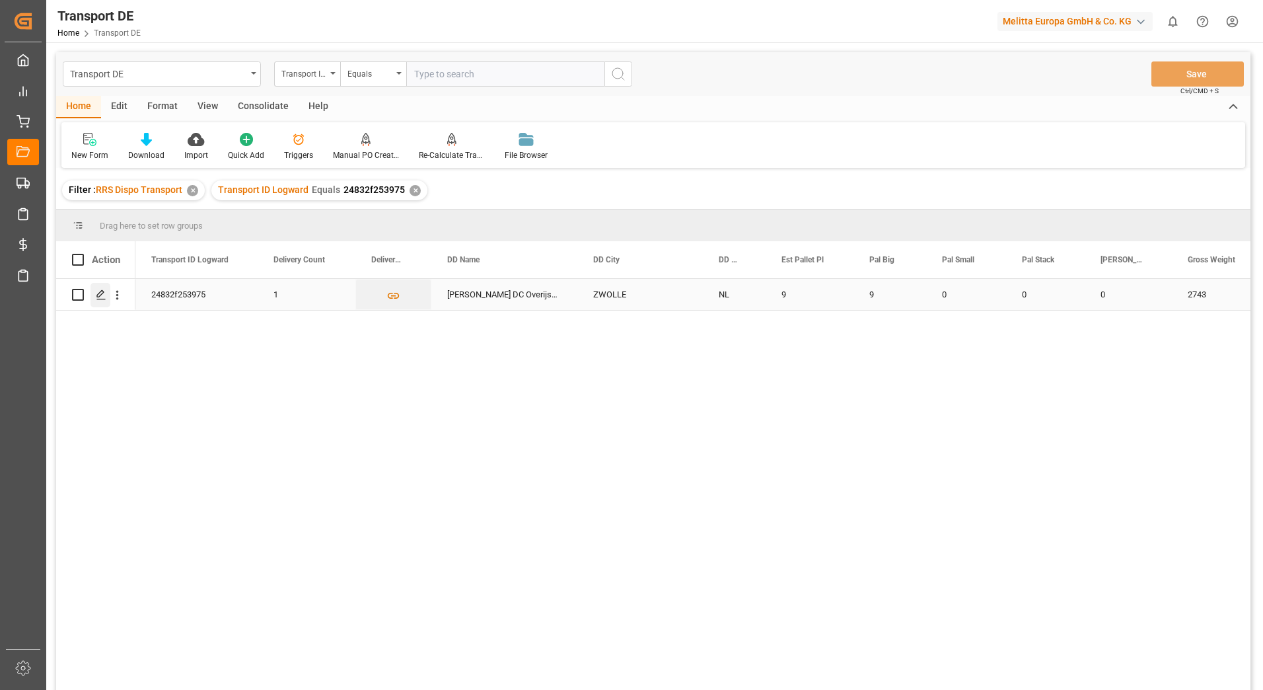
click at [95, 288] on div "Press SPACE to select this row." at bounding box center [101, 295] width 20 height 24
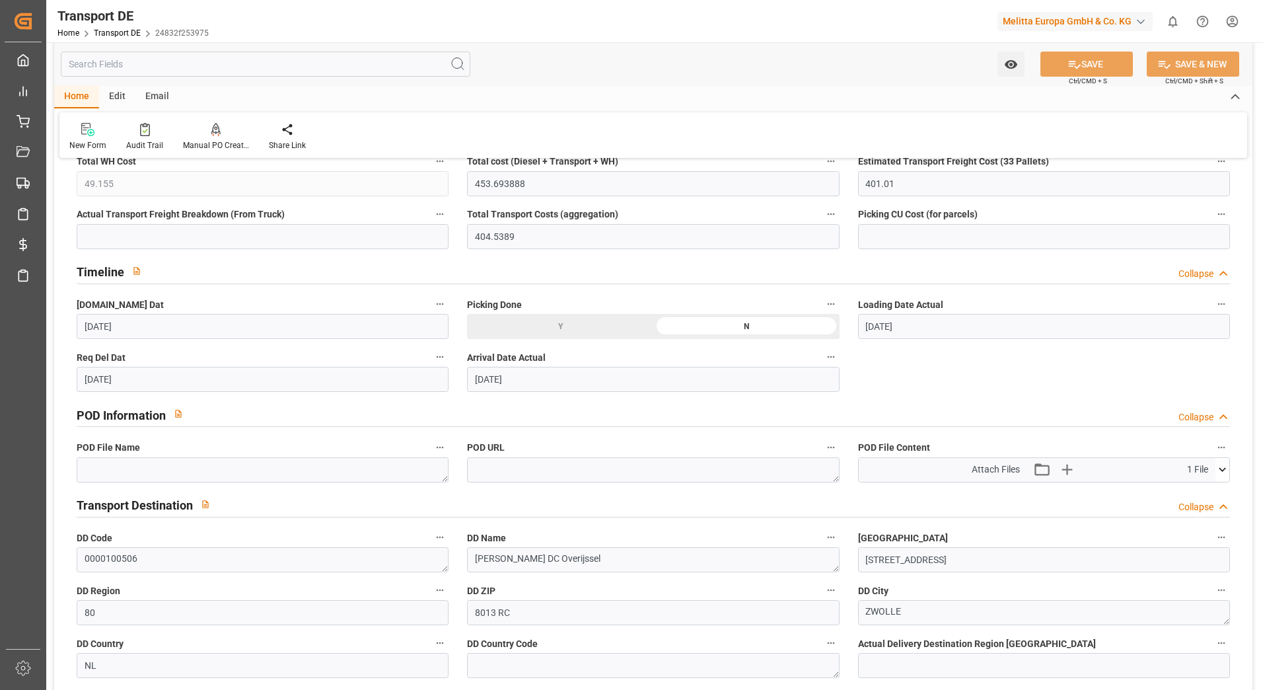
scroll to position [636, 0]
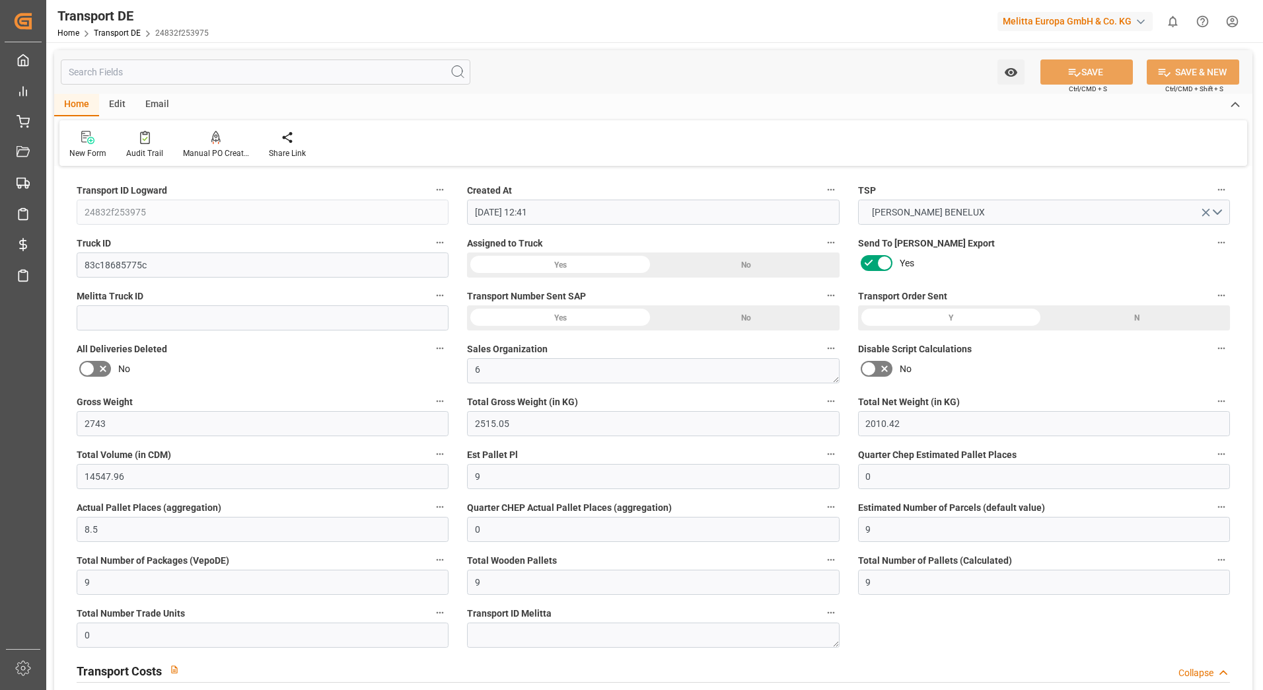
scroll to position [793, 0]
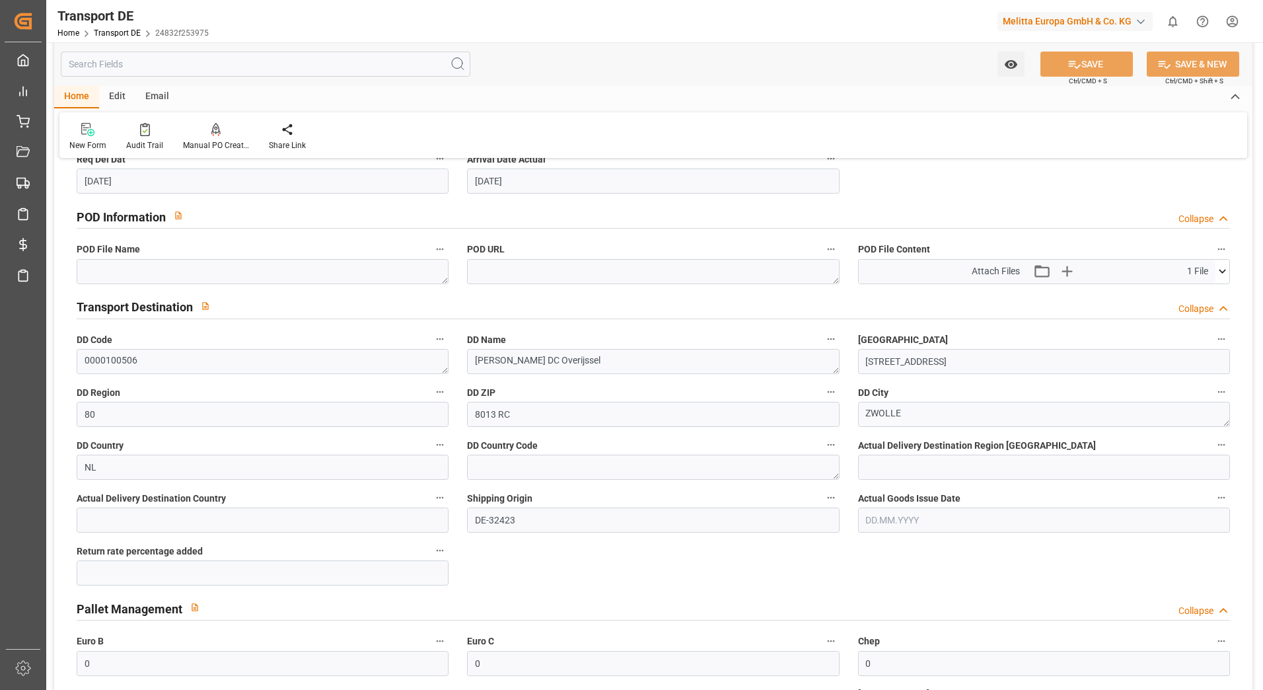
click at [1218, 270] on icon at bounding box center [1223, 271] width 14 height 14
click at [1188, 292] on icon at bounding box center [1188, 296] width 11 height 11
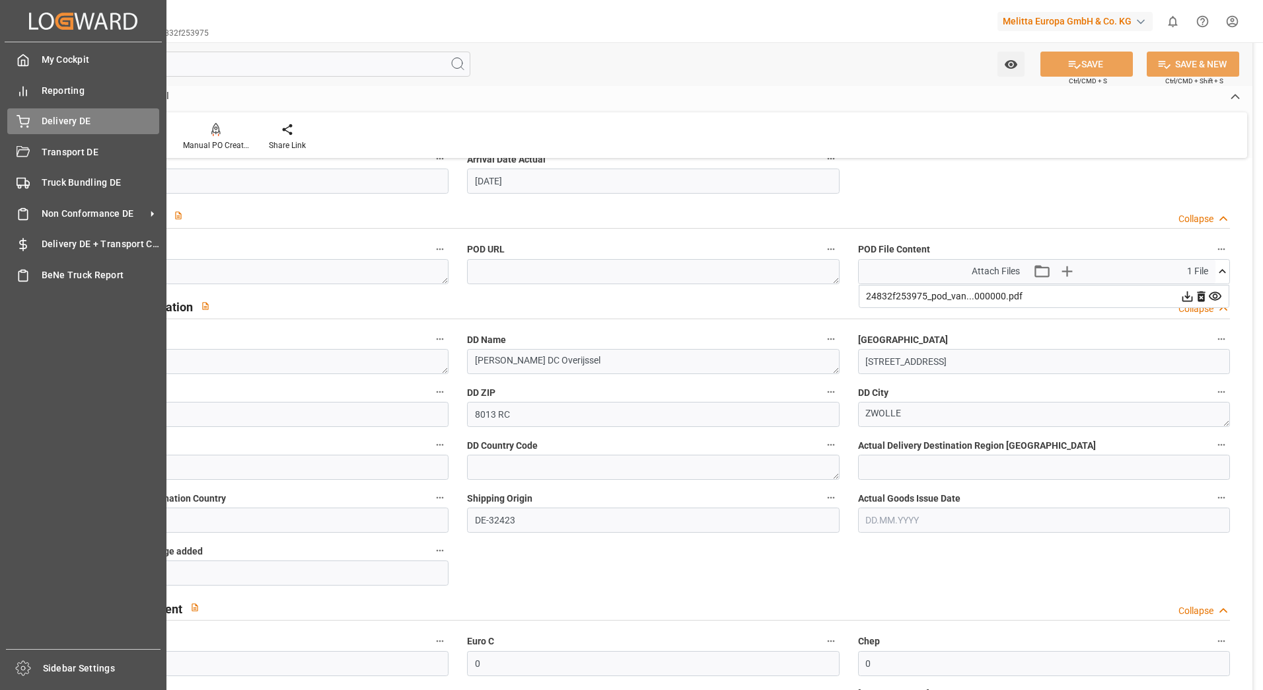
click at [17, 124] on icon at bounding box center [23, 121] width 13 height 13
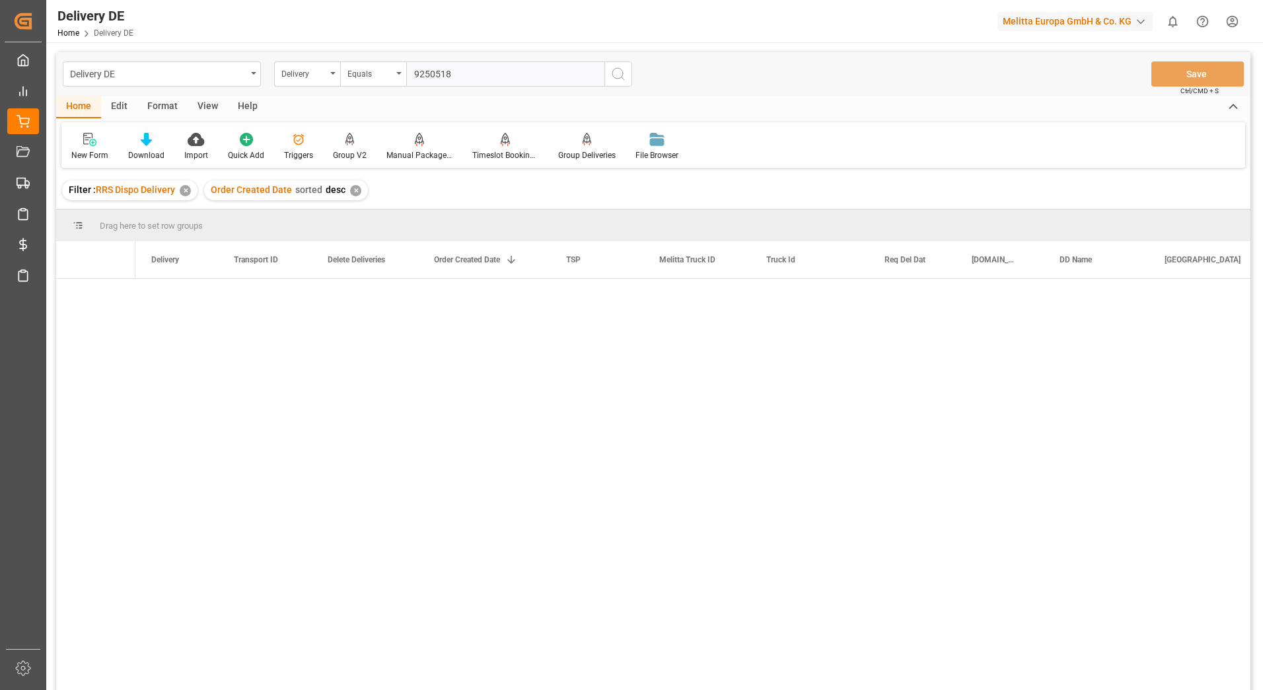
type input "92505188"
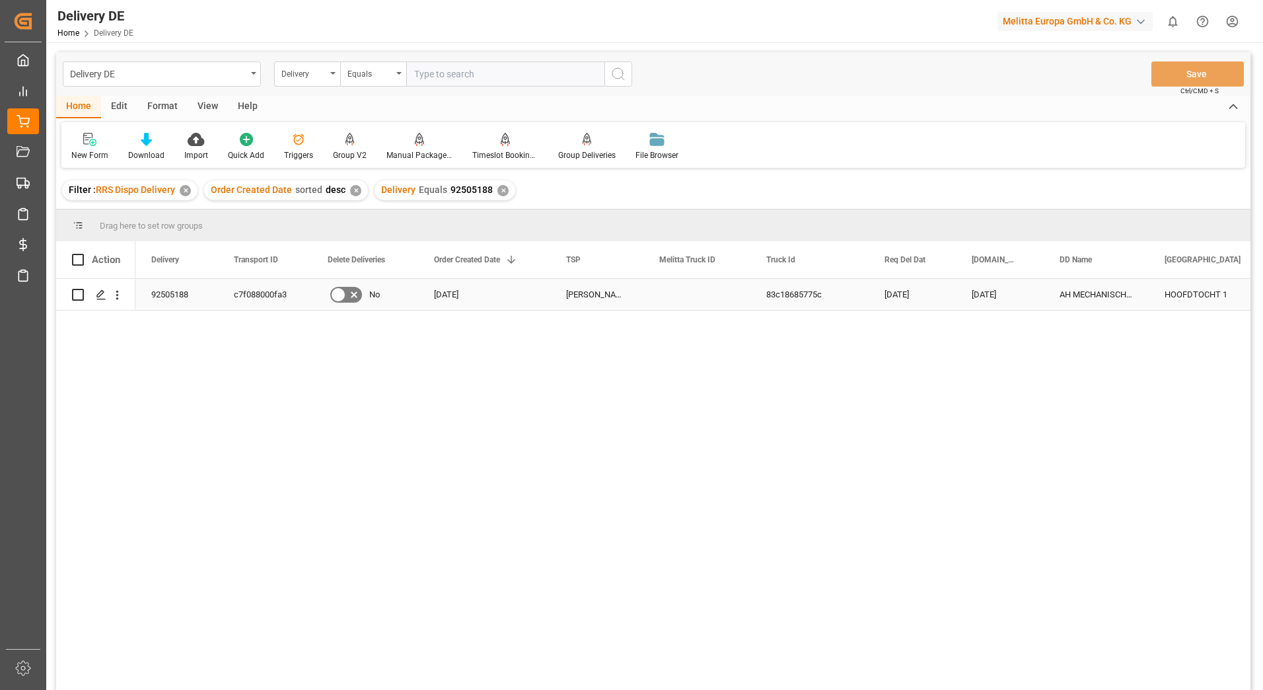
click at [261, 285] on div "c7f088000fa3" at bounding box center [265, 294] width 94 height 31
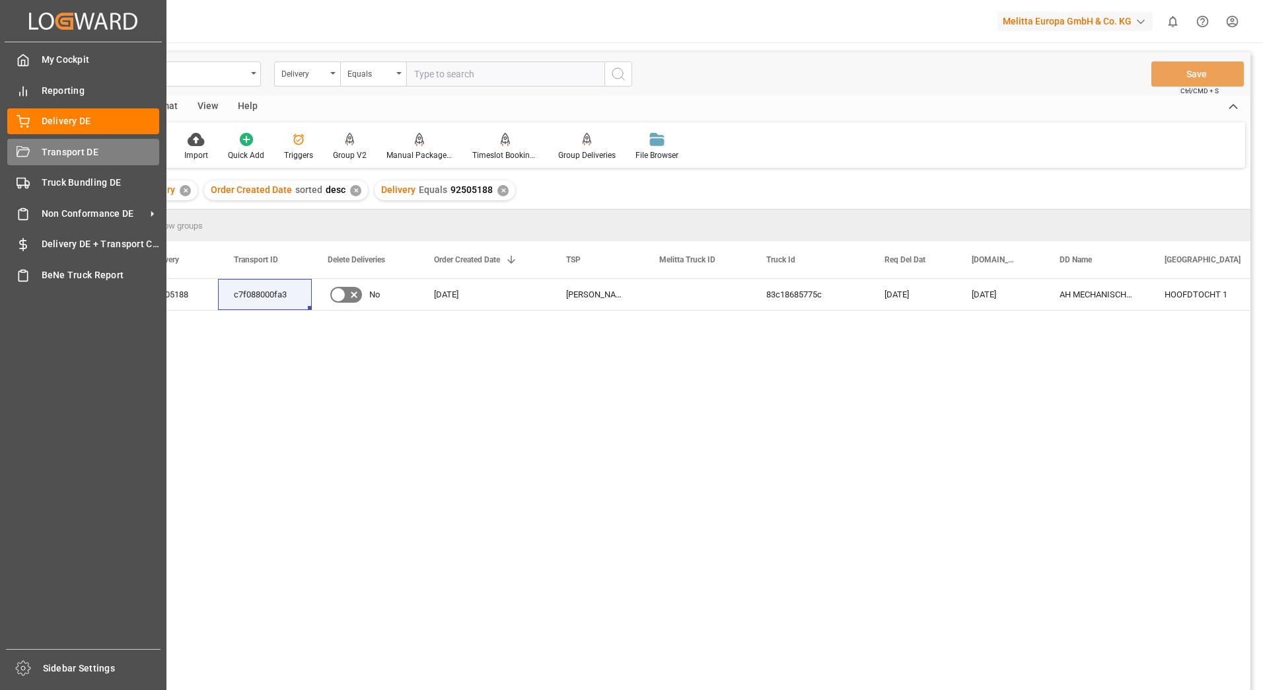
drag, startPoint x: 24, startPoint y: 145, endPoint x: 79, endPoint y: 160, distance: 56.1
click at [24, 146] on icon at bounding box center [23, 152] width 13 height 13
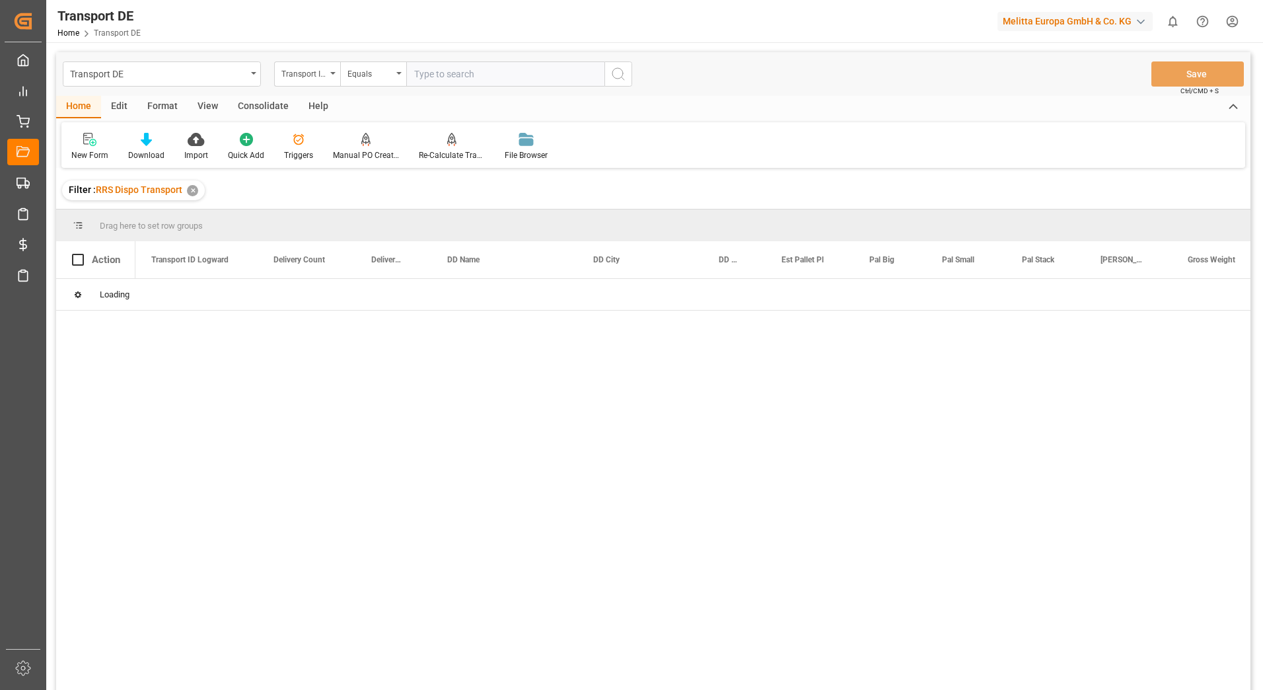
click at [447, 79] on input "text" at bounding box center [505, 73] width 198 height 25
paste input "c7f088000fa3"
type input "c7f088000fa3"
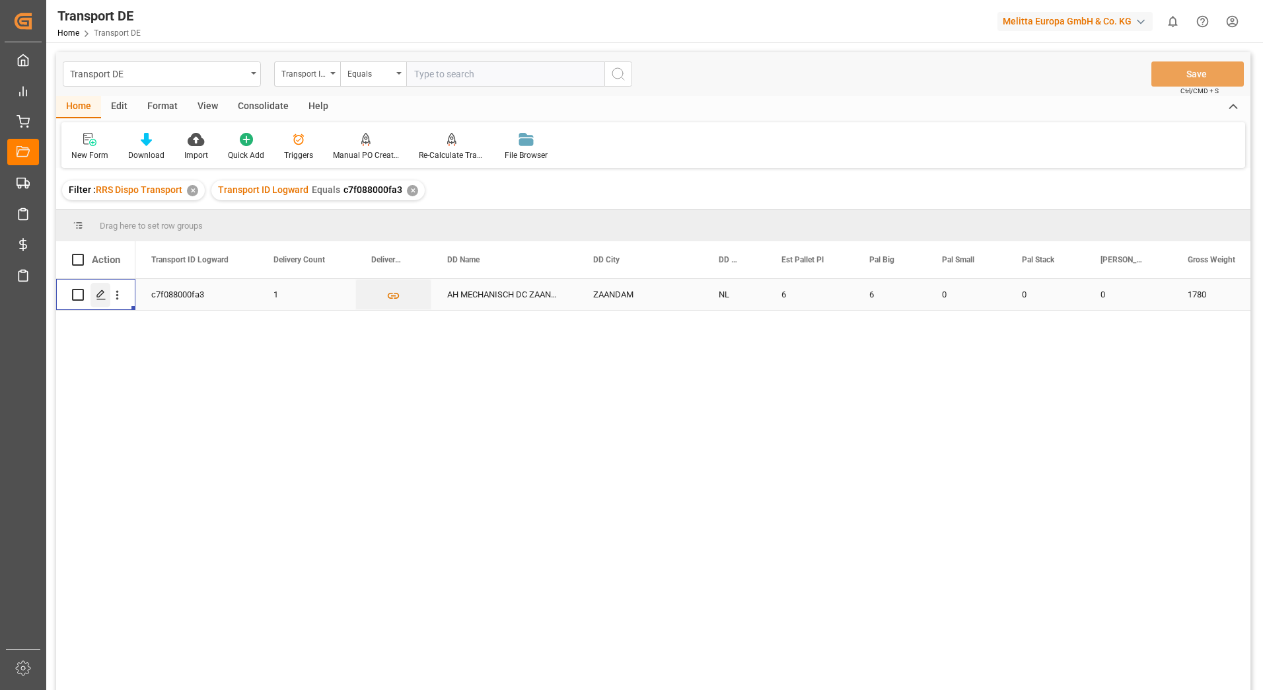
click at [96, 291] on icon "Press SPACE to select this row." at bounding box center [101, 294] width 11 height 11
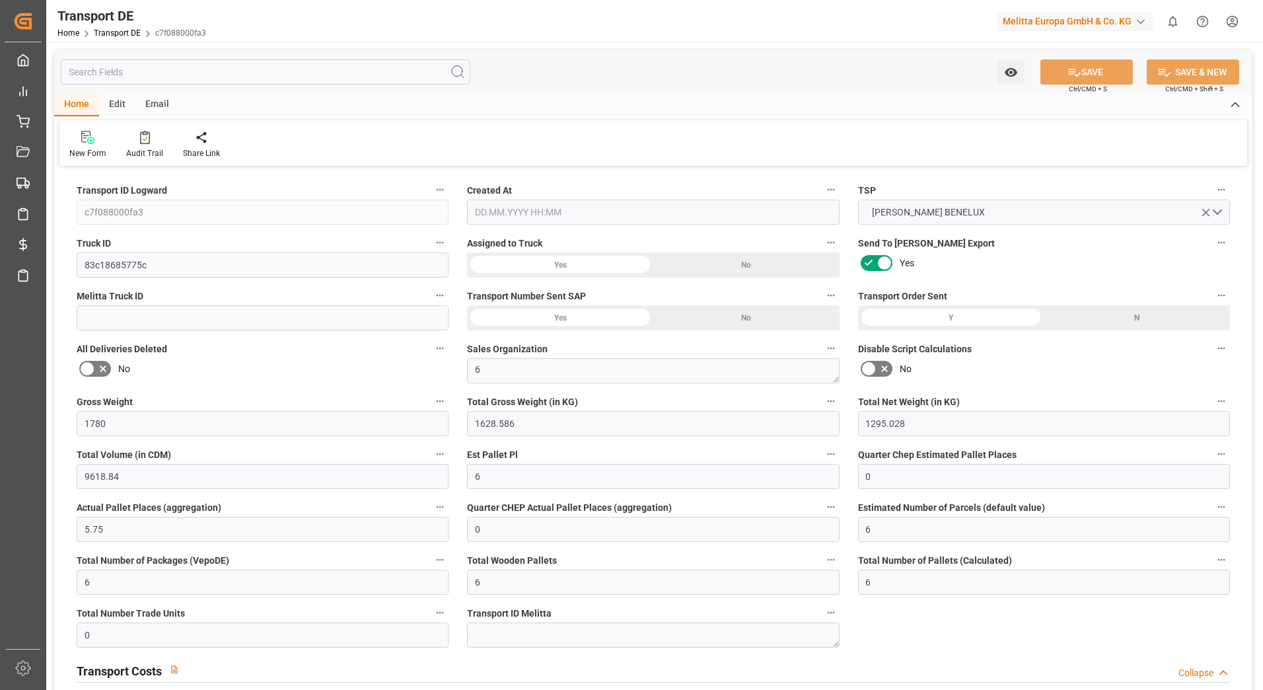
type input "1780"
type input "1628.586"
type input "1295.028"
type input "9618.84"
type input "6"
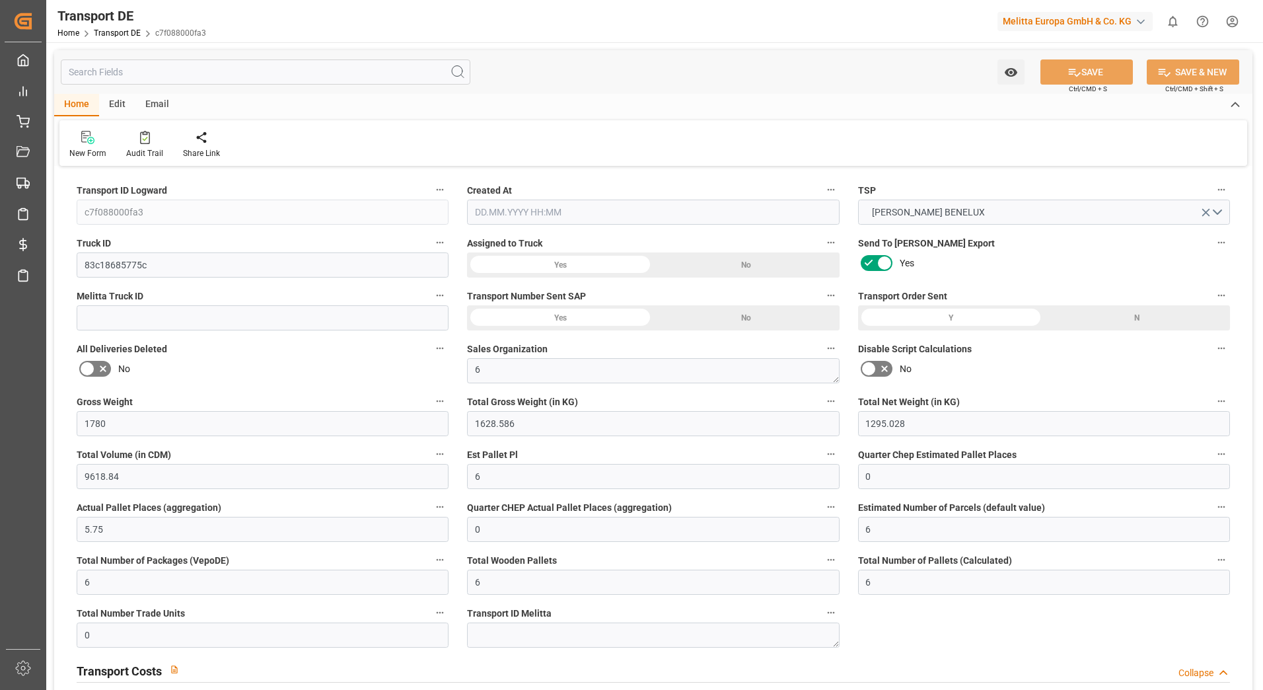
type input "0"
type input "5.75"
type input "0"
type input "6"
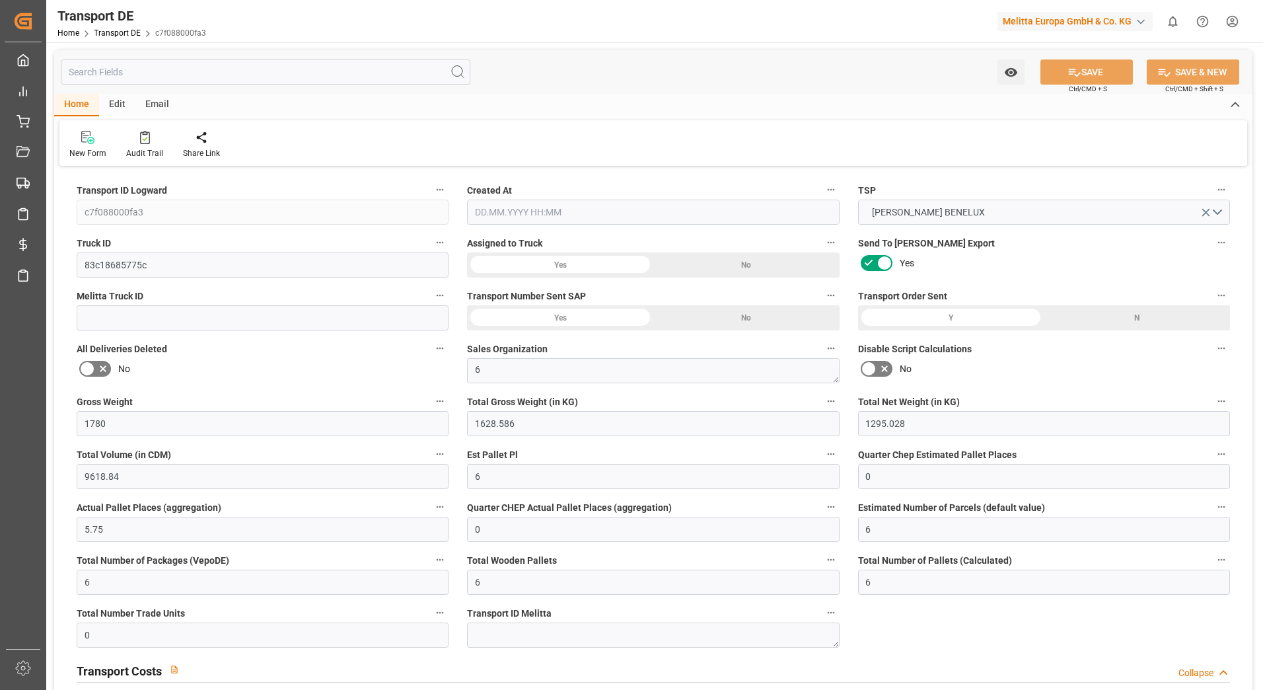
type input "6"
type input "0"
type input "281.1"
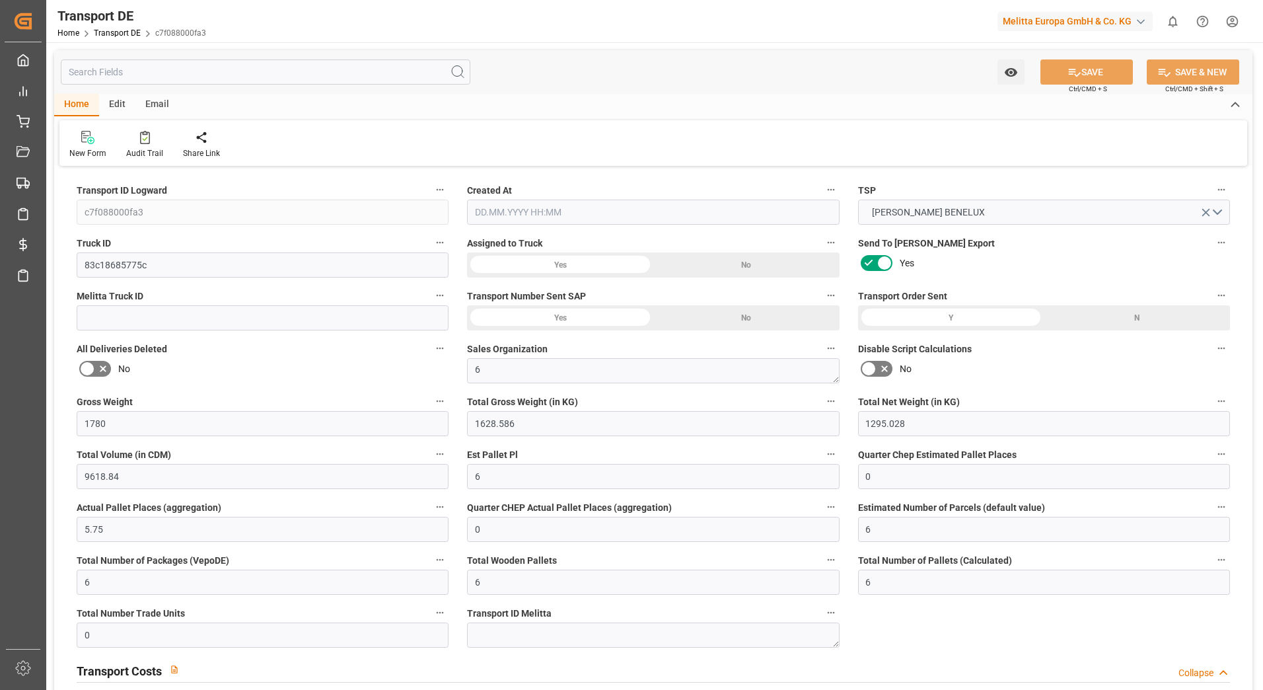
type input "33.783"
type input "281.1"
type input "283.5737"
type input "15"
type input "0"
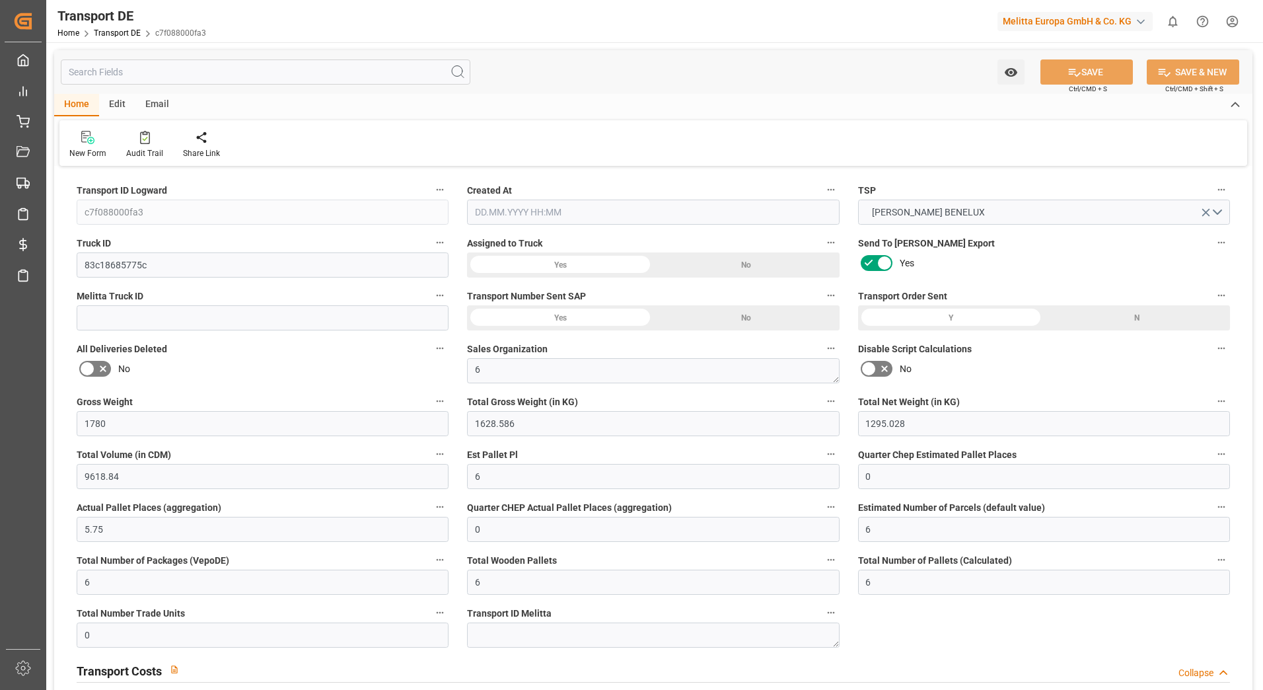
type input "0"
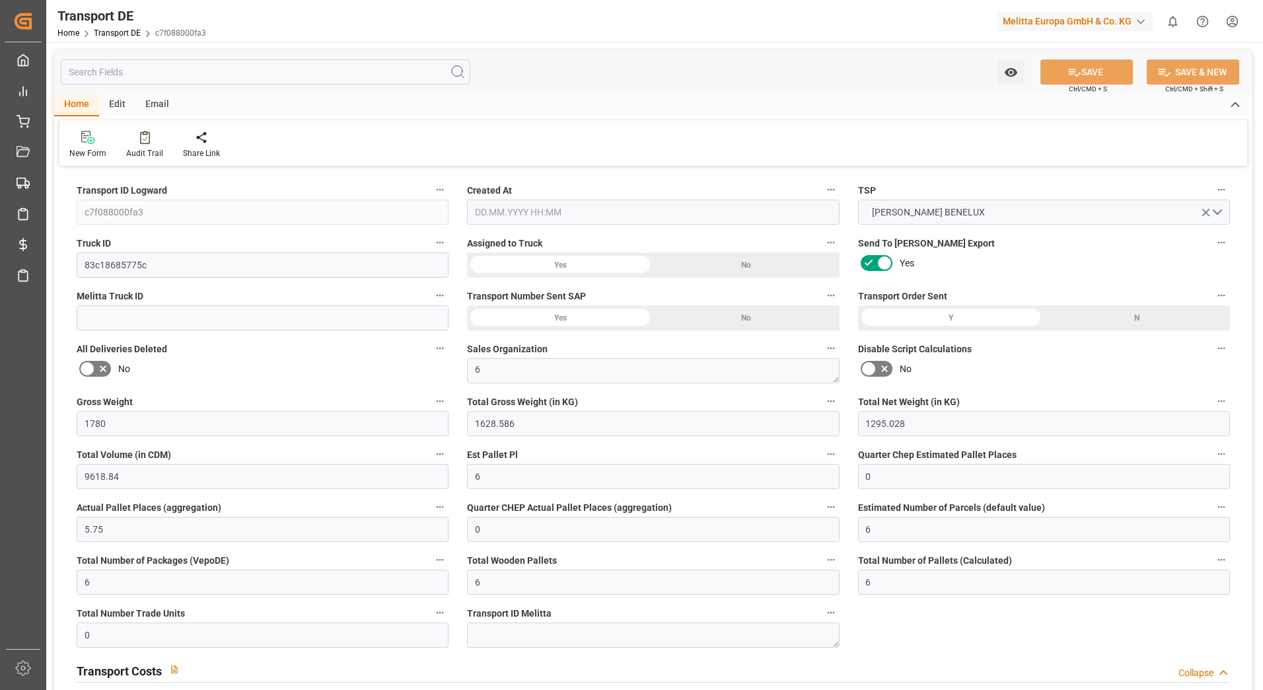
type input "0"
type input "2.4737"
type input "0"
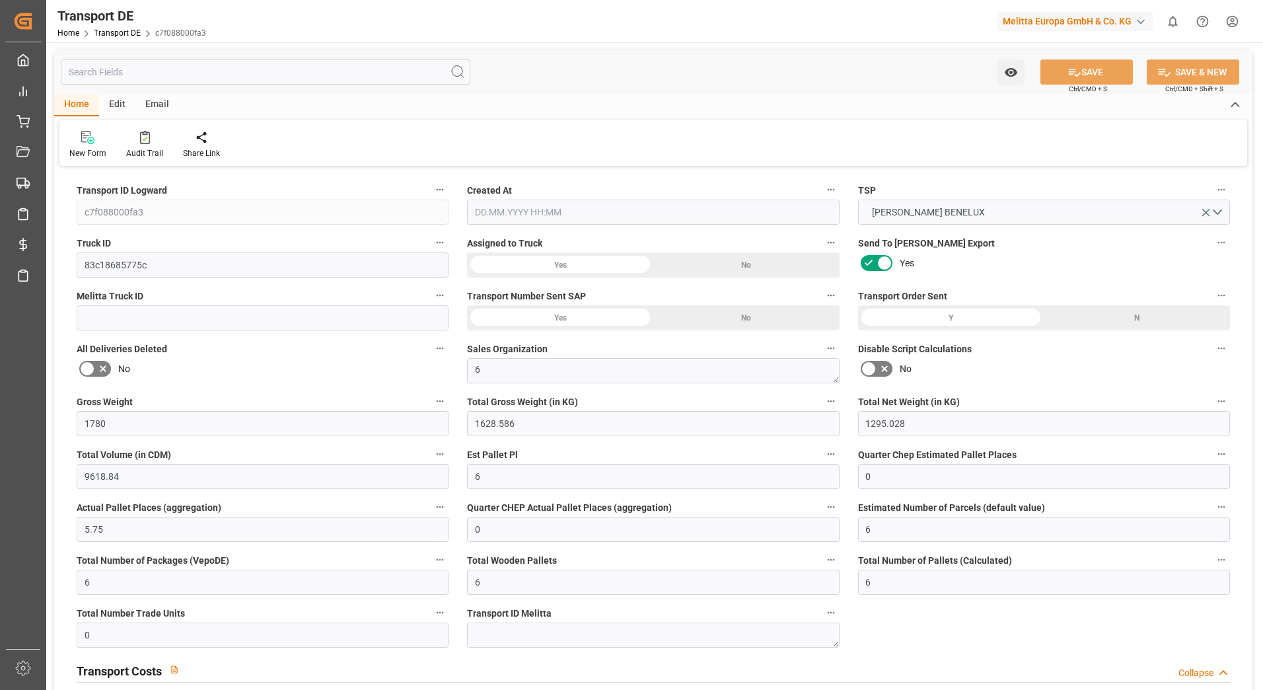
type input "0"
type input "1628.586"
type input "4710.8598"
type input "21"
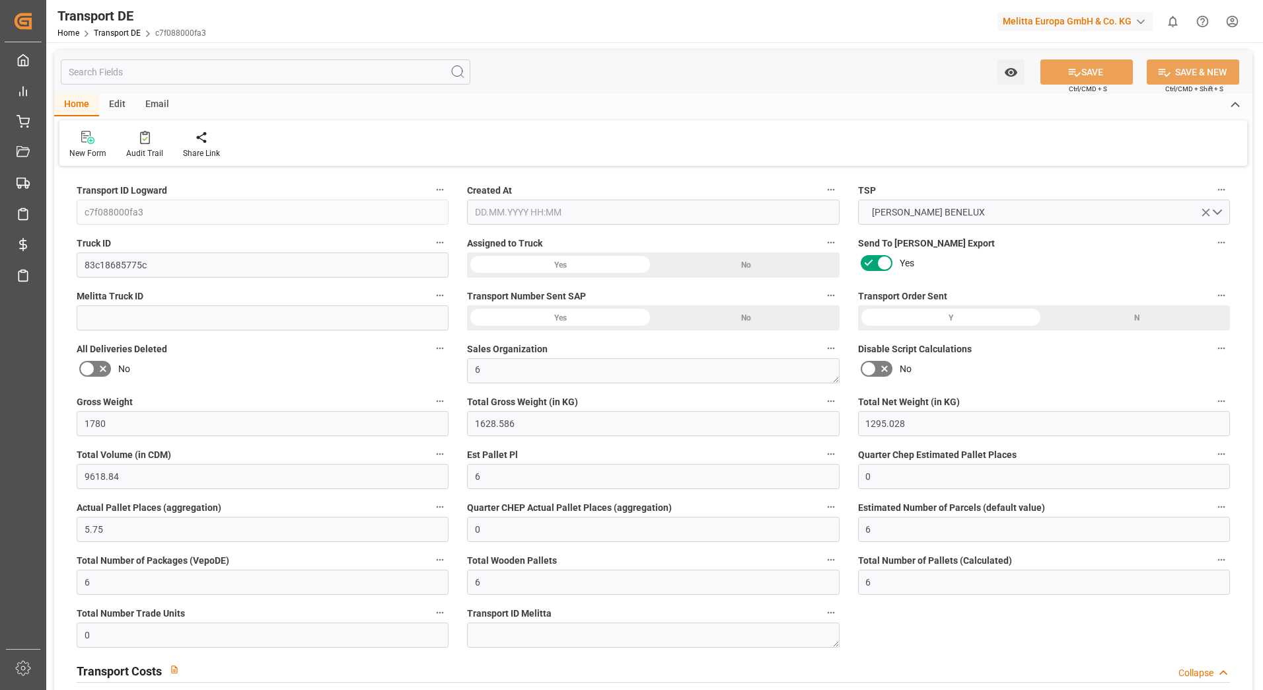
type input "35"
type input "6"
type input "0"
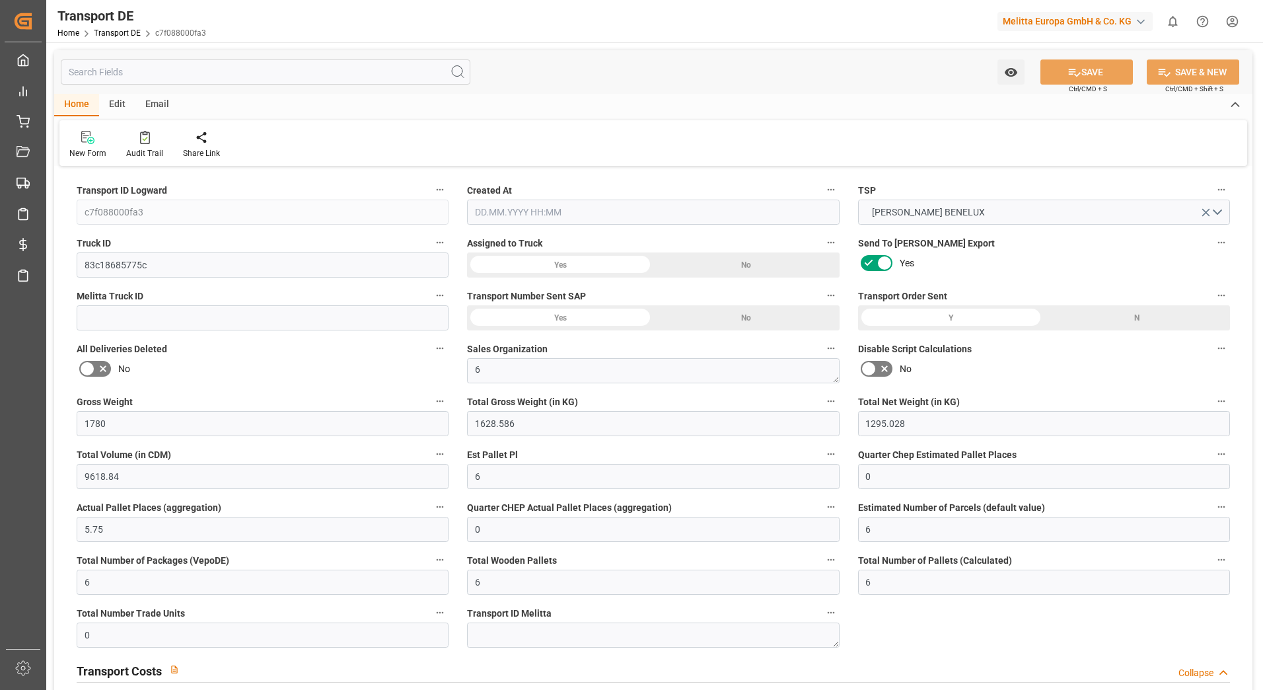
type input "0"
type input "1"
type input "0"
type input "450"
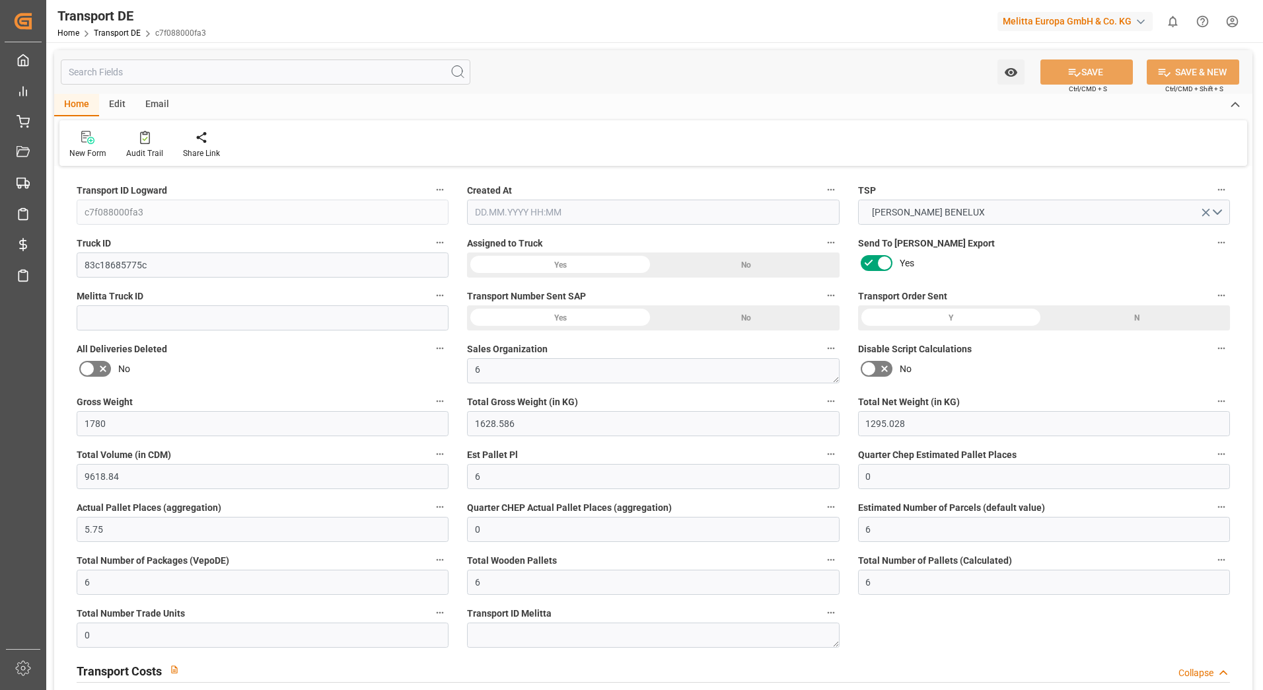
type input "24.03.2025 12:41"
type input "26.03.2025"
type input "27.03.2025"
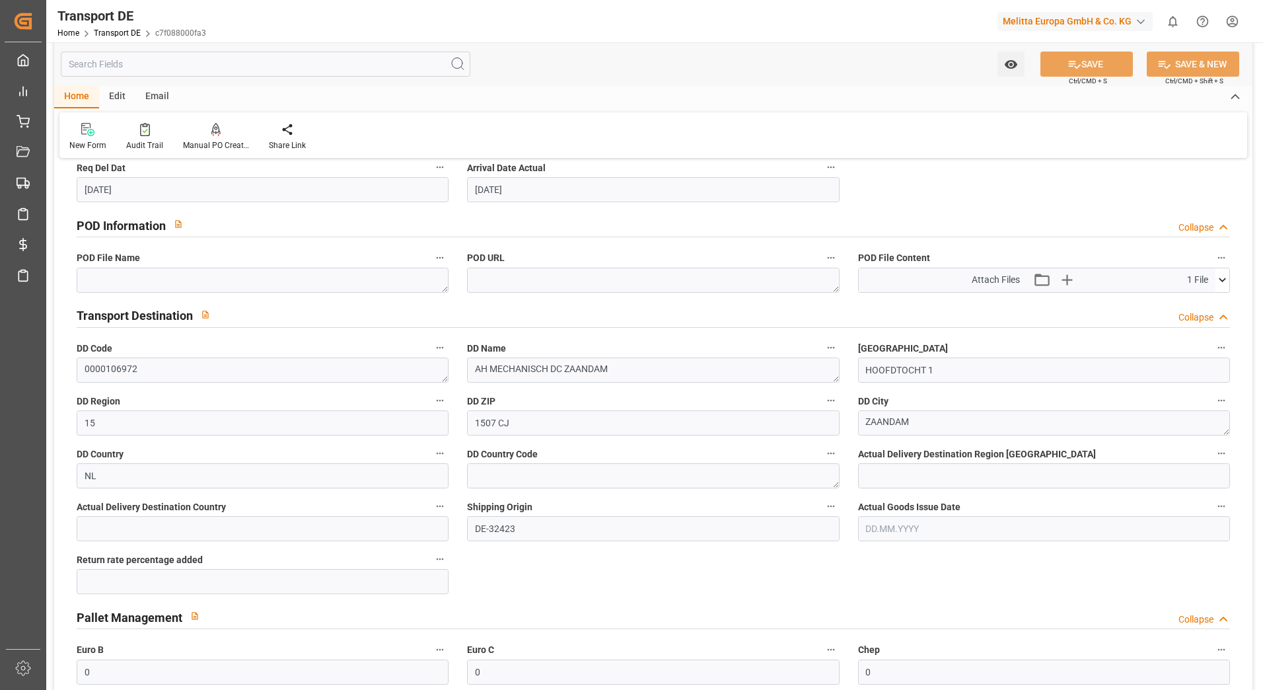
scroll to position [793, 0]
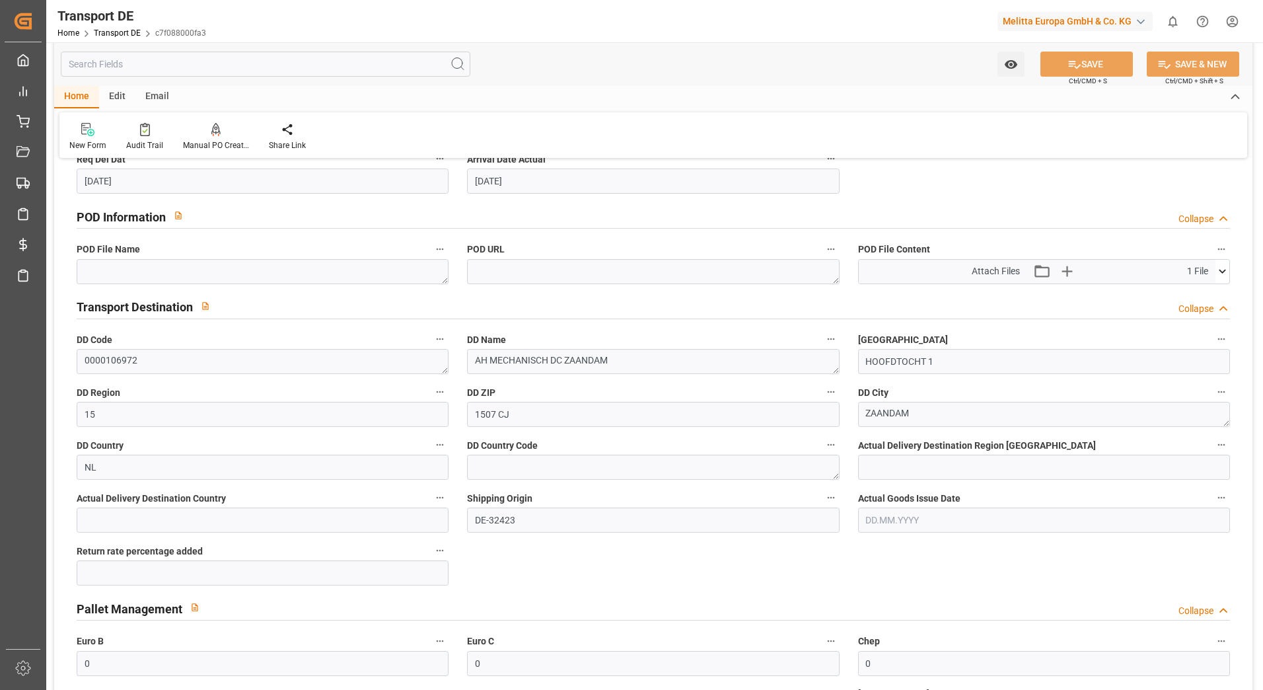
click at [1221, 276] on icon at bounding box center [1223, 271] width 14 height 14
click at [1187, 293] on icon at bounding box center [1188, 296] width 14 height 14
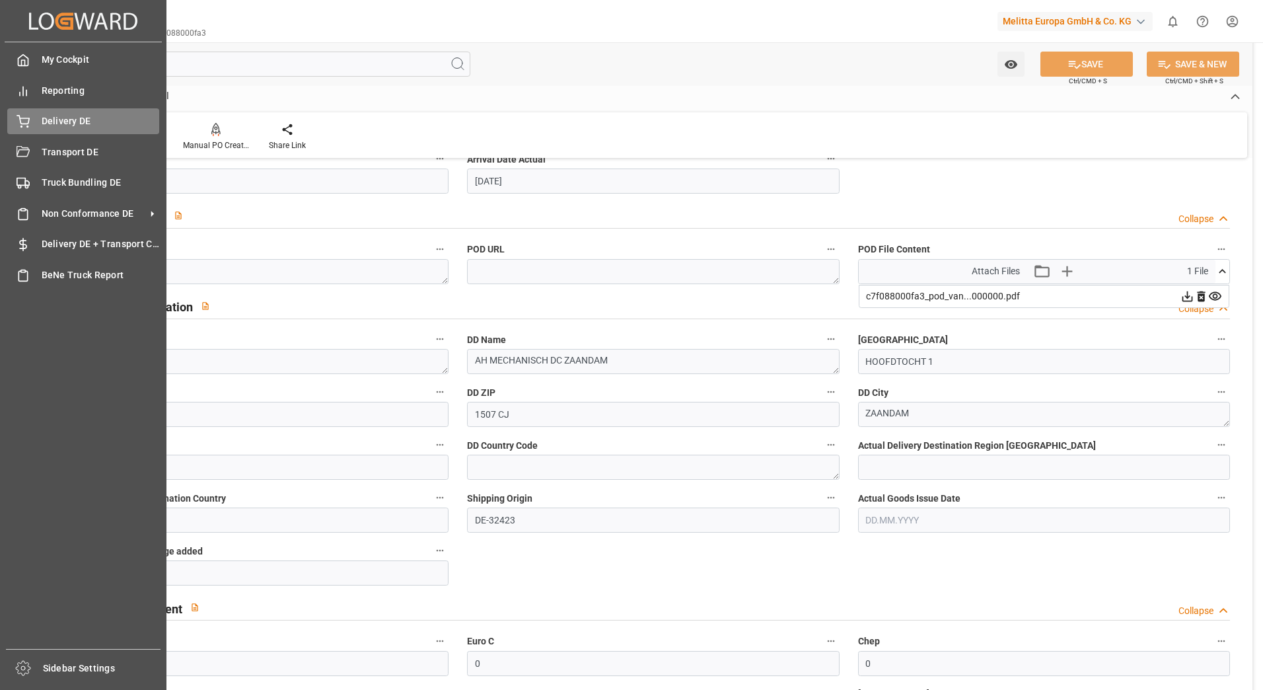
click at [24, 116] on icon at bounding box center [23, 121] width 13 height 13
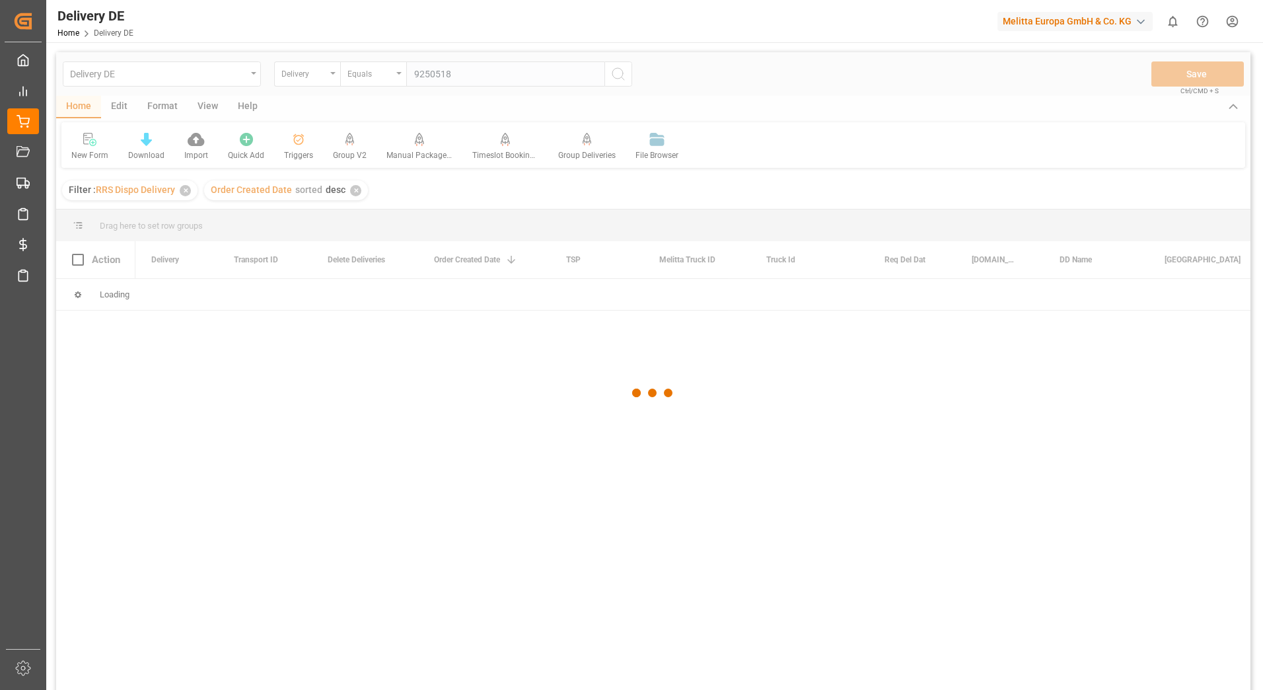
type input "92505187"
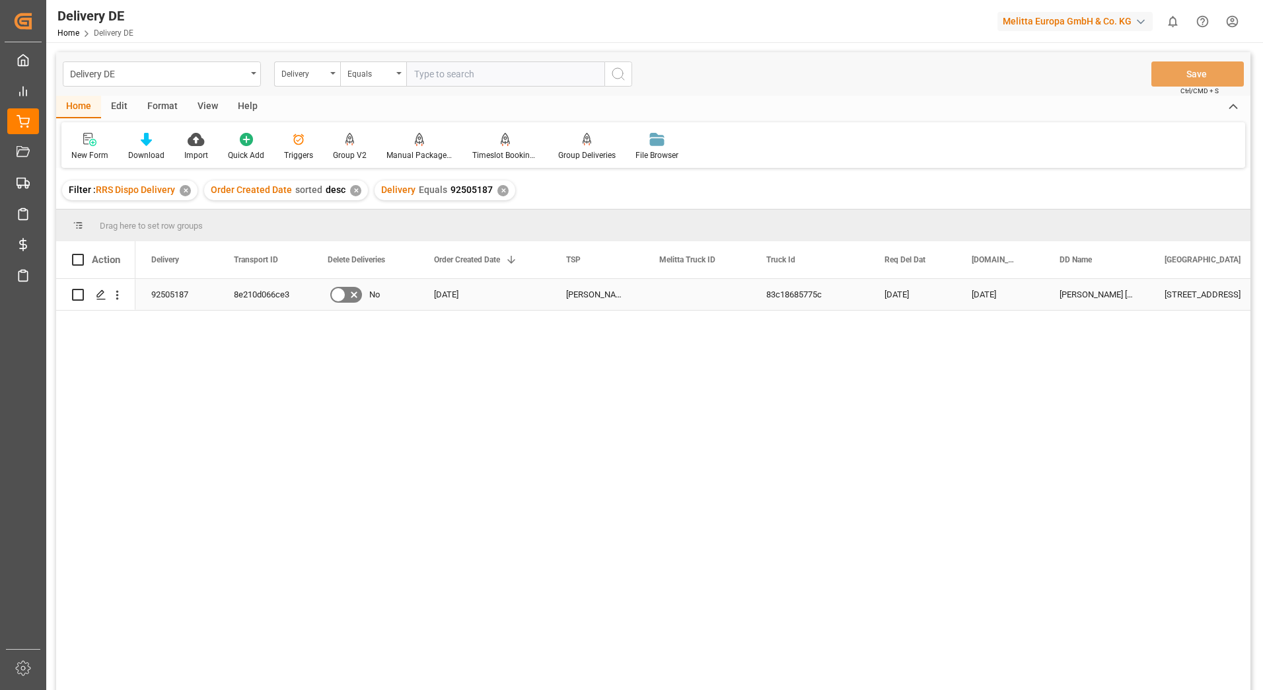
click at [257, 290] on div "8e210d066ce3" at bounding box center [265, 294] width 94 height 31
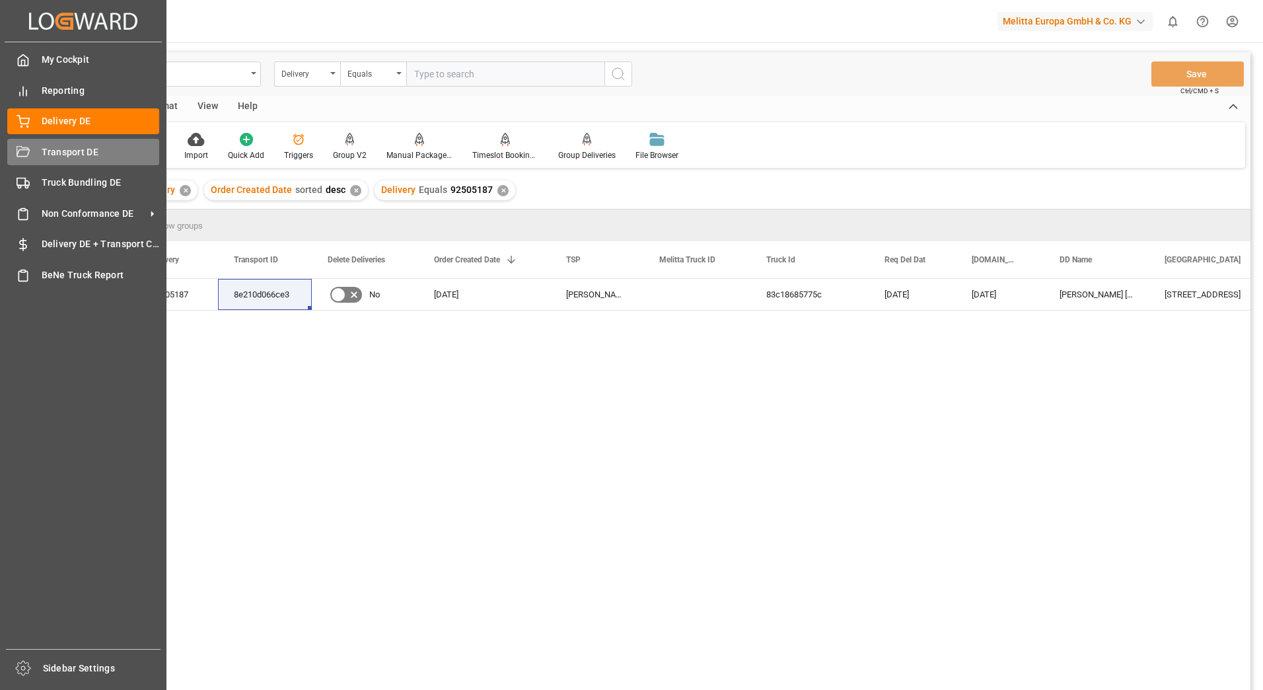
click at [34, 148] on div "Transport DE Transport DE" at bounding box center [83, 152] width 152 height 26
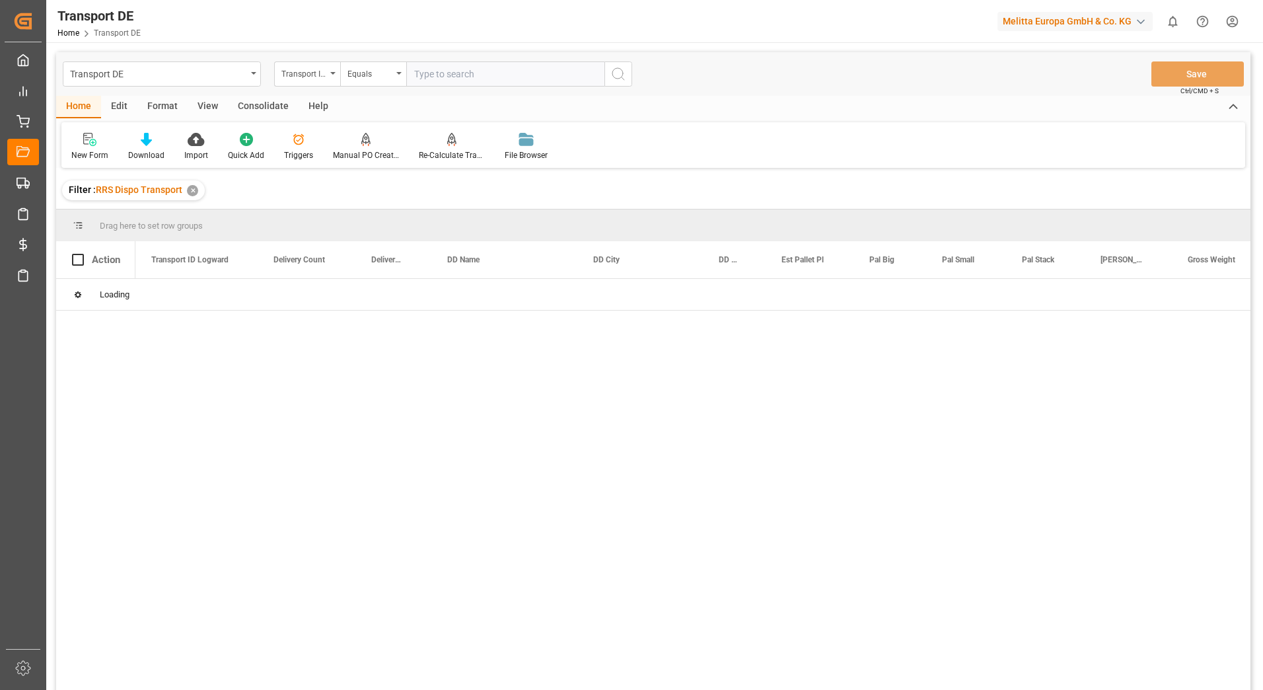
click at [425, 75] on input "text" at bounding box center [505, 73] width 198 height 25
paste input "8e210d066ce3"
type input "8e210d066ce3"
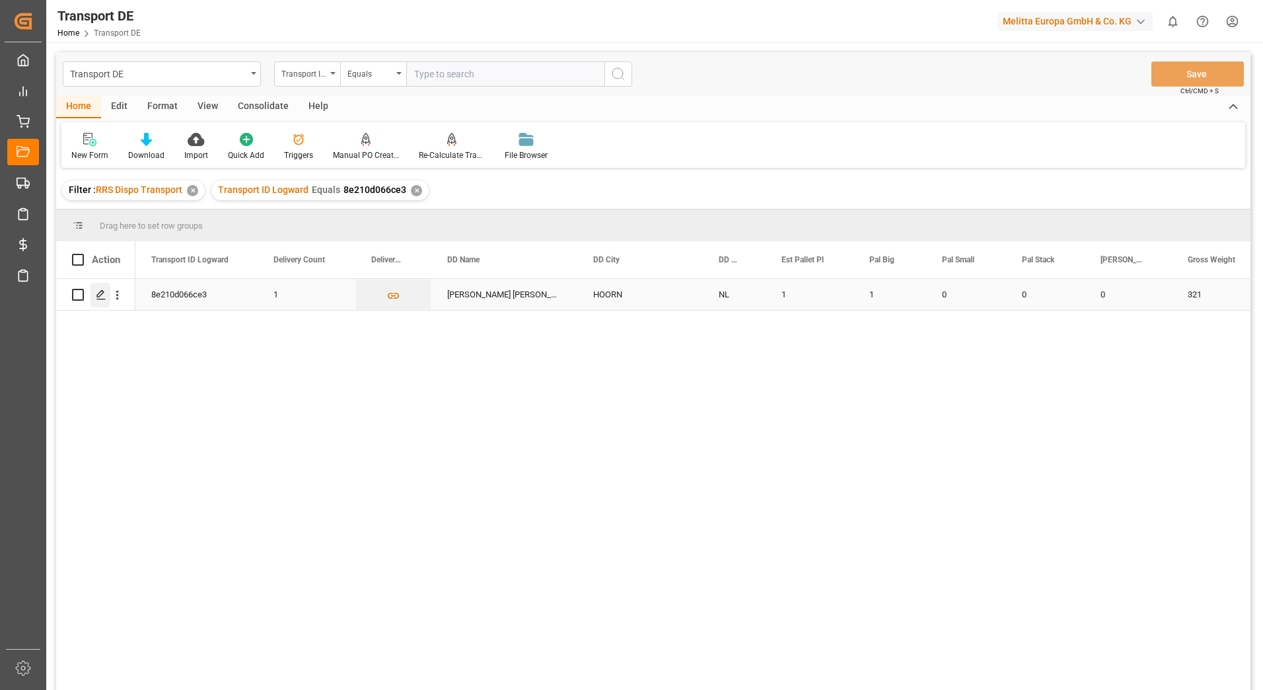
click at [103, 293] on polygon "Press SPACE to select this row." at bounding box center [100, 294] width 7 height 7
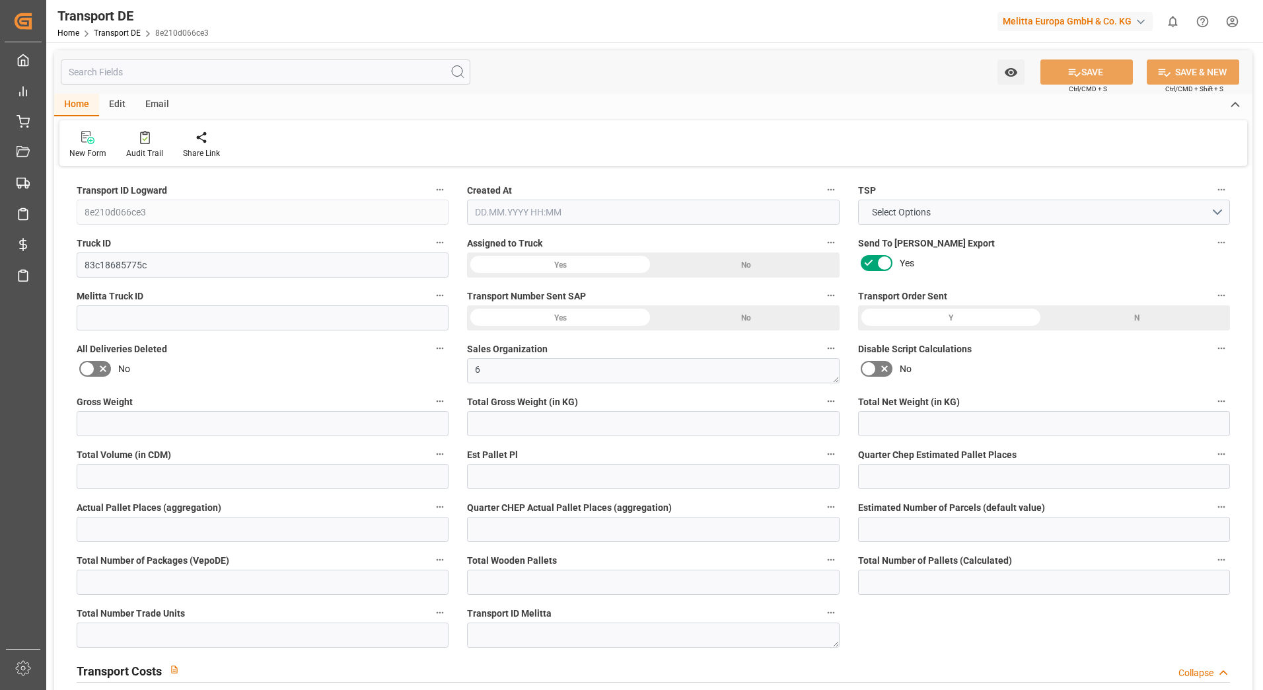
type input "321"
type input "295.488"
type input "238.464"
type input "1643.04"
type input "1"
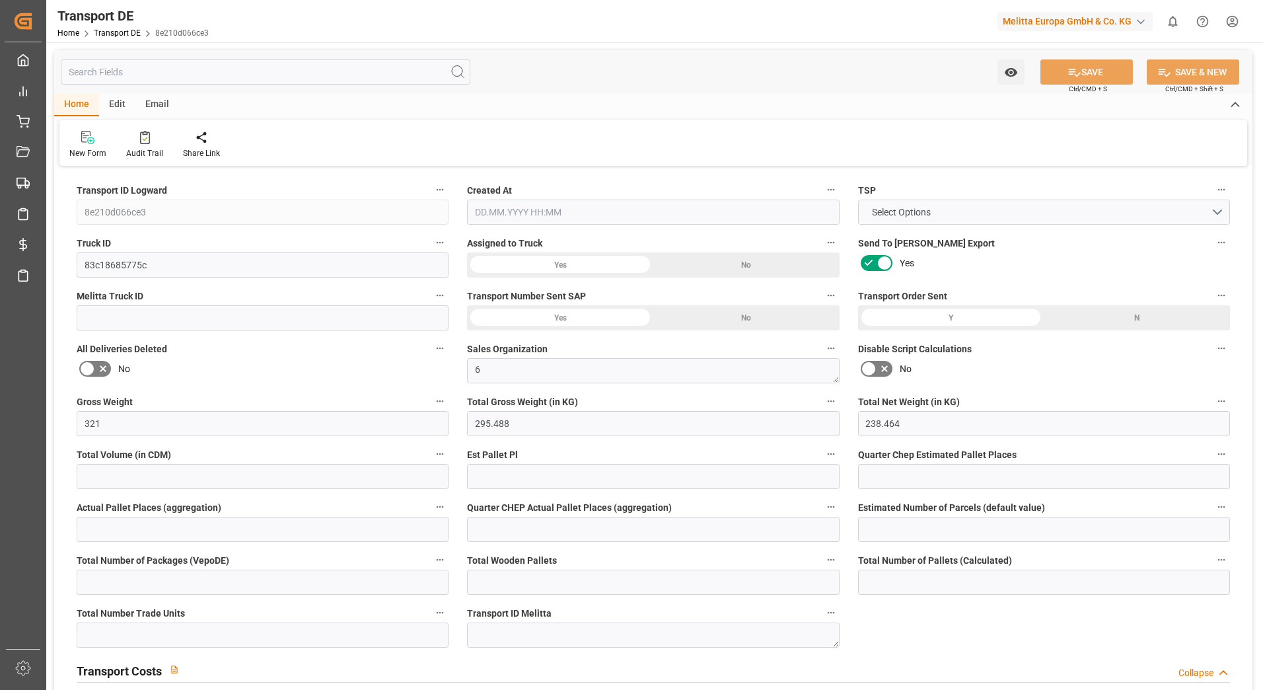
type input "0"
type input "1"
type input "0"
type input "1"
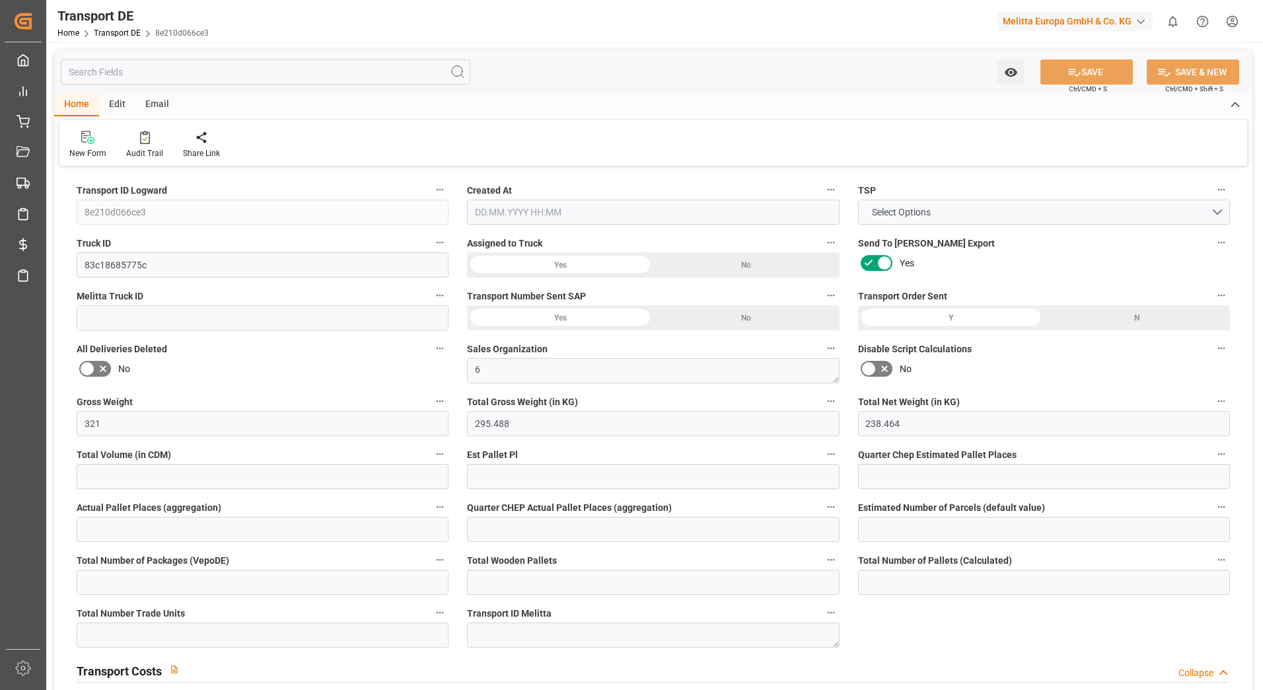
type input "1"
type input "0"
type input "63.61"
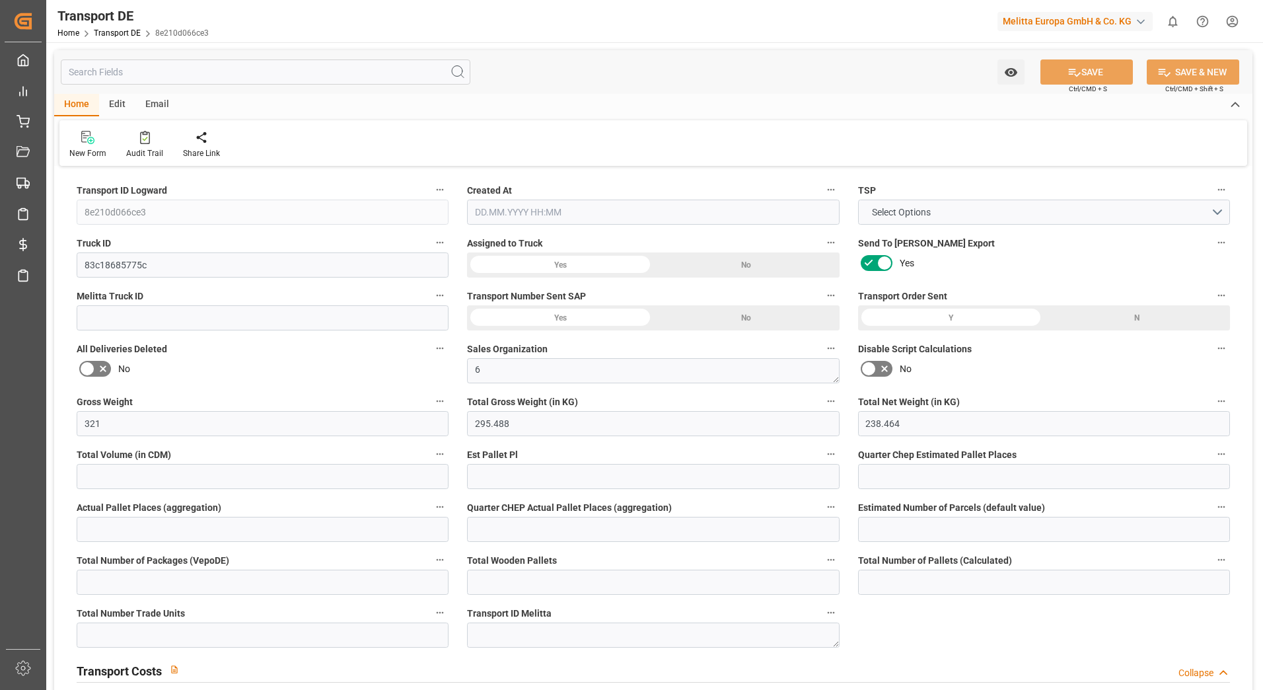
type input "8.163"
type input "63.61"
type input "64.1698"
type input "16"
type input "0"
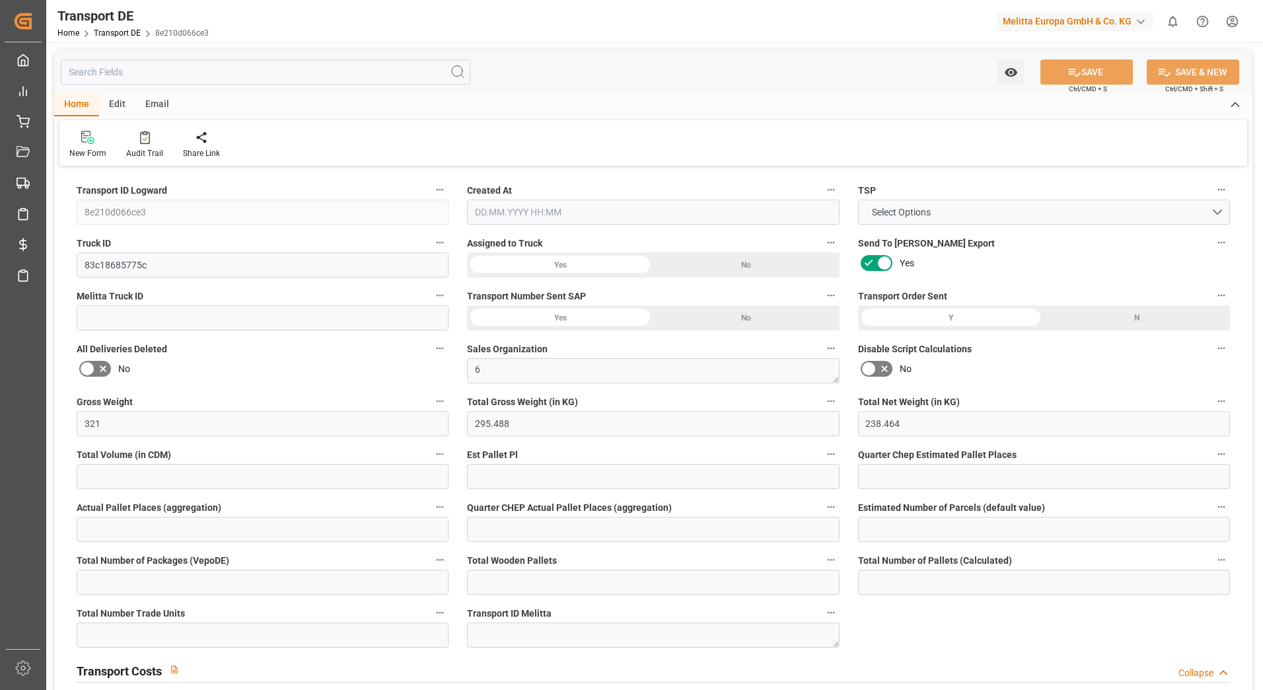
type input "0"
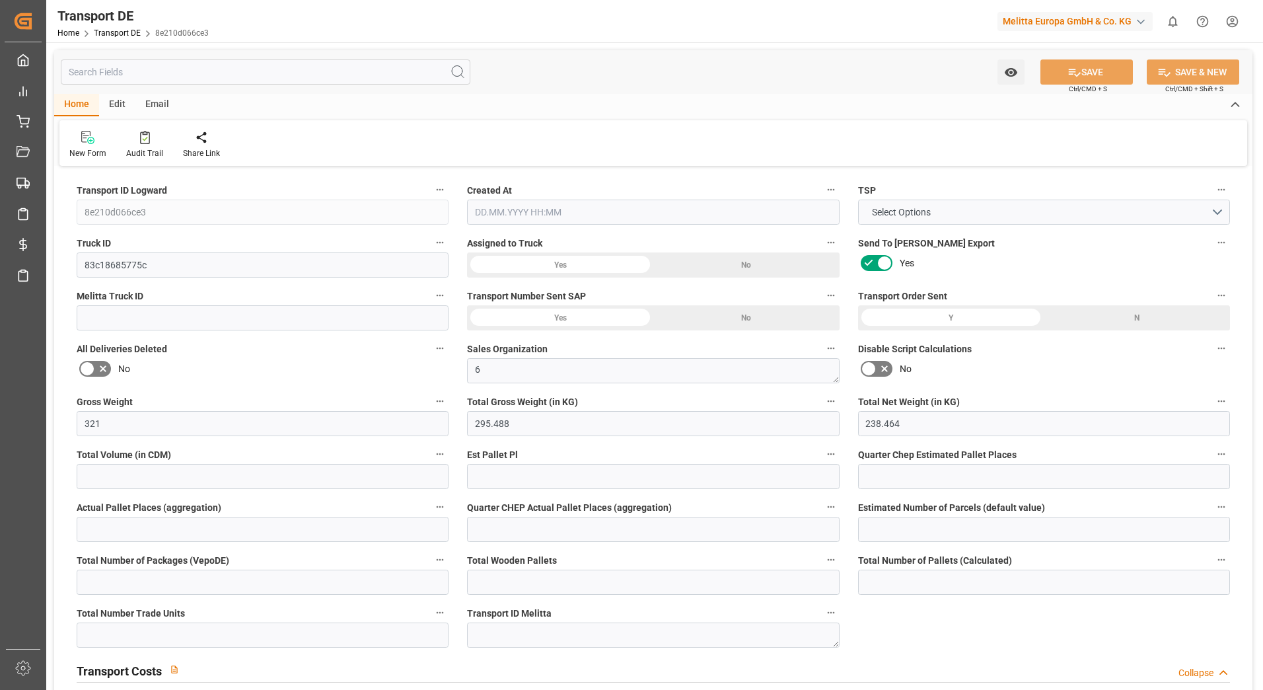
type input "0"
type input "0.5598"
type input "0"
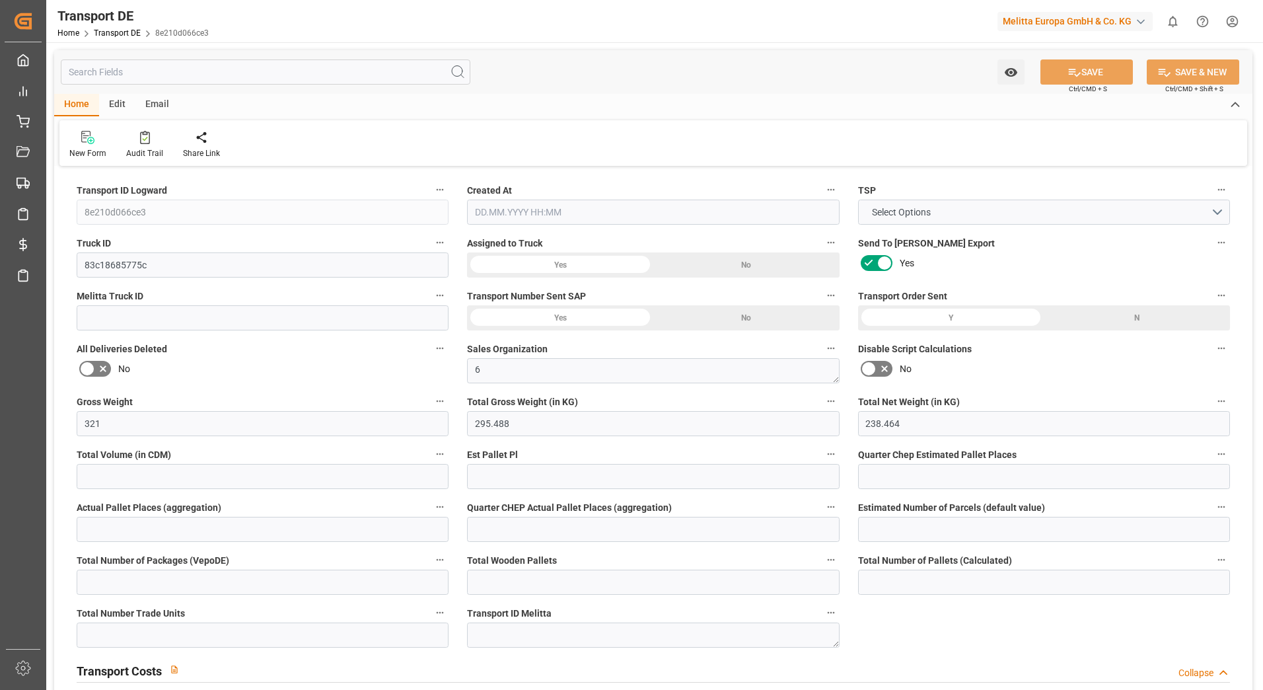
type input "0"
type input "295.488"
type input "4710.8598"
type input "21"
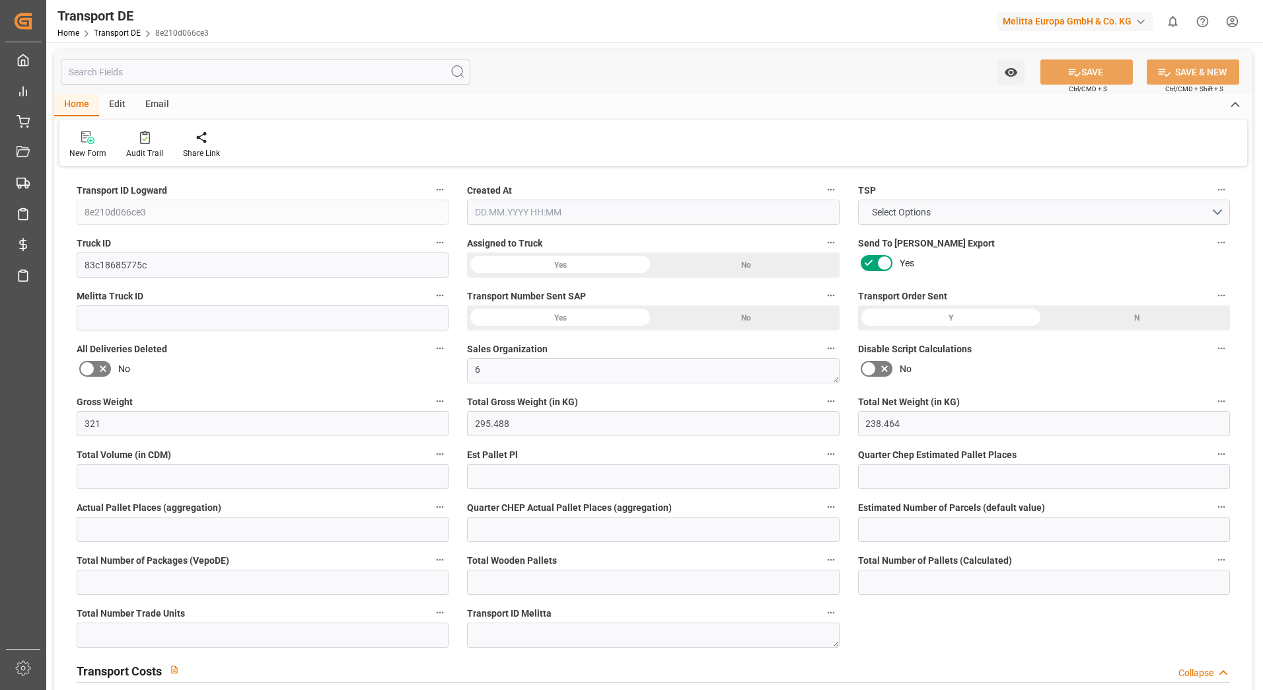
type input "35"
type input "1"
type input "0"
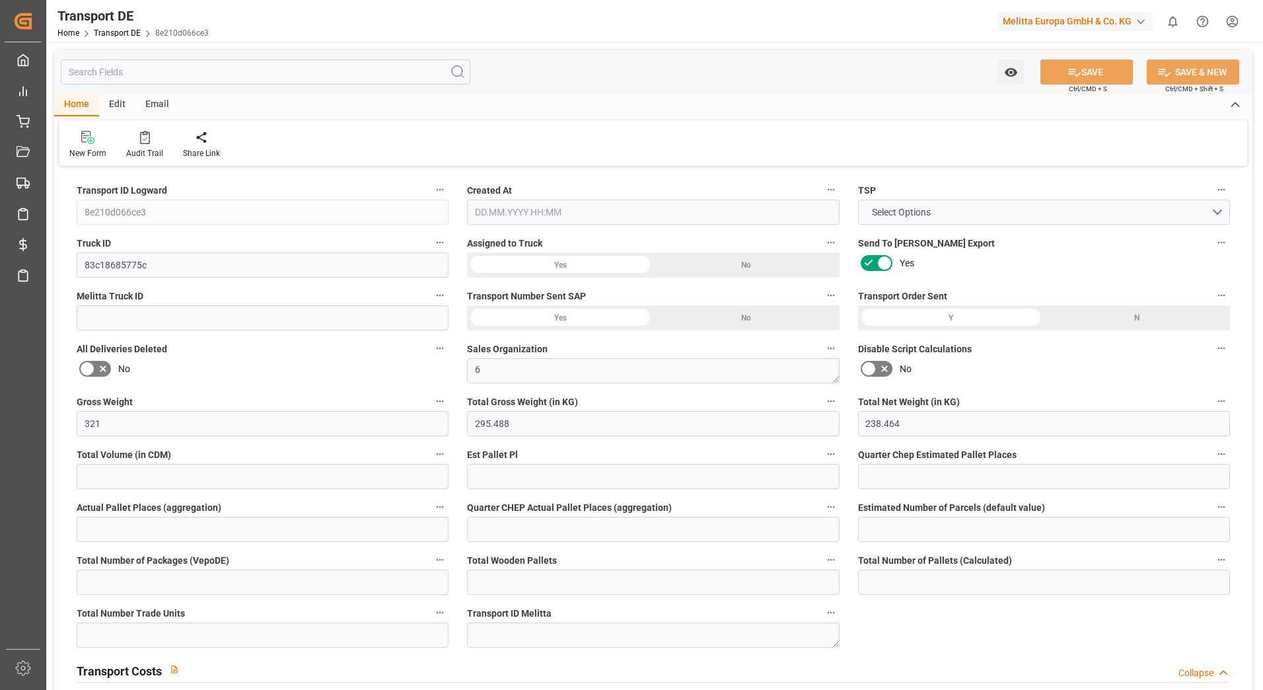
type input "0"
type input "1"
type input "0"
type input "72"
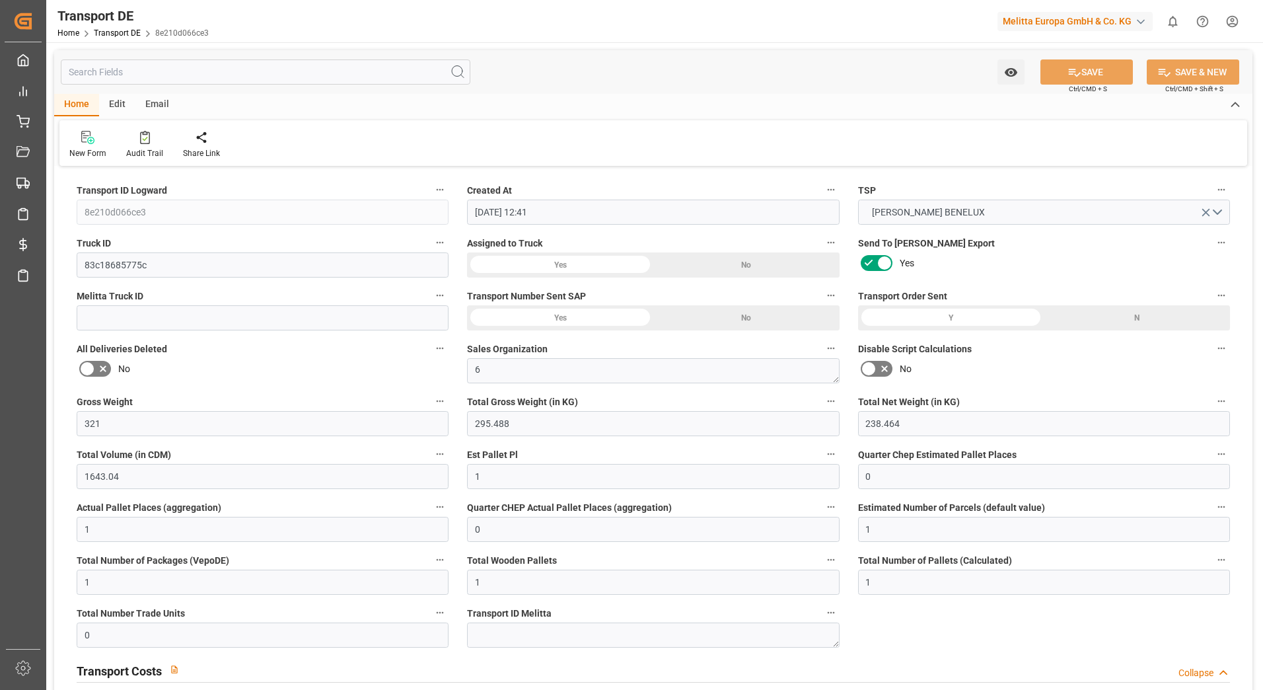
type input "24.03.2025 12:41"
type input "26.03.2025"
type input "27.03.2025"
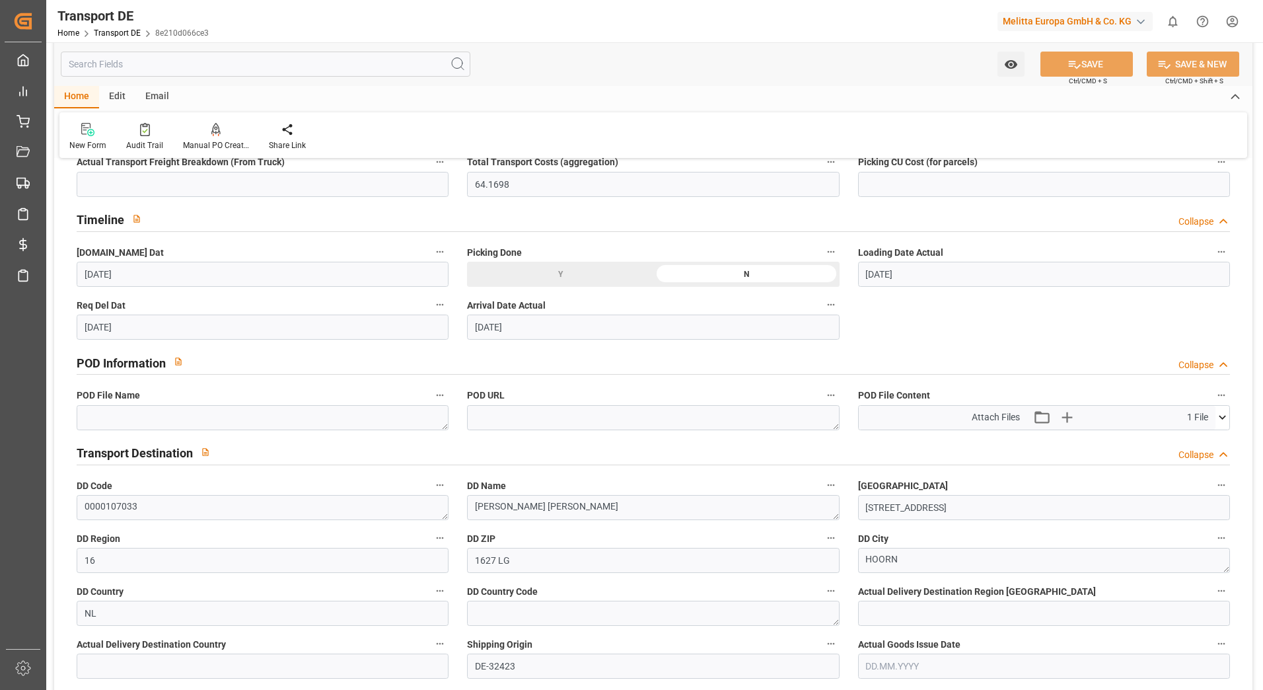
scroll to position [727, 0]
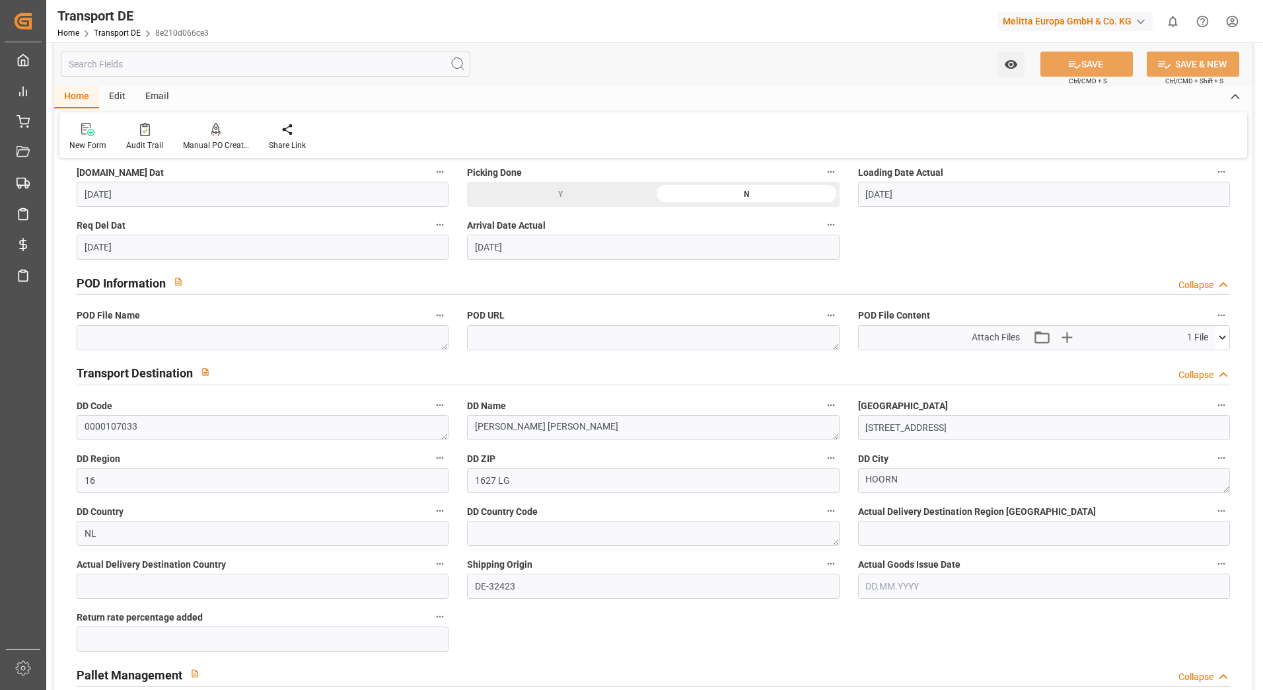
click at [1223, 333] on icon at bounding box center [1223, 337] width 14 height 14
click at [1185, 359] on icon at bounding box center [1188, 362] width 14 height 14
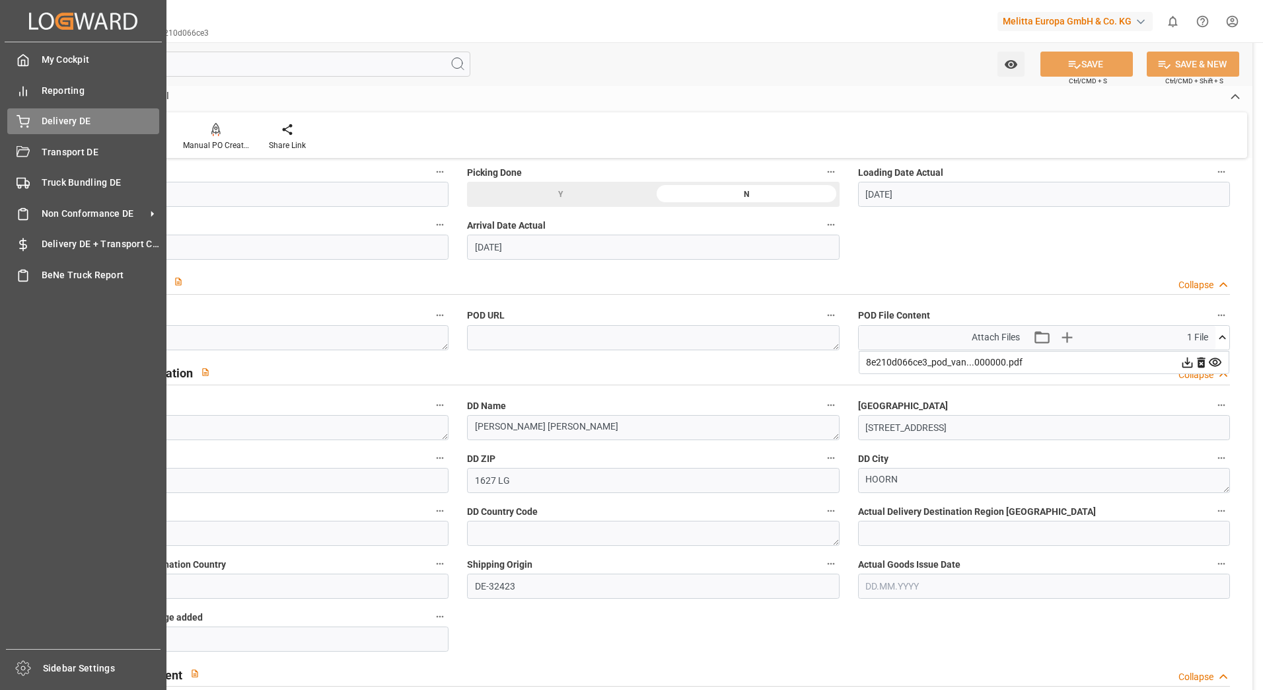
click at [25, 116] on icon at bounding box center [23, 121] width 13 height 13
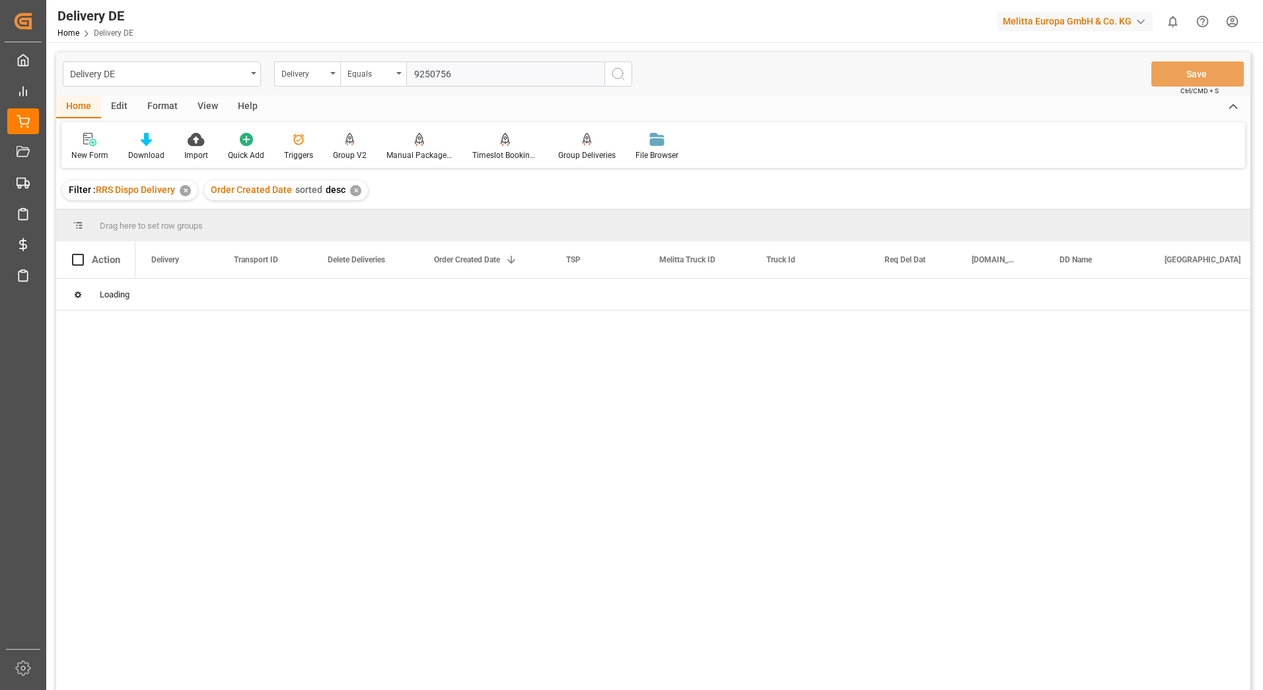
type input "92507568"
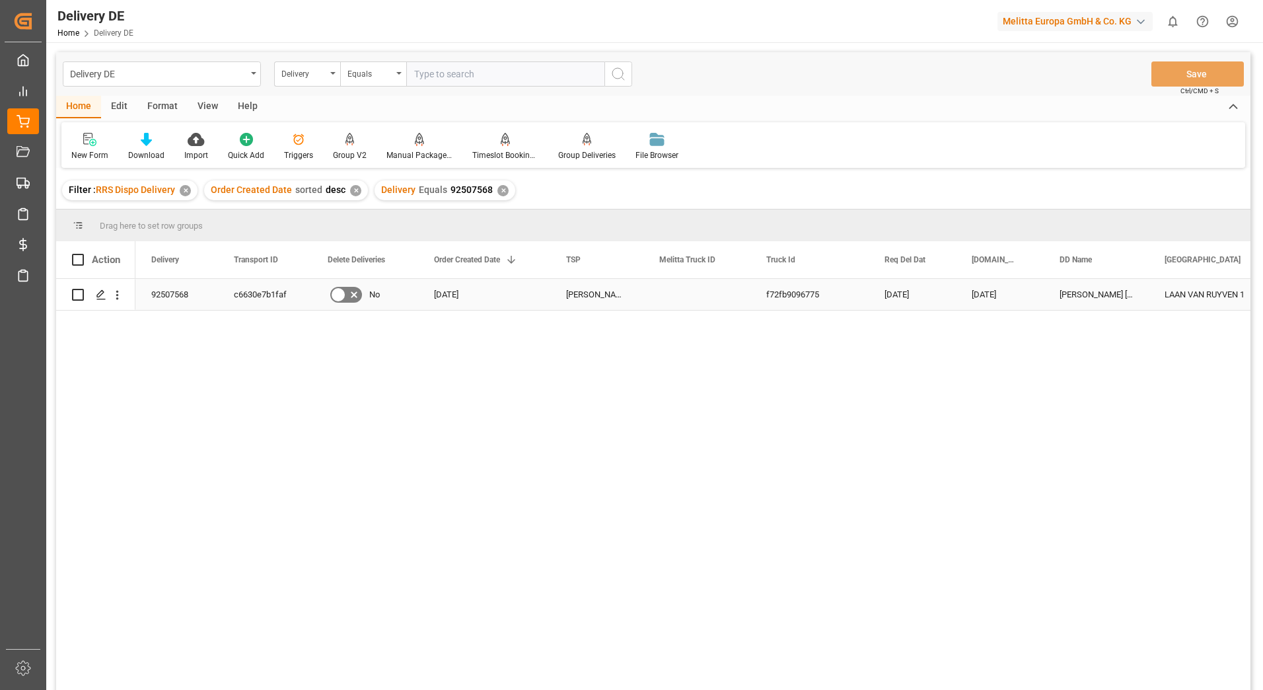
click at [252, 295] on div "c6630e7b1faf" at bounding box center [265, 294] width 94 height 31
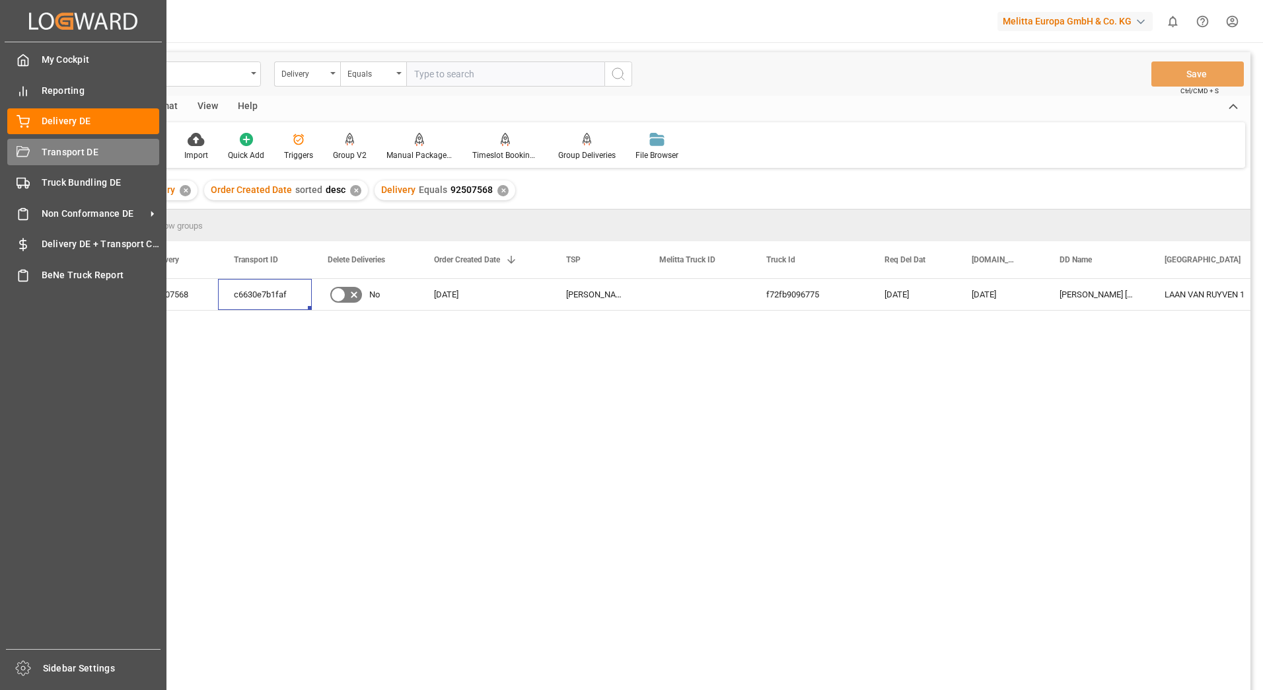
click at [14, 147] on div at bounding box center [18, 152] width 22 height 14
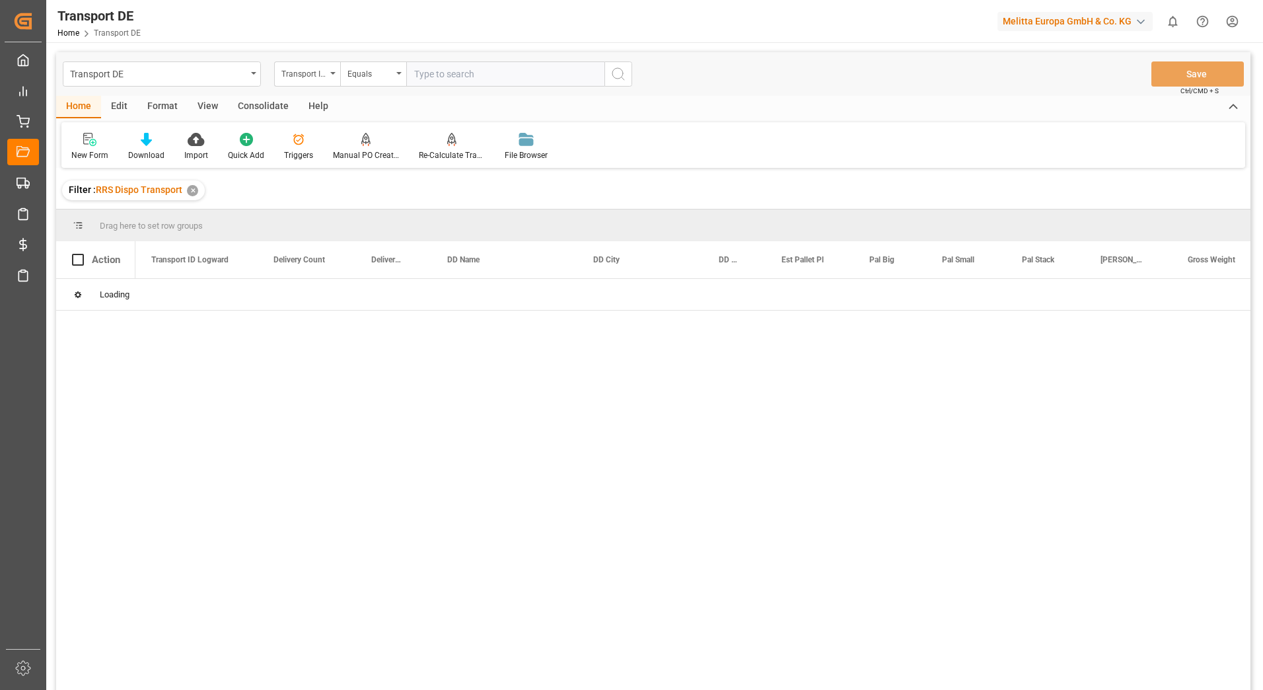
click at [432, 77] on input "text" at bounding box center [505, 73] width 198 height 25
paste input "c6630e7b1faf"
type input "c6630e7b1faf"
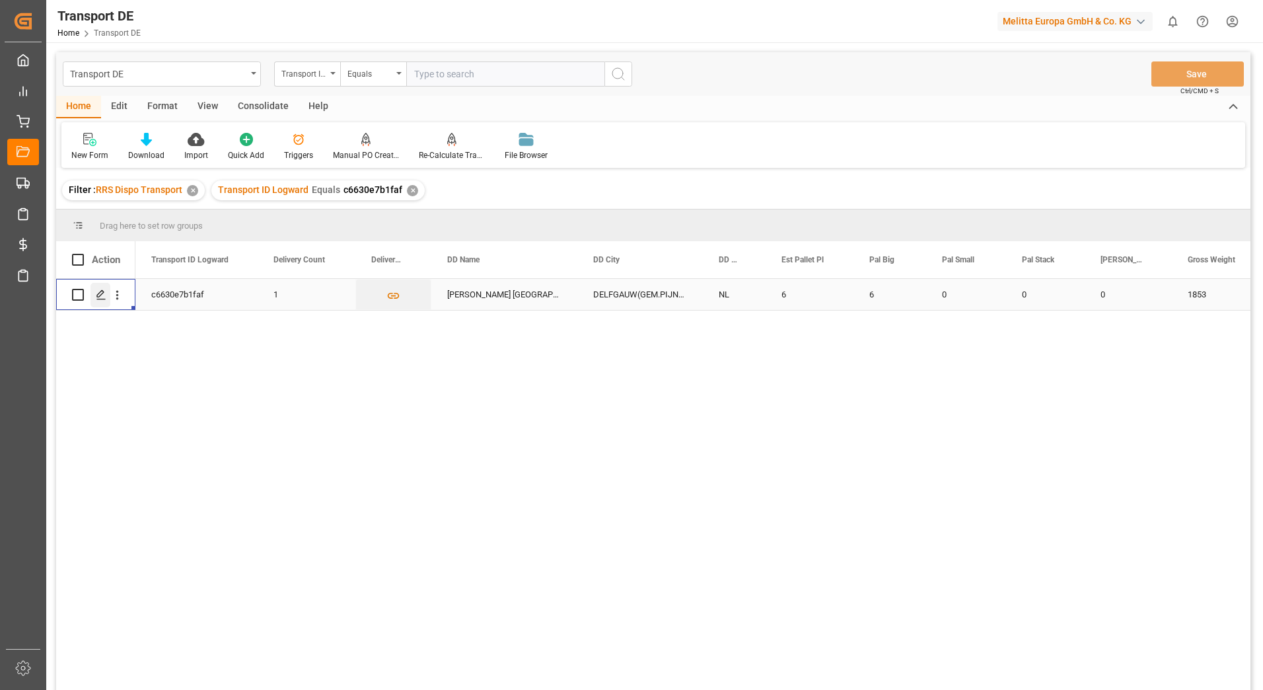
click at [100, 292] on polygon "Press SPACE to select this row." at bounding box center [100, 294] width 7 height 7
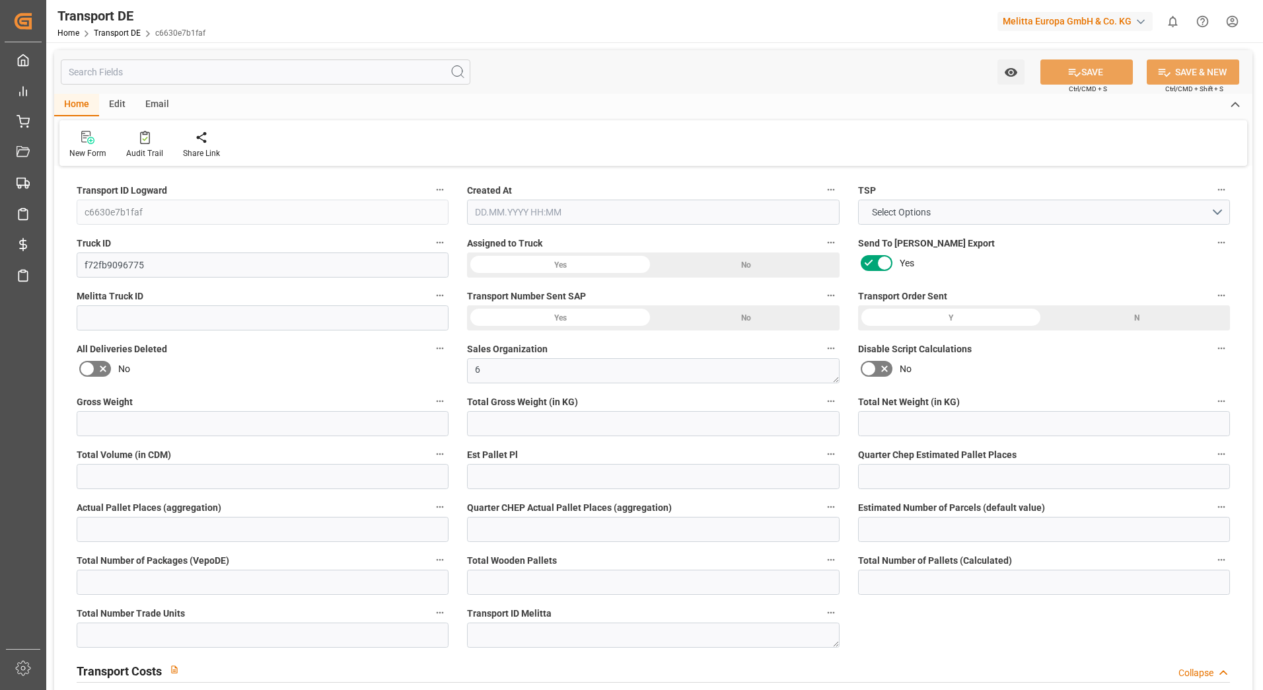
type input "1853"
type input "1700.757"
type input "1362.906"
type input "9738.54"
type input "6"
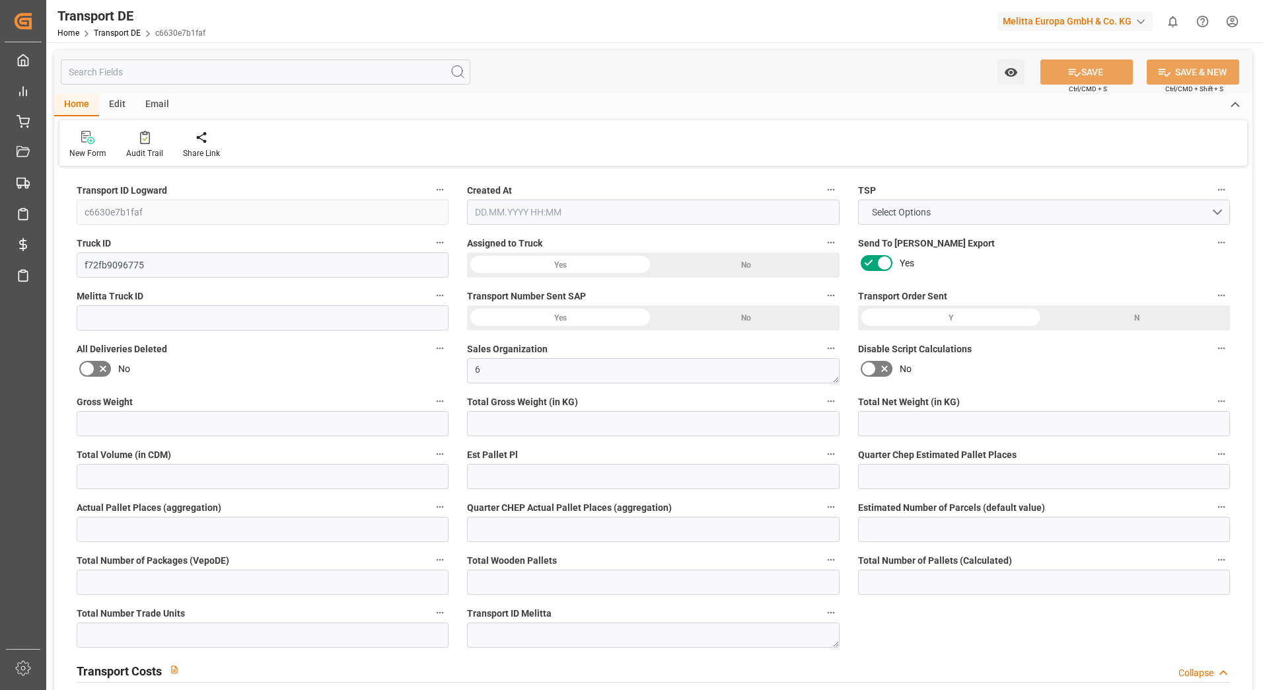
type input "0"
type input "5.75"
type input "0"
type input "6"
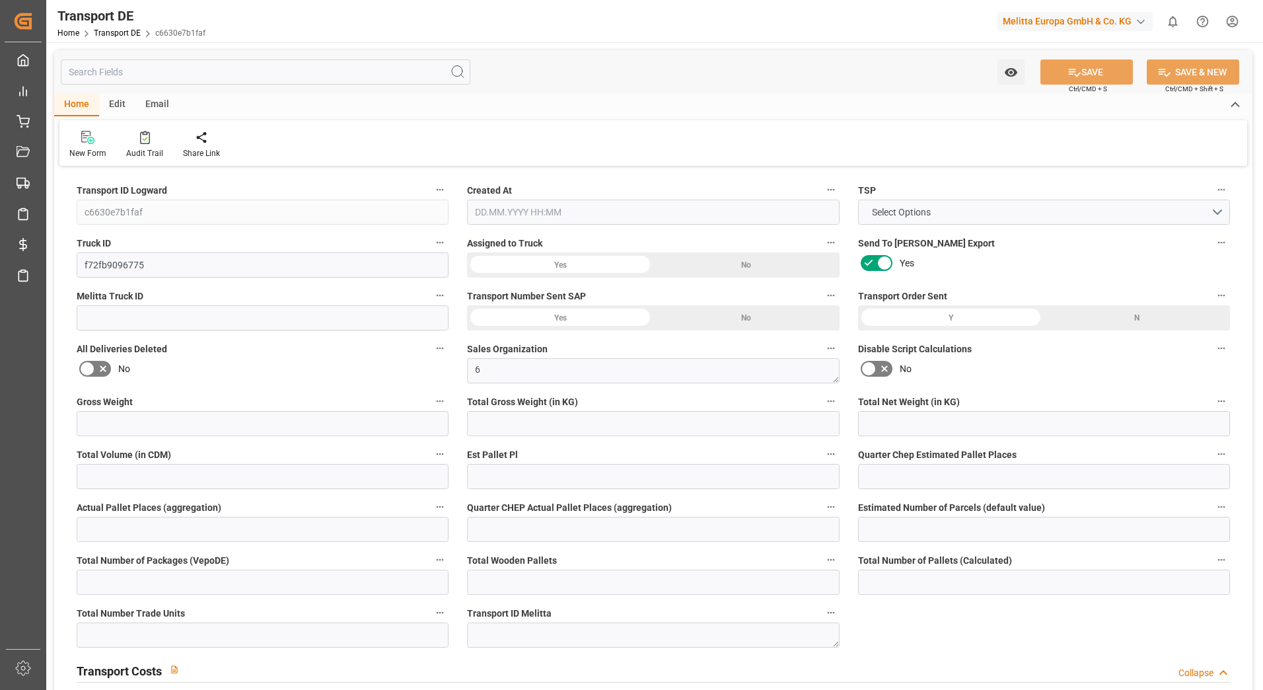
type input "6"
type input "0"
type input "281.1"
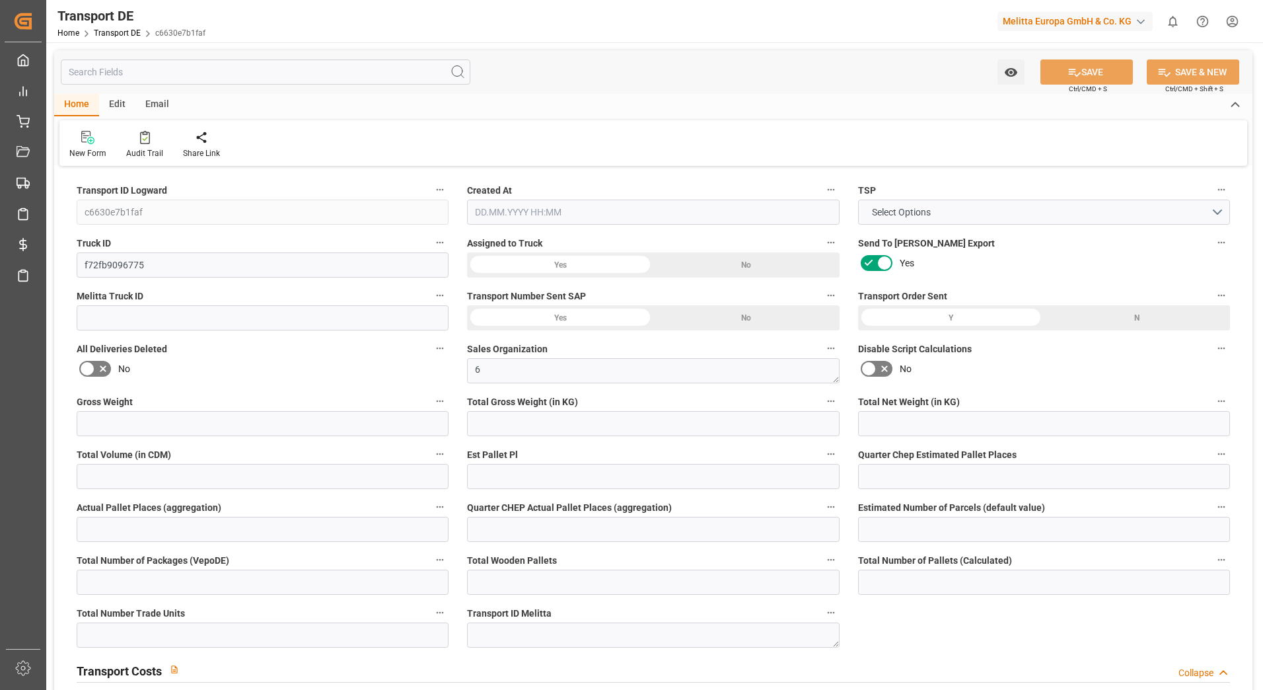
type input "33.783"
type input "281.1"
type input "26"
type input "0"
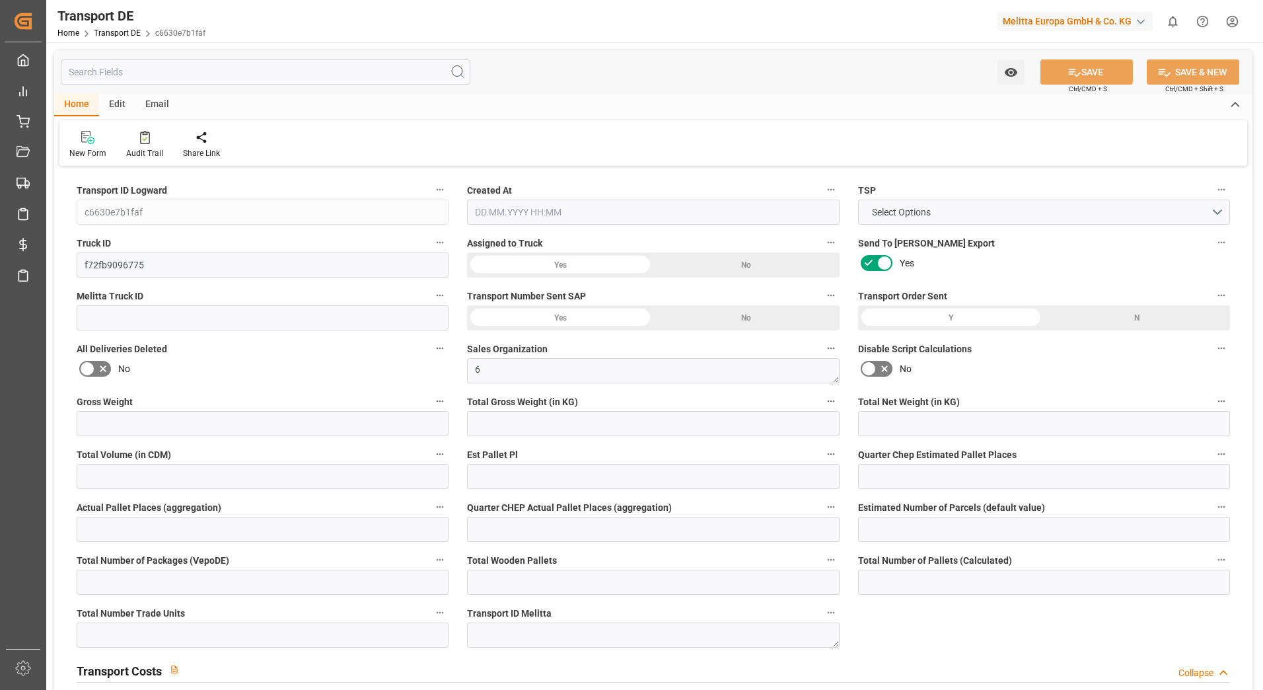
type input "0"
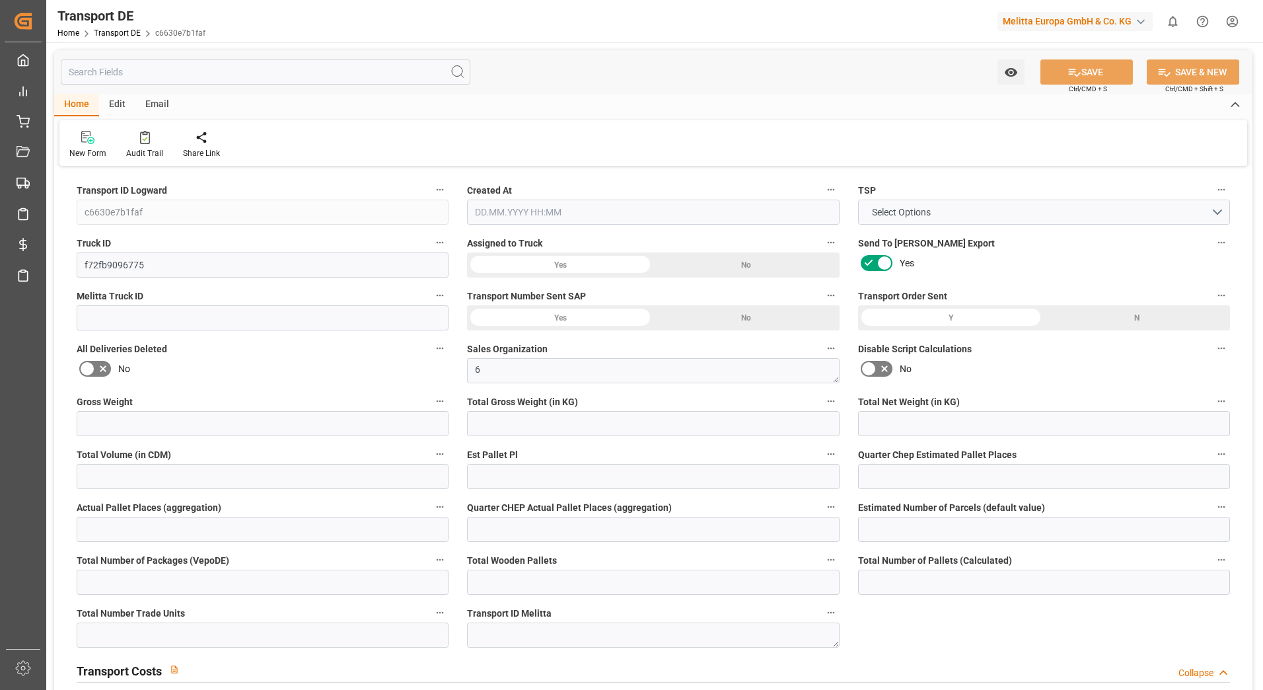
type input "0"
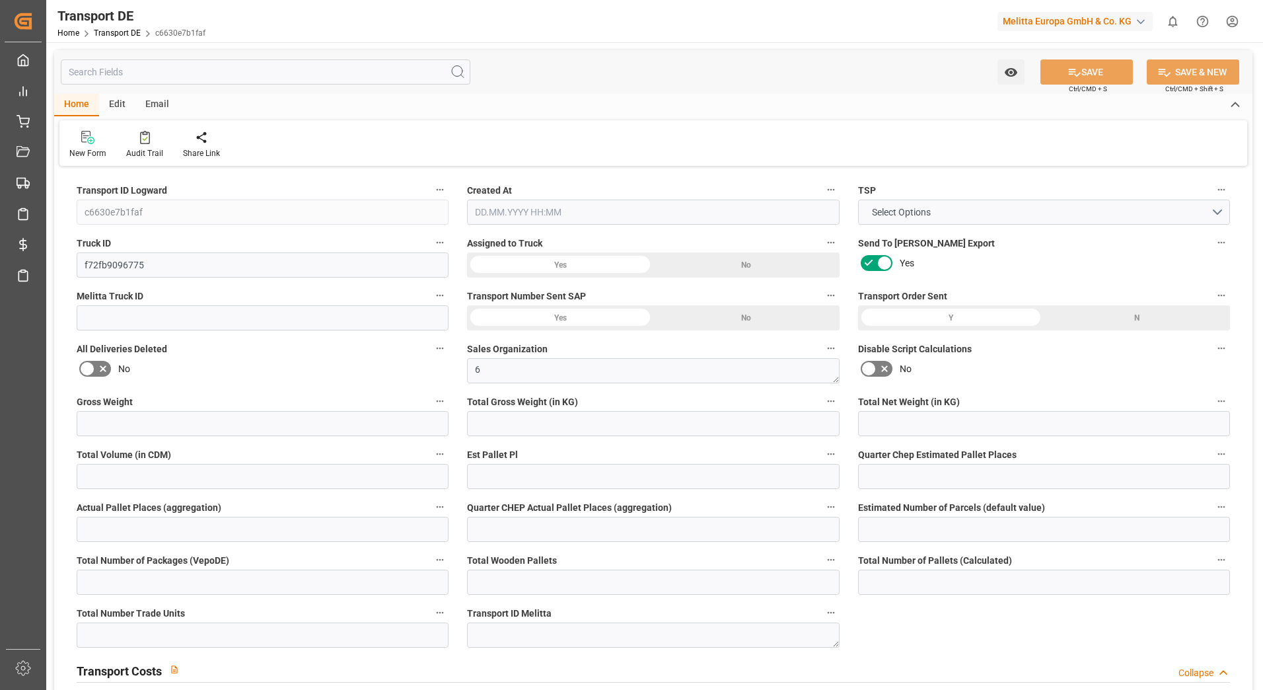
type input "0"
type input "1700.757"
type input "4710.8598"
type input "21"
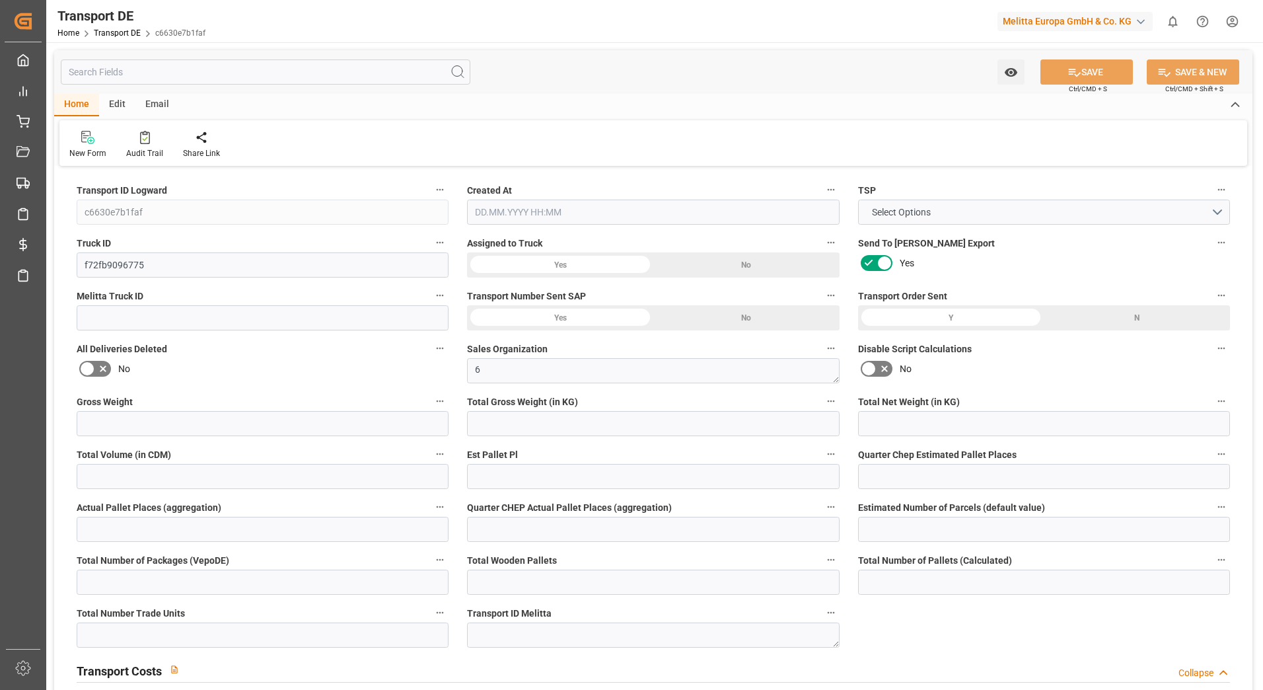
type input "35"
type input "6"
type input "0"
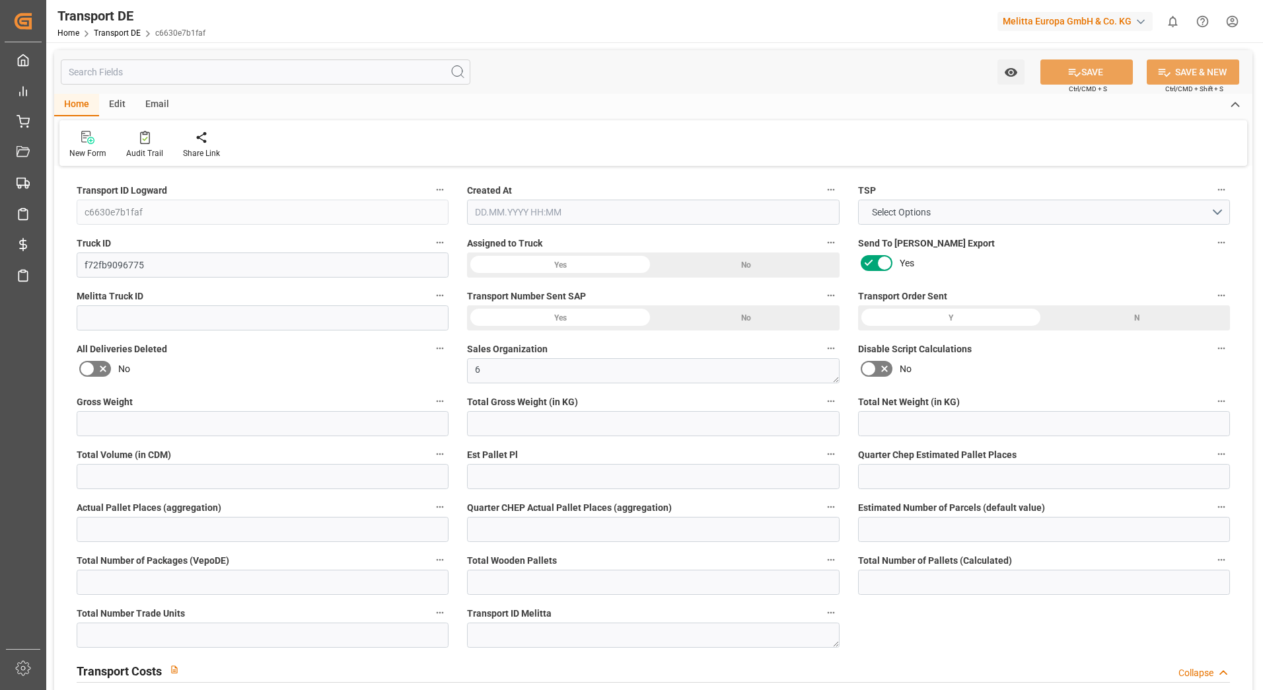
type input "0"
type input "1"
type input "0"
type input "441"
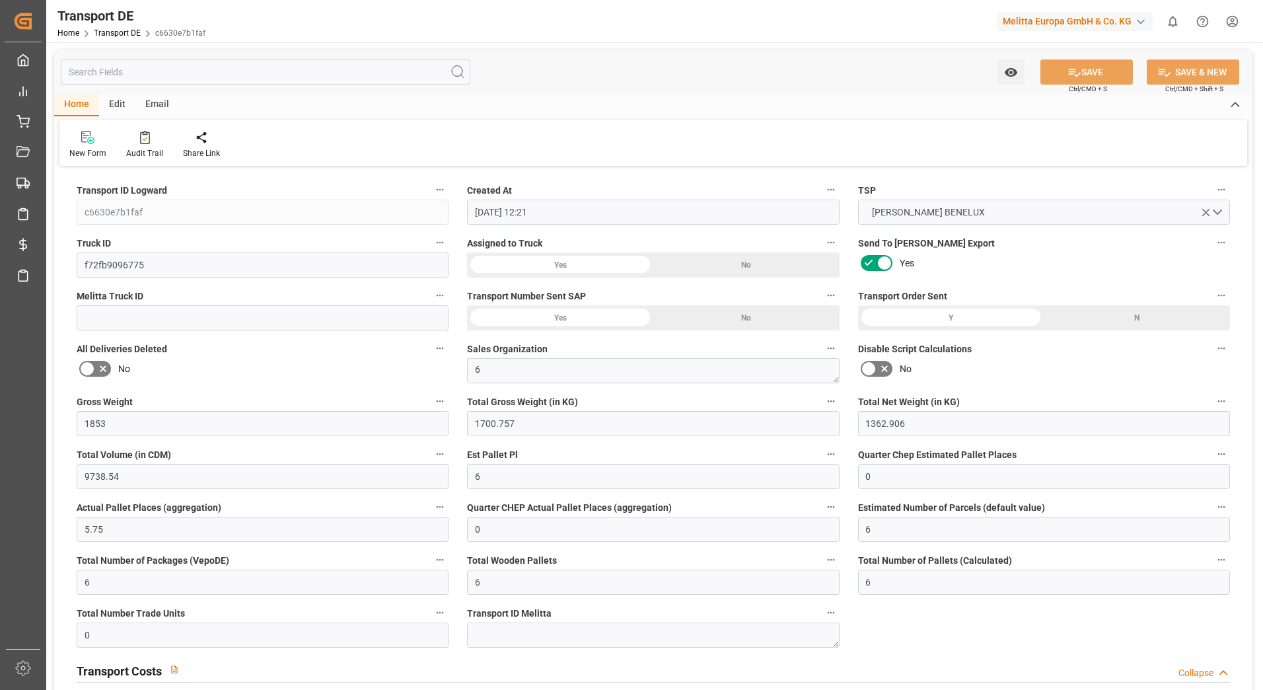
type input "31.03.2025 12:21"
type input "02.04.2025"
type input "03.04.2025"
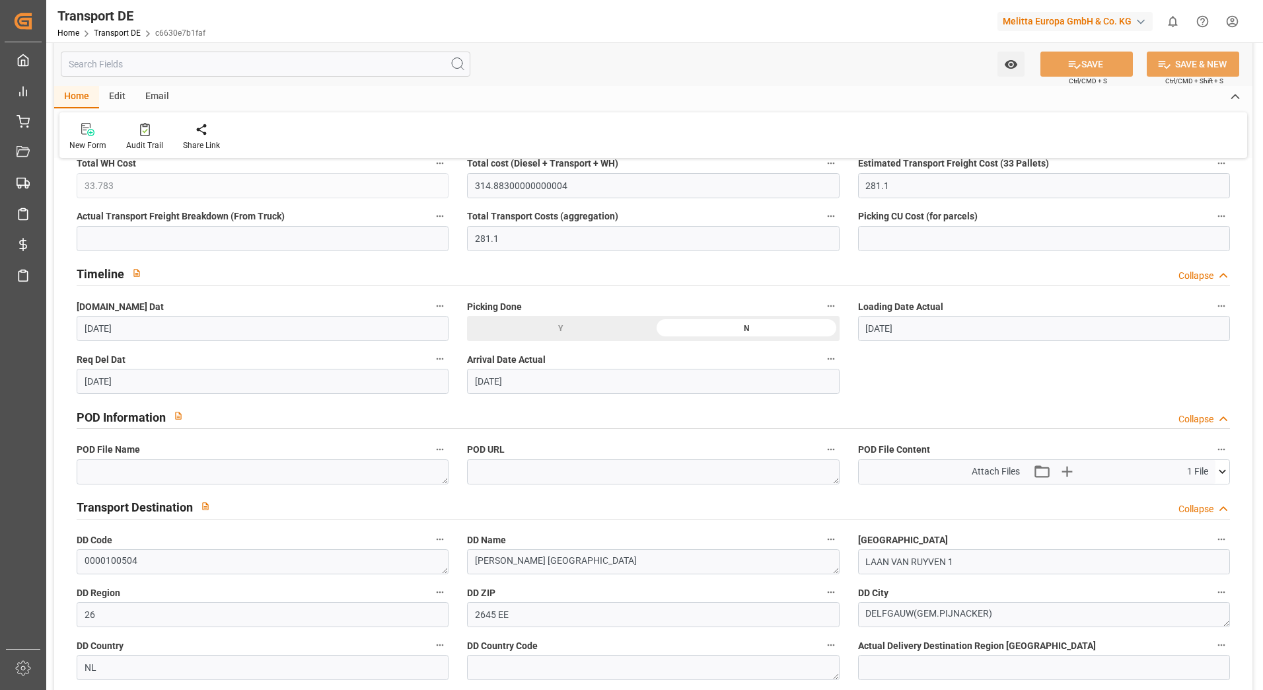
scroll to position [859, 0]
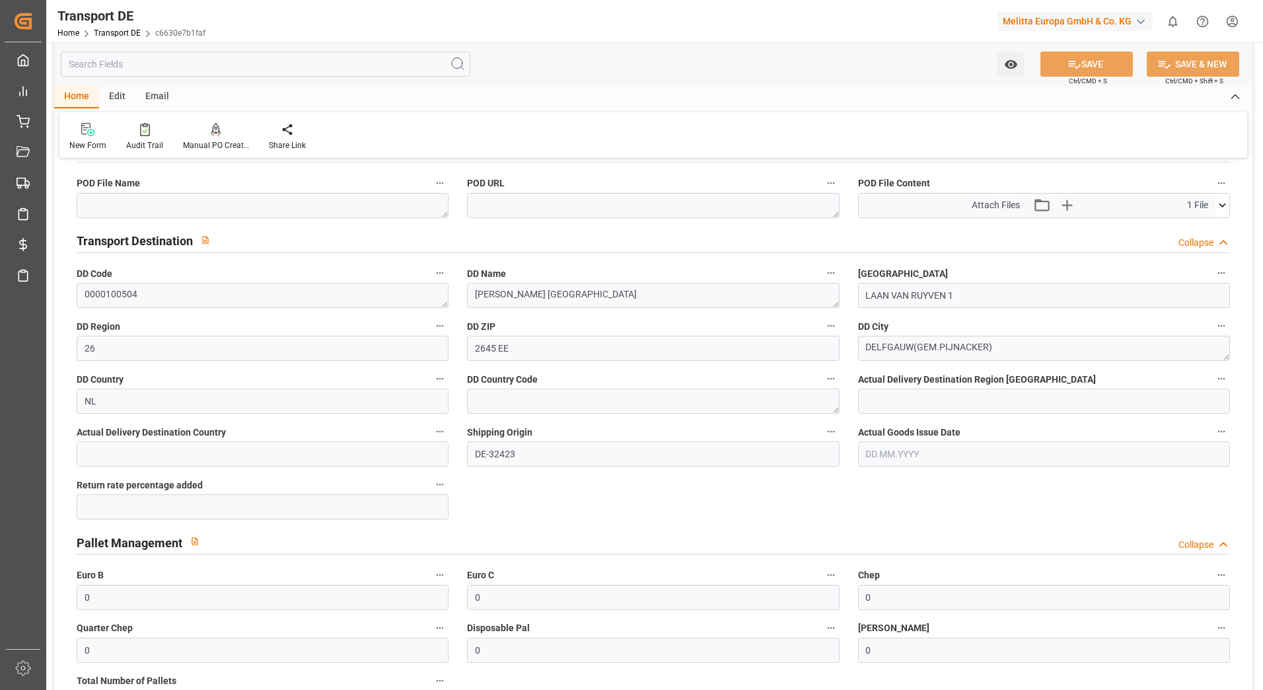
click at [1220, 206] on icon at bounding box center [1223, 205] width 14 height 14
click at [1187, 225] on icon at bounding box center [1188, 230] width 14 height 14
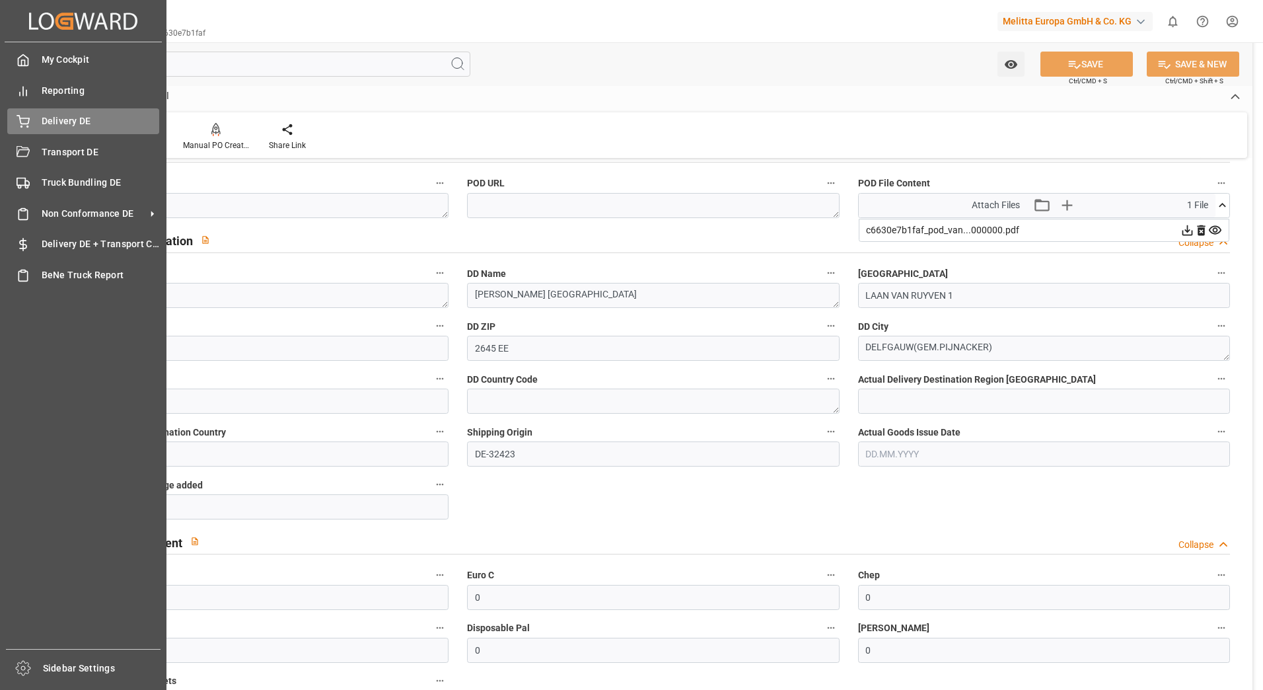
click at [30, 122] on div "Delivery DE Delivery DE" at bounding box center [83, 121] width 152 height 26
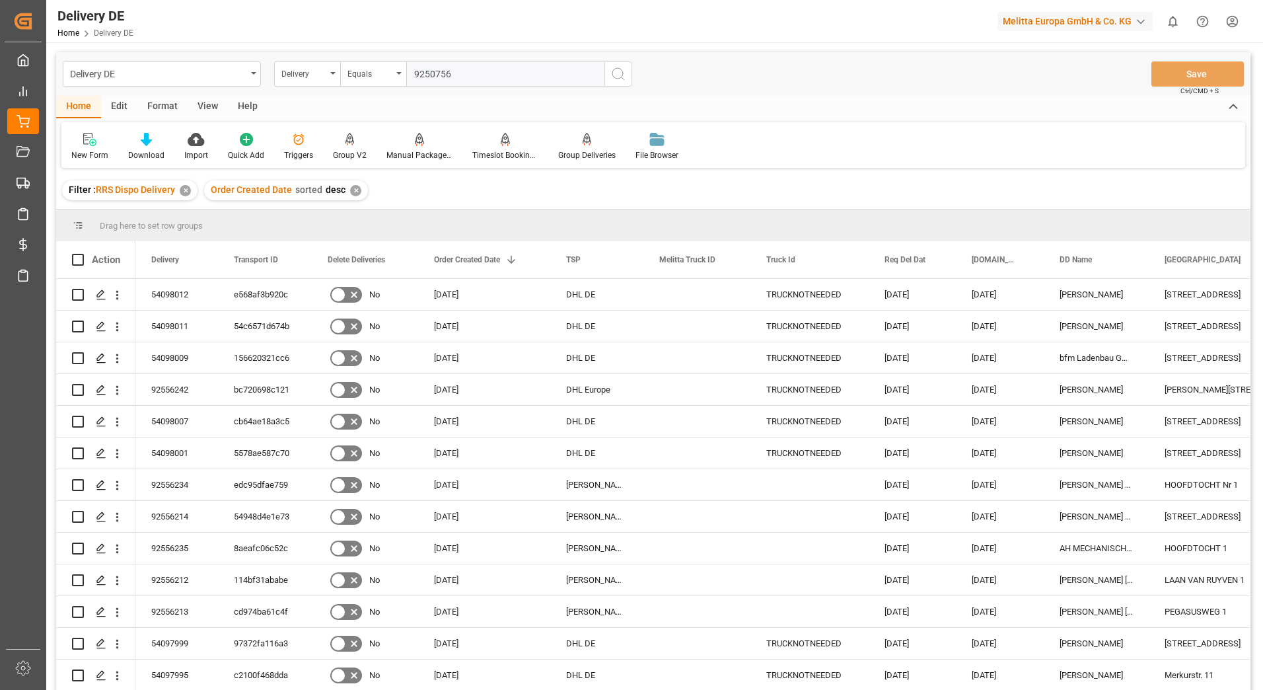
type input "92507566"
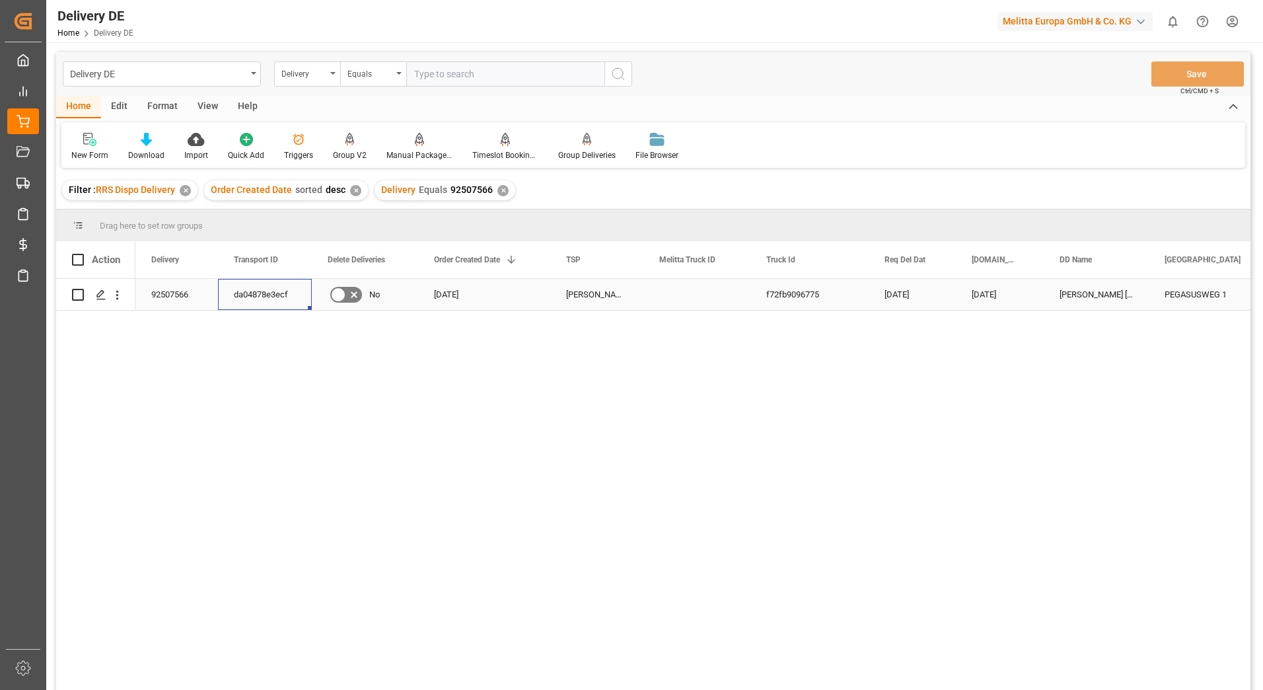
click at [250, 296] on div "da04878e3ecf" at bounding box center [265, 294] width 94 height 31
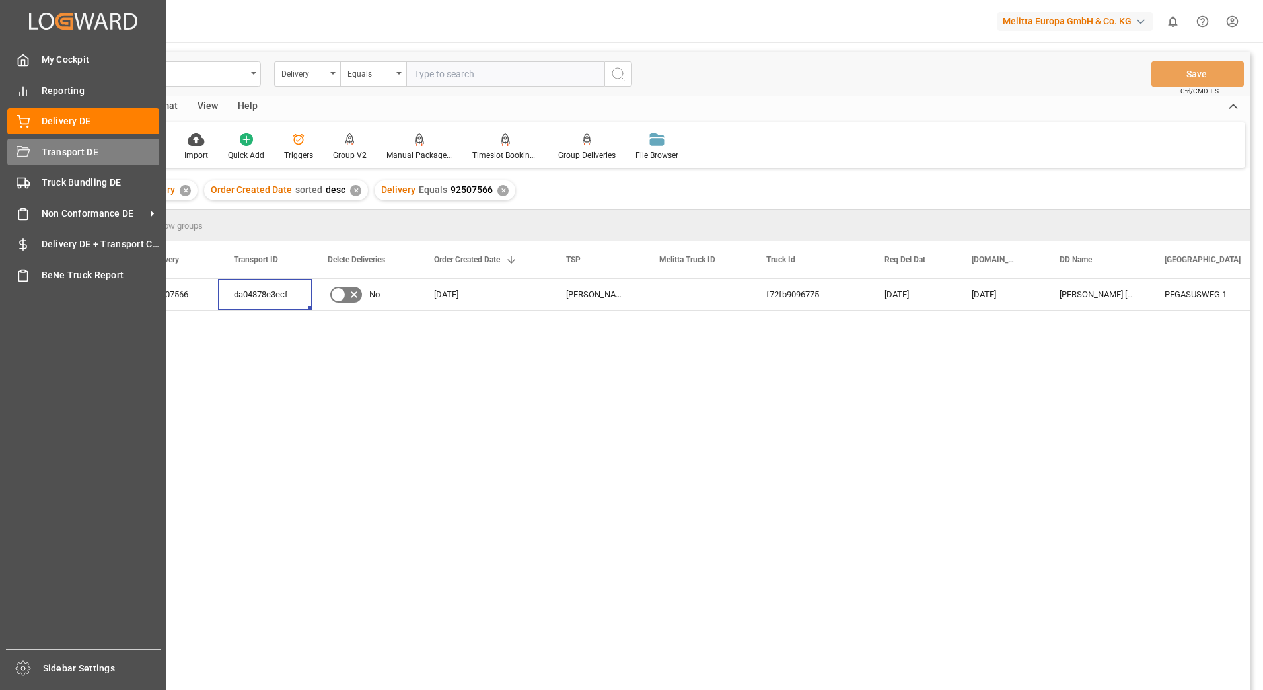
click at [17, 157] on icon at bounding box center [23, 152] width 13 height 13
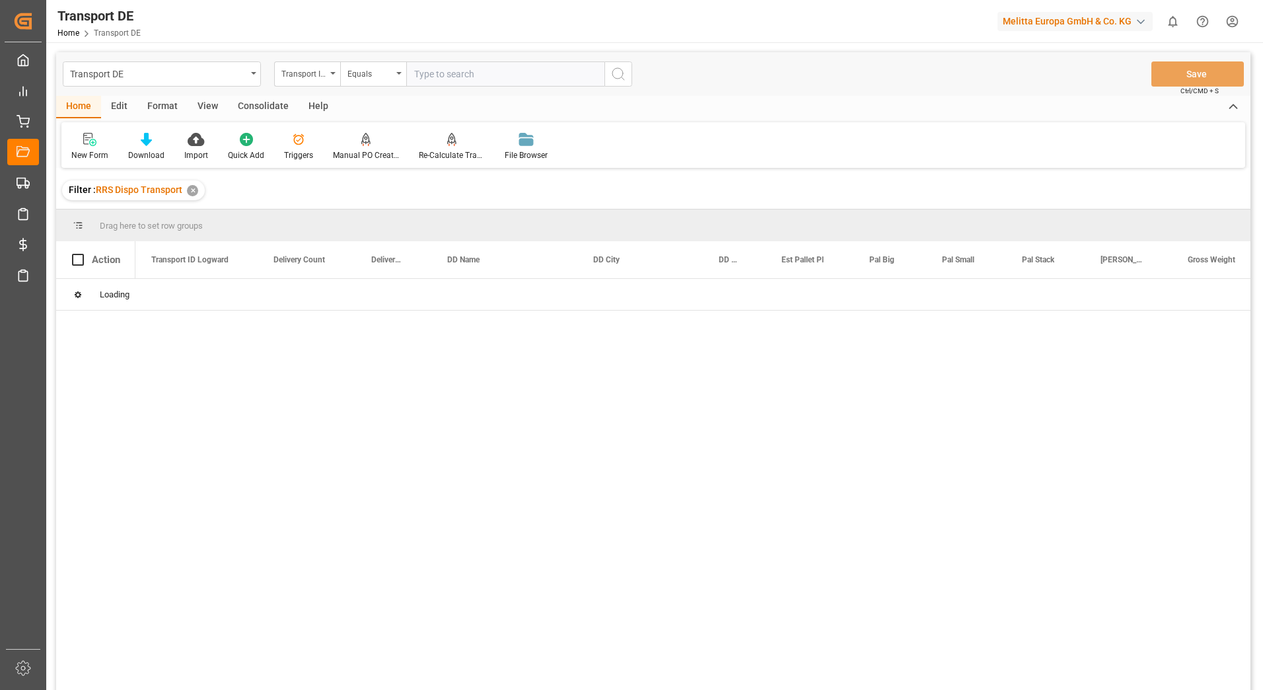
click at [429, 75] on input "text" at bounding box center [505, 73] width 198 height 25
paste input "da04878e3ecf"
type input "da04878e3ecf"
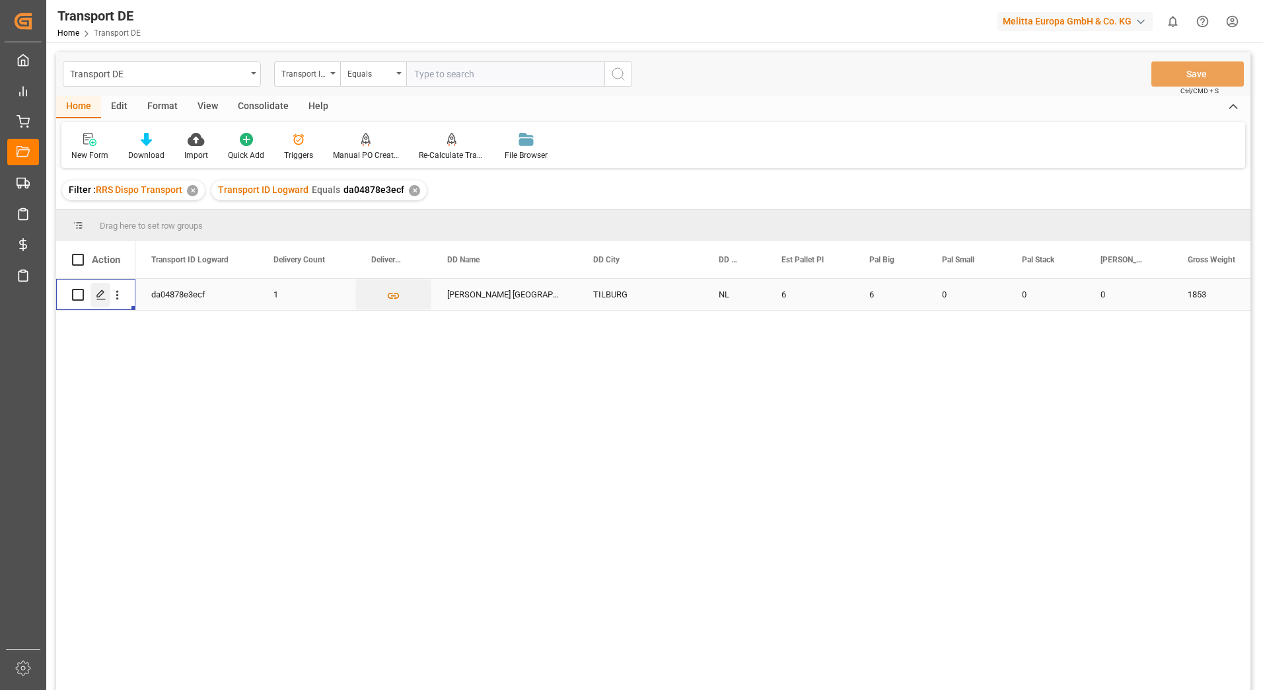
click at [101, 293] on icon "Press SPACE to select this row." at bounding box center [101, 294] width 11 height 11
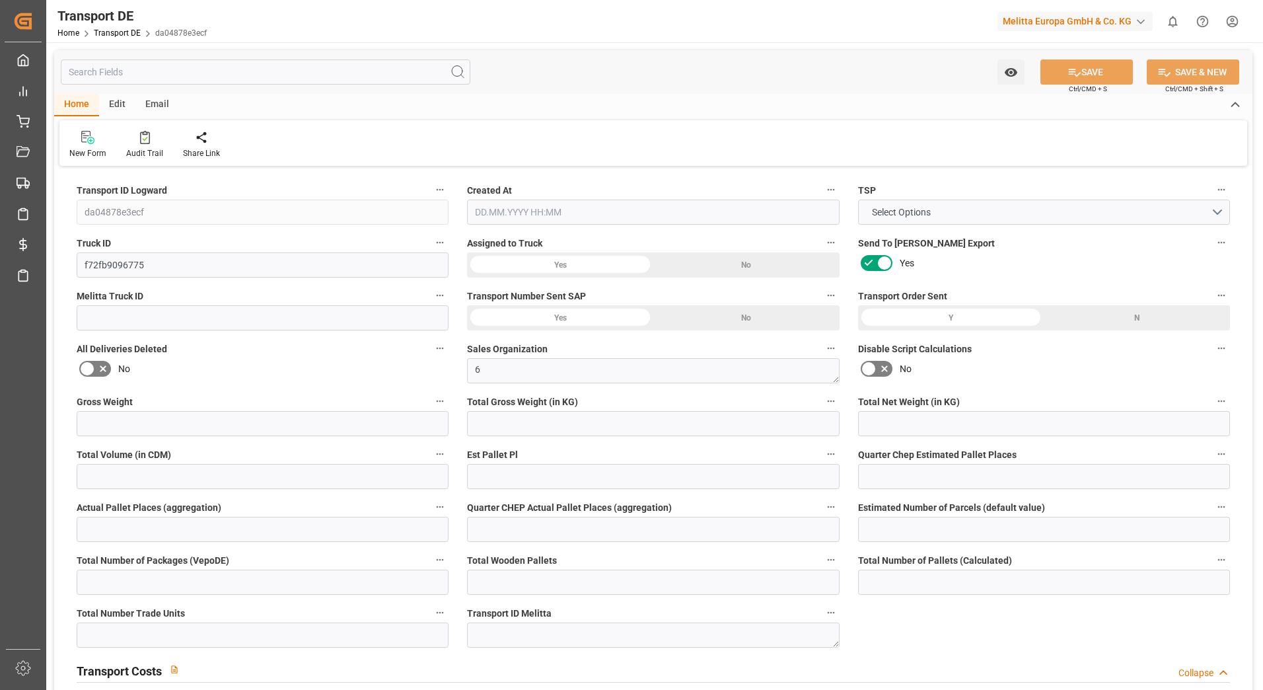
type input "1853"
type input "1700.757"
type input "1362.906"
type input "9738.54"
type input "6"
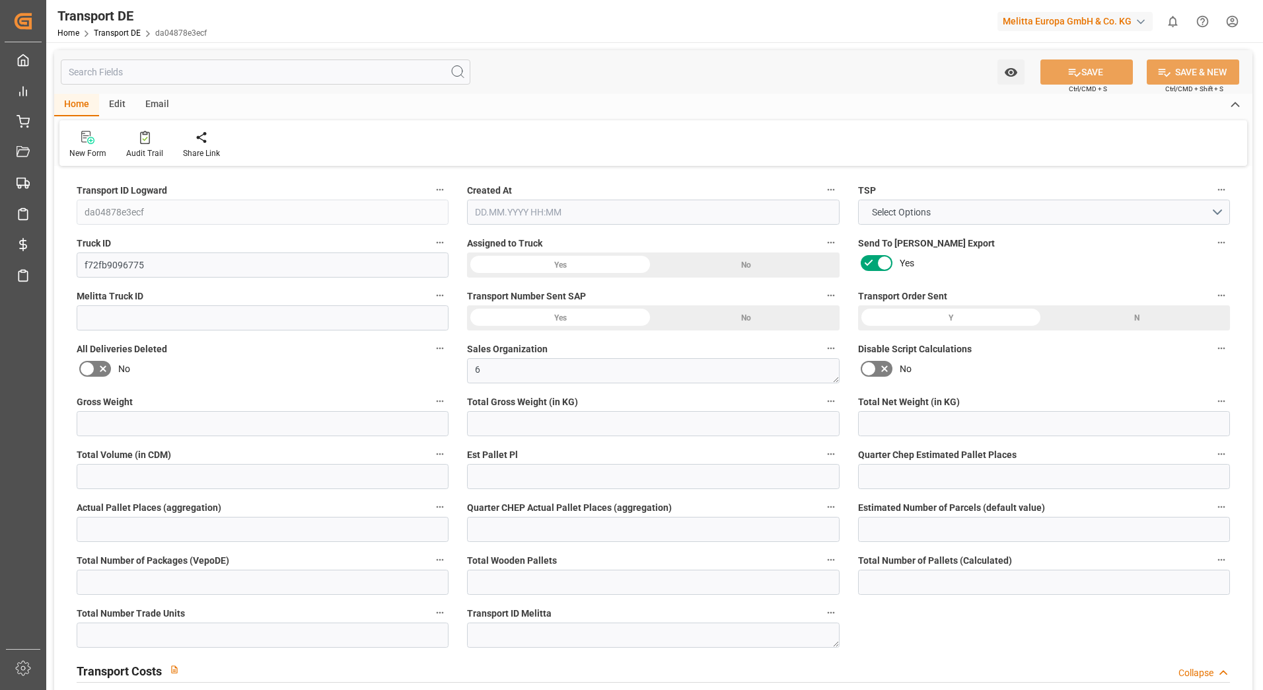
type input "0"
type input "5.75"
type input "0"
type input "6"
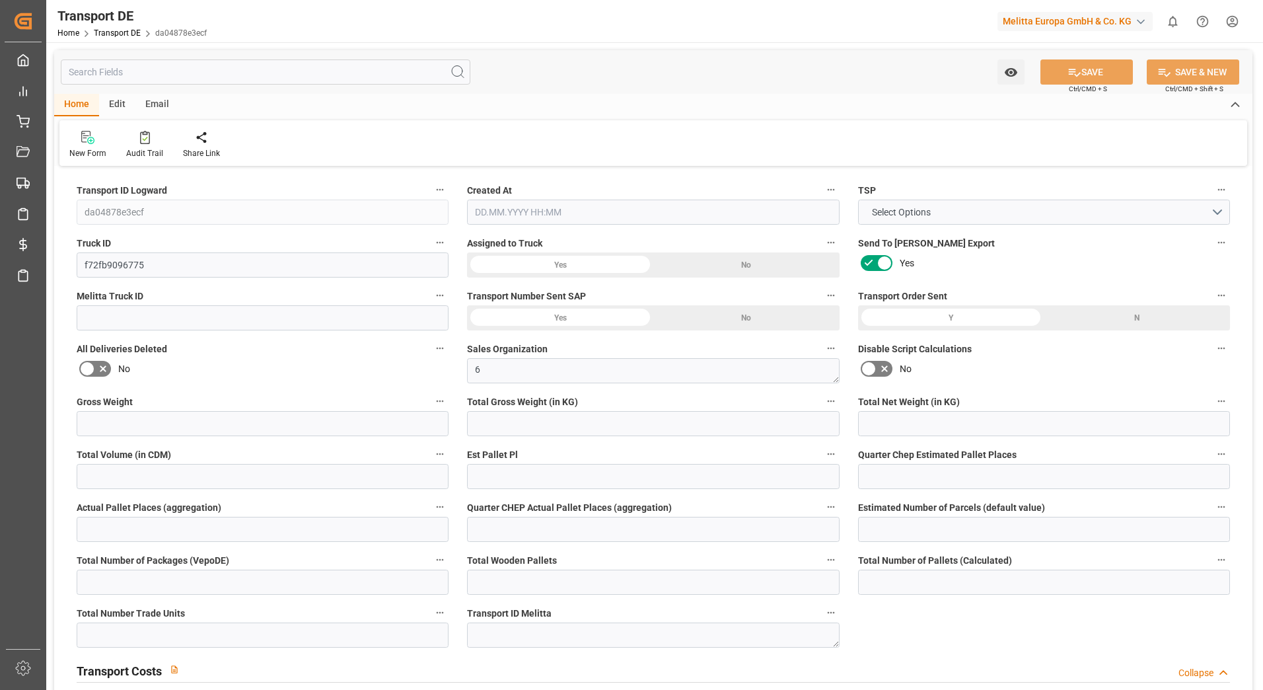
type input "6"
type input "0"
type input "281.1"
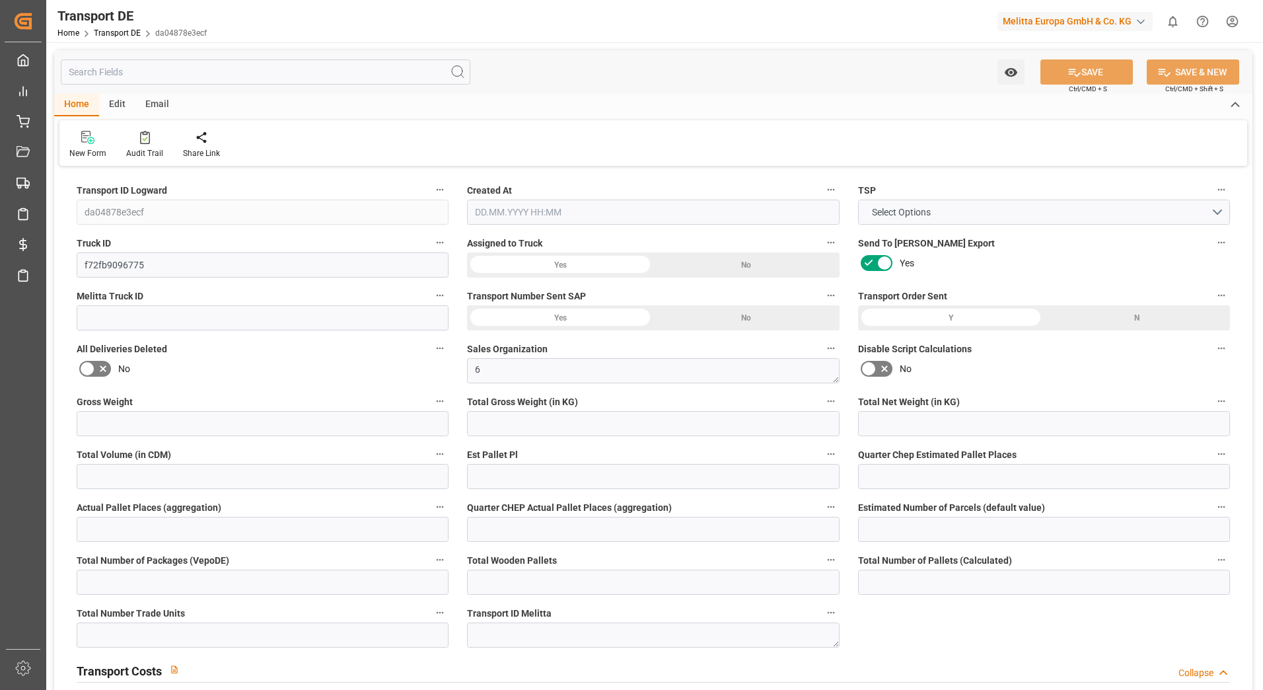
type input "33.783"
type input "281.1"
type input "50"
type input "0"
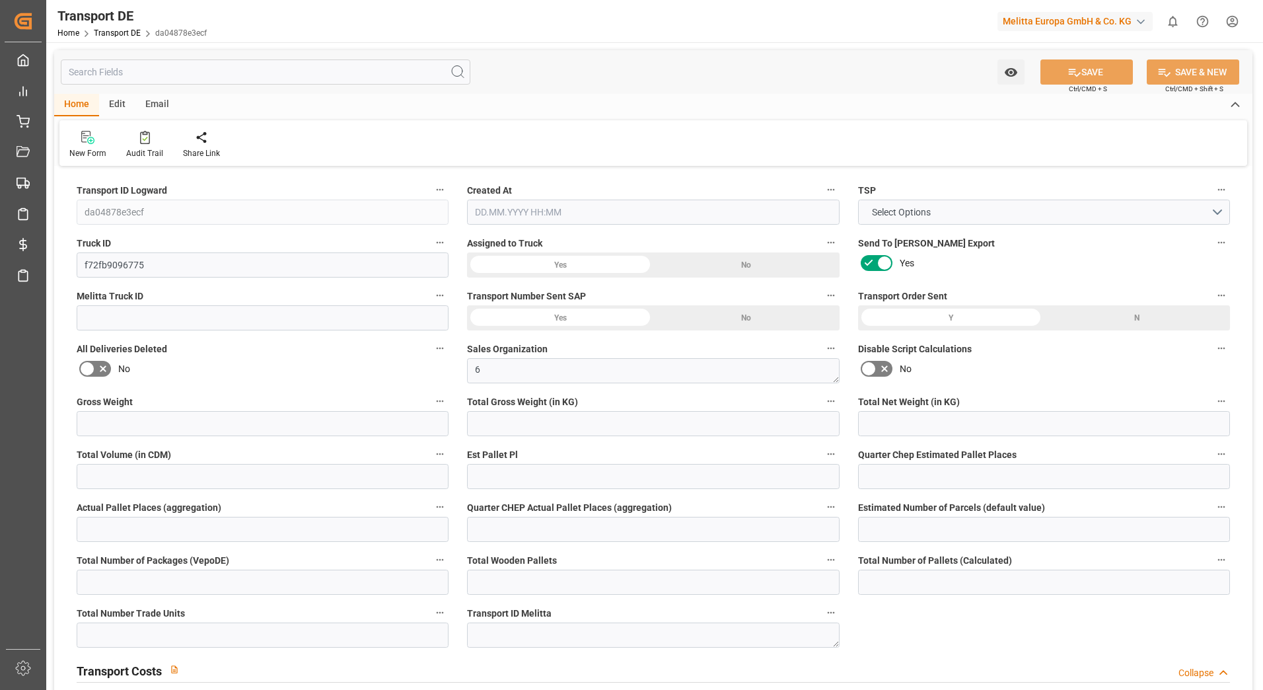
type input "0"
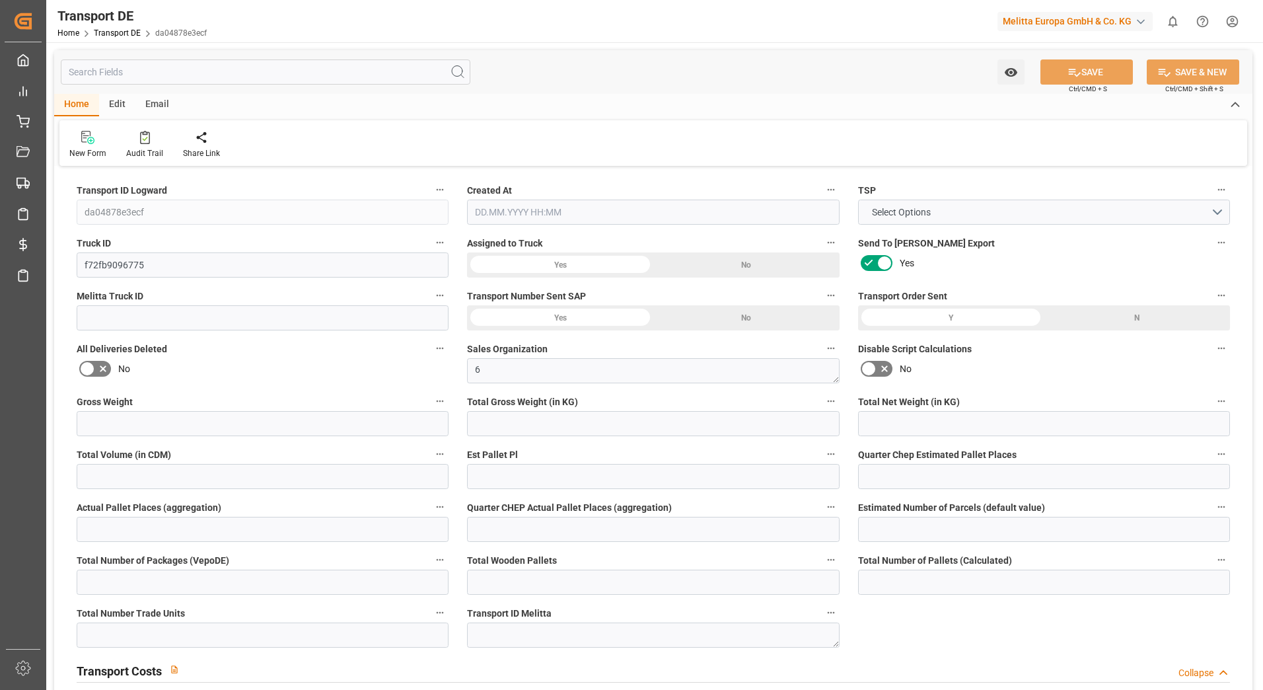
type input "0"
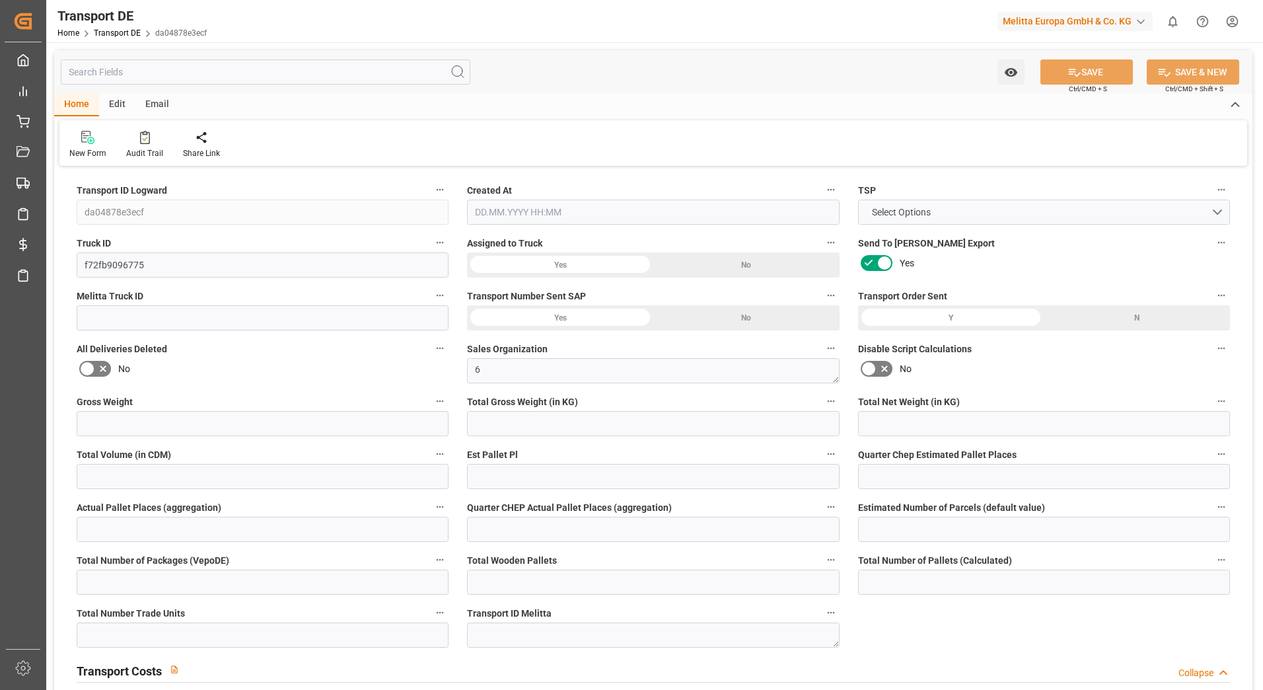
type input "0"
type input "1700.757"
type input "4710.8598"
type input "21"
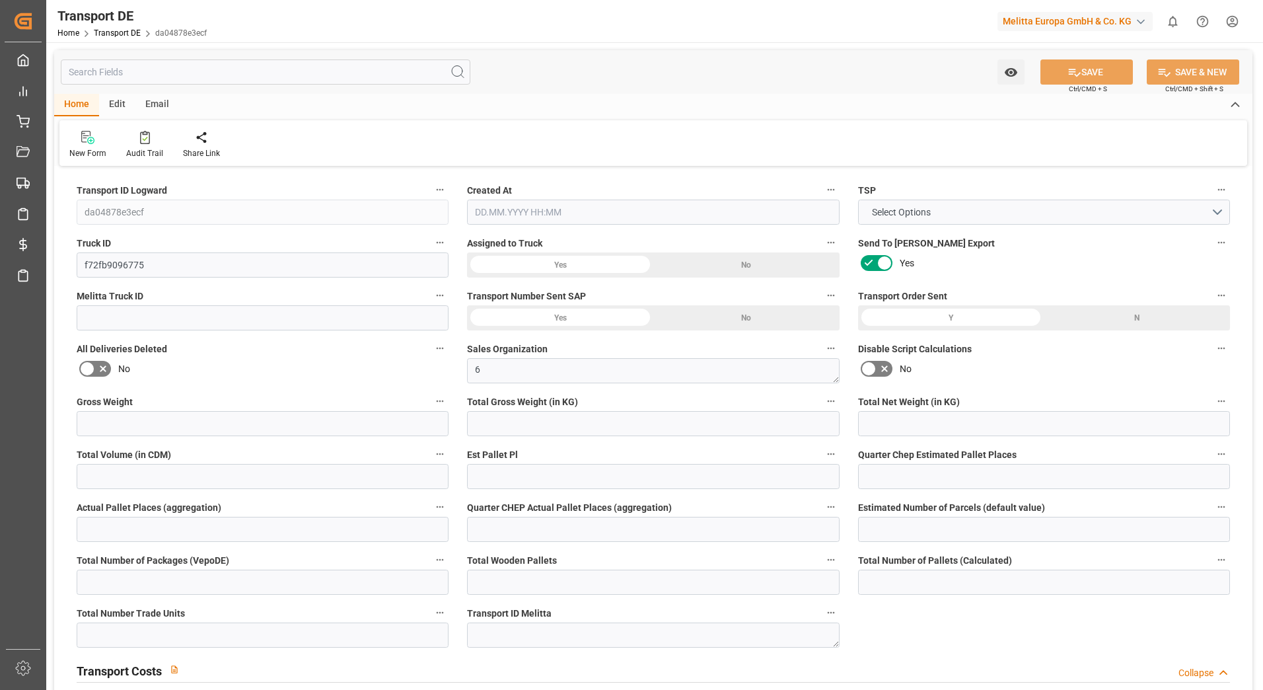
type input "35"
type input "6"
type input "0"
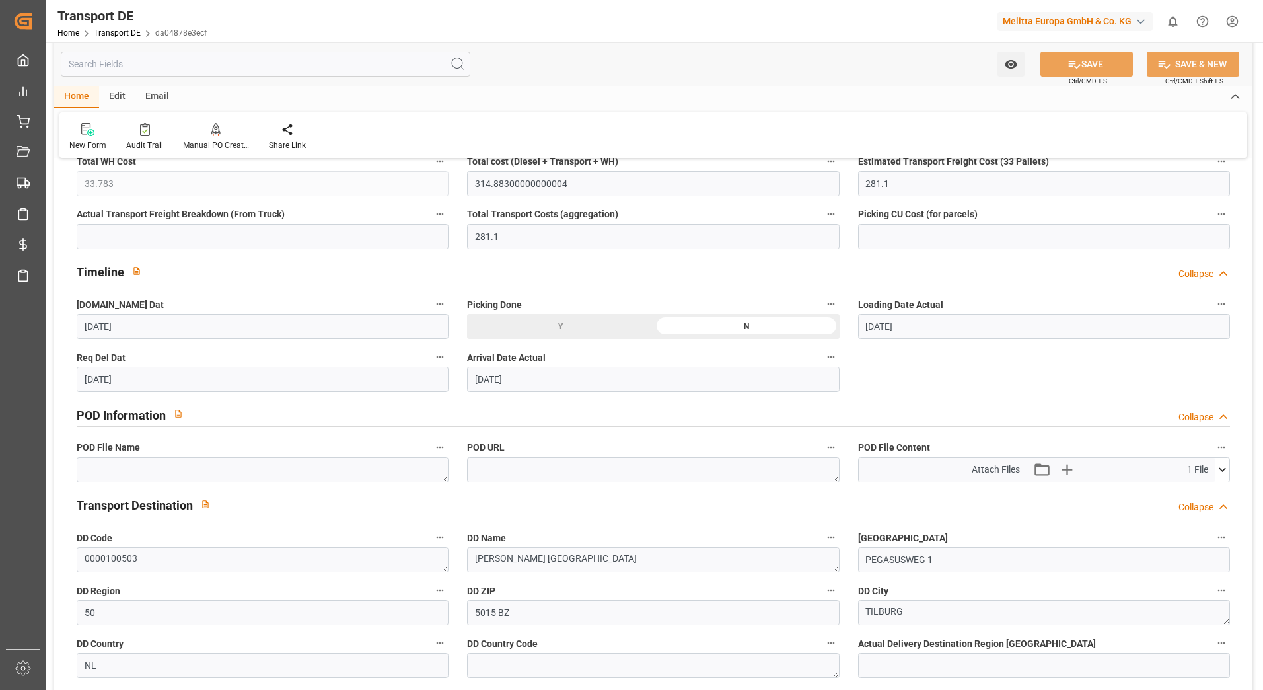
scroll to position [661, 0]
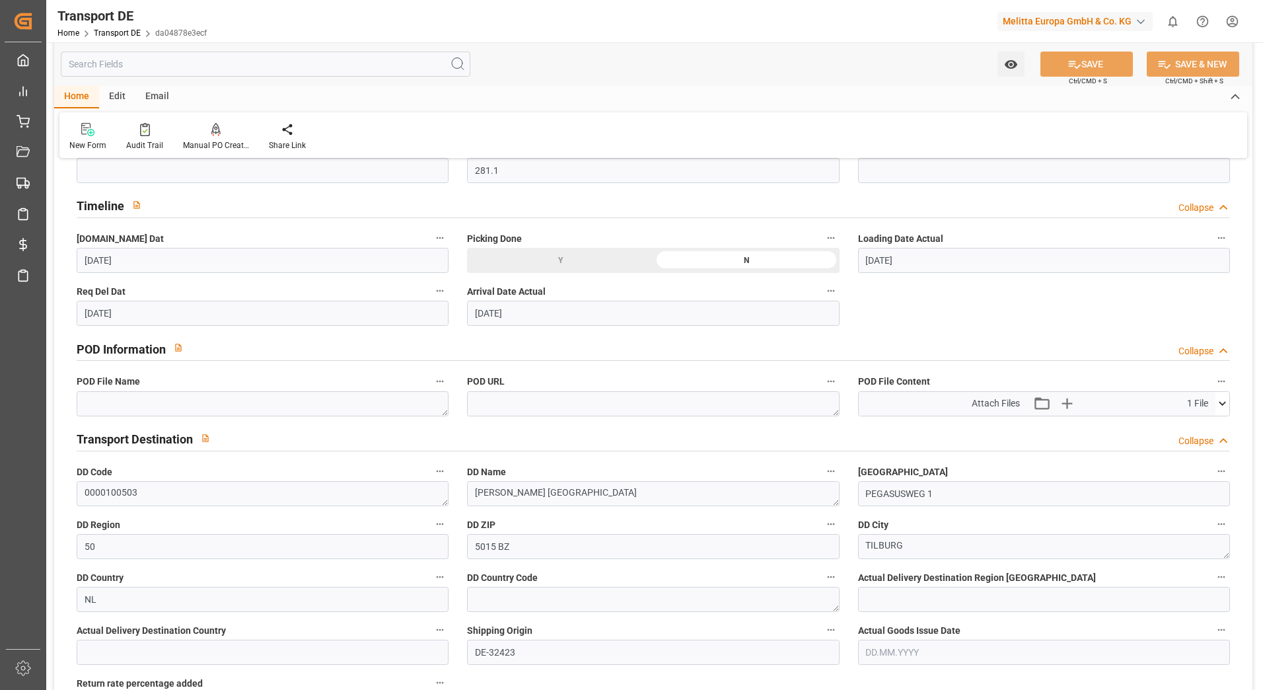
click at [1224, 401] on icon at bounding box center [1223, 403] width 14 height 14
click at [1187, 427] on icon at bounding box center [1188, 428] width 11 height 11
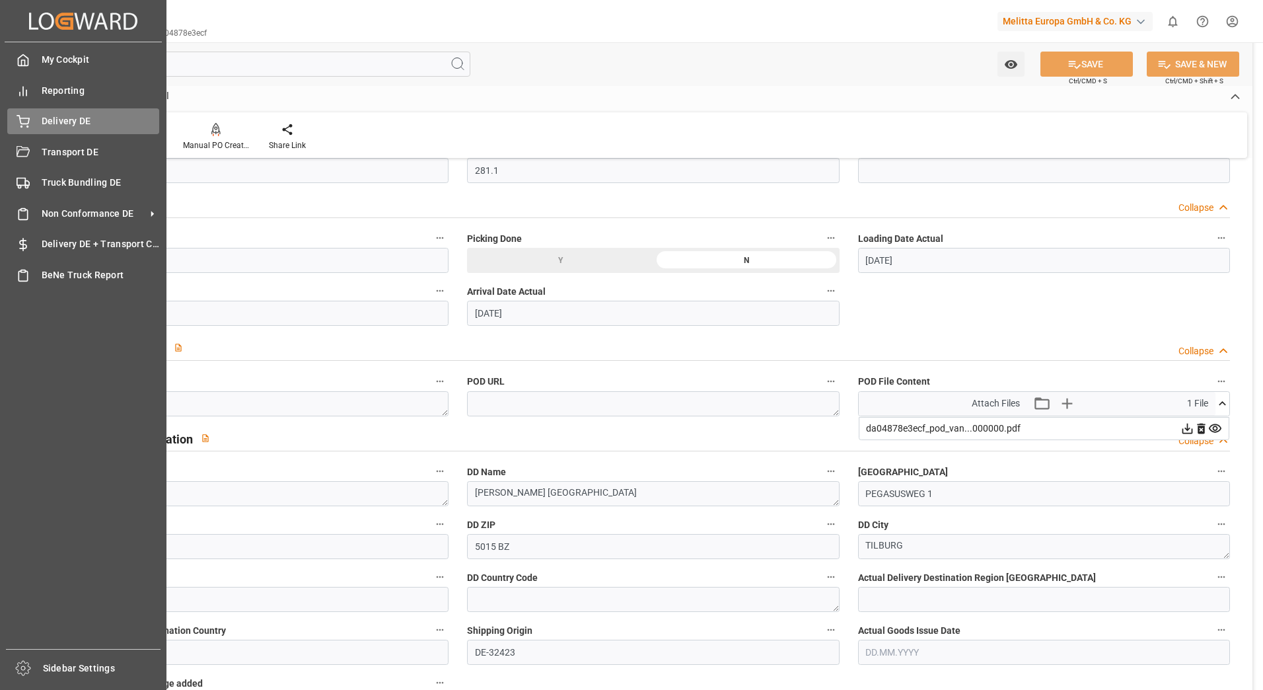
click at [19, 122] on icon at bounding box center [23, 121] width 13 height 13
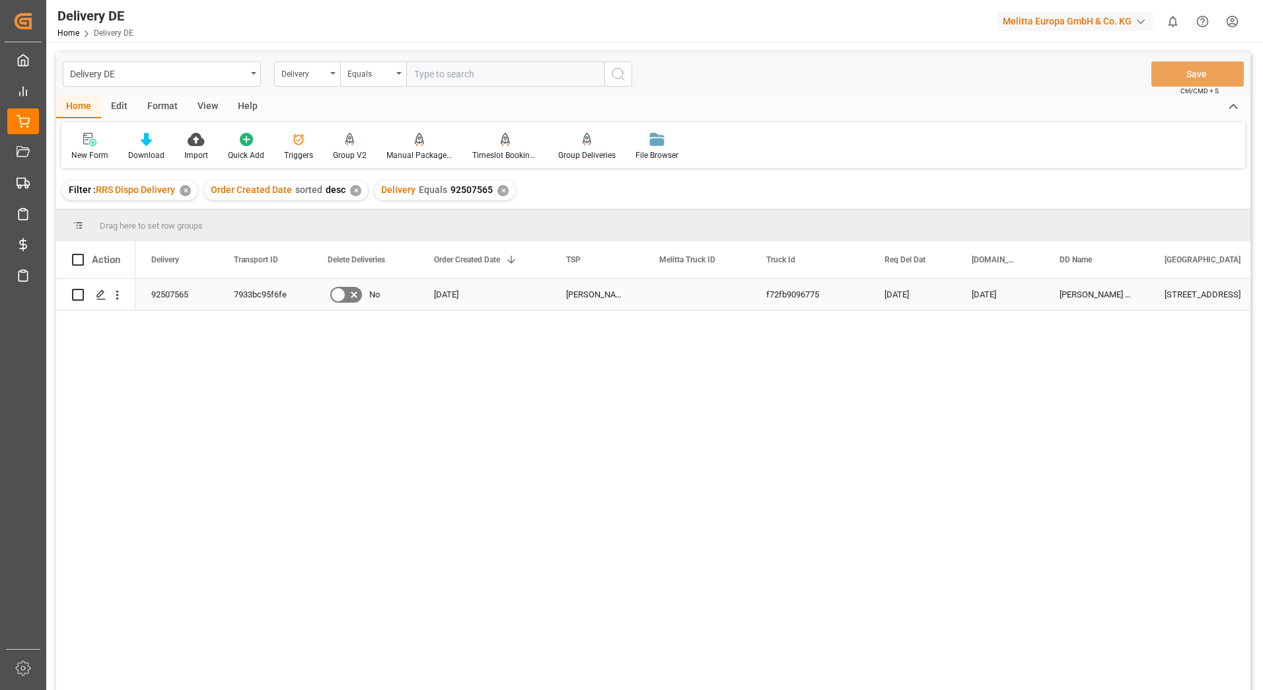
click at [277, 290] on div "7933bc95f6fe" at bounding box center [265, 294] width 94 height 31
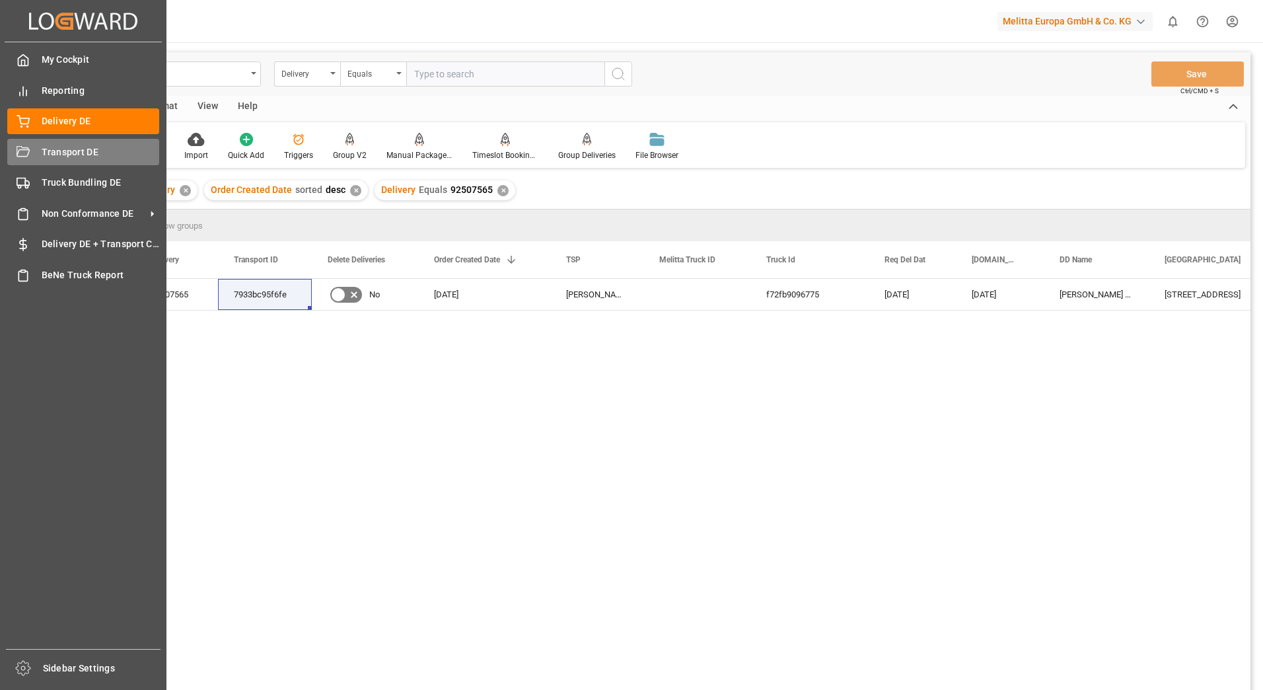
click at [24, 160] on div "Transport DE Transport DE" at bounding box center [83, 152] width 152 height 26
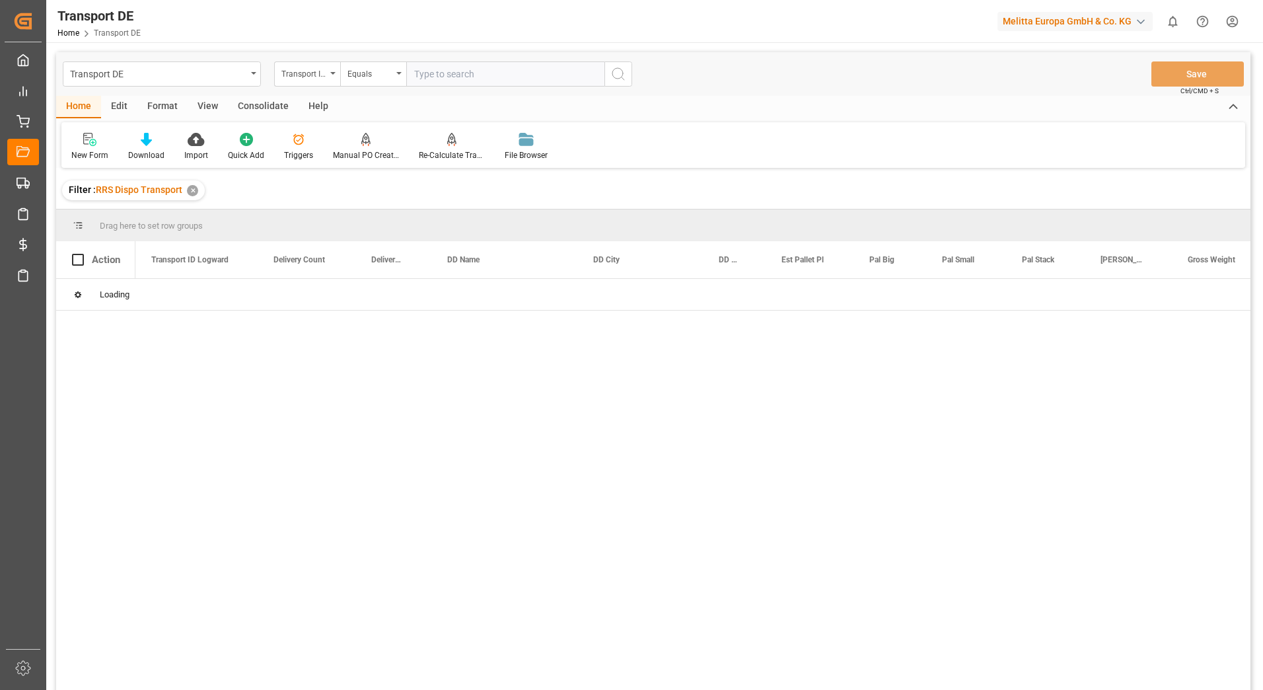
click at [423, 75] on input "text" at bounding box center [505, 73] width 198 height 25
paste input "7933bc95f6fe"
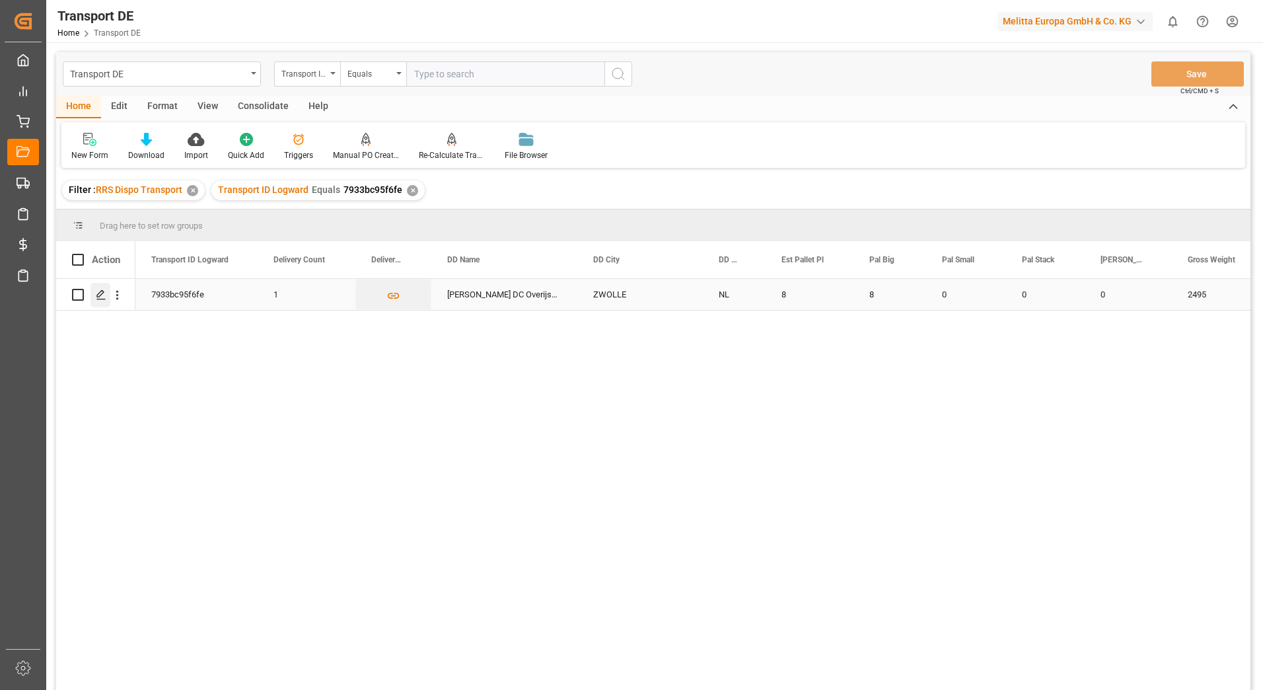
click at [102, 296] on icon "Press SPACE to select this row." at bounding box center [101, 294] width 11 height 11
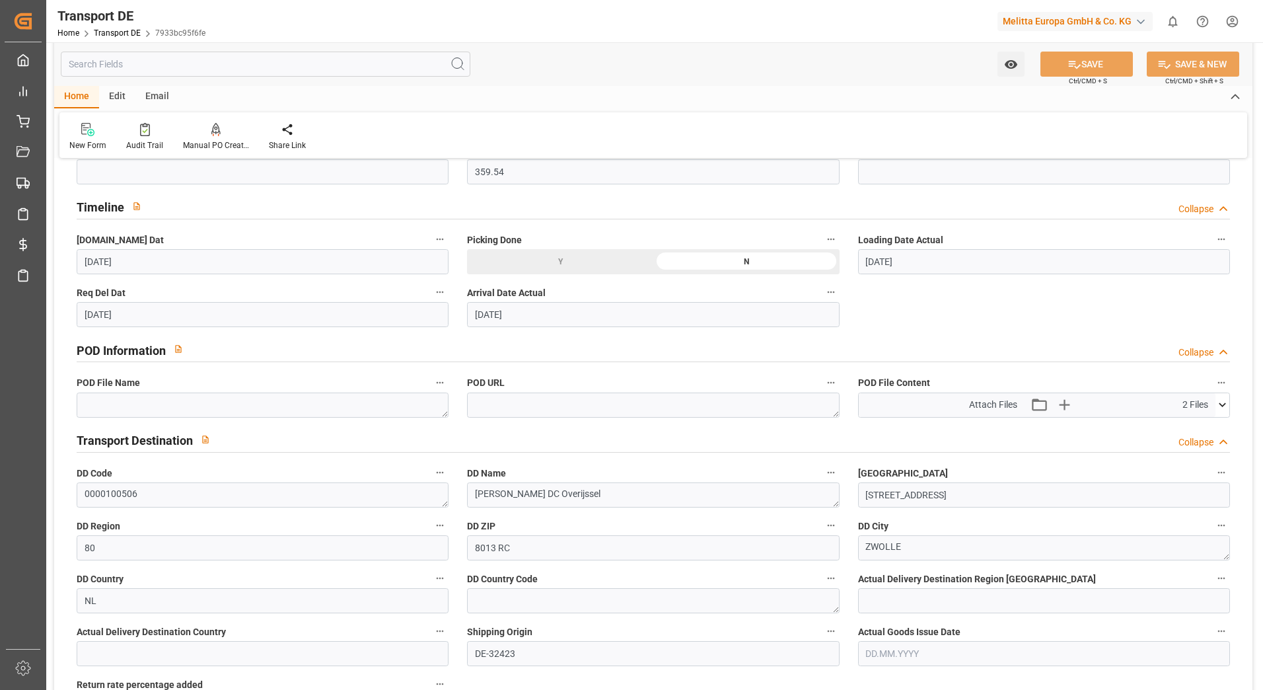
scroll to position [661, 0]
click at [1220, 404] on icon at bounding box center [1223, 403] width 14 height 14
click at [1187, 424] on icon at bounding box center [1188, 428] width 14 height 14
click at [1214, 420] on div "7933bc95f6fe_pod_van...000000.pdf 7933bc95f6fe_pod_van...000000.pdf" at bounding box center [1044, 435] width 371 height 37
click at [1214, 421] on icon at bounding box center [1215, 428] width 14 height 14
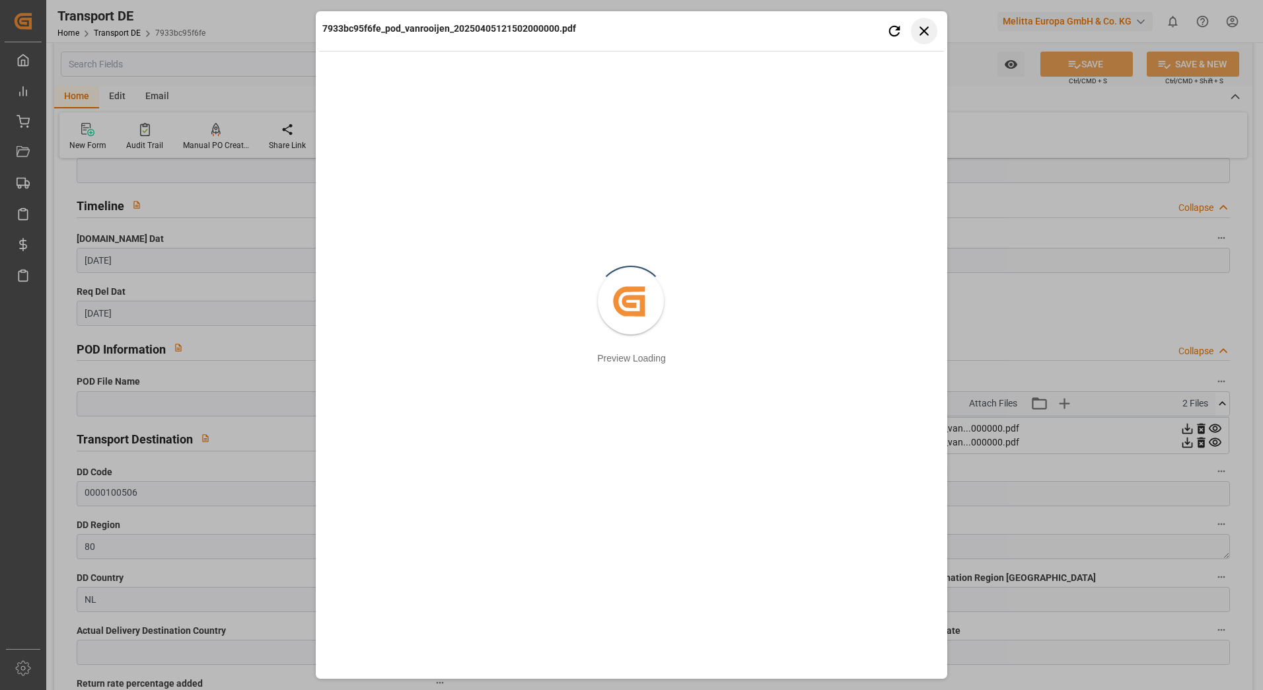
click at [921, 31] on icon "button" at bounding box center [924, 30] width 17 height 17
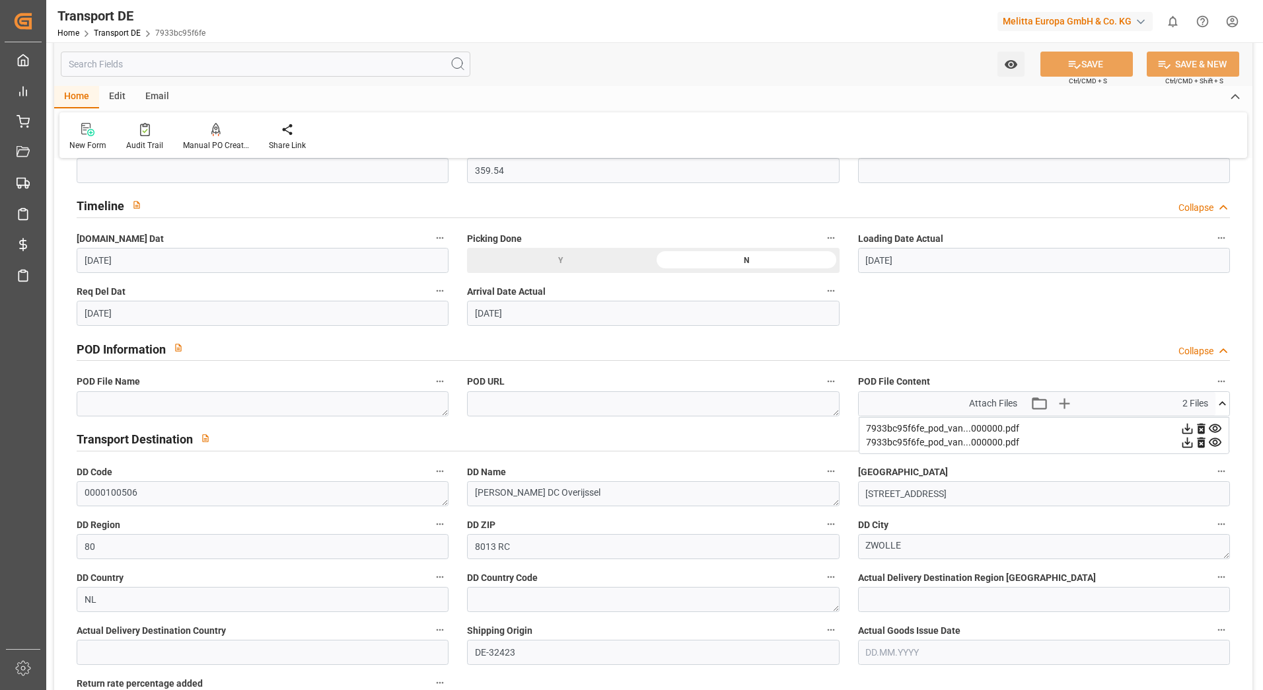
click at [1217, 439] on icon at bounding box center [1215, 441] width 13 height 9
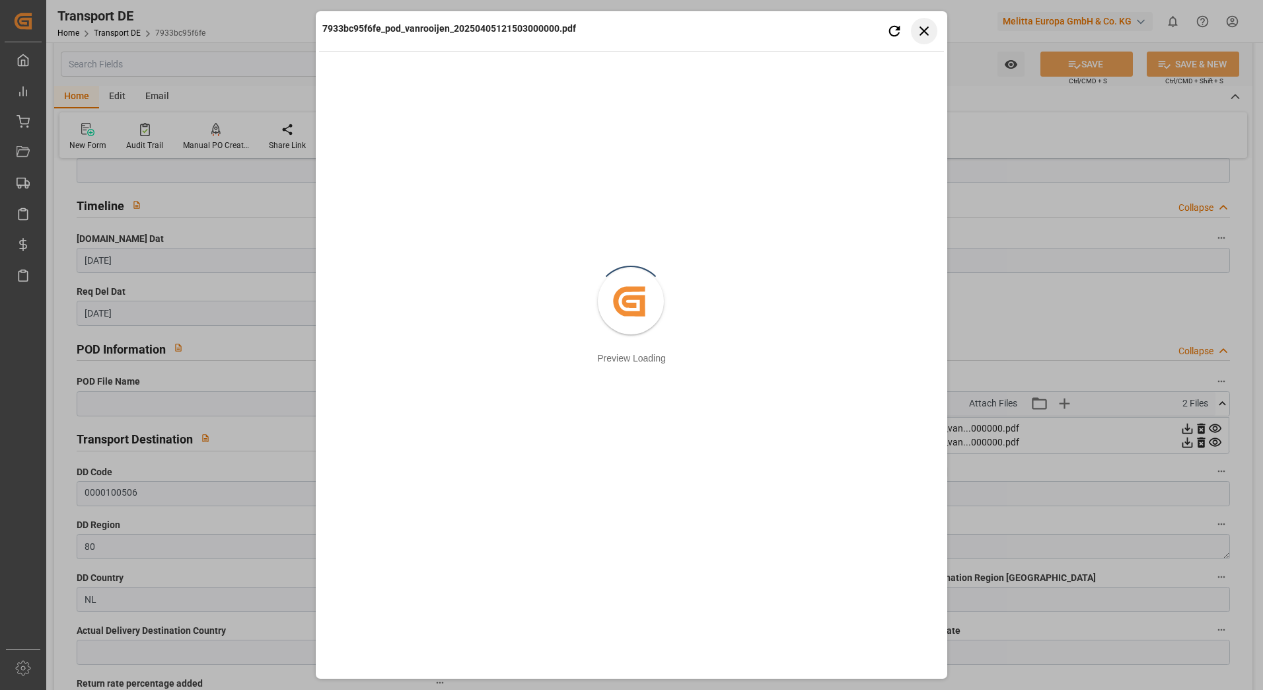
click at [925, 29] on icon "button" at bounding box center [924, 30] width 17 height 17
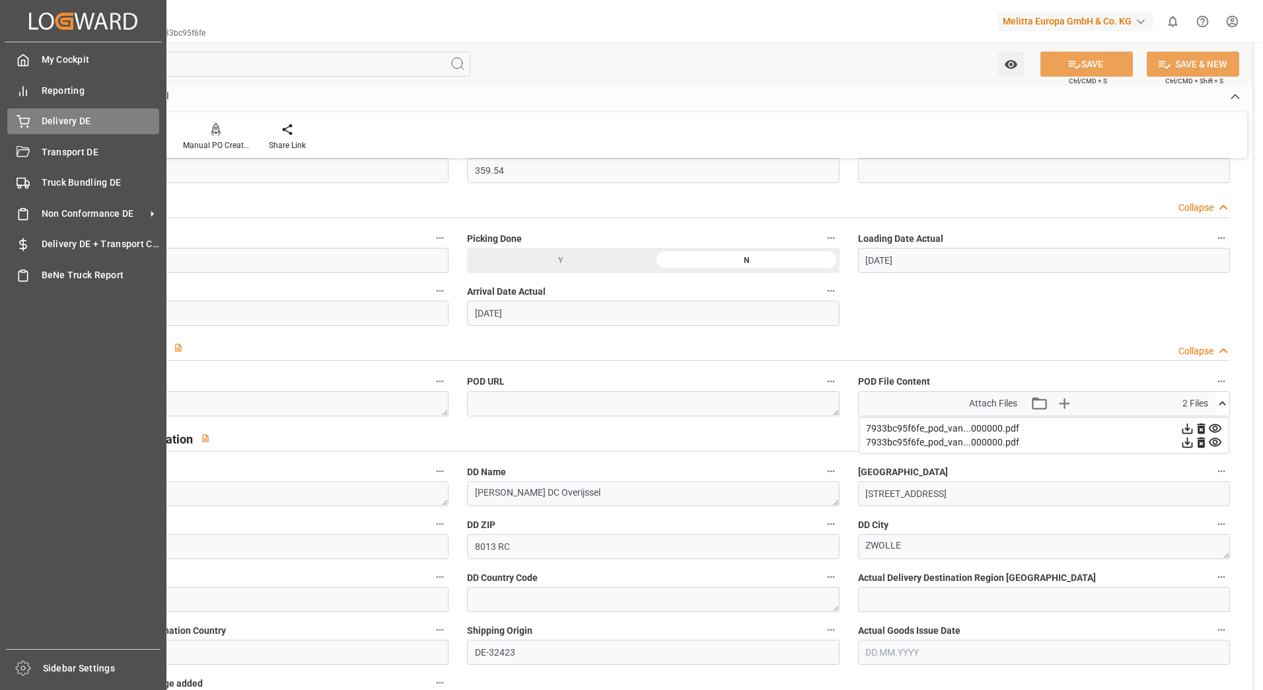
click at [33, 123] on div "Delivery DE Delivery DE" at bounding box center [83, 121] width 152 height 26
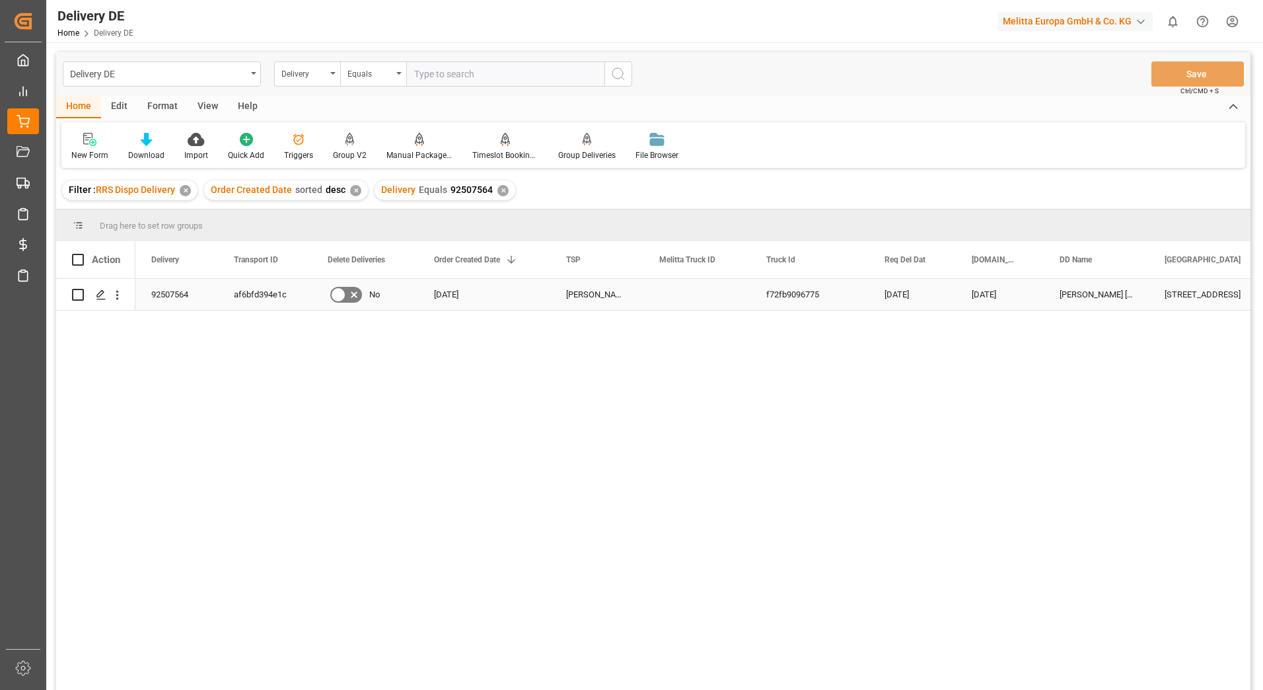
click at [264, 297] on div "af6bfd394e1c" at bounding box center [265, 294] width 94 height 31
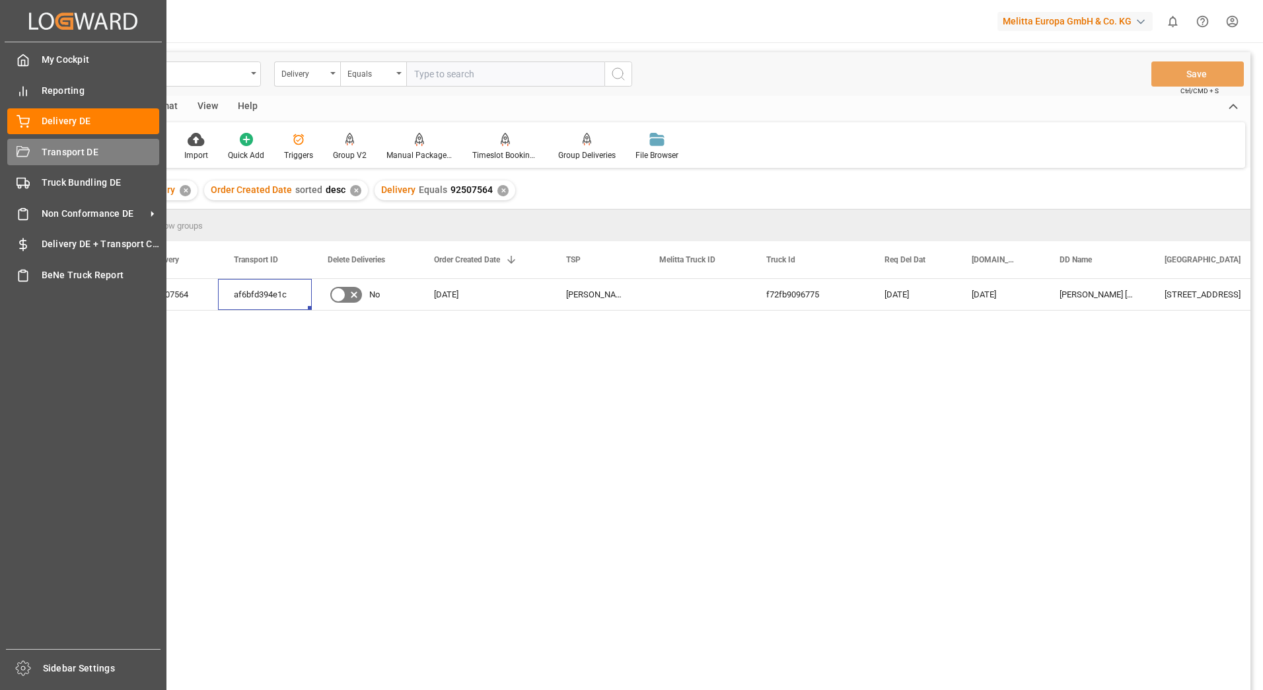
click at [32, 144] on div "Transport DE Transport DE" at bounding box center [83, 152] width 152 height 26
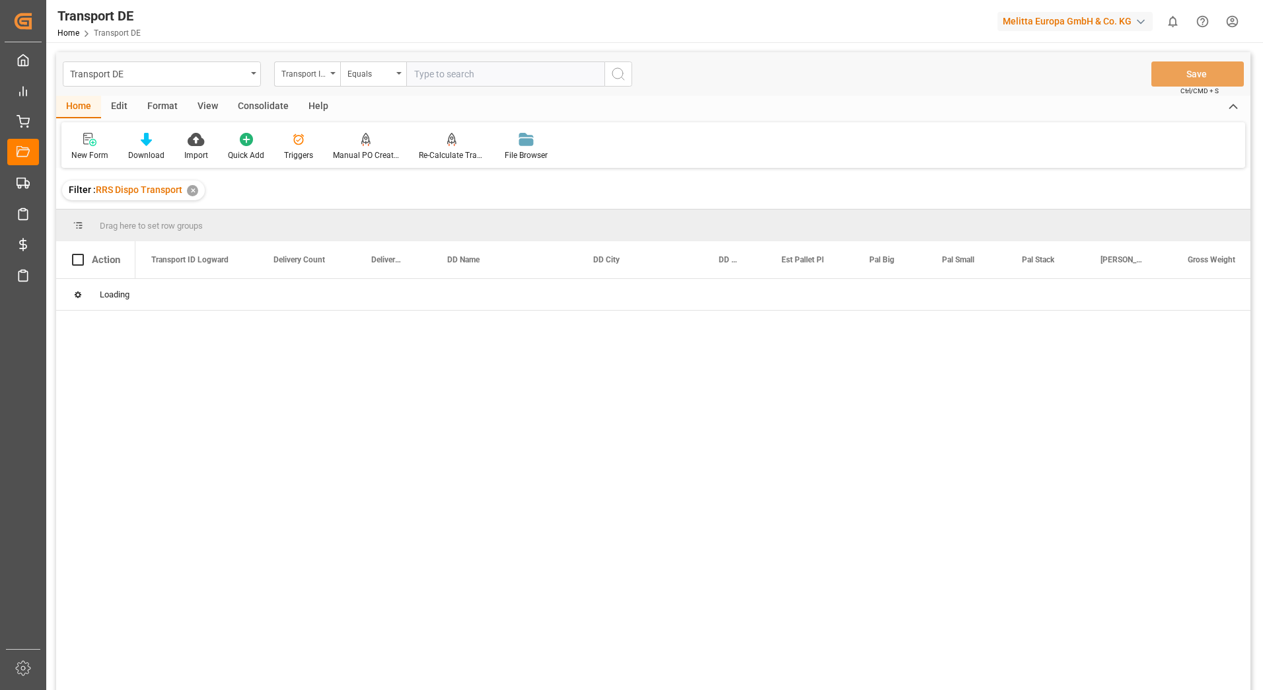
click at [445, 78] on input "text" at bounding box center [505, 73] width 198 height 25
paste input "af6bfd394e1c"
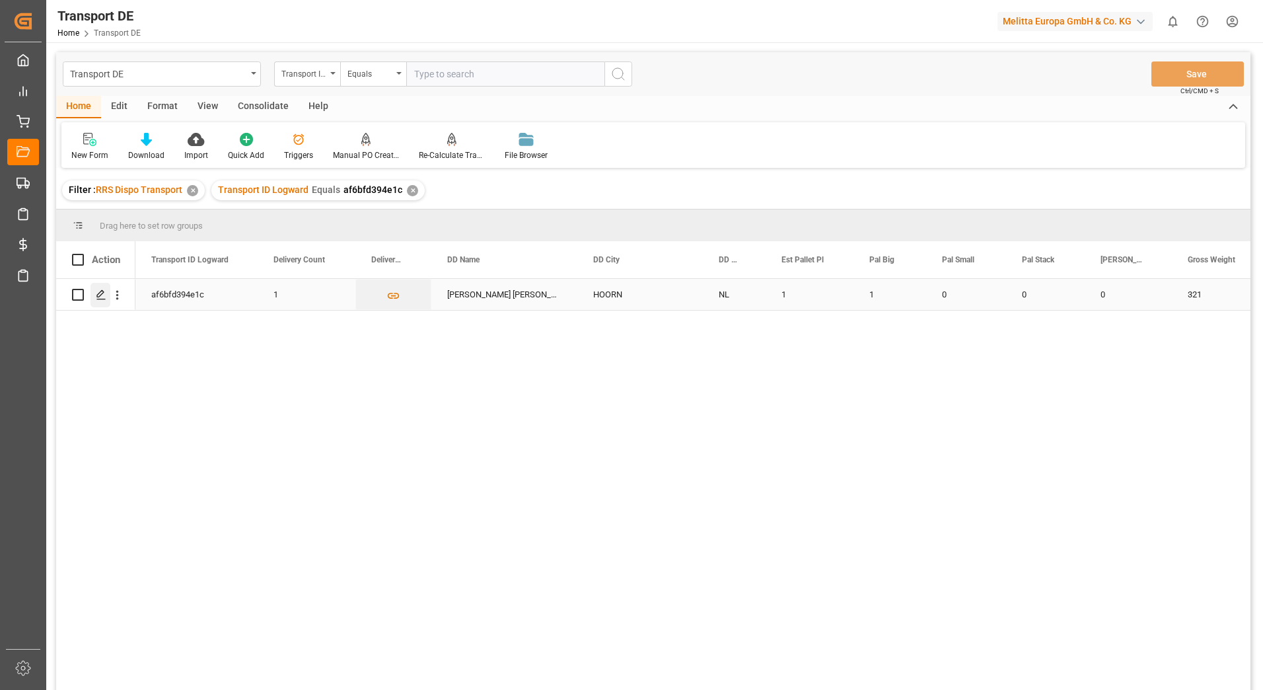
click at [100, 295] on polygon "Press SPACE to select this row." at bounding box center [100, 294] width 7 height 7
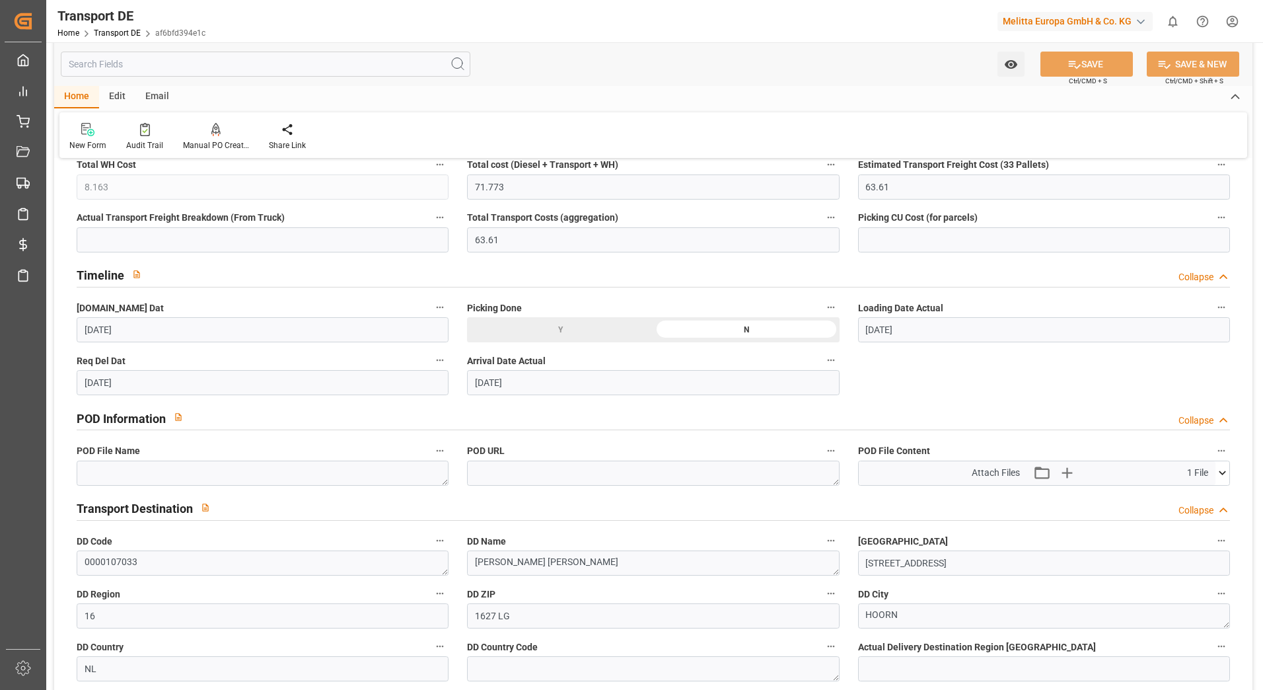
scroll to position [661, 0]
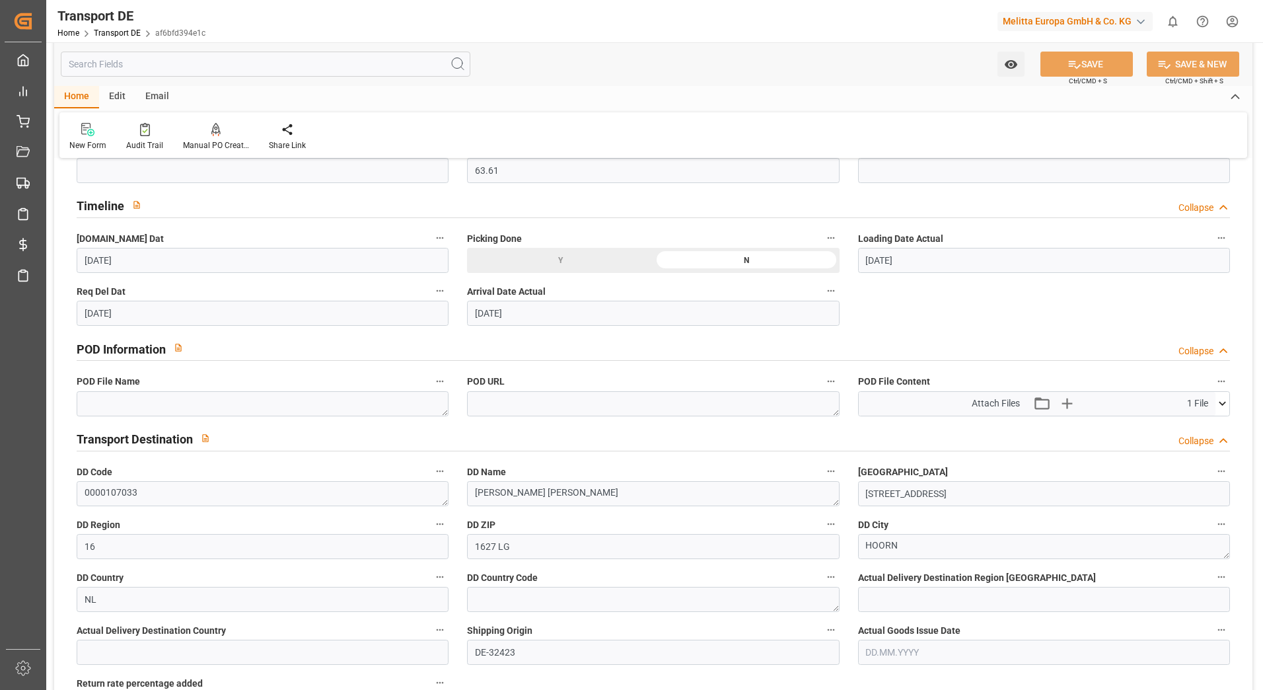
click at [1220, 406] on icon at bounding box center [1223, 403] width 14 height 14
click at [1185, 423] on icon at bounding box center [1188, 428] width 14 height 14
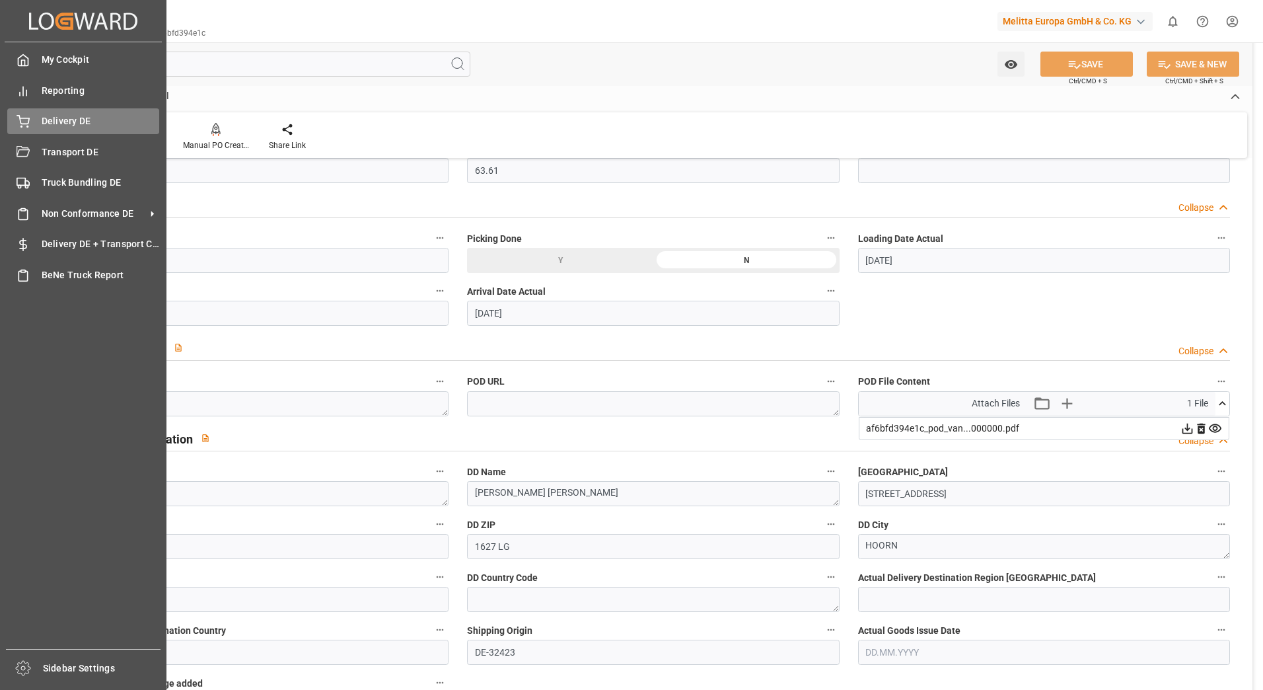
click at [34, 130] on div "Delivery DE Delivery DE" at bounding box center [83, 121] width 152 height 26
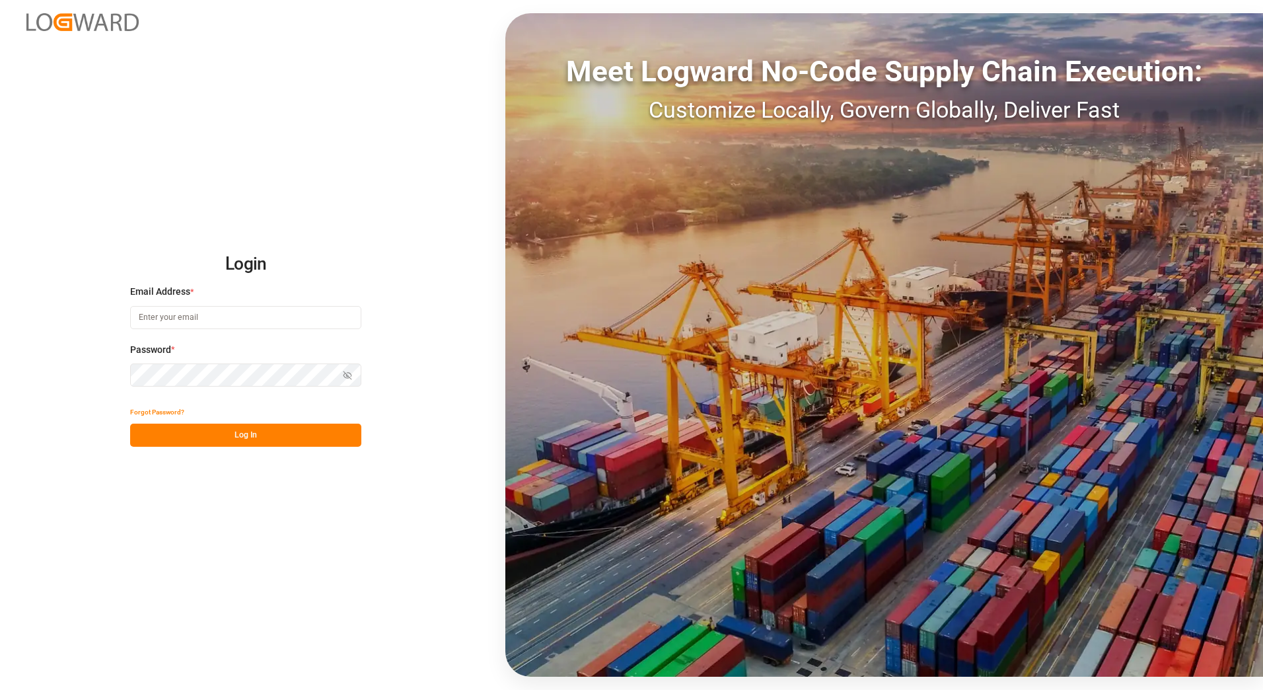
click at [305, 323] on input at bounding box center [245, 317] width 231 height 23
type input "[PERSON_NAME][EMAIL_ADDRESS][PERSON_NAME][DOMAIN_NAME]"
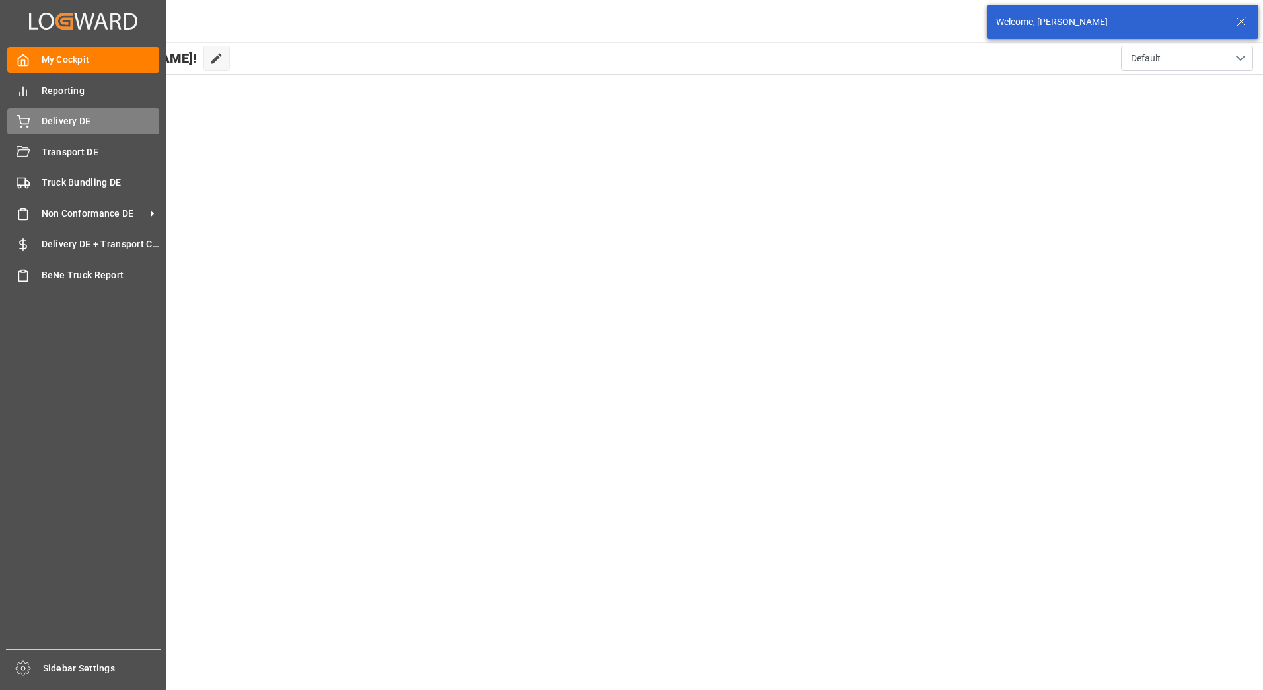
click at [36, 123] on div "Delivery DE Delivery DE" at bounding box center [83, 121] width 152 height 26
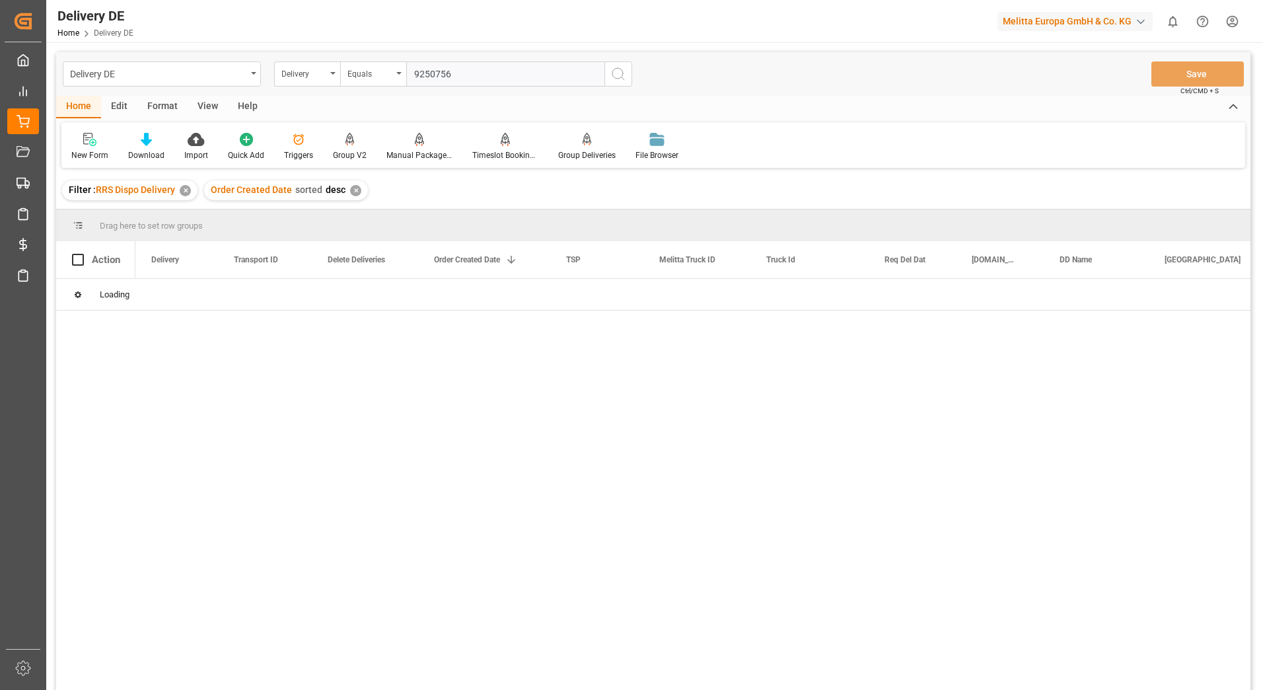
type input "92507567"
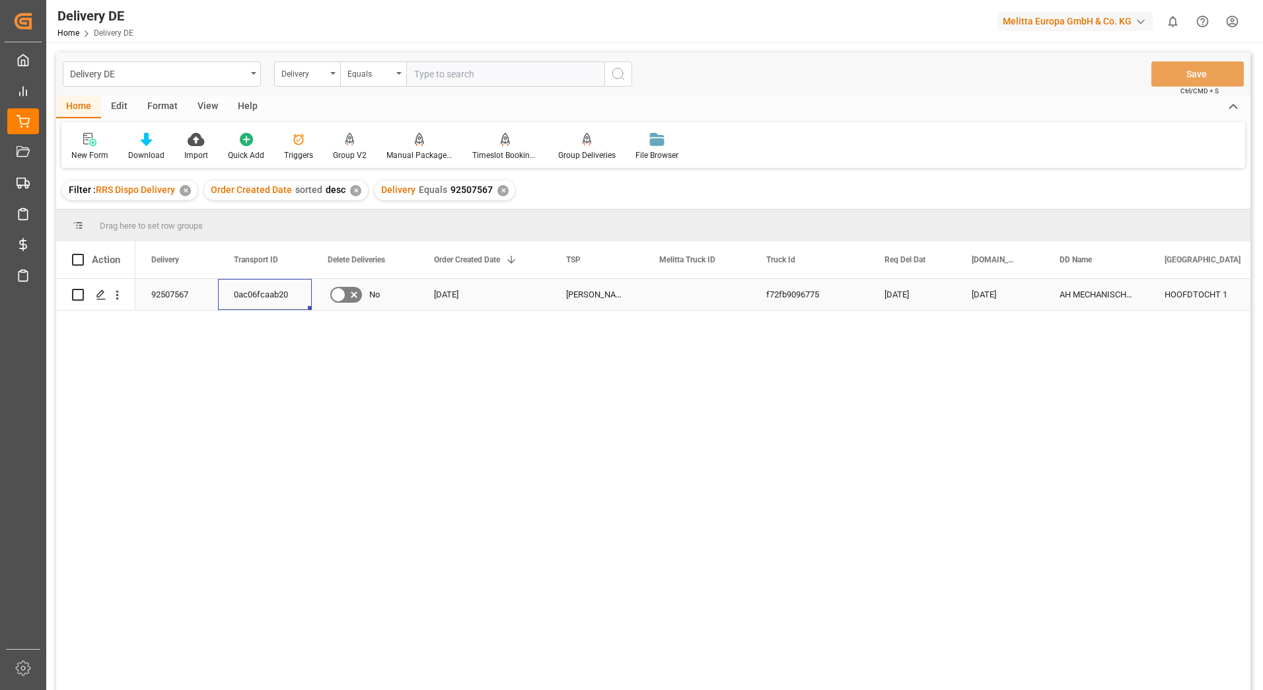
click at [252, 288] on div "0ac06fcaab20" at bounding box center [265, 294] width 94 height 31
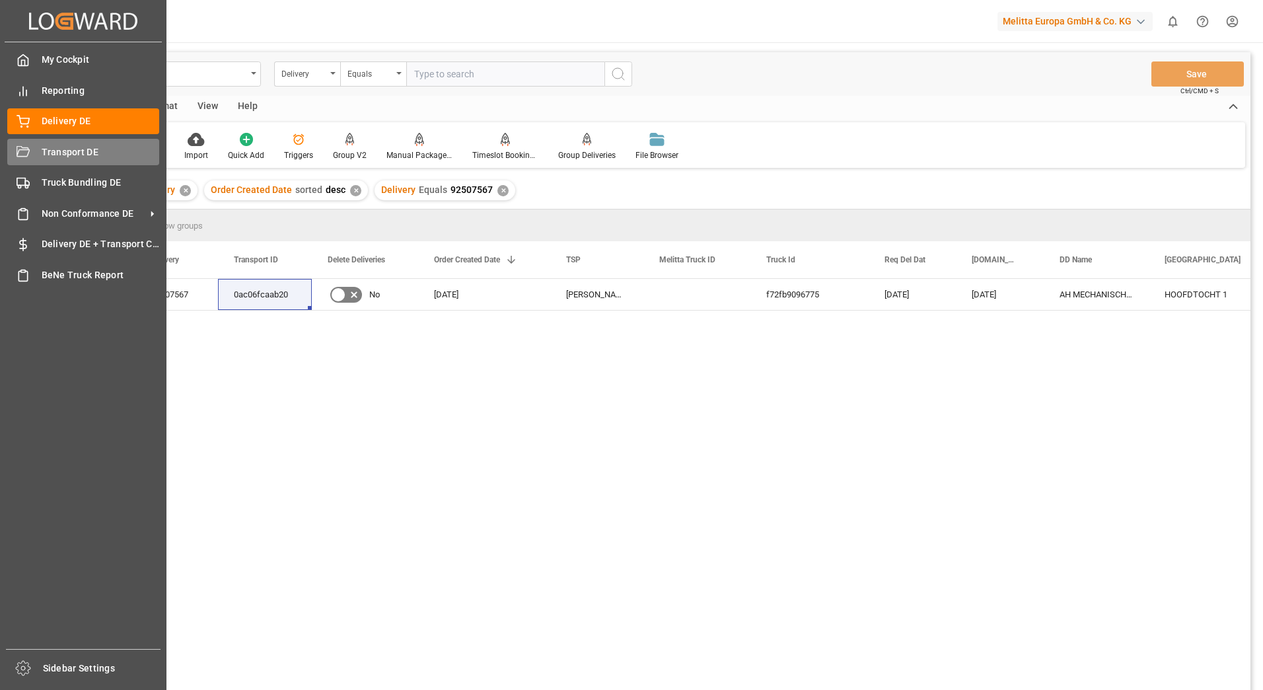
click at [40, 158] on div "Transport DE Transport DE" at bounding box center [83, 152] width 152 height 26
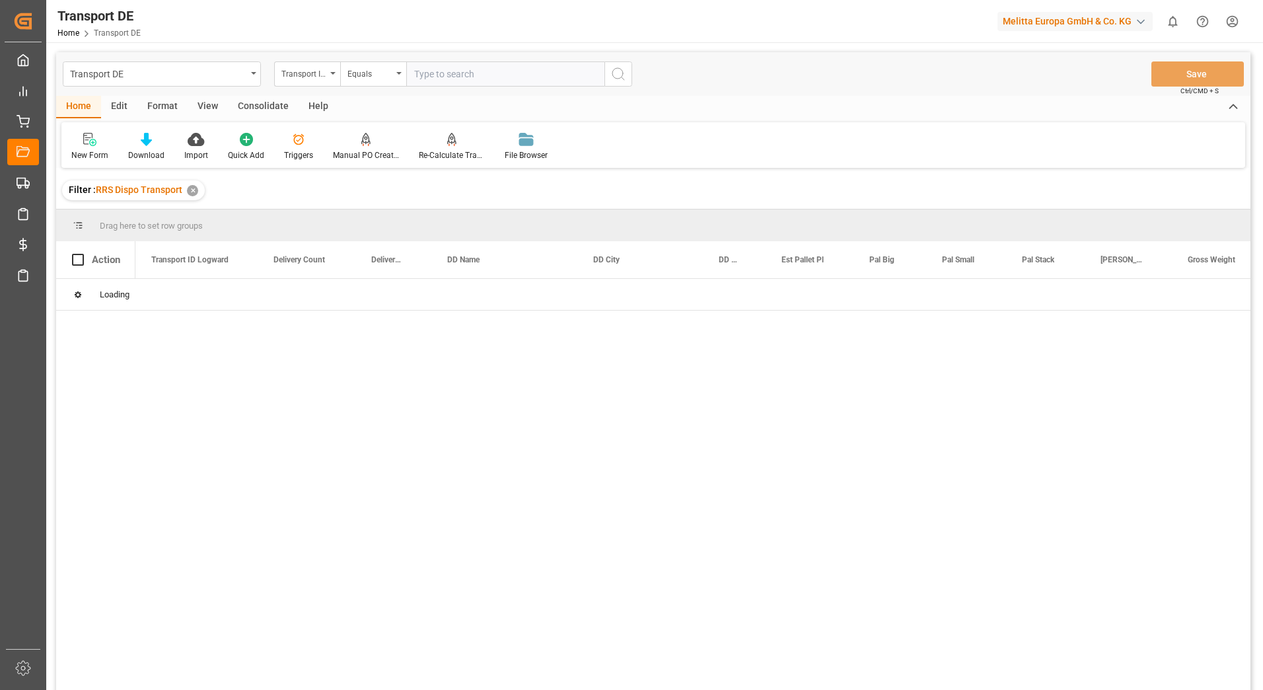
click at [433, 74] on input "text" at bounding box center [505, 73] width 198 height 25
paste input "0ac06fcaab20"
type input "0ac06fcaab20"
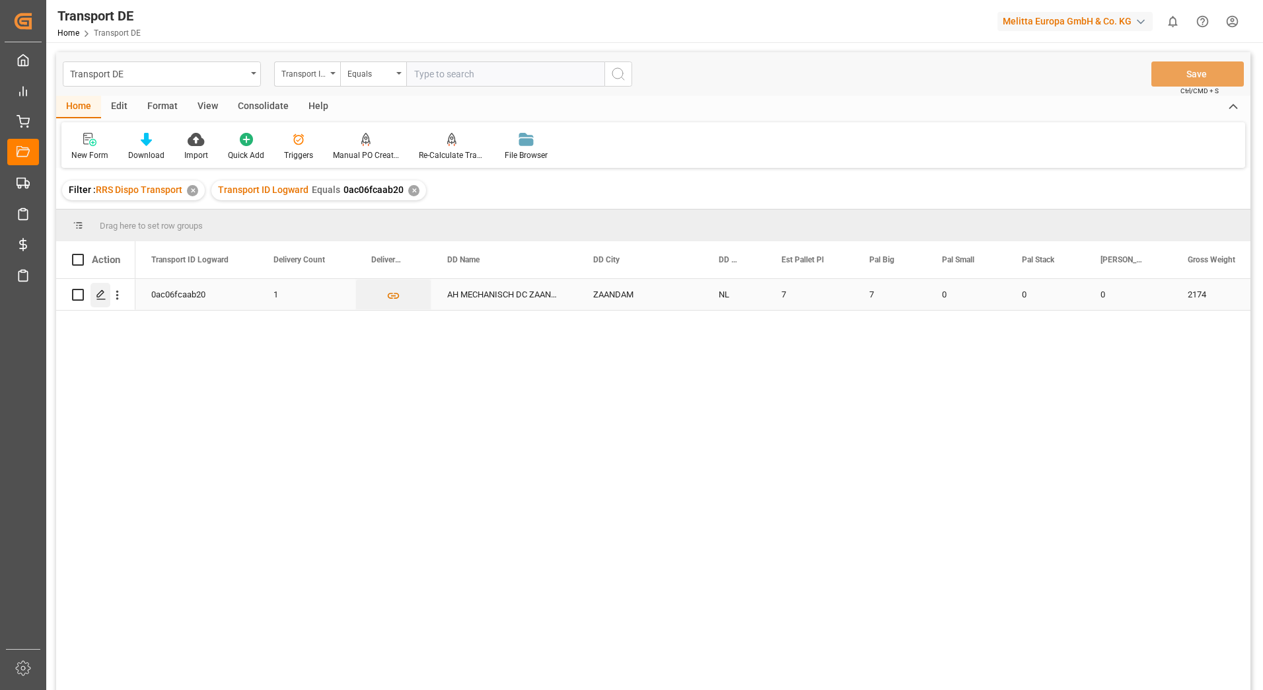
click at [101, 296] on icon "Press SPACE to select this row." at bounding box center [101, 294] width 11 height 11
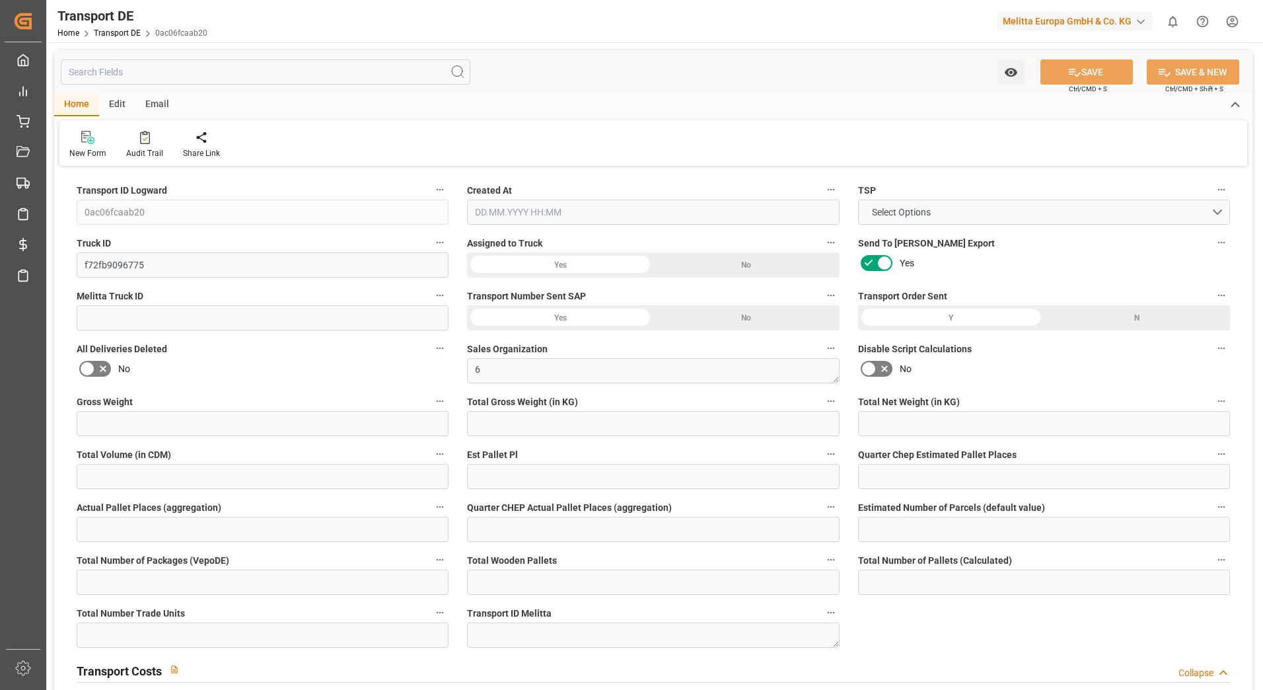
type input "2174"
type input "1996.245"
type input "1601.37"
type input "11381.58"
type input "7"
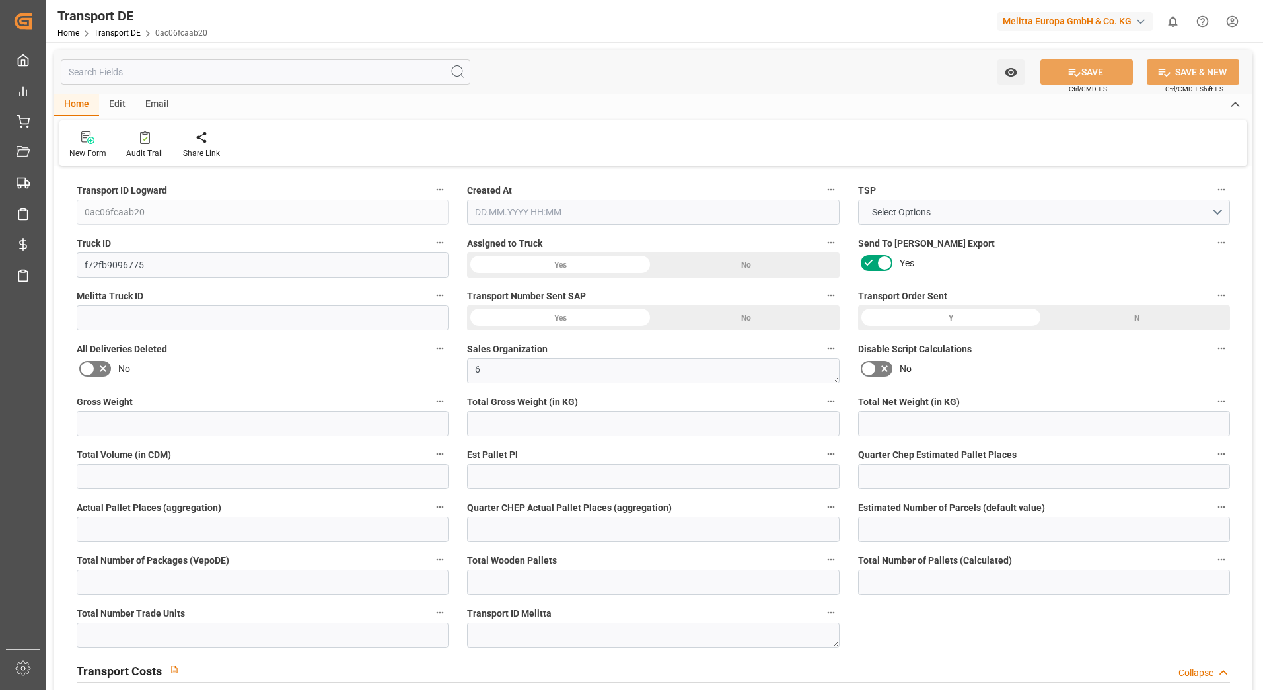
type input "0"
type input "6.75"
type input "0"
type input "7"
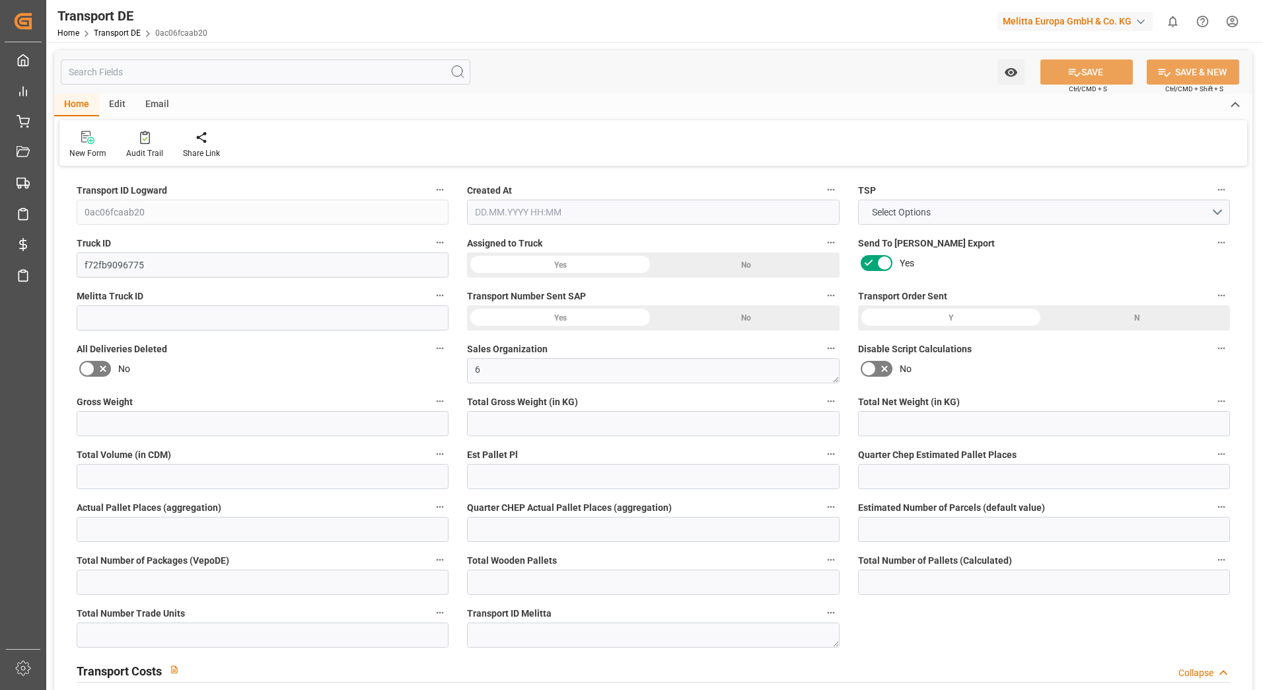
type input "7"
type input "0"
type input "319.03"
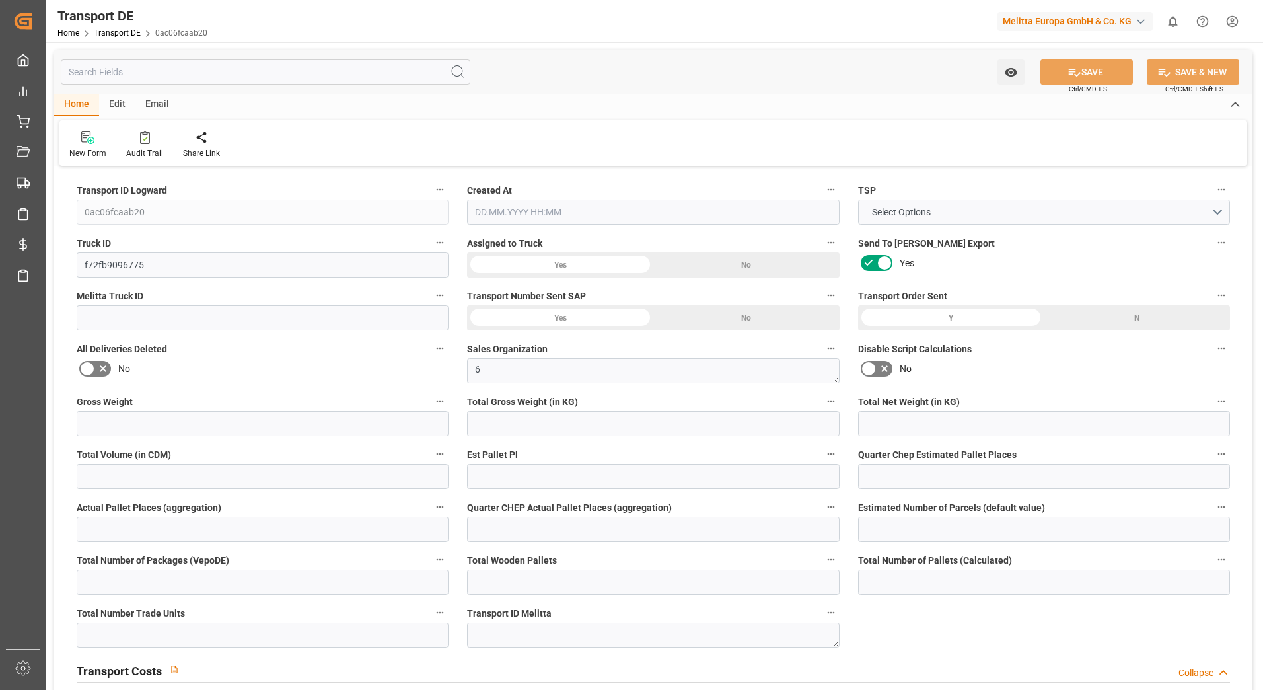
type input "38.907"
type input "319.03"
type input "15"
type input "0"
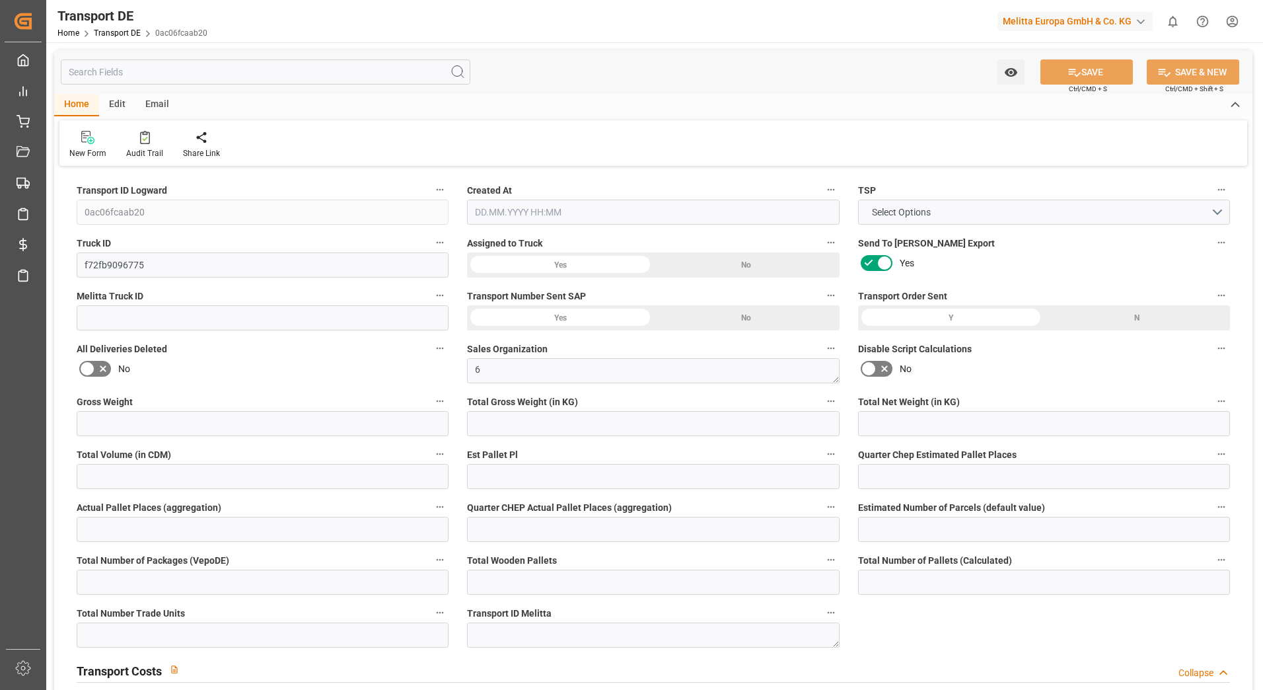
type input "0"
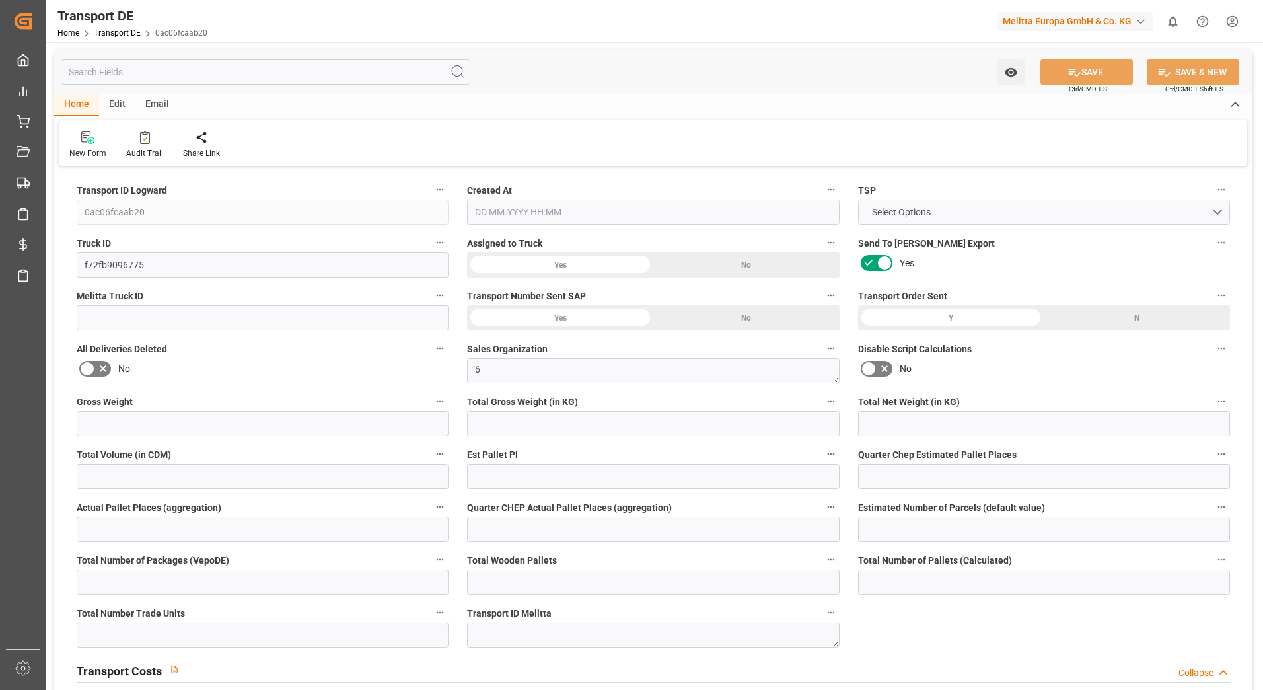
type input "0"
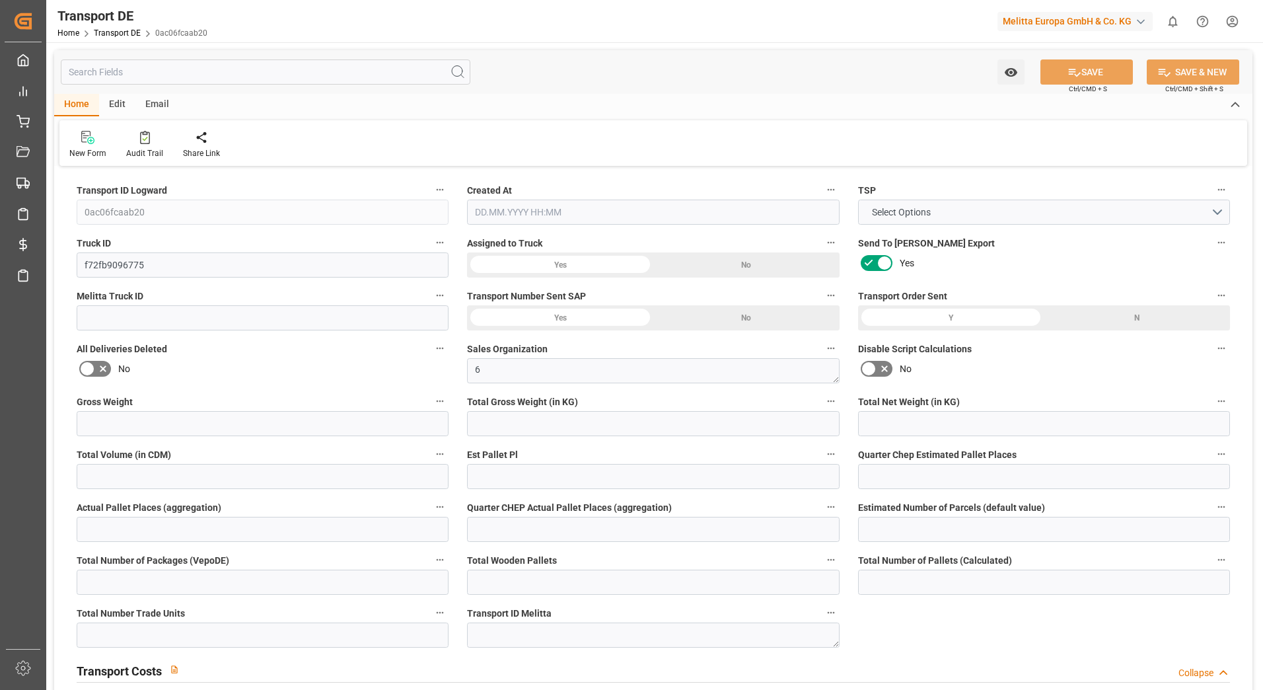
type input "0"
type input "1996.245"
type input "10767.6795"
type input "21"
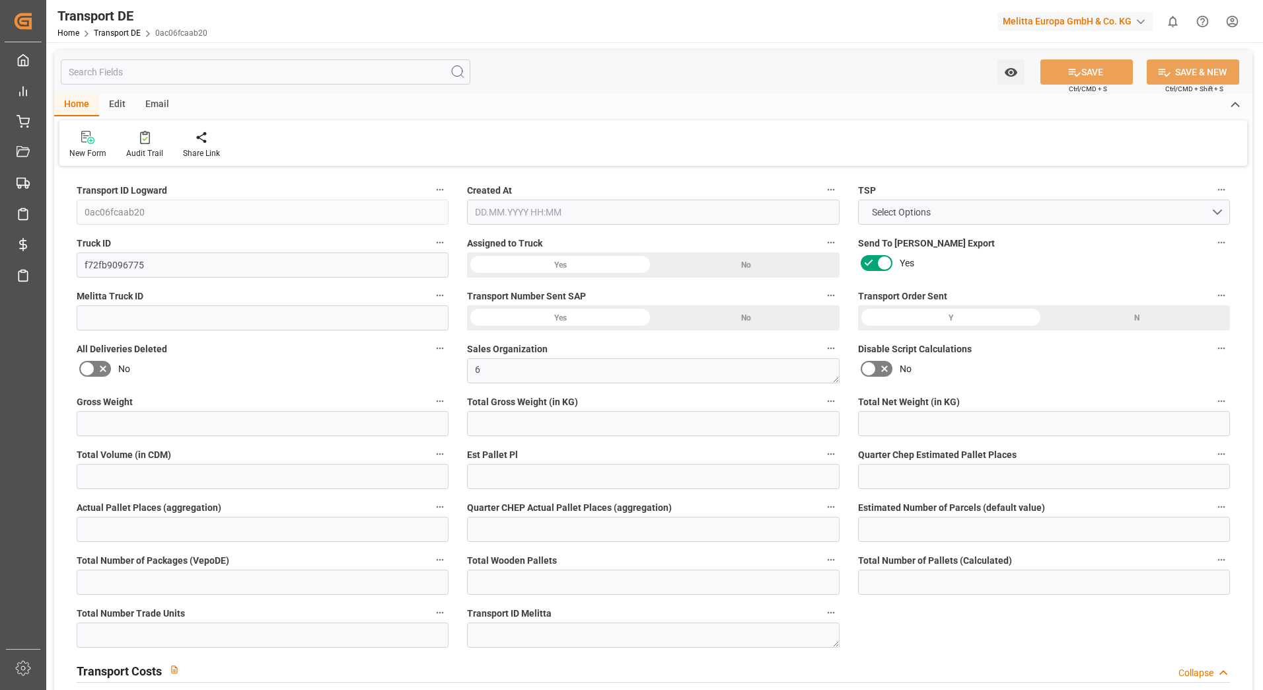
type input "80"
type input "7"
type input "0"
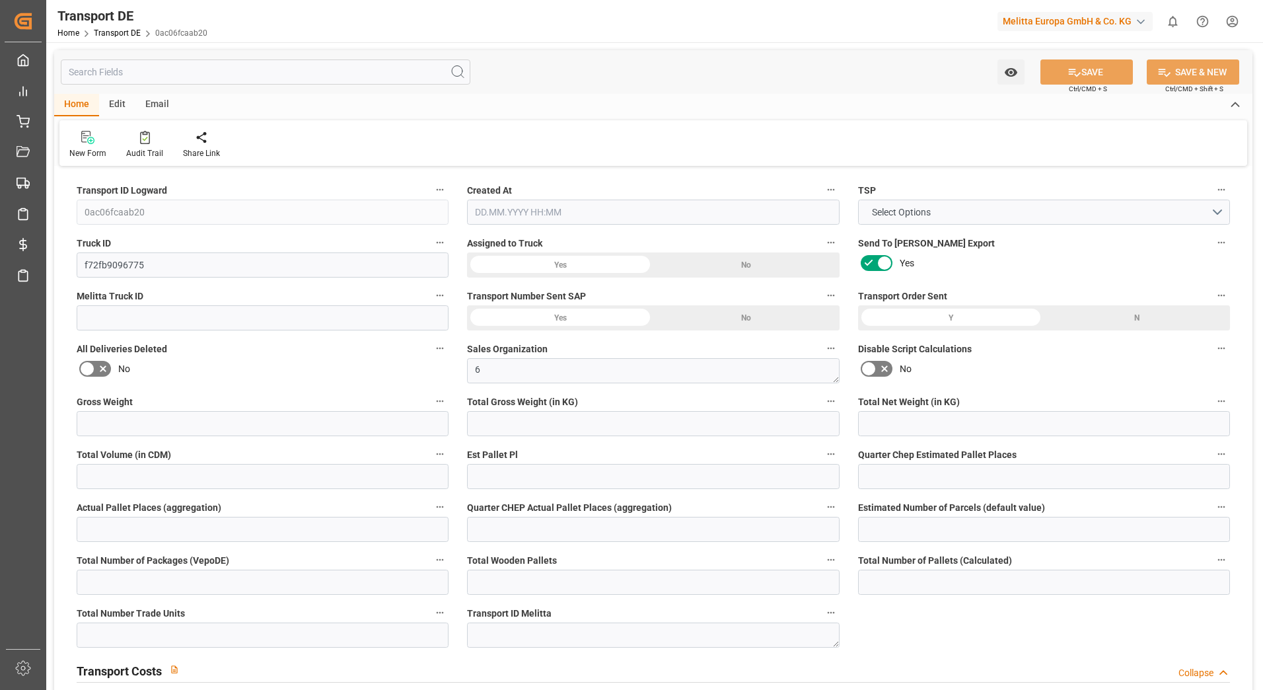
type input "0"
type input "1"
type input "0"
type input "513"
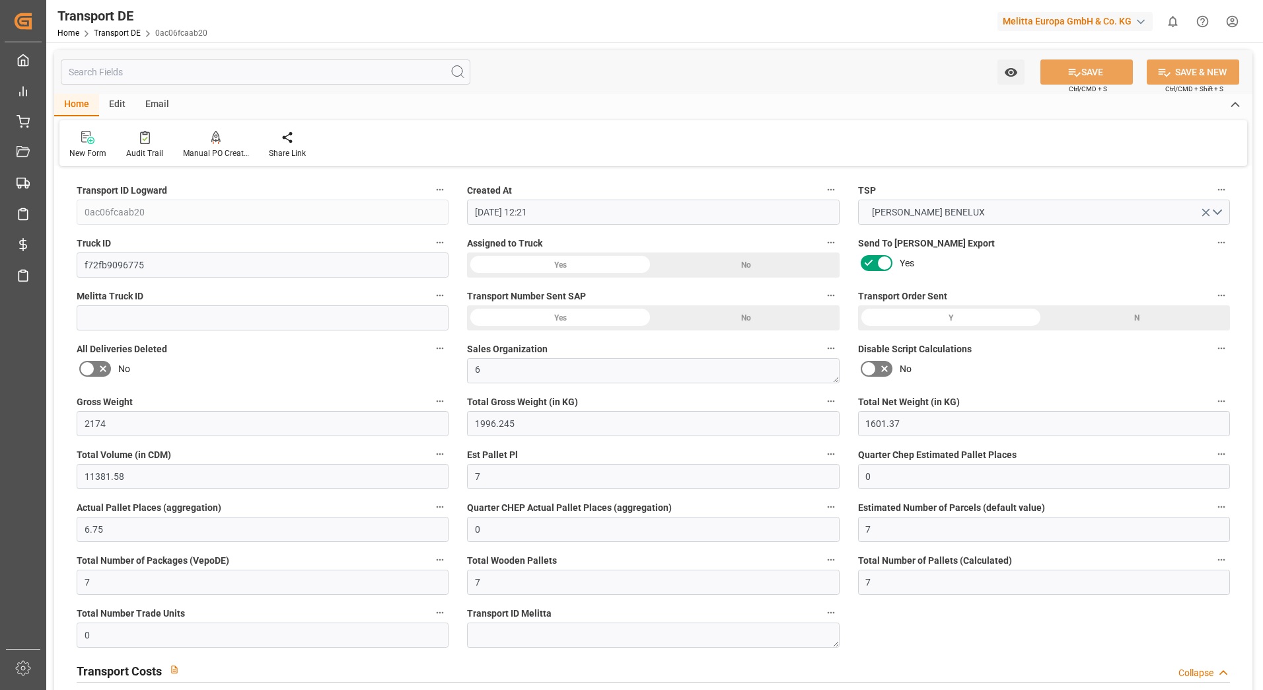
type input "31.03.2025 12:21"
type input "02.04.2025"
type input "03.04.2025"
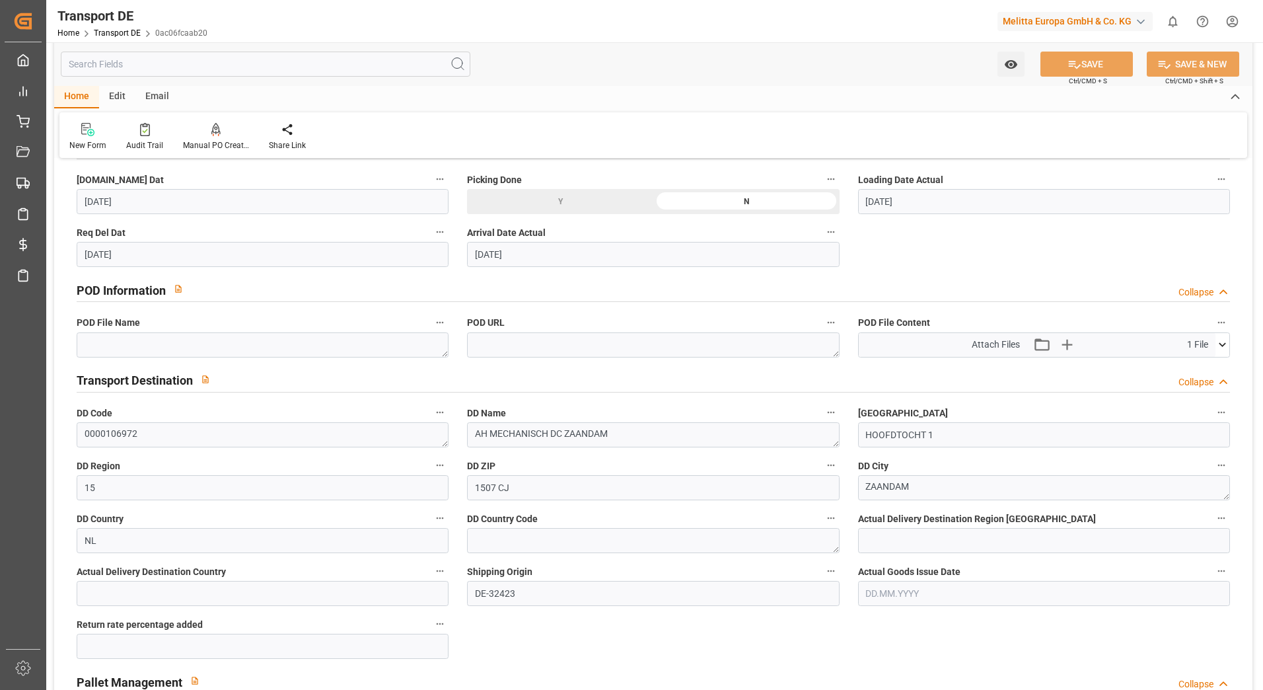
scroll to position [727, 0]
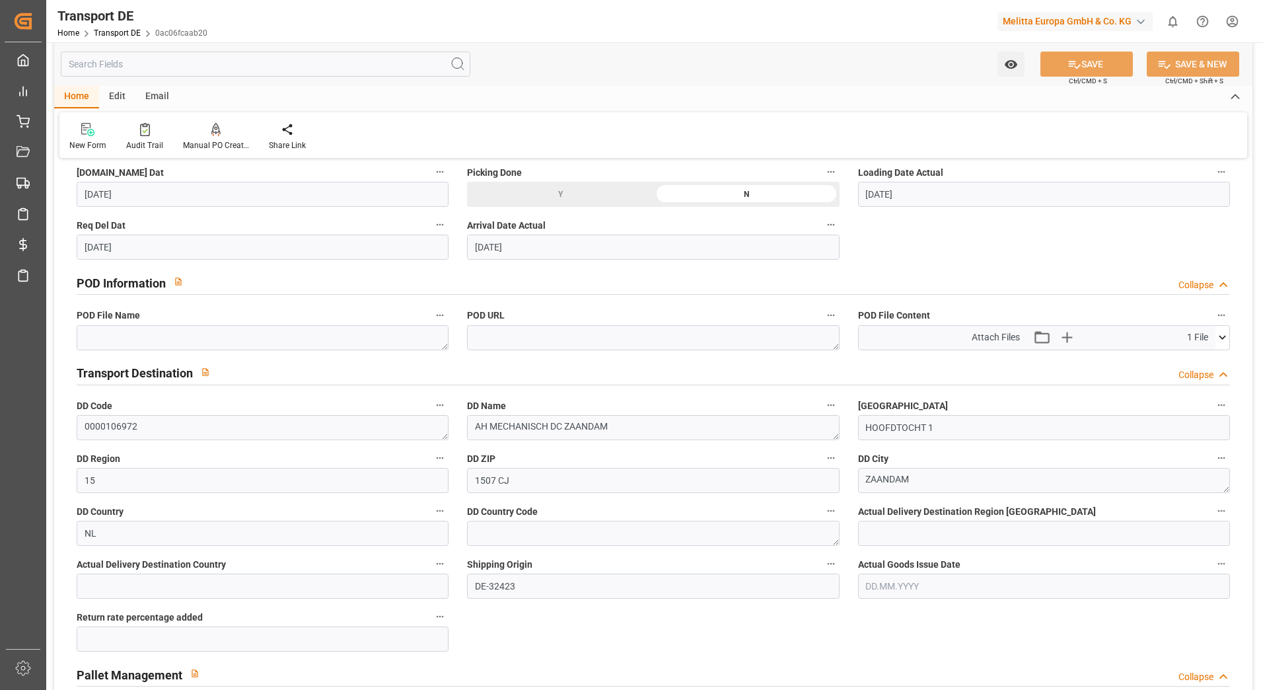
click at [1219, 335] on icon at bounding box center [1223, 337] width 14 height 14
click at [1186, 358] on icon at bounding box center [1188, 362] width 14 height 14
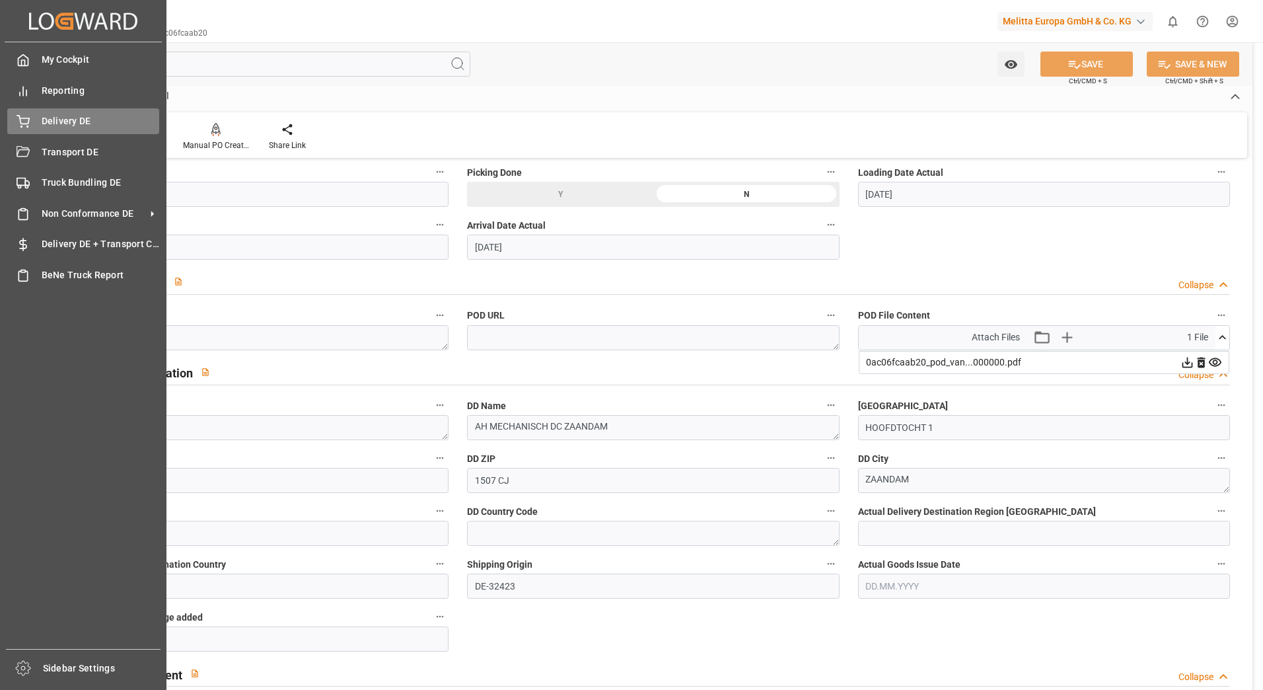
click at [38, 124] on div "Delivery DE Delivery DE" at bounding box center [83, 121] width 152 height 26
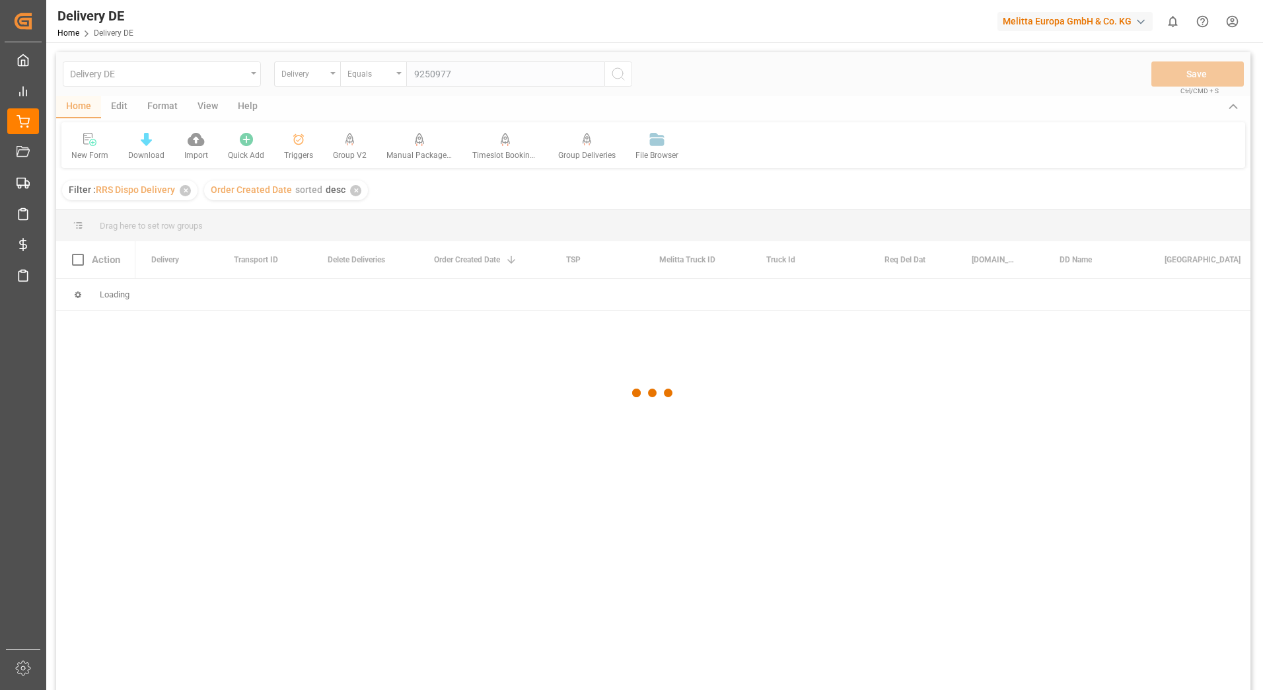
type input "92509776"
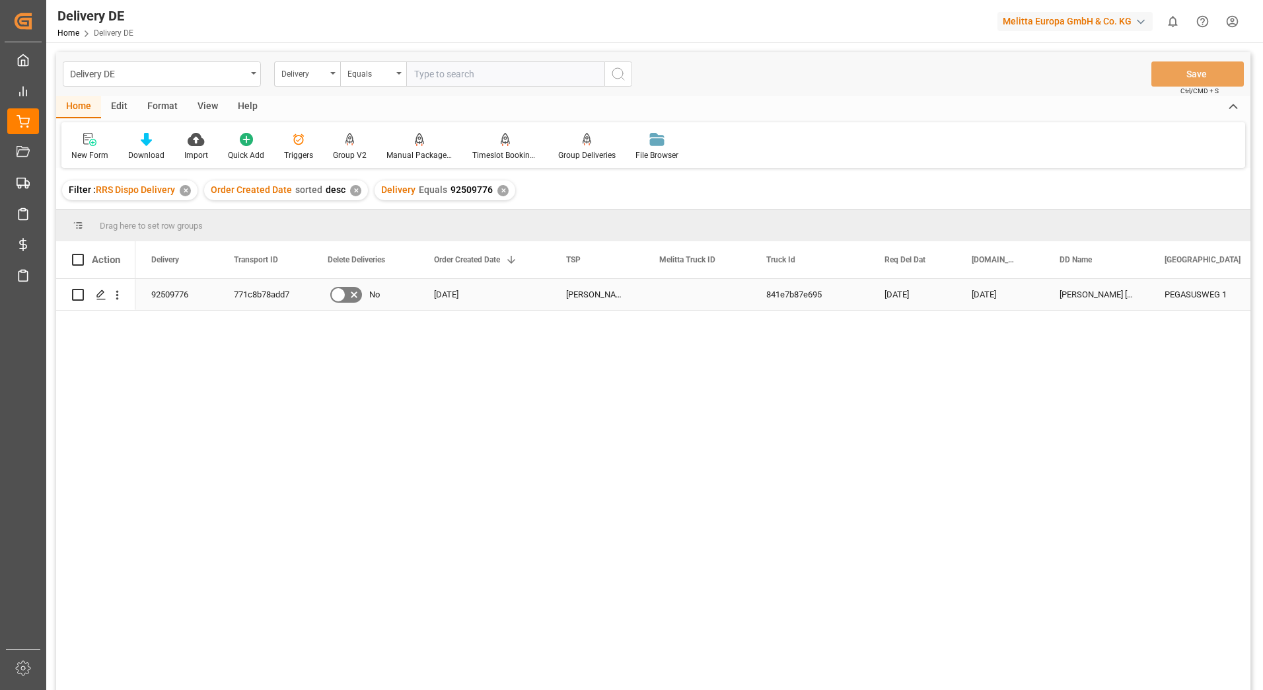
click at [256, 293] on div "771c8b78add7" at bounding box center [265, 294] width 94 height 31
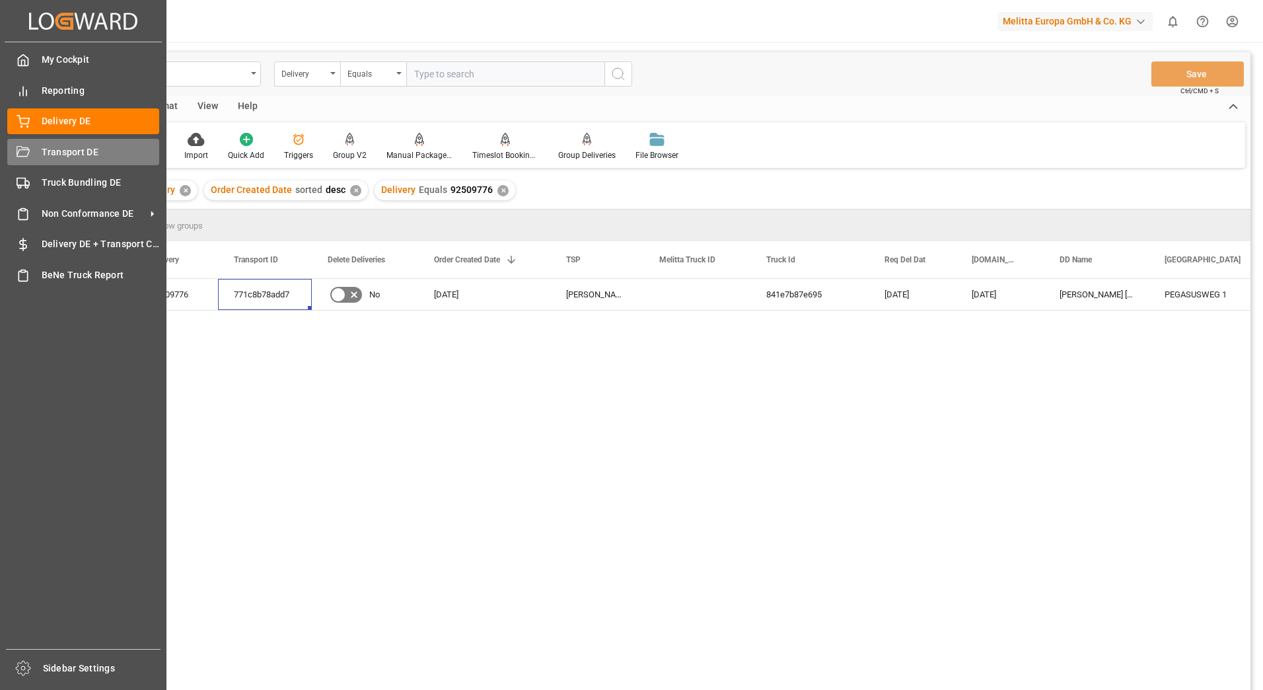
click at [26, 144] on div "Transport DE Transport DE" at bounding box center [83, 152] width 152 height 26
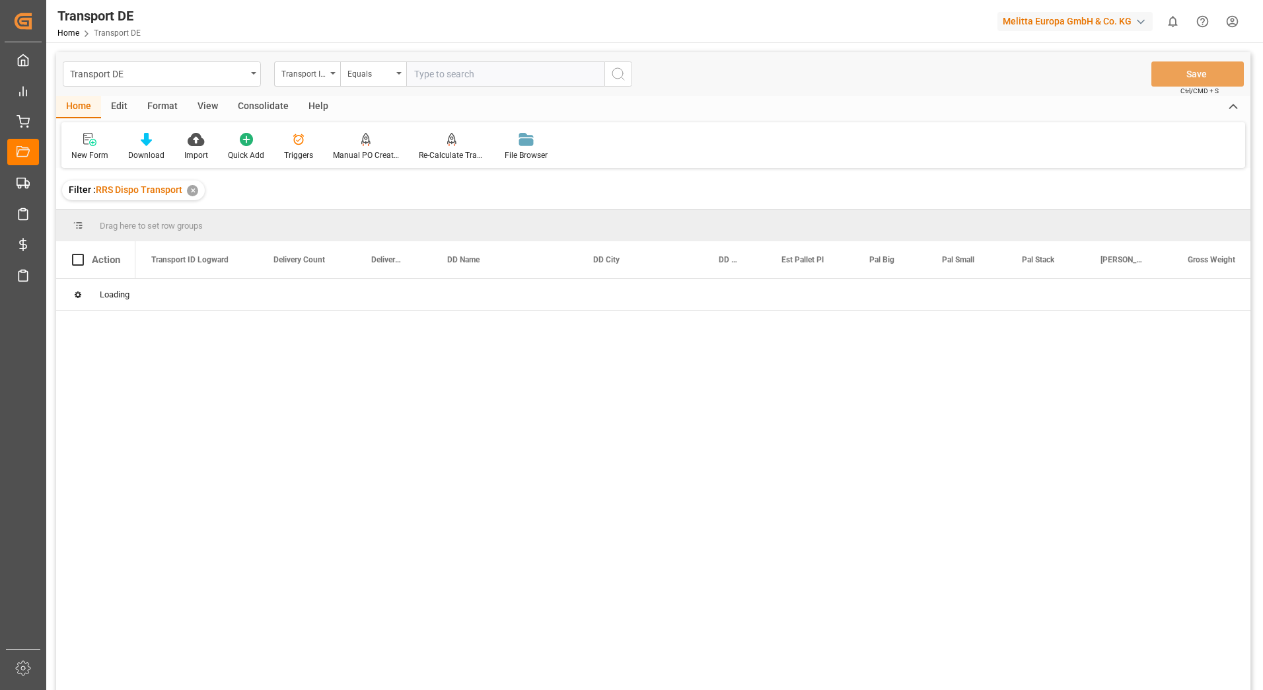
click at [441, 77] on input "text" at bounding box center [505, 73] width 198 height 25
paste input "771c8b78add7"
type input "771c8b78add7"
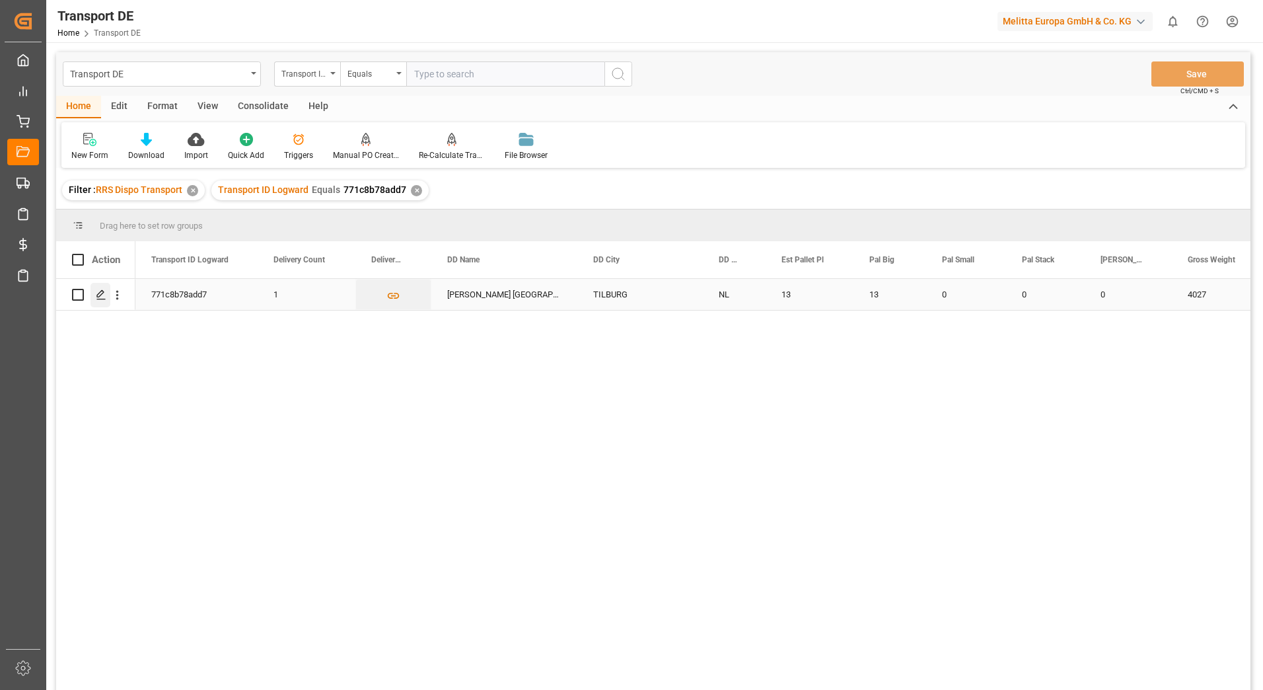
click at [103, 291] on polygon "Press SPACE to select this row." at bounding box center [100, 294] width 7 height 7
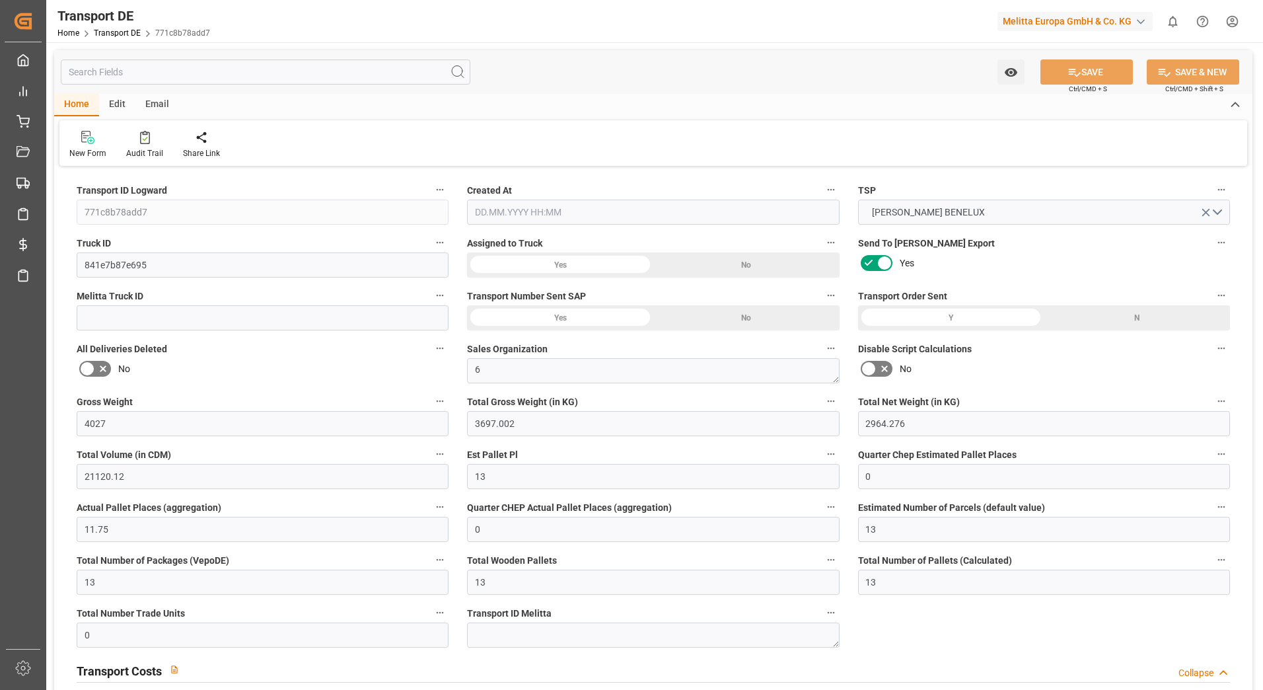
type input "4027"
type input "3697.002"
type input "2964.276"
type input "21120.12"
type input "13"
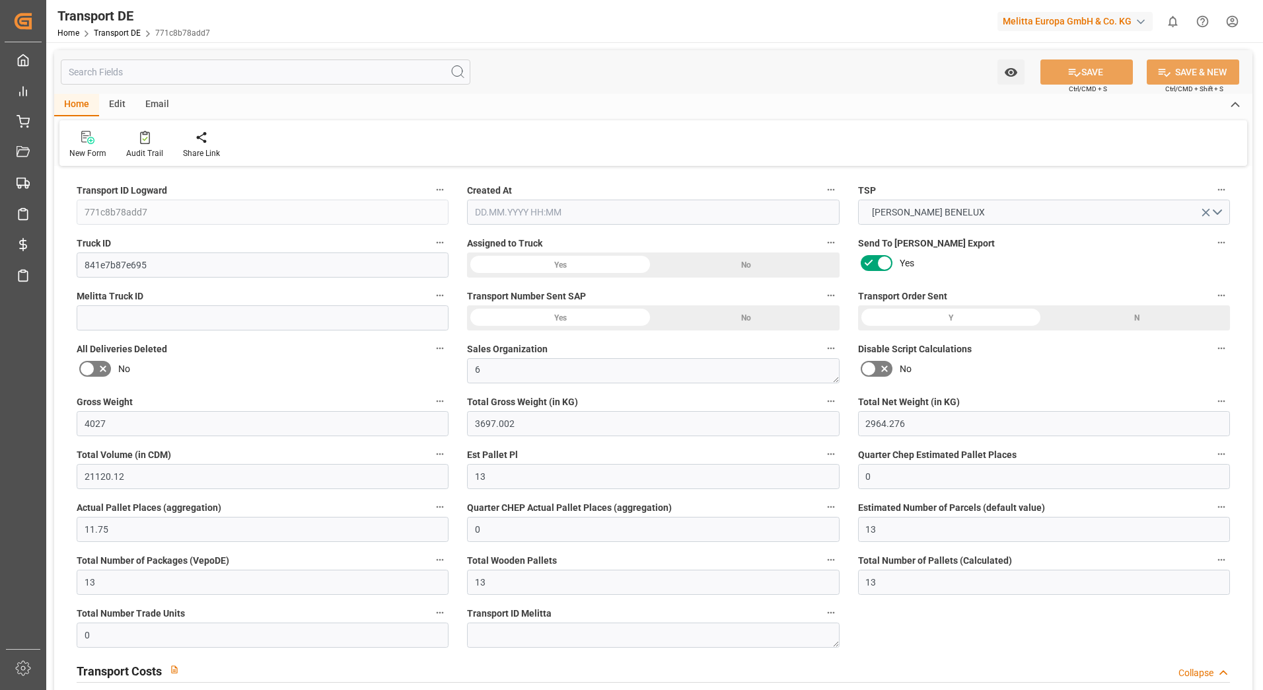
type input "0"
type input "11.75"
type input "0"
type input "13"
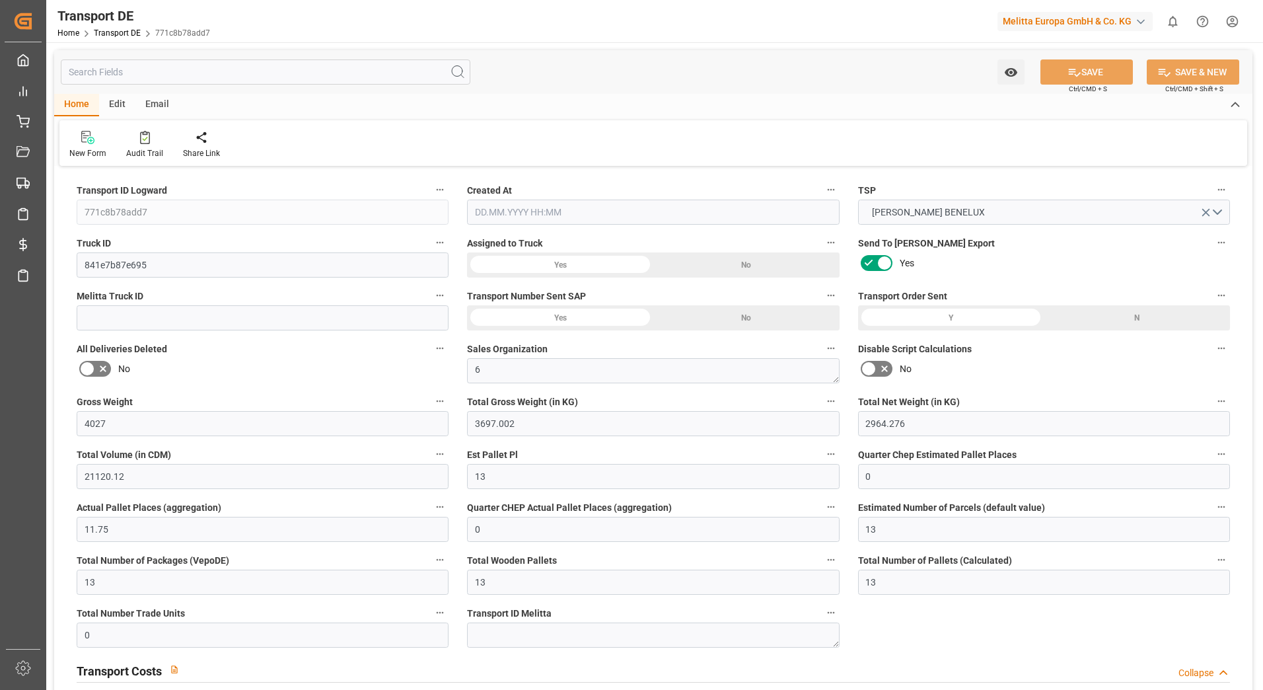
type input "13"
type input "0"
type input "565.47"
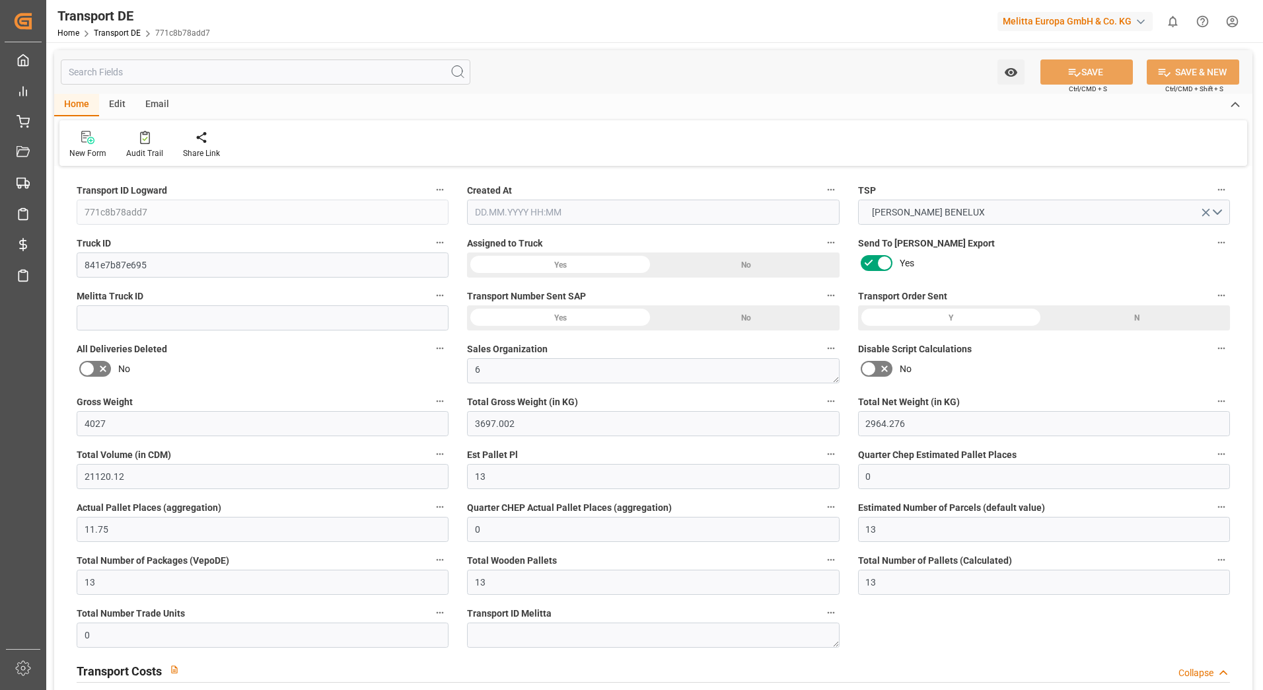
type input "69.651"
type input "565.47"
type input "50"
type input "0"
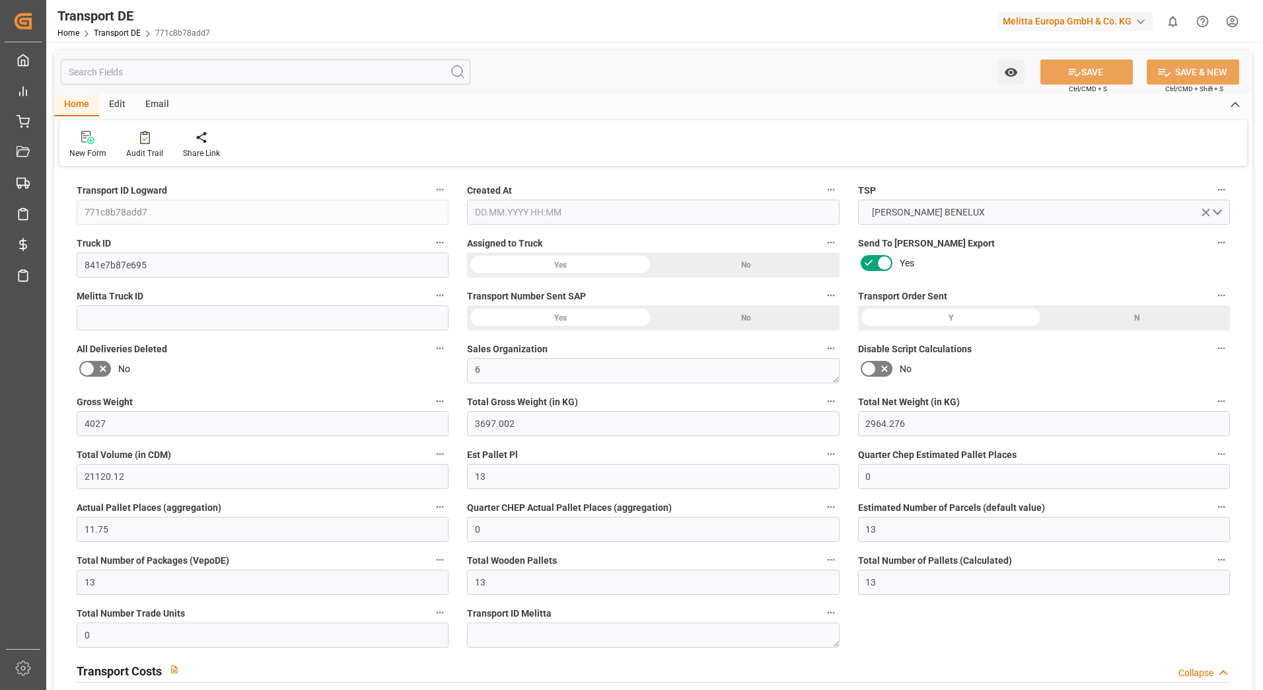
type input "0"
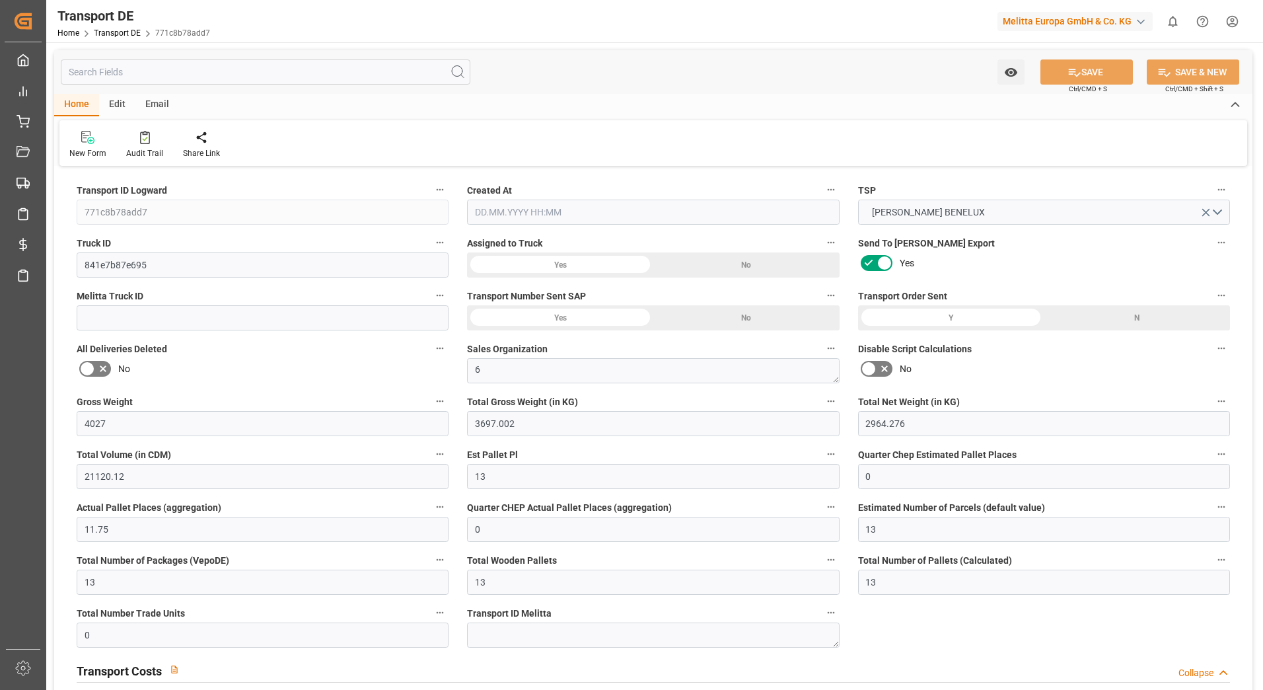
type input "0"
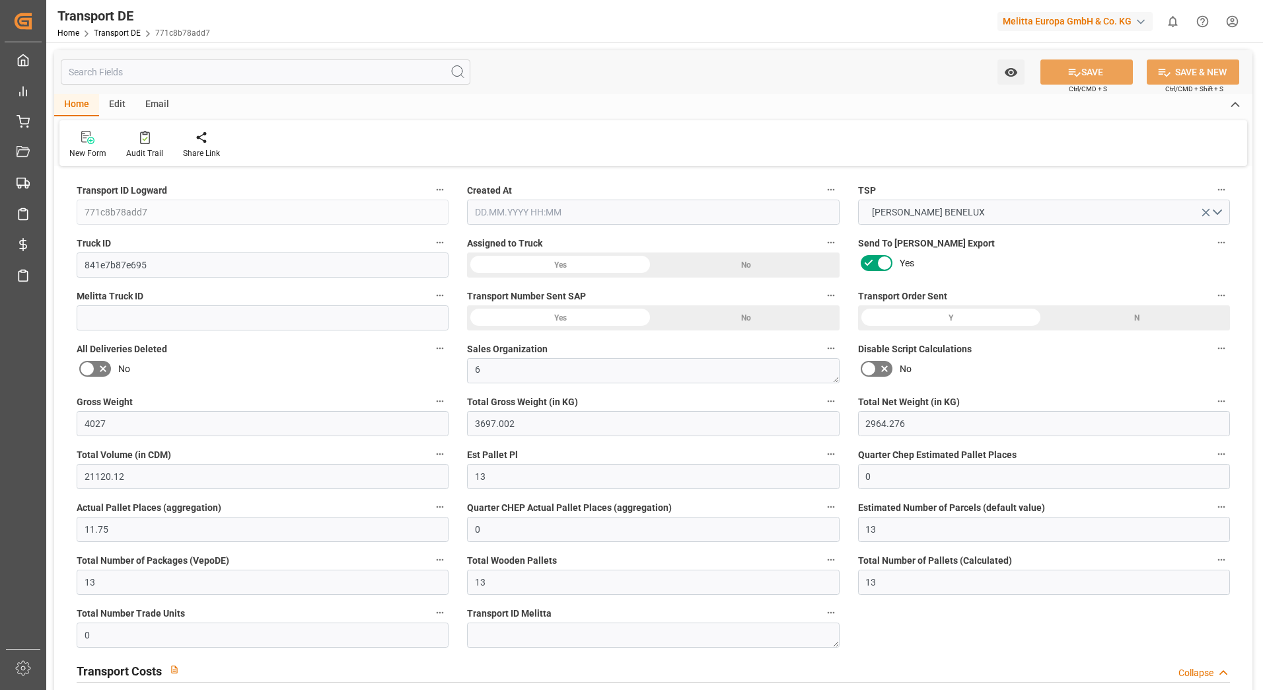
type input "0"
type input "3697.002"
type input "10767.6795"
type input "21"
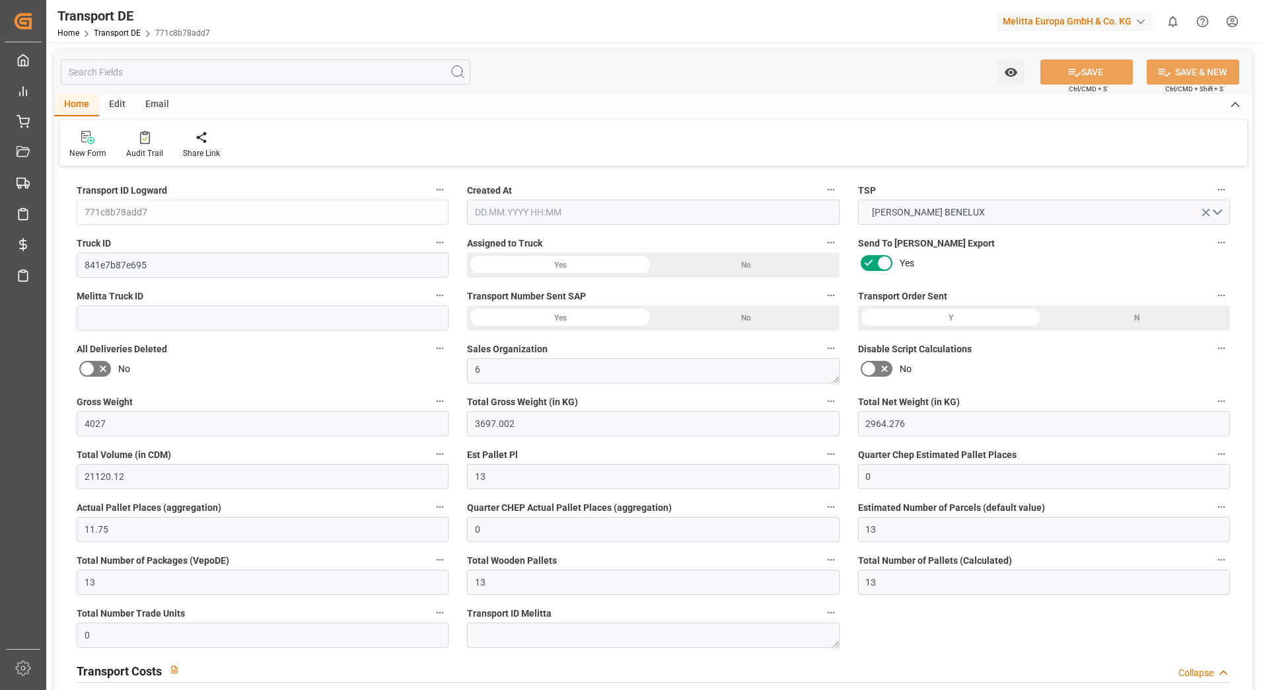
type input "80"
type input "13"
type input "0"
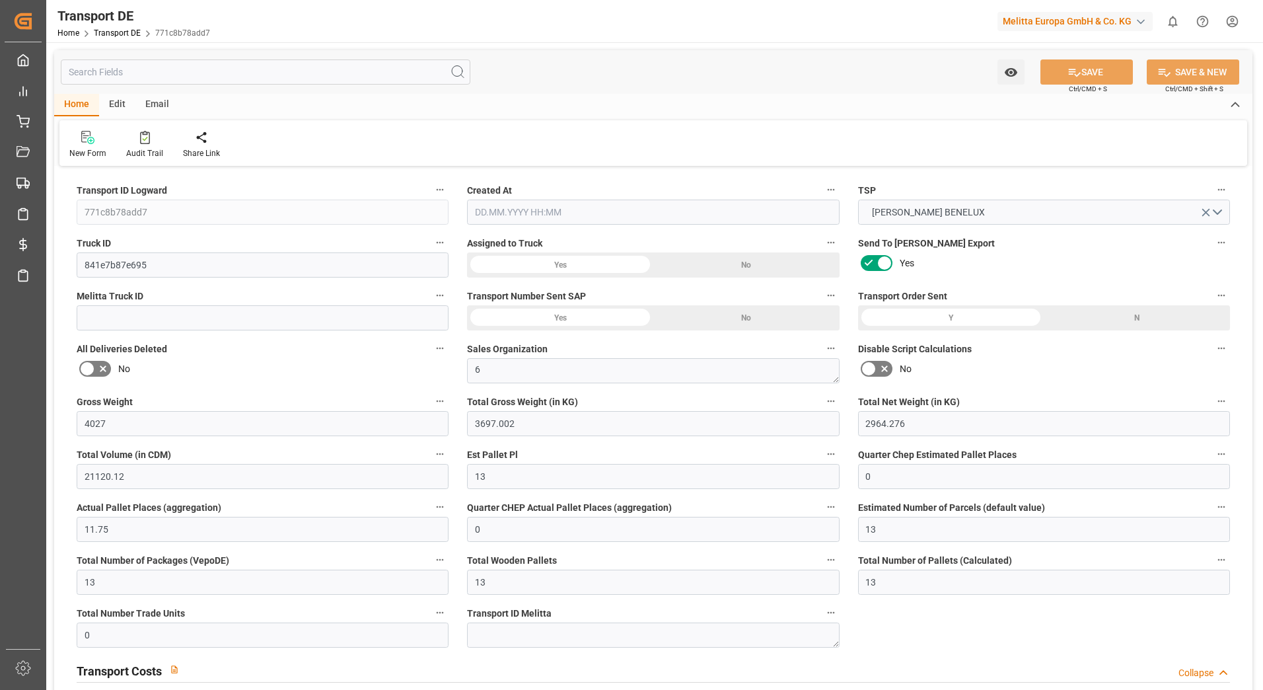
type input "0"
type input "1"
type input "0"
type input "954"
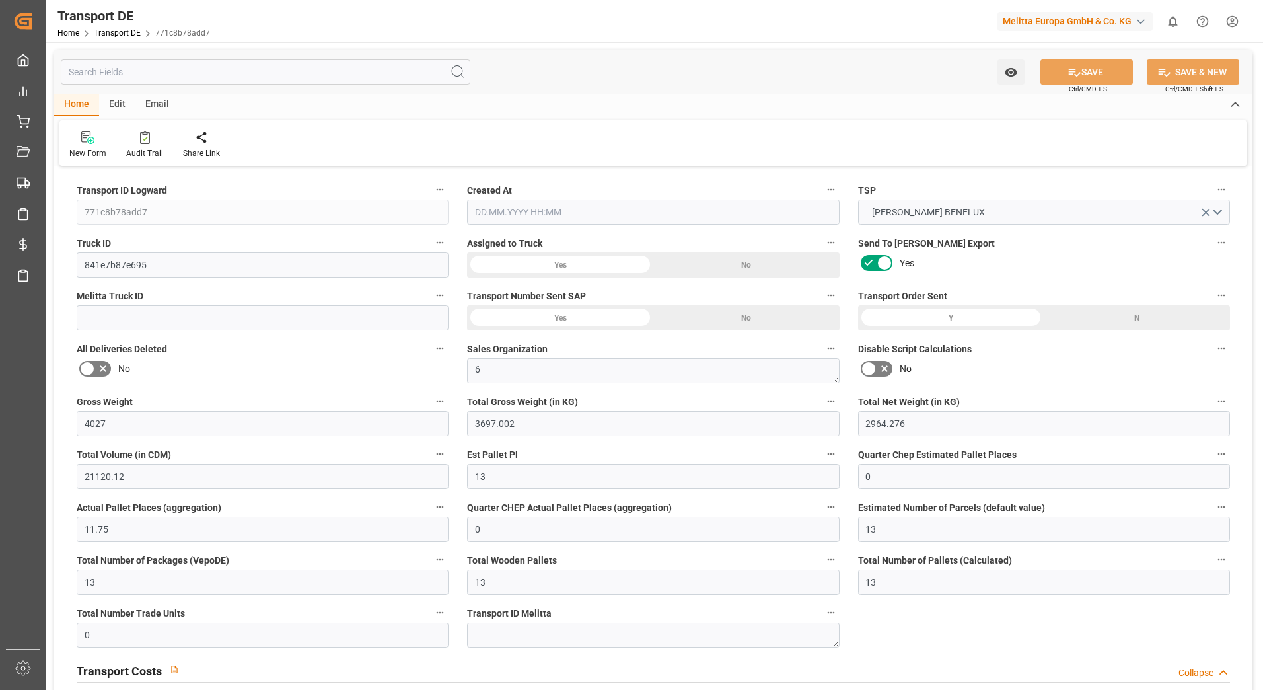
type input "07.04.2025 12:34"
type input "09.04.2025"
type input "10.04.2025"
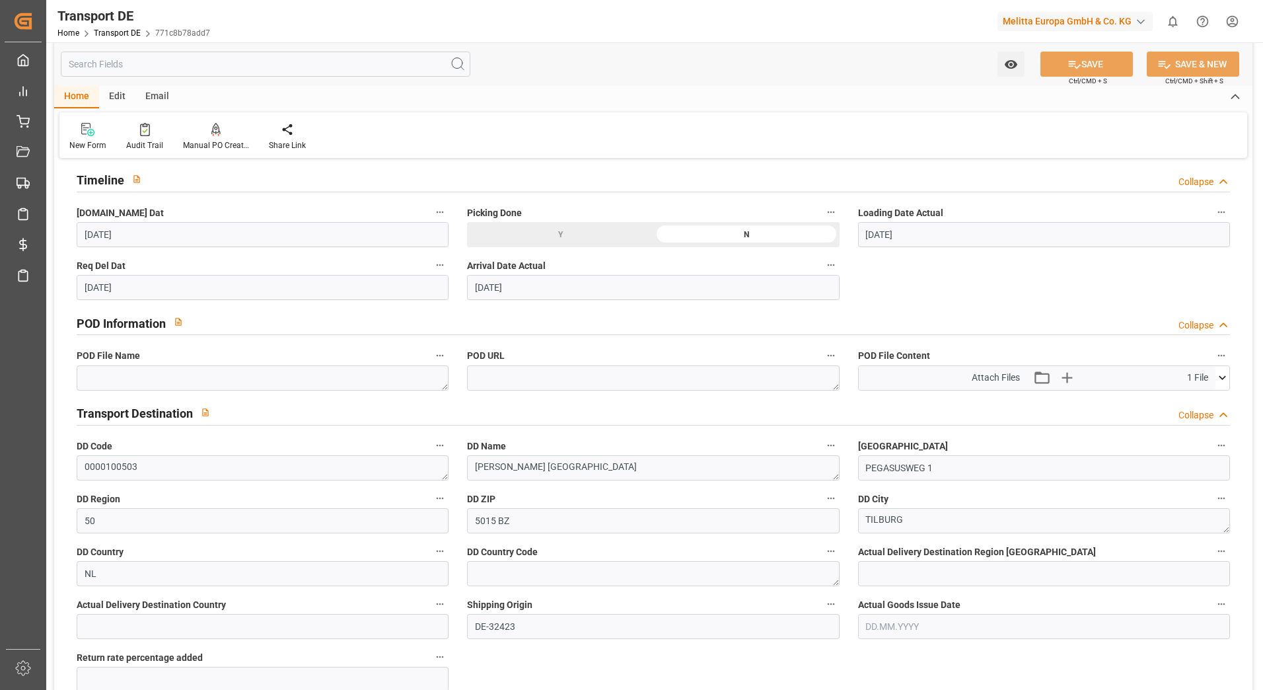
scroll to position [727, 0]
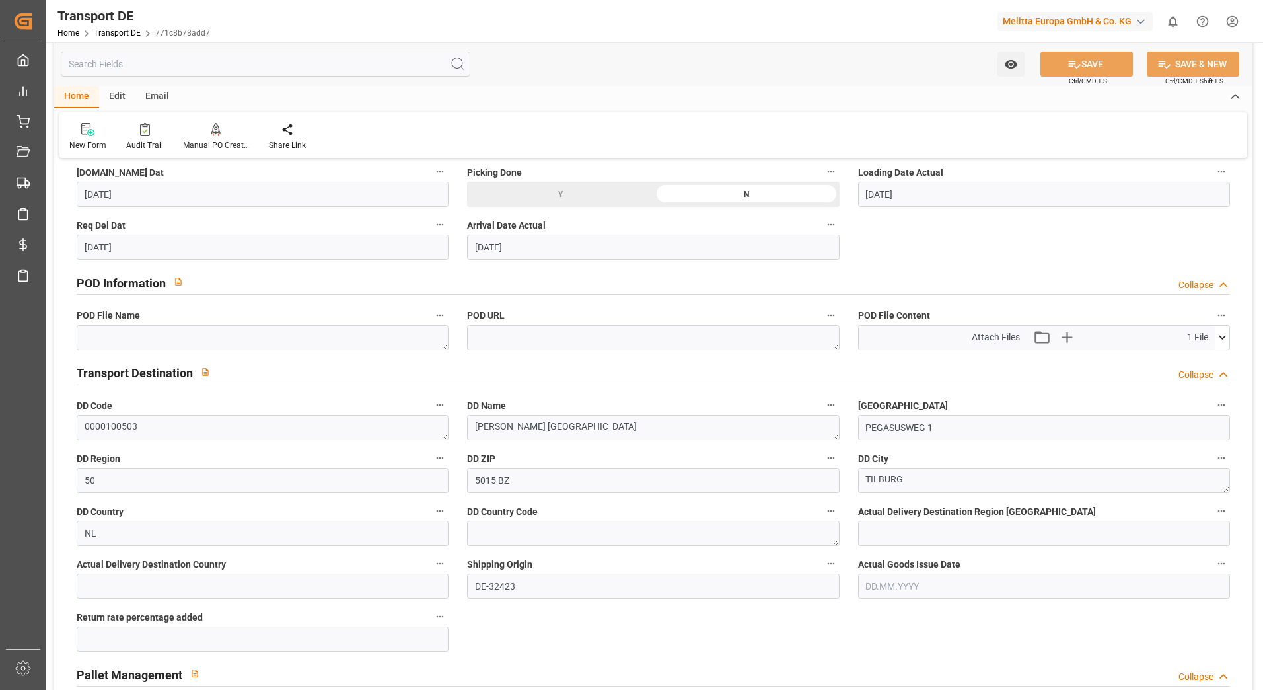
click at [1222, 340] on icon at bounding box center [1223, 337] width 14 height 14
click at [1185, 362] on icon at bounding box center [1188, 362] width 14 height 14
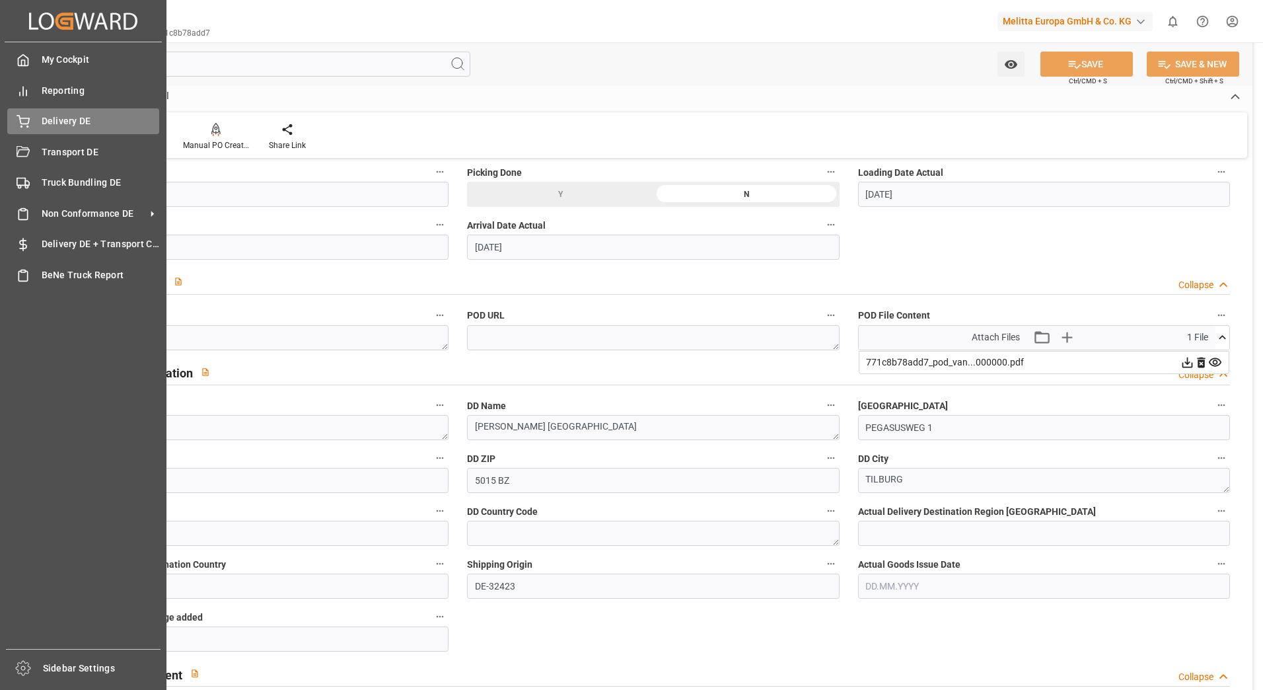
click at [26, 120] on icon at bounding box center [23, 121] width 13 height 13
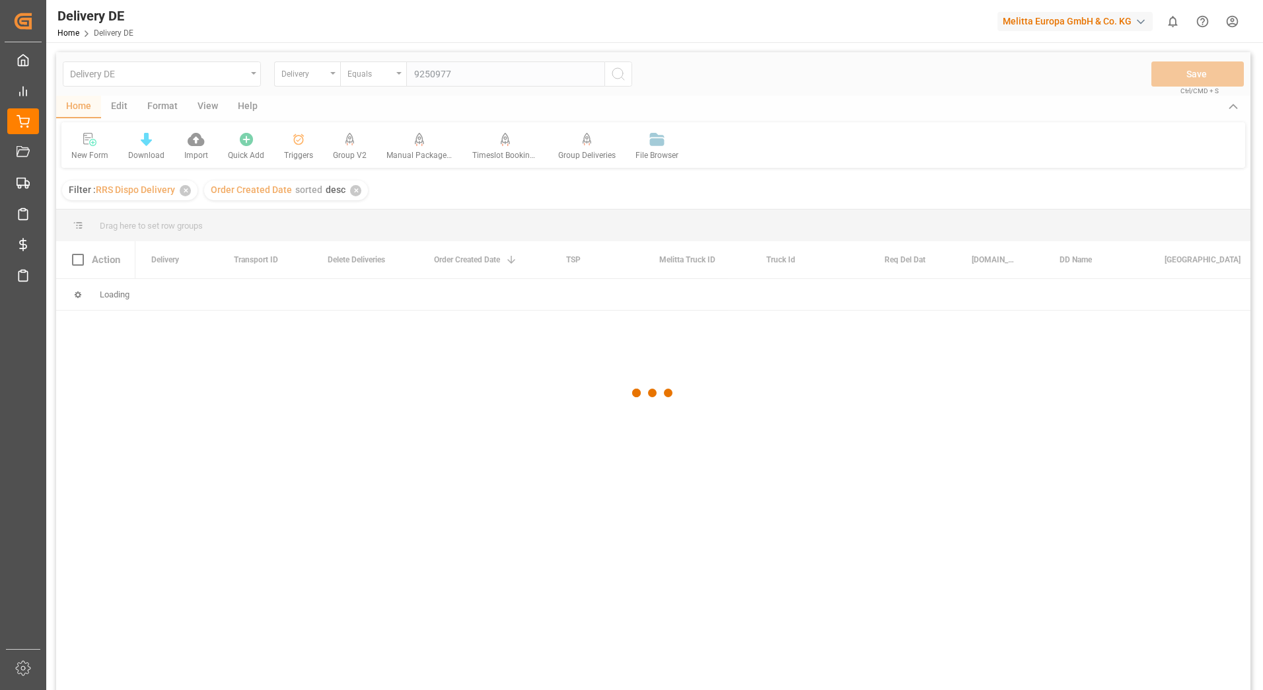
type input "92509775"
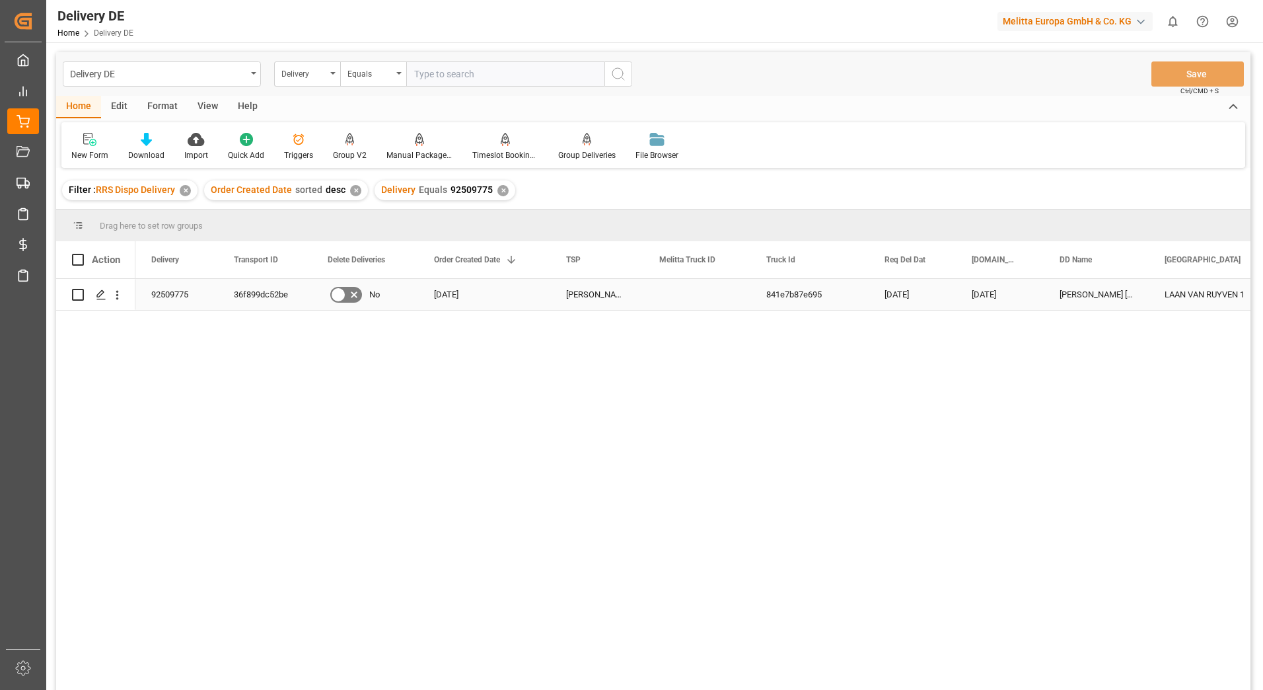
click at [270, 292] on div "36f899dc52be" at bounding box center [265, 294] width 94 height 31
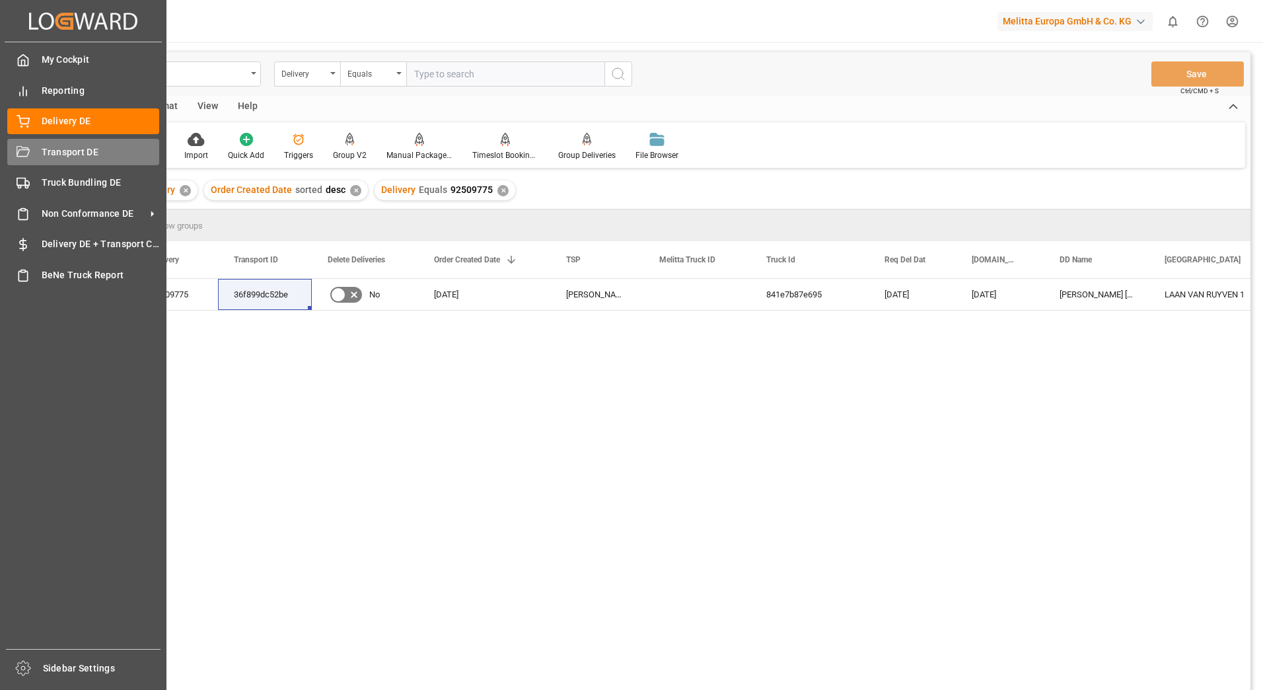
click at [24, 151] on icon at bounding box center [23, 152] width 13 height 13
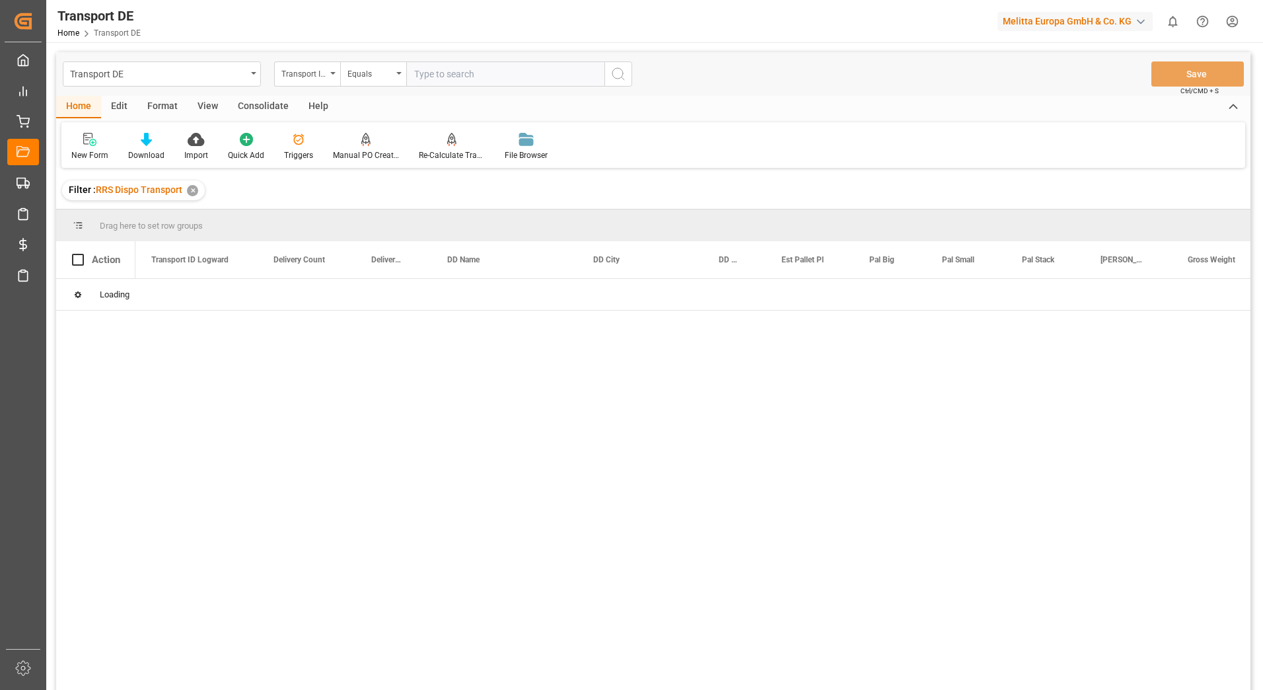
click at [486, 75] on input "text" at bounding box center [505, 73] width 198 height 25
paste input "36f899dc52be"
type input "36f899dc52be"
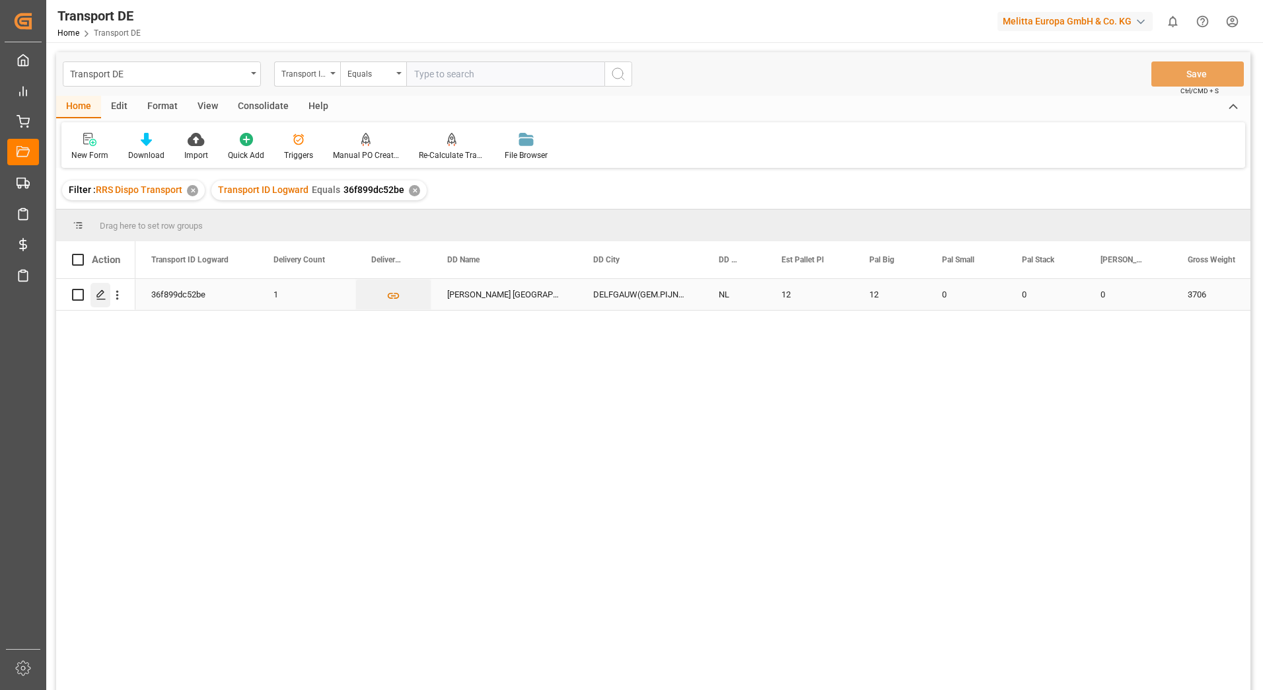
click at [99, 293] on icon "Press SPACE to select this row." at bounding box center [101, 294] width 11 height 11
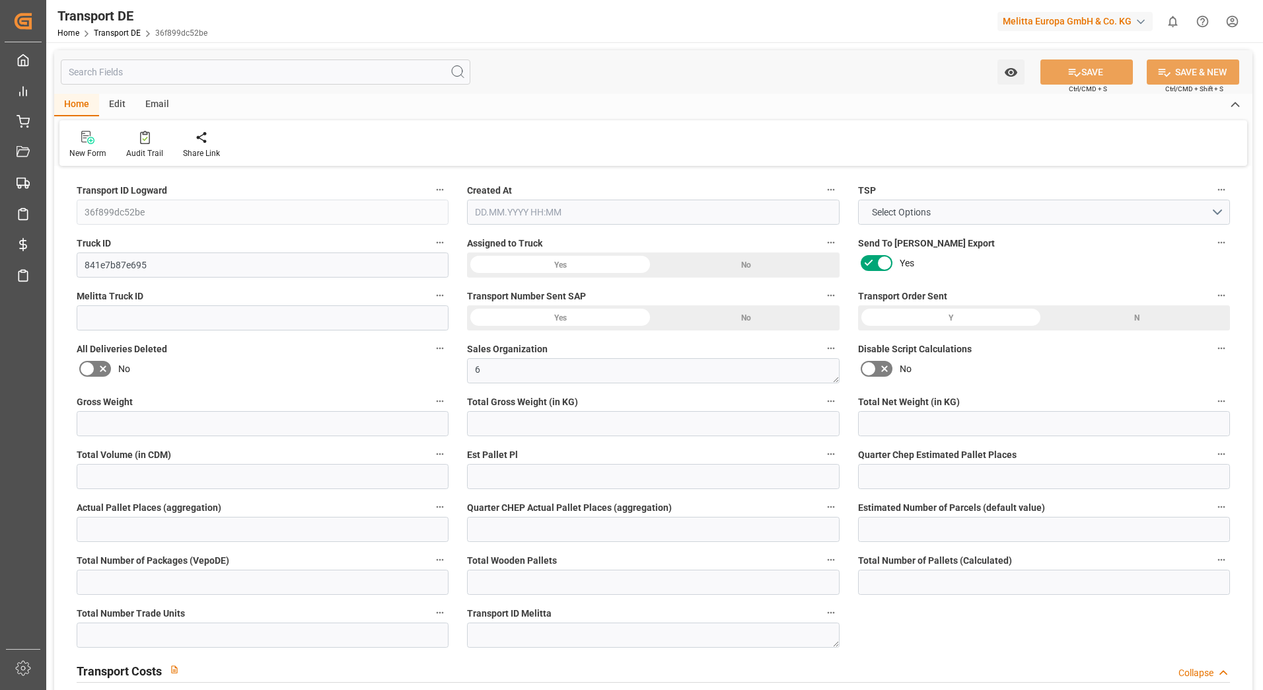
type input "3706"
type input "3401.514"
type input "2725.812"
type input "19477.08"
type input "12"
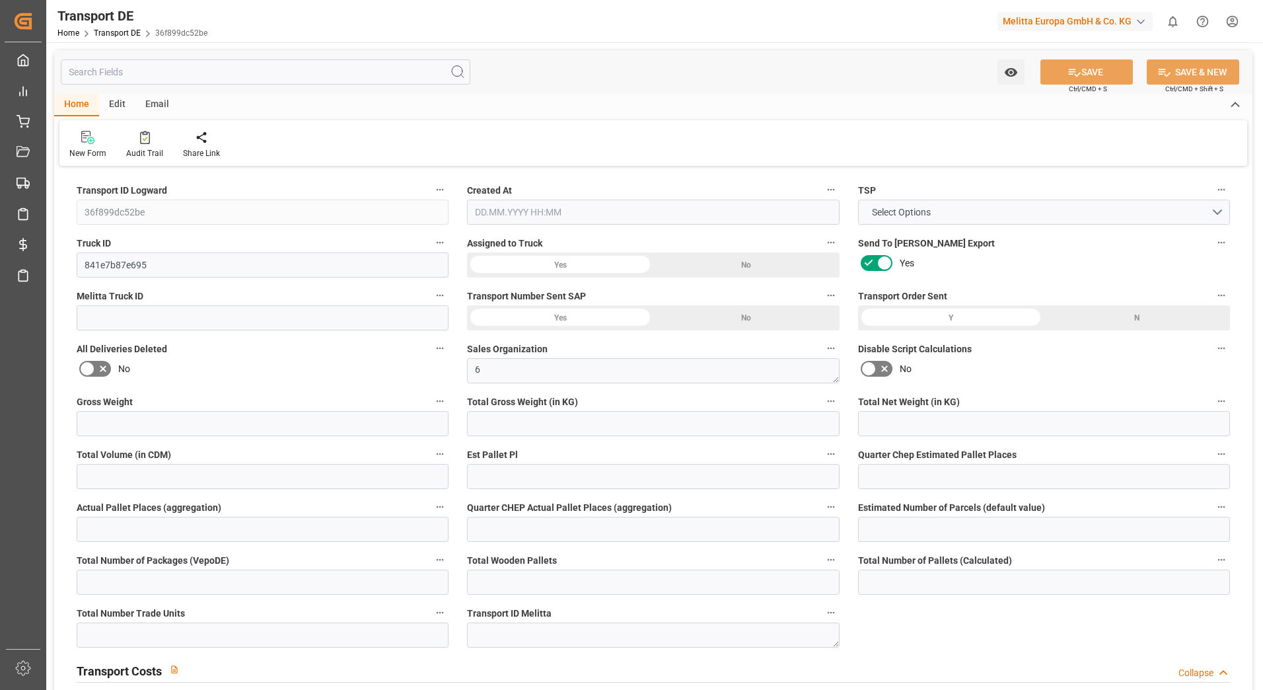
type input "0"
type input "11"
type input "0"
type input "12"
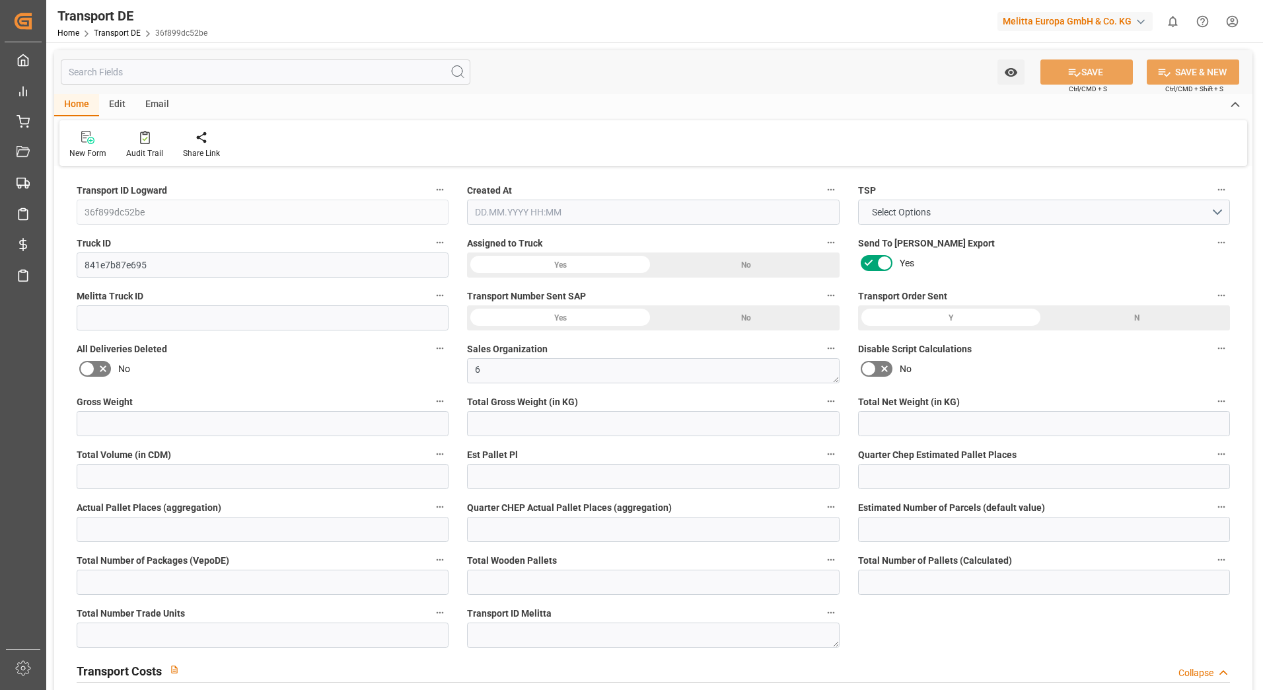
type input "12"
type input "0"
type input "524.86"
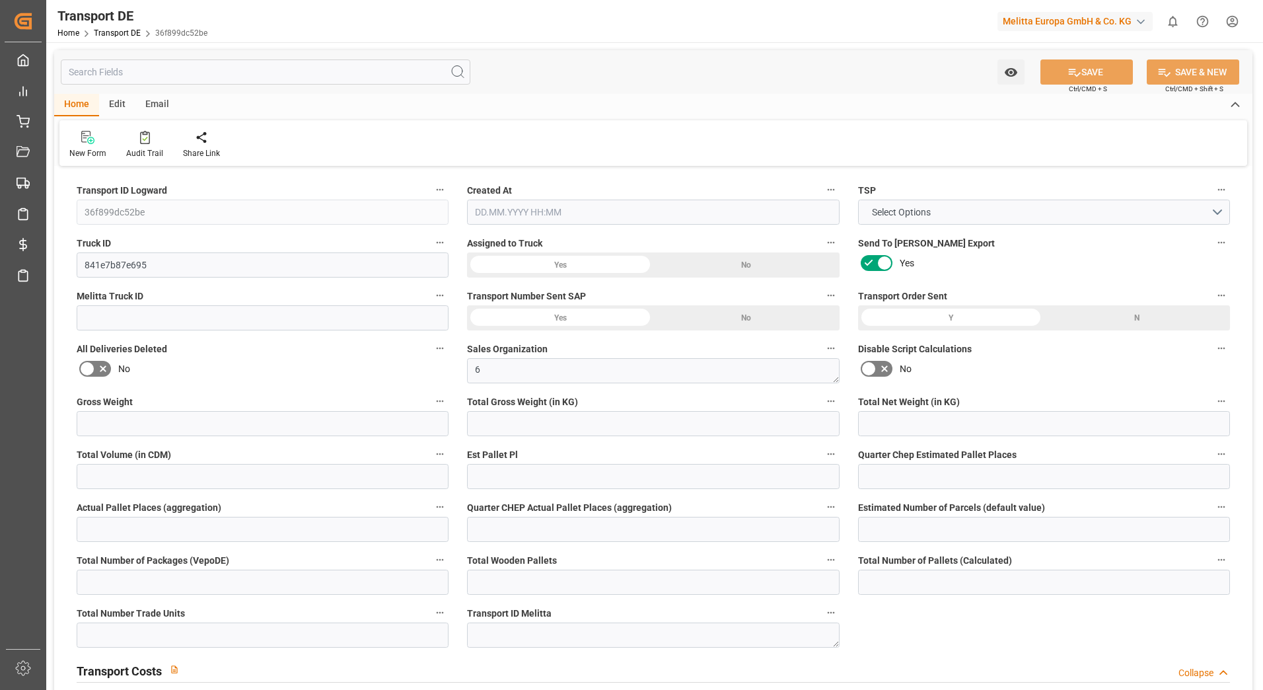
type input "64.527"
type input "524.86"
type input "26"
type input "0"
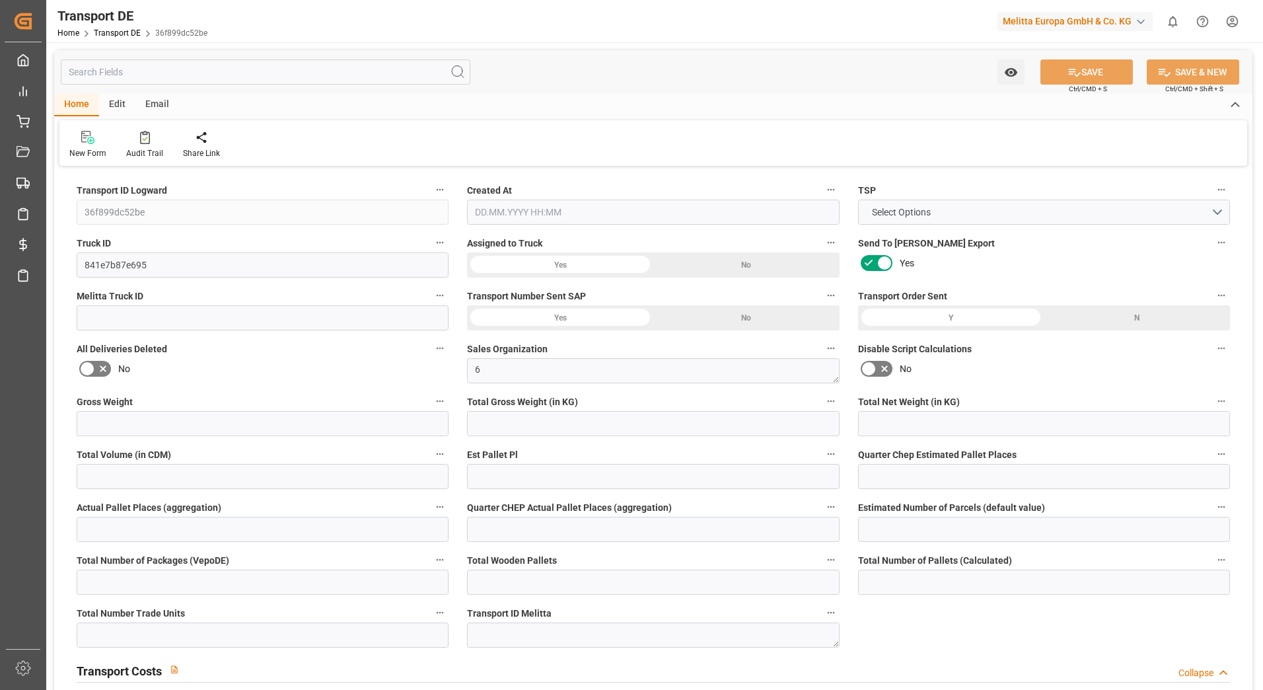
type input "0"
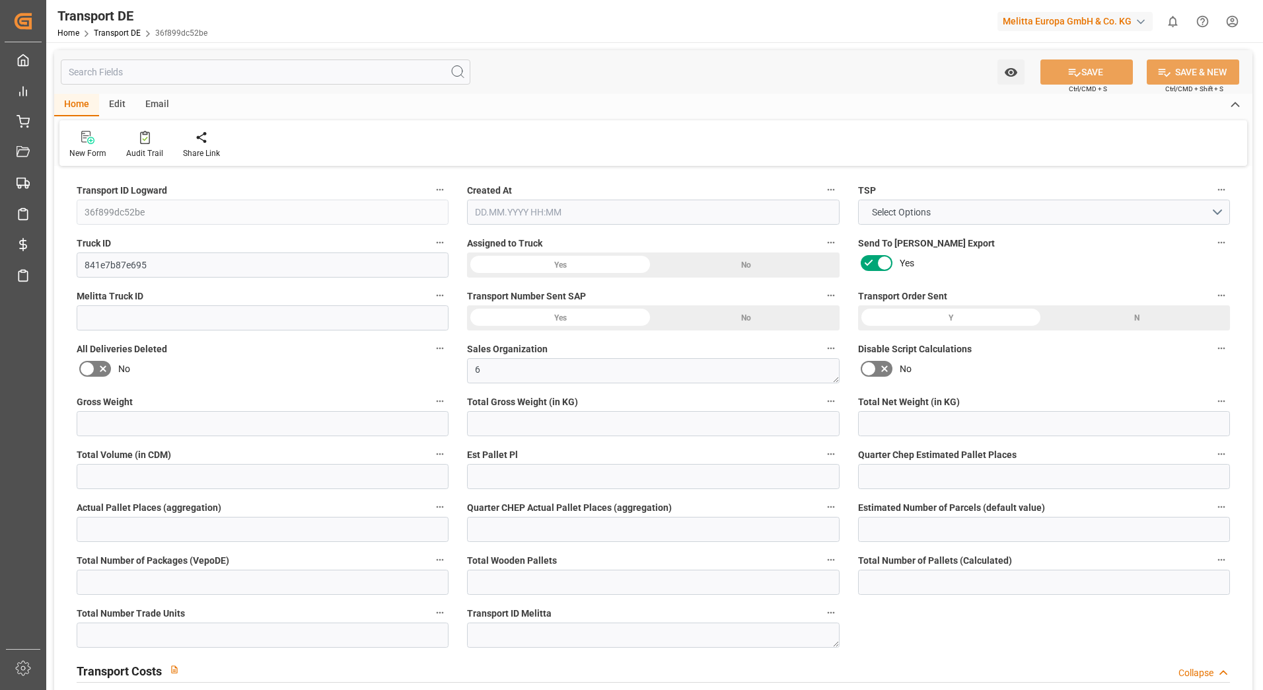
type input "0"
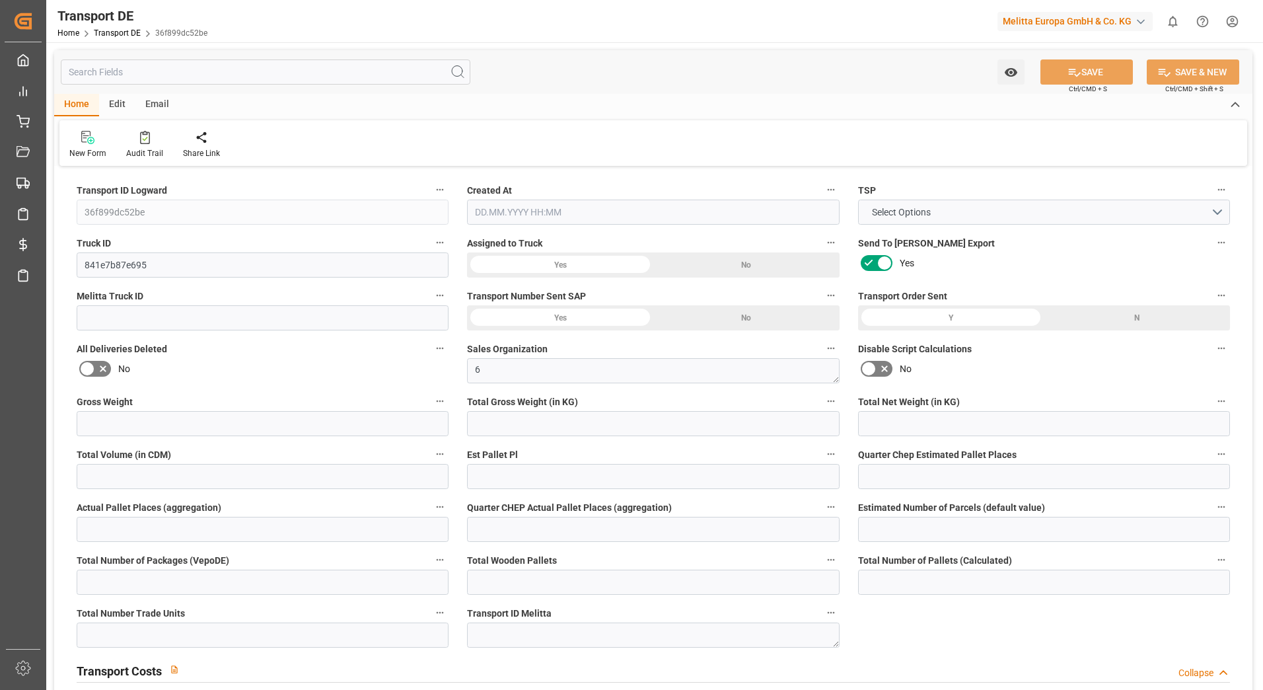
type input "0"
type input "3401.514"
type input "10767.6795"
type input "21"
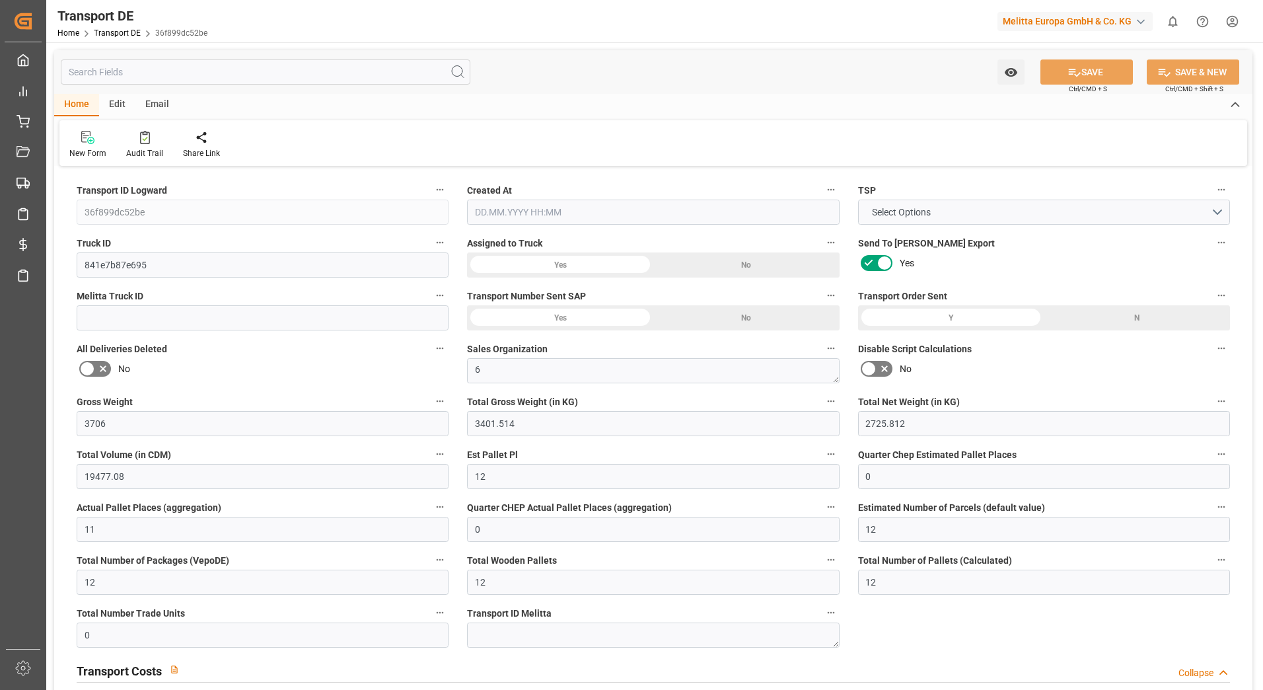
type input "80"
type input "12"
type input "0"
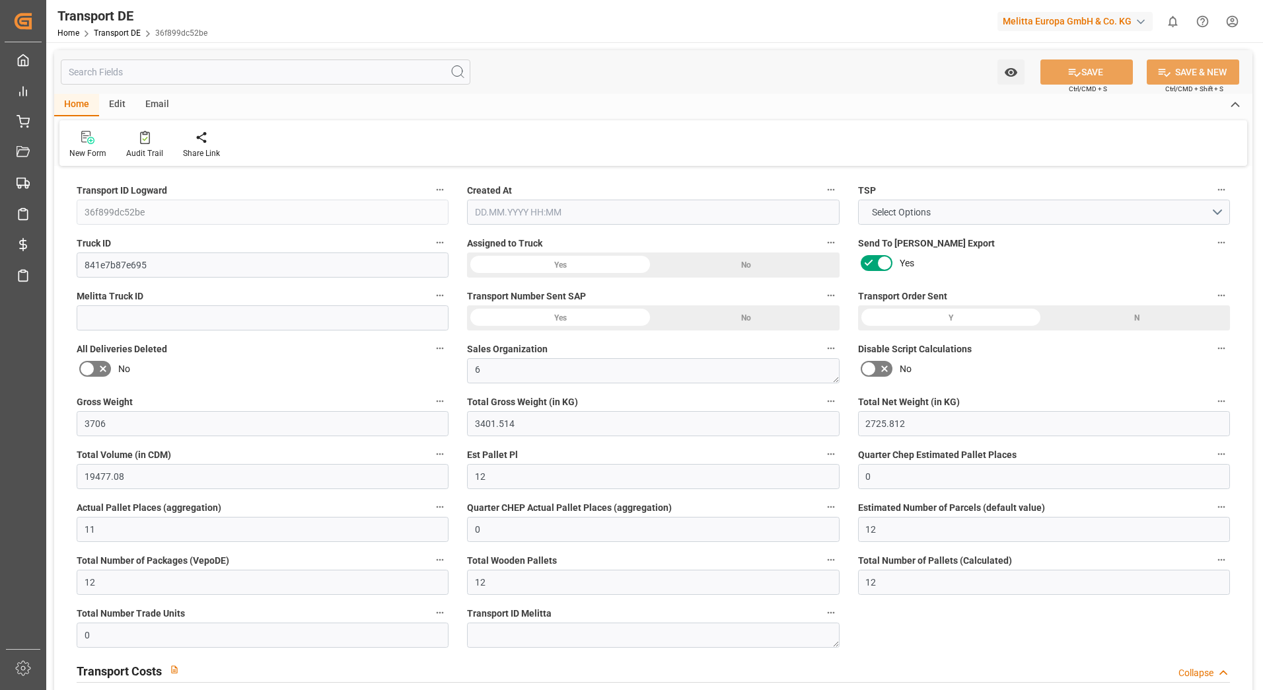
type input "0"
type input "1"
type input "0"
type input "882"
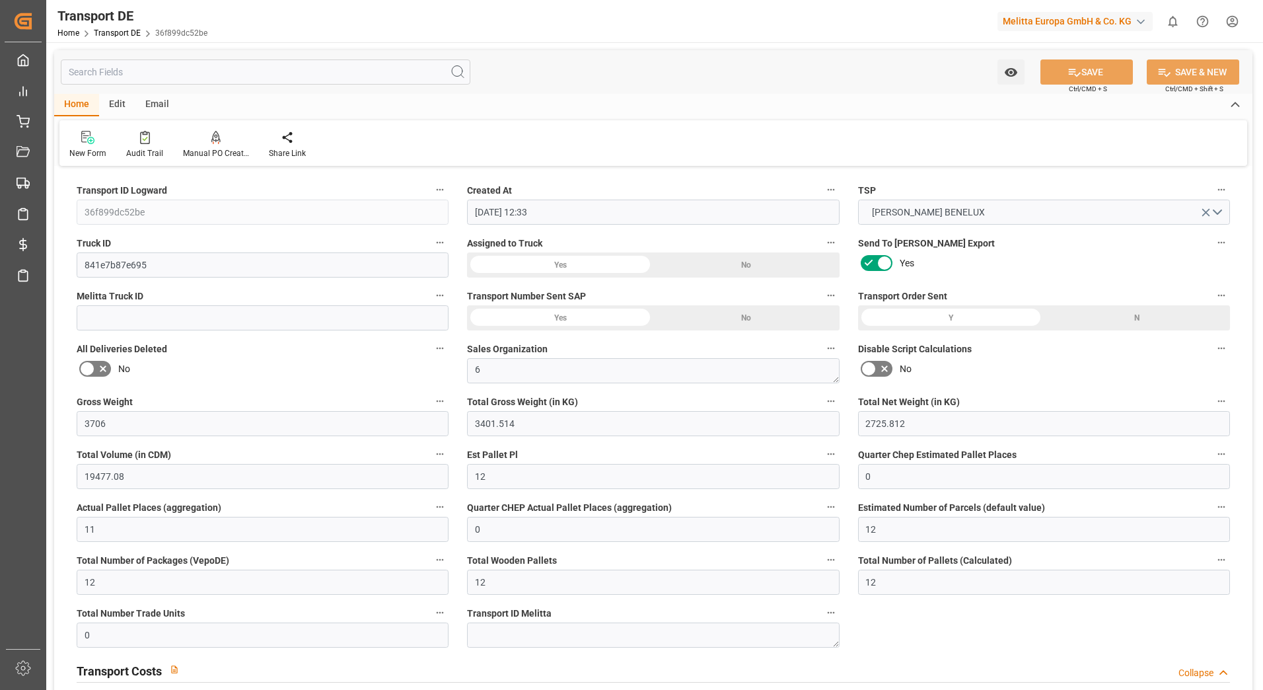
type input "07.04.2025 12:33"
type input "09.04.2025"
type input "10.04.2025"
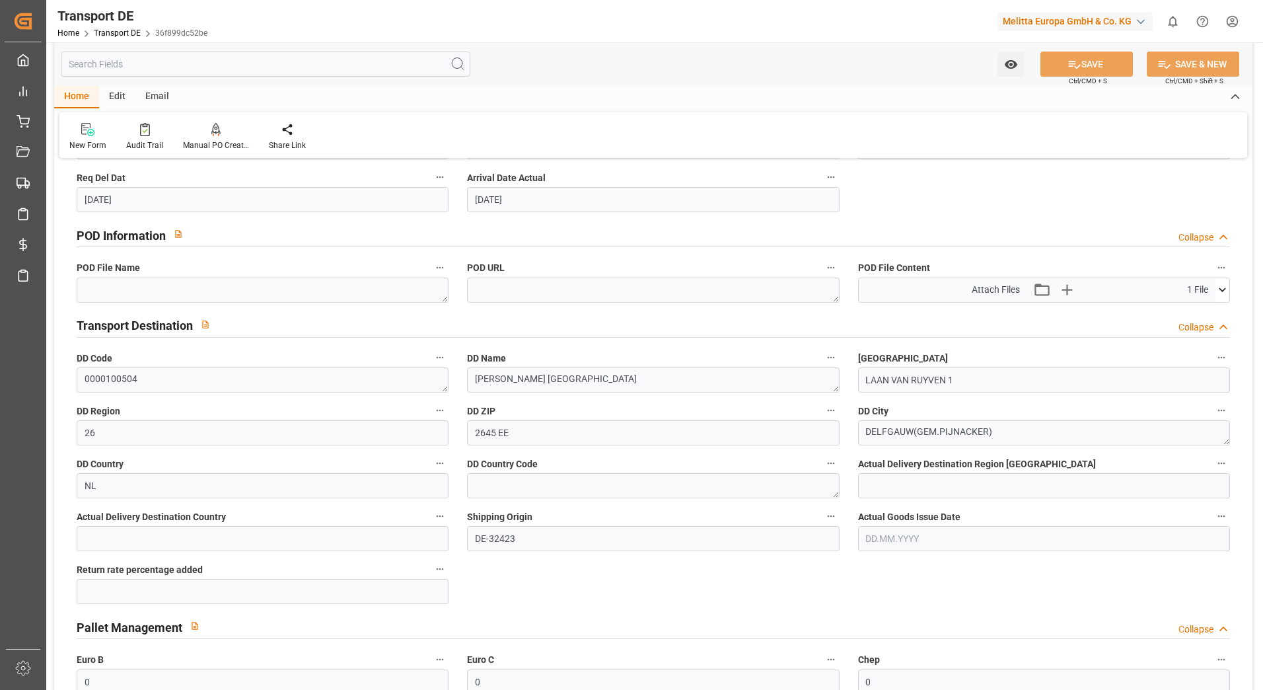
scroll to position [859, 0]
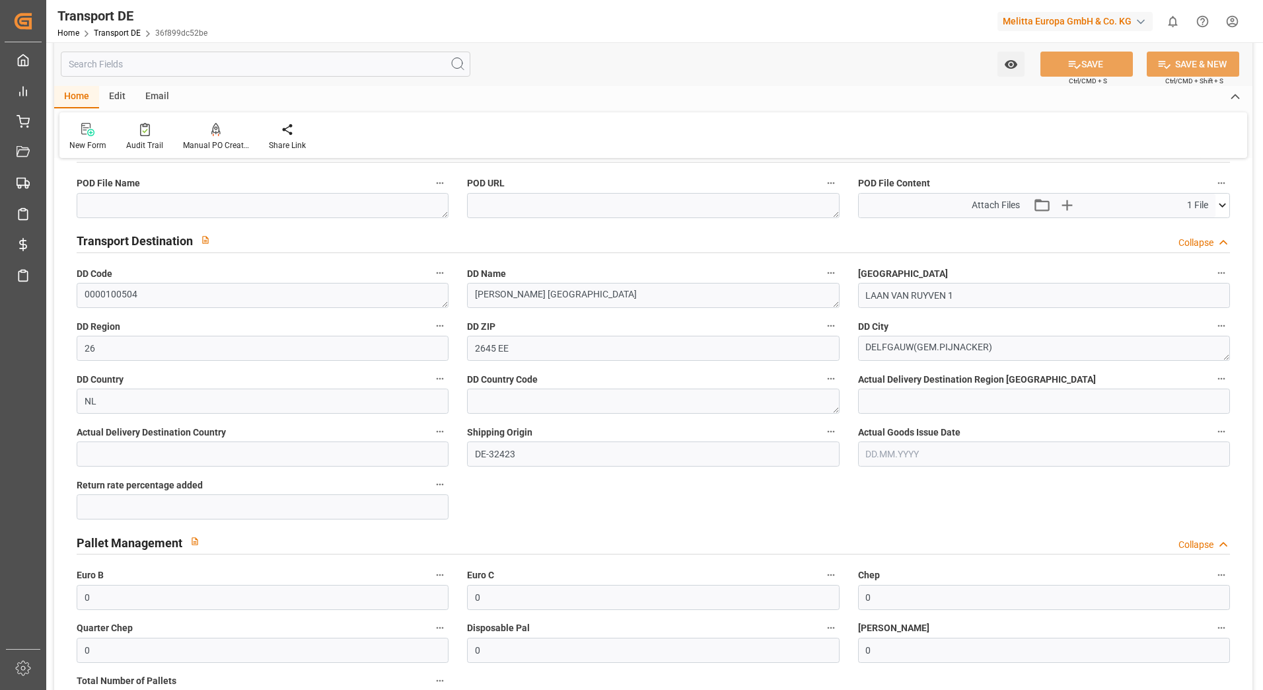
click at [1222, 207] on icon at bounding box center [1223, 205] width 14 height 14
click at [1185, 225] on icon at bounding box center [1188, 230] width 14 height 14
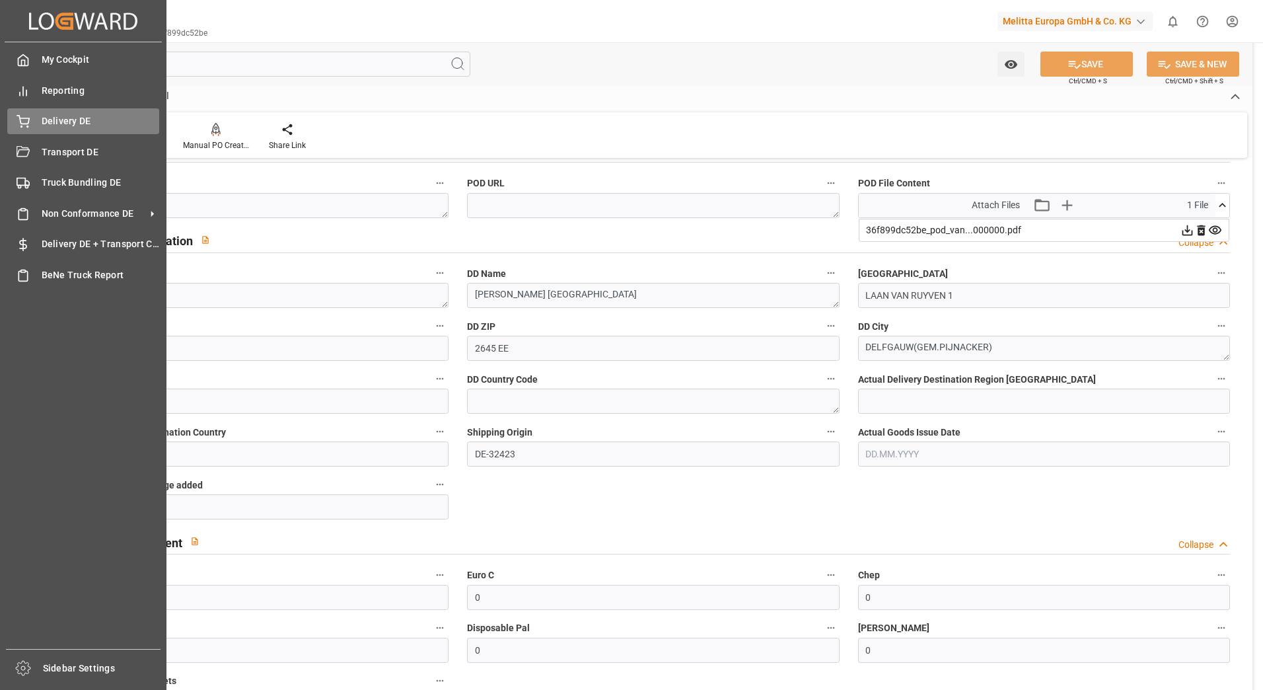
click at [30, 114] on div "Delivery DE Delivery DE" at bounding box center [83, 121] width 152 height 26
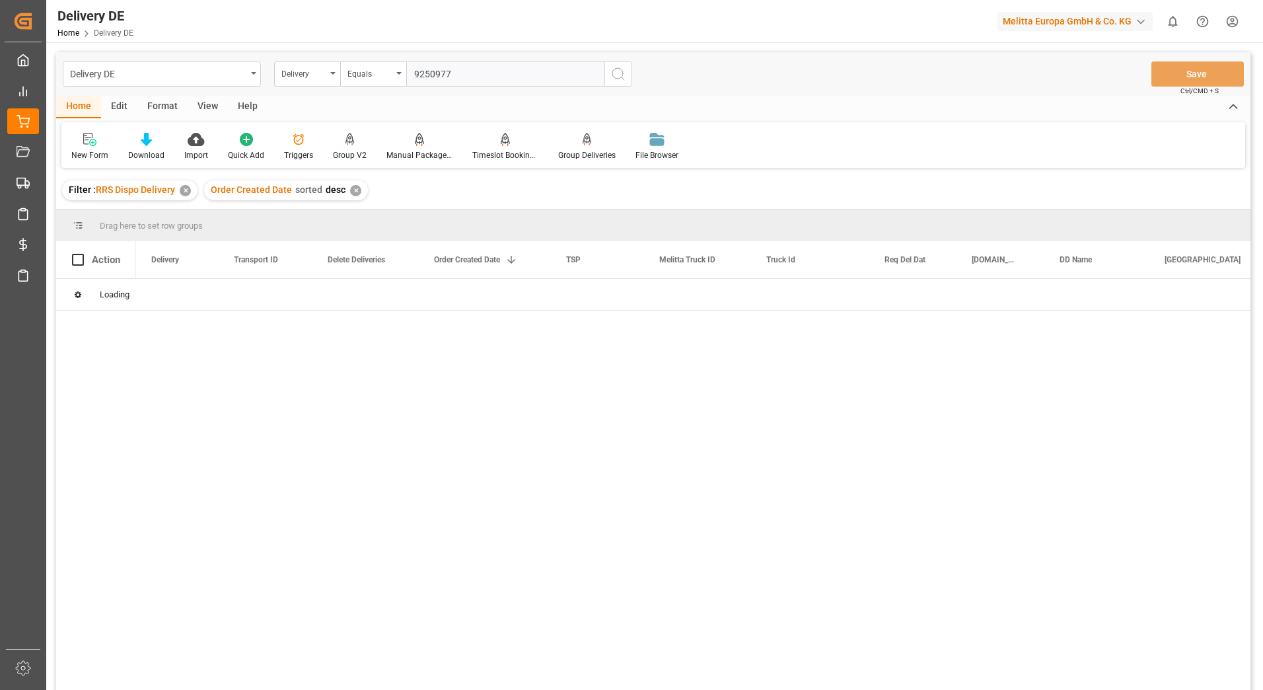
type input "92509777"
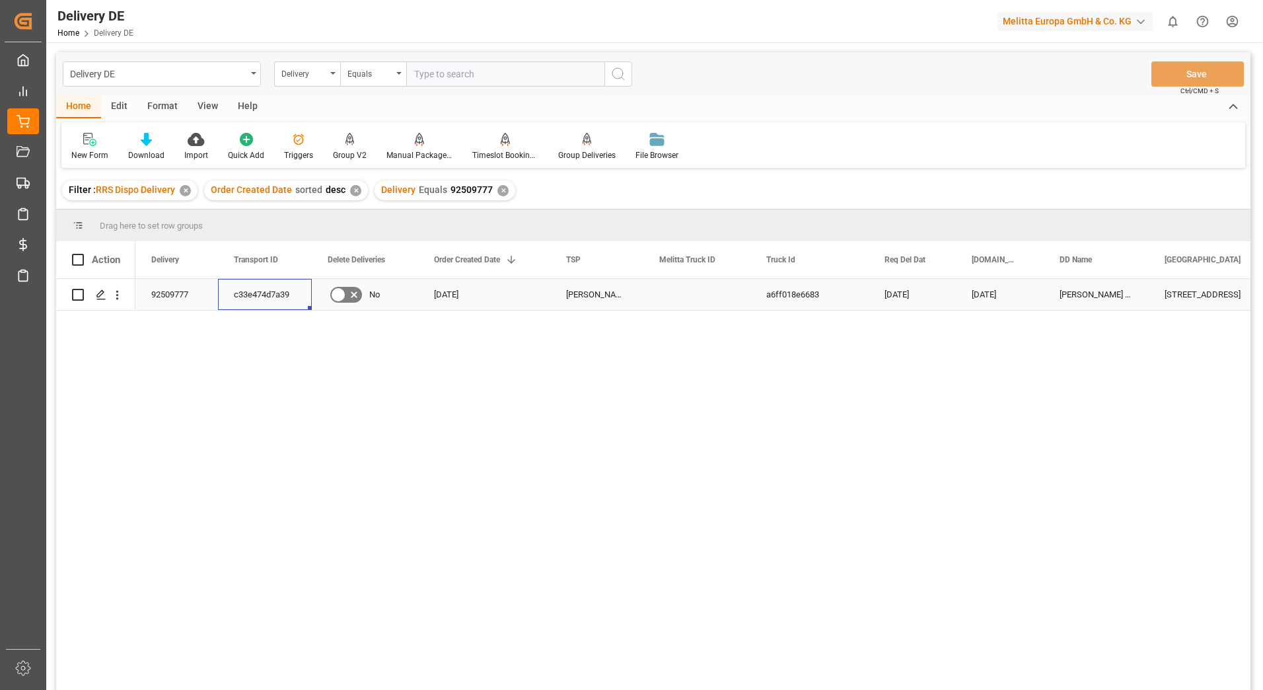
click at [273, 293] on div "c33e474d7a39" at bounding box center [265, 294] width 94 height 31
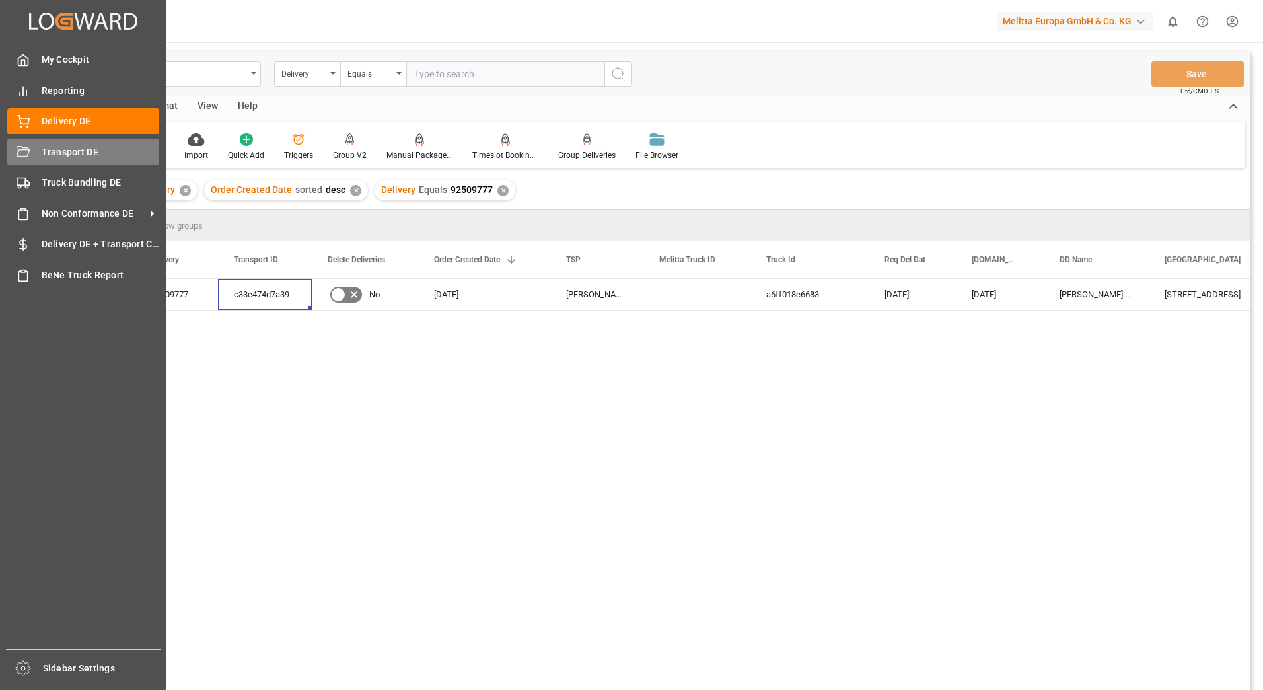
click at [21, 147] on icon at bounding box center [23, 151] width 13 height 11
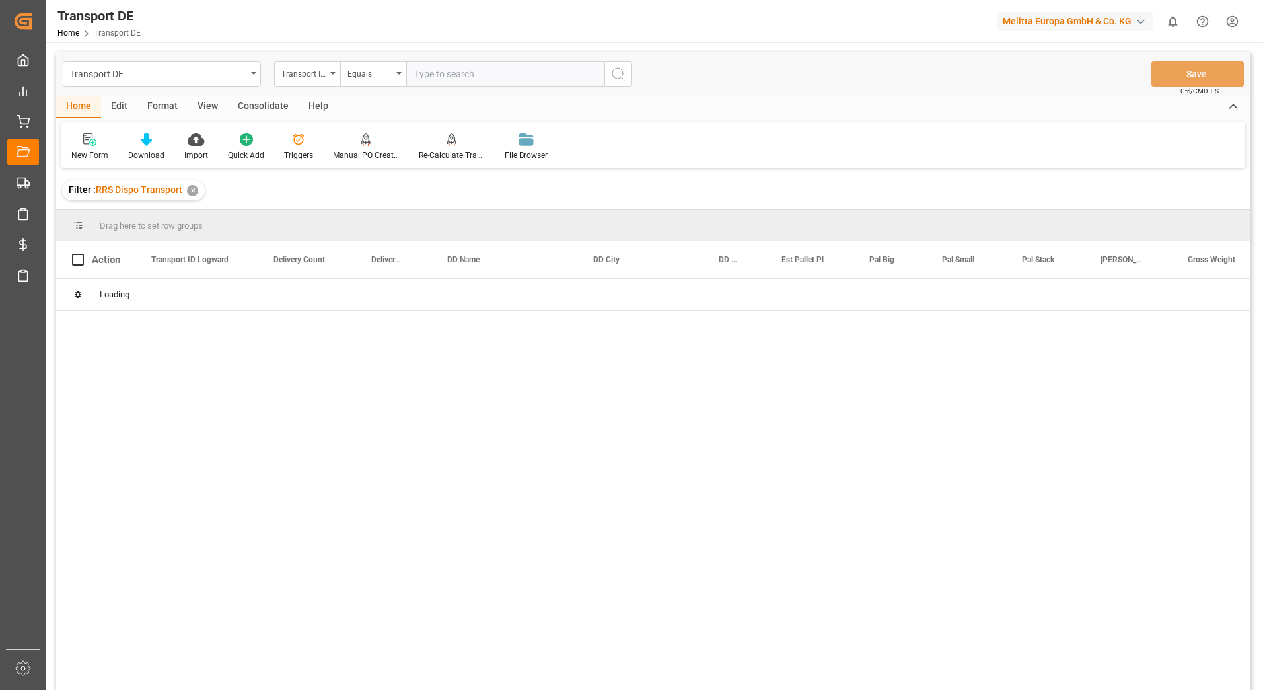
click at [427, 72] on input "text" at bounding box center [505, 73] width 198 height 25
paste input "c33e474d7a39"
type input "c33e474d7a39"
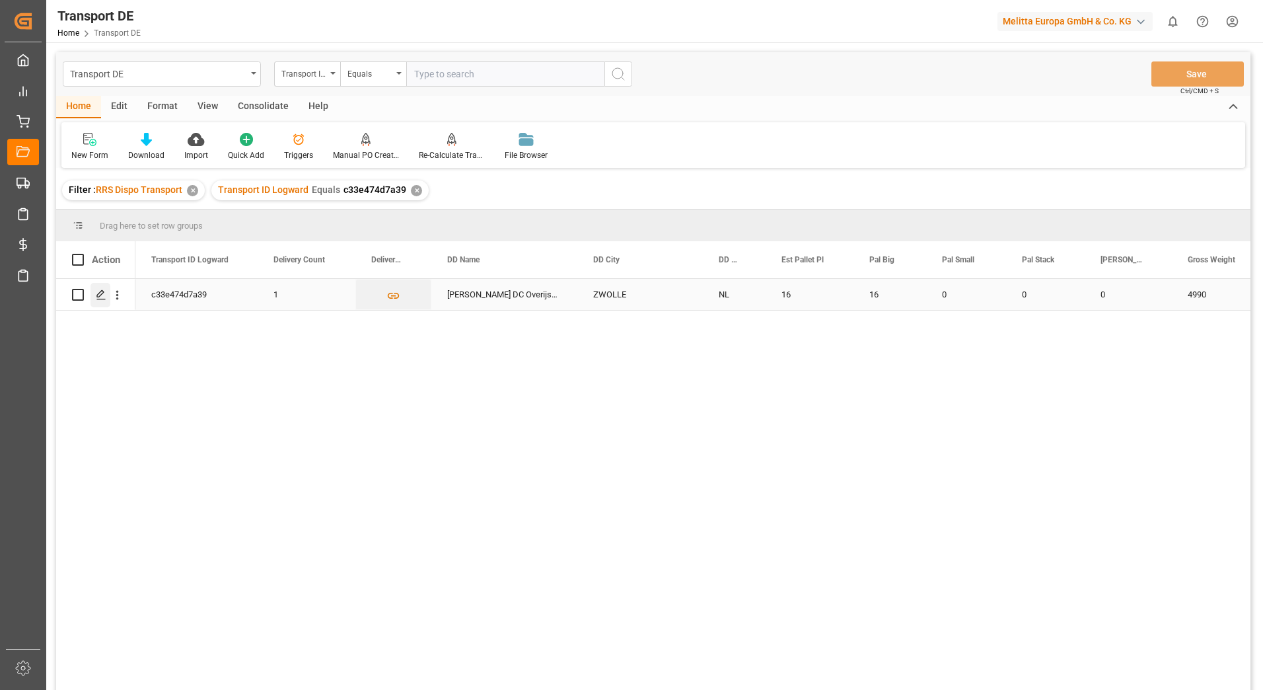
click at [100, 301] on div "Press SPACE to select this row." at bounding box center [101, 295] width 20 height 24
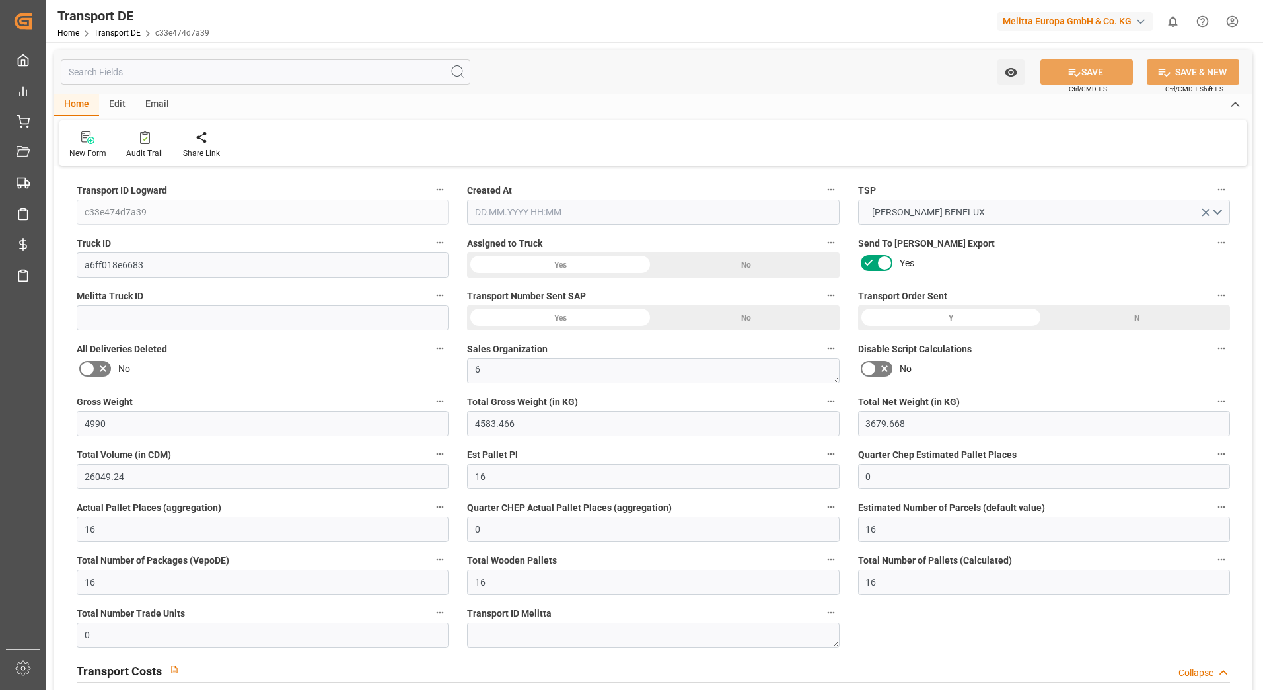
type input "4990"
type input "4583.466"
type input "3679.668"
type input "26049.24"
type input "16"
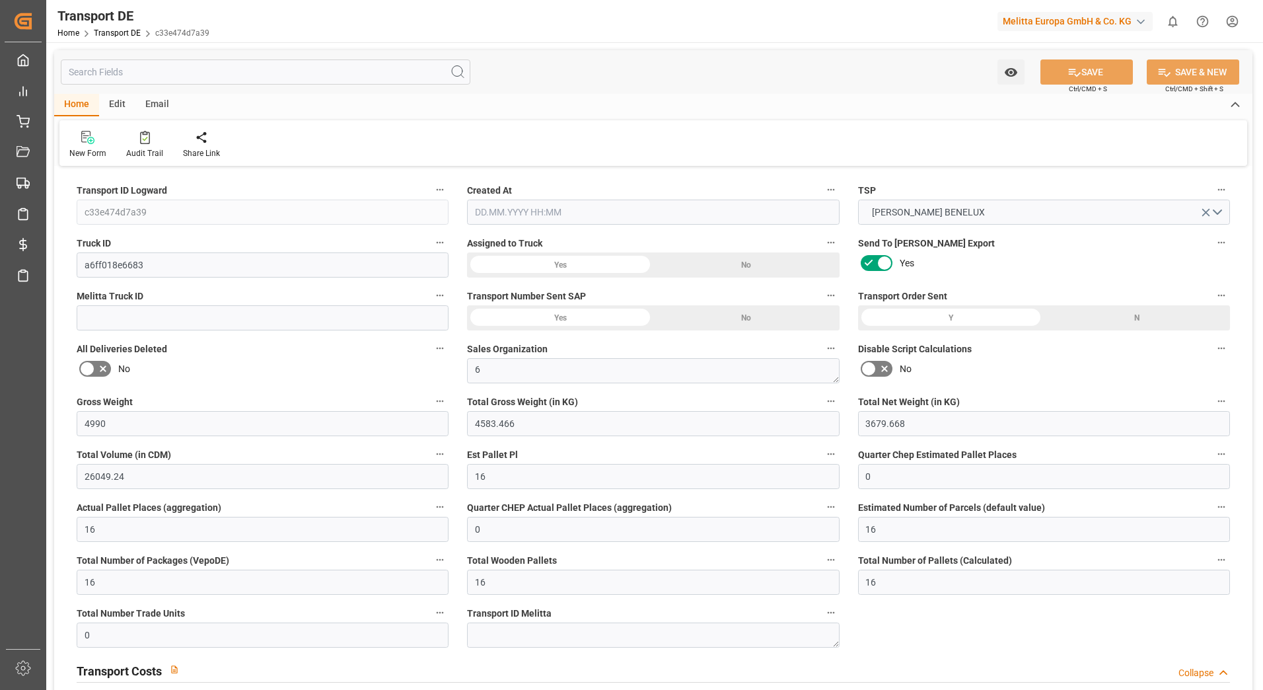
type input "0"
type input "16"
type input "0"
type input "16"
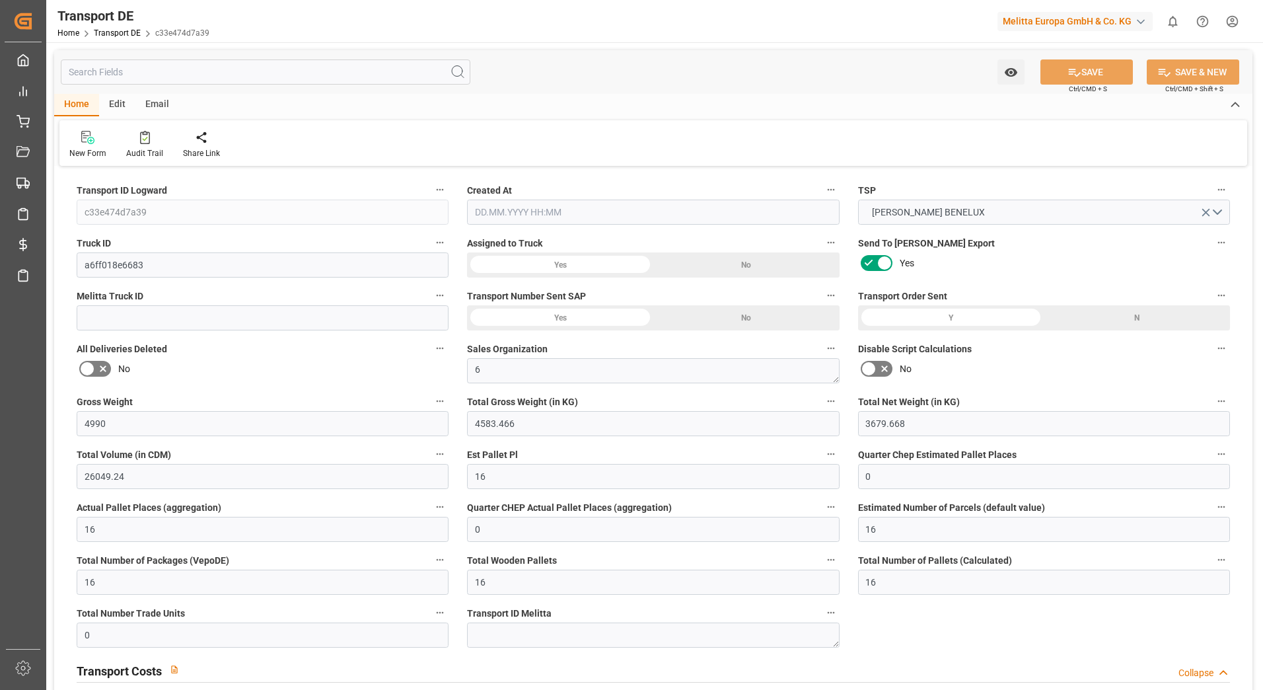
type input "16"
type input "0"
type input "684.4"
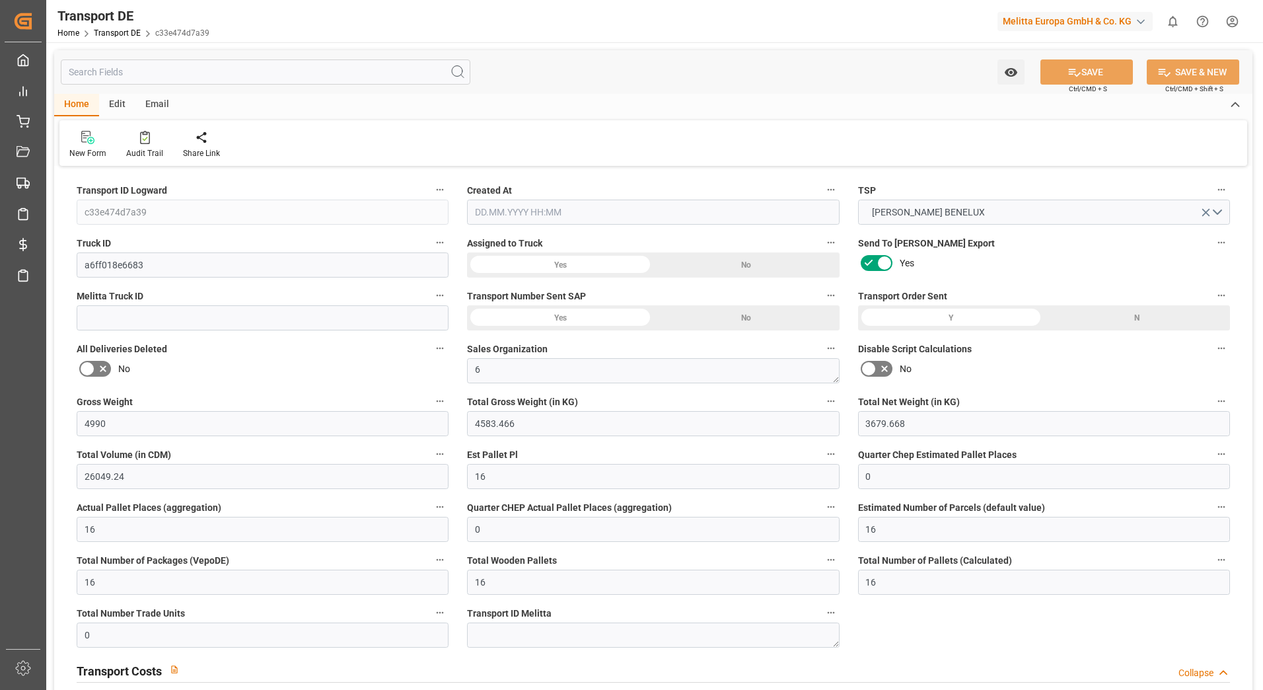
type input "85.023"
type input "684.4"
type input "80"
type input "0"
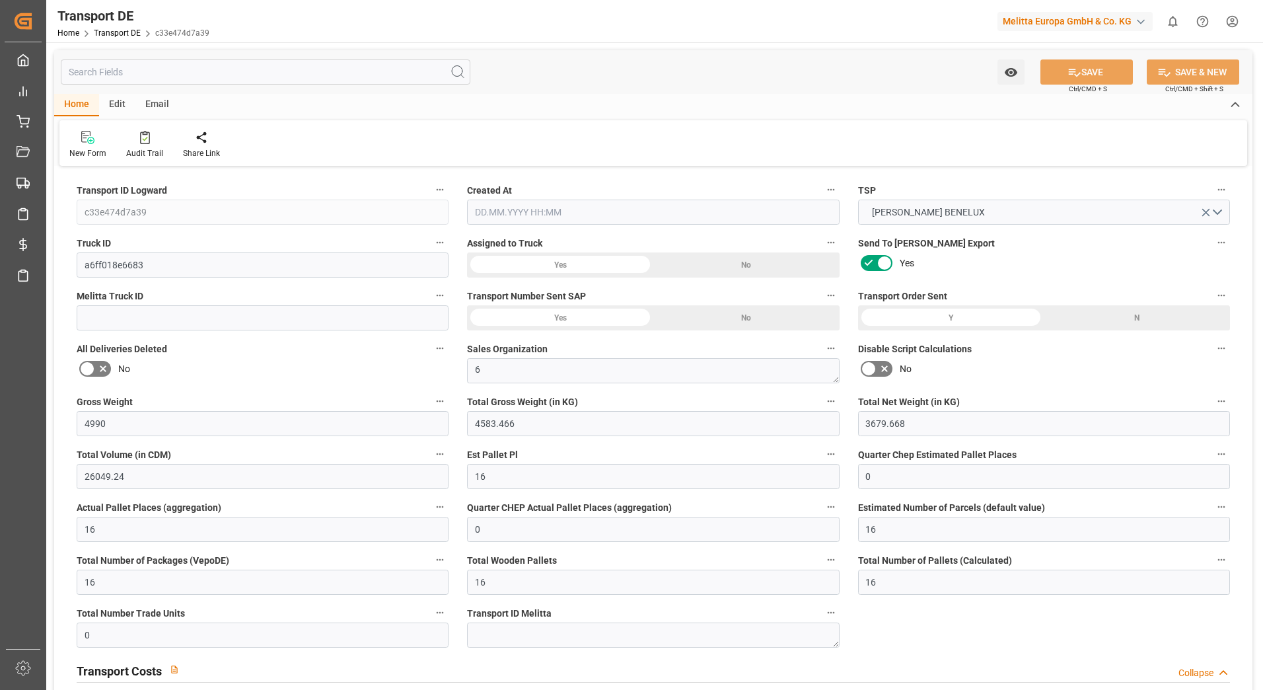
type input "0"
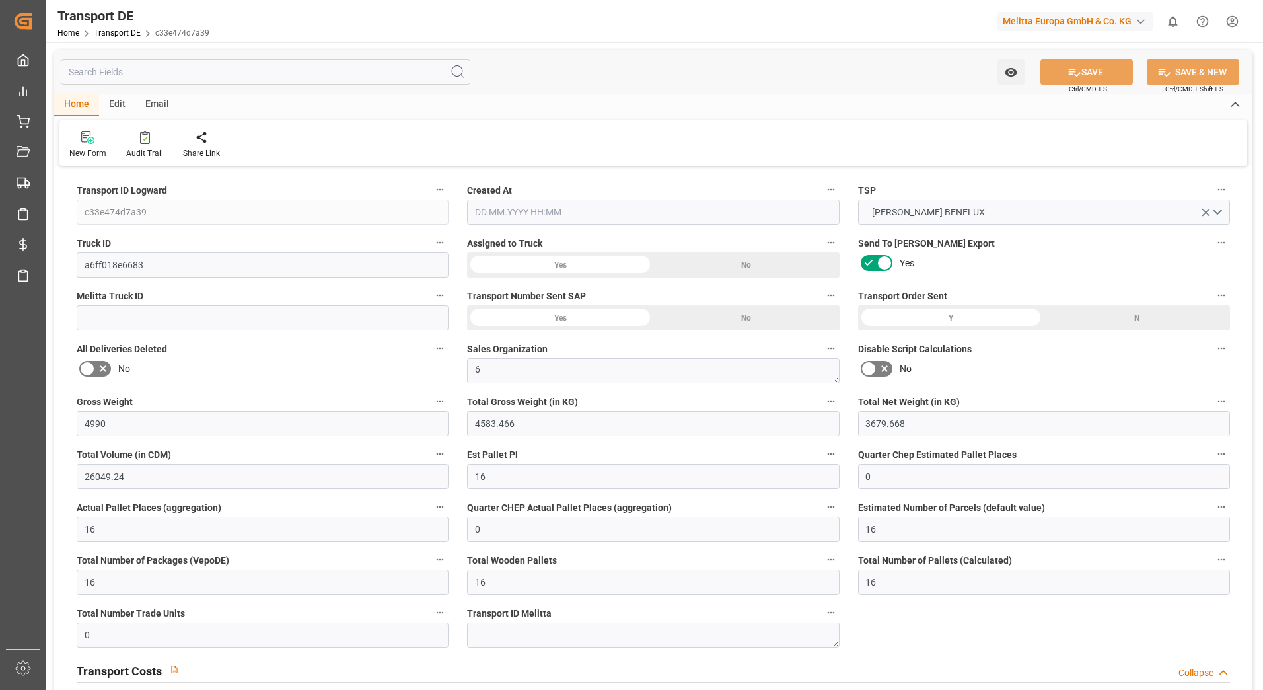
type input "0"
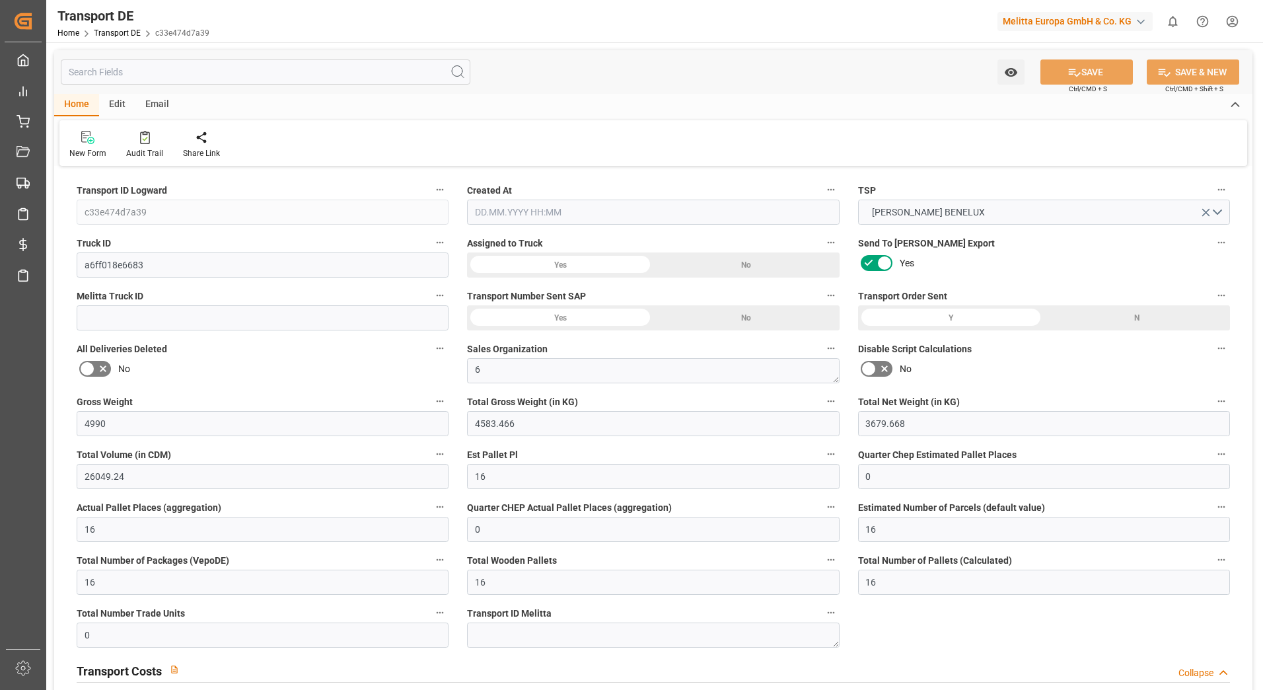
type input "0"
type input "4583.466"
type input "10767.6795"
type input "21"
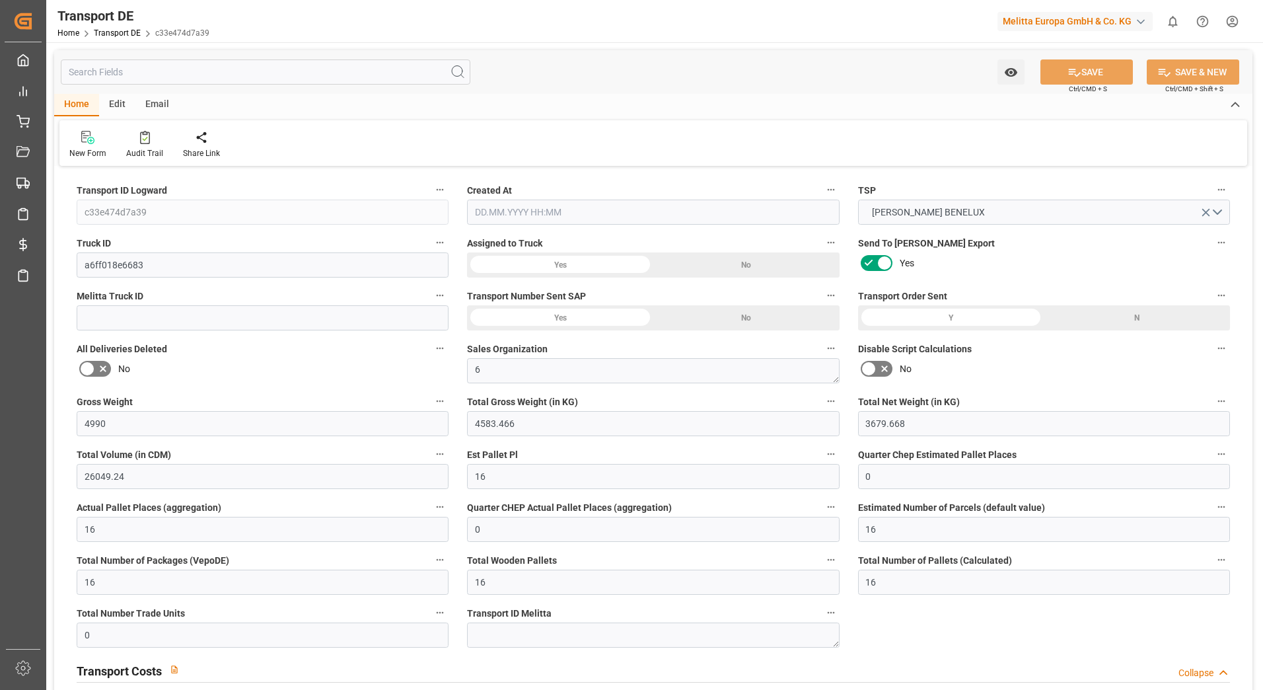
type input "80"
type input "16"
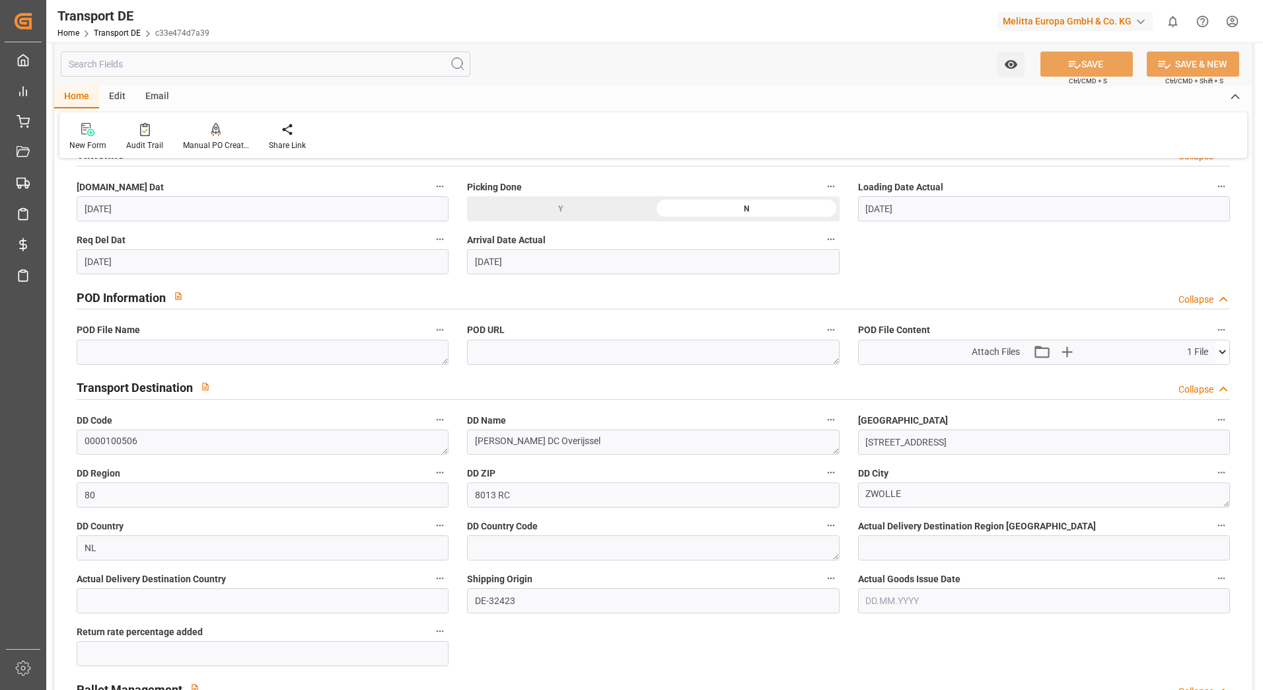
scroll to position [727, 0]
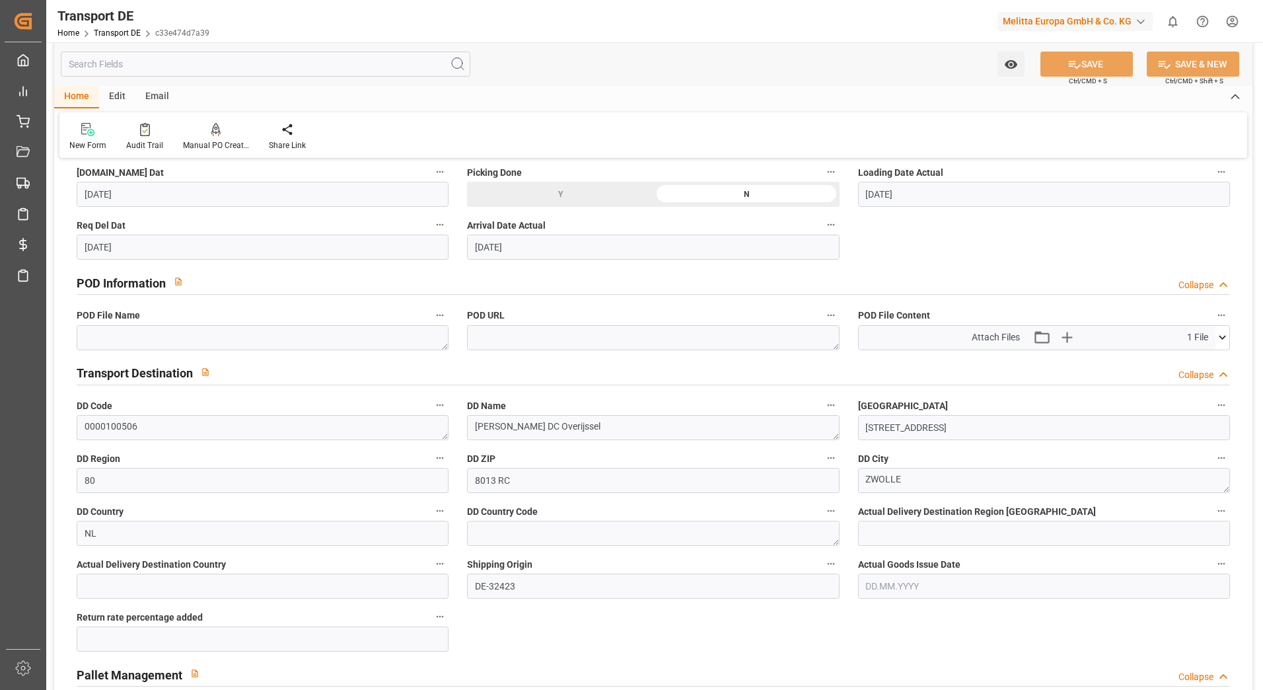
click at [1227, 338] on icon at bounding box center [1223, 337] width 14 height 14
click at [1185, 361] on icon at bounding box center [1188, 362] width 14 height 14
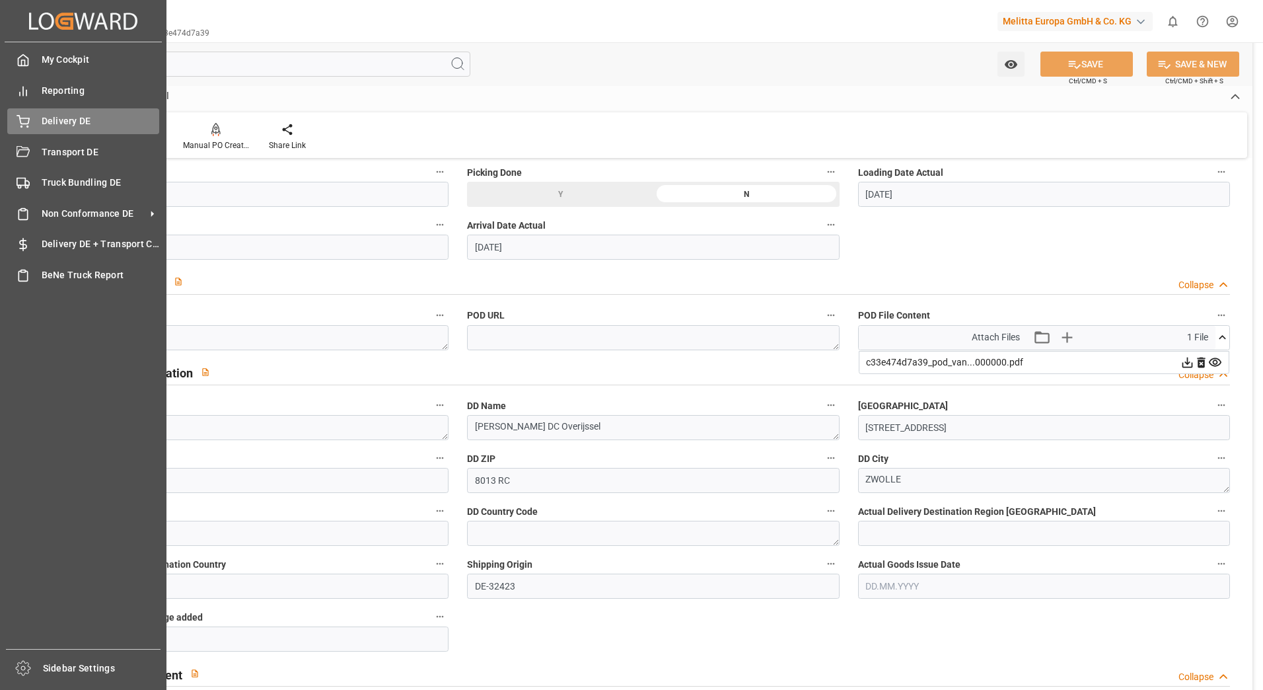
click at [32, 115] on div "Delivery DE Delivery DE" at bounding box center [83, 121] width 152 height 26
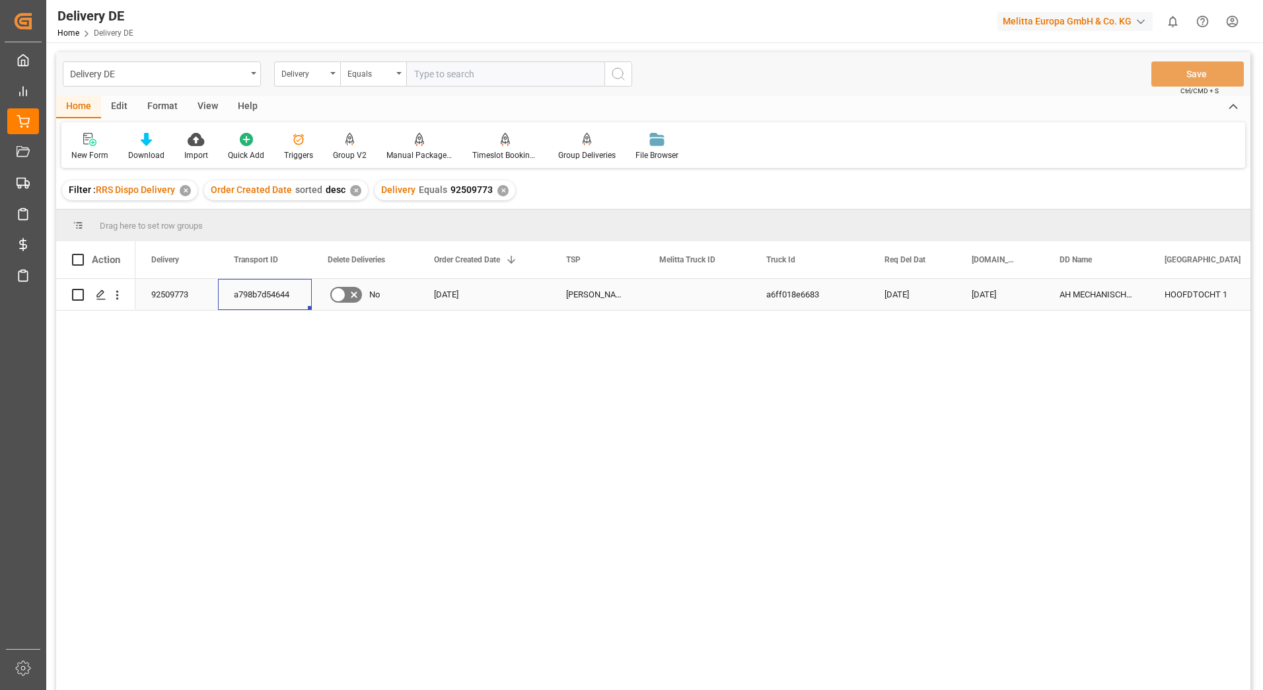
click at [281, 285] on div "a798b7d54644" at bounding box center [265, 294] width 94 height 31
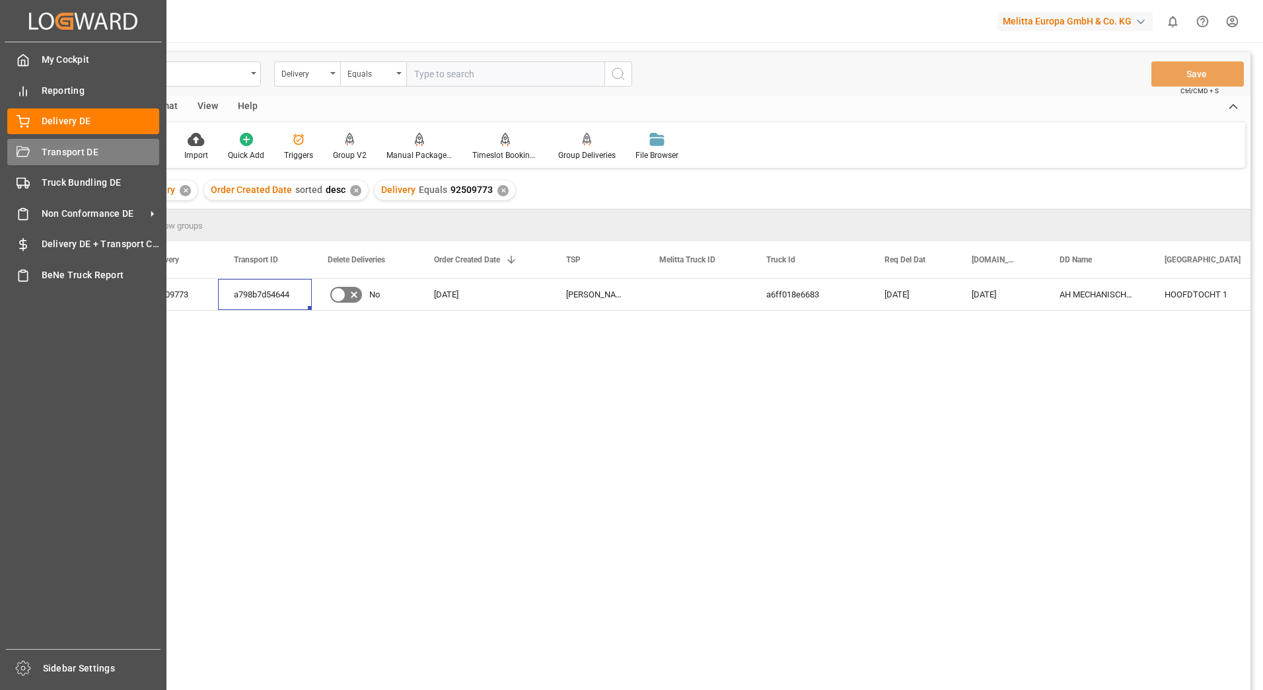
click at [28, 149] on icon at bounding box center [23, 151] width 13 height 11
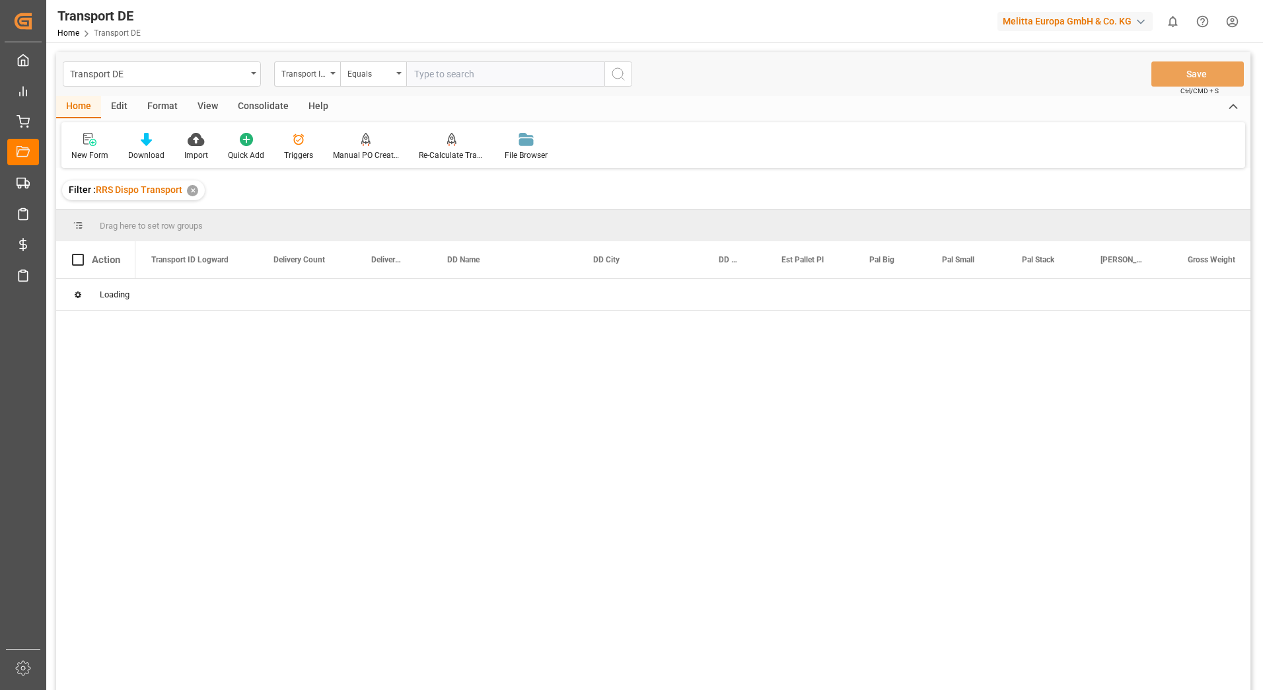
click at [521, 76] on input "text" at bounding box center [505, 73] width 198 height 25
paste input "a798b7d54644"
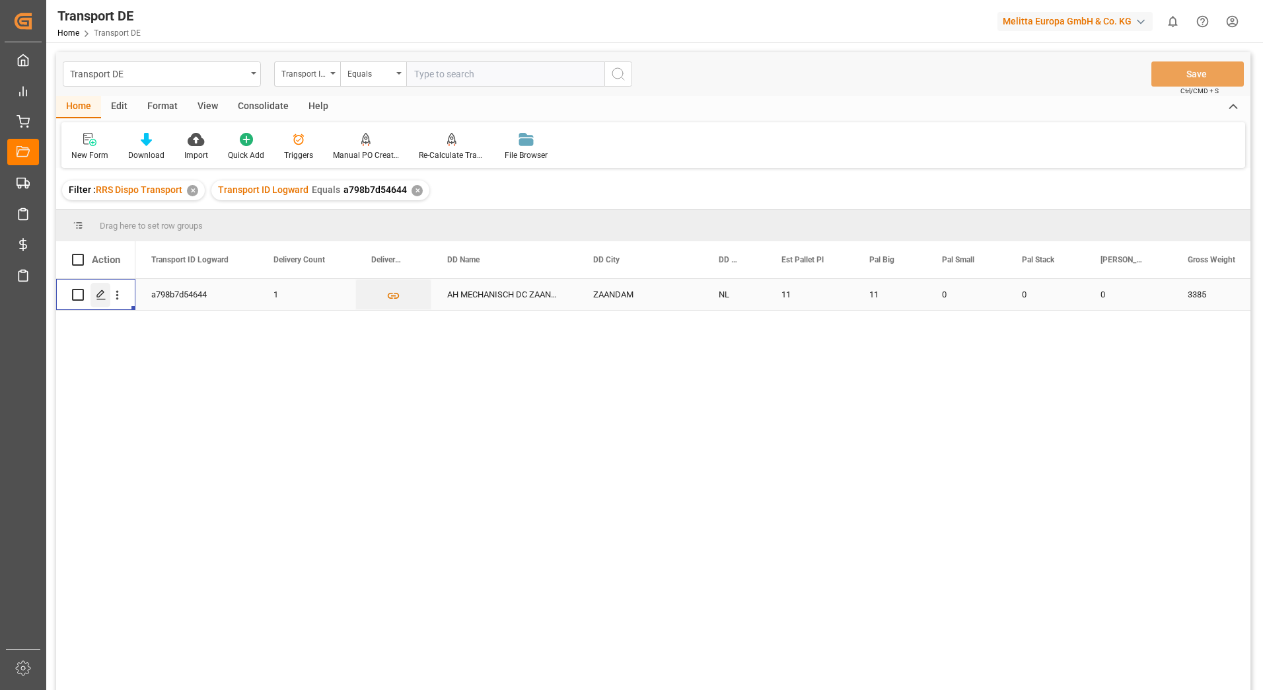
click at [94, 291] on div "Press SPACE to select this row." at bounding box center [101, 295] width 20 height 24
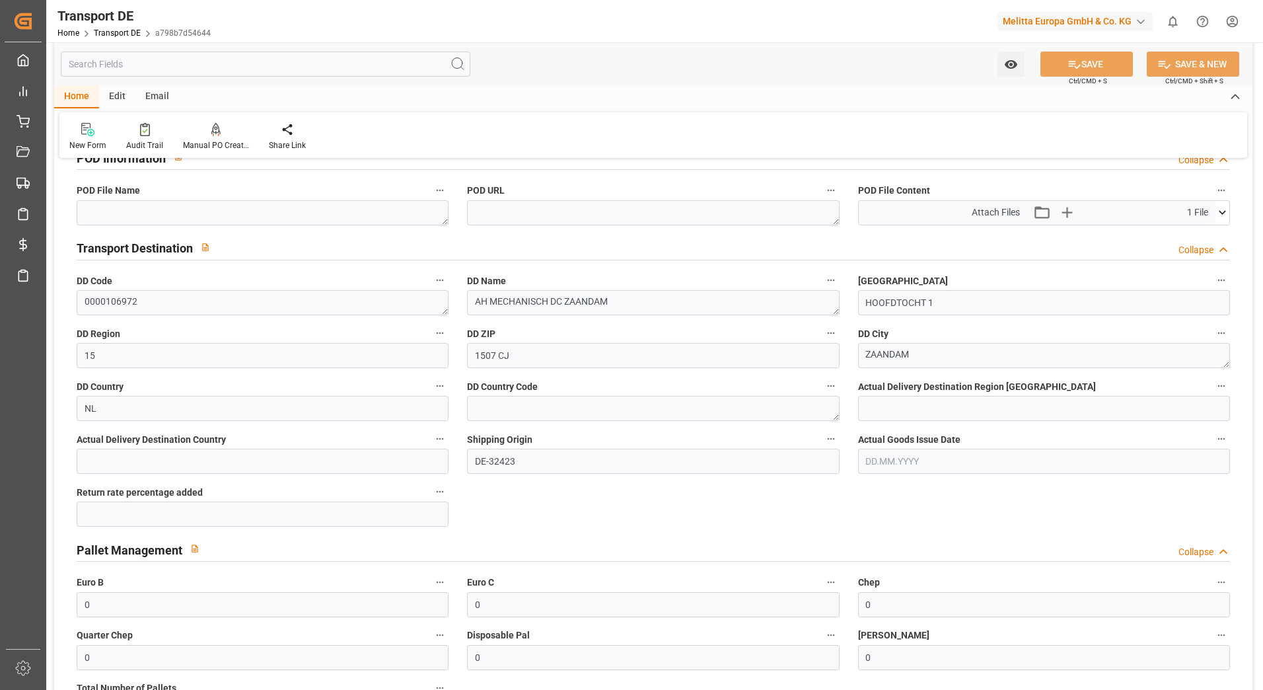
scroll to position [859, 0]
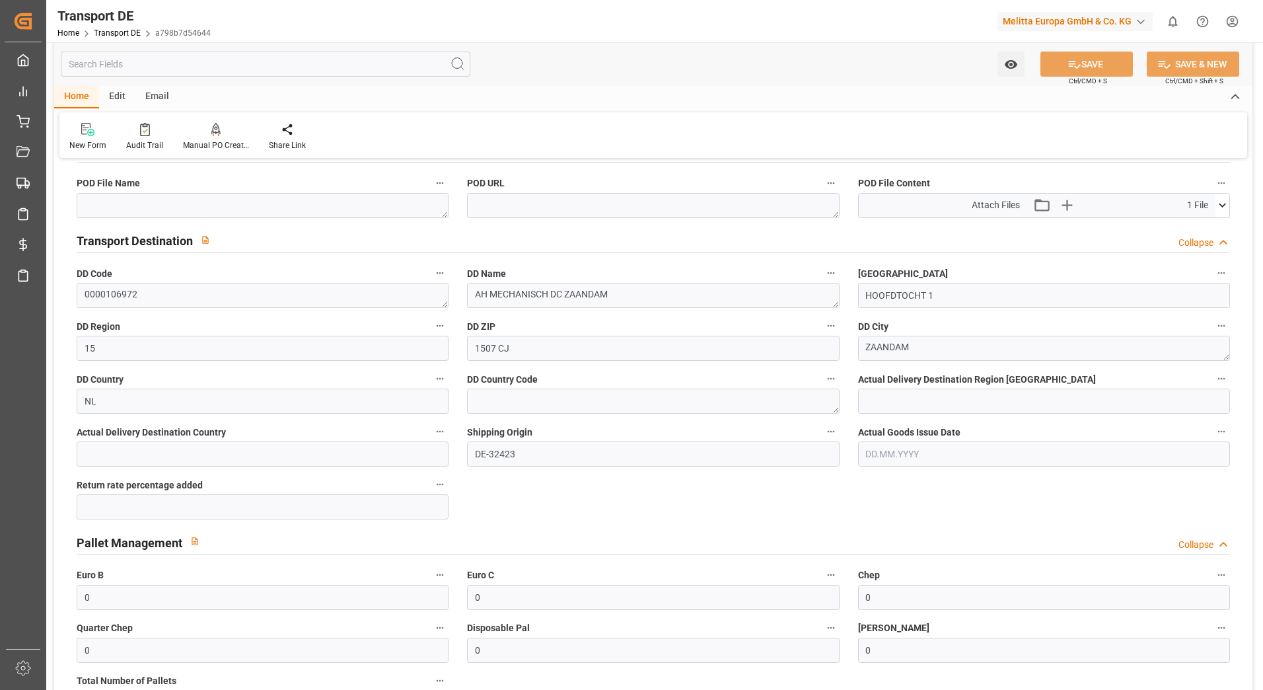
click at [1225, 201] on icon at bounding box center [1223, 205] width 14 height 14
click at [1188, 228] on icon at bounding box center [1188, 230] width 11 height 11
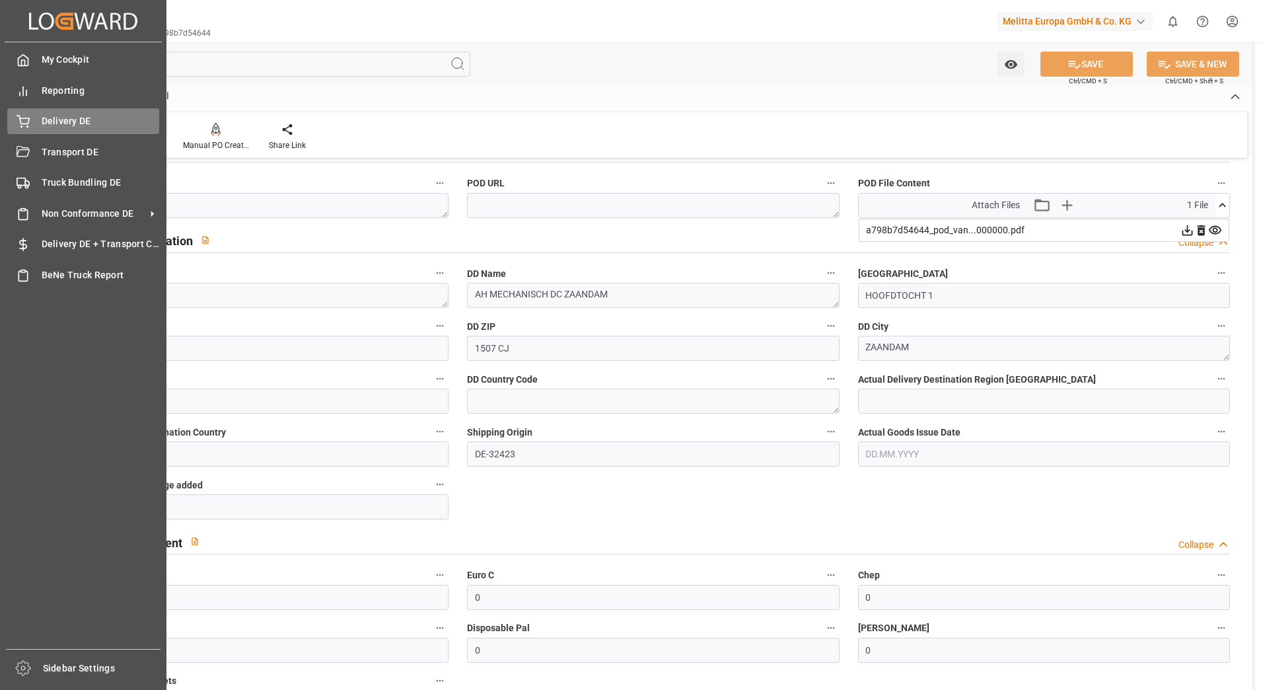
click at [40, 121] on div "Delivery DE Delivery DE" at bounding box center [83, 121] width 152 height 26
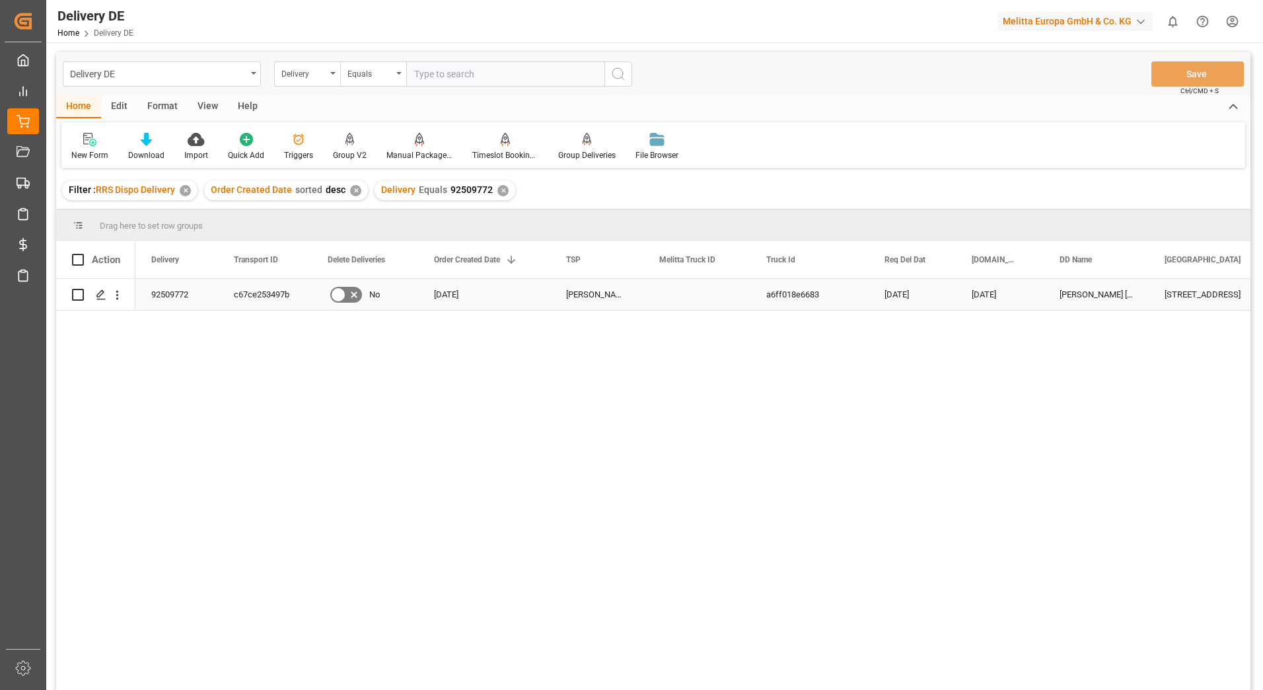
click at [274, 286] on div "c67ce253497b" at bounding box center [265, 294] width 94 height 31
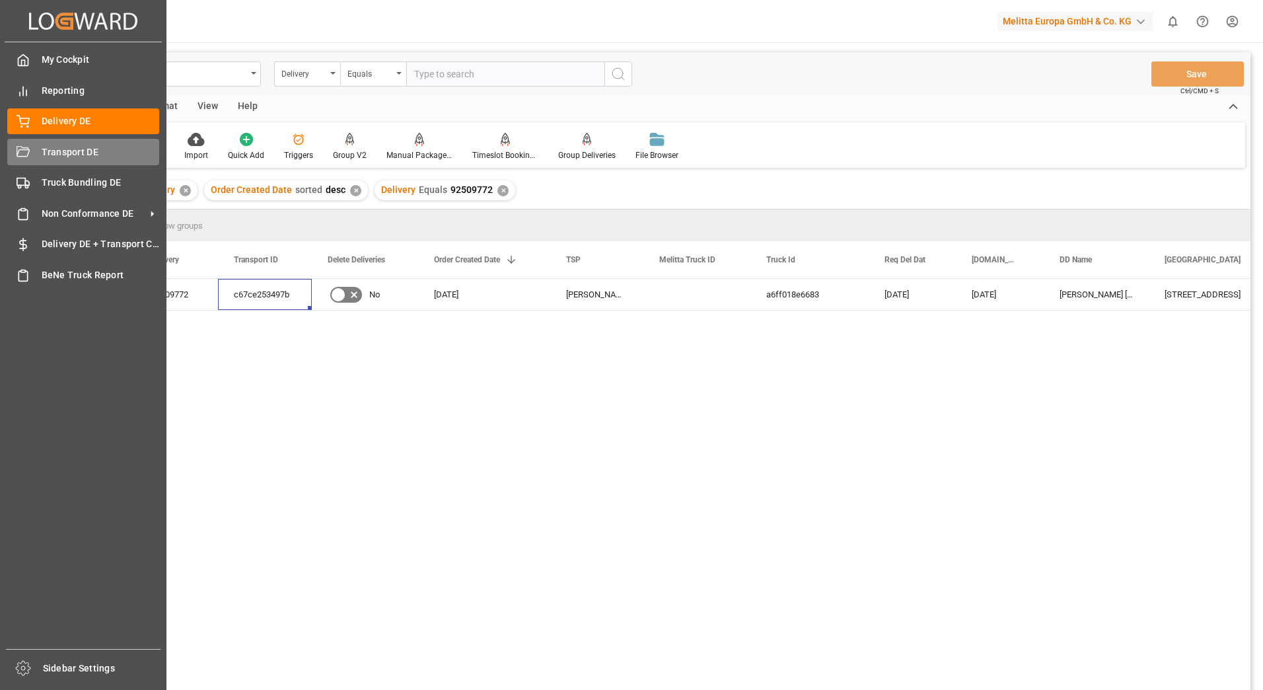
click at [24, 159] on icon at bounding box center [23, 152] width 13 height 13
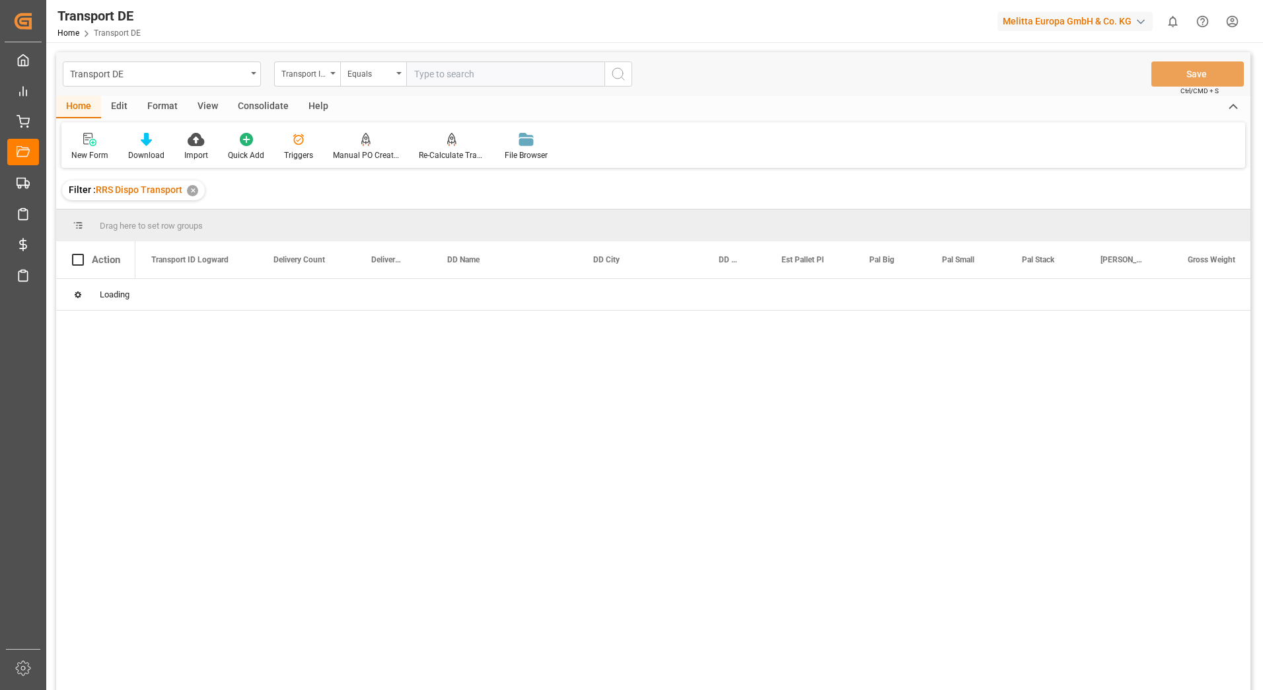
click at [443, 74] on input "text" at bounding box center [505, 73] width 198 height 25
click at [418, 75] on input "text" at bounding box center [505, 73] width 198 height 25
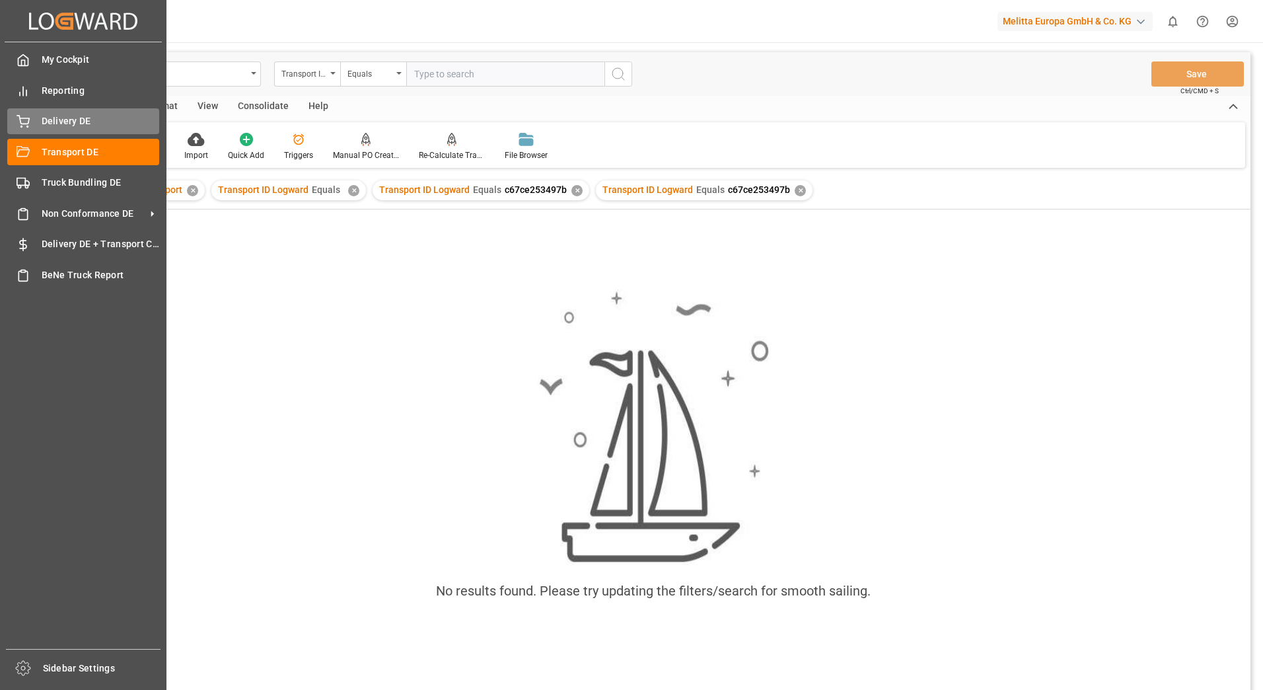
click at [22, 116] on icon at bounding box center [23, 121] width 13 height 13
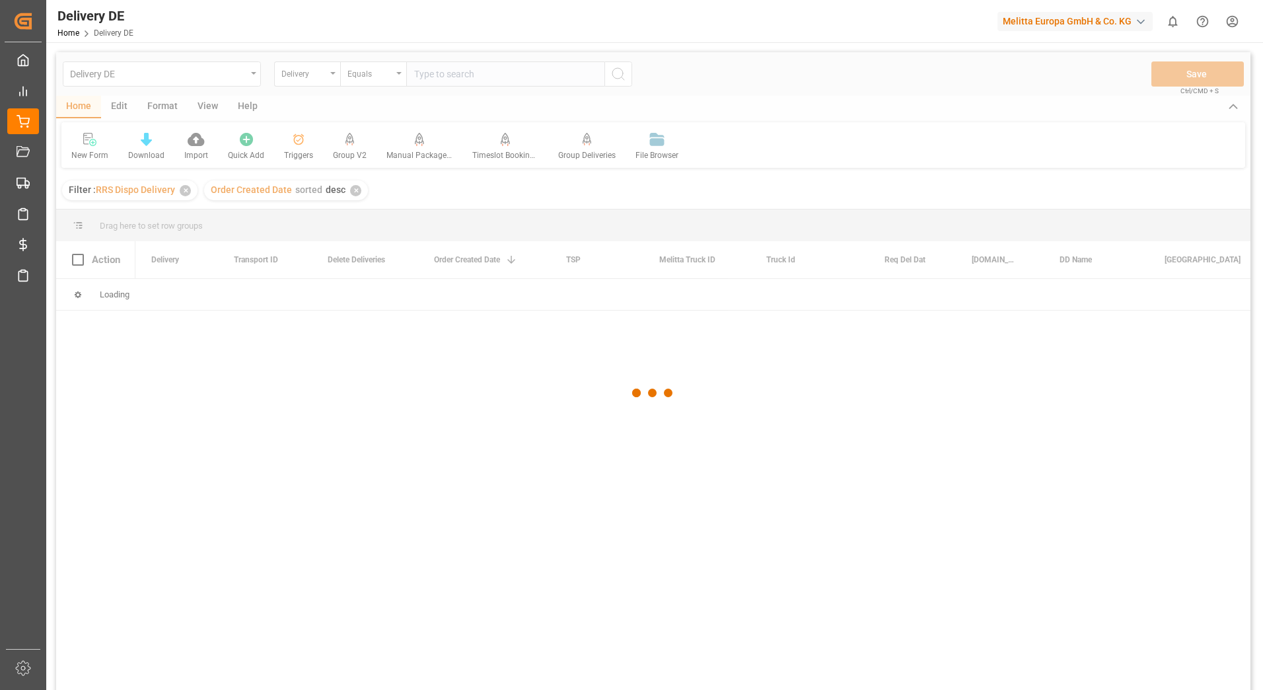
click at [472, 77] on div at bounding box center [653, 393] width 1194 height 682
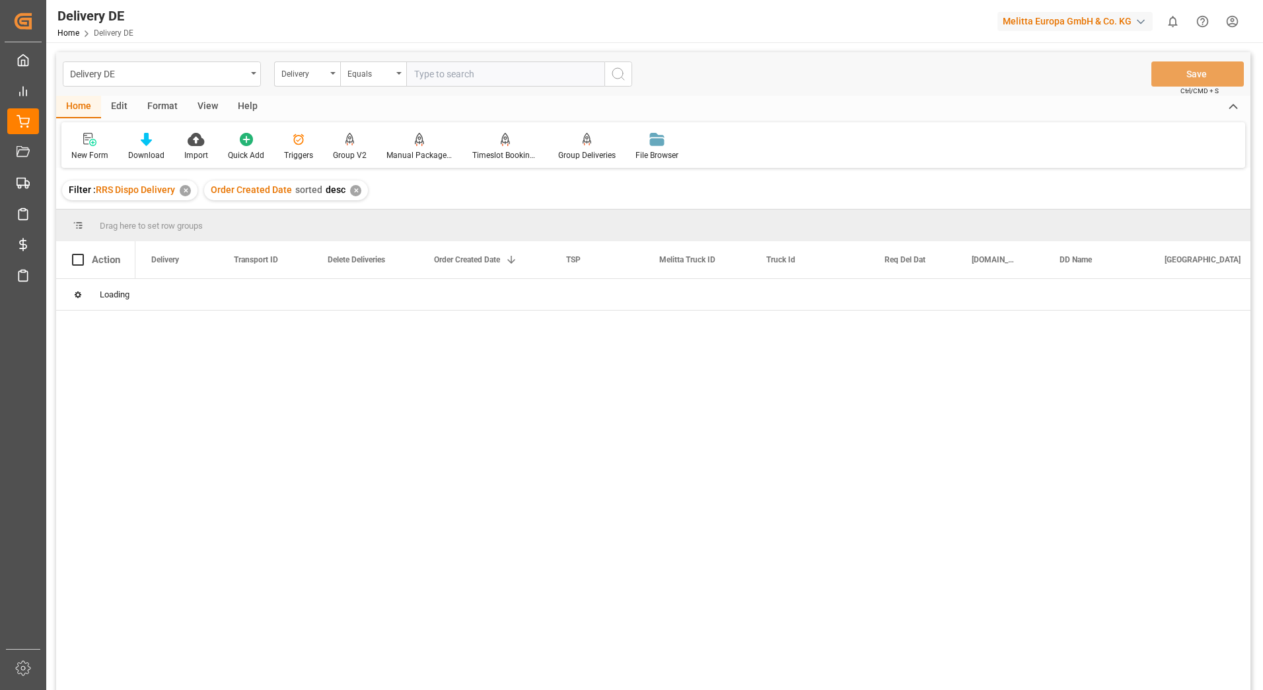
click at [472, 77] on input "text" at bounding box center [505, 73] width 198 height 25
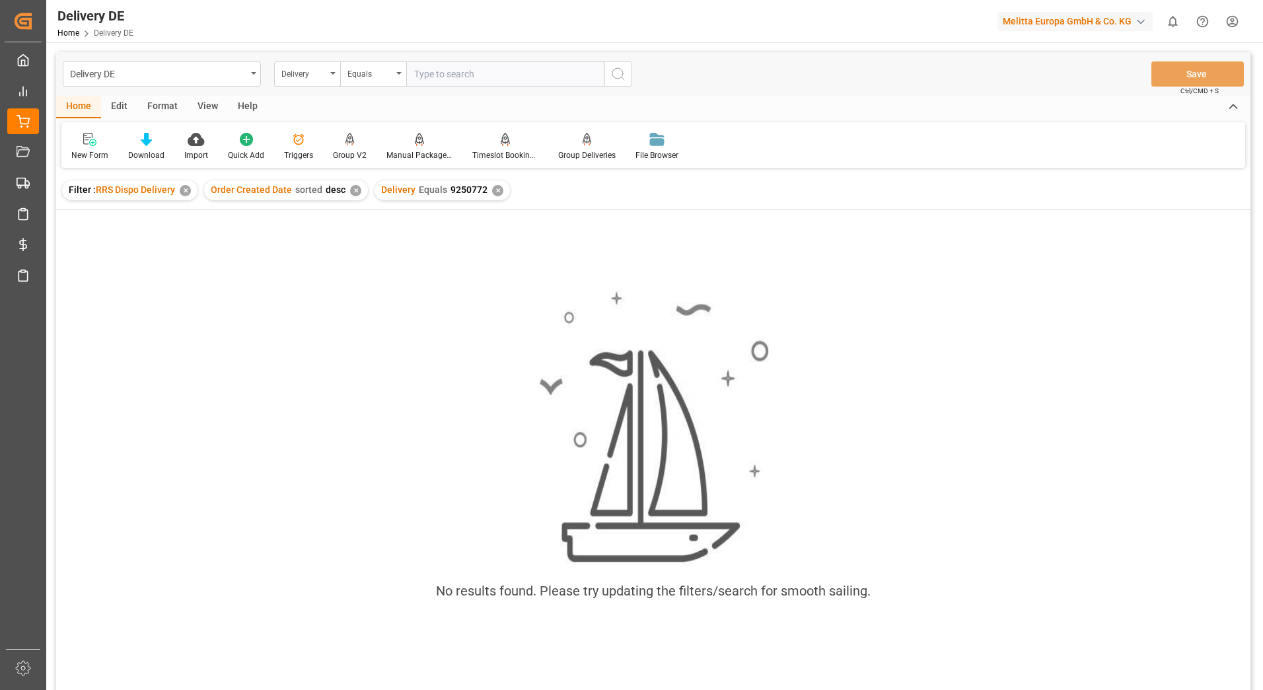
click at [421, 190] on span "Equals" at bounding box center [433, 189] width 28 height 11
click at [451, 190] on span "9250772" at bounding box center [469, 189] width 37 height 11
click at [492, 190] on div "✕" at bounding box center [497, 190] width 11 height 11
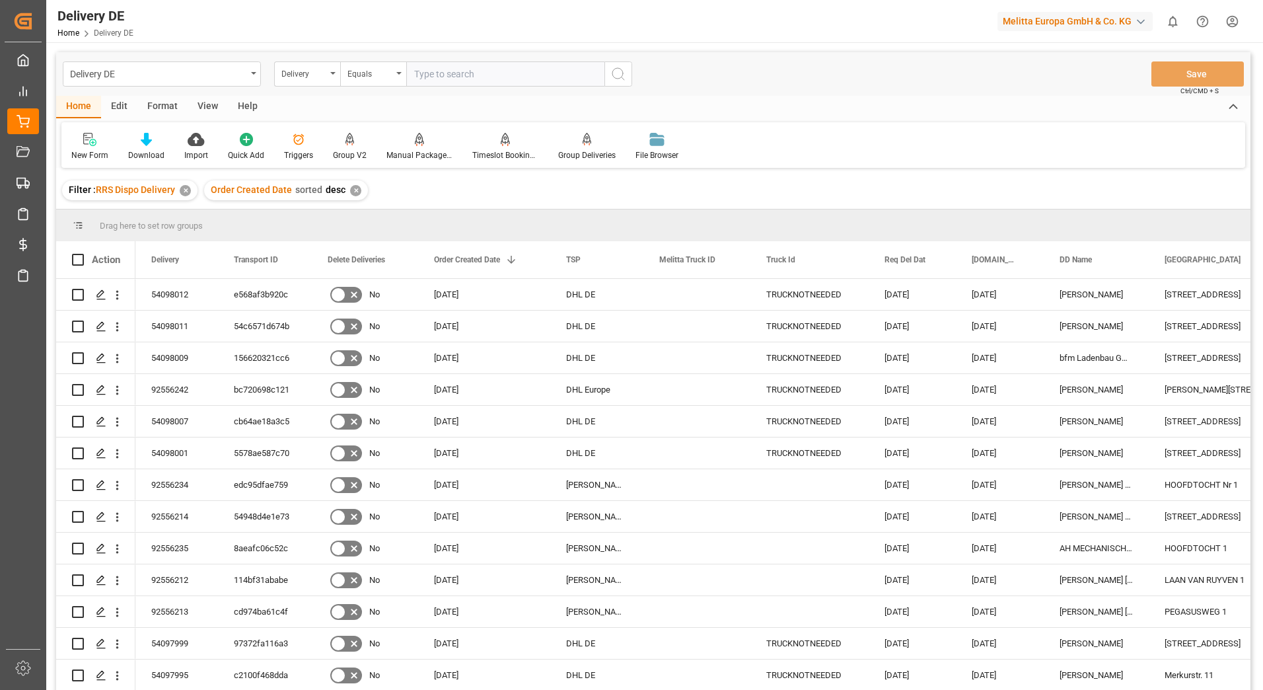
click at [455, 76] on input "text" at bounding box center [505, 73] width 198 height 25
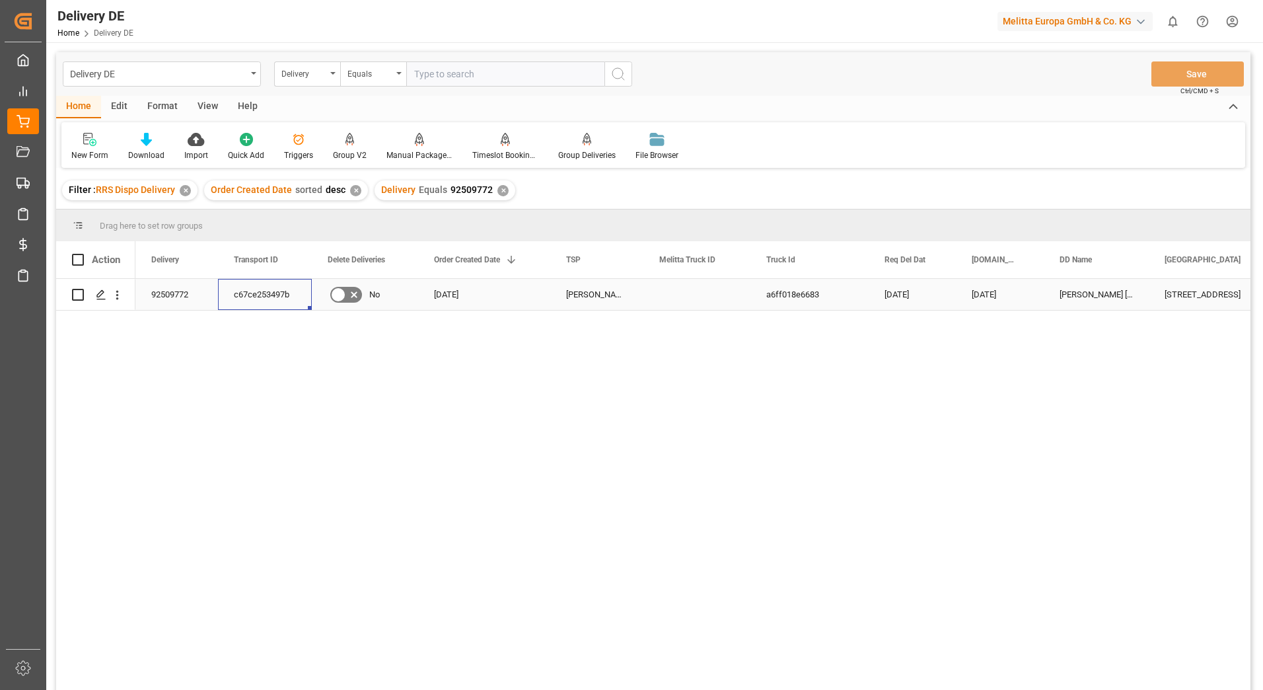
click at [285, 291] on div "c67ce253497b" at bounding box center [265, 294] width 94 height 31
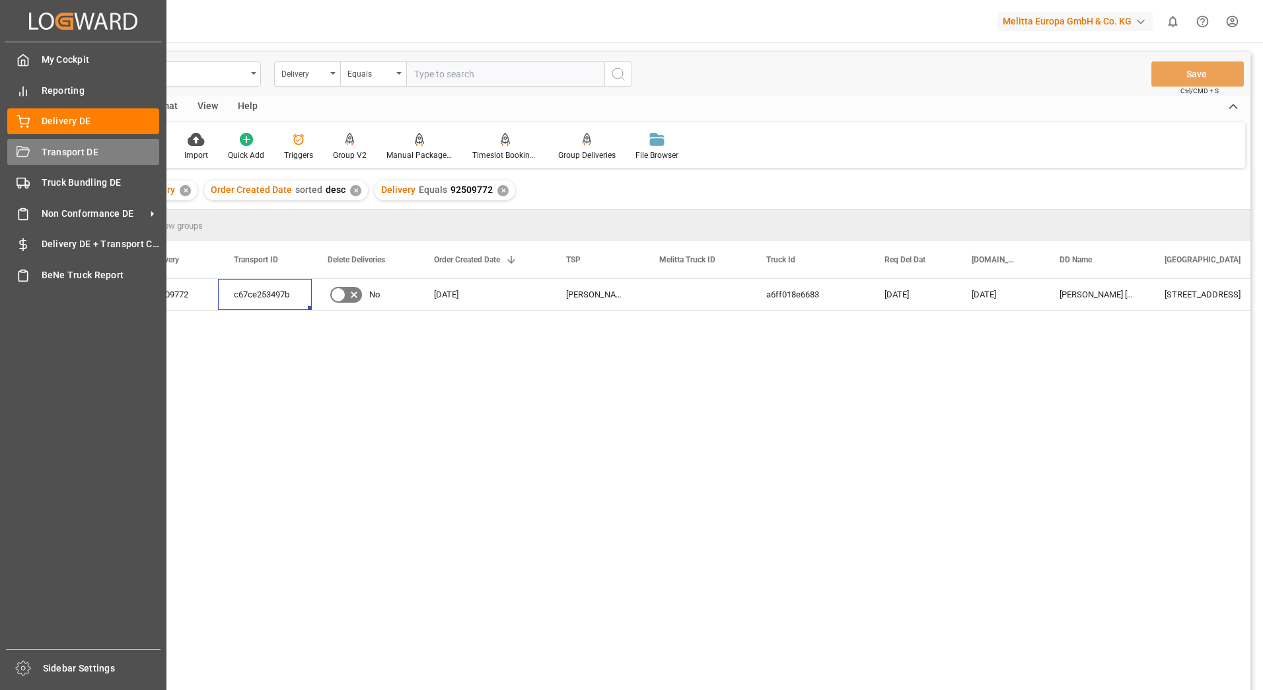
click at [32, 156] on div "Transport DE Transport DE" at bounding box center [83, 152] width 152 height 26
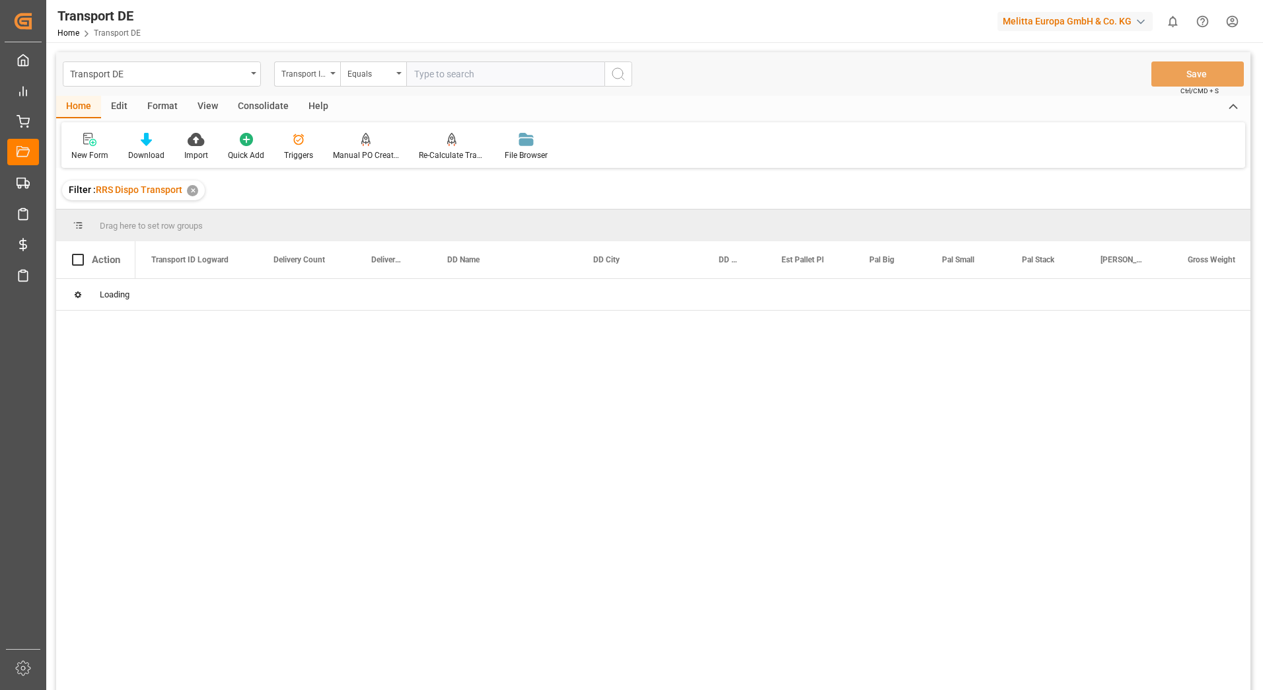
click at [441, 70] on input "text" at bounding box center [505, 73] width 198 height 25
paste input "c67ce253497b"
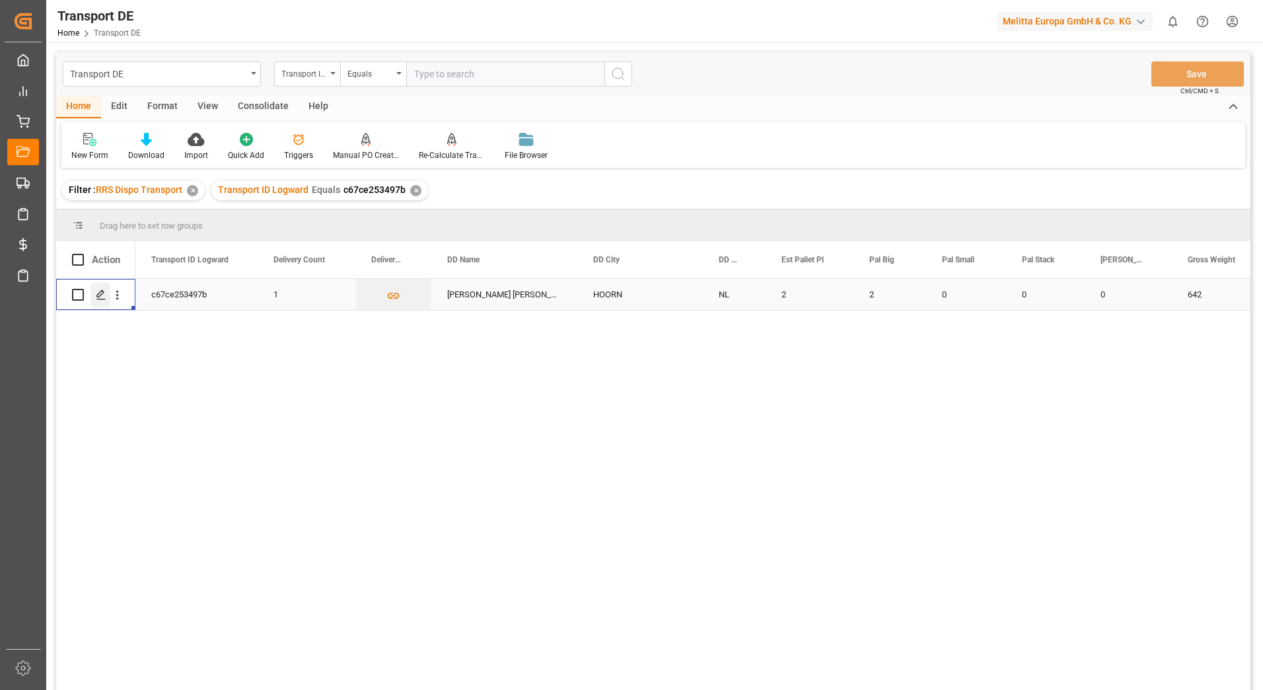
click at [101, 297] on icon "Press SPACE to select this row." at bounding box center [101, 294] width 11 height 11
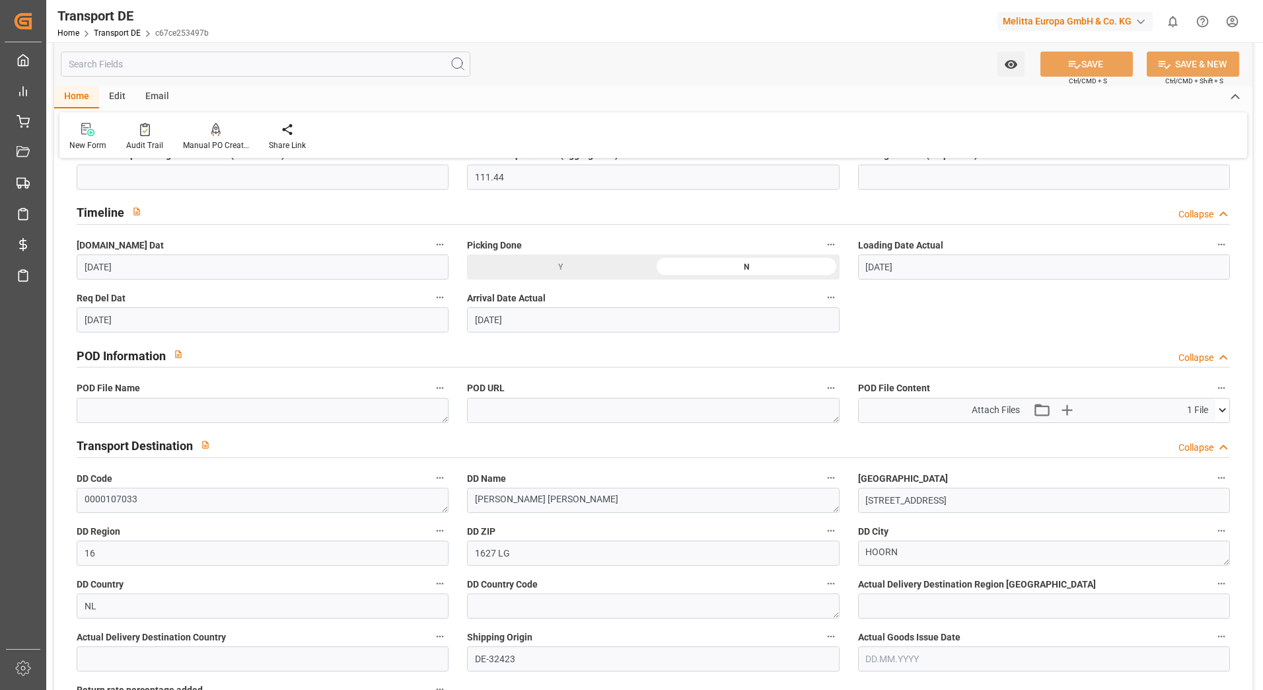
scroll to position [661, 0]
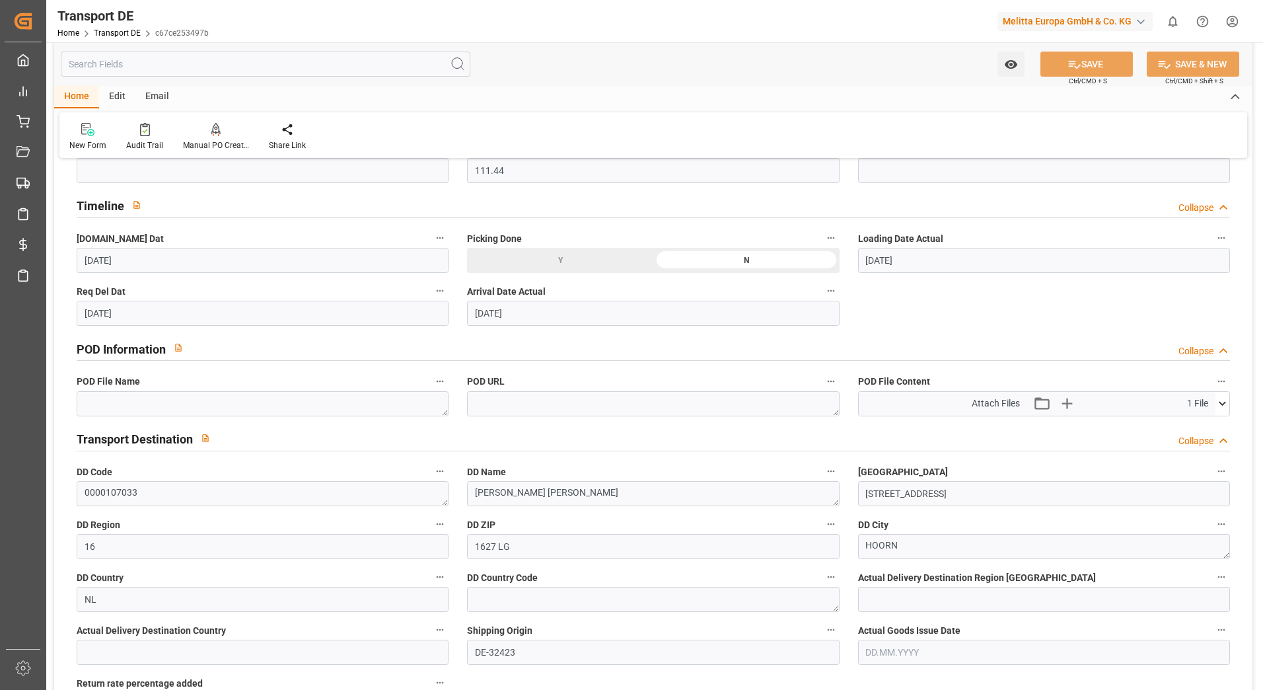
click at [1219, 400] on icon at bounding box center [1223, 403] width 14 height 14
click at [1185, 425] on icon at bounding box center [1188, 428] width 14 height 14
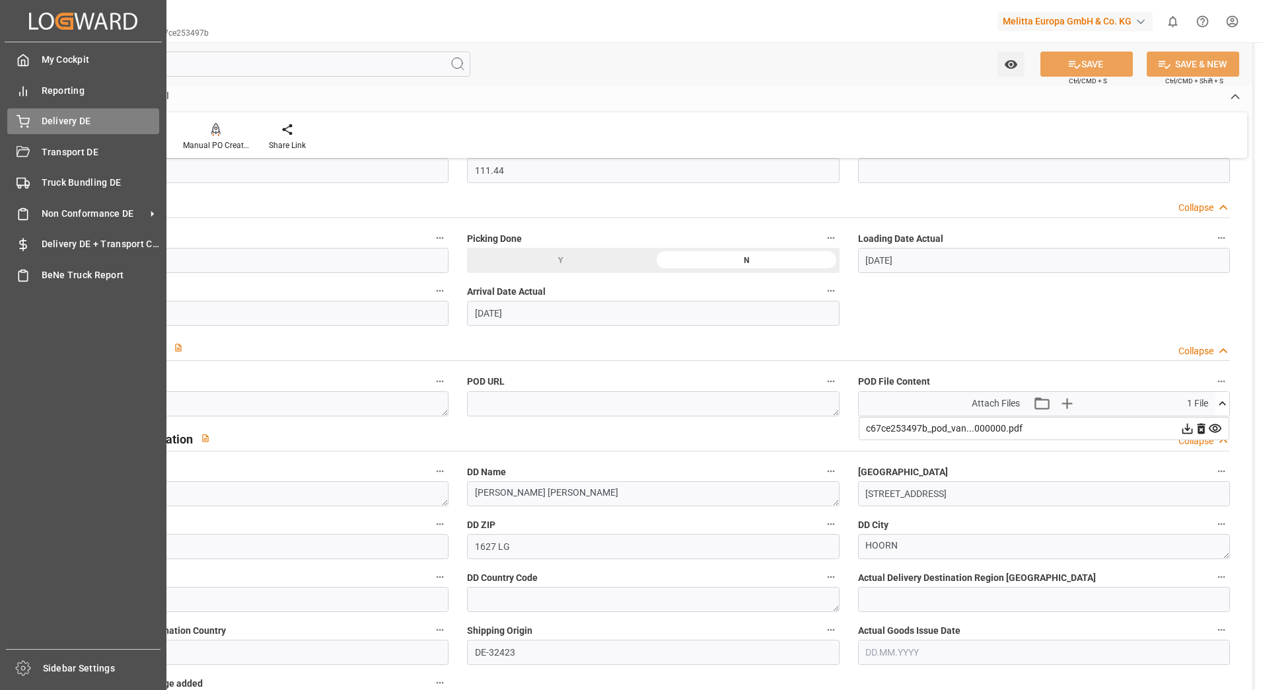
click at [30, 120] on div "Delivery DE Delivery DE" at bounding box center [83, 121] width 152 height 26
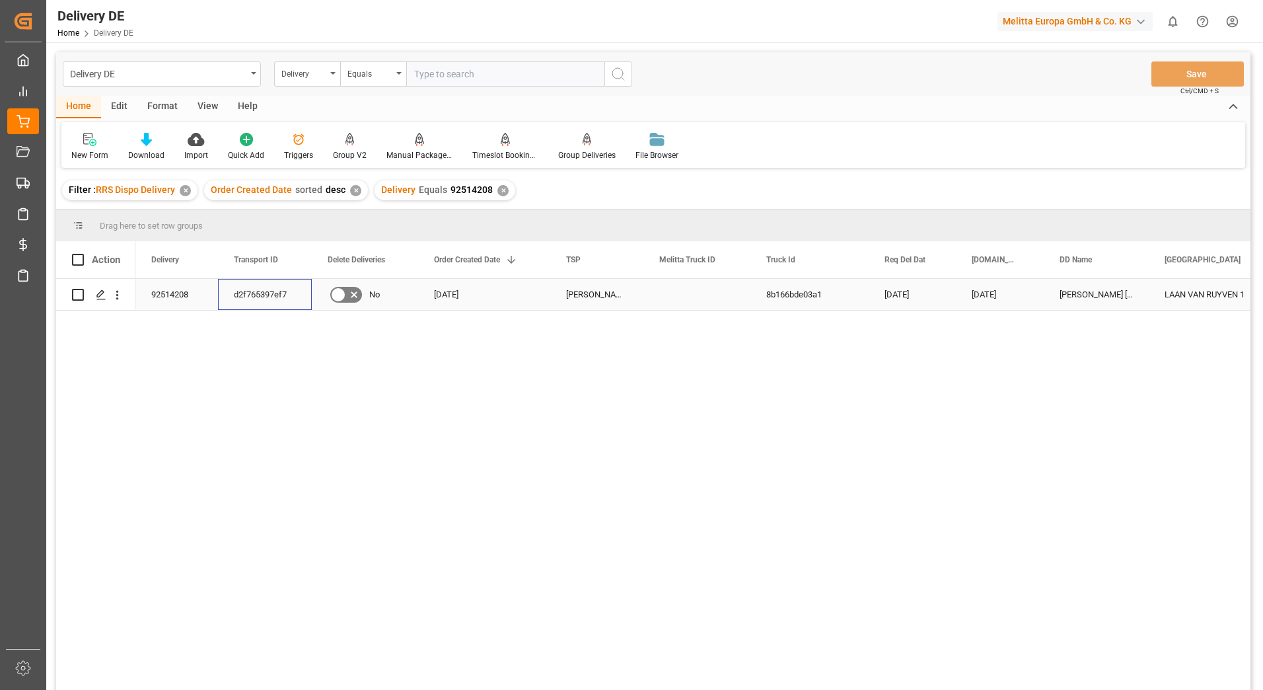
click at [260, 292] on div "d2f765397ef7" at bounding box center [265, 294] width 94 height 31
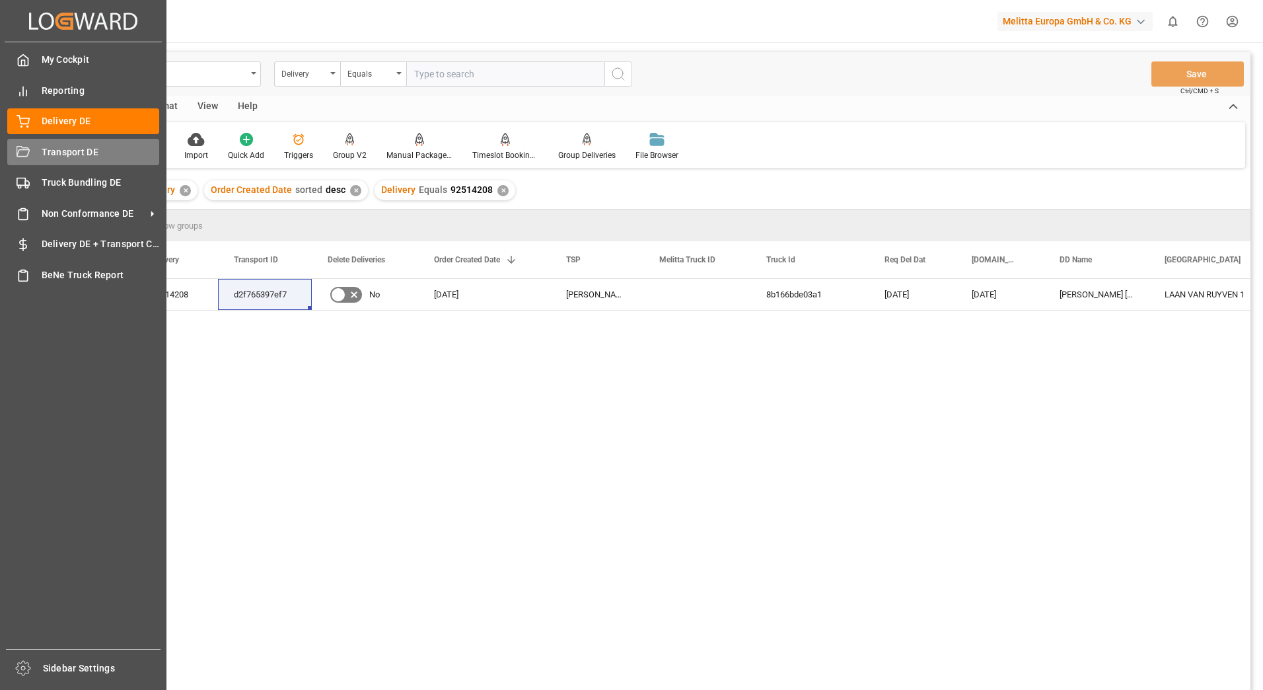
click at [31, 160] on div "Transport DE Transport DE" at bounding box center [83, 152] width 152 height 26
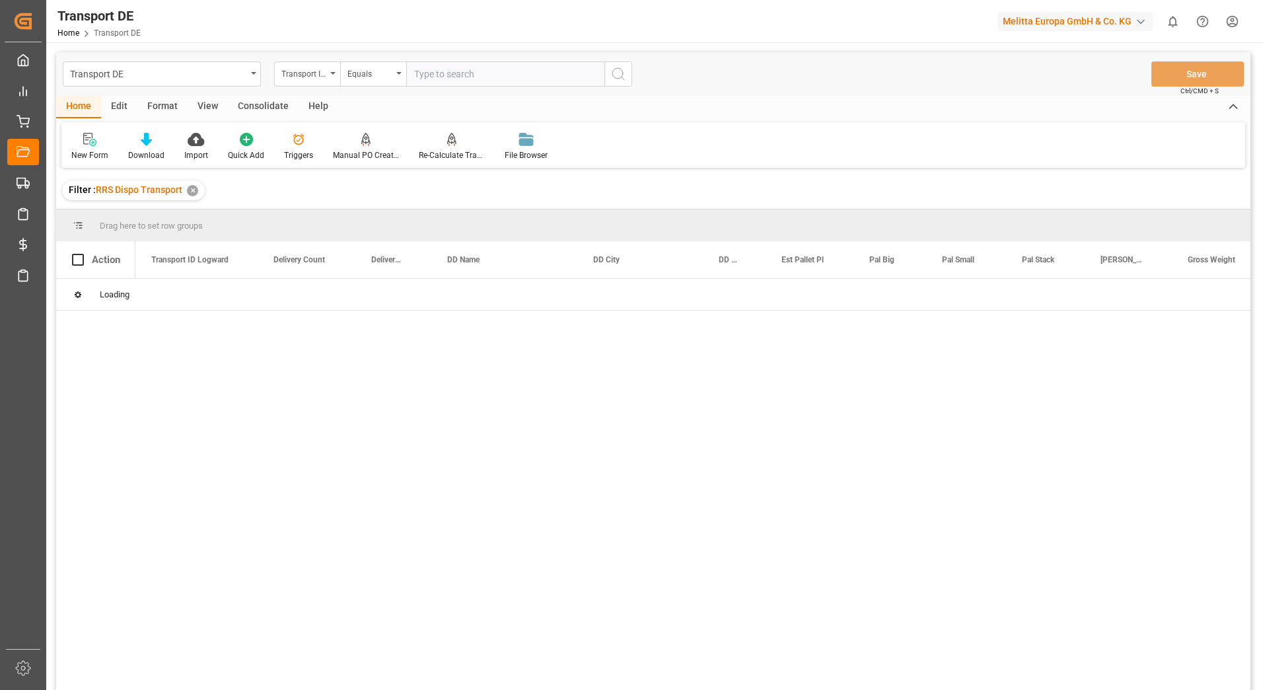
click at [466, 77] on input "text" at bounding box center [505, 73] width 198 height 25
paste input "d2f765397ef7"
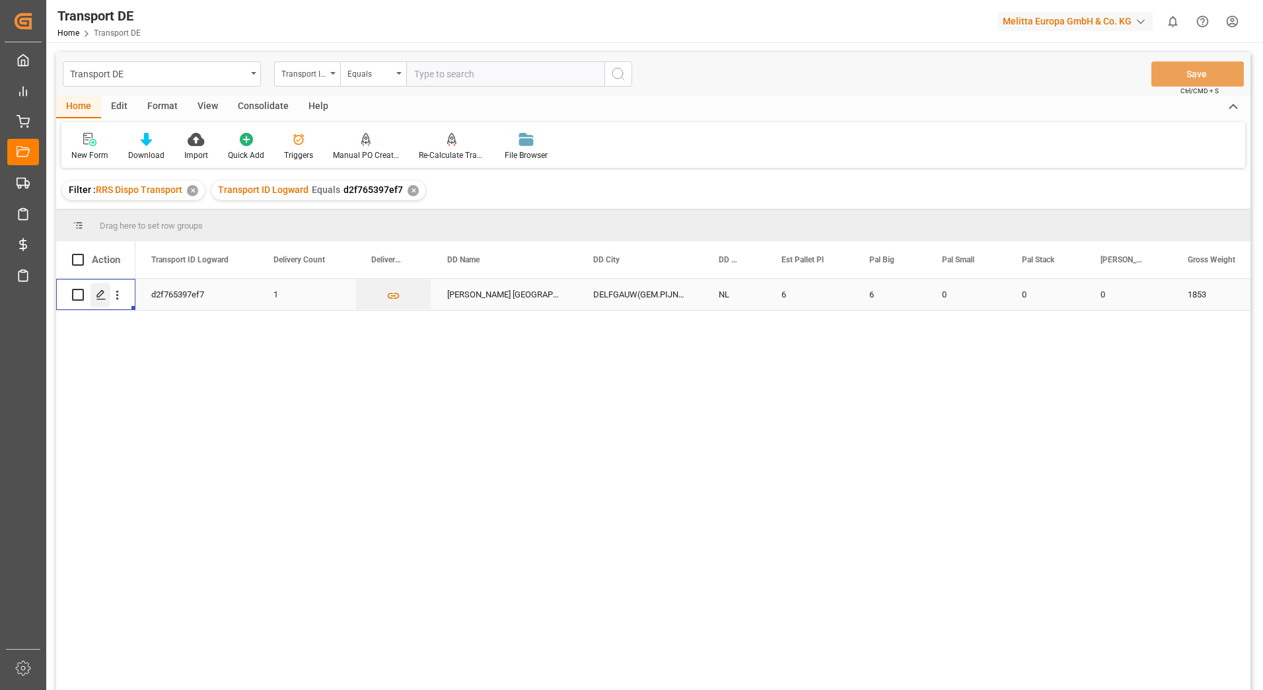
click at [98, 285] on div "Press SPACE to select this row." at bounding box center [101, 295] width 20 height 24
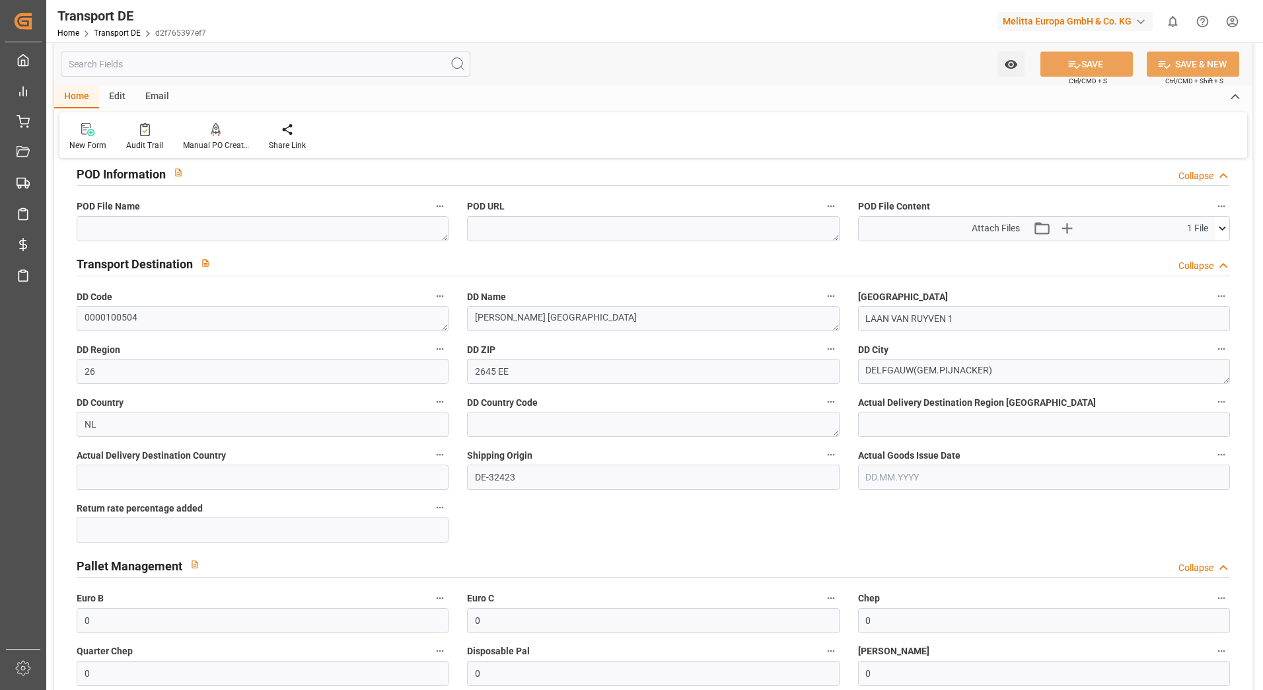
scroll to position [859, 0]
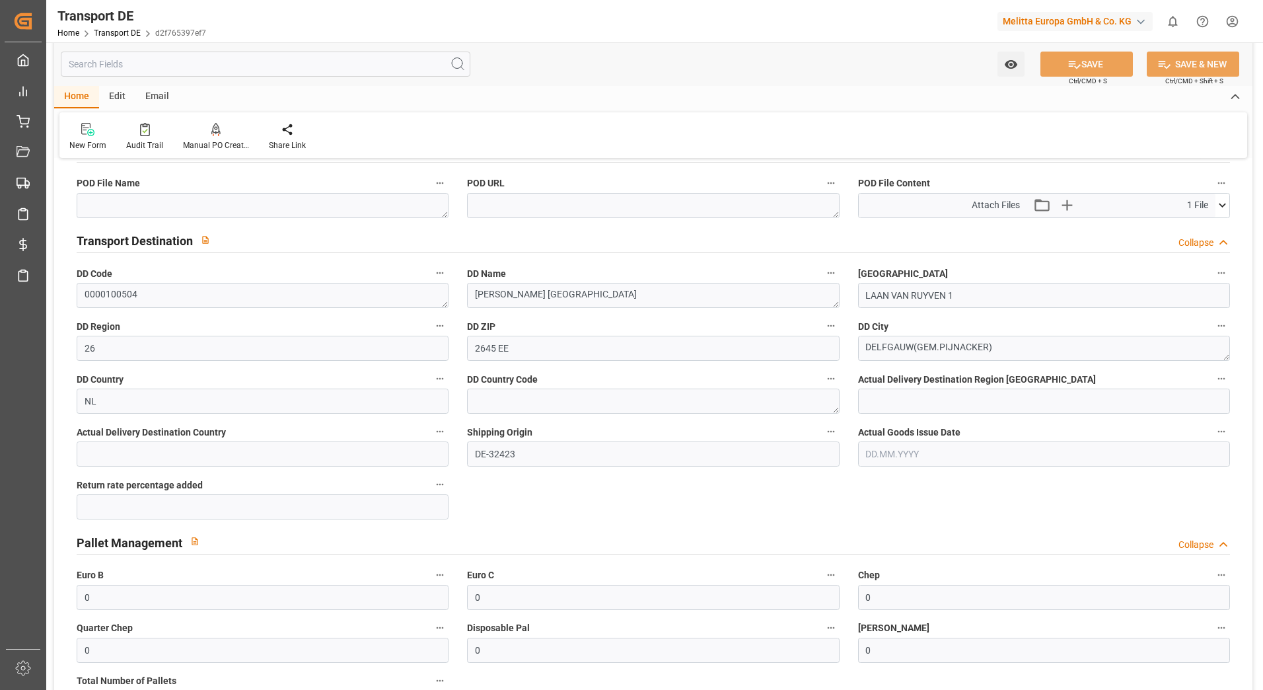
click at [1219, 204] on icon at bounding box center [1223, 205] width 14 height 14
click at [1184, 225] on icon at bounding box center [1188, 230] width 14 height 14
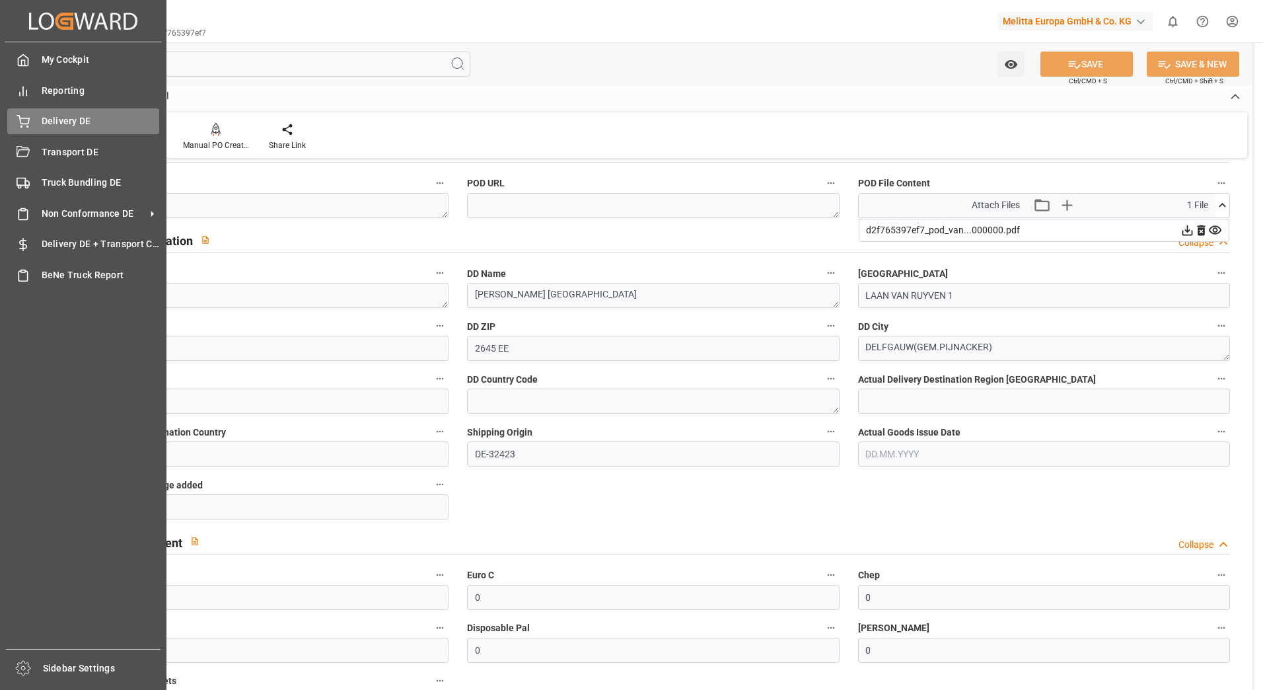
click at [29, 126] on icon at bounding box center [23, 121] width 13 height 13
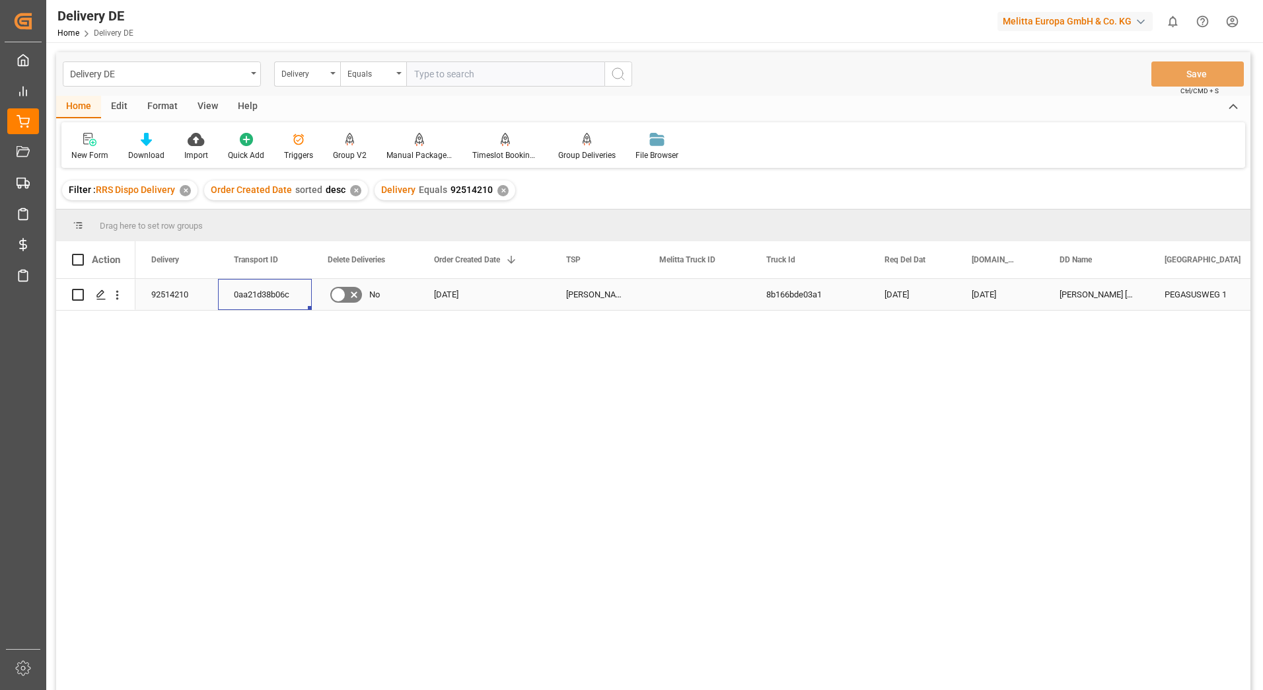
click at [255, 292] on div "0aa21d38b06c" at bounding box center [265, 294] width 94 height 31
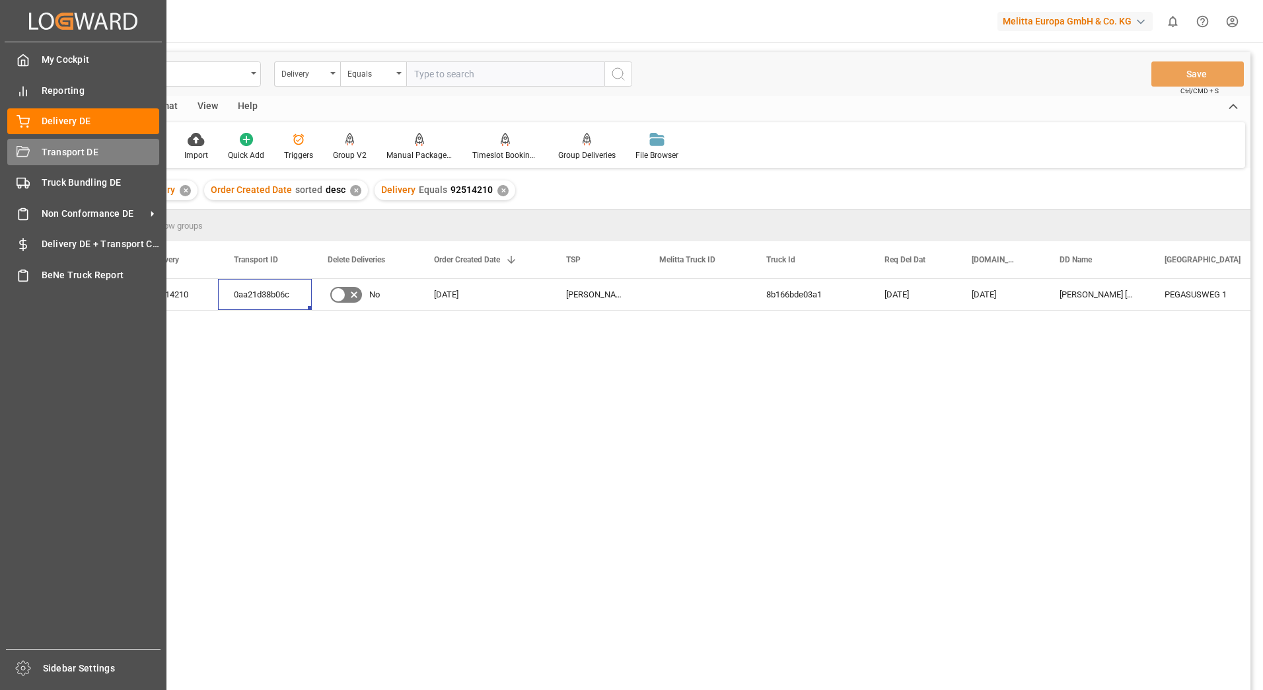
click at [33, 152] on div "Transport DE Transport DE" at bounding box center [83, 152] width 152 height 26
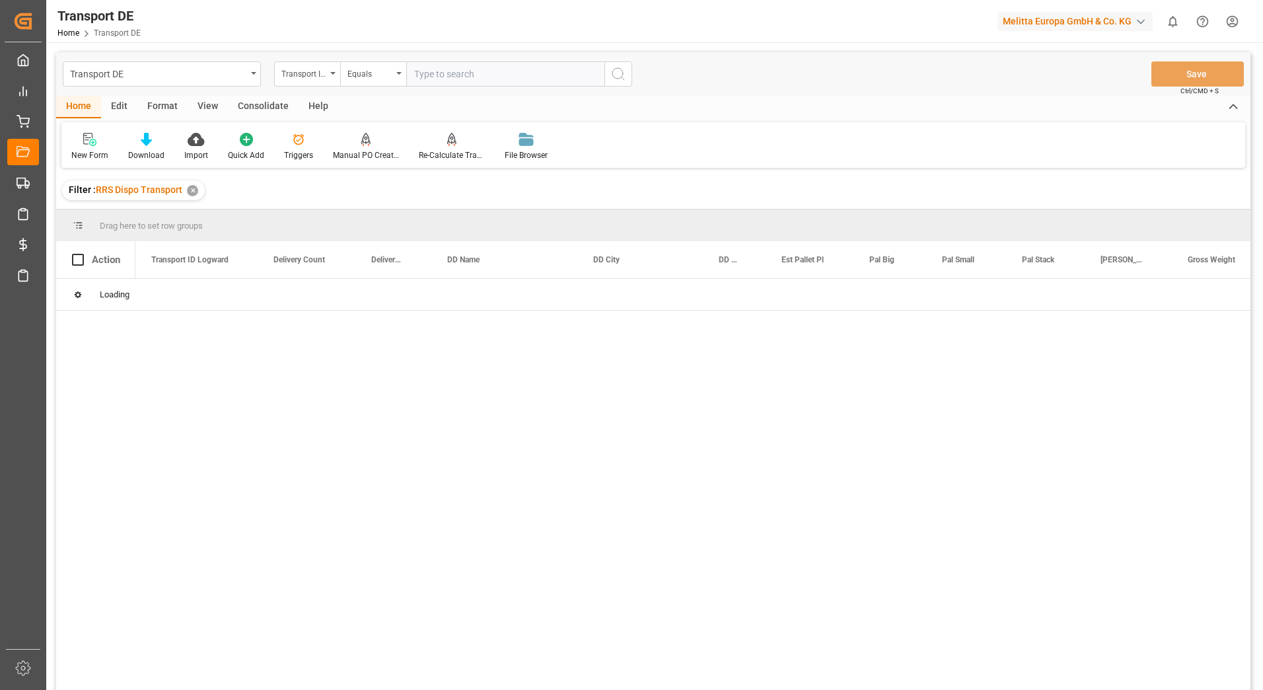
click at [431, 77] on input "text" at bounding box center [505, 73] width 198 height 25
paste input "0aa21d38b06c"
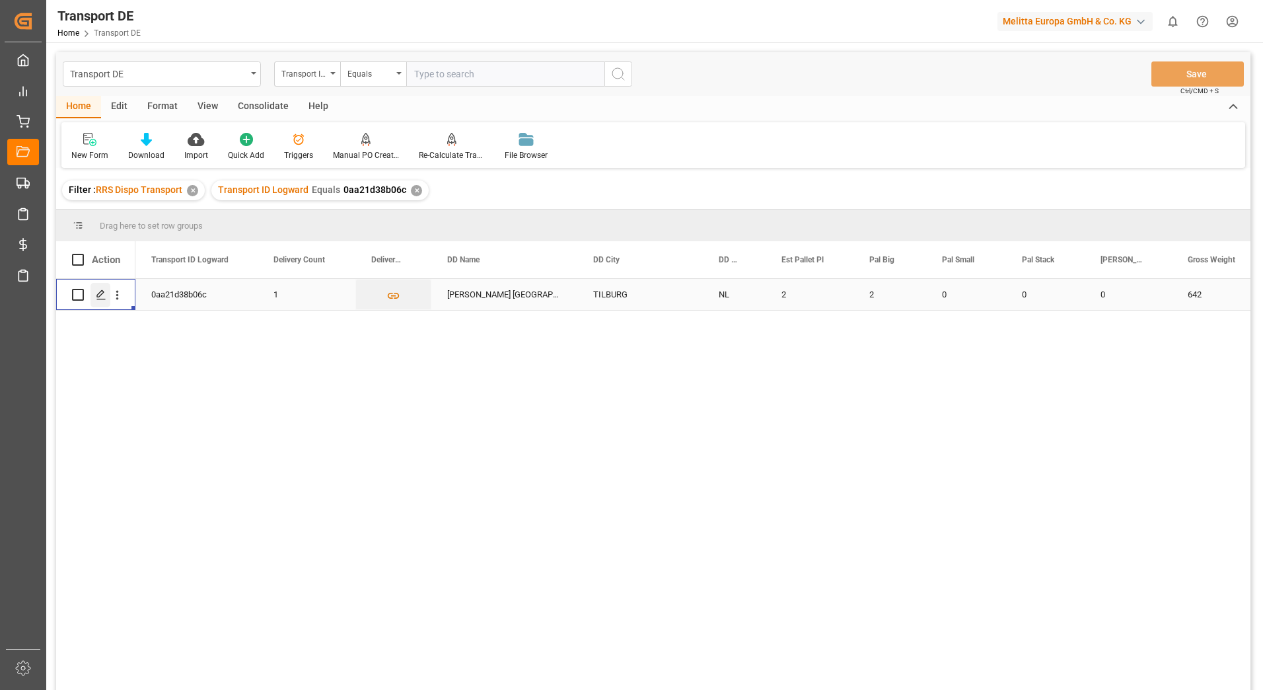
click at [106, 294] on icon "Press SPACE to select this row." at bounding box center [101, 294] width 11 height 11
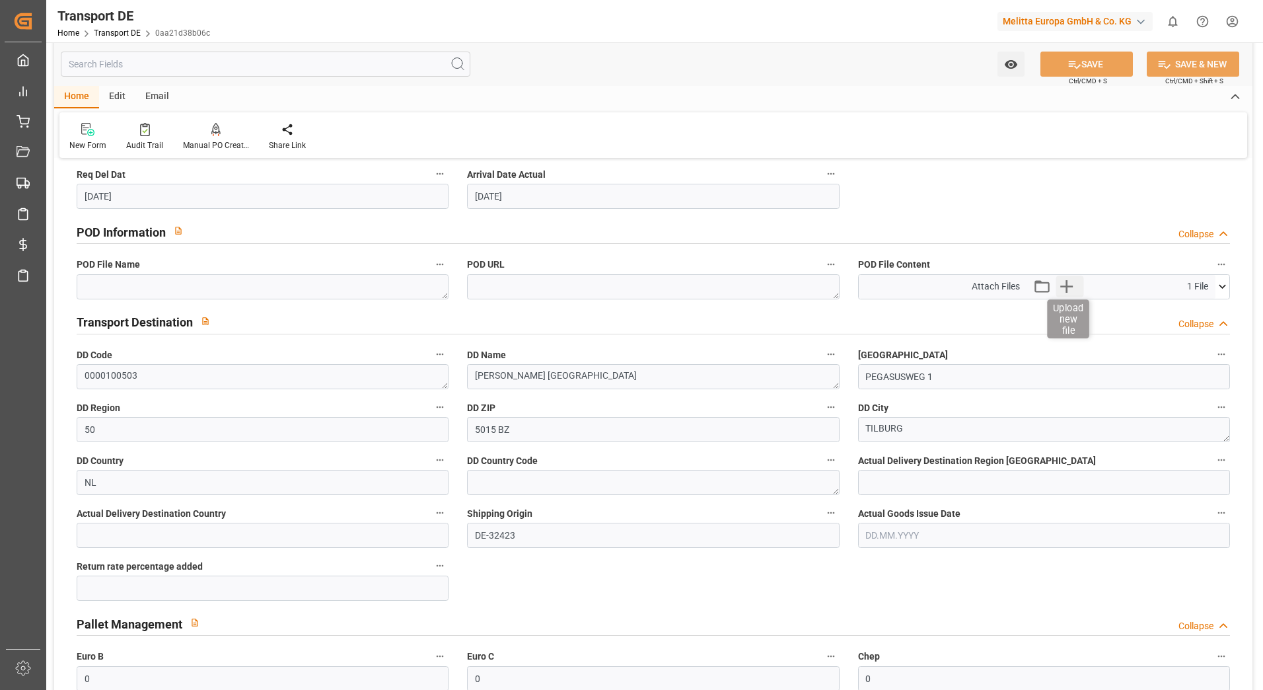
scroll to position [793, 0]
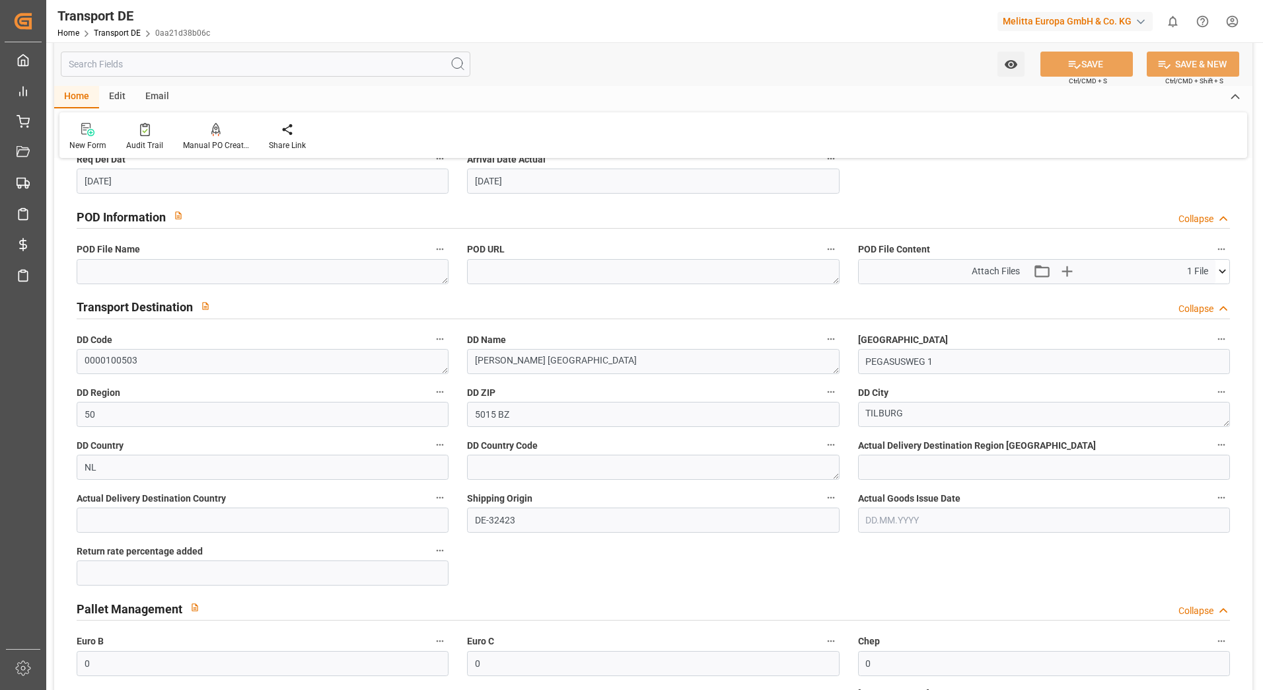
click at [1227, 272] on icon at bounding box center [1223, 271] width 14 height 14
click at [1186, 293] on icon at bounding box center [1188, 296] width 14 height 14
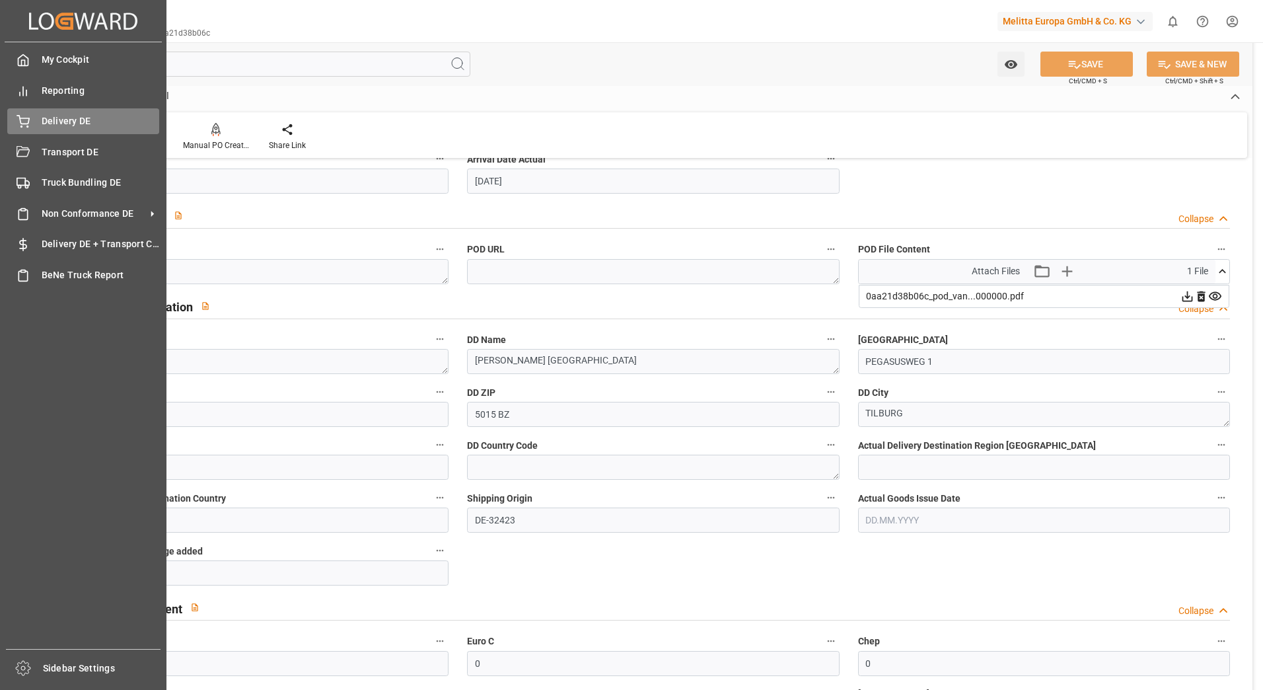
click at [28, 112] on div "Delivery DE Delivery DE" at bounding box center [83, 121] width 152 height 26
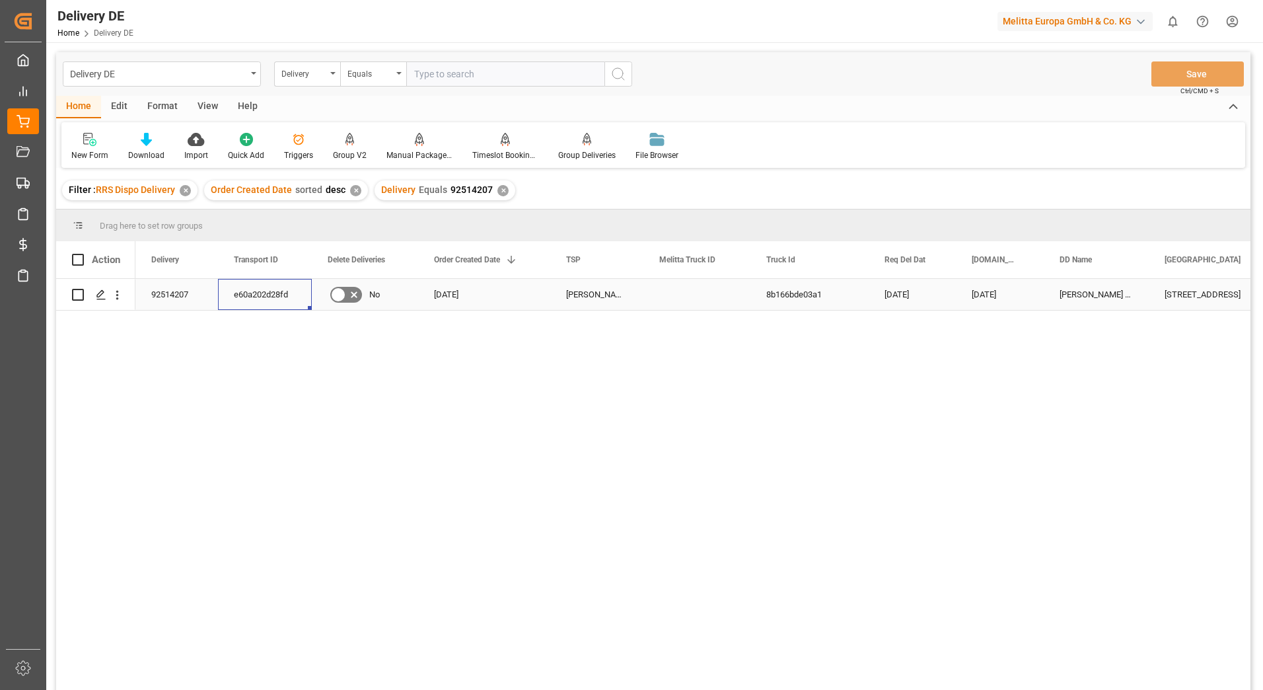
drag, startPoint x: 267, startPoint y: 297, endPoint x: 271, endPoint y: 290, distance: 7.7
click at [269, 295] on div "e60a202d28fd" at bounding box center [265, 294] width 94 height 31
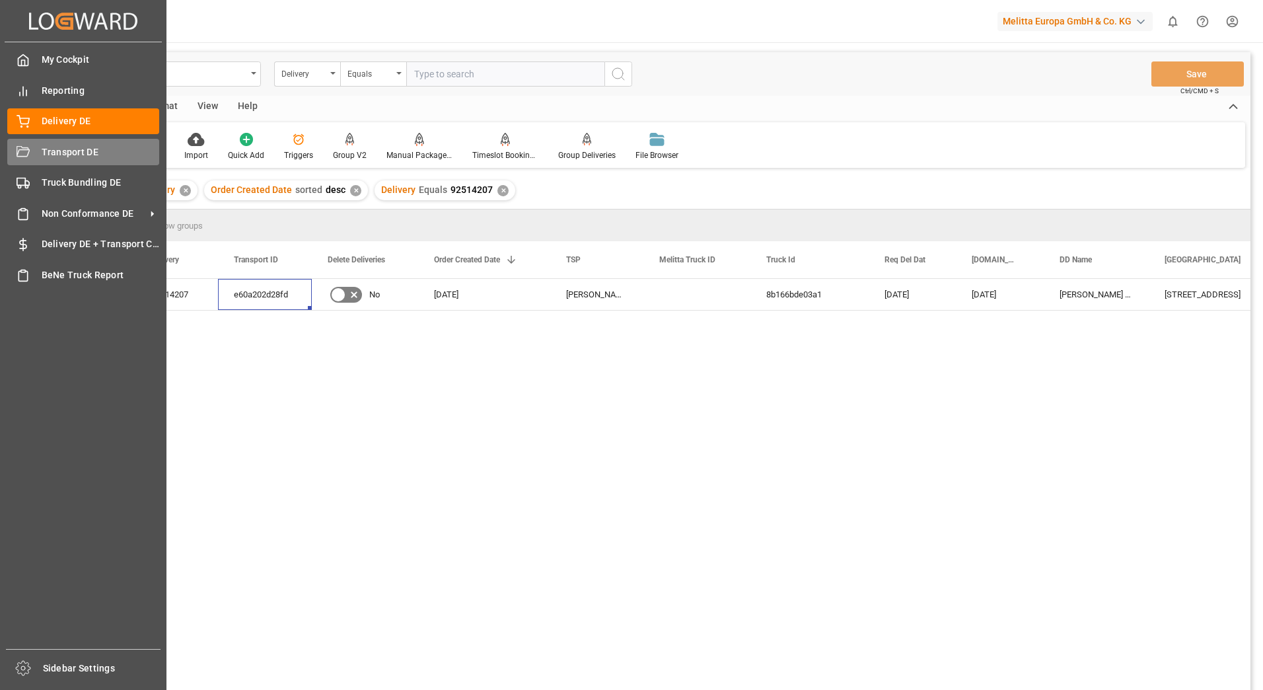
click at [25, 156] on icon at bounding box center [23, 151] width 13 height 11
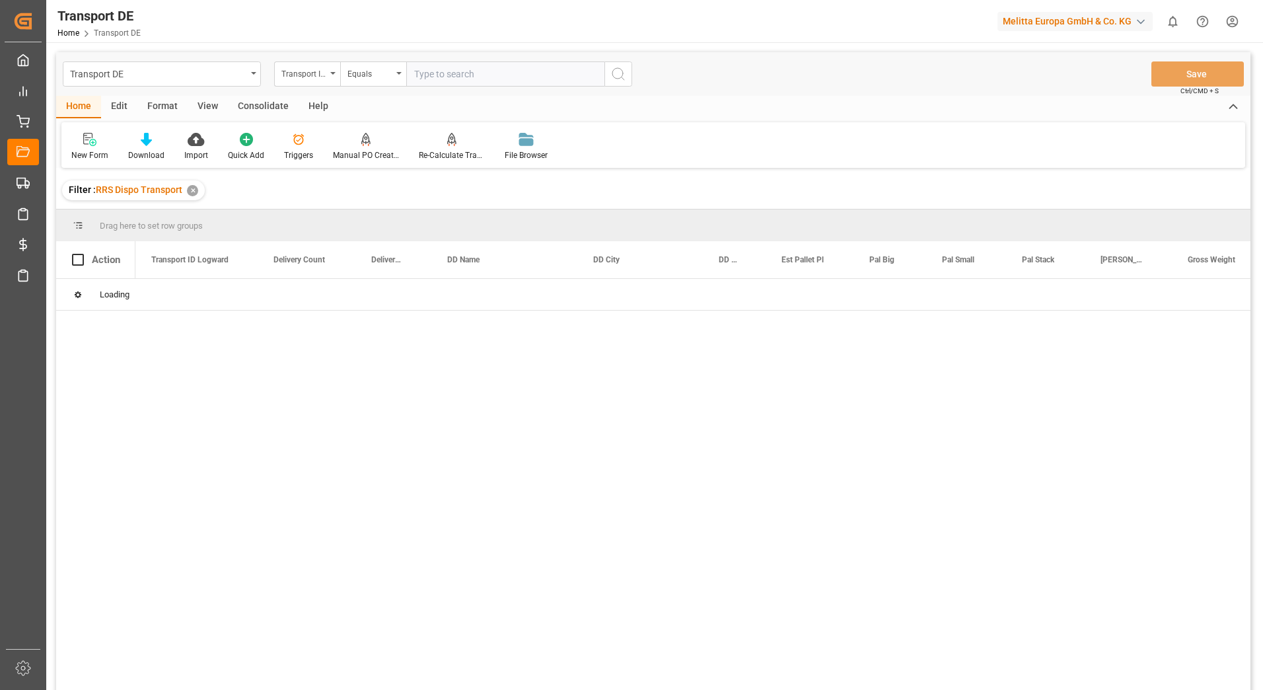
click at [439, 79] on input "text" at bounding box center [505, 73] width 198 height 25
paste input "e60a202d28fd"
click at [627, 79] on button "search button" at bounding box center [618, 73] width 28 height 25
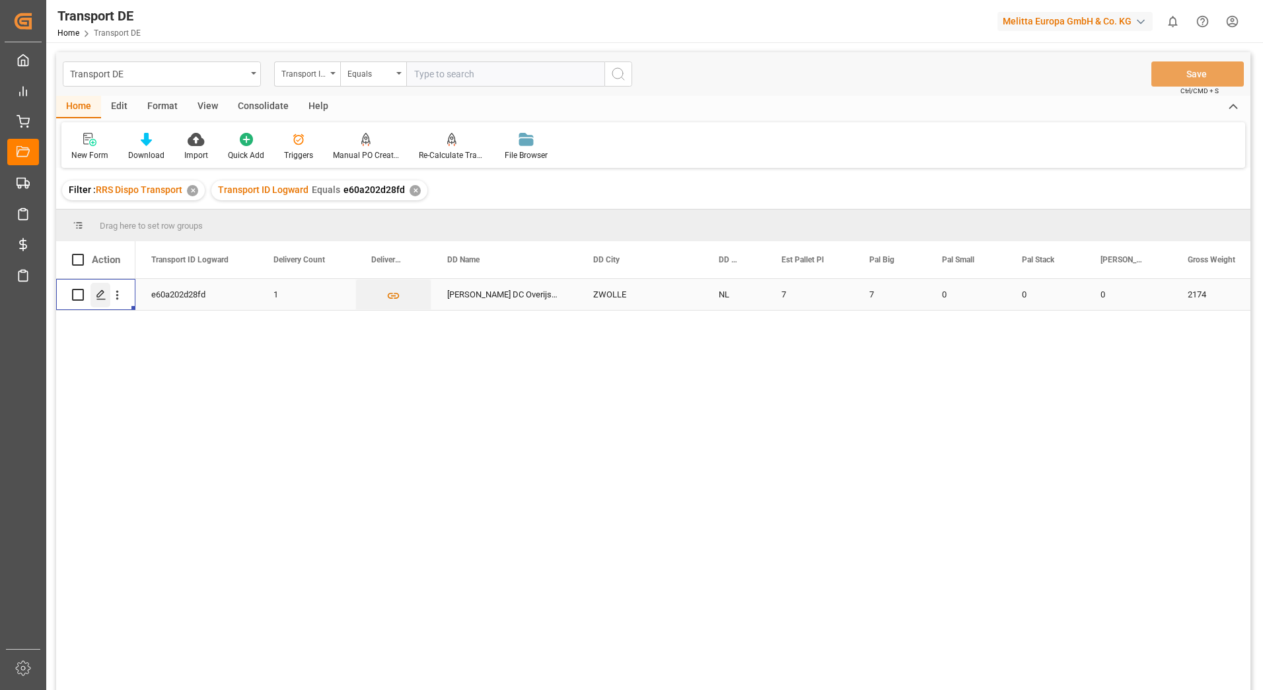
click at [104, 299] on line "Press SPACE to select this row." at bounding box center [101, 299] width 8 height 0
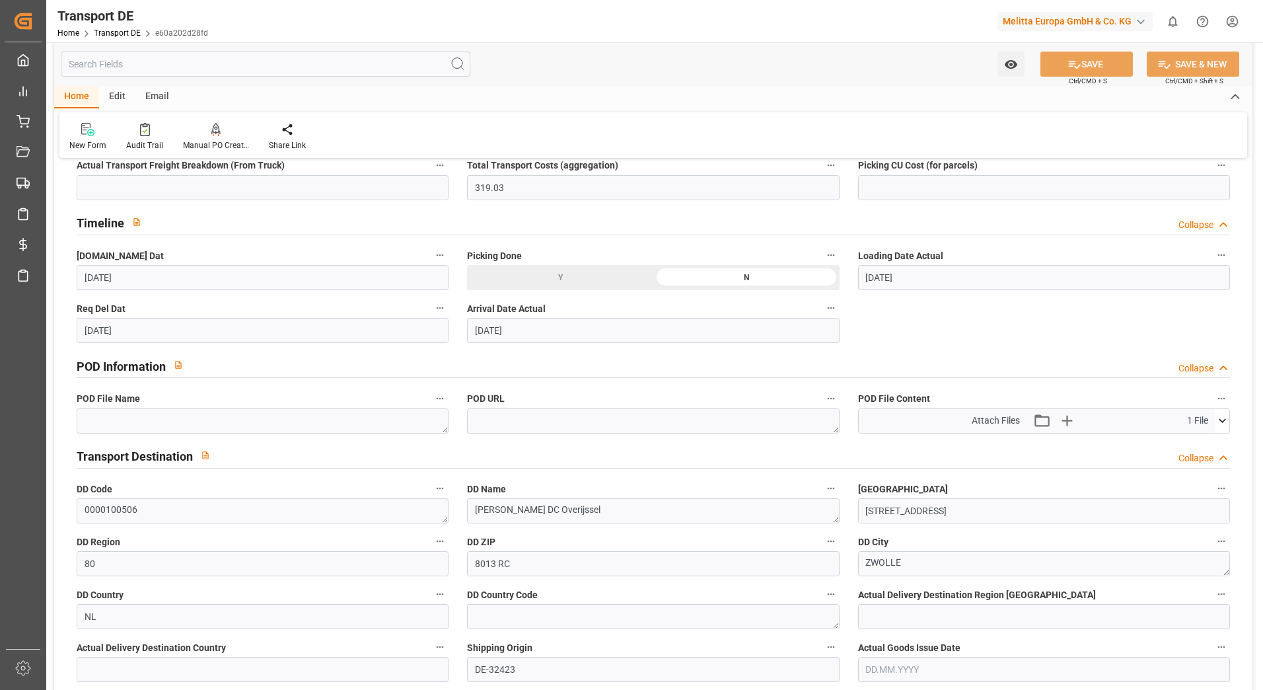
scroll to position [661, 0]
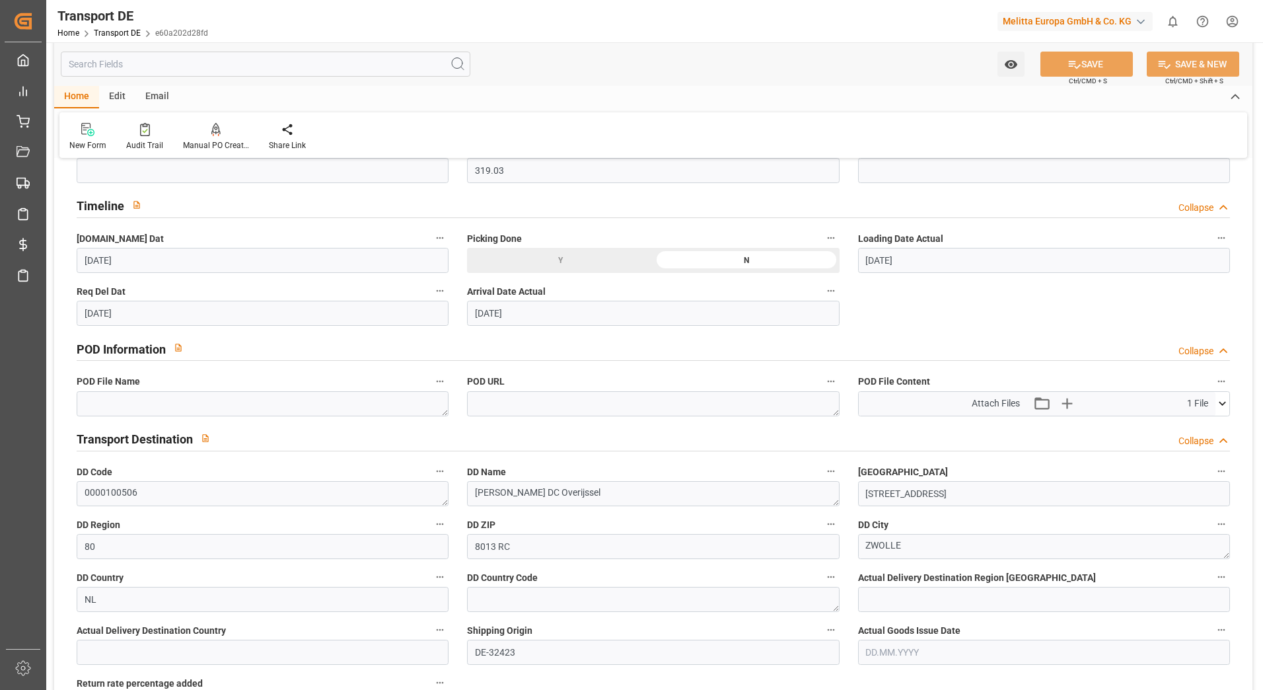
click at [1219, 404] on icon at bounding box center [1223, 403] width 14 height 14
click at [1183, 423] on icon at bounding box center [1188, 428] width 14 height 14
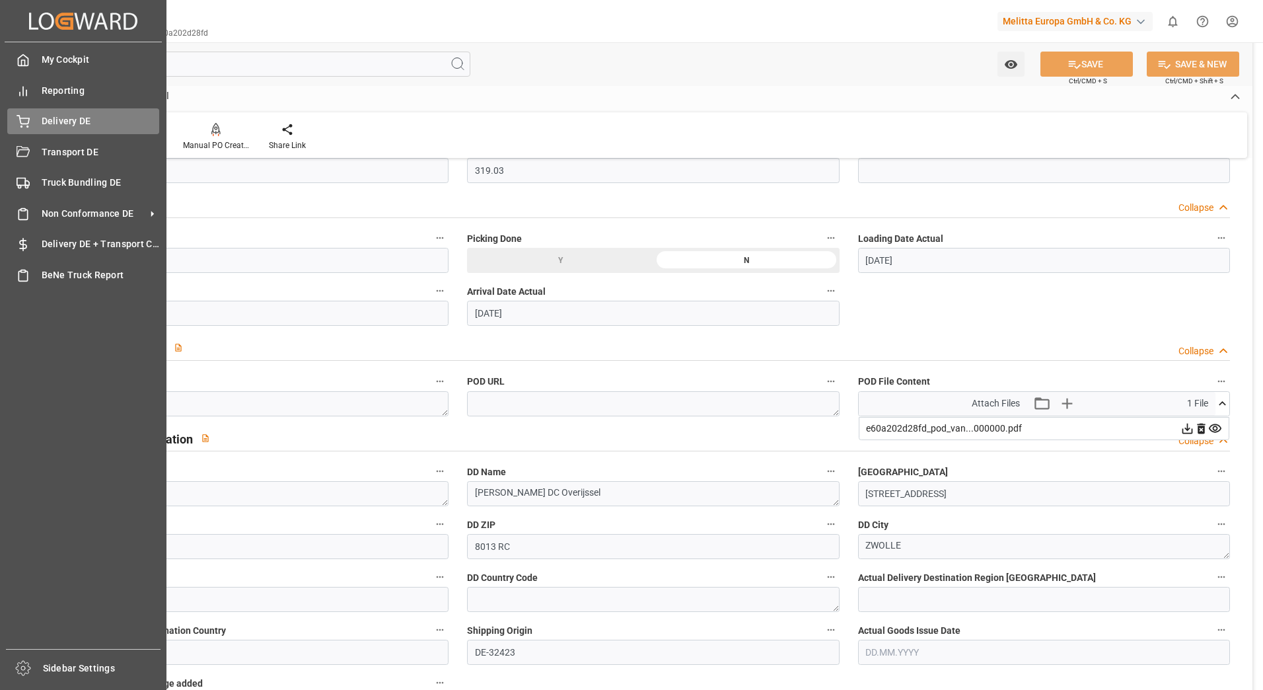
click at [34, 114] on div "Delivery DE Delivery DE" at bounding box center [83, 121] width 152 height 26
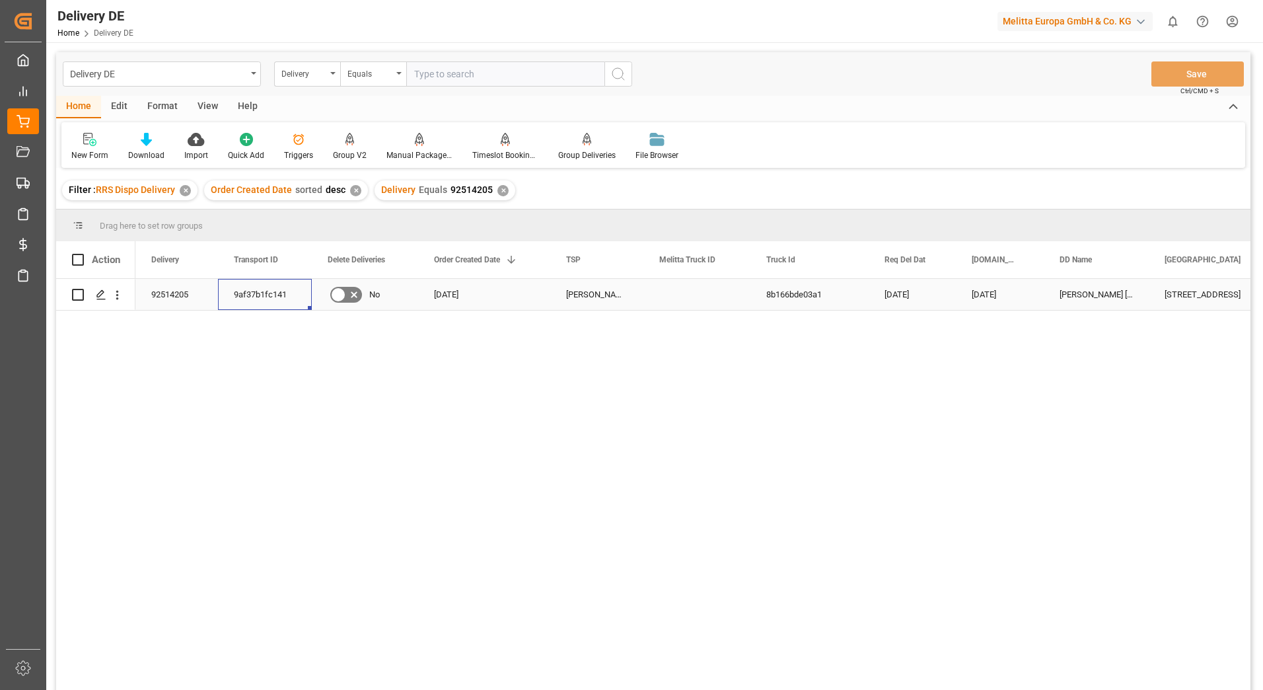
click at [270, 300] on div "9af37b1fc141" at bounding box center [265, 294] width 94 height 31
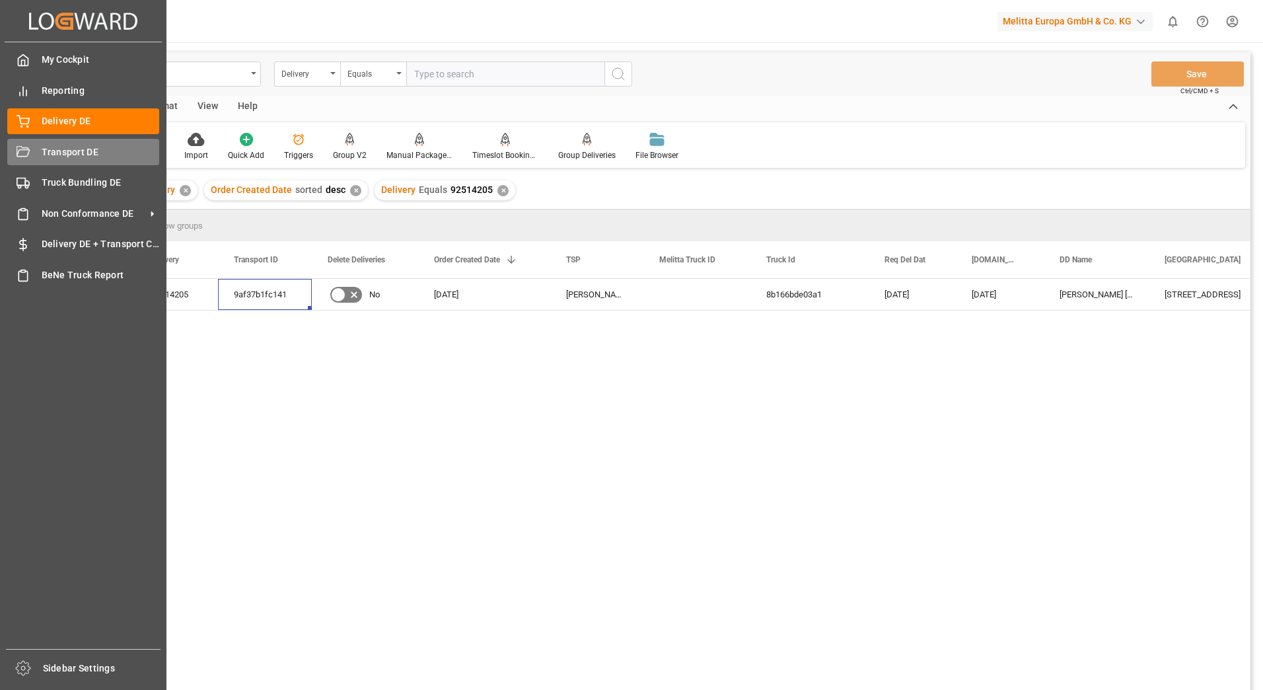
click at [19, 151] on icon at bounding box center [23, 152] width 13 height 13
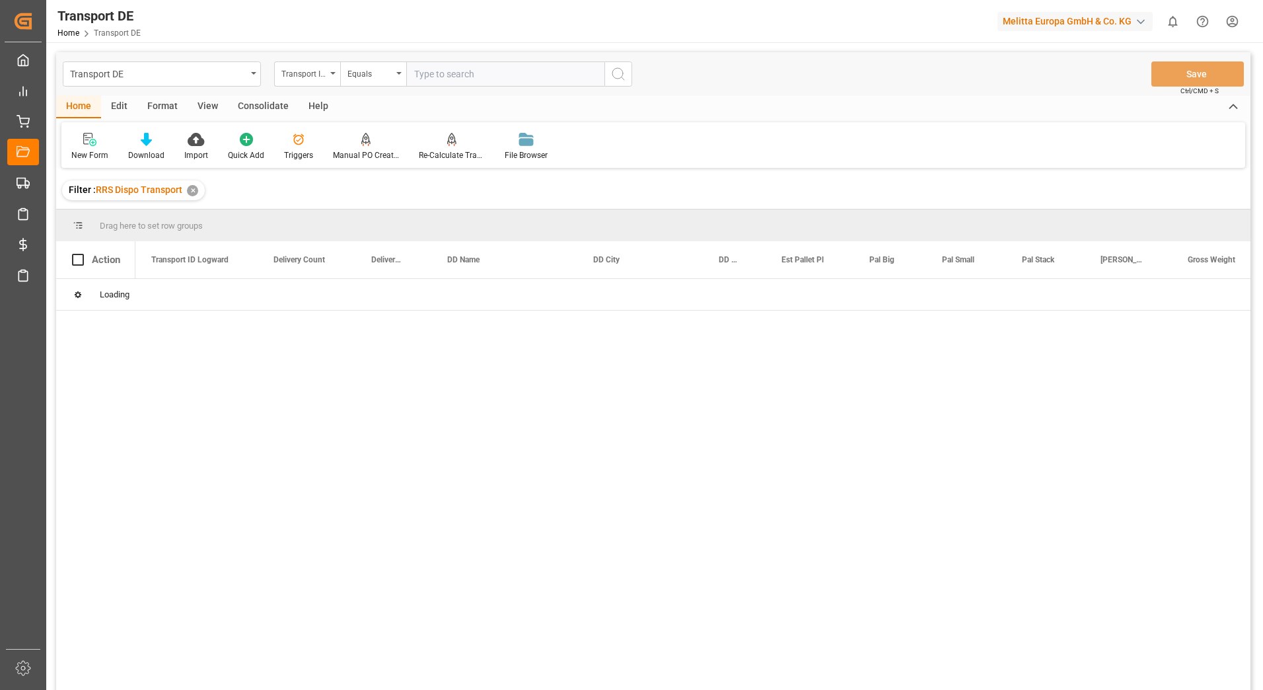
click at [436, 79] on input "text" at bounding box center [505, 73] width 198 height 25
paste input "9af37b1fc141"
click at [618, 77] on icon "search button" at bounding box center [618, 74] width 16 height 16
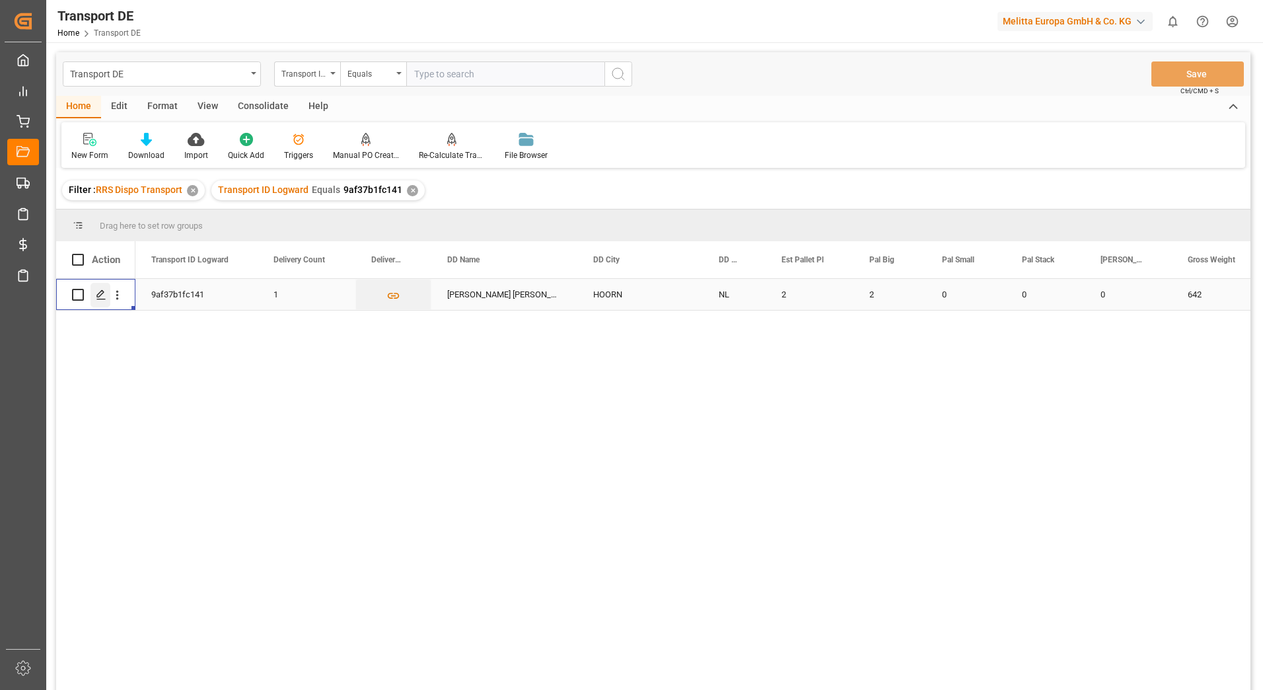
click at [101, 289] on div "Press SPACE to select this row." at bounding box center [101, 295] width 20 height 24
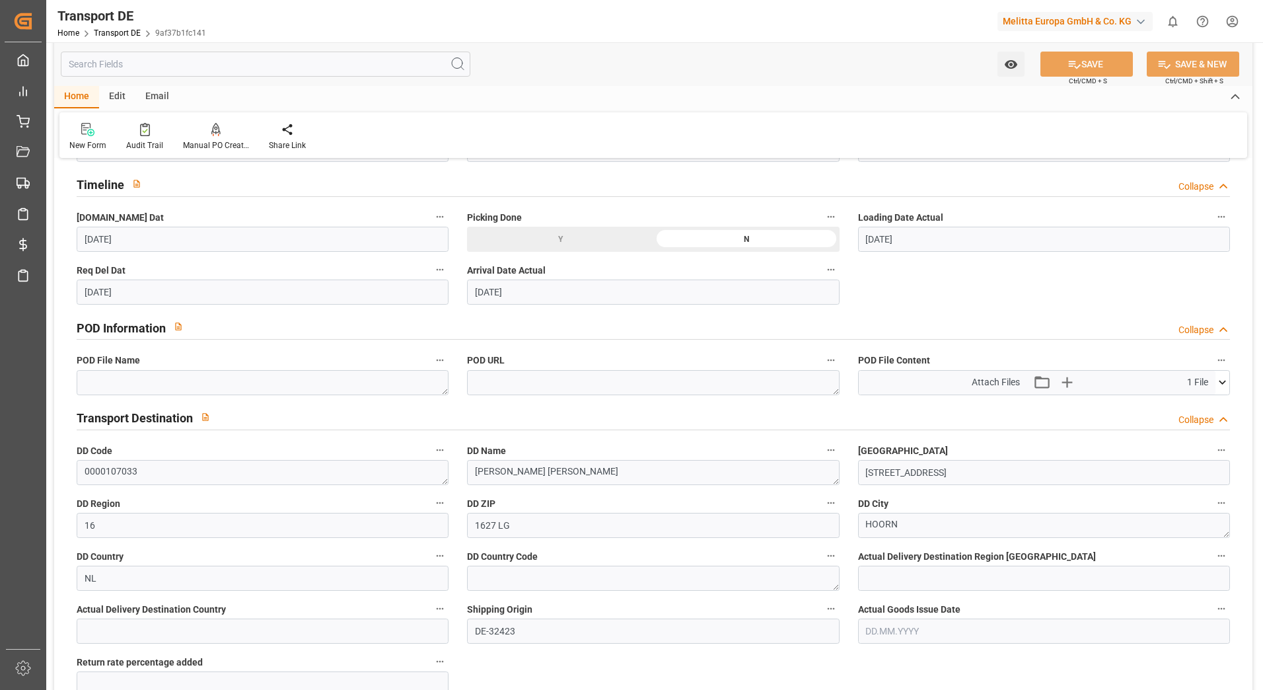
scroll to position [727, 0]
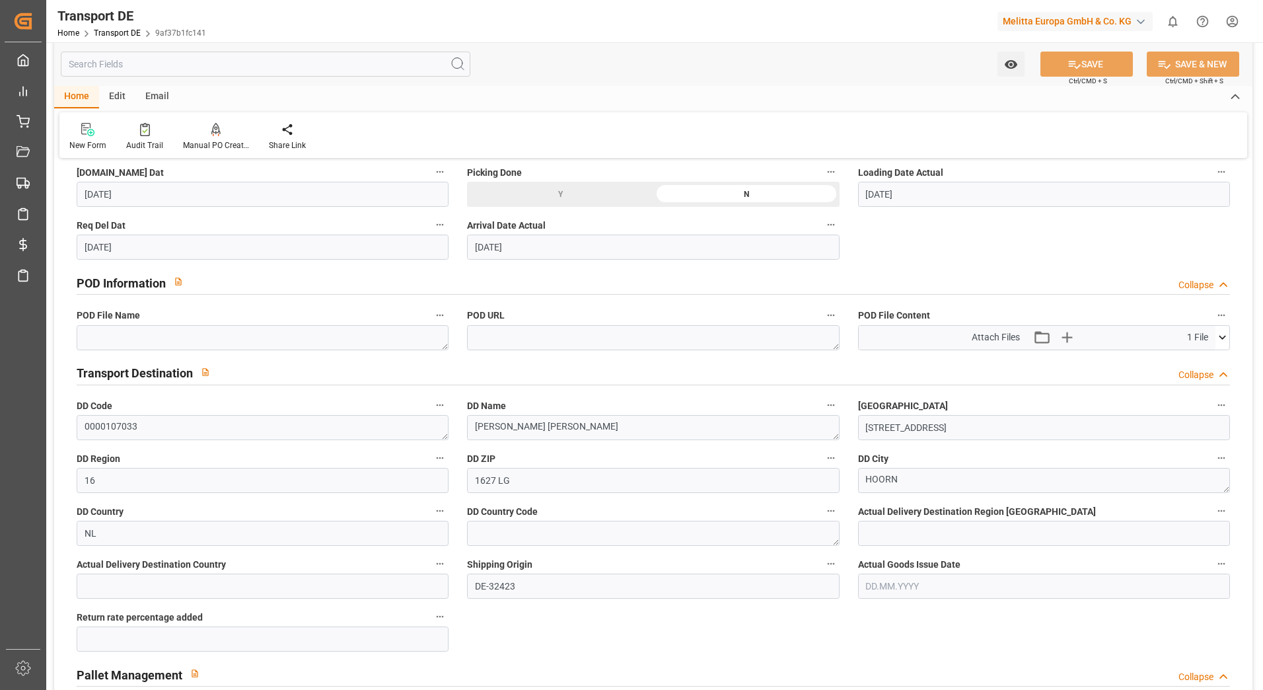
click at [1221, 341] on icon at bounding box center [1223, 337] width 14 height 14
click at [1186, 359] on icon at bounding box center [1188, 362] width 14 height 14
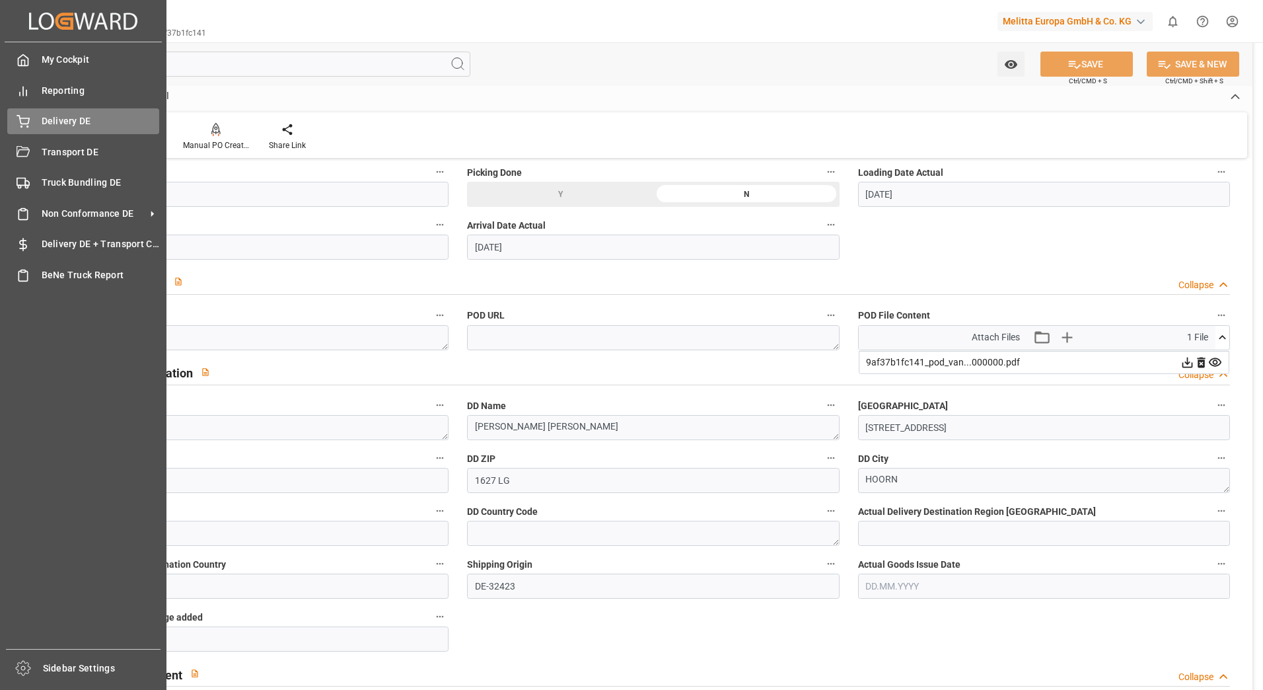
click at [39, 118] on div "Delivery DE Delivery DE" at bounding box center [83, 121] width 152 height 26
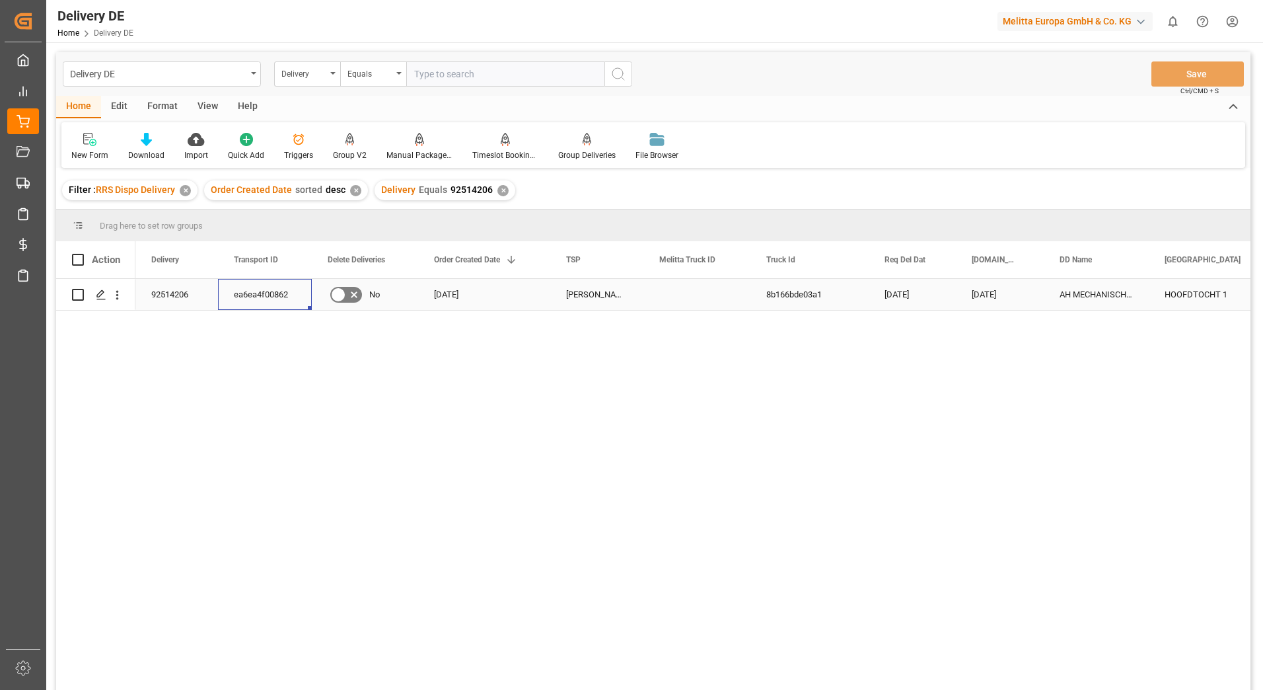
click at [252, 292] on div "ea6ea4f00862" at bounding box center [265, 294] width 94 height 31
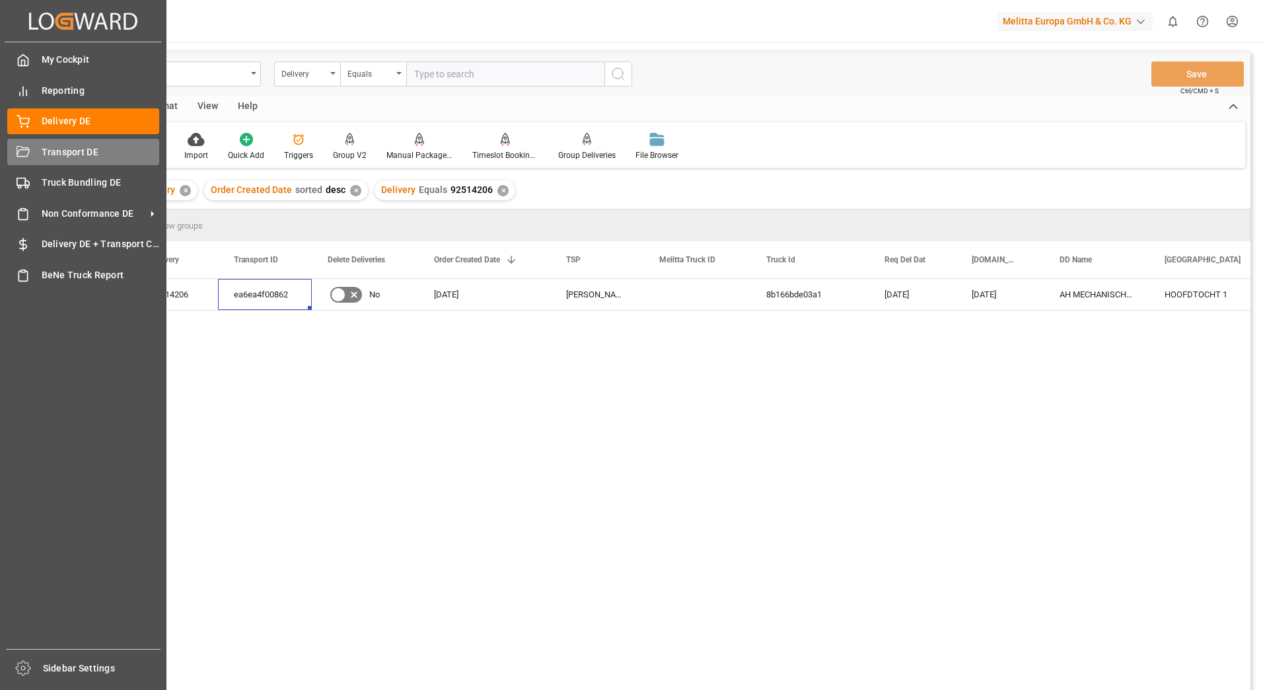
click at [40, 158] on div "Transport DE Transport DE" at bounding box center [83, 152] width 152 height 26
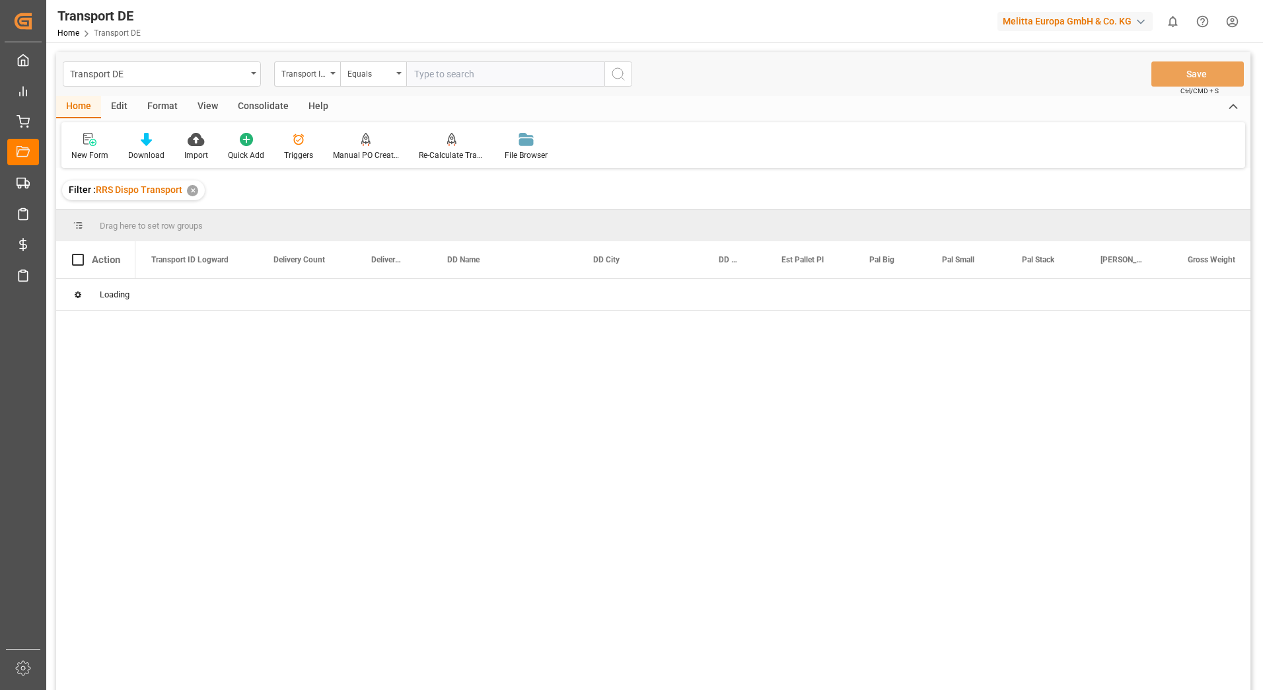
click at [445, 79] on input "text" at bounding box center [505, 73] width 198 height 25
paste input "ea6ea4f00862"
click at [624, 76] on icon "search button" at bounding box center [618, 74] width 16 height 16
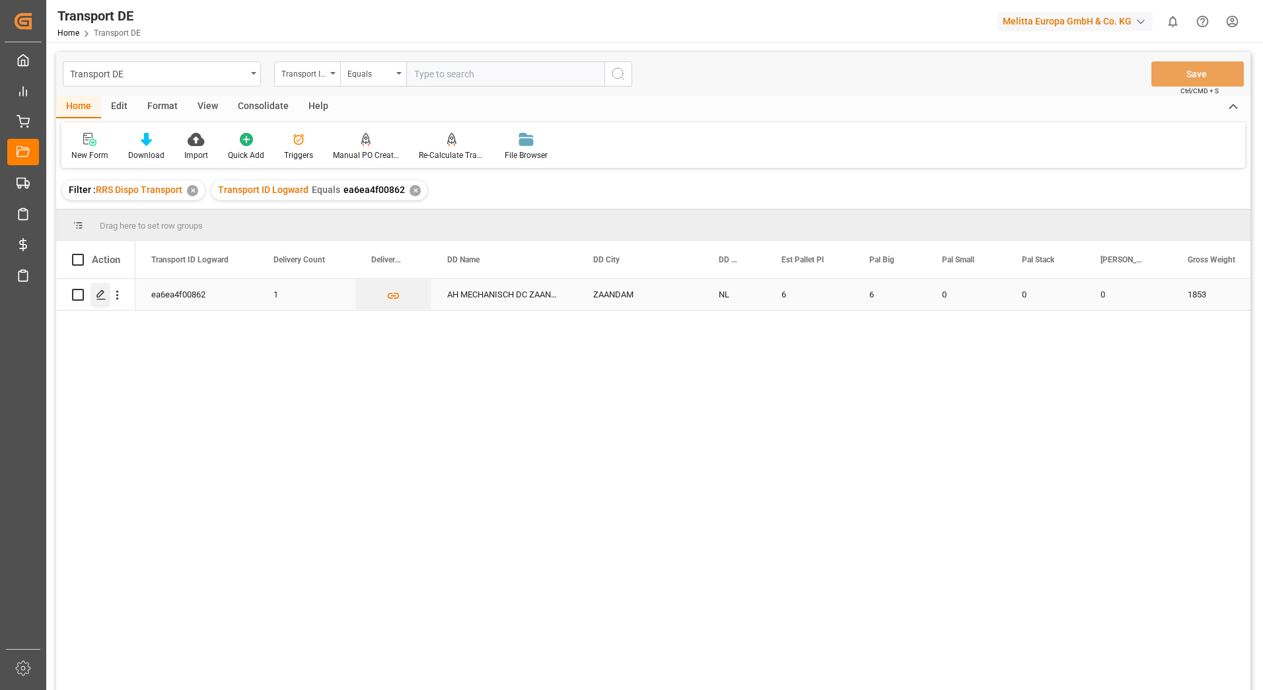
click at [103, 295] on icon "Press SPACE to select this row." at bounding box center [101, 294] width 11 height 11
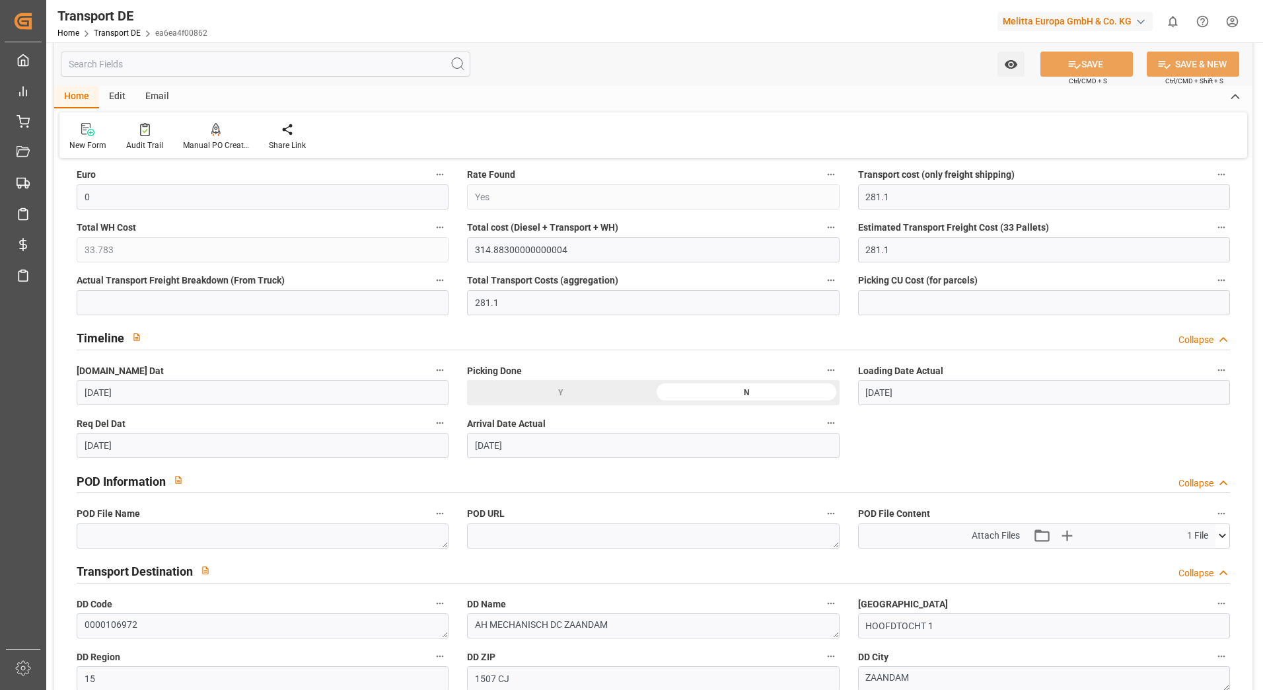
scroll to position [661, 0]
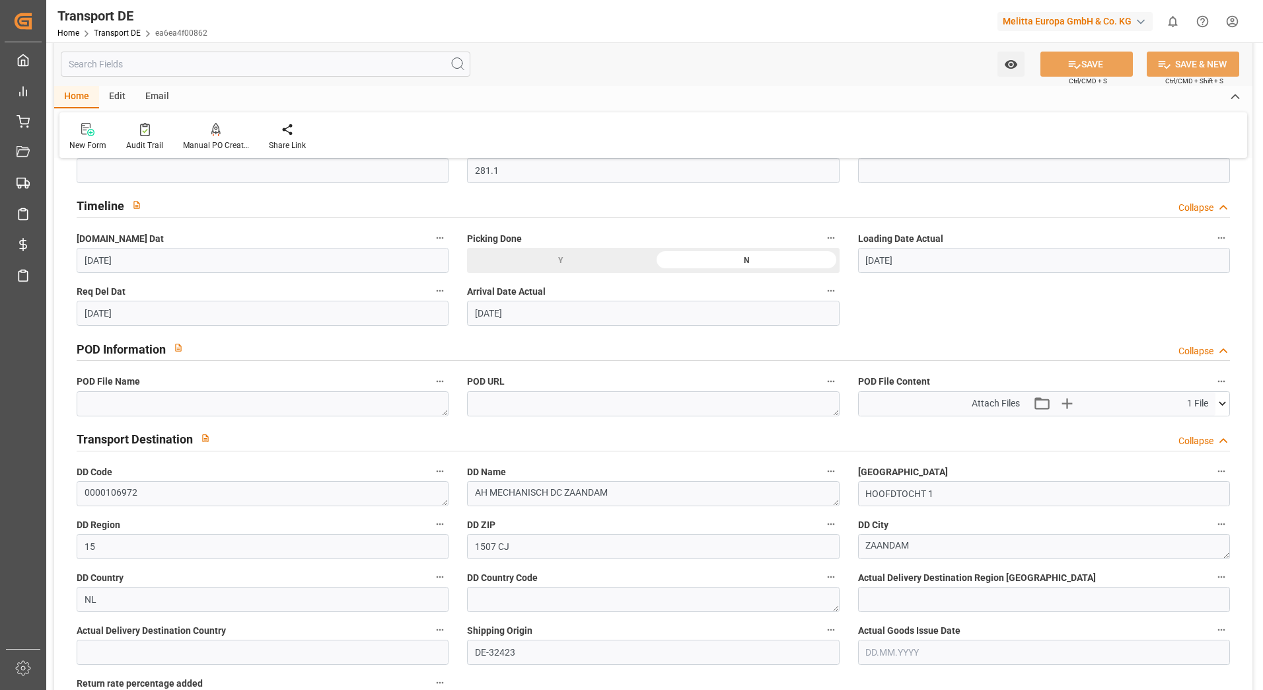
click at [1220, 405] on icon at bounding box center [1223, 403] width 14 height 14
click at [1184, 423] on icon at bounding box center [1188, 428] width 14 height 14
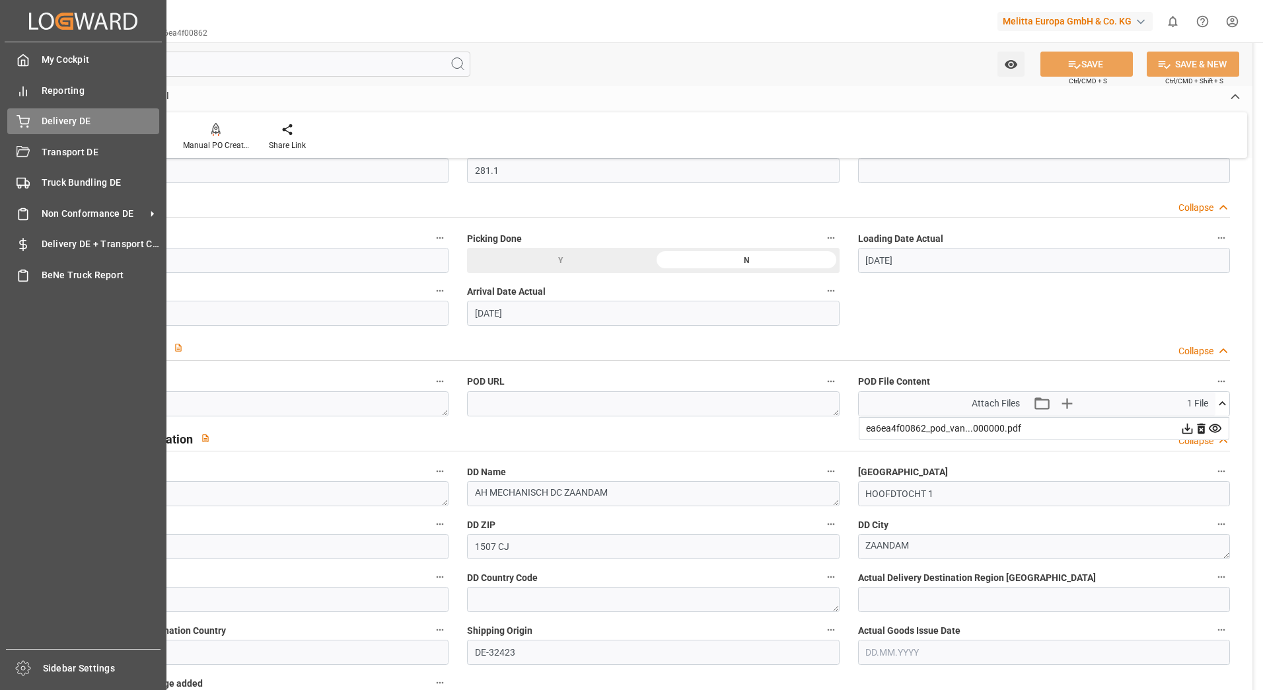
click at [30, 117] on div "Delivery DE Delivery DE" at bounding box center [83, 121] width 152 height 26
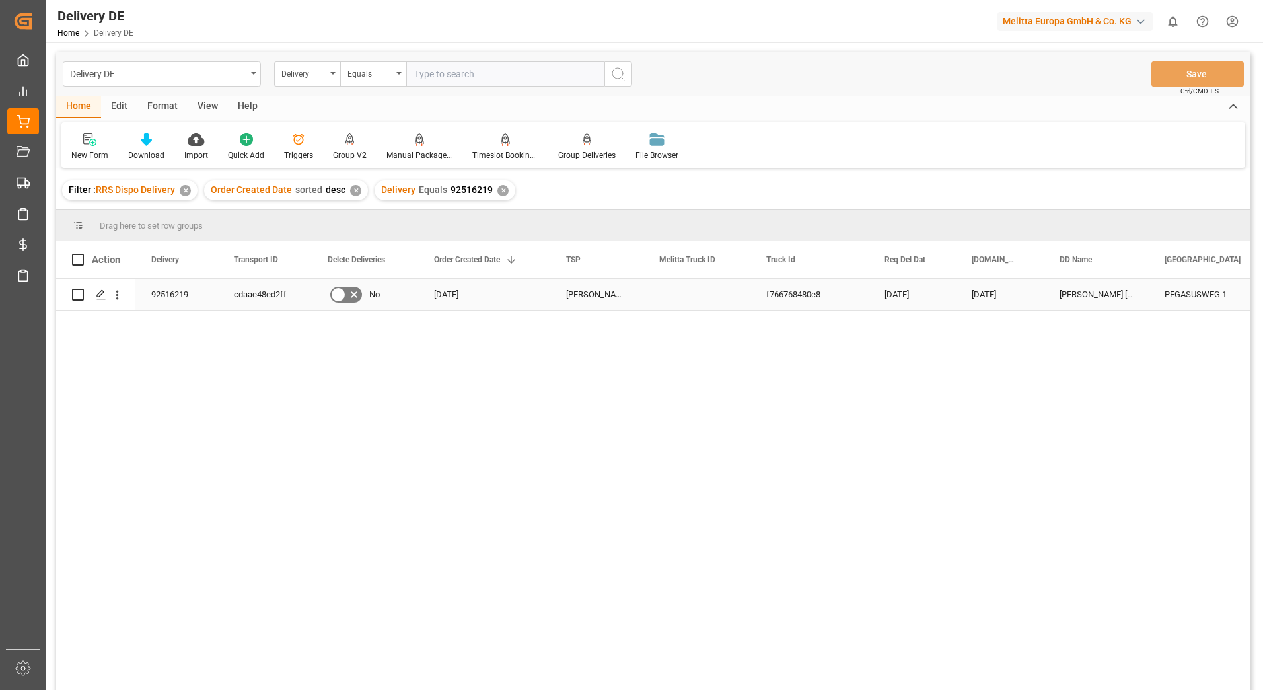
click at [248, 299] on div "cdaae48ed2ff" at bounding box center [265, 294] width 94 height 31
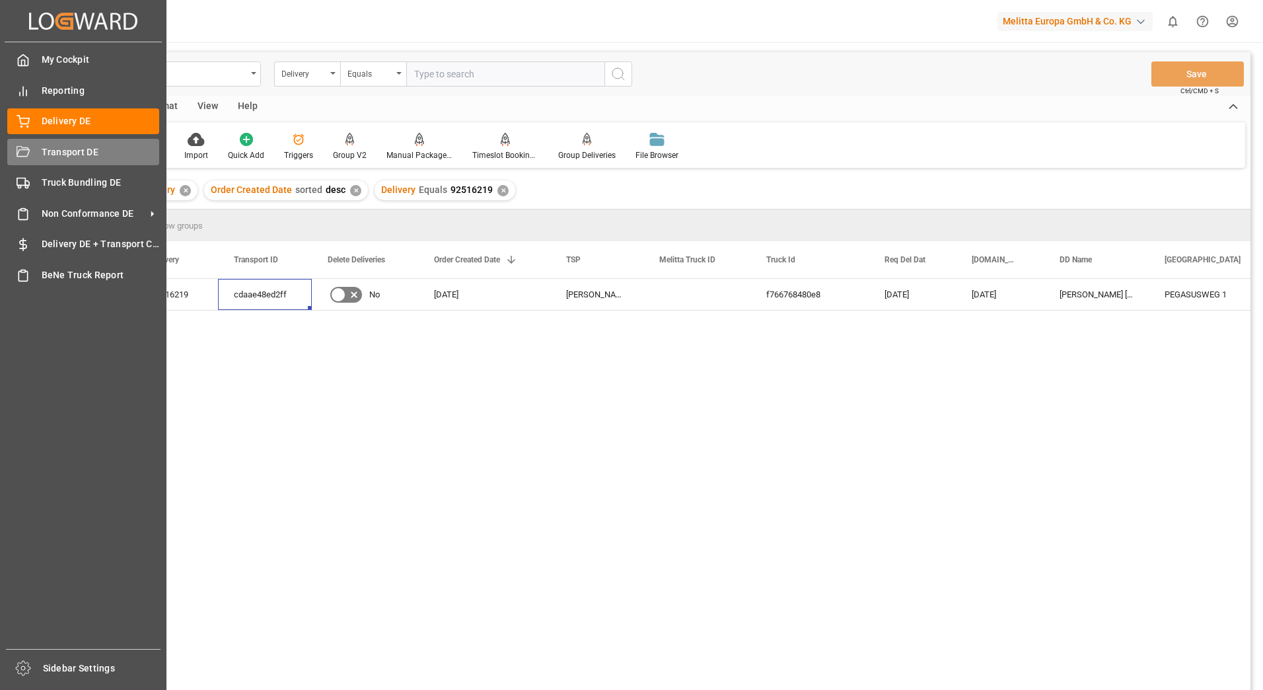
click at [22, 153] on icon at bounding box center [23, 152] width 13 height 13
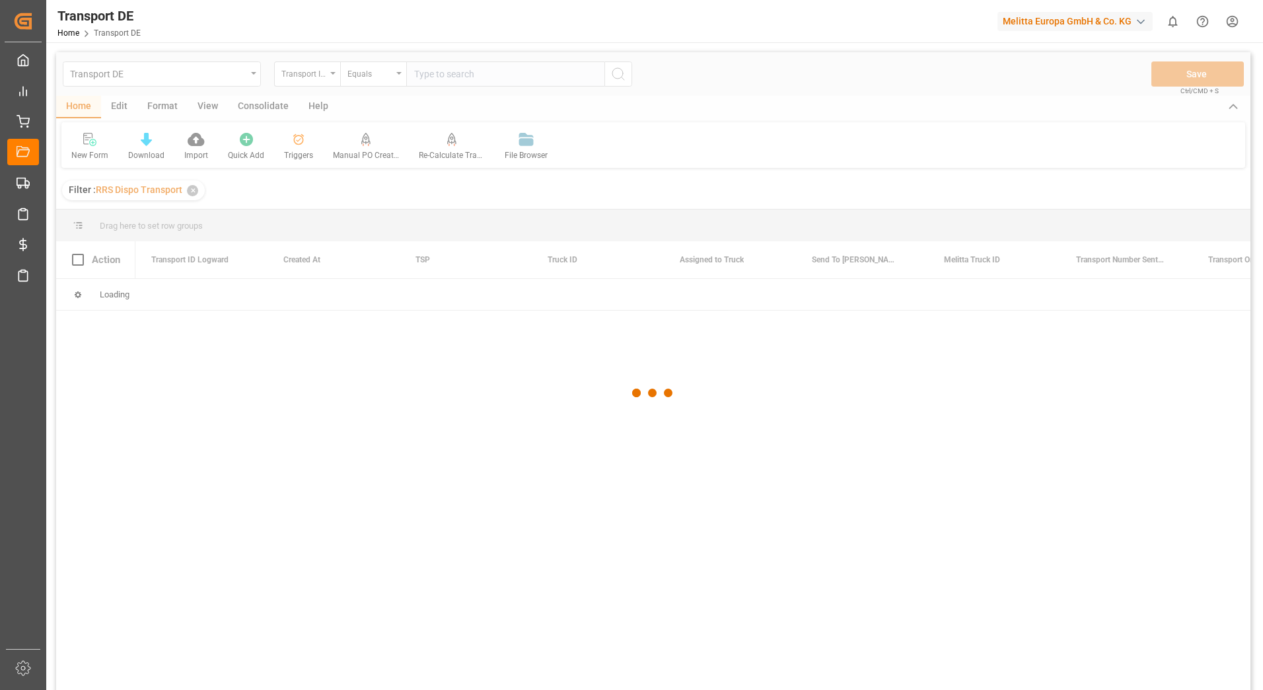
click at [454, 81] on div at bounding box center [653, 393] width 1194 height 682
click at [432, 75] on div at bounding box center [653, 393] width 1194 height 682
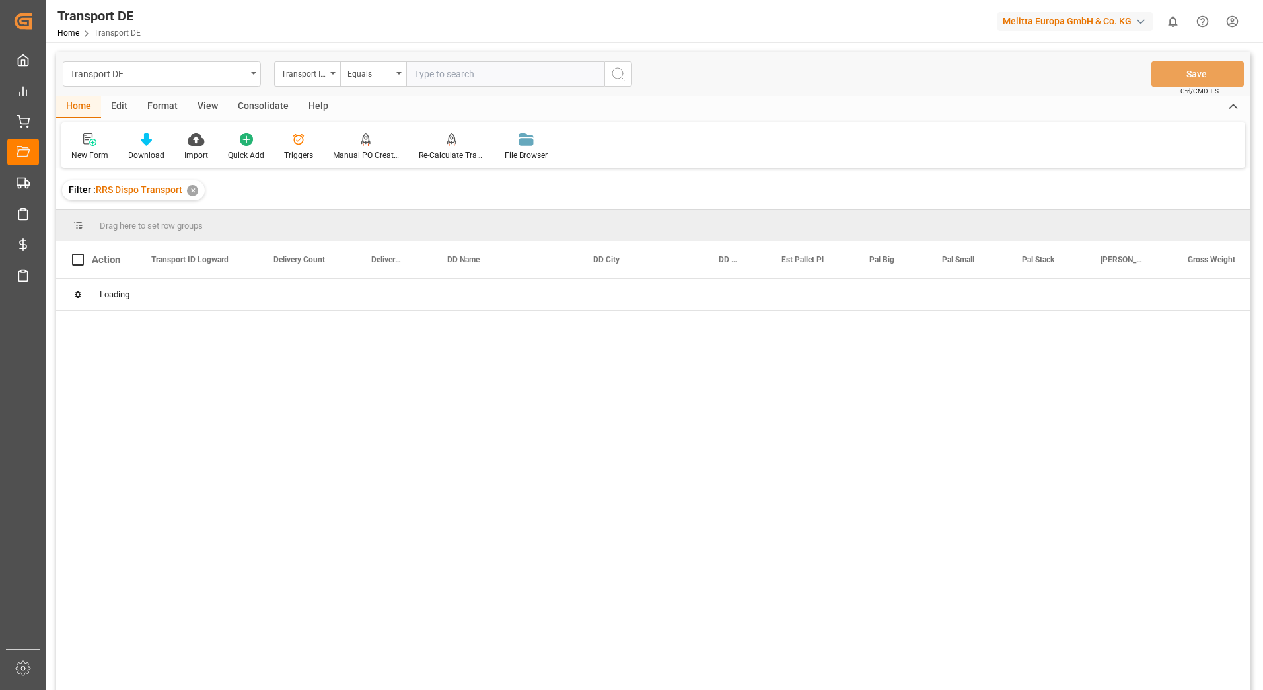
click at [432, 78] on input "text" at bounding box center [505, 73] width 198 height 25
paste input "cdaae48ed2ff"
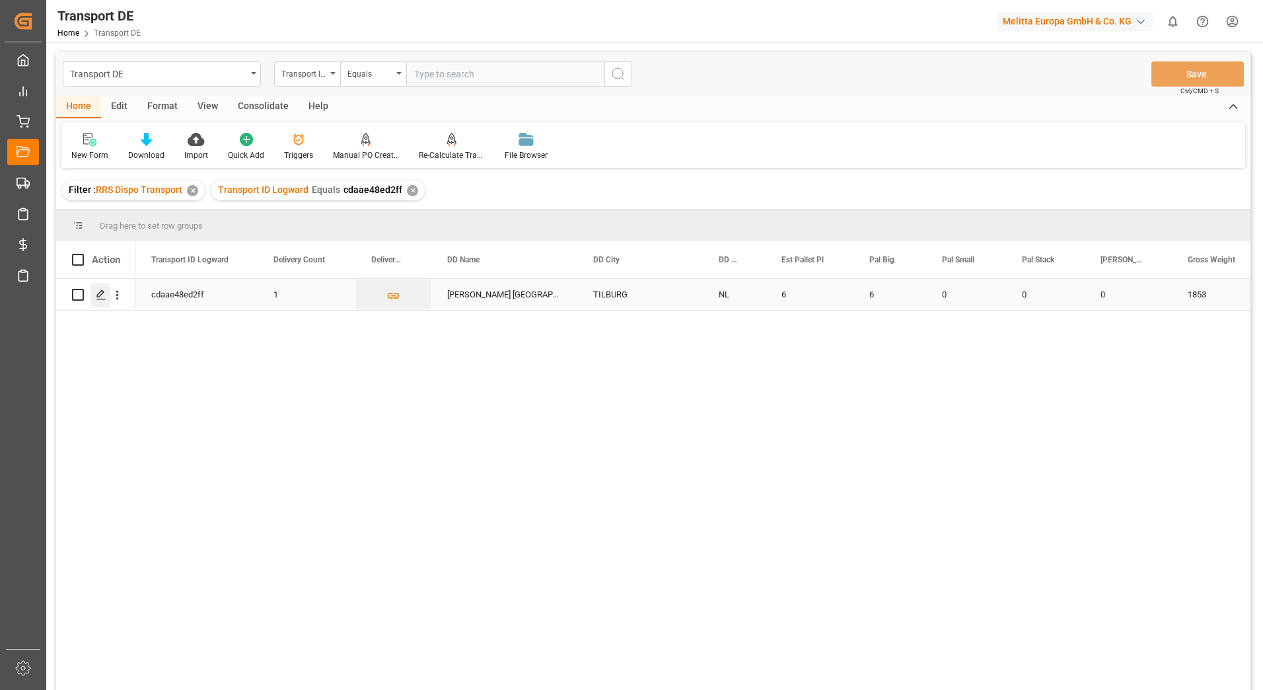
click at [95, 290] on div "Press SPACE to select this row." at bounding box center [101, 295] width 20 height 24
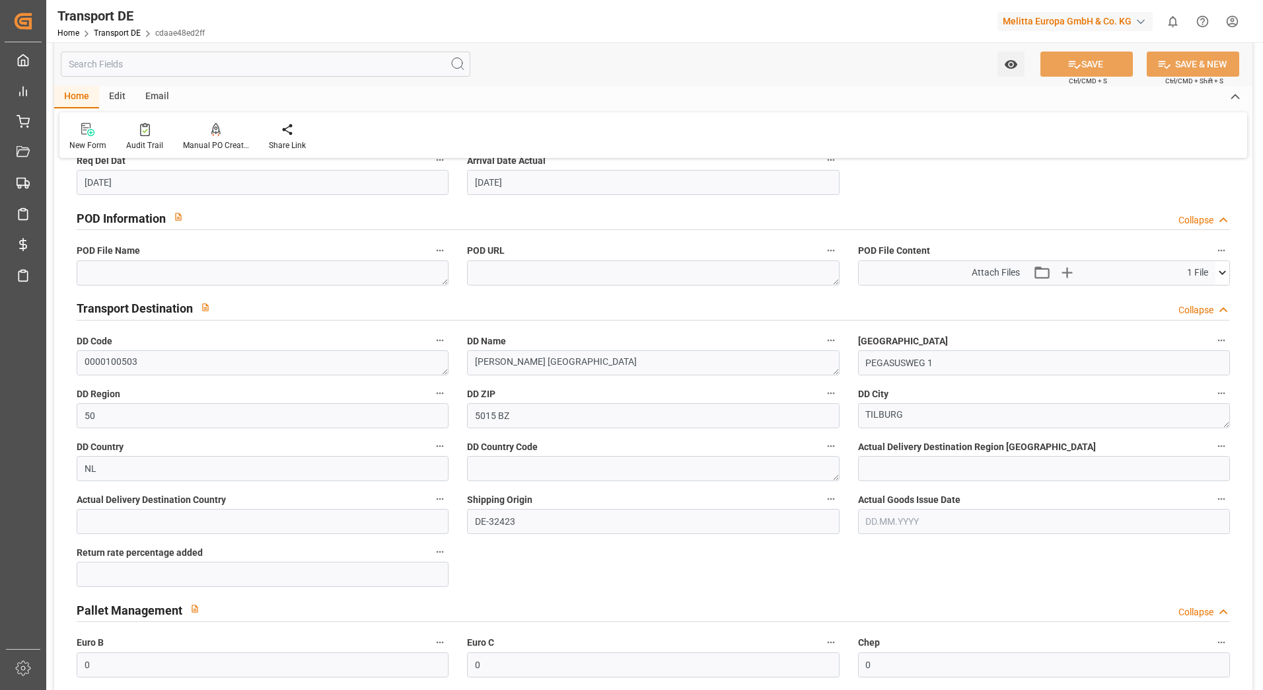
scroll to position [793, 0]
click at [1226, 272] on icon at bounding box center [1223, 271] width 14 height 14
click at [1186, 291] on icon at bounding box center [1188, 296] width 14 height 14
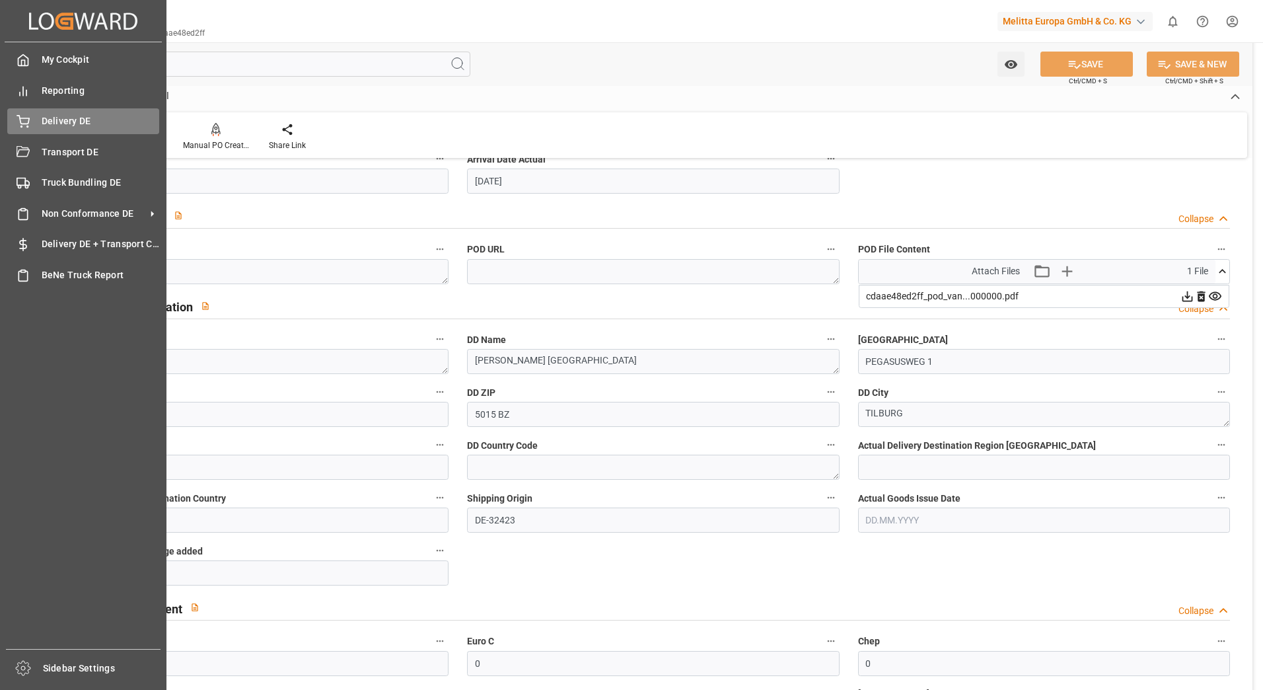
click at [23, 116] on icon at bounding box center [23, 121] width 13 height 13
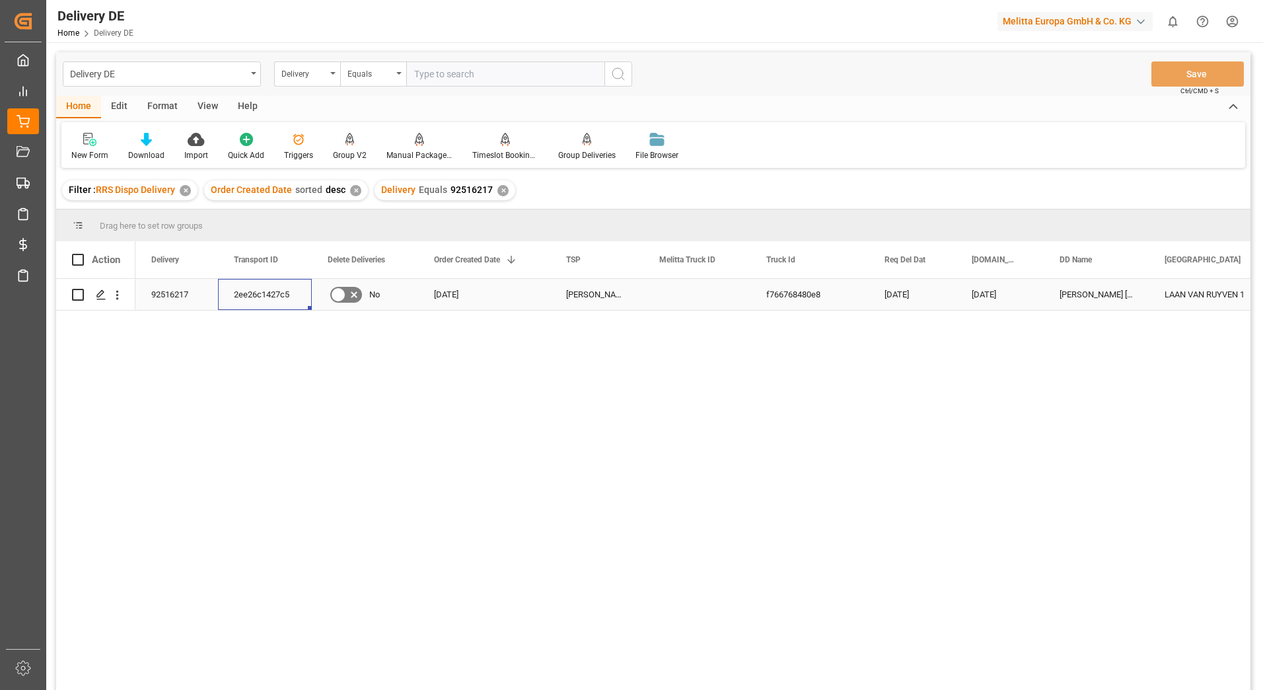
click at [250, 293] on div "2ee26c1427c5" at bounding box center [265, 294] width 94 height 31
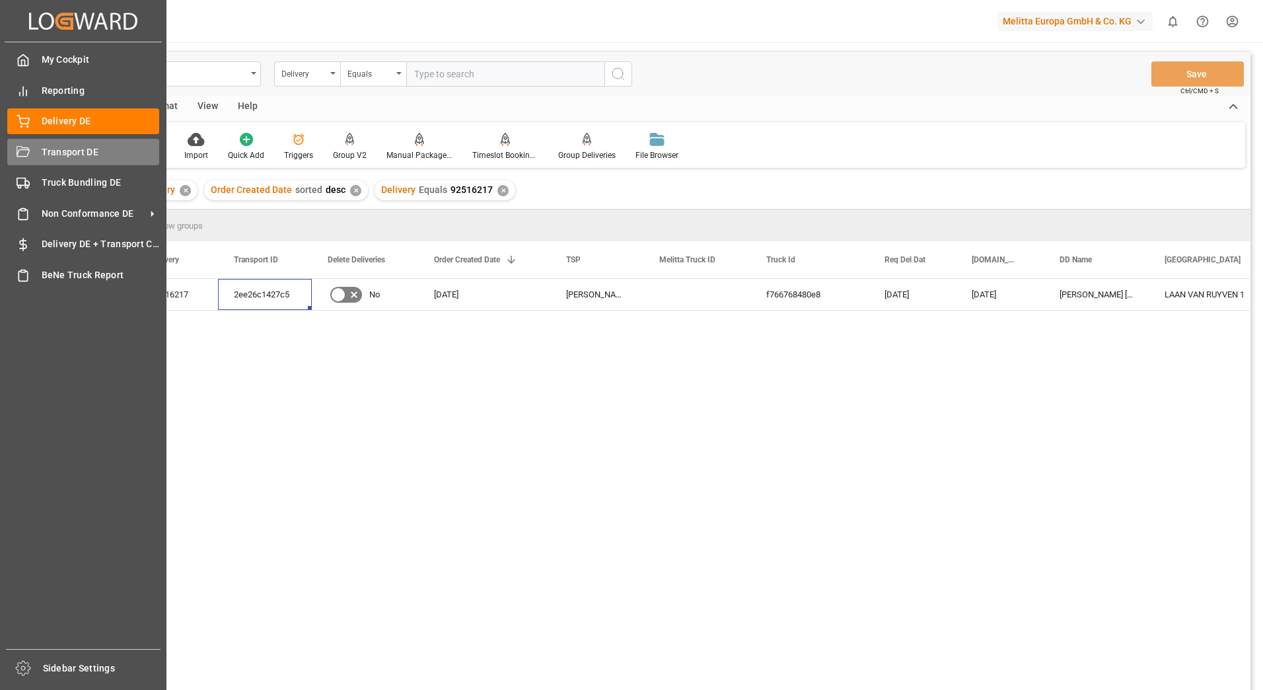
click at [39, 147] on div "Transport DE Transport DE" at bounding box center [83, 152] width 152 height 26
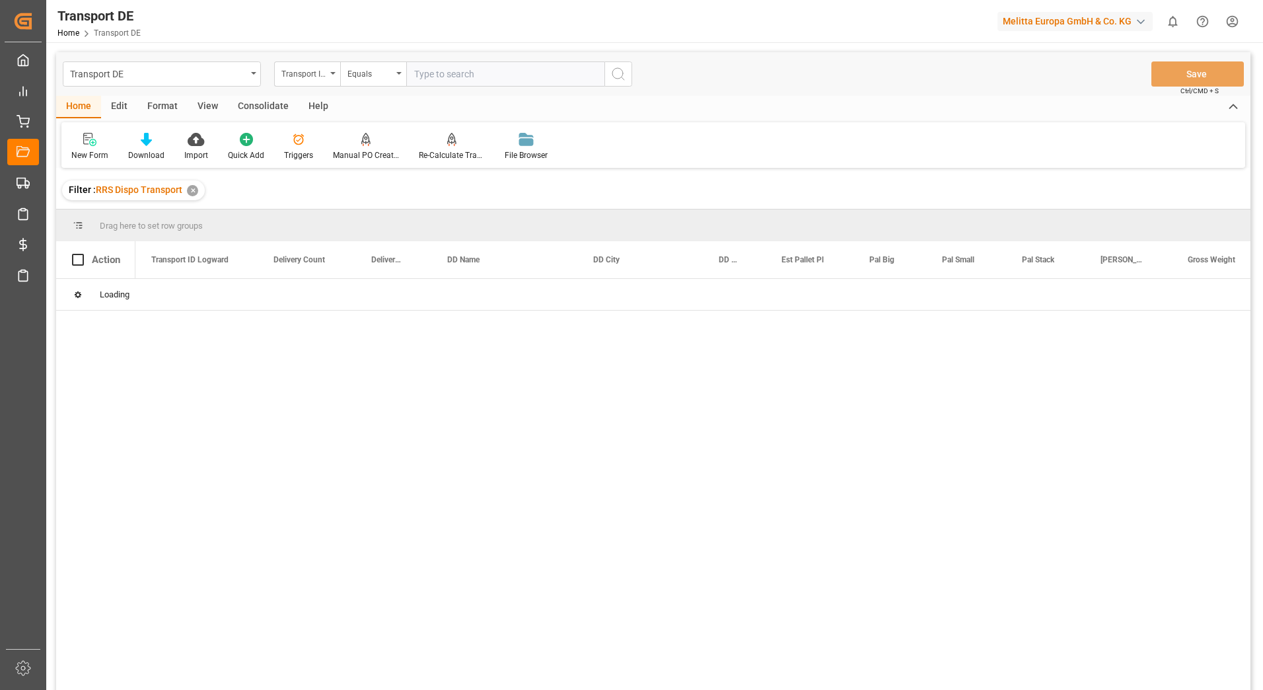
click at [470, 75] on input "text" at bounding box center [505, 73] width 198 height 25
paste input "2ee26c1427c5"
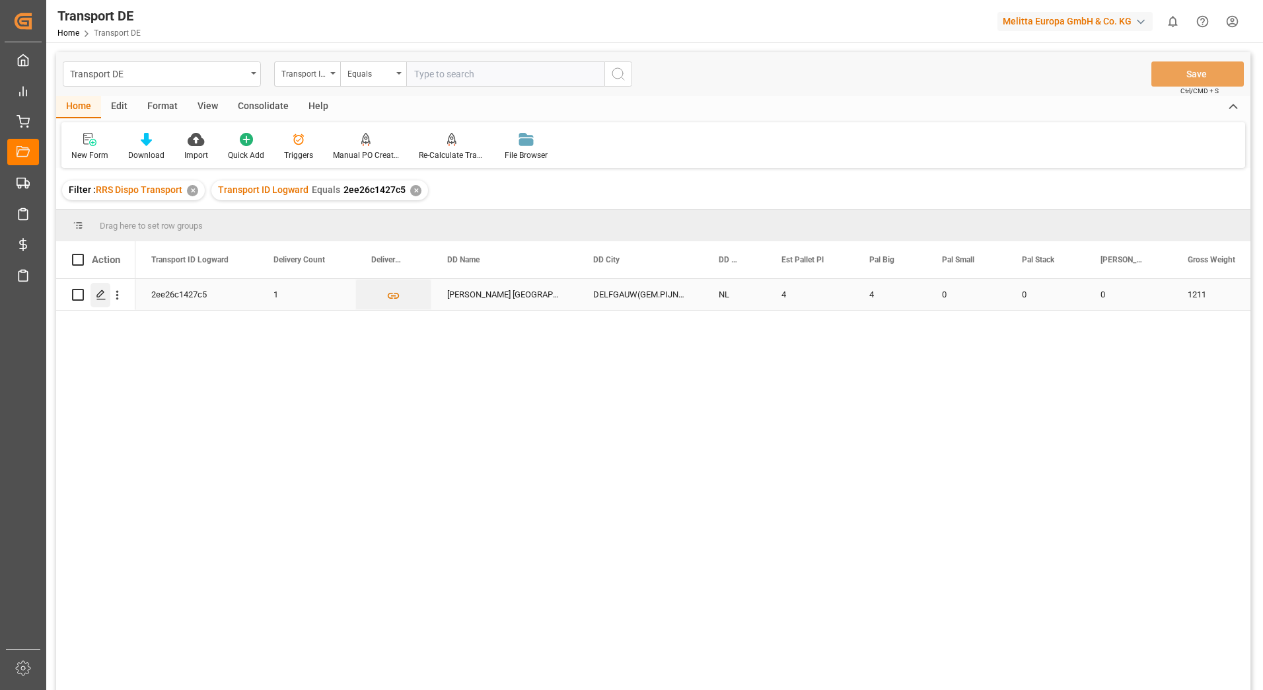
click at [104, 297] on icon "Press SPACE to select this row." at bounding box center [101, 294] width 11 height 11
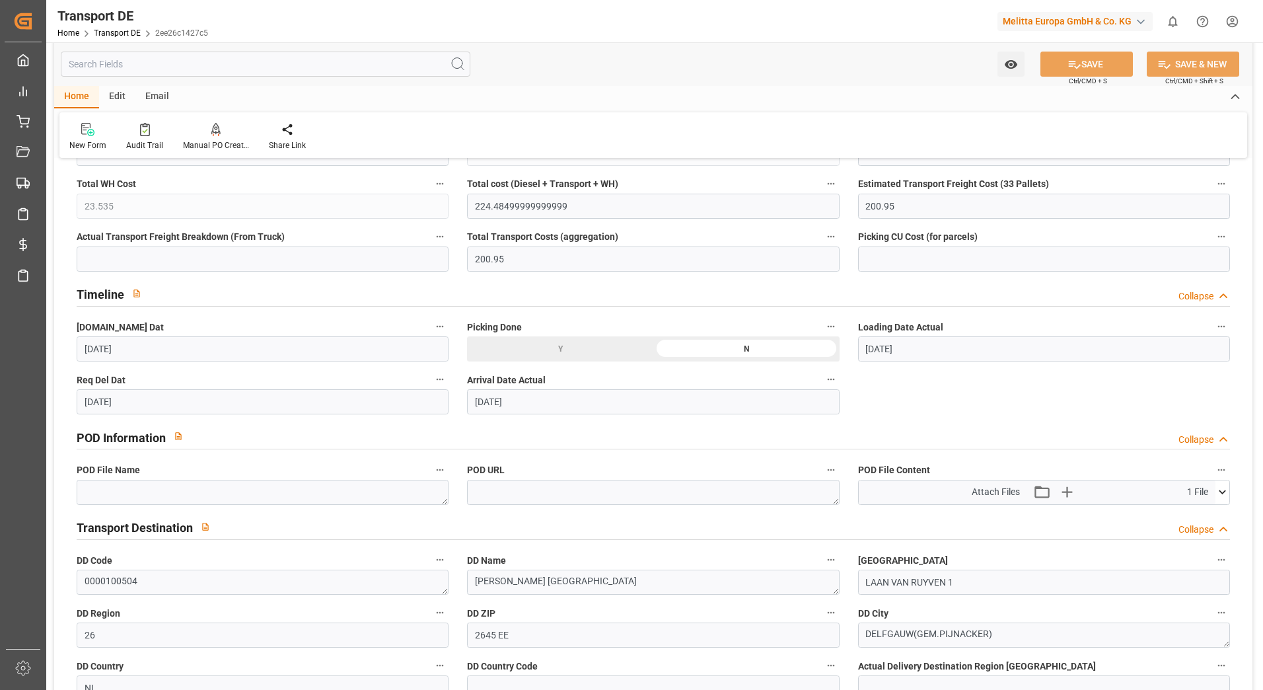
scroll to position [595, 0]
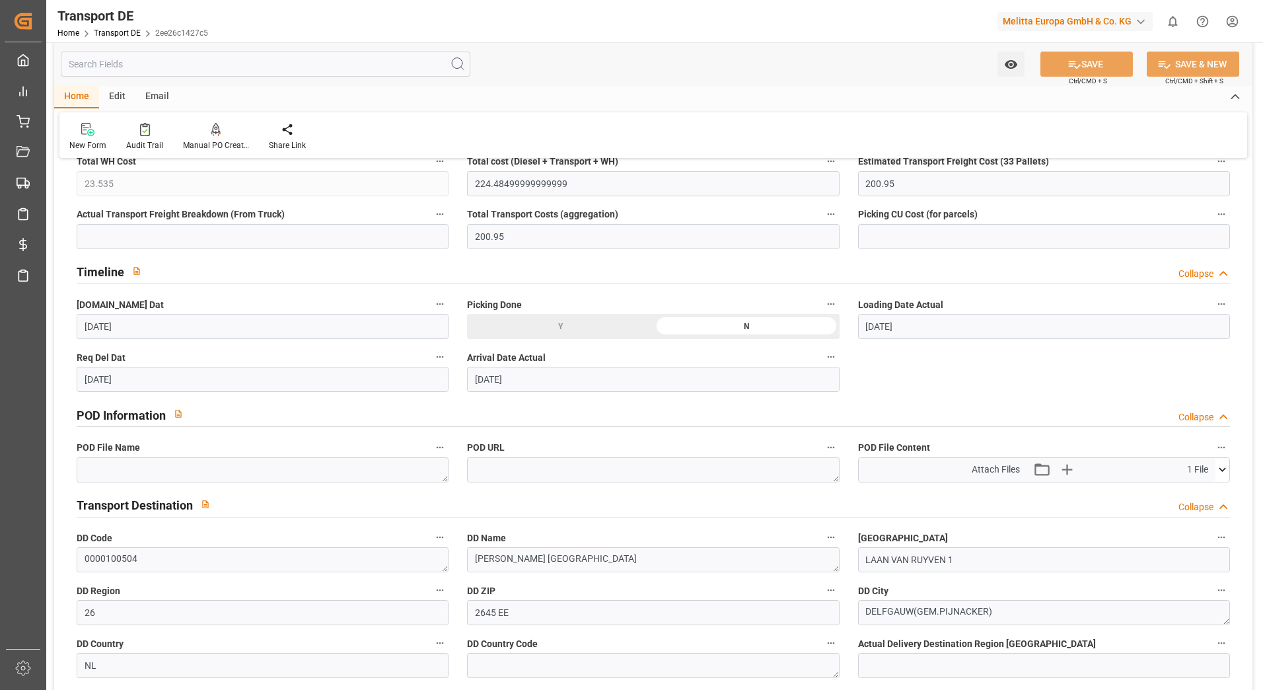
click at [1225, 468] on icon at bounding box center [1222, 470] width 7 height 4
click at [1188, 490] on icon at bounding box center [1188, 494] width 11 height 11
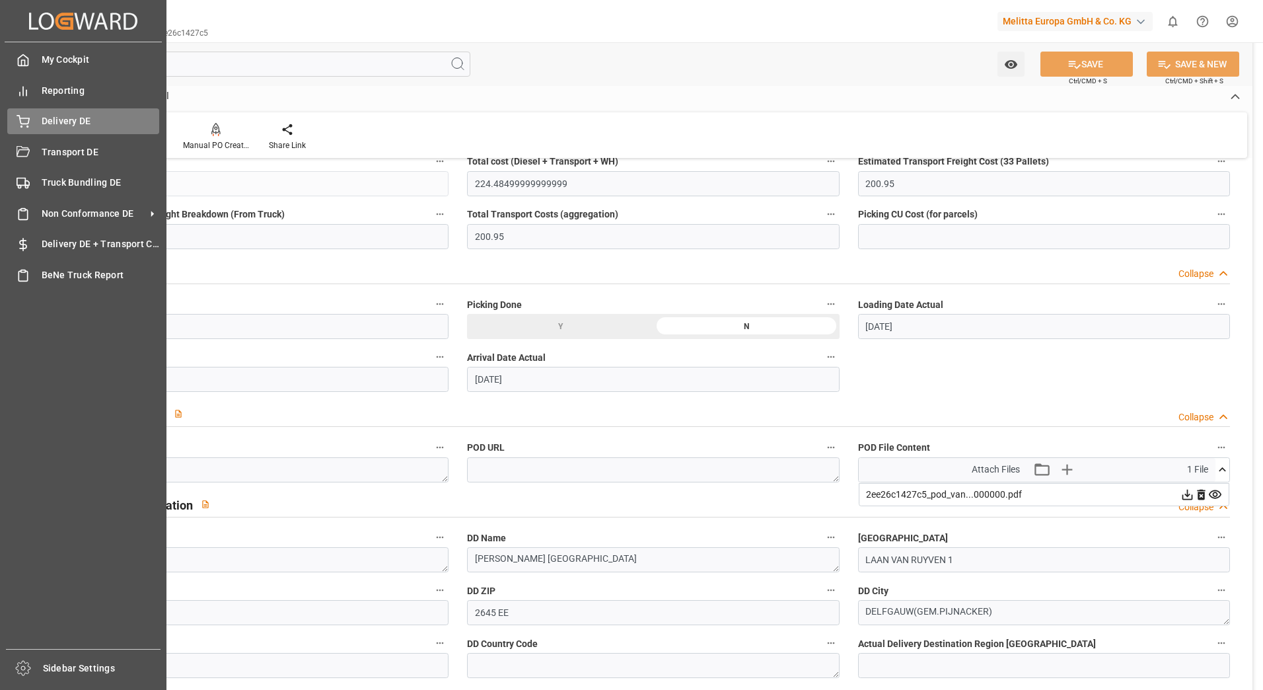
click at [36, 129] on div "Delivery DE Delivery DE" at bounding box center [83, 121] width 152 height 26
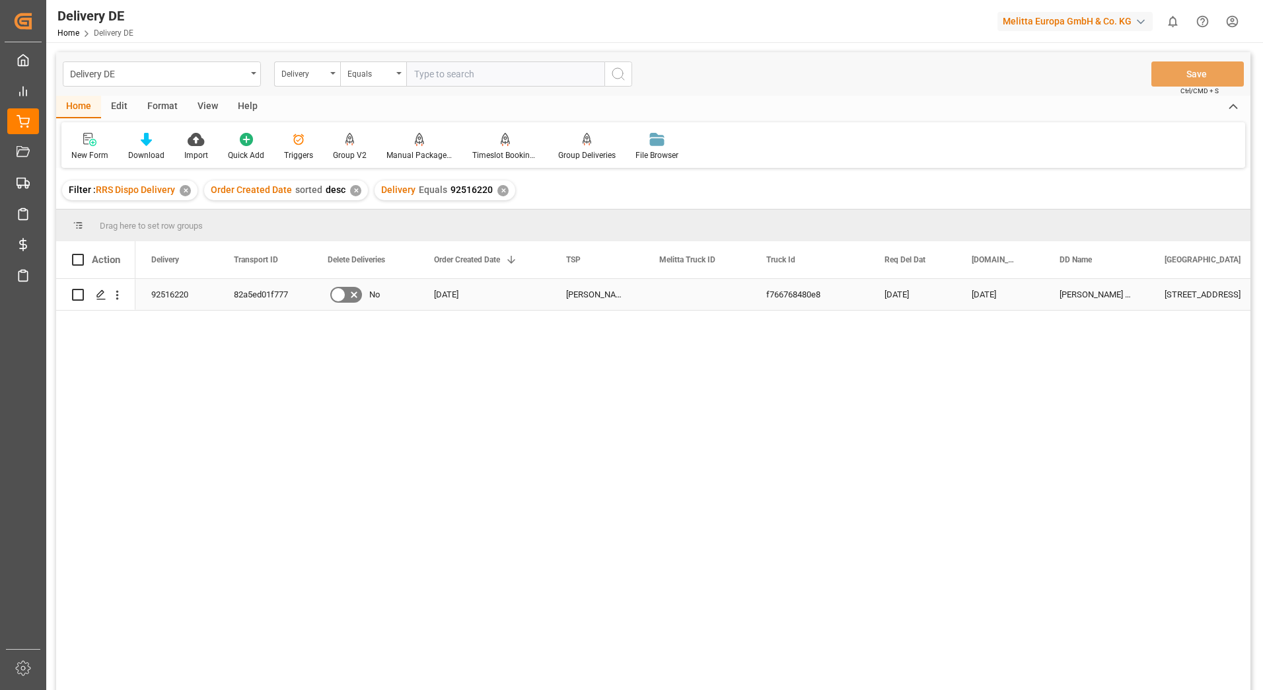
click at [246, 293] on div "82a5ed01f777" at bounding box center [265, 294] width 94 height 31
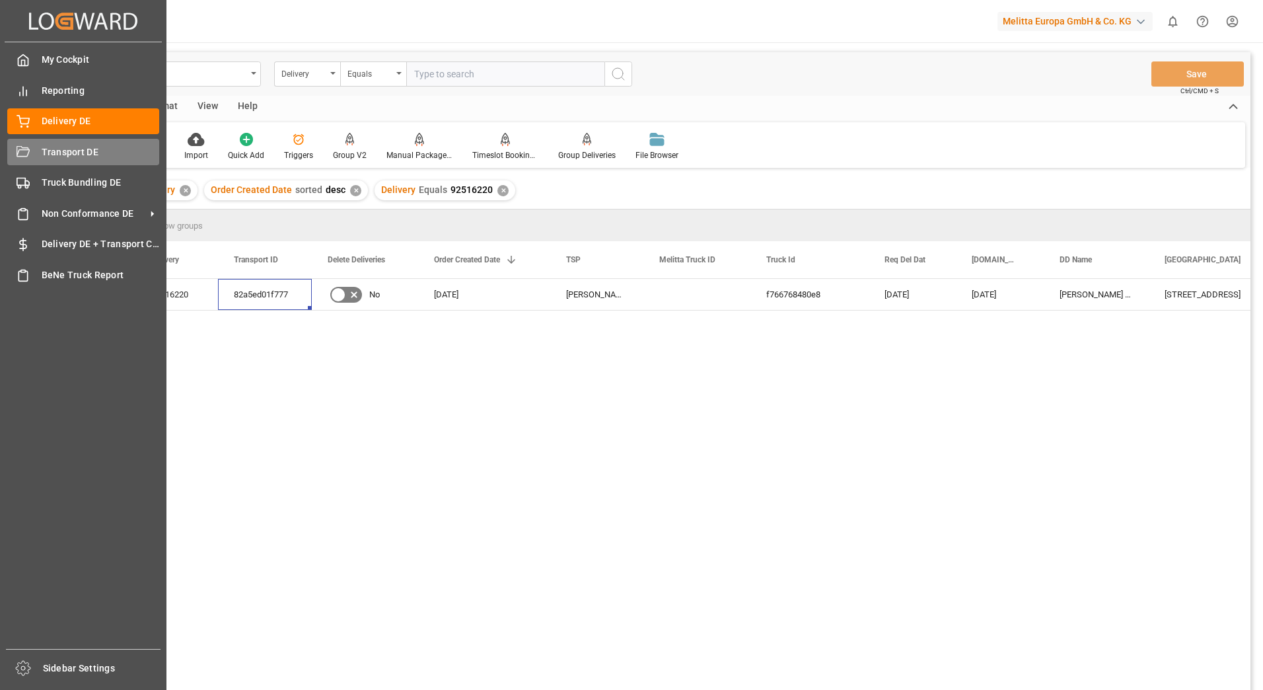
click at [36, 150] on div "Transport DE Transport DE" at bounding box center [83, 152] width 152 height 26
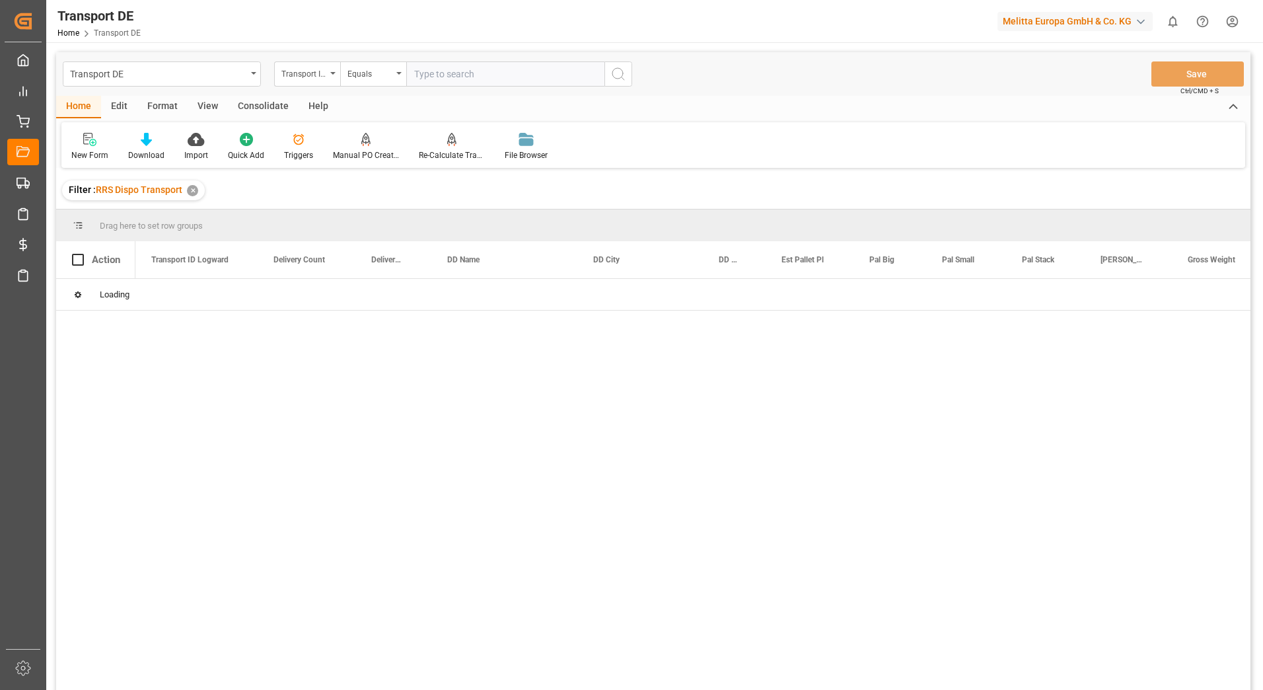
click at [435, 75] on input "text" at bounding box center [505, 73] width 198 height 25
paste input "82a5ed01f777"
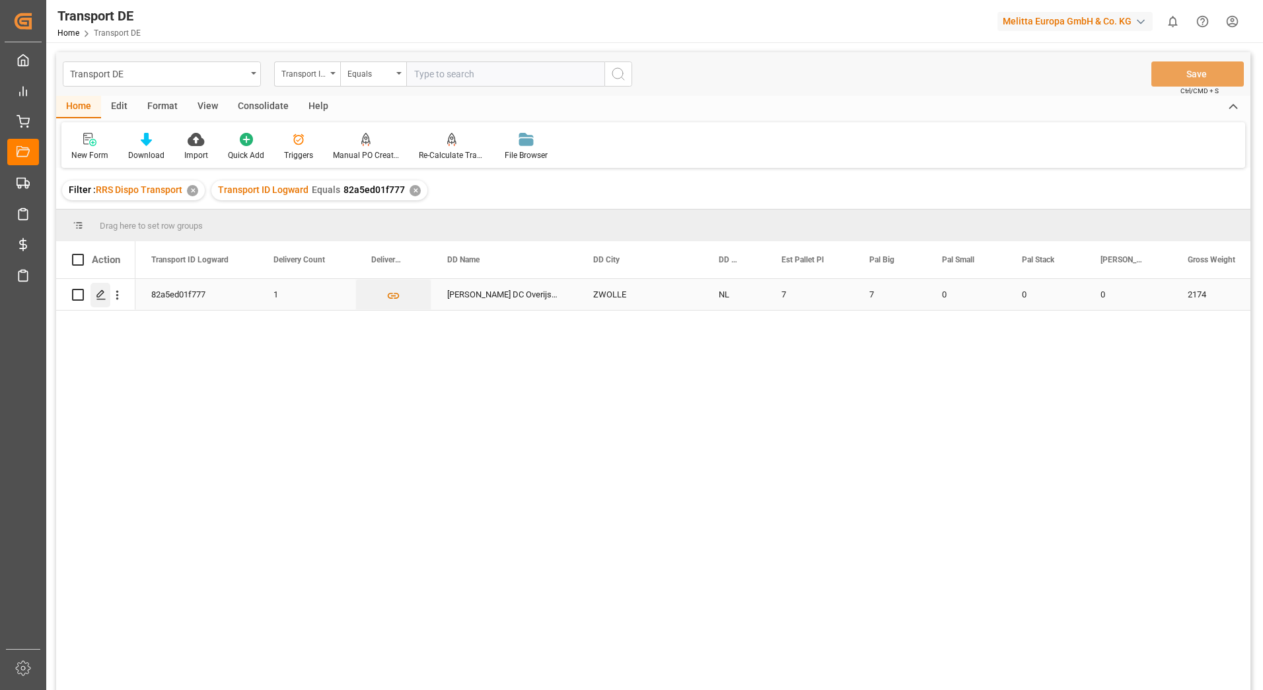
click at [103, 295] on icon "Press SPACE to select this row." at bounding box center [101, 294] width 11 height 11
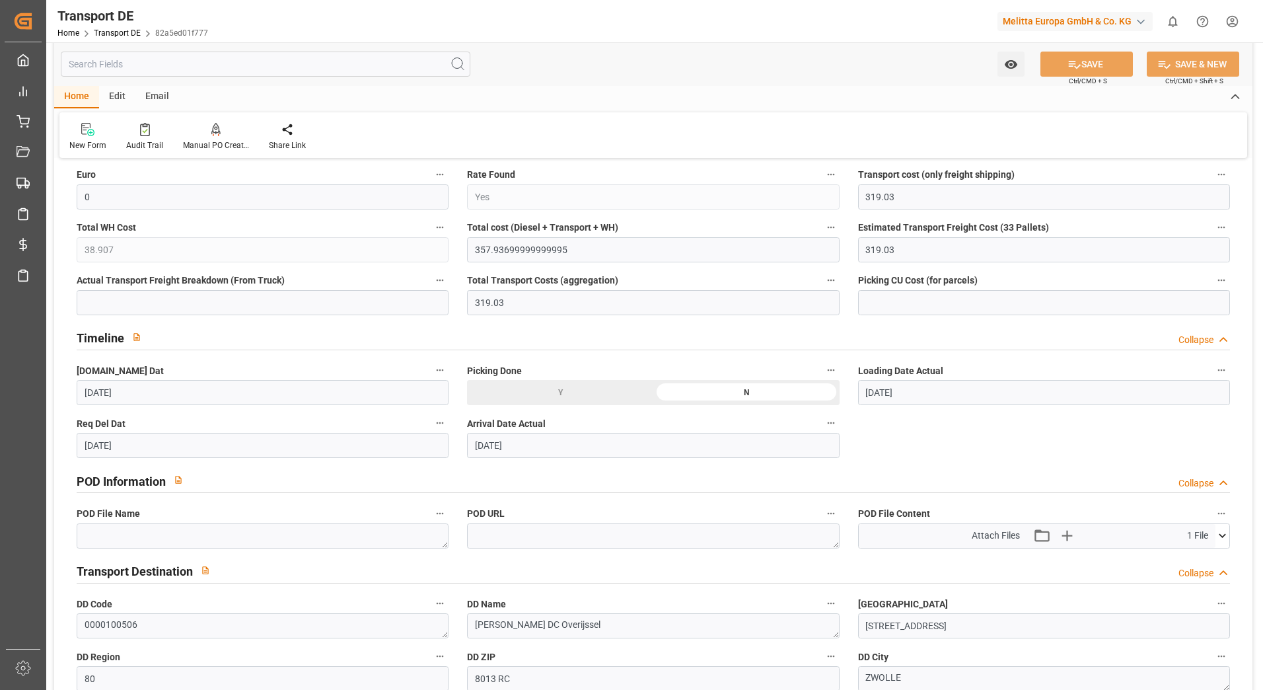
scroll to position [661, 0]
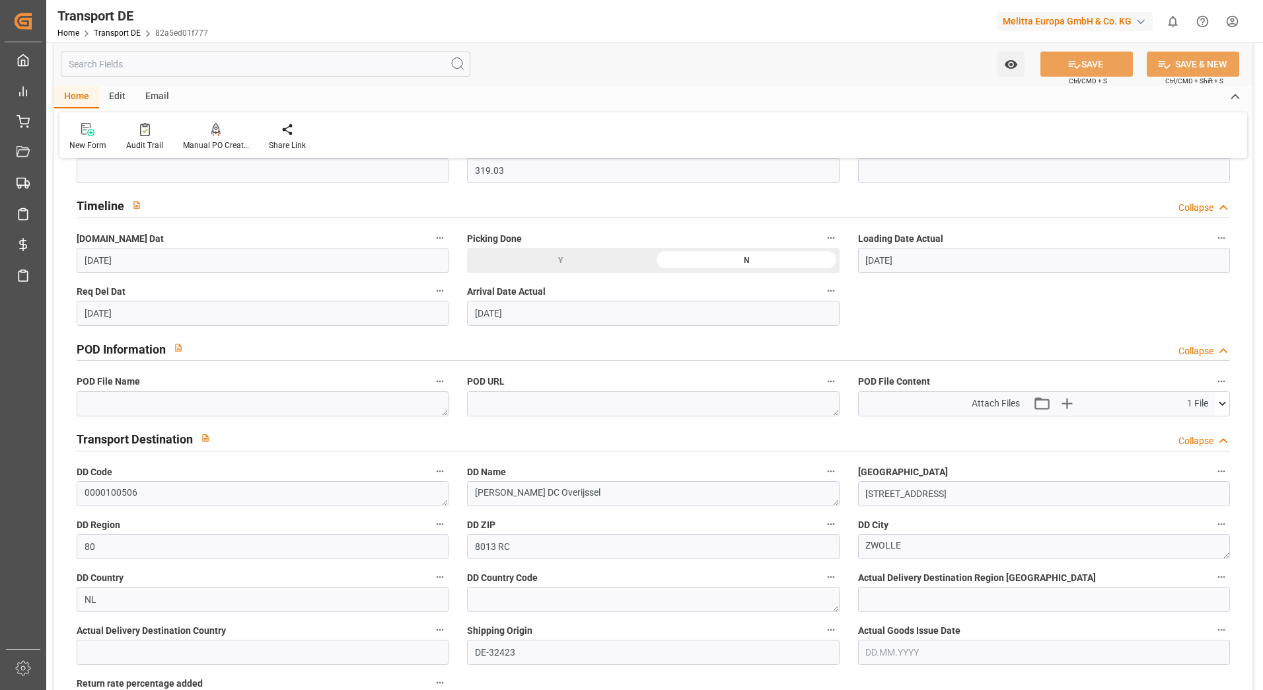
click at [1221, 402] on icon at bounding box center [1223, 403] width 14 height 14
click at [1187, 423] on icon at bounding box center [1188, 428] width 14 height 14
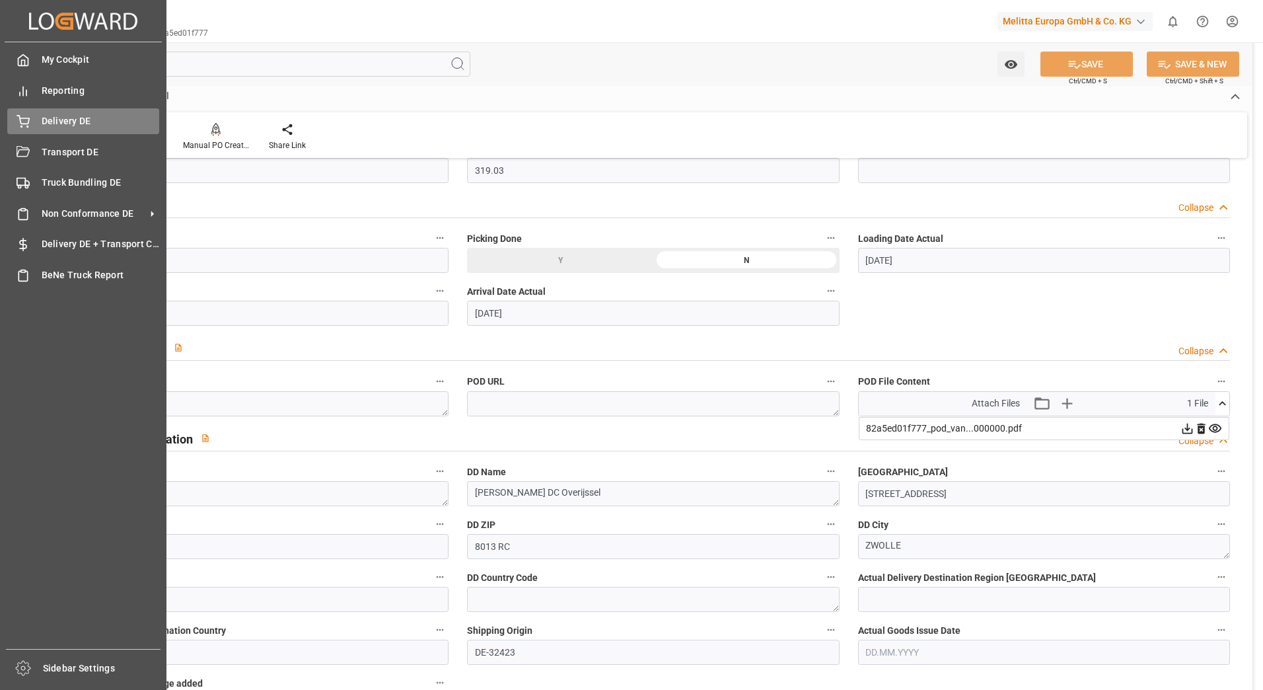
click at [24, 118] on icon at bounding box center [23, 121] width 13 height 13
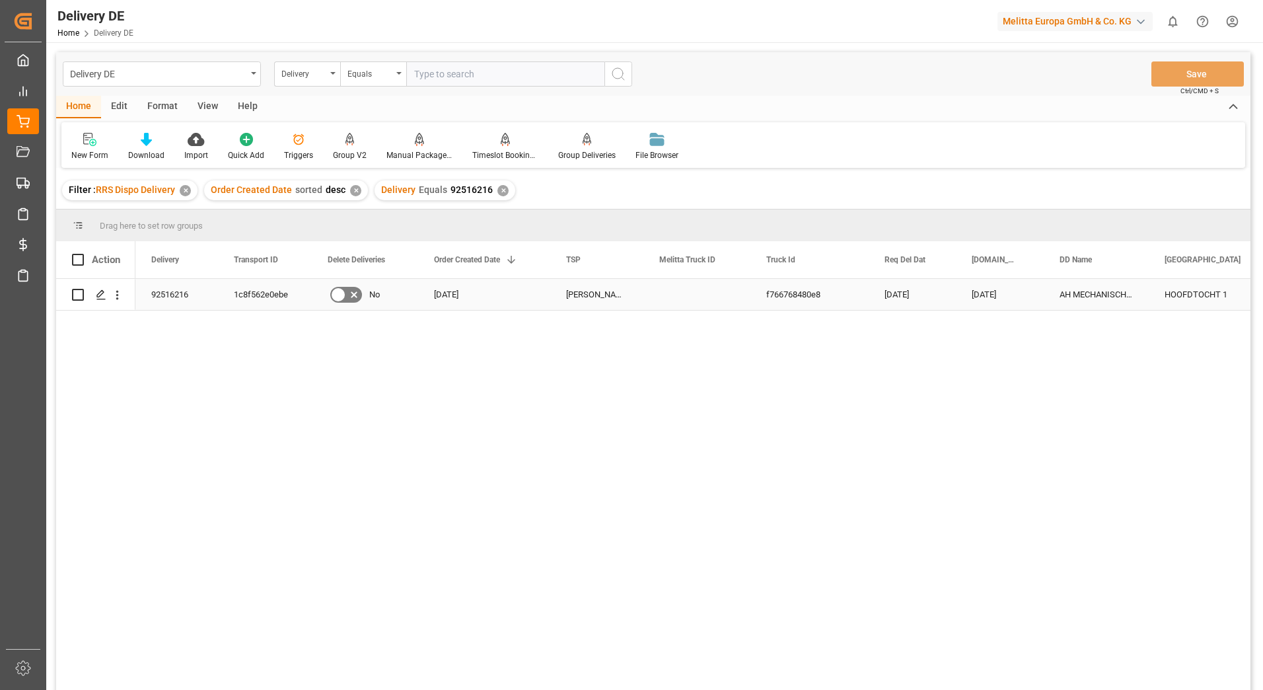
click at [256, 297] on div "1c8f562e0ebe" at bounding box center [265, 294] width 94 height 31
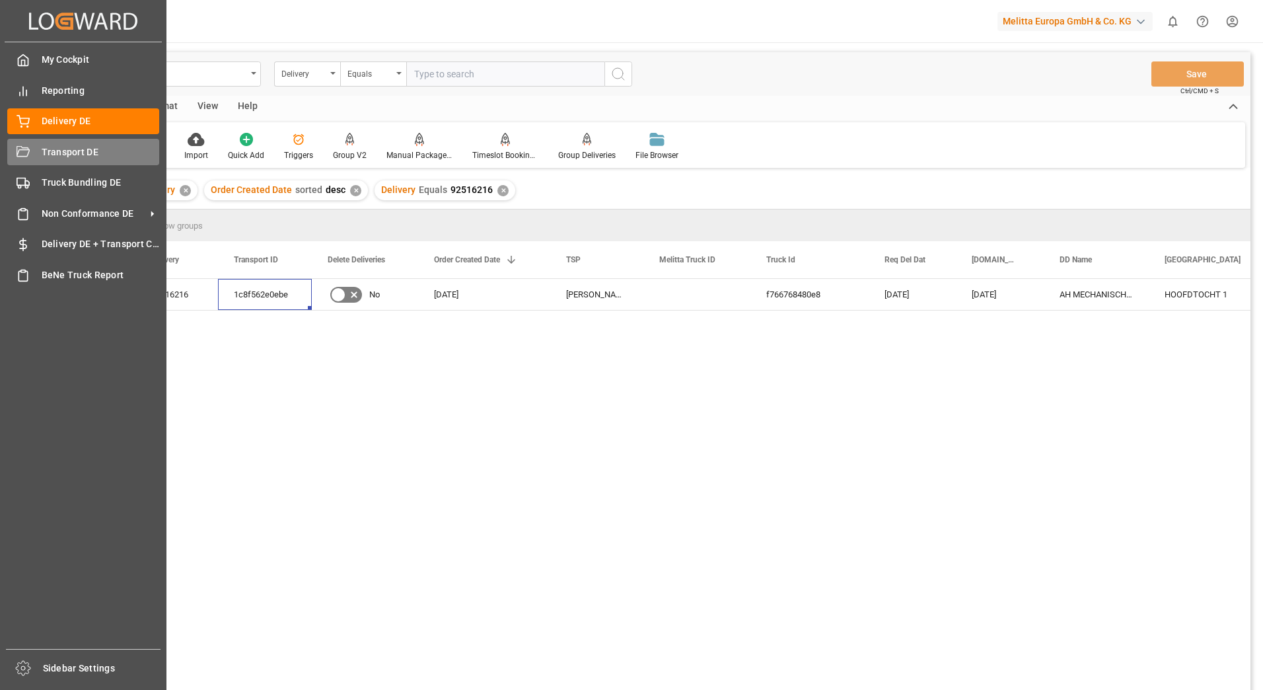
drag, startPoint x: 51, startPoint y: 145, endPoint x: 54, endPoint y: 161, distance: 16.1
click at [51, 145] on span "Transport DE" at bounding box center [101, 152] width 118 height 14
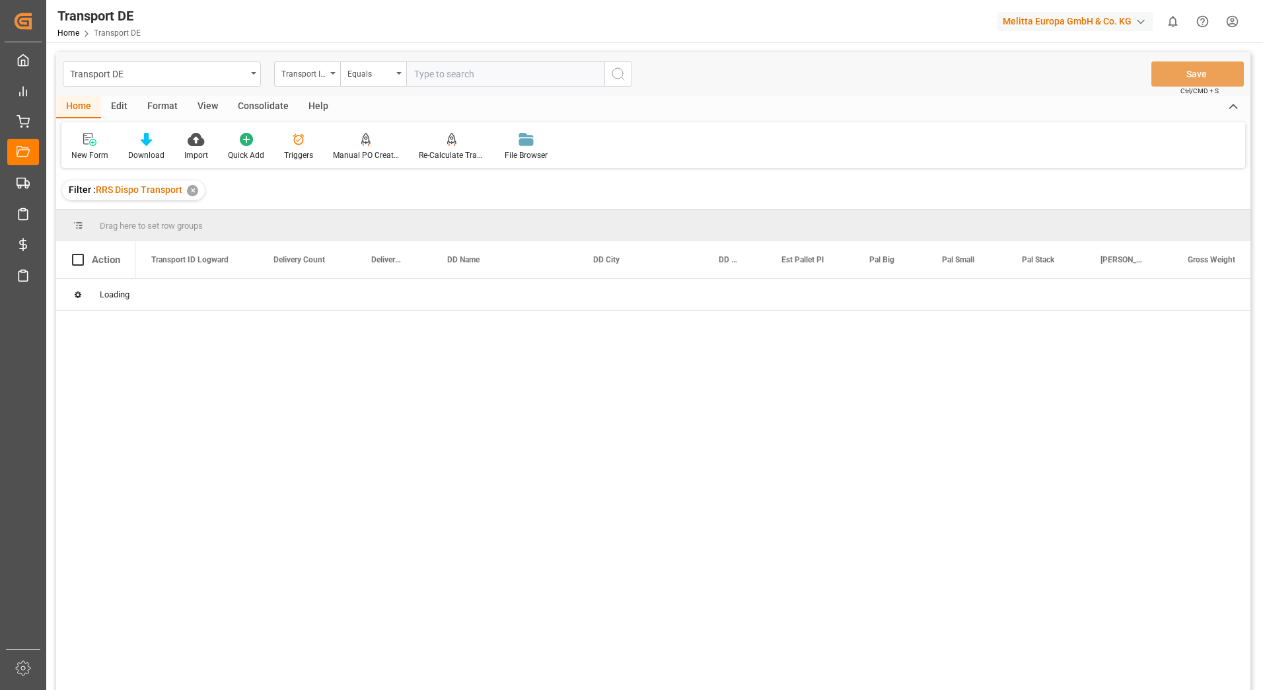
click at [433, 77] on input "text" at bounding box center [505, 73] width 198 height 25
paste input "1c8f562e0ebe"
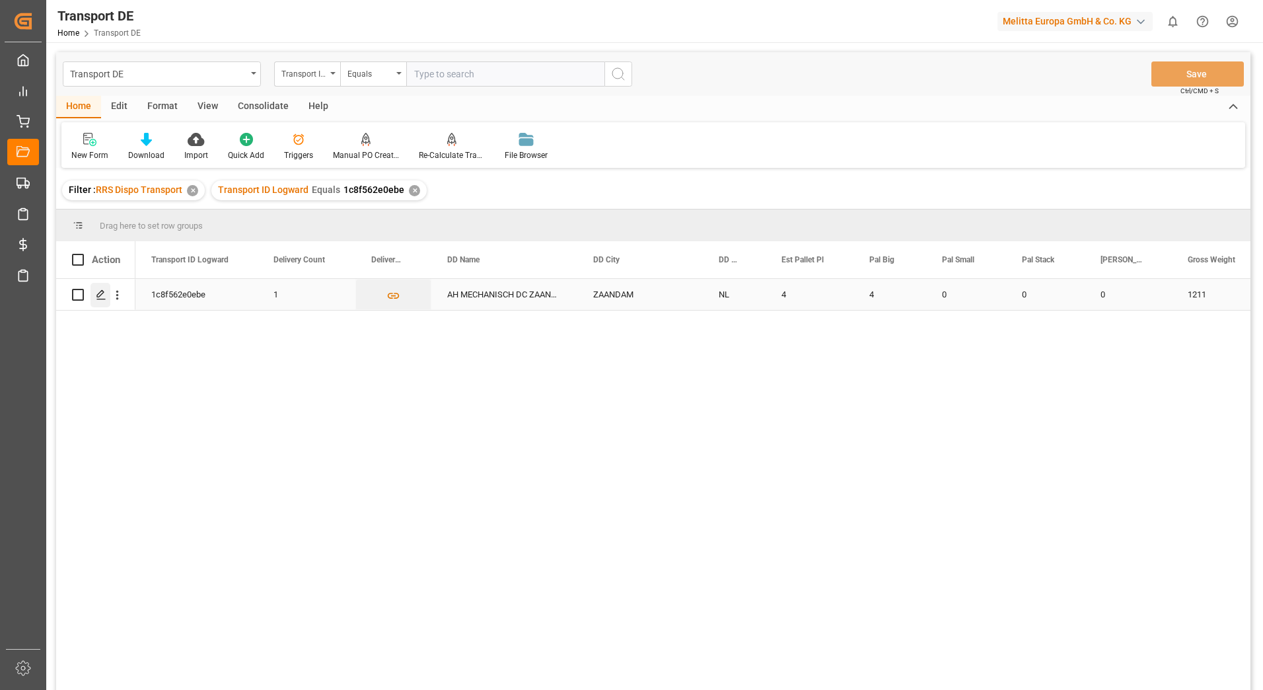
click at [98, 293] on icon "Press SPACE to select this row." at bounding box center [101, 294] width 11 height 11
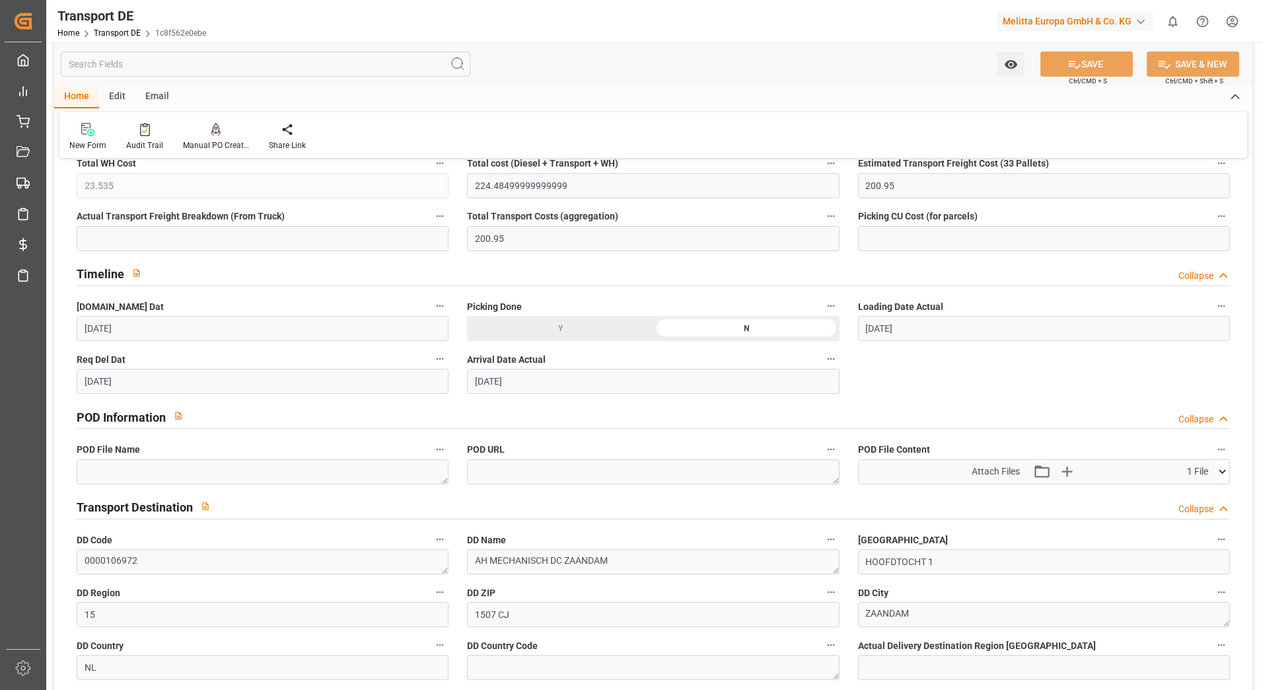
scroll to position [595, 0]
click at [1226, 469] on icon at bounding box center [1223, 469] width 14 height 14
click at [1187, 493] on icon at bounding box center [1188, 495] width 14 height 14
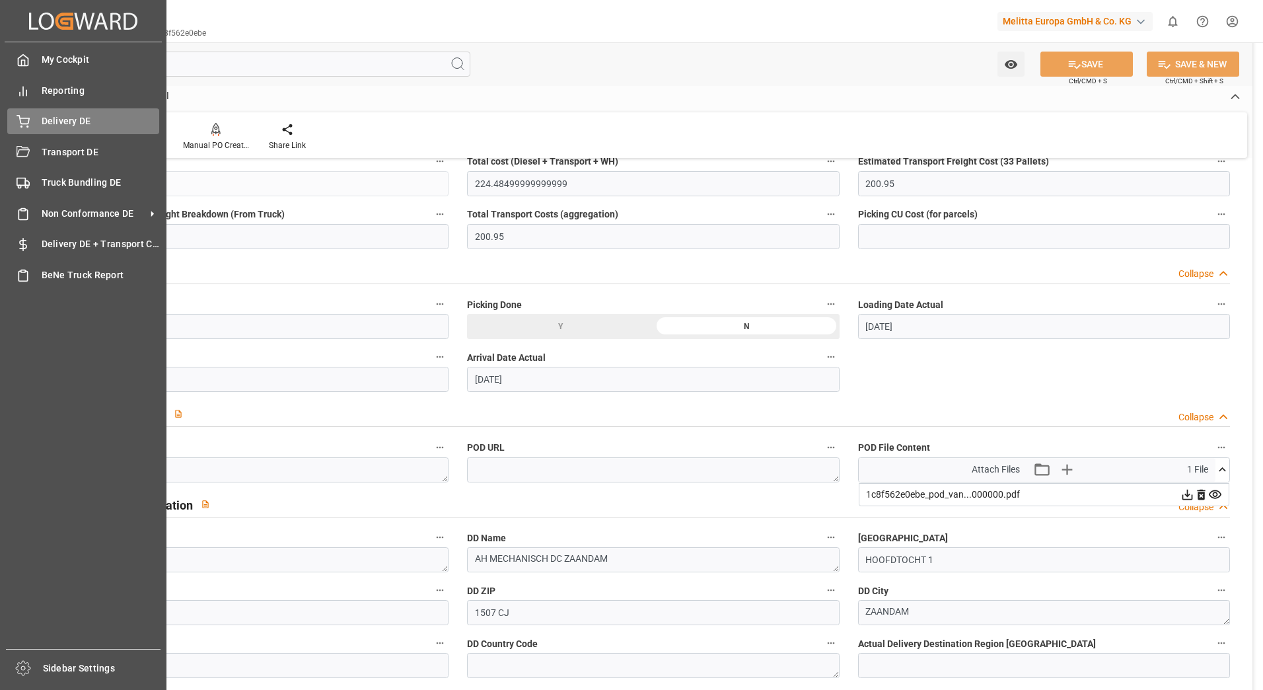
click at [37, 130] on div "Delivery DE Delivery DE" at bounding box center [83, 121] width 152 height 26
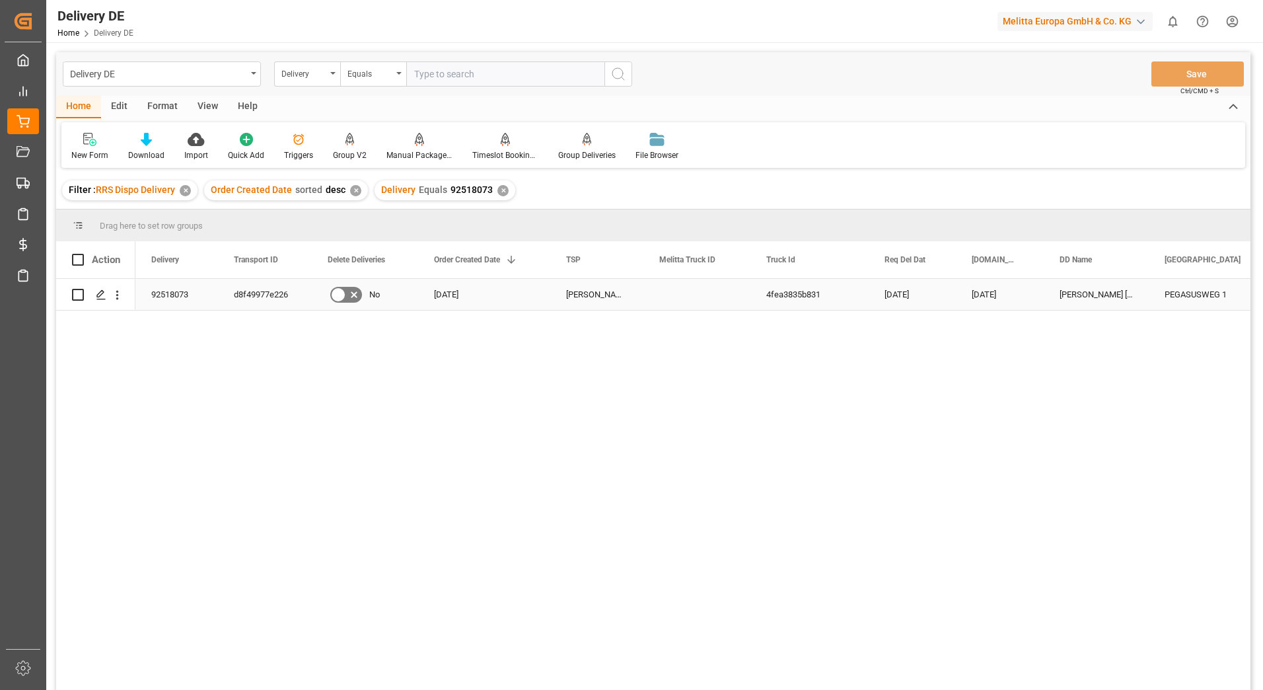
click at [247, 288] on div "d8f49977e226" at bounding box center [265, 294] width 94 height 31
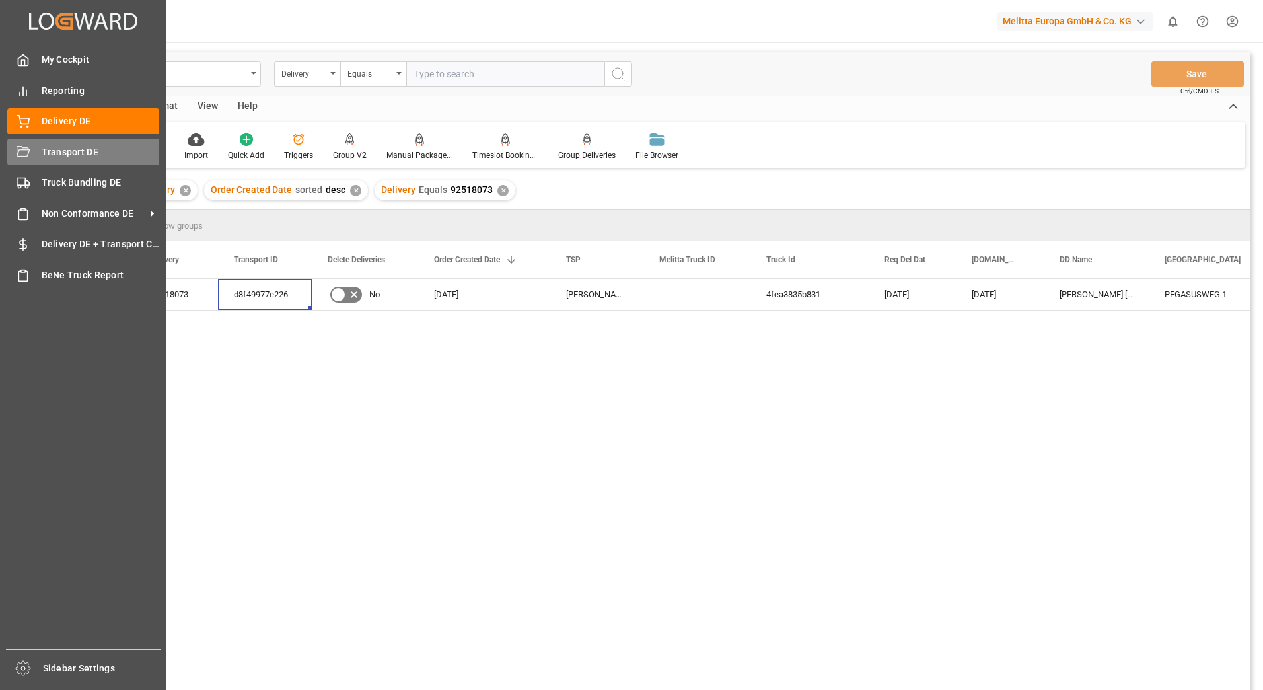
click at [33, 151] on div "Transport DE Transport DE" at bounding box center [83, 152] width 152 height 26
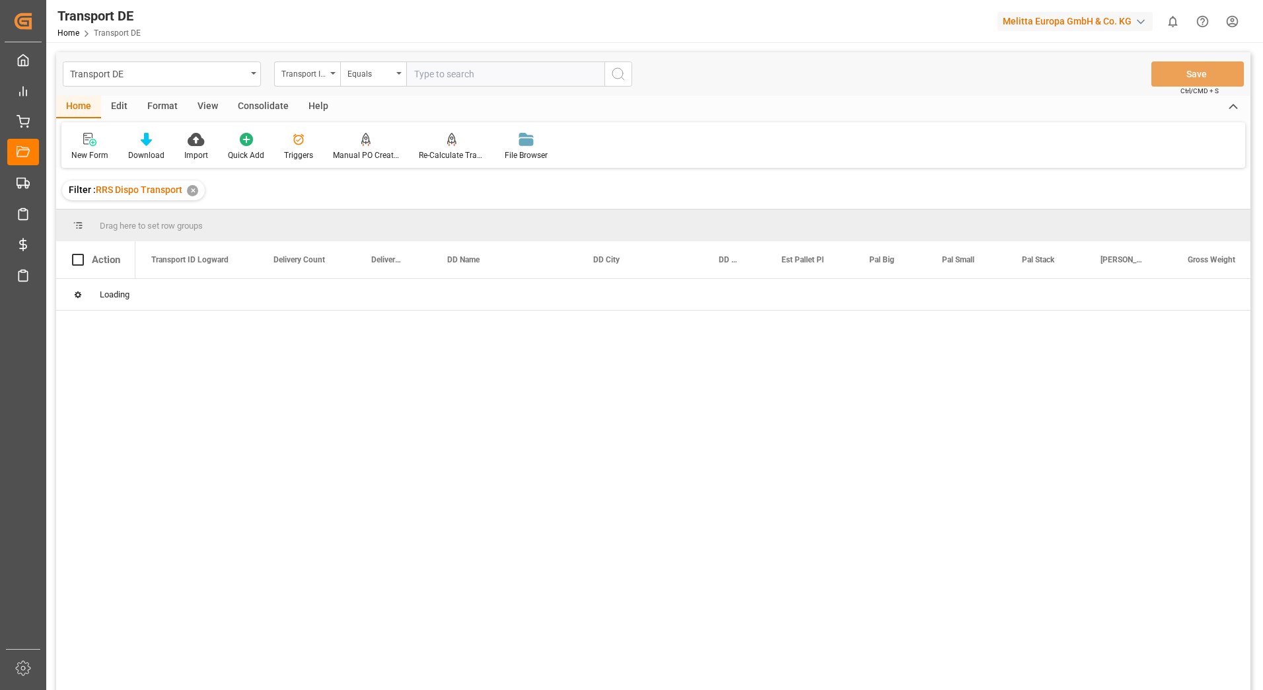
click at [439, 77] on input "text" at bounding box center [505, 73] width 198 height 25
paste input "d8f49977e226"
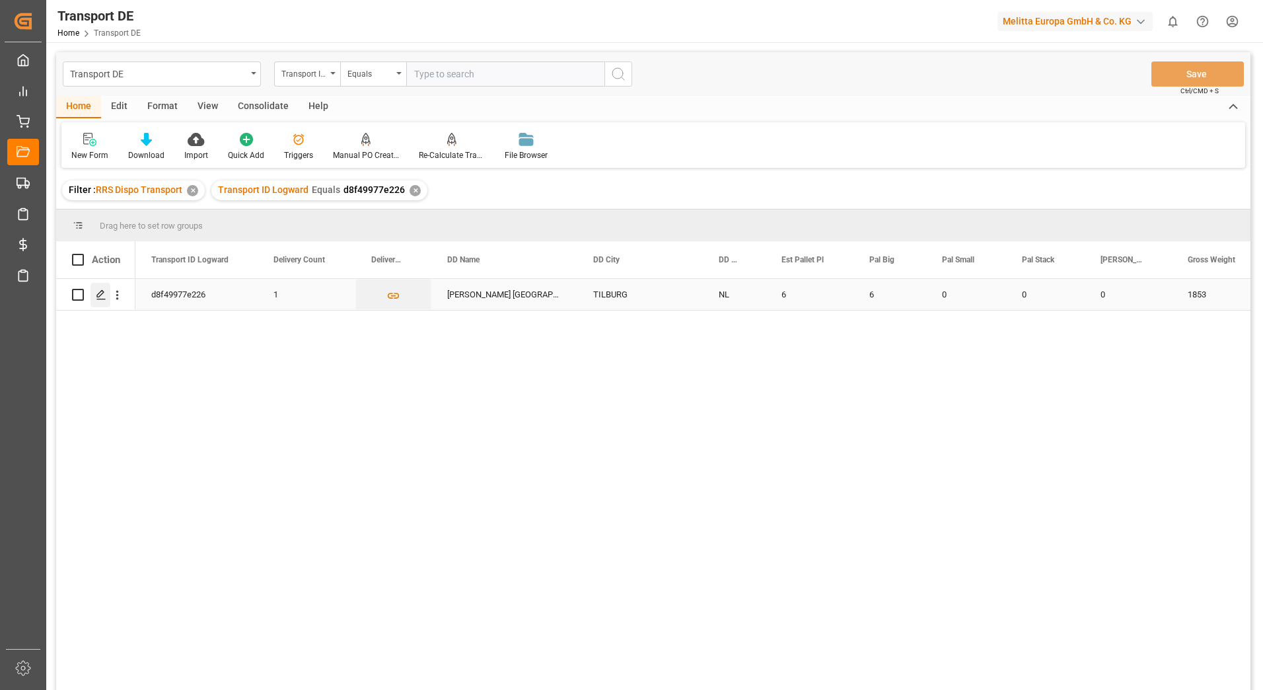
click at [100, 293] on icon "Press SPACE to select this row." at bounding box center [101, 294] width 11 height 11
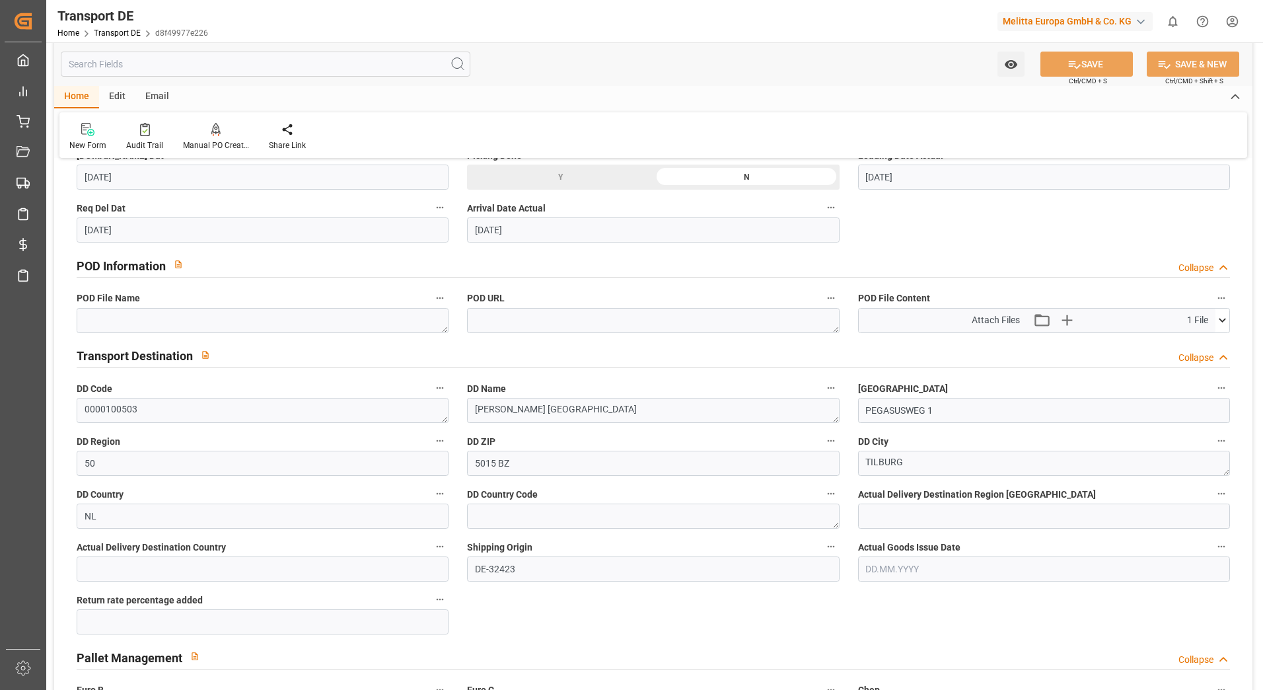
scroll to position [793, 0]
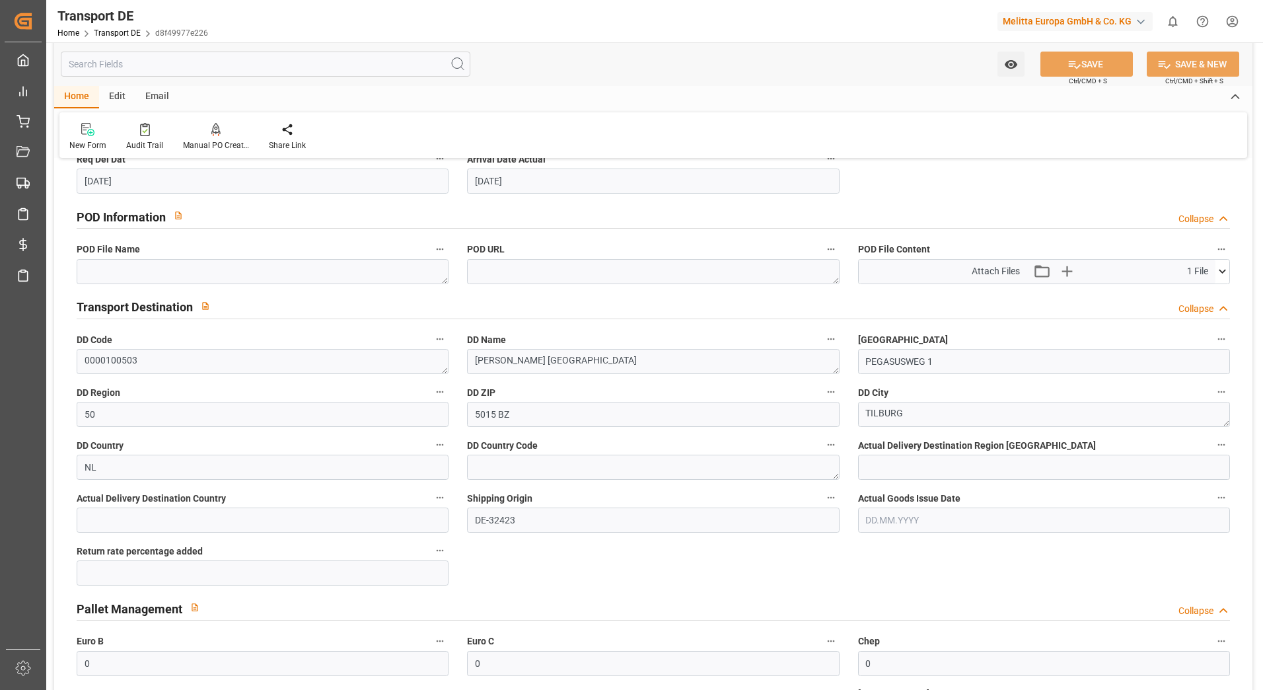
click at [1220, 275] on icon at bounding box center [1223, 271] width 14 height 14
click at [1183, 293] on icon at bounding box center [1188, 296] width 14 height 14
